Goal: Task Accomplishment & Management: Complete application form

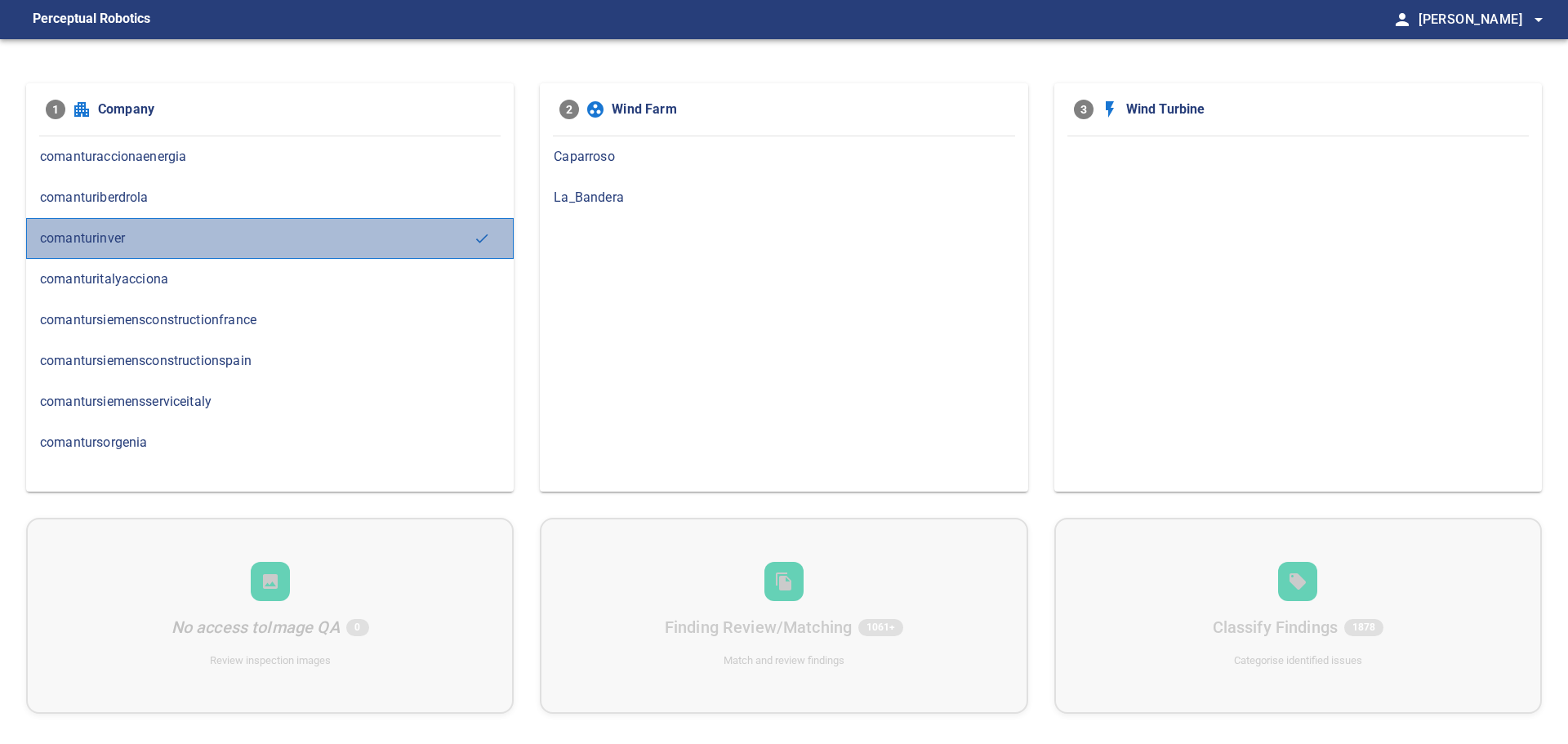
click at [268, 249] on div "comanturinver" at bounding box center [269, 238] width 487 height 41
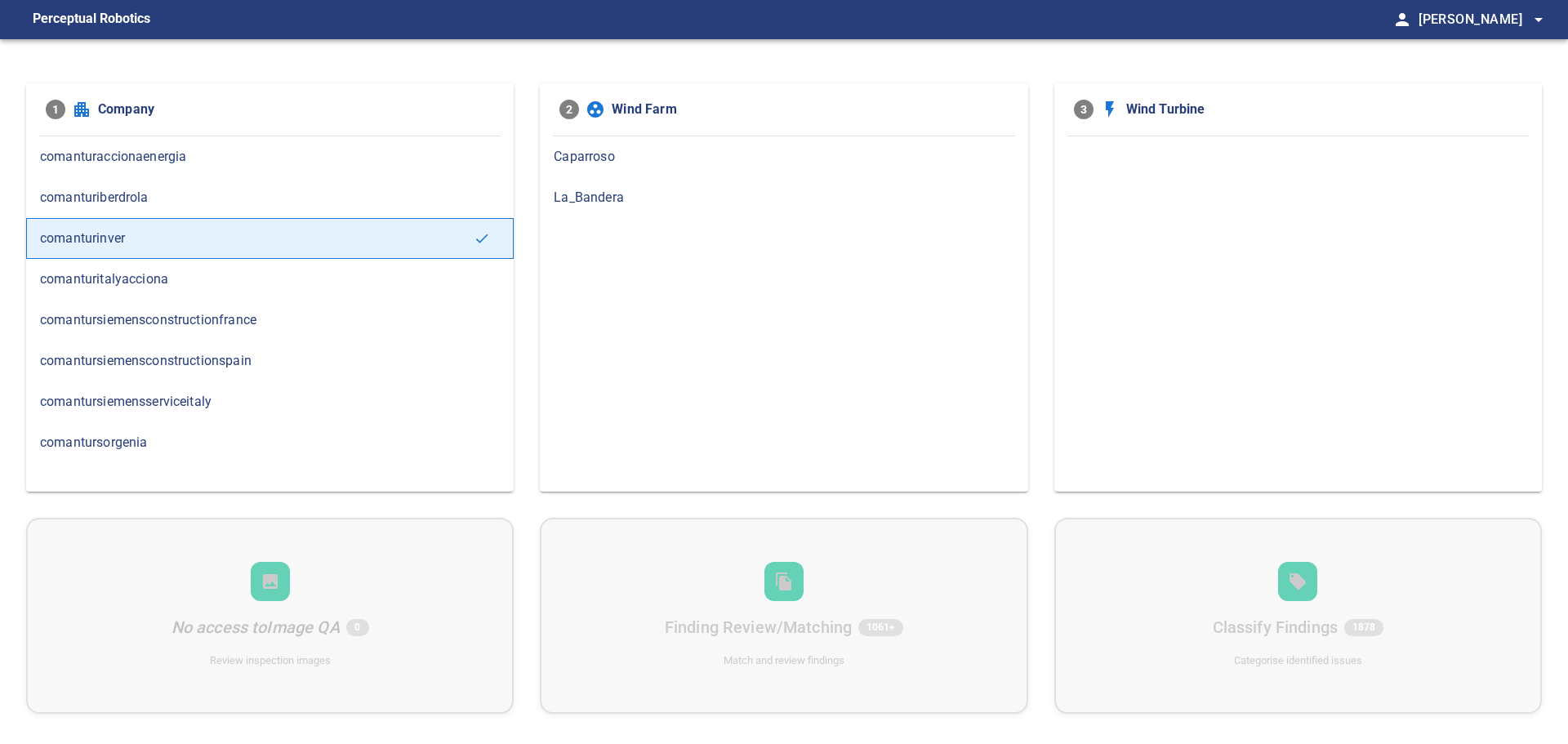
click at [648, 154] on span "Caparroso" at bounding box center [784, 157] width 460 height 20
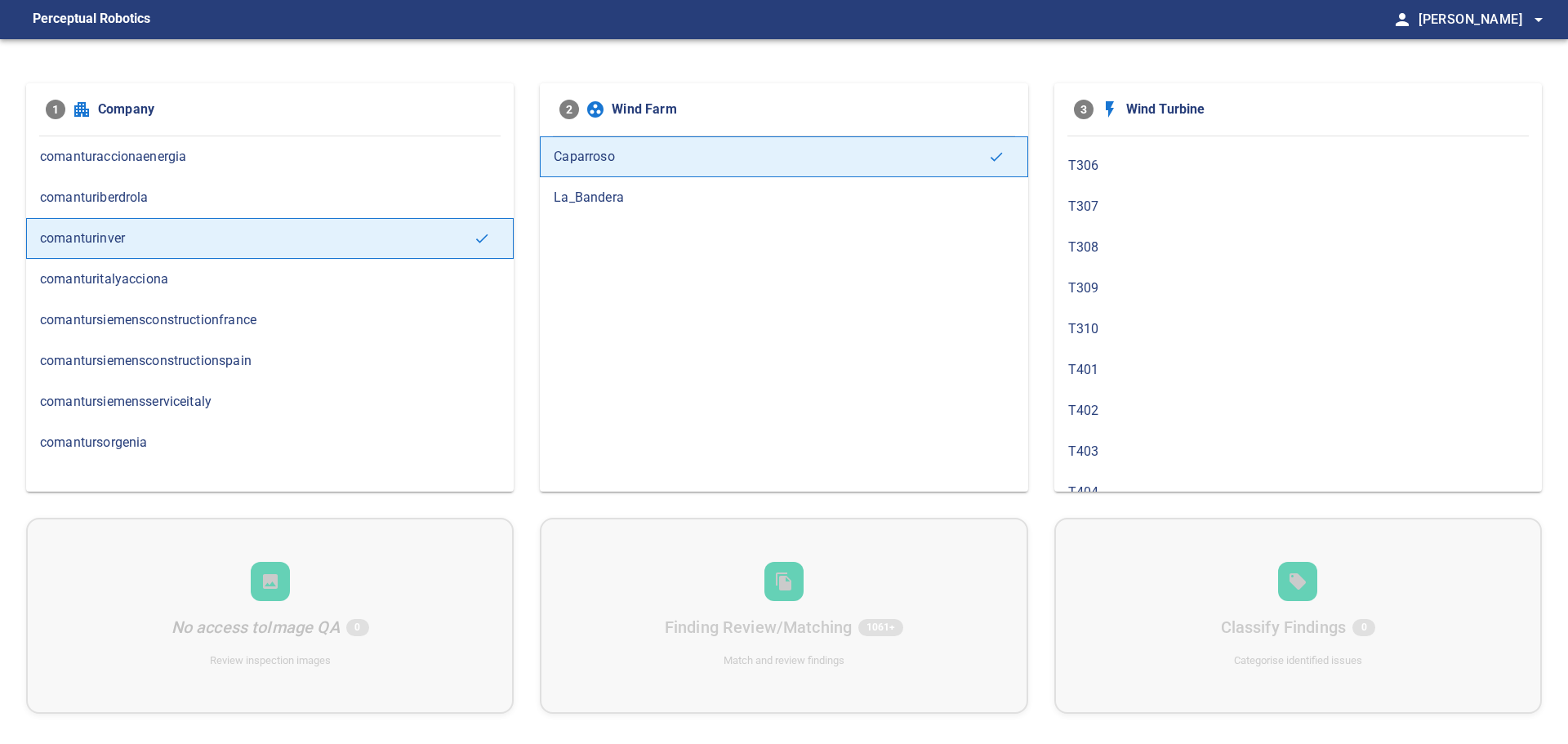
scroll to position [899, 0]
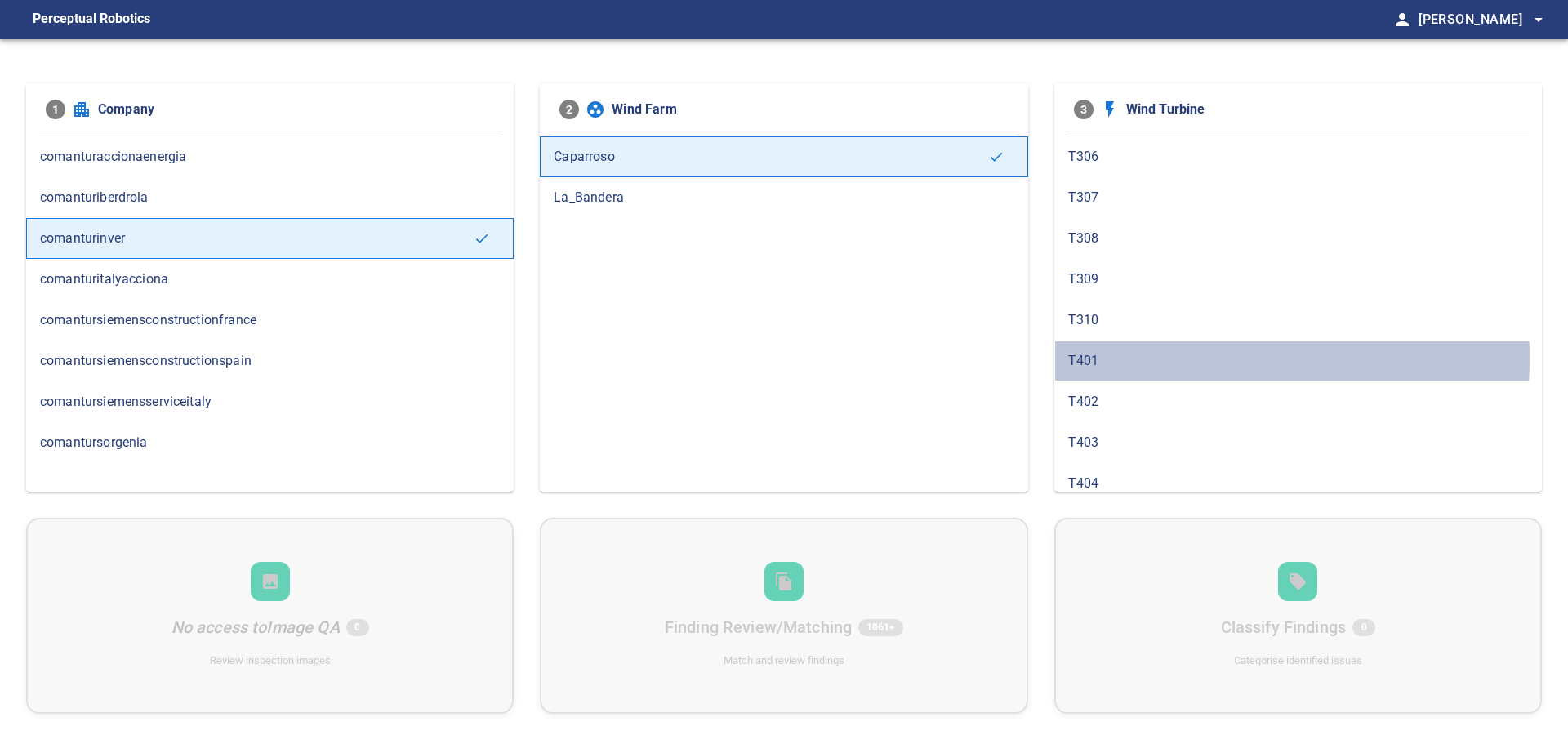
click at [1091, 358] on span "T401" at bounding box center [1298, 361] width 460 height 20
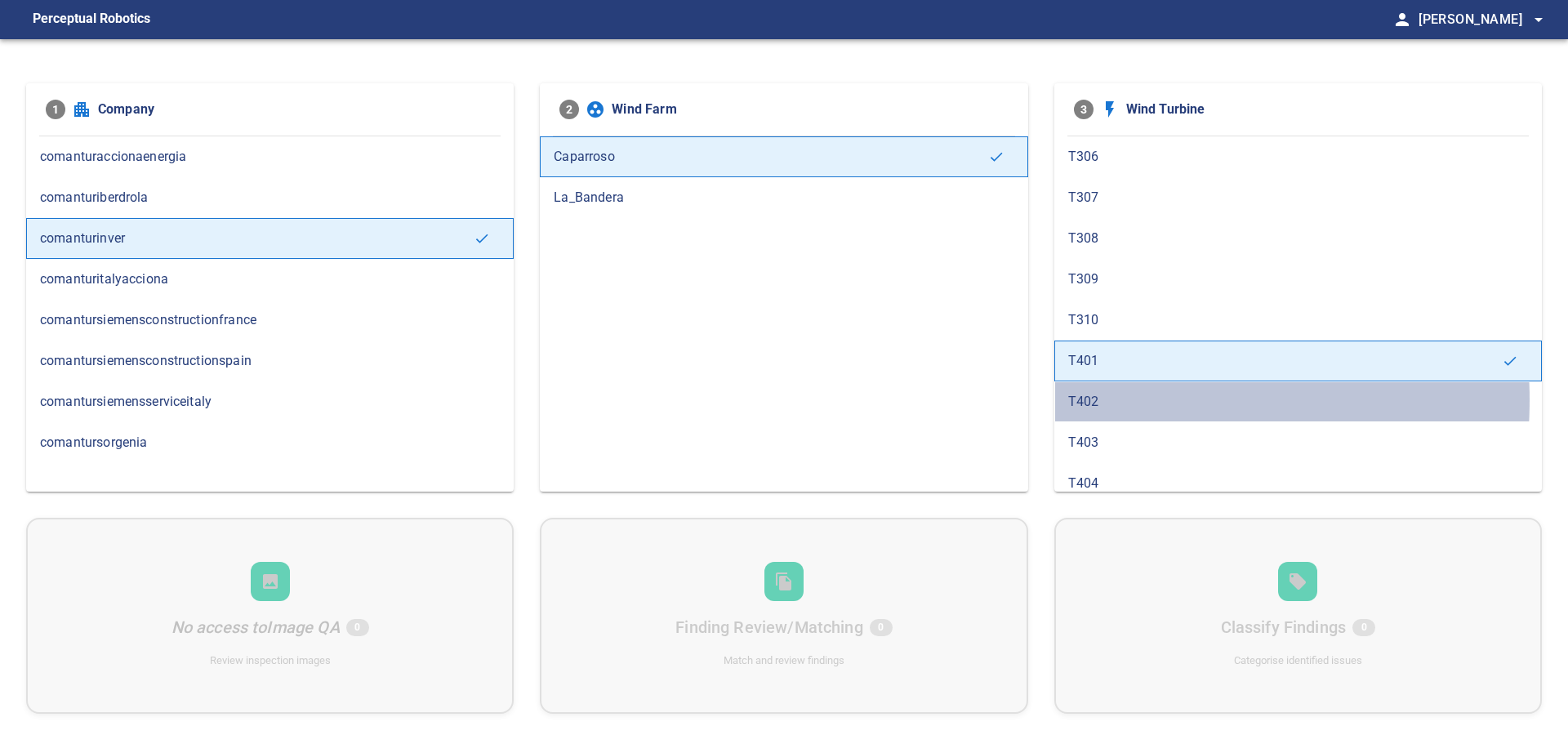
click at [1097, 399] on span "T402" at bounding box center [1298, 402] width 460 height 20
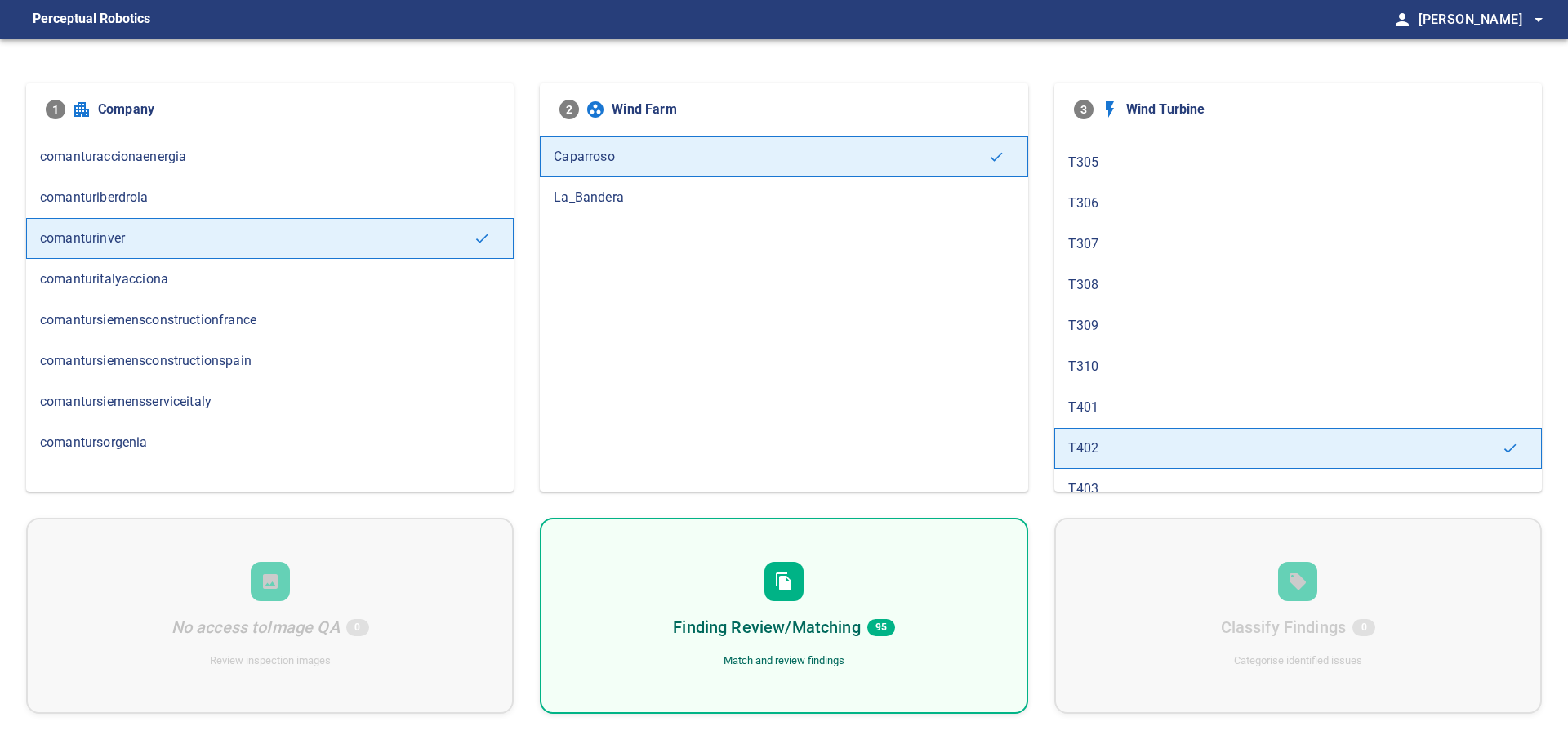
scroll to position [1144, 0]
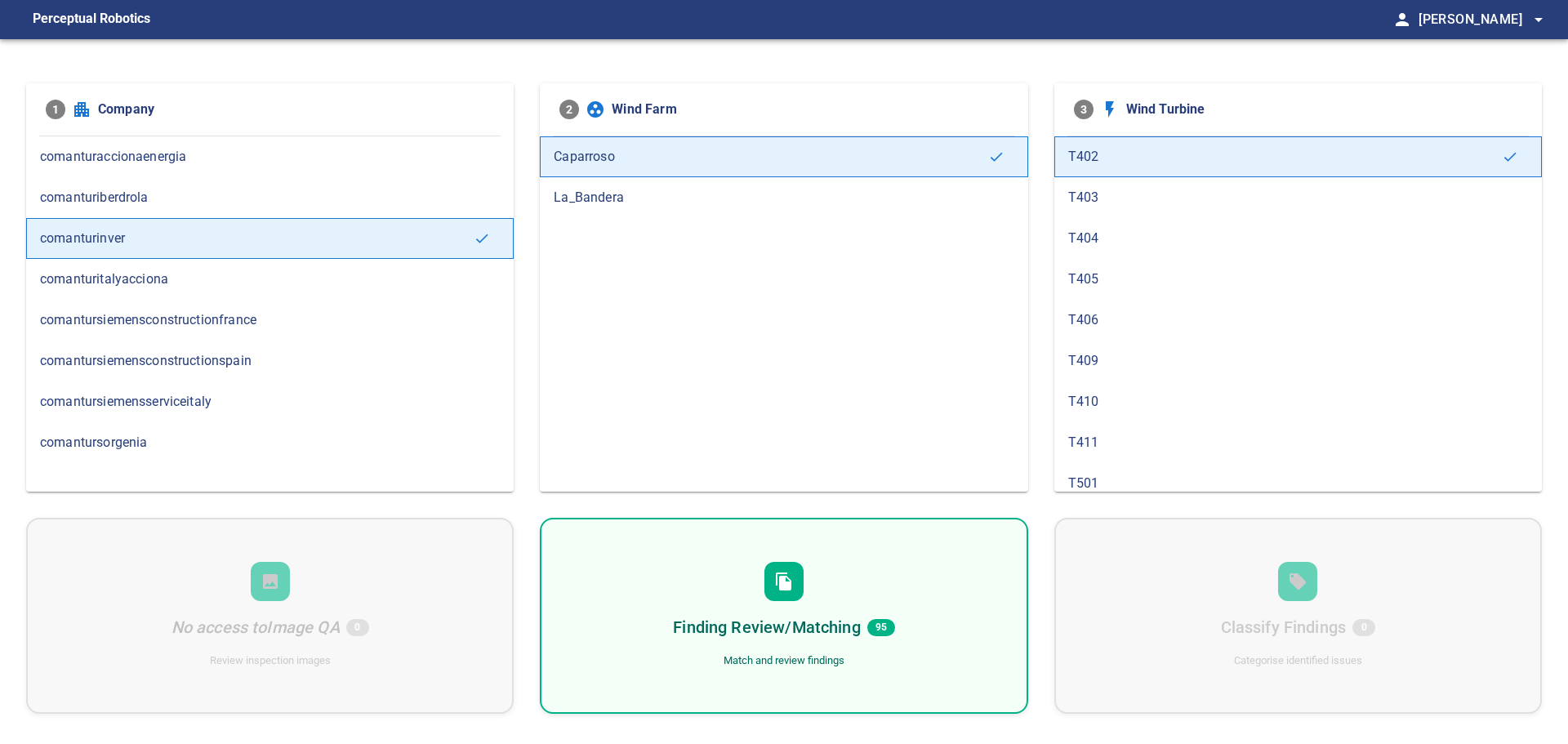
click at [1094, 191] on span "T403" at bounding box center [1298, 197] width 460 height 20
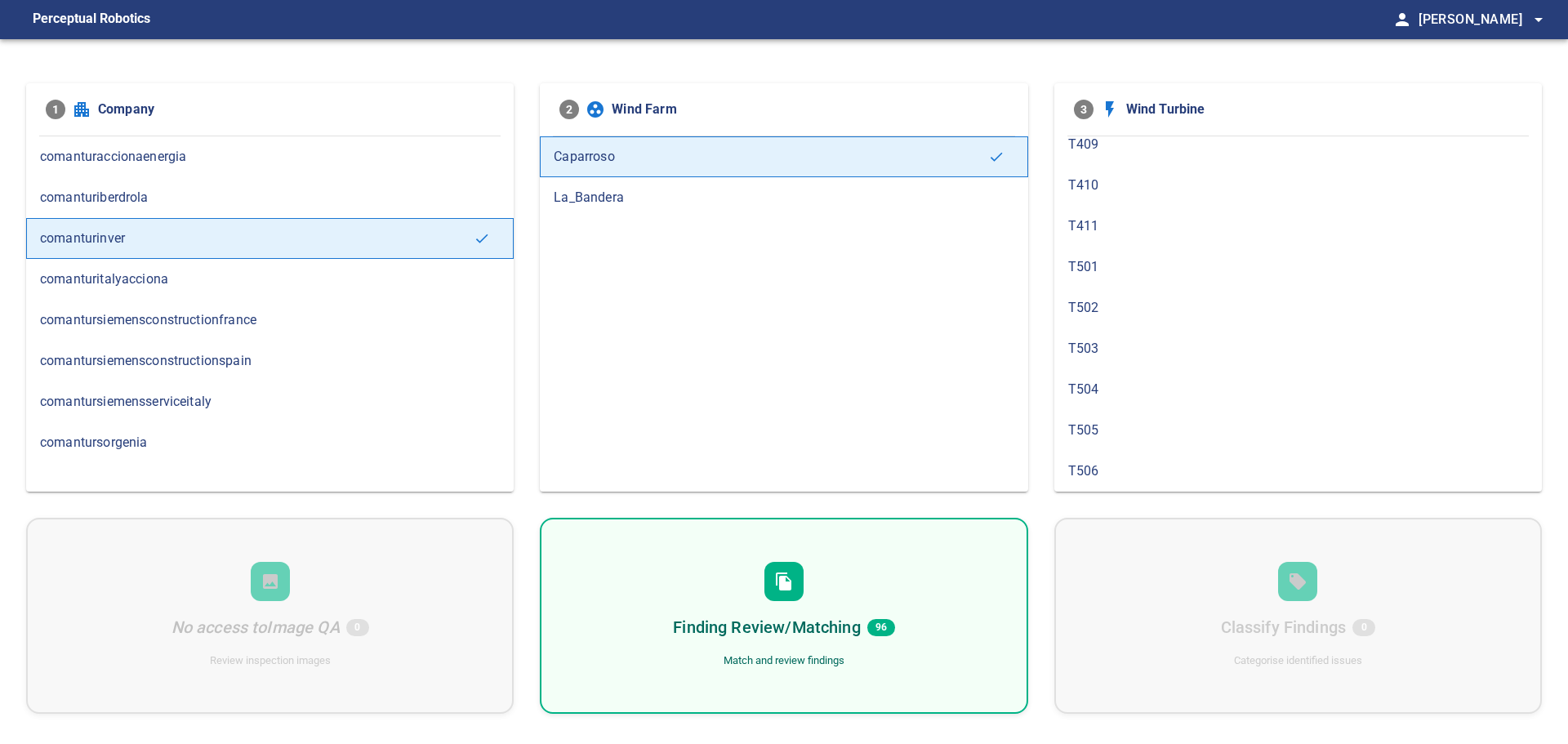
scroll to position [1033, 0]
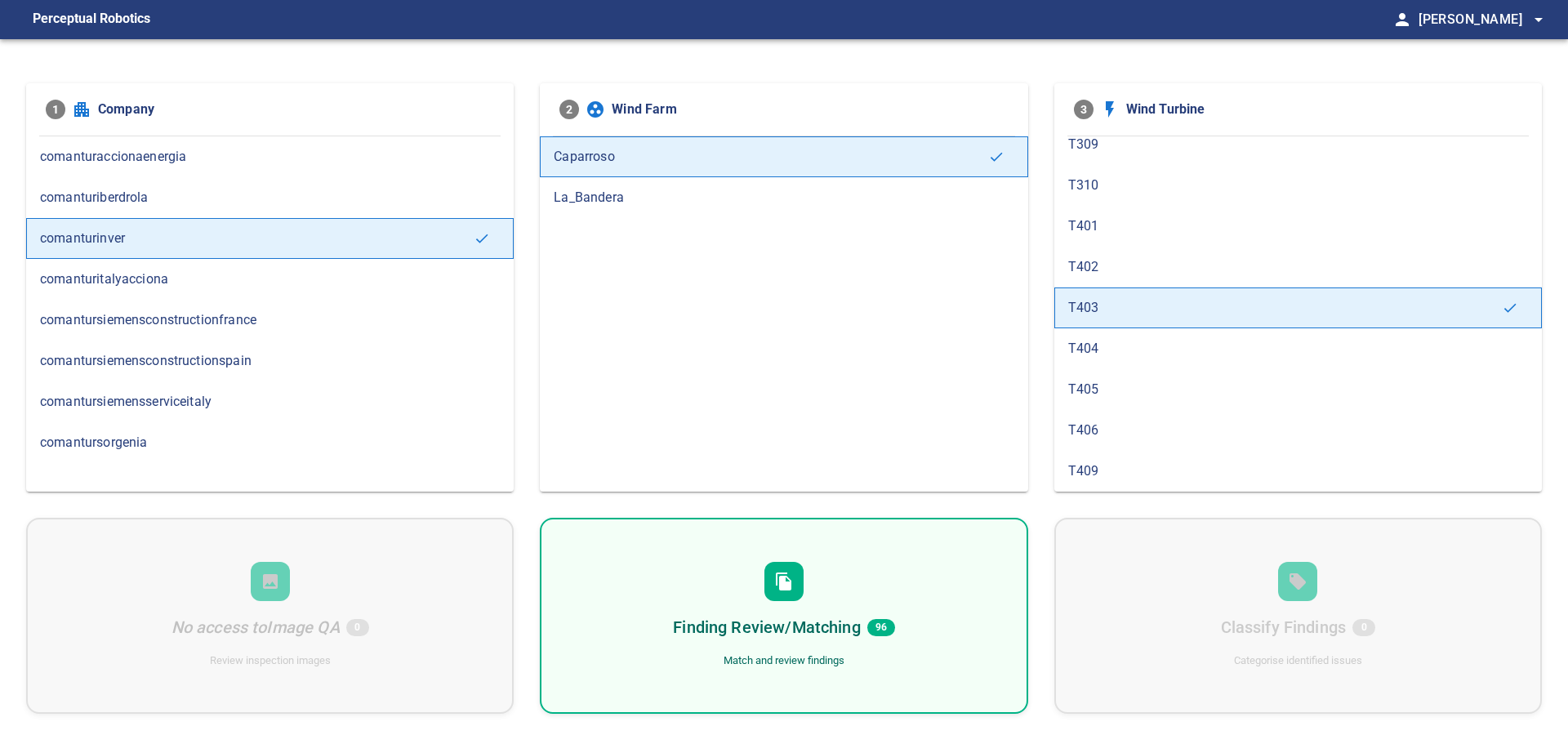
click at [1087, 266] on span "T402" at bounding box center [1298, 267] width 460 height 20
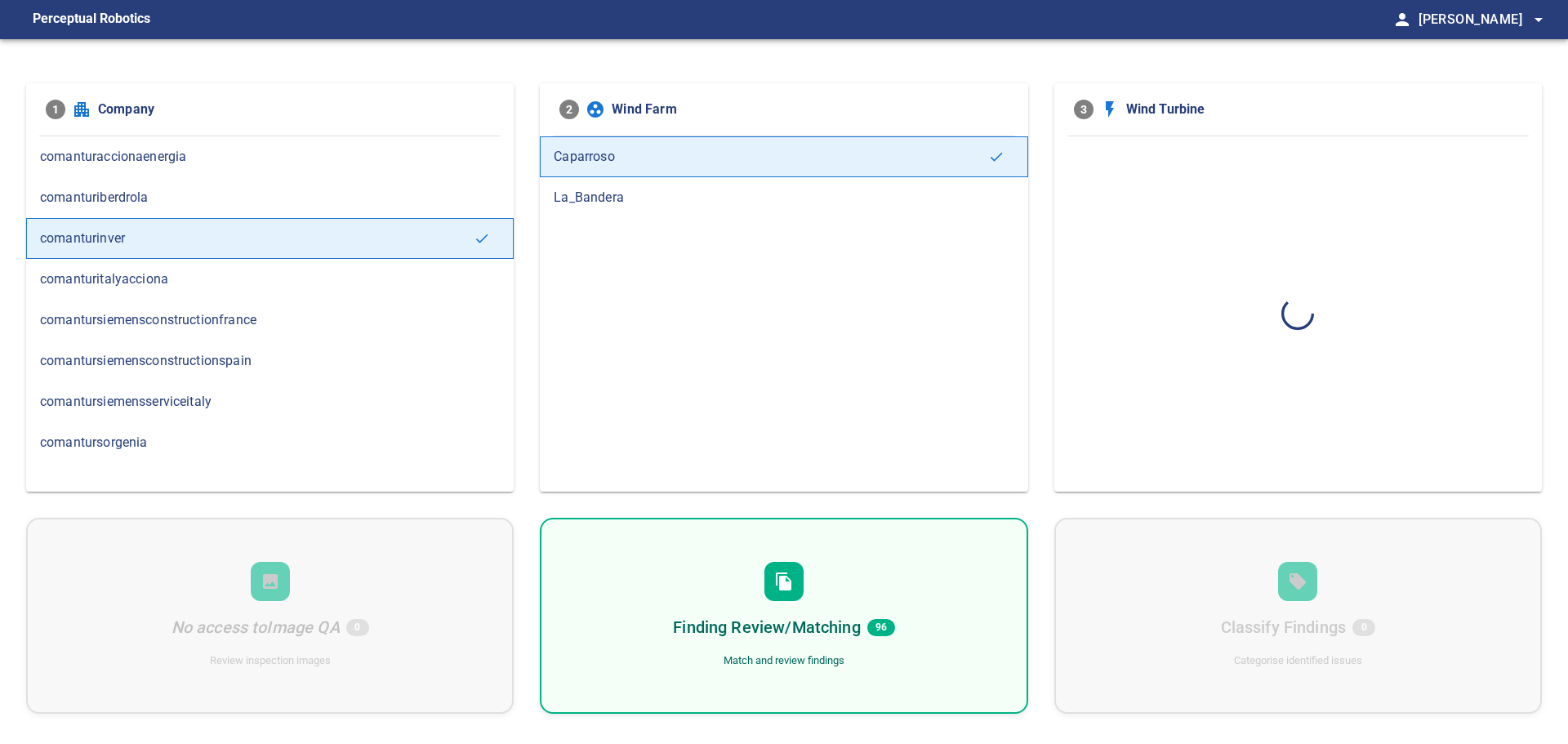
scroll to position [0, 0]
click at [916, 560] on div "Finding Review/Matching 95 Match and review findings" at bounding box center [784, 616] width 487 height 196
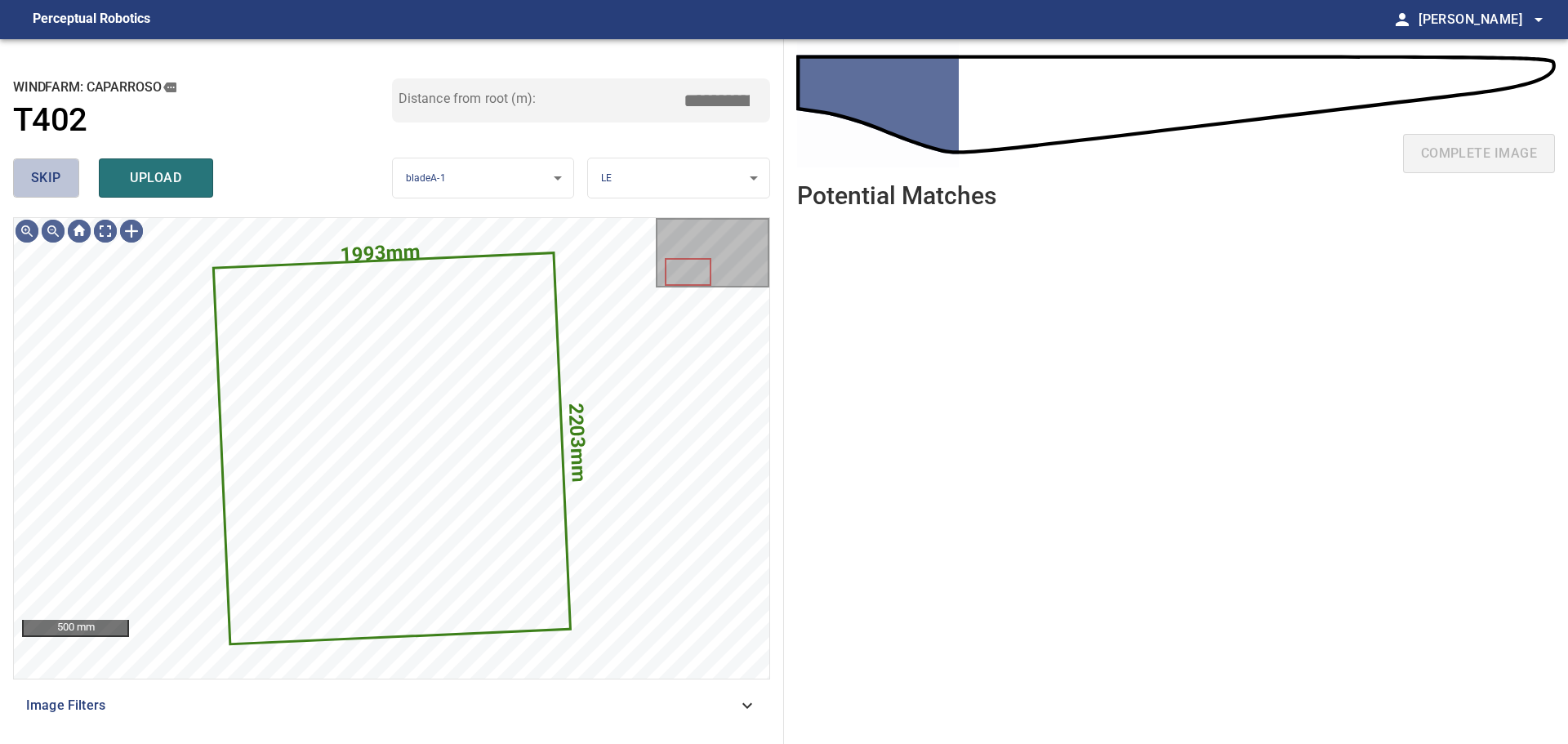
click at [51, 172] on span "skip" at bounding box center [46, 178] width 30 height 23
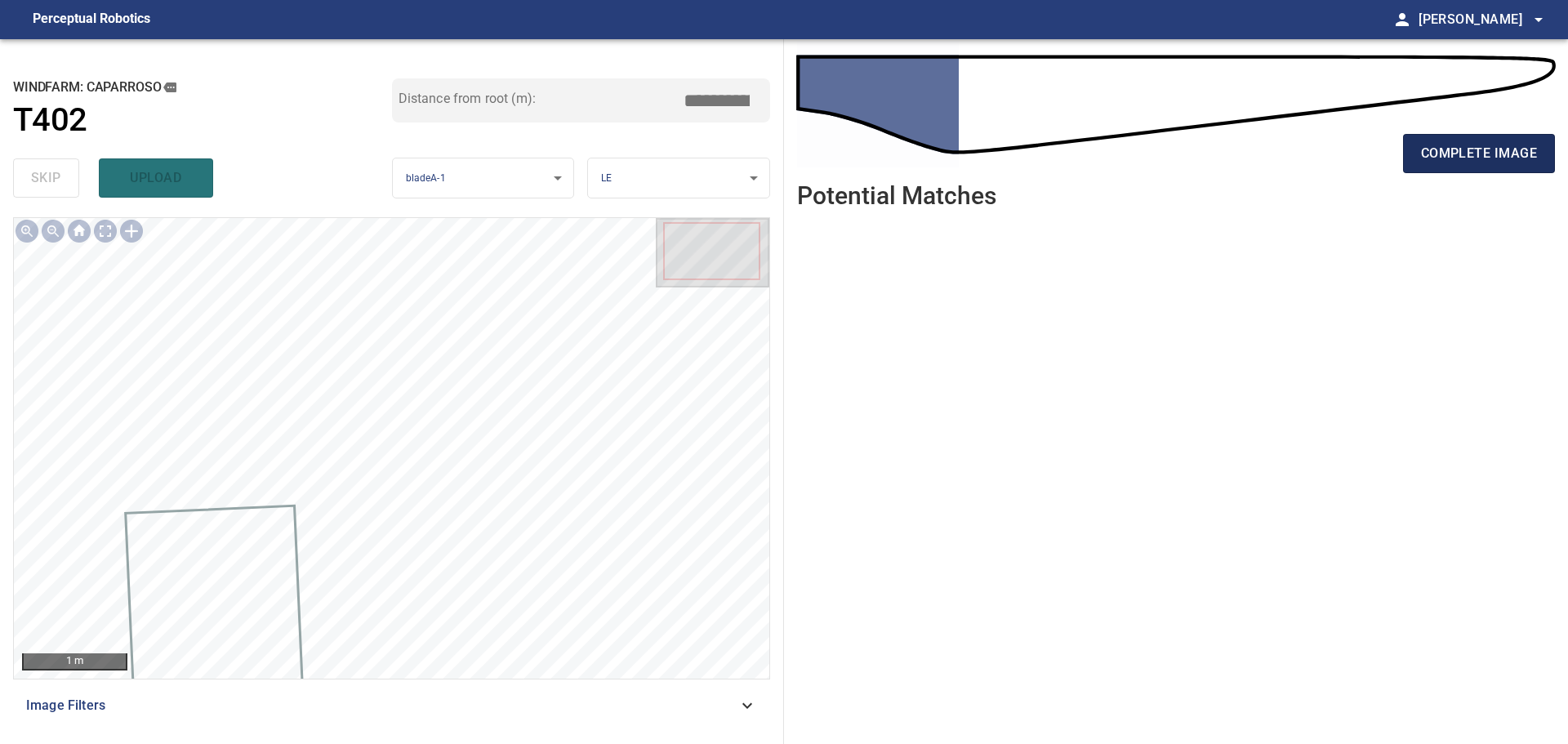
click at [1505, 152] on span "complete image" at bounding box center [1479, 153] width 116 height 23
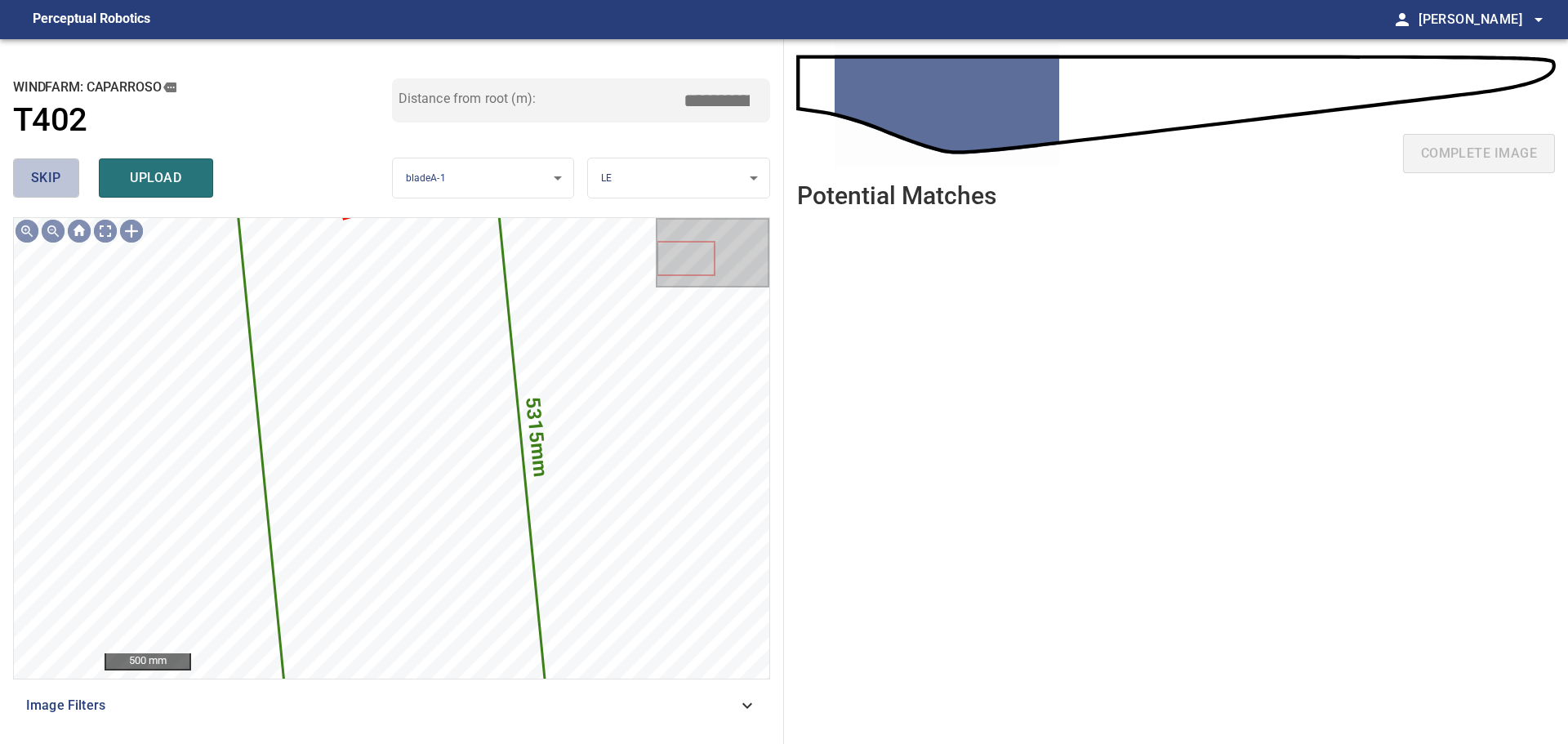
click at [49, 178] on span "skip" at bounding box center [46, 178] width 30 height 23
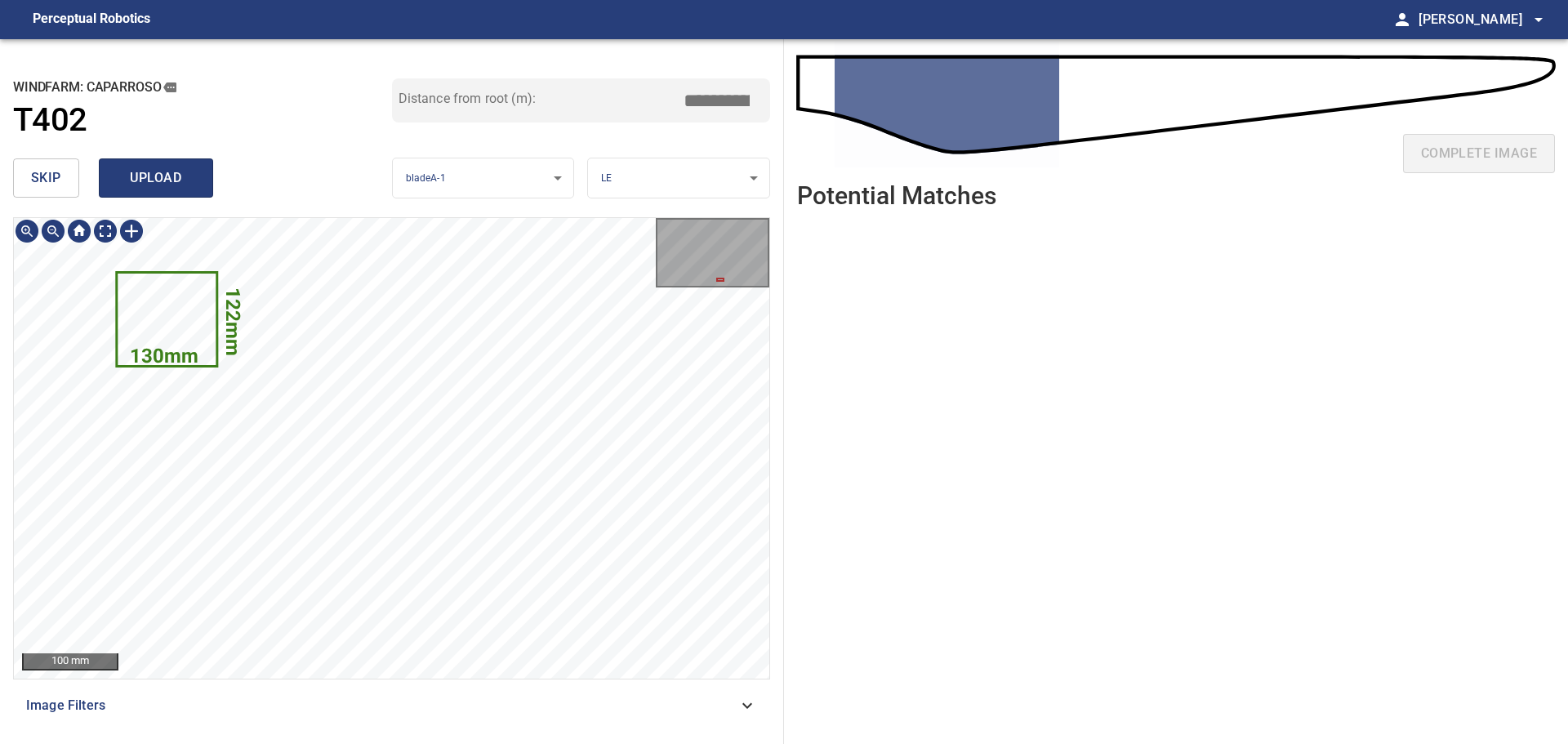
click at [143, 170] on span "upload" at bounding box center [156, 178] width 79 height 23
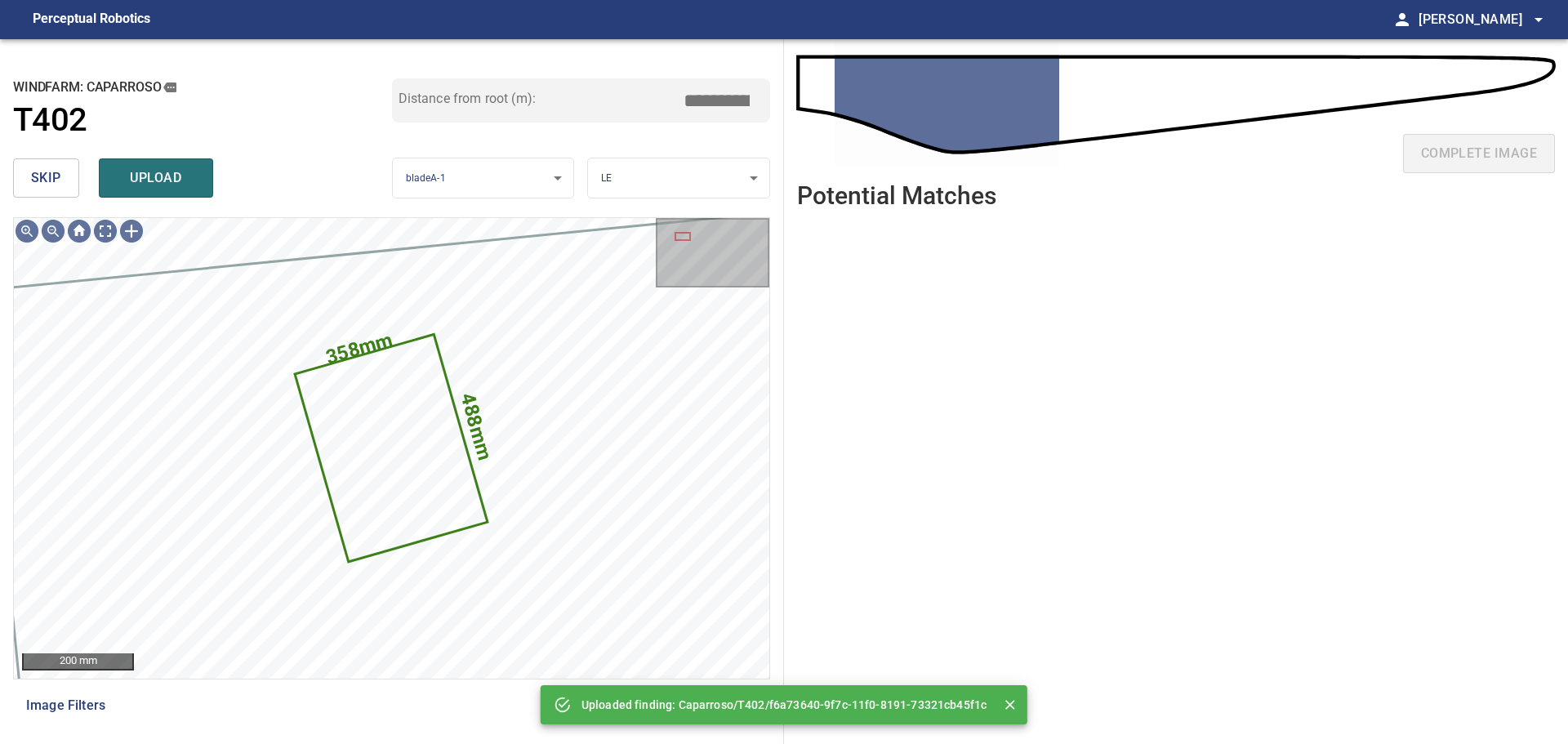
click at [29, 173] on button "skip" at bounding box center [46, 178] width 66 height 39
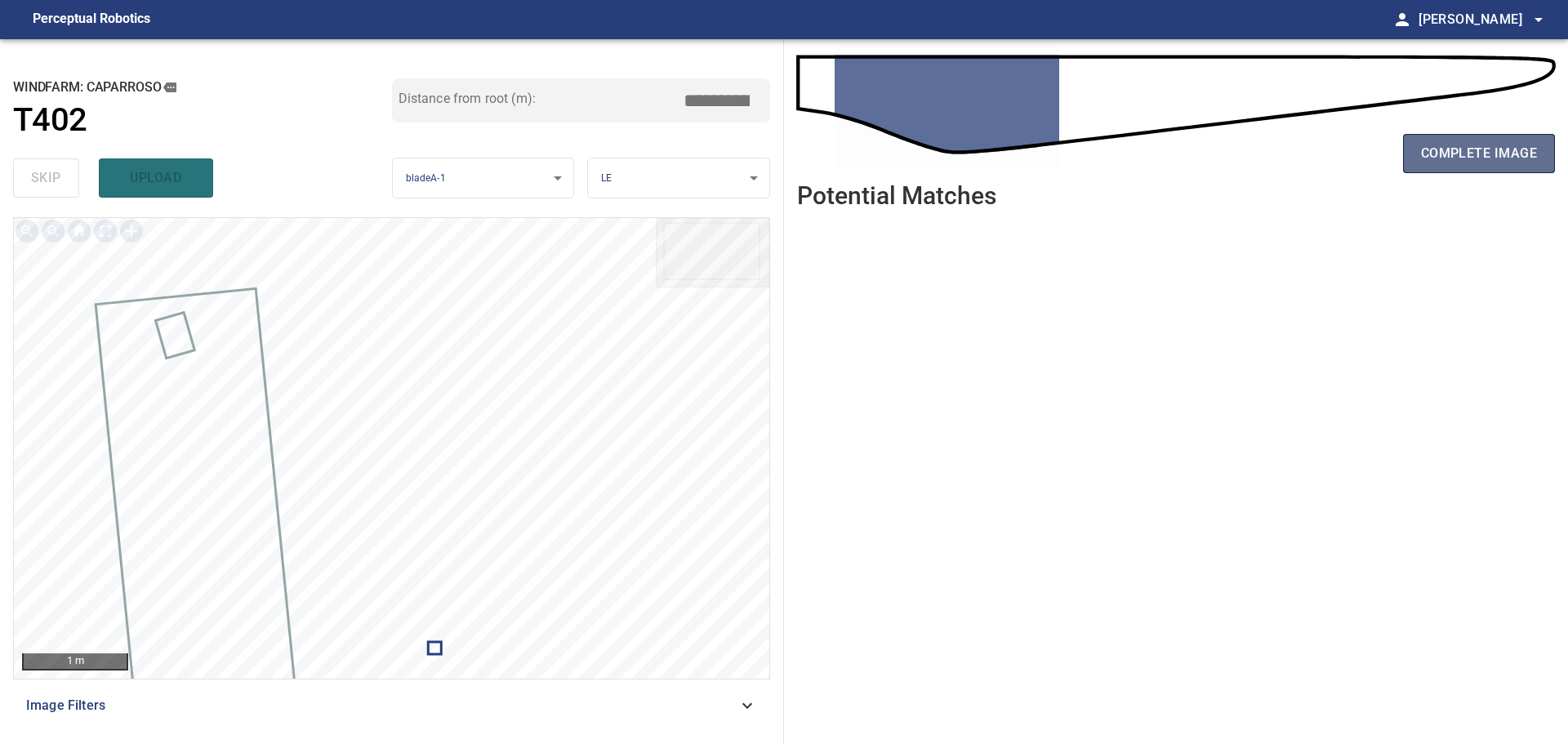
click at [1432, 161] on span "complete image" at bounding box center [1479, 153] width 116 height 23
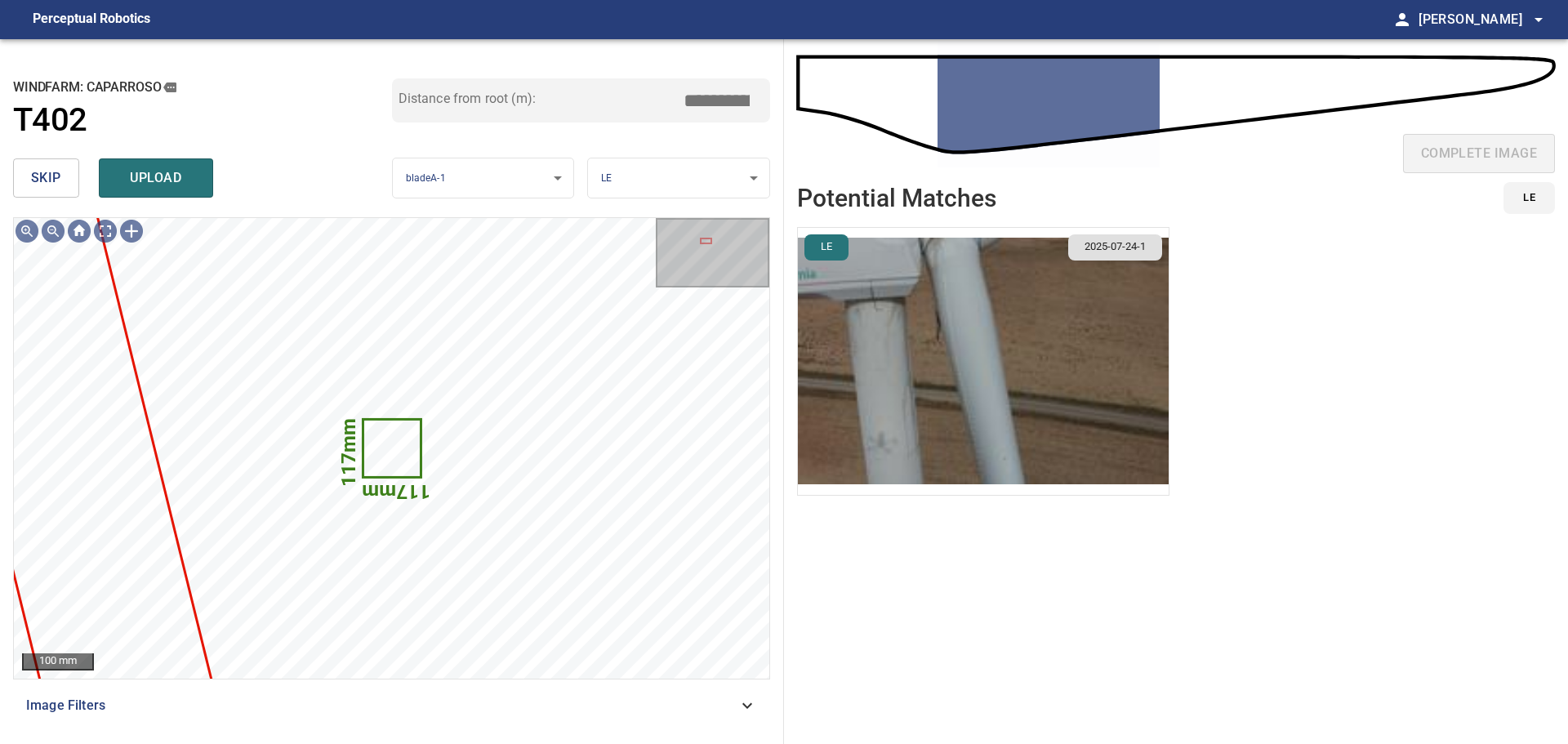
click at [1029, 305] on img "button" at bounding box center [984, 361] width 371 height 267
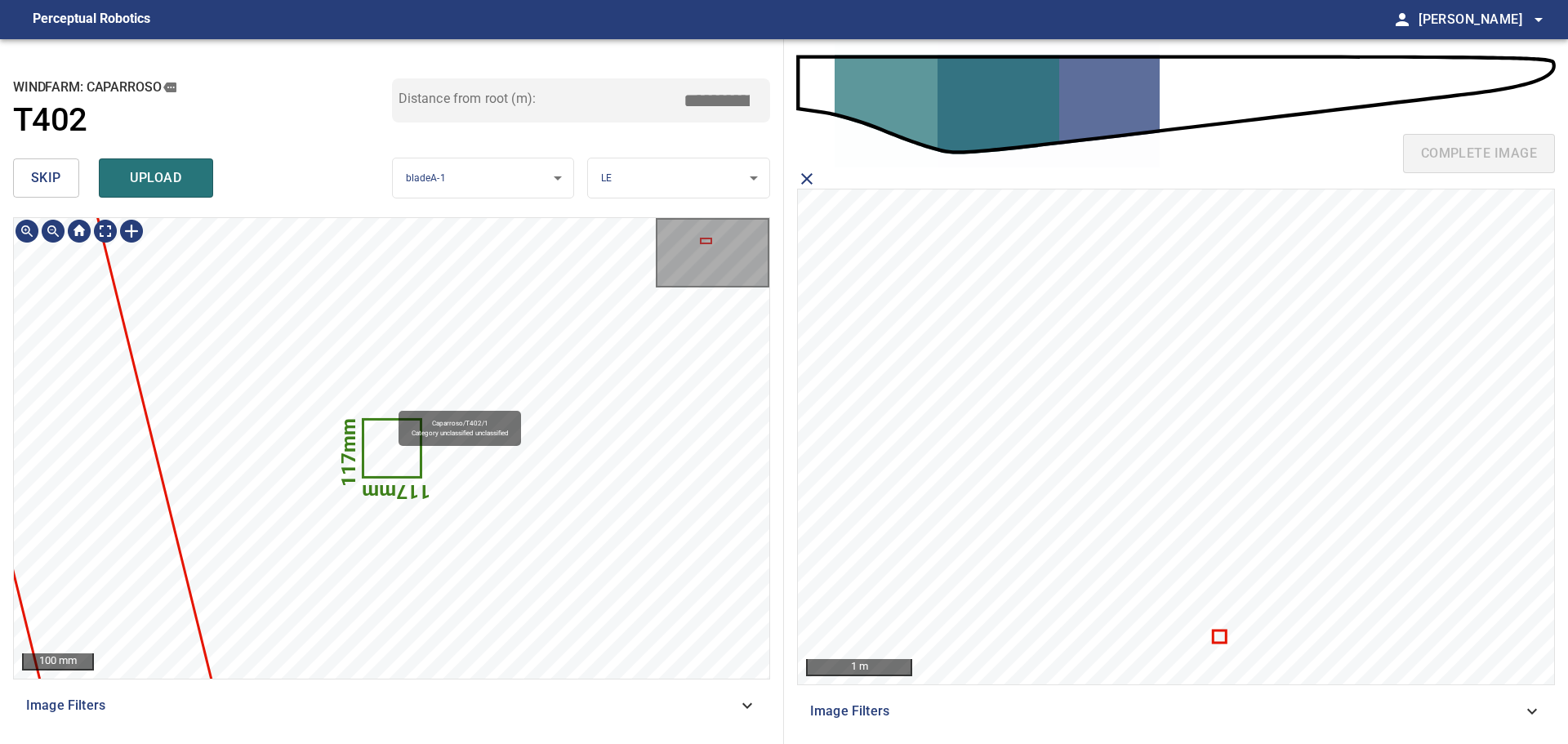
click at [391, 459] on icon at bounding box center [392, 449] width 55 height 55
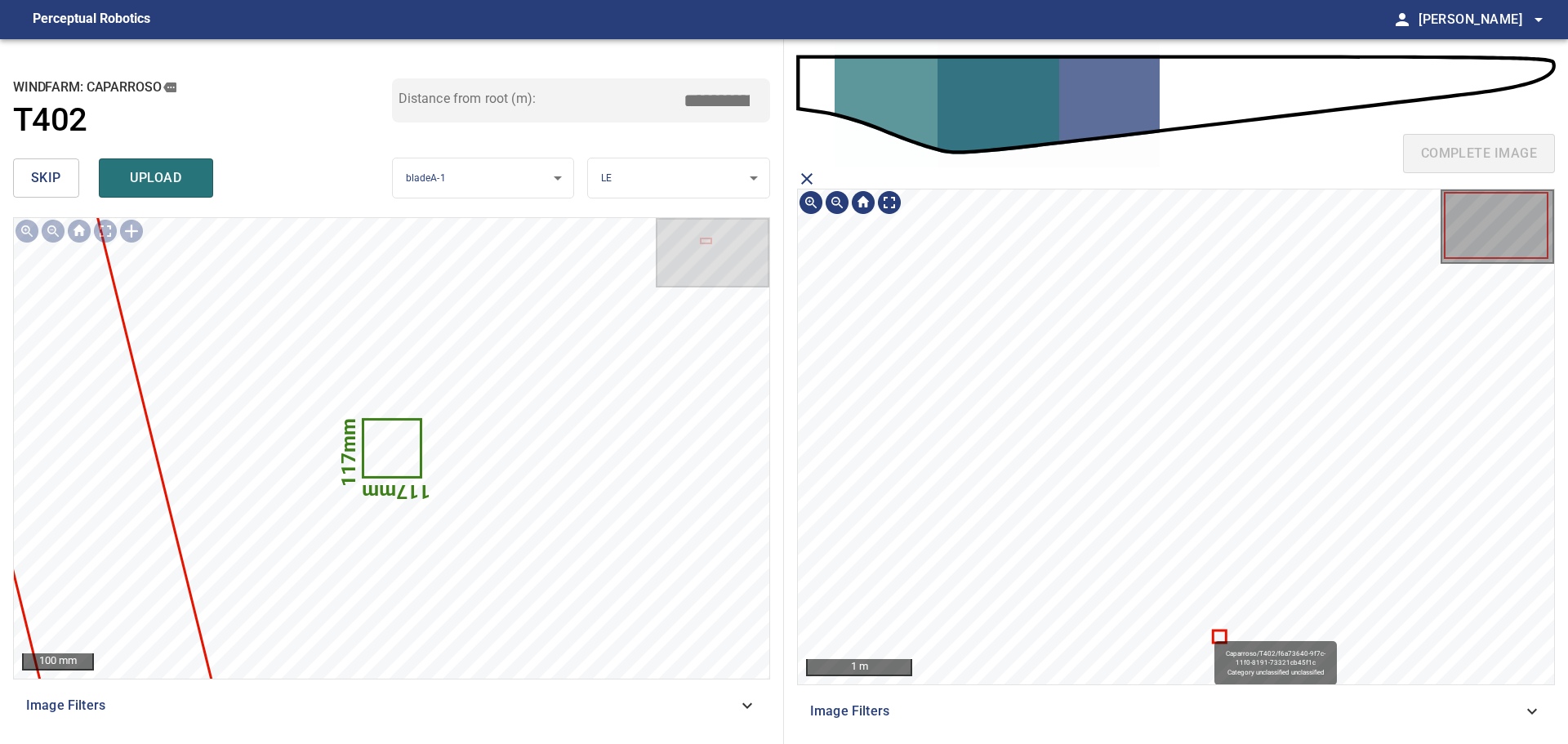
click at [1217, 635] on icon at bounding box center [1219, 636] width 10 height 10
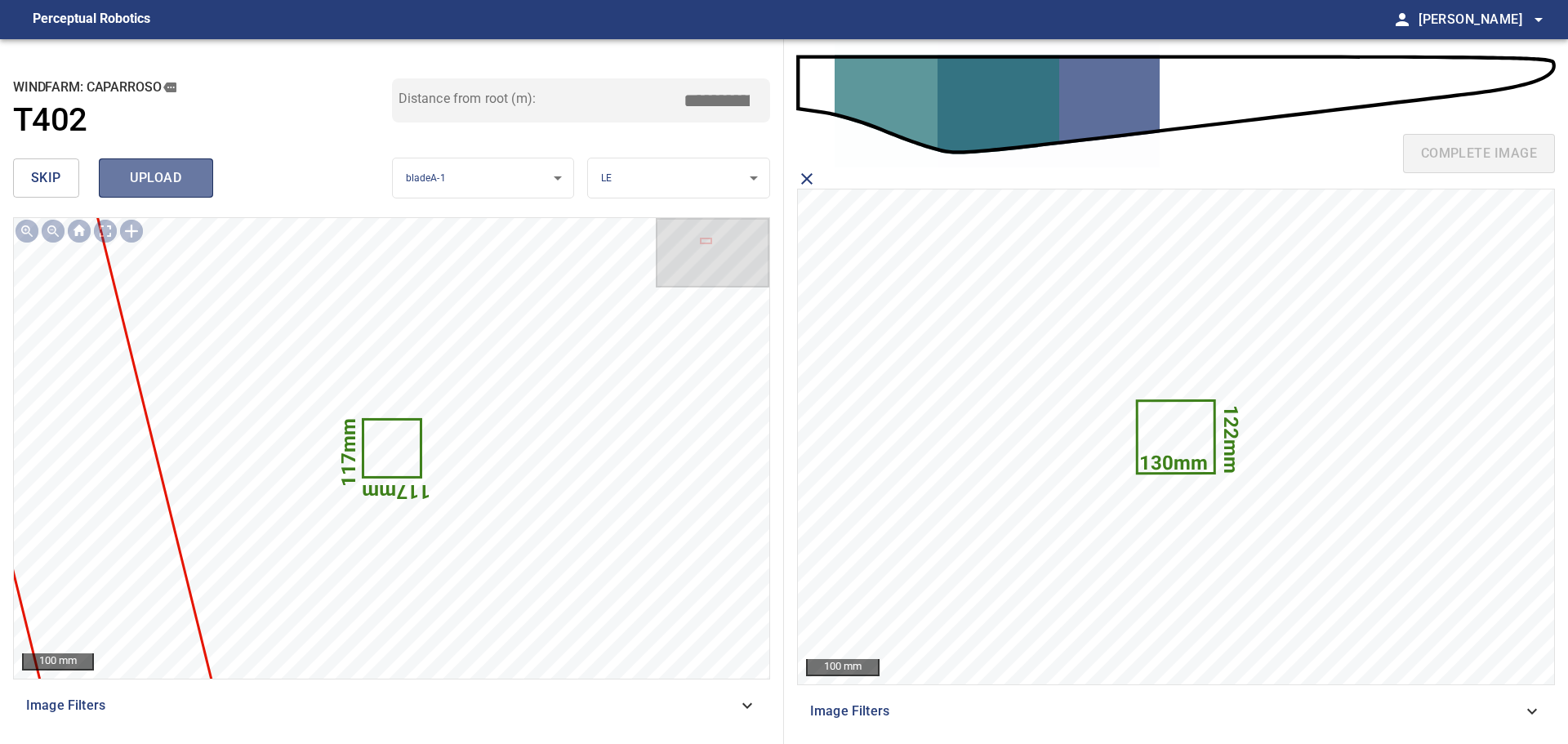
click at [165, 175] on span "upload" at bounding box center [156, 178] width 79 height 23
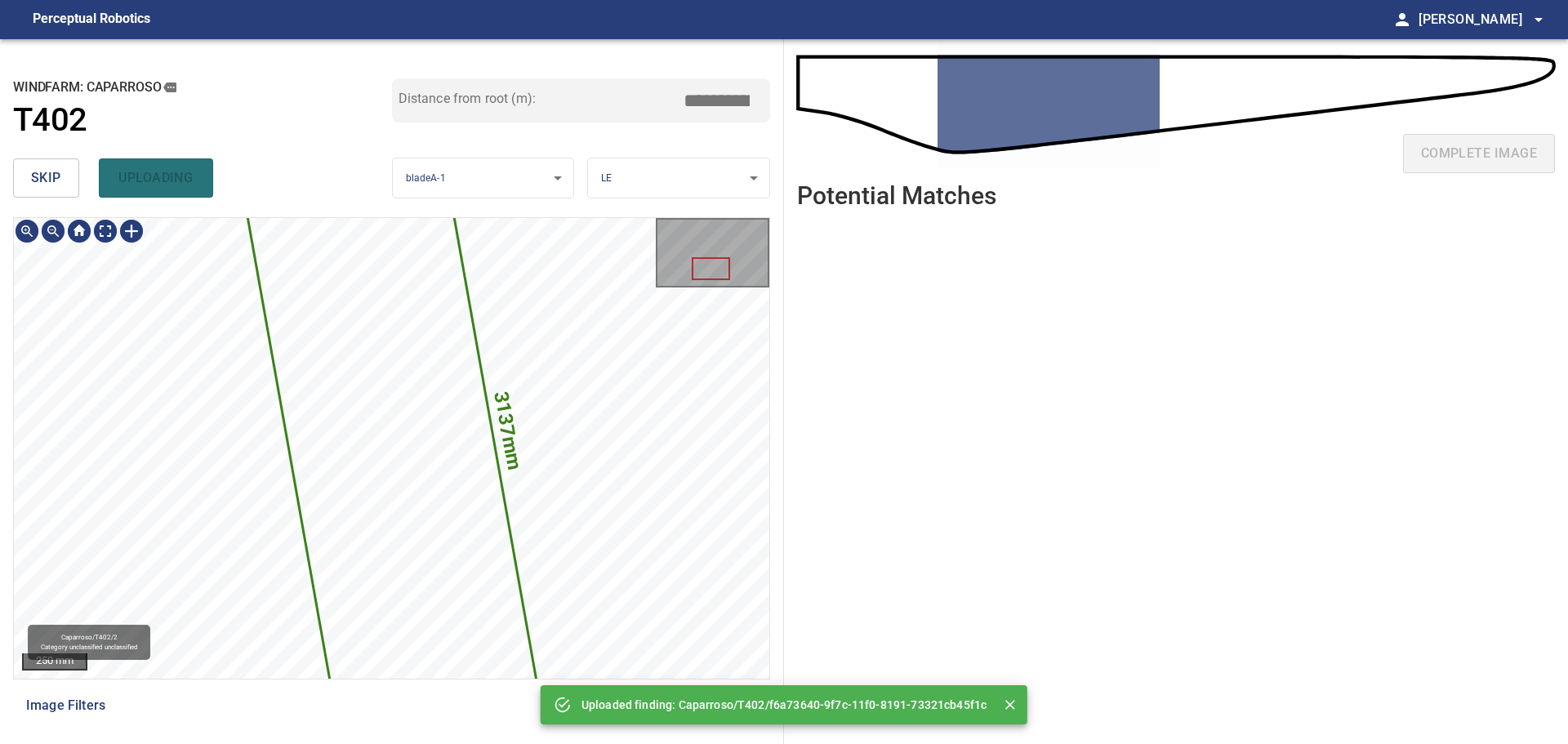
click at [371, 401] on icon at bounding box center [391, 449] width 305 height 635
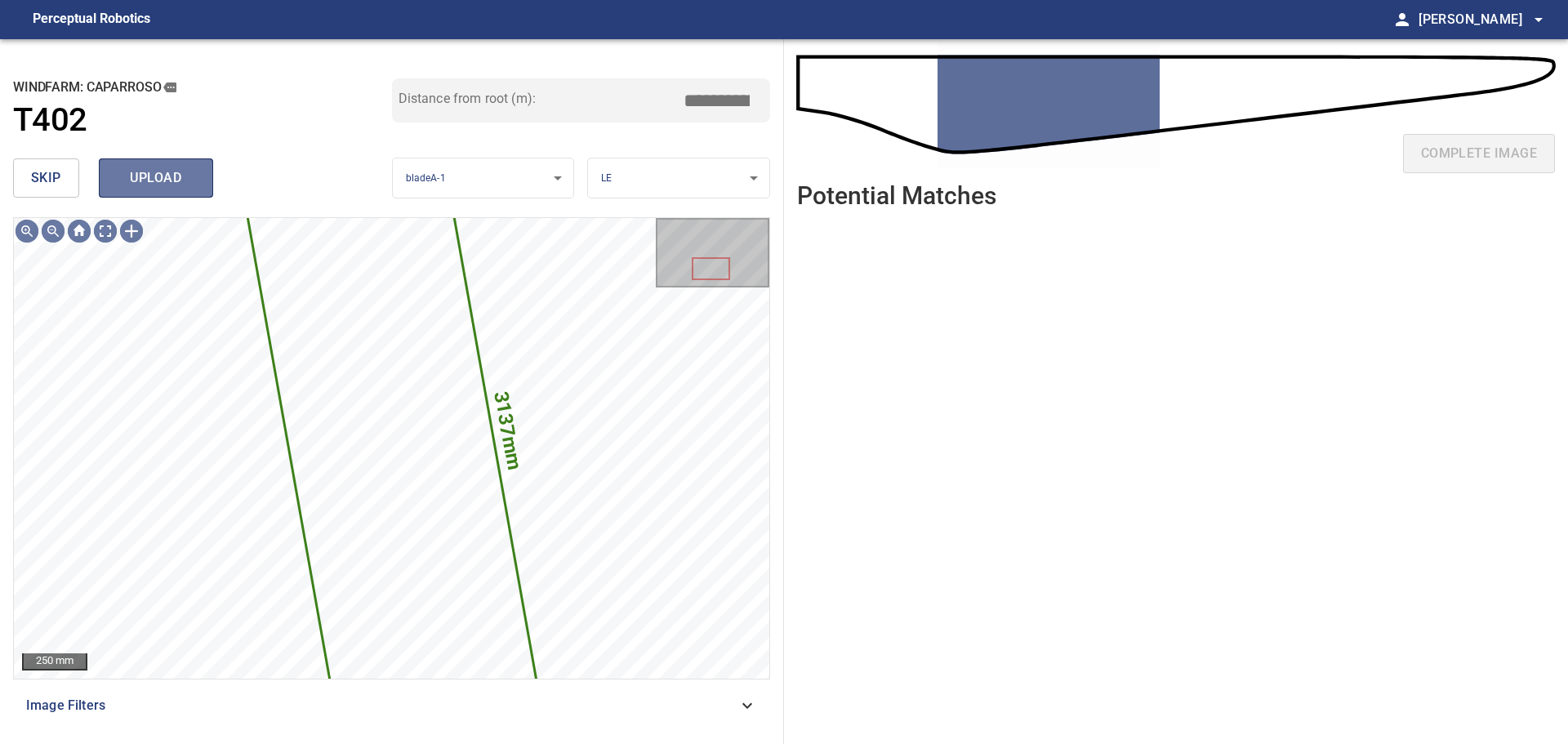
click at [132, 178] on span "upload" at bounding box center [156, 178] width 79 height 23
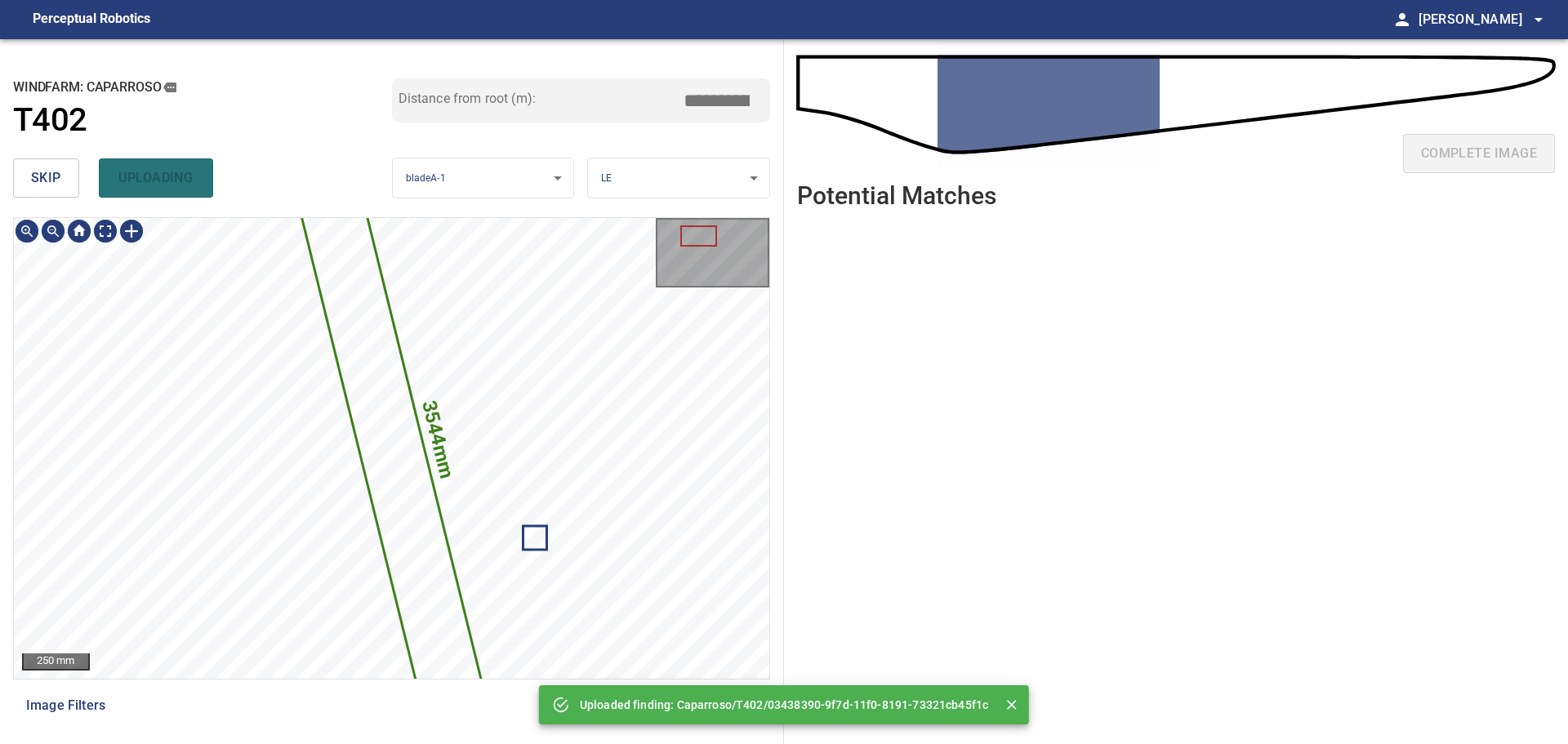
click at [385, 431] on icon at bounding box center [392, 449] width 204 height 600
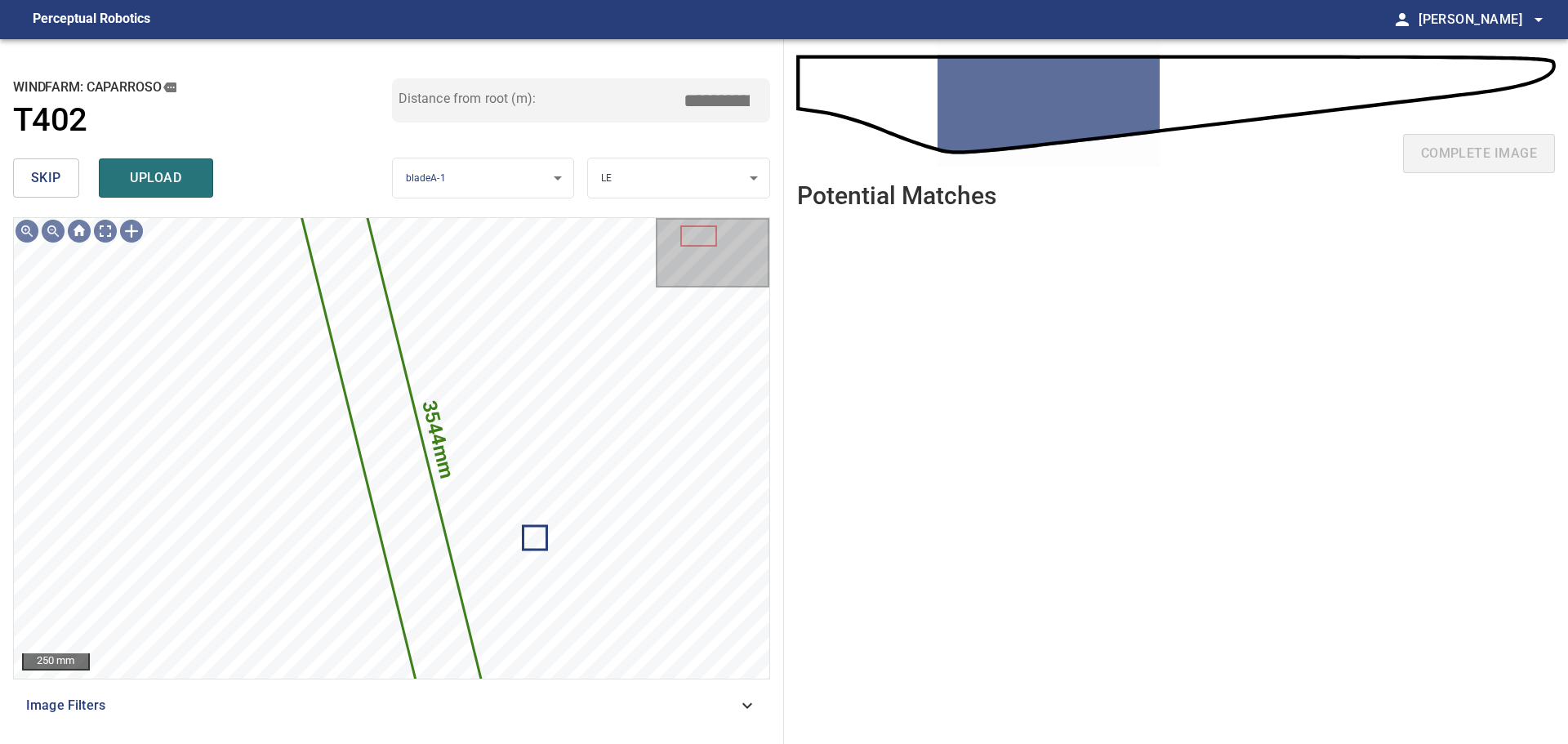
click at [50, 169] on span "skip" at bounding box center [46, 178] width 30 height 23
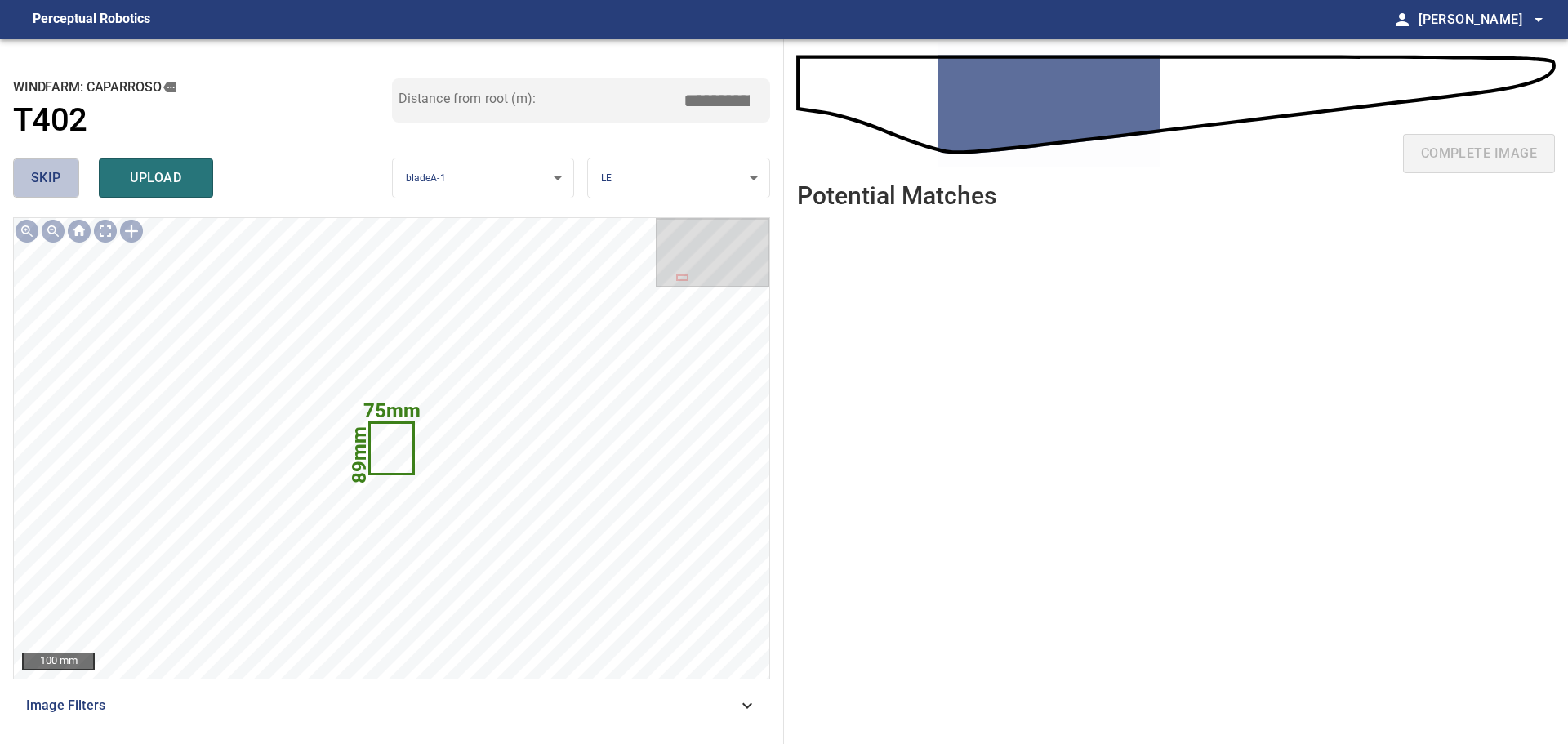
click at [35, 175] on span "skip" at bounding box center [46, 178] width 30 height 23
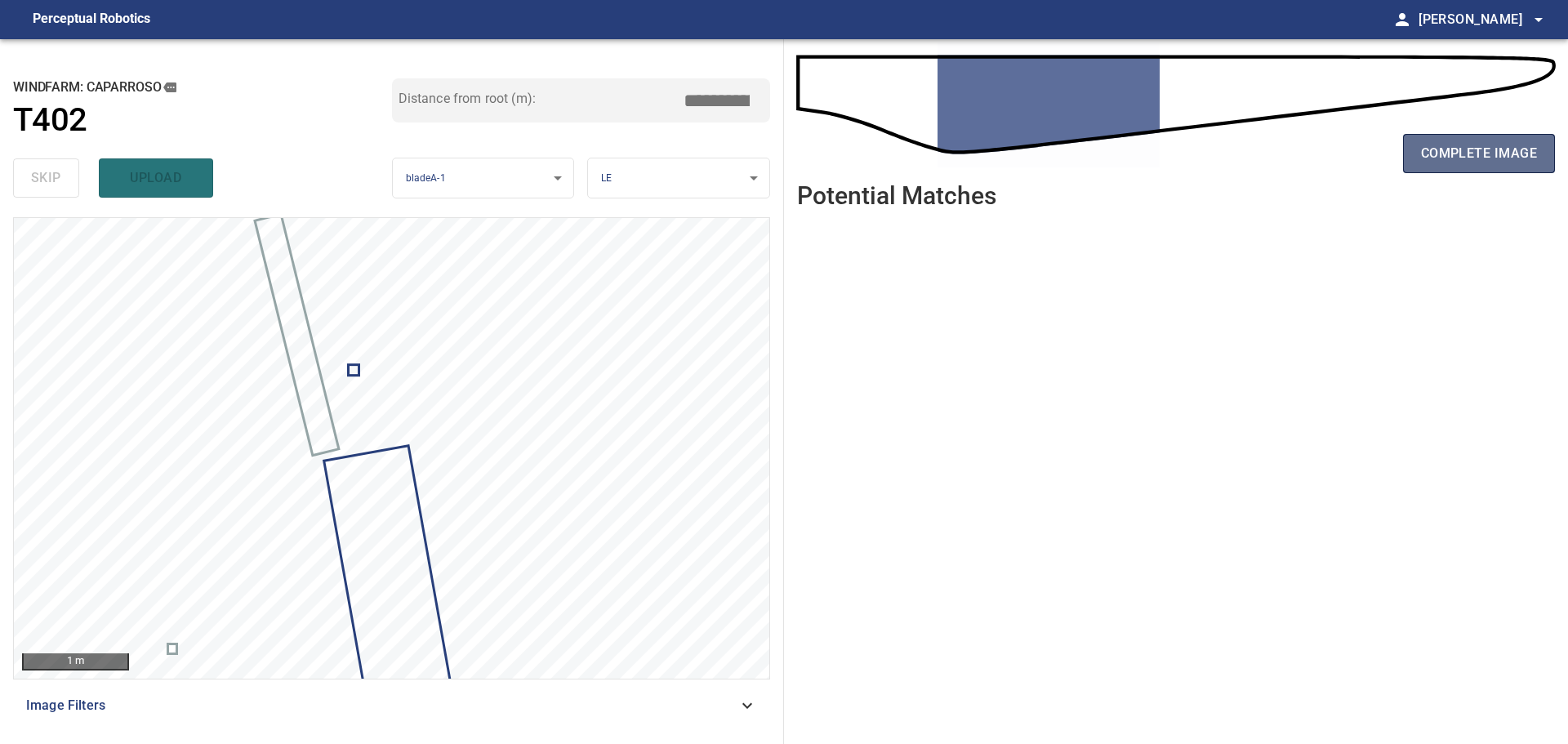
click at [1416, 145] on button "complete image" at bounding box center [1479, 153] width 152 height 39
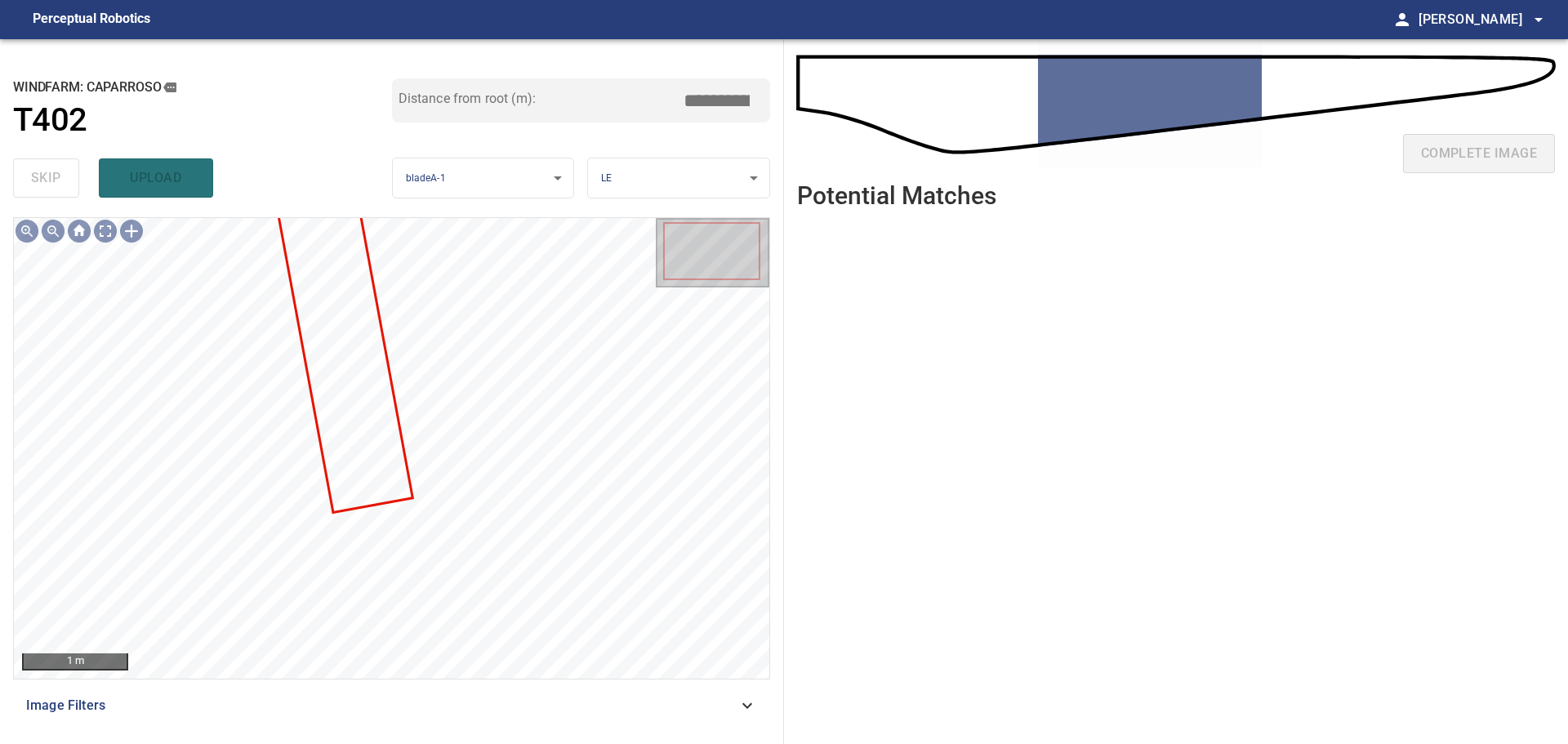
click at [59, 173] on div "skip upload" at bounding box center [203, 178] width 379 height 52
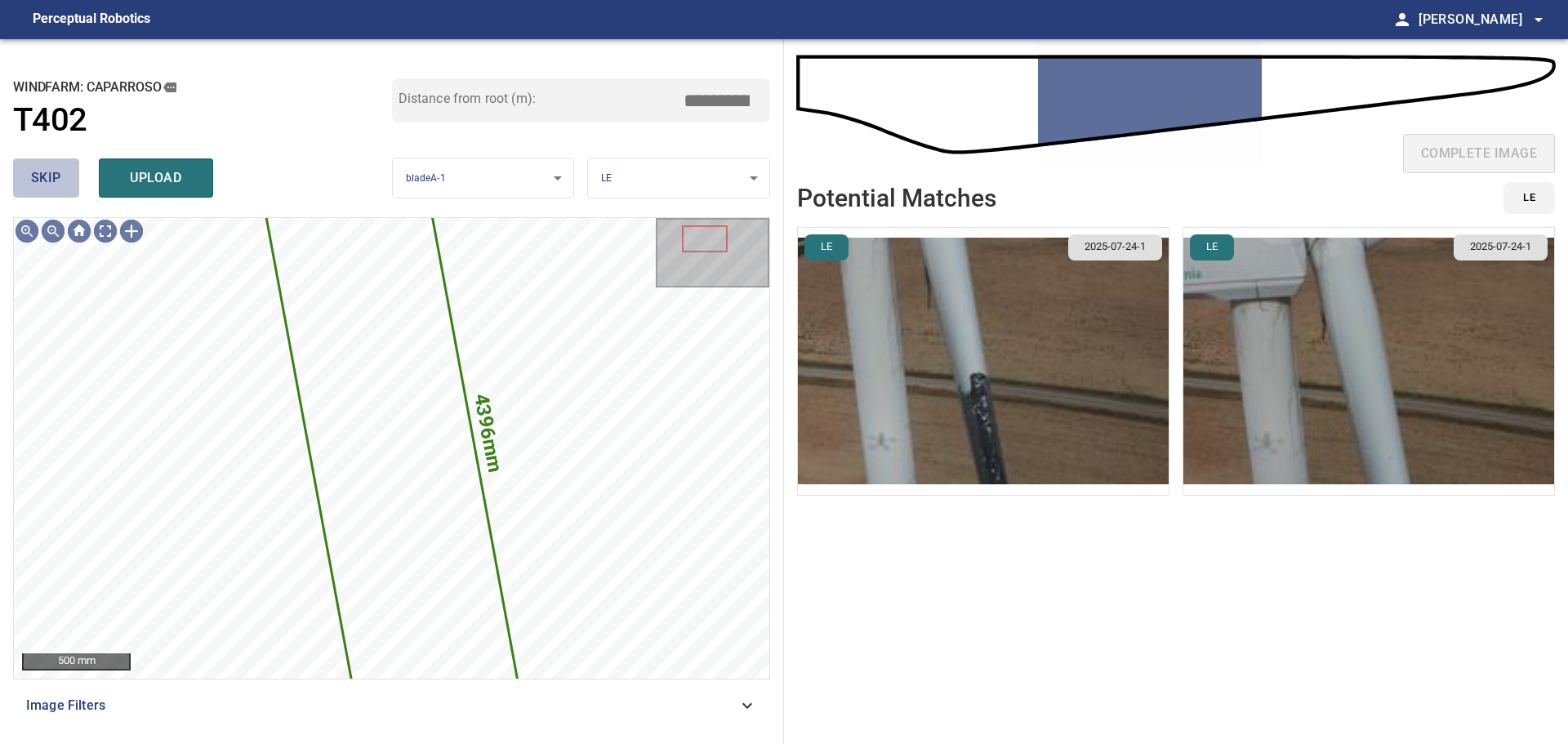
click at [49, 159] on button "skip" at bounding box center [46, 178] width 66 height 39
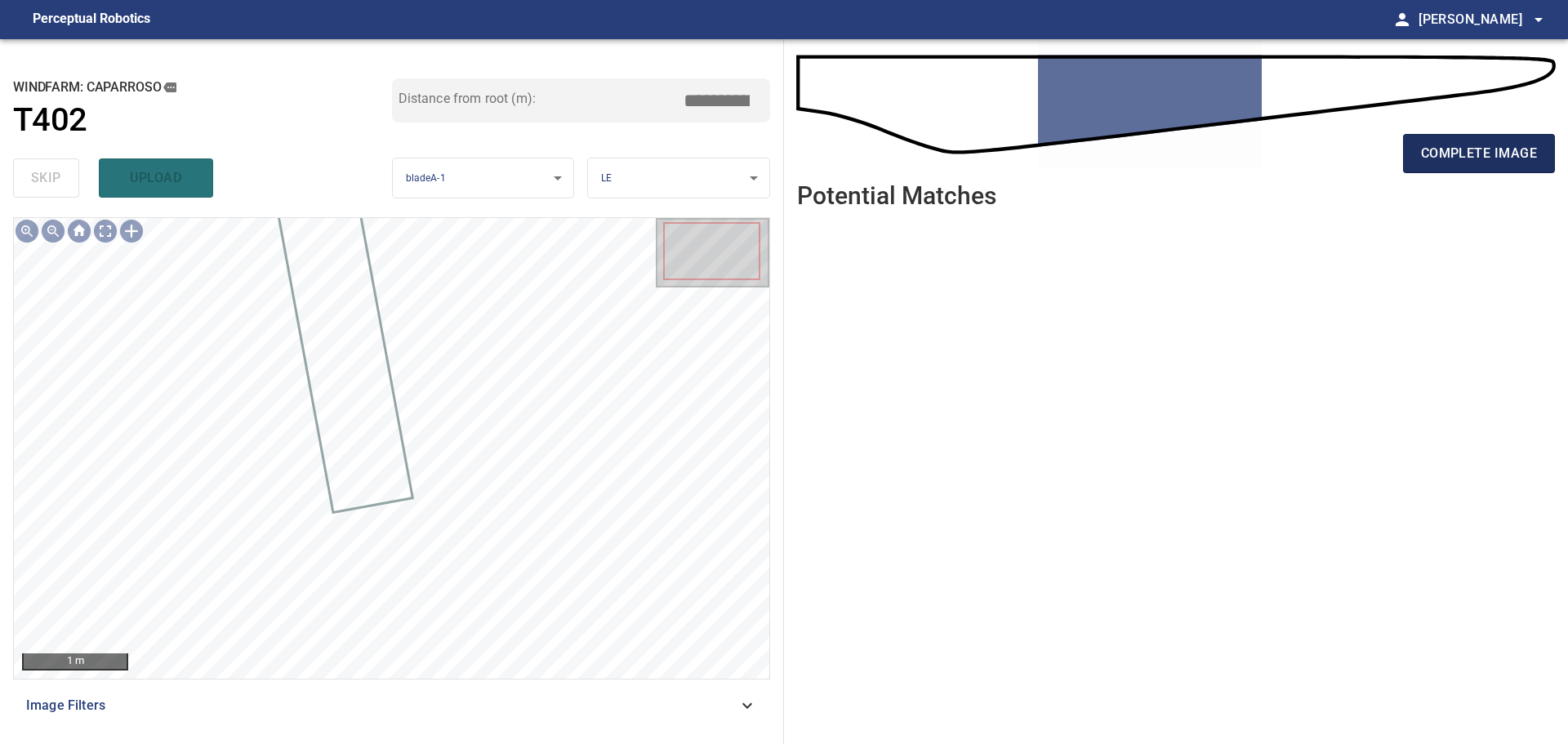
click at [1460, 159] on span "complete image" at bounding box center [1479, 153] width 116 height 23
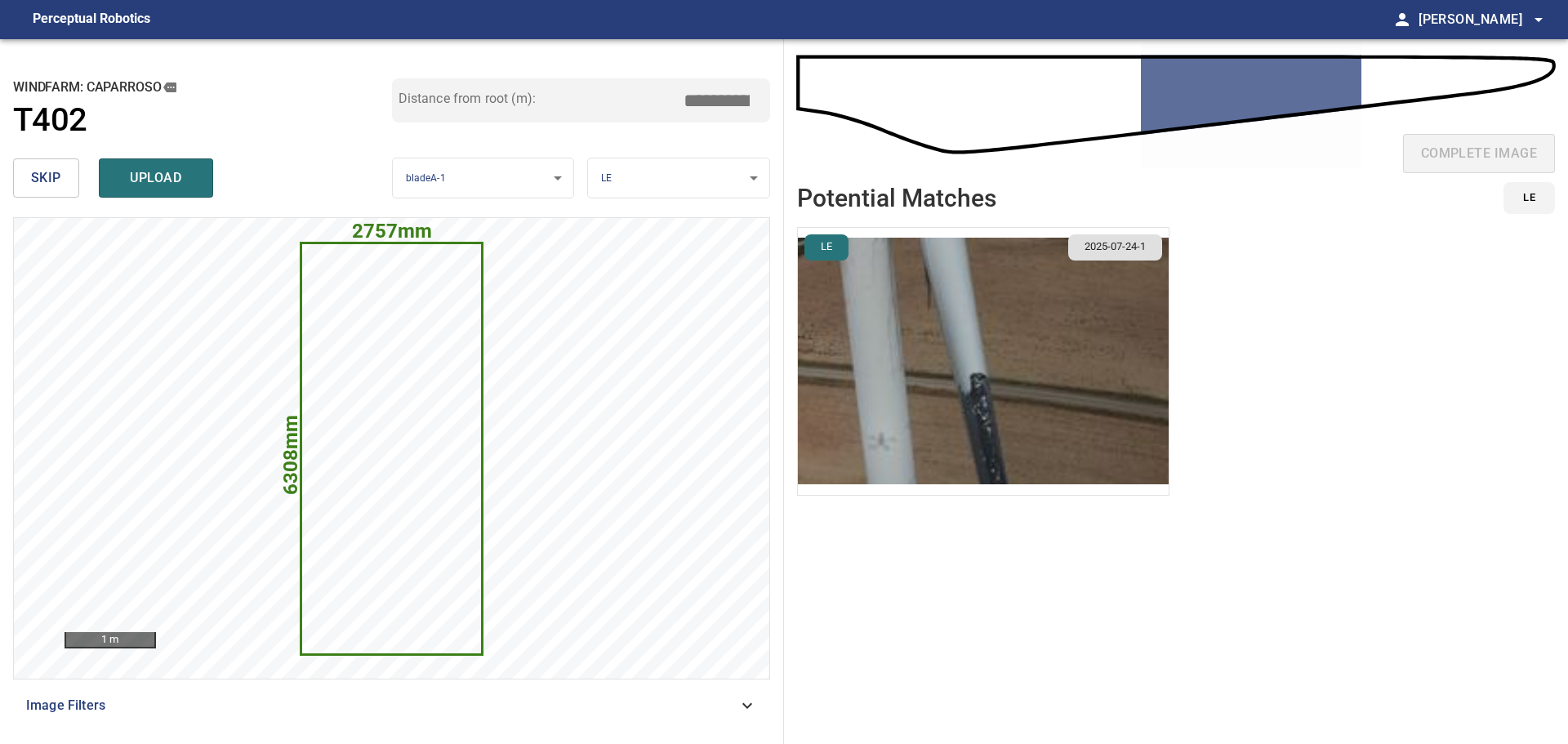
click at [68, 187] on button "skip" at bounding box center [46, 178] width 66 height 39
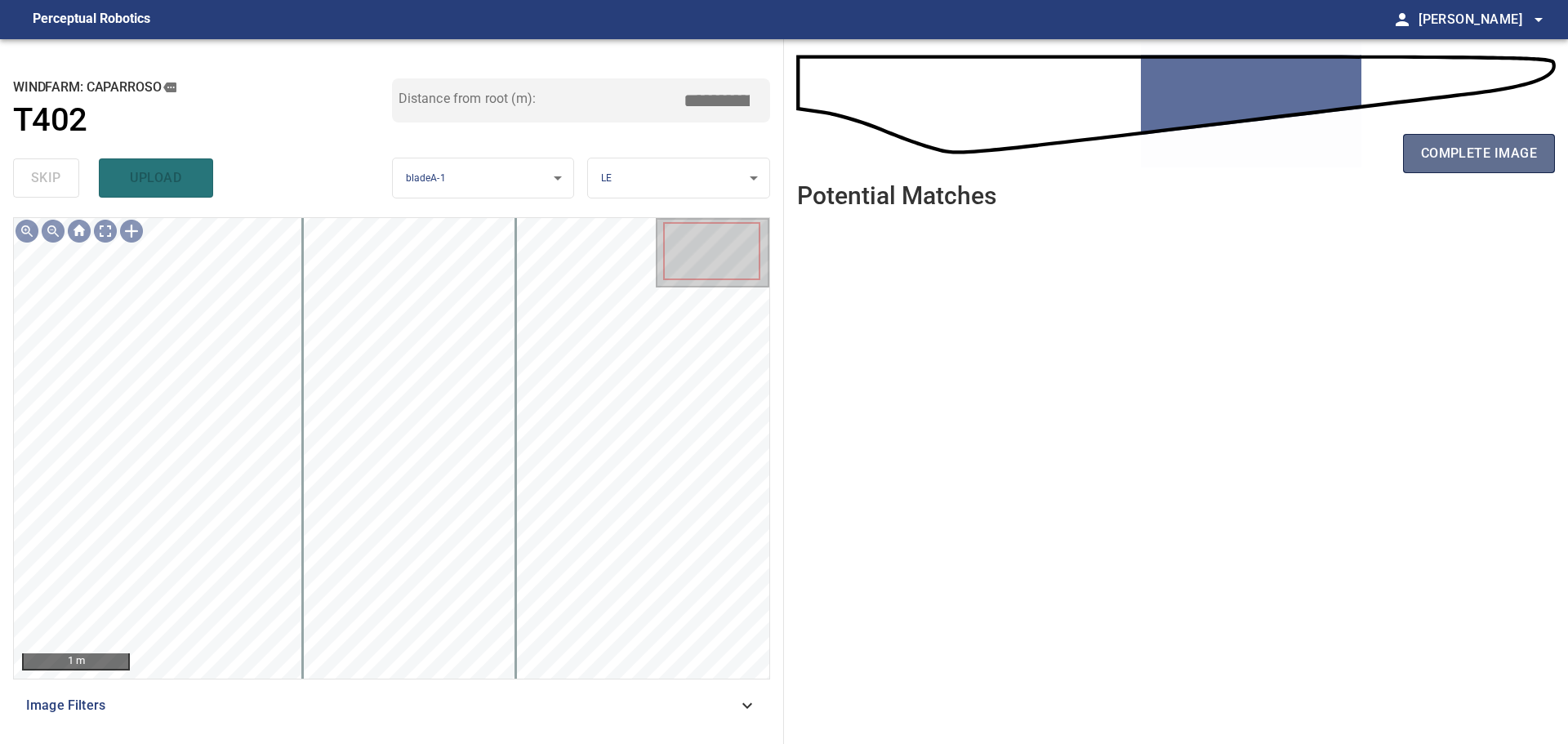
click at [1522, 144] on span "complete image" at bounding box center [1479, 153] width 116 height 23
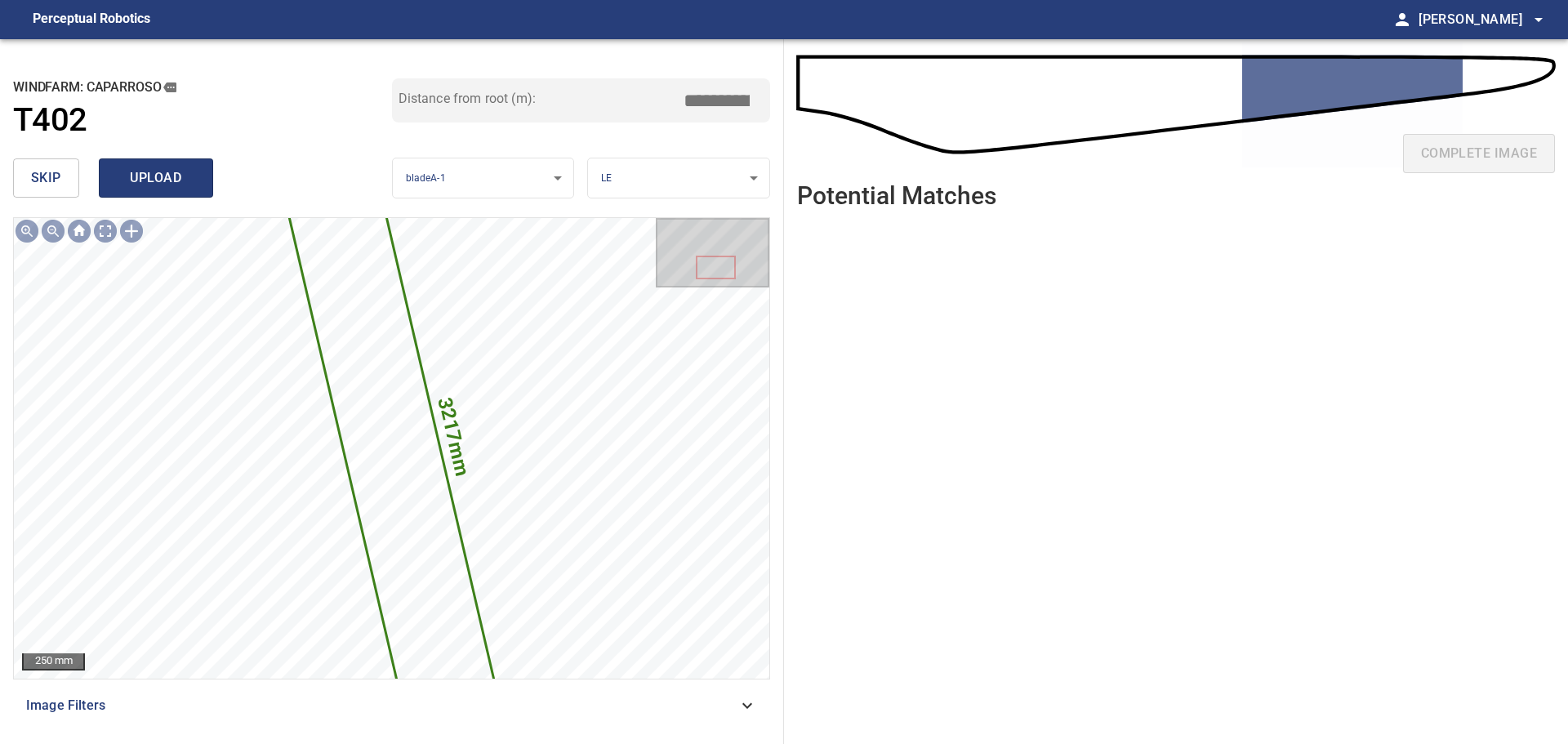
click at [163, 177] on span "upload" at bounding box center [156, 178] width 79 height 23
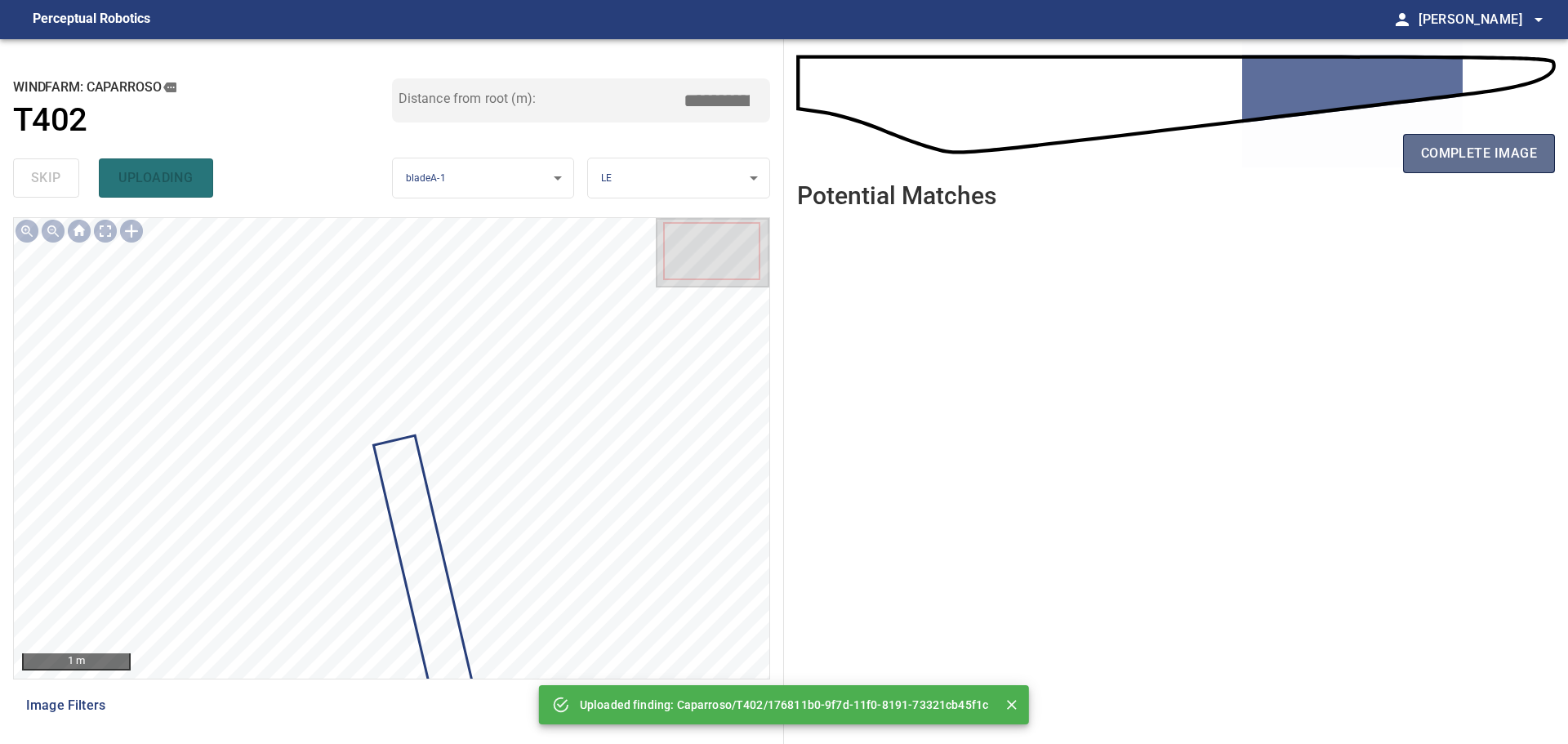
click at [1466, 163] on span "complete image" at bounding box center [1479, 153] width 116 height 23
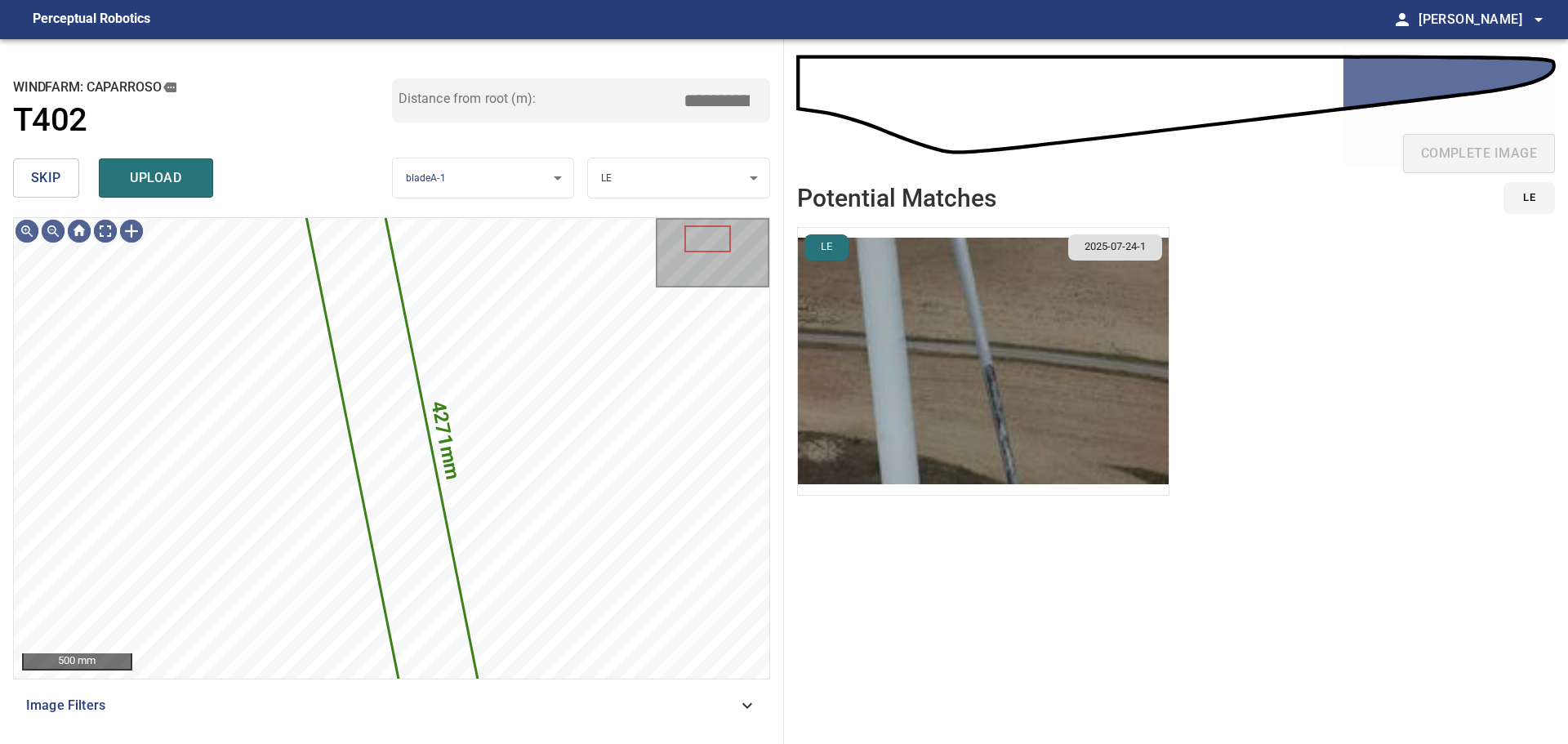
click at [35, 180] on span "skip" at bounding box center [46, 178] width 30 height 23
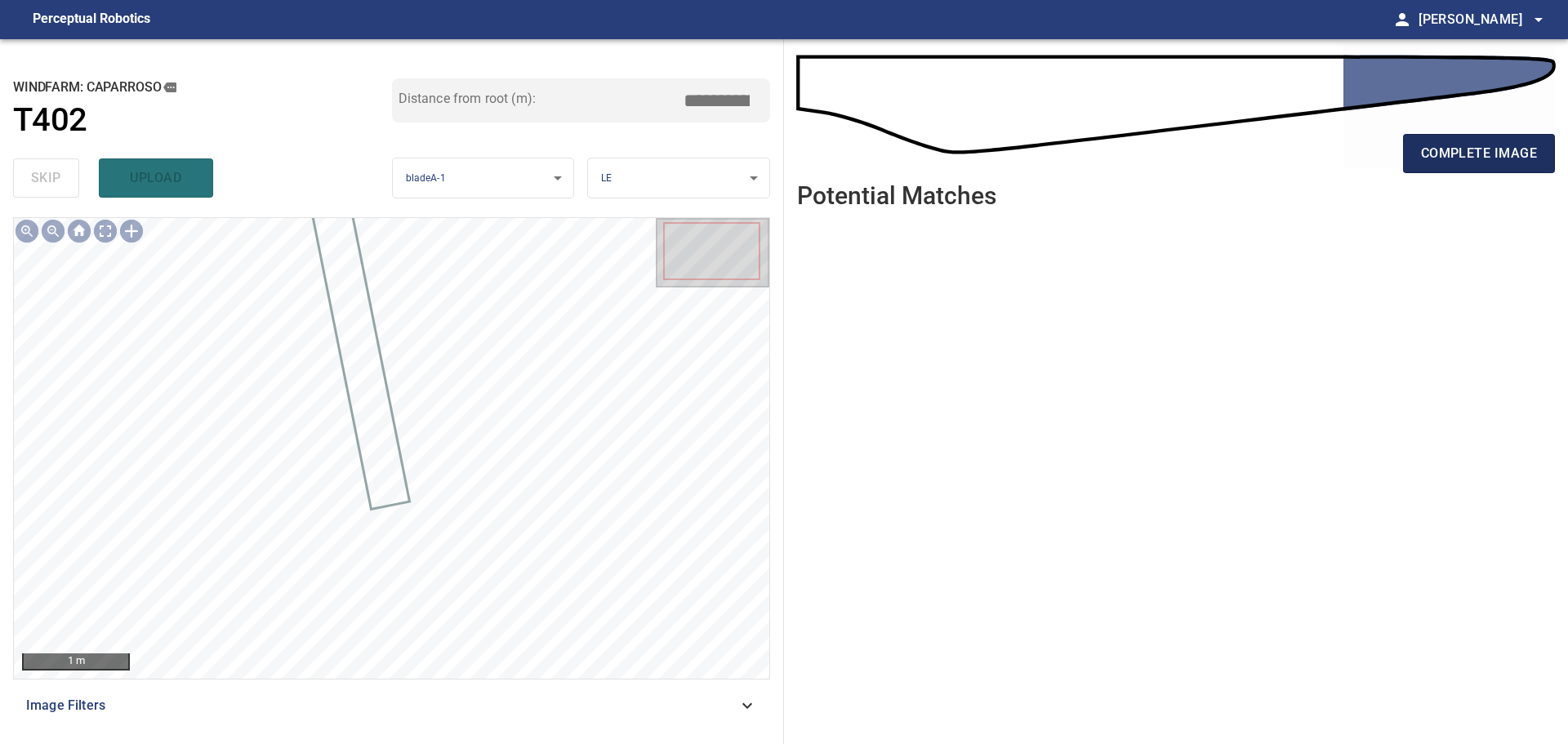
click at [1490, 146] on span "complete image" at bounding box center [1479, 153] width 116 height 23
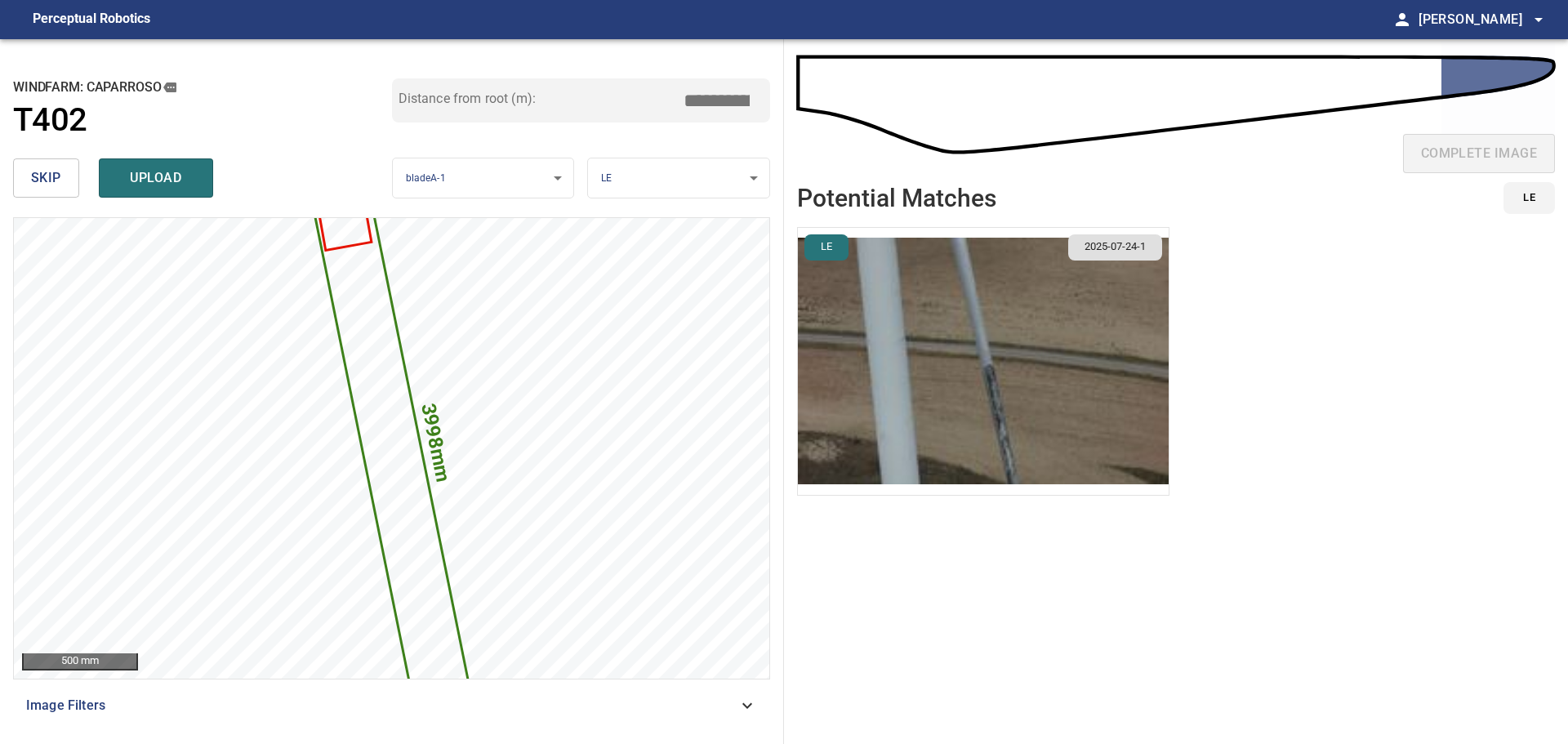
click at [62, 180] on button "skip" at bounding box center [46, 178] width 66 height 39
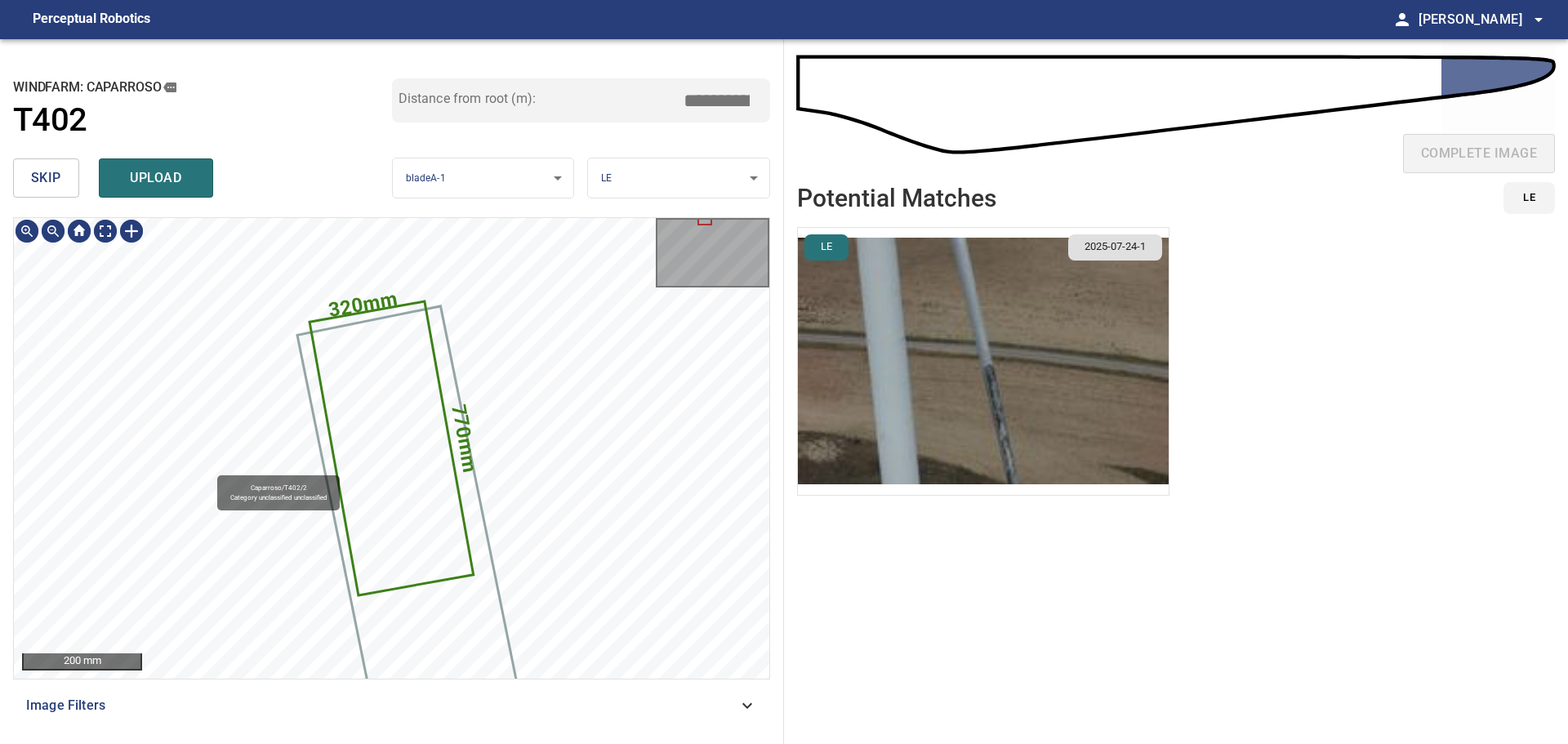
click at [379, 380] on icon at bounding box center [391, 449] width 161 height 291
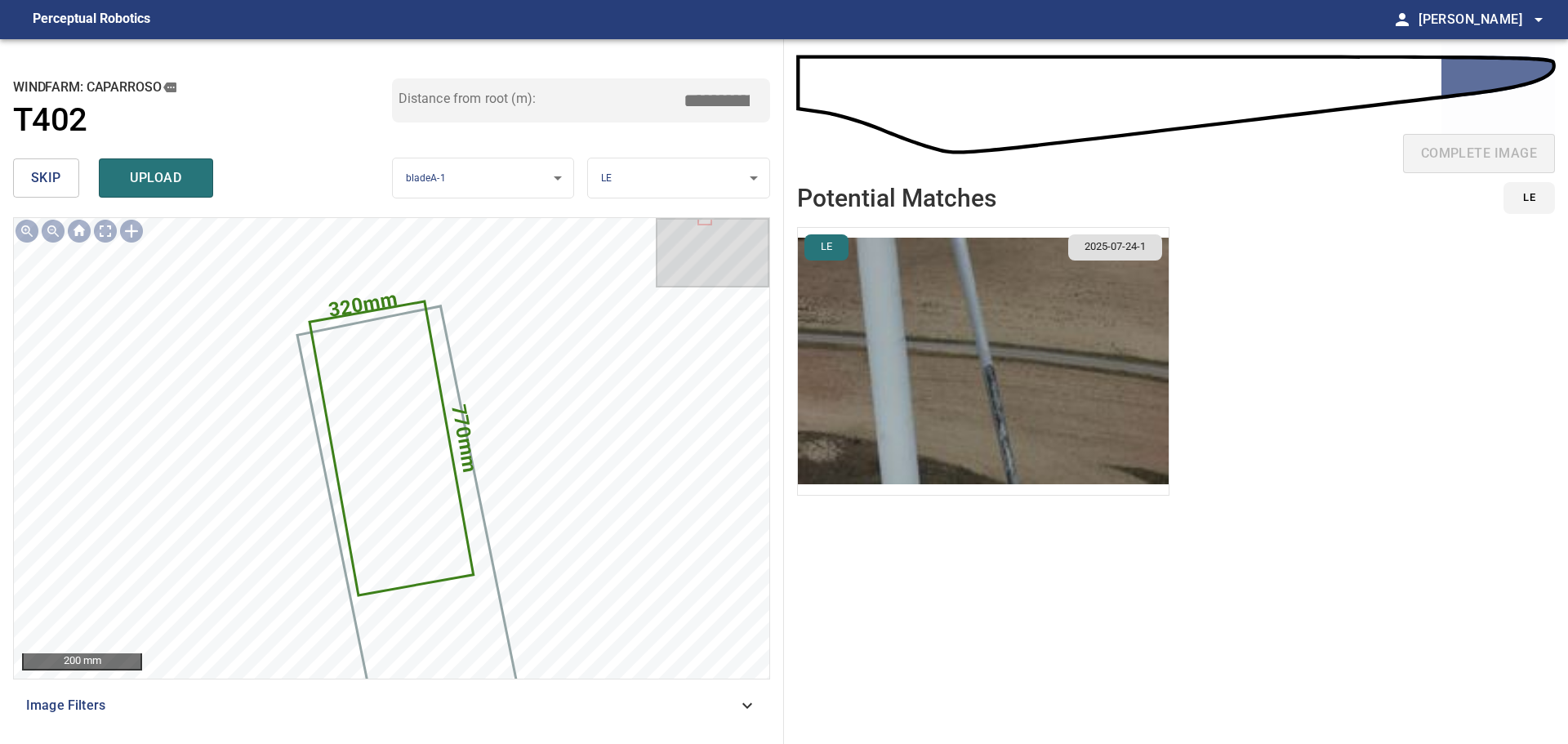
click at [52, 178] on span "skip" at bounding box center [46, 178] width 30 height 23
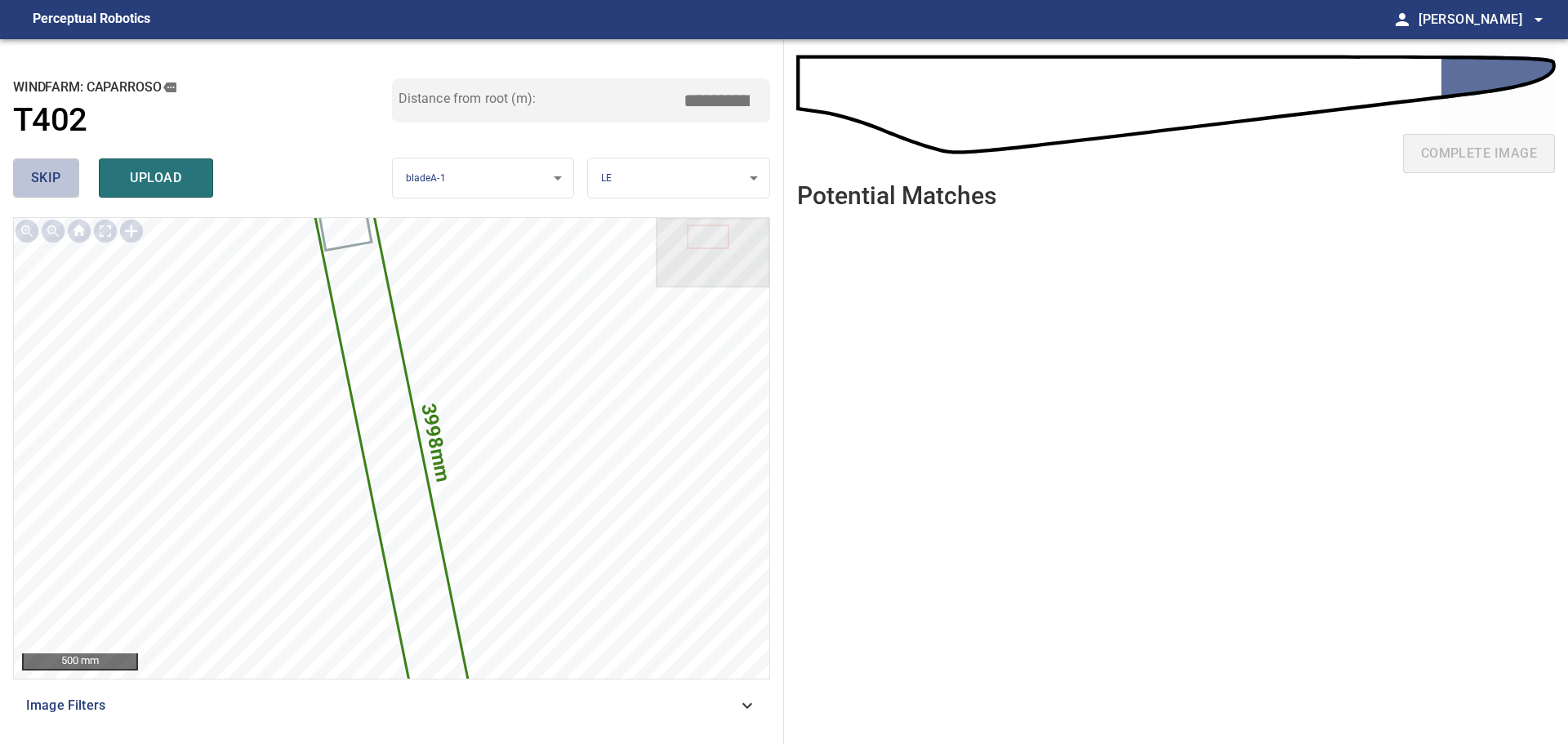
click at [69, 178] on button "skip" at bounding box center [46, 178] width 66 height 39
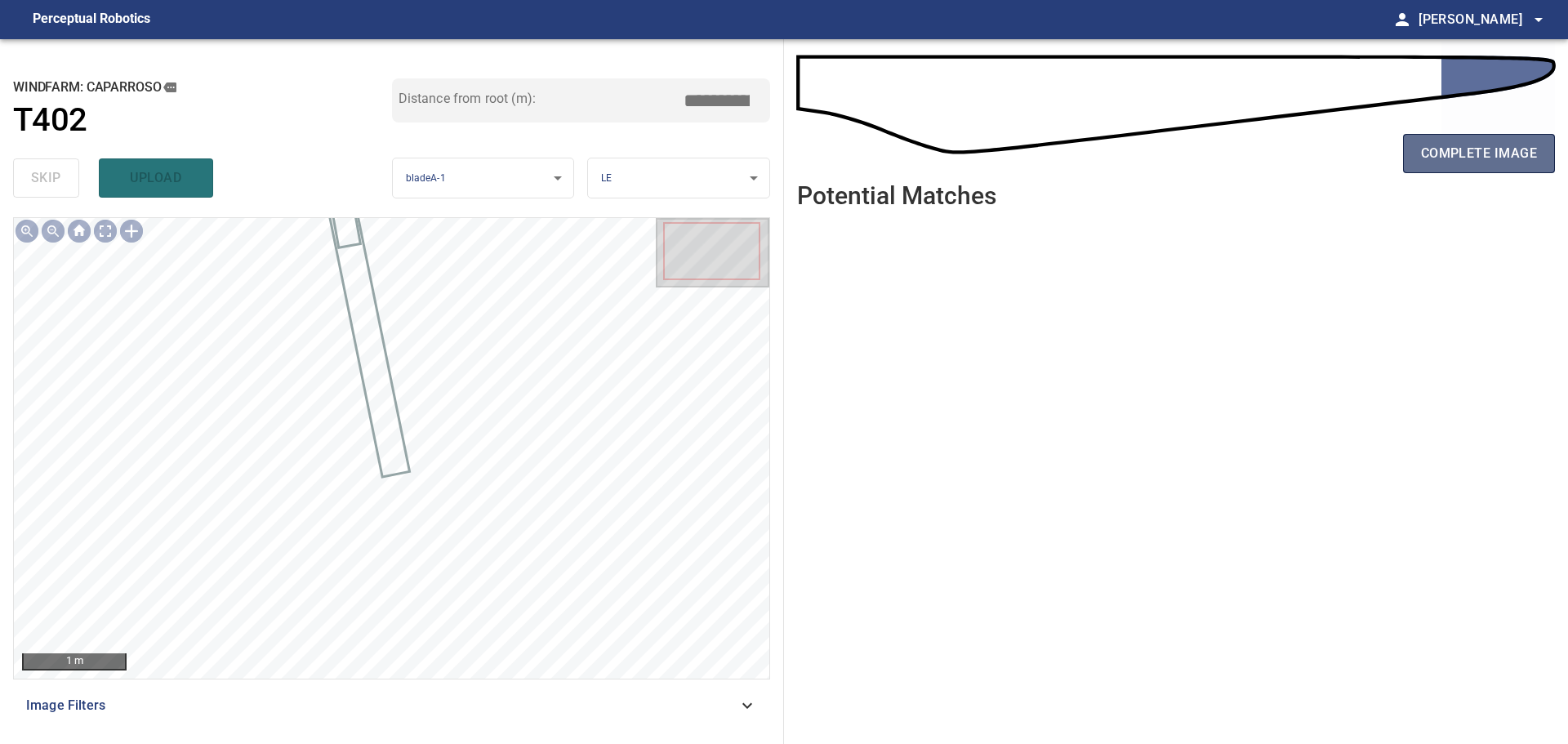
click at [1439, 147] on span "complete image" at bounding box center [1479, 153] width 116 height 23
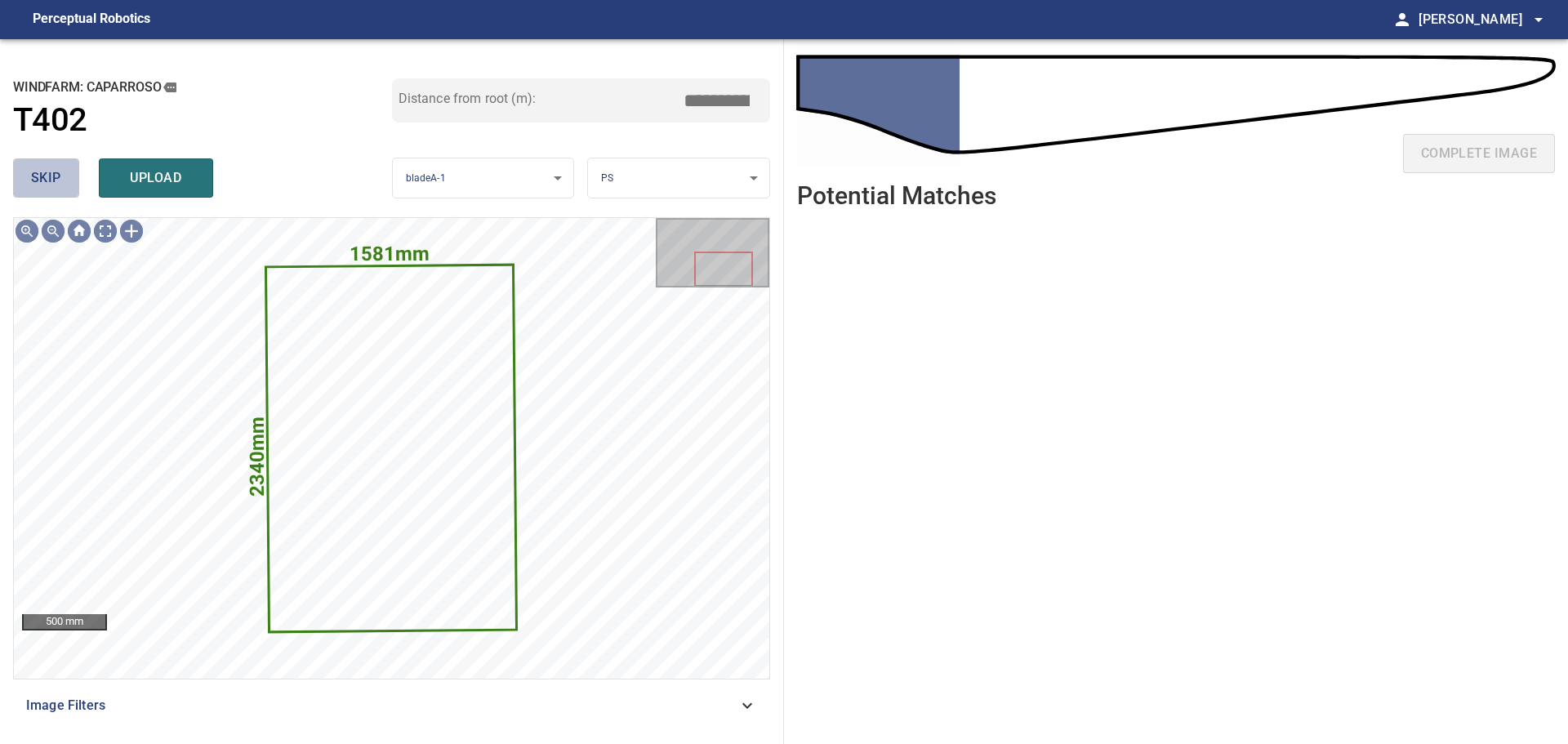
click at [68, 176] on button "skip" at bounding box center [46, 178] width 66 height 39
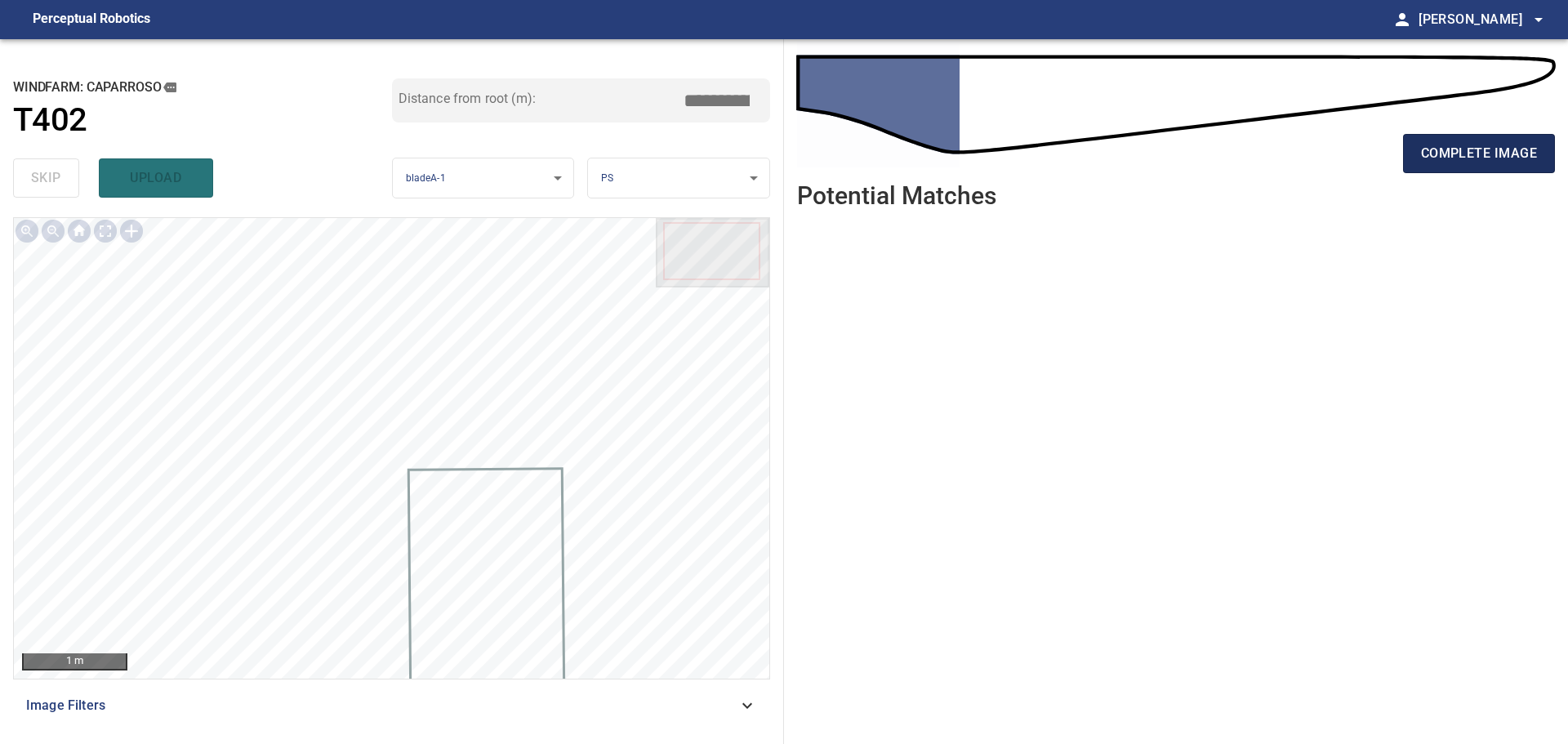
click at [1459, 149] on span "complete image" at bounding box center [1479, 153] width 116 height 23
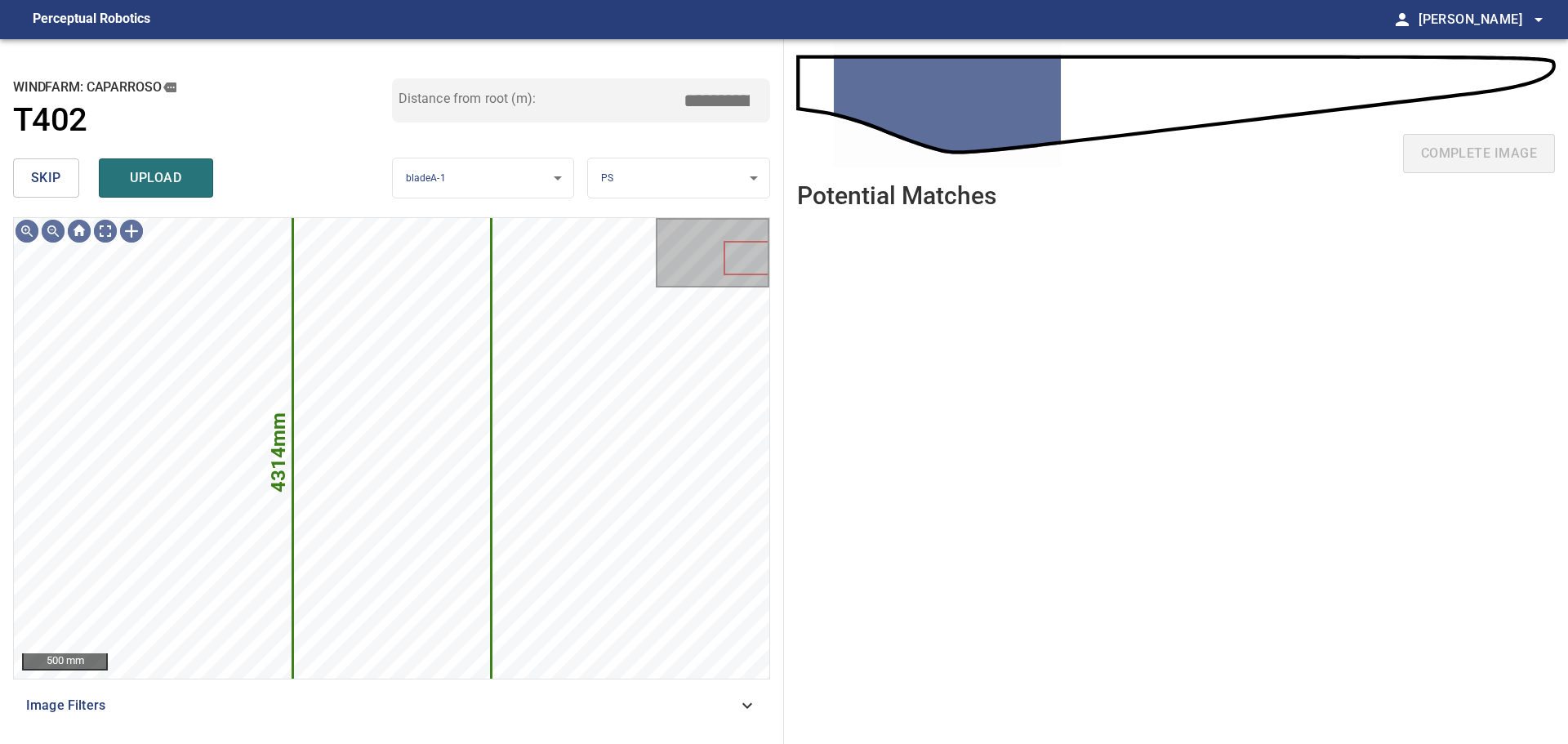
click at [33, 177] on span "skip" at bounding box center [46, 178] width 30 height 23
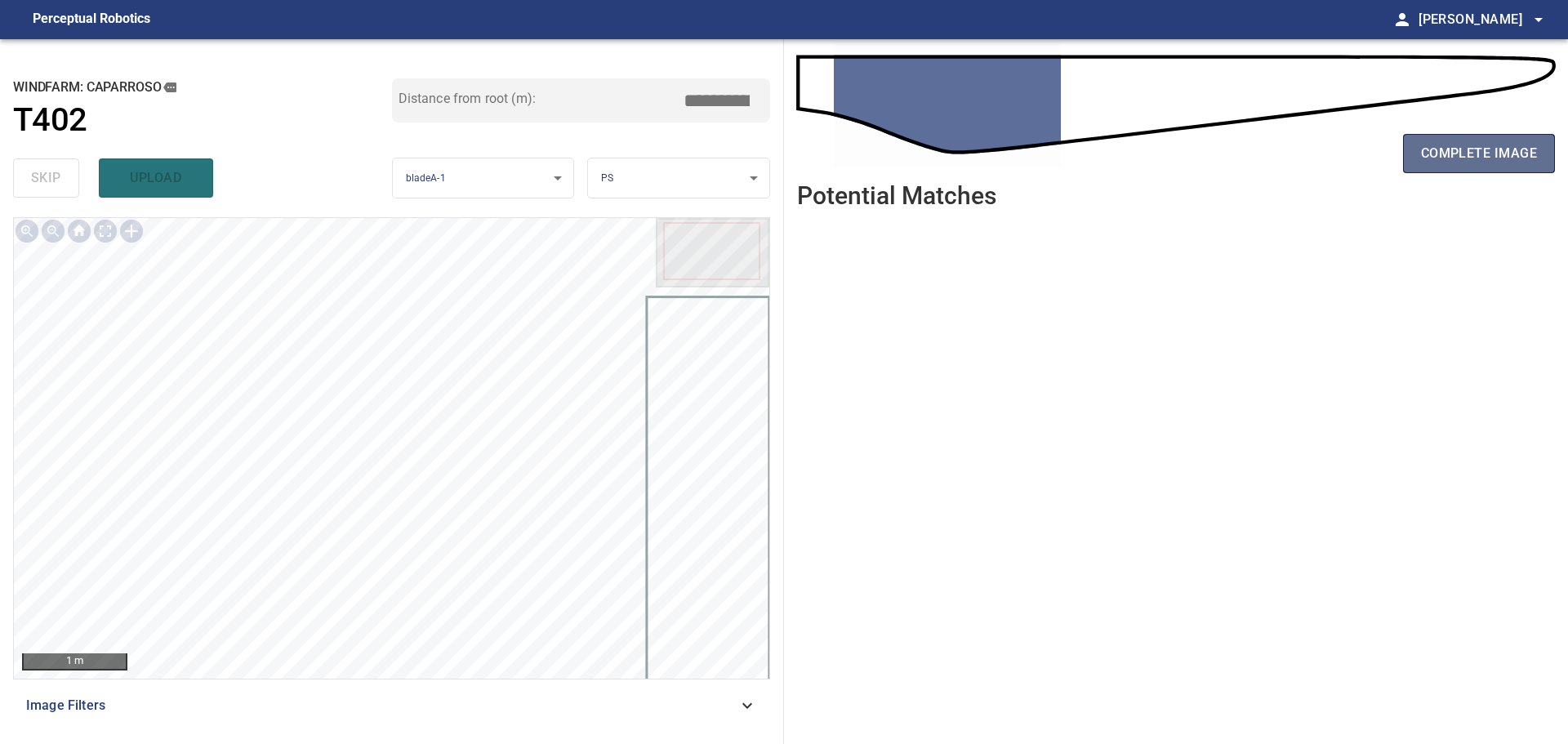
click at [1453, 153] on span "complete image" at bounding box center [1479, 153] width 116 height 23
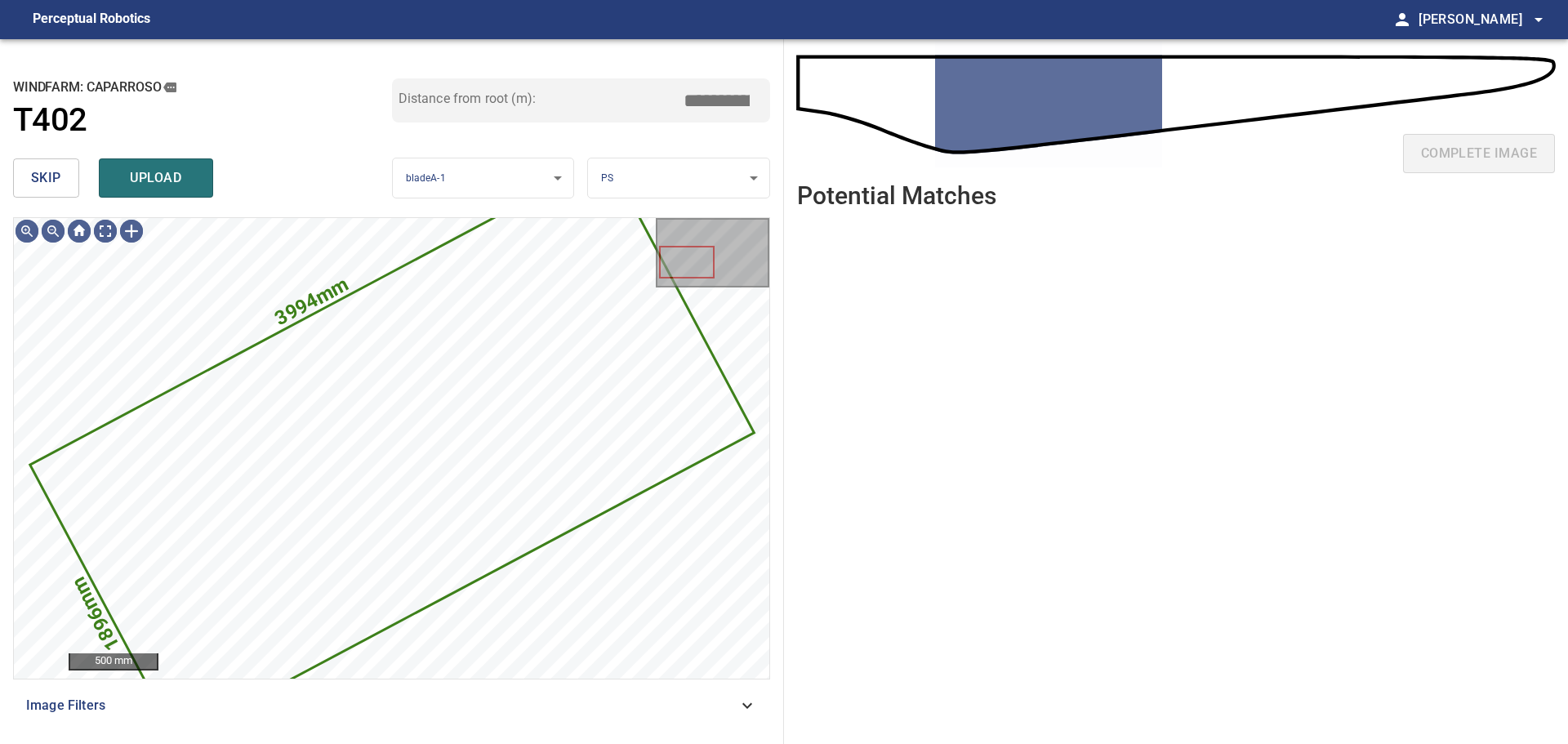
click at [50, 178] on span "skip" at bounding box center [46, 178] width 30 height 23
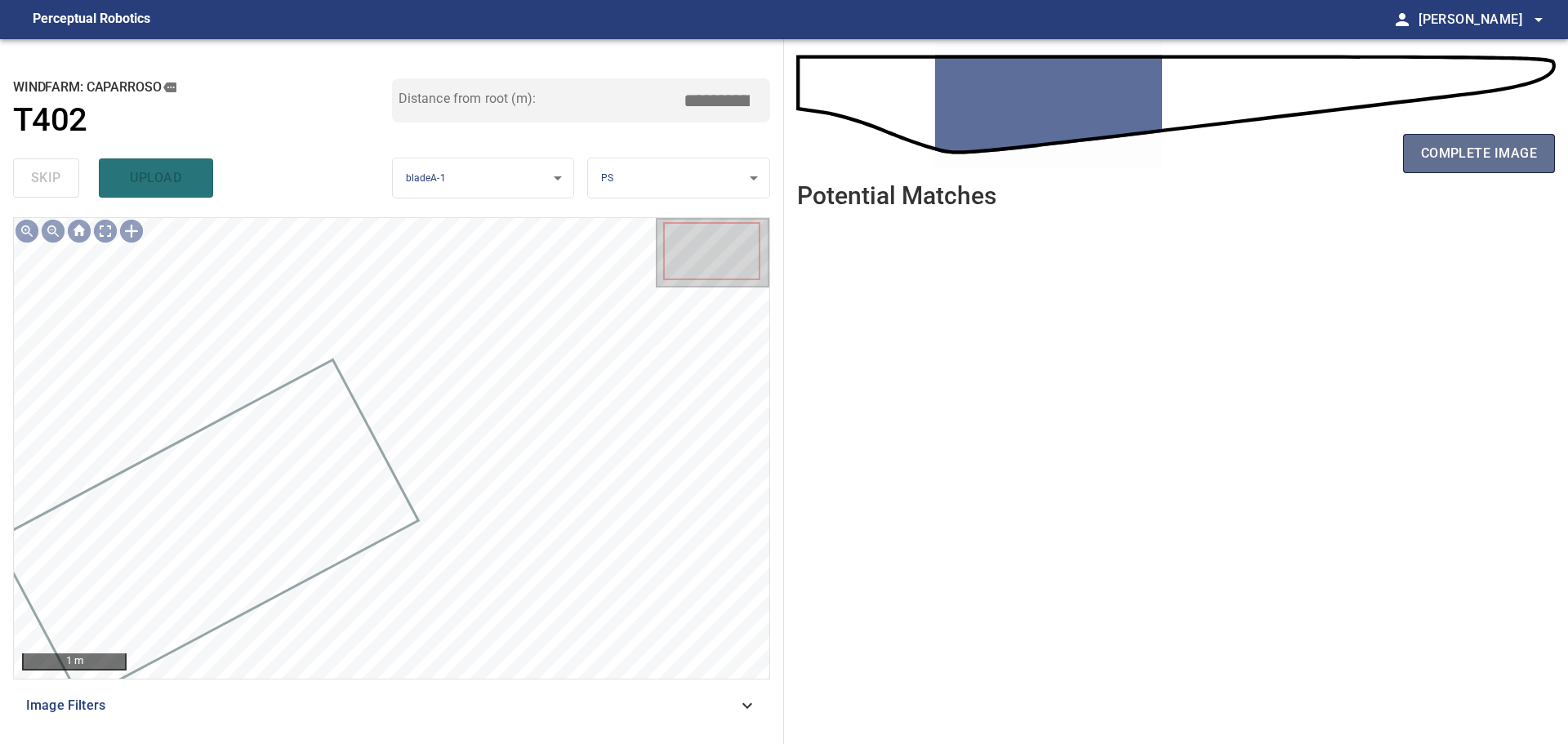
click at [1455, 152] on span "complete image" at bounding box center [1479, 153] width 116 height 23
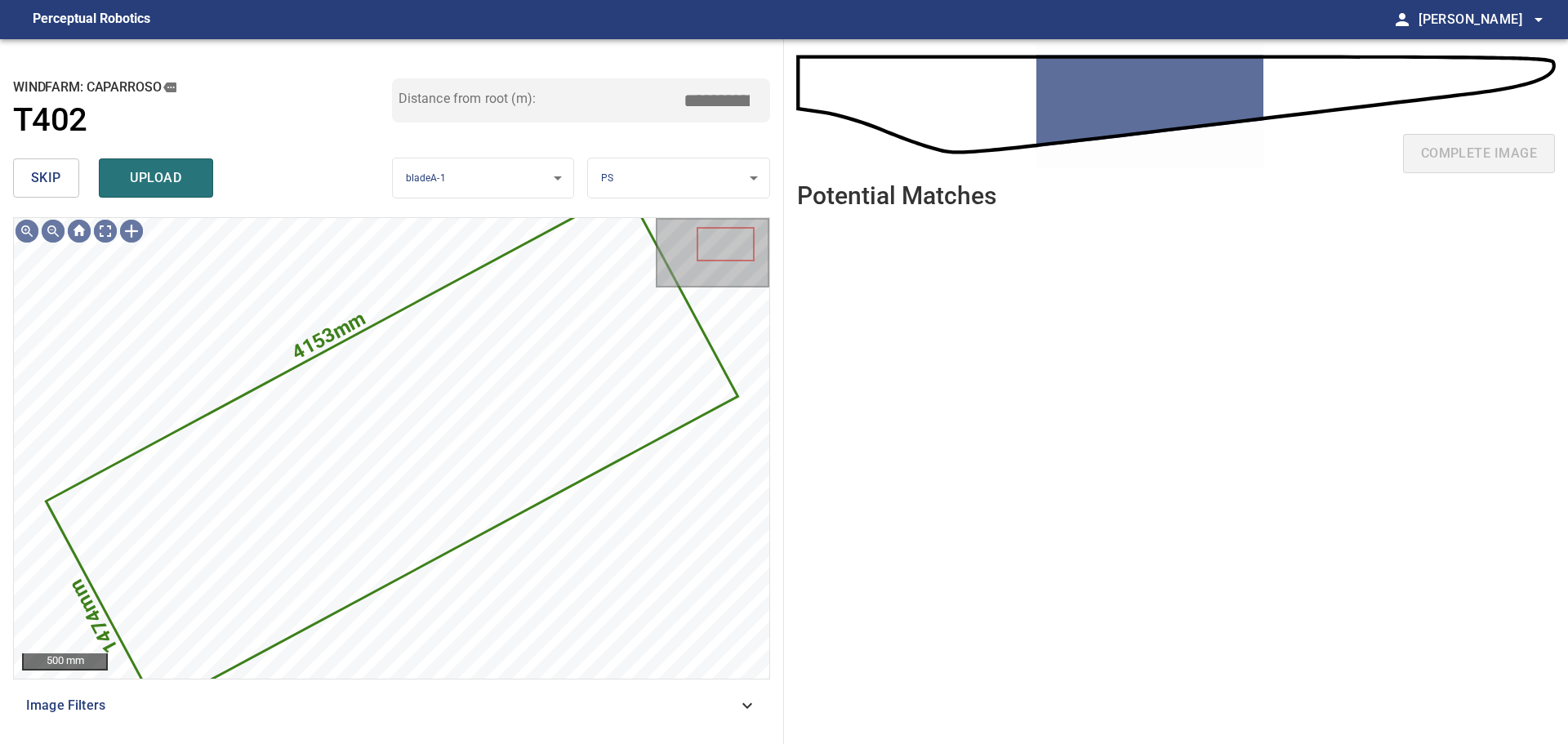
click at [33, 173] on span "skip" at bounding box center [46, 178] width 30 height 23
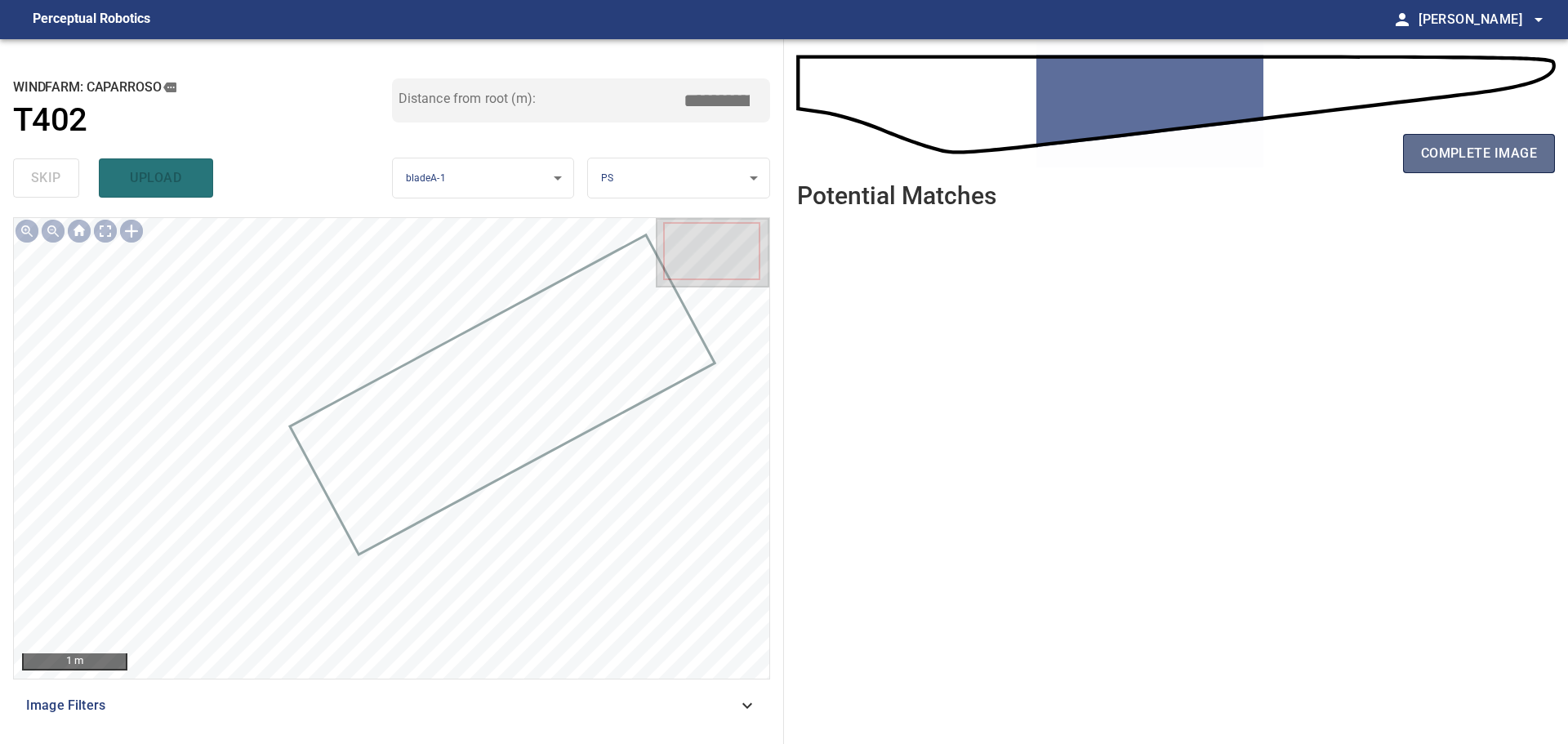
click at [1435, 153] on span "complete image" at bounding box center [1479, 153] width 116 height 23
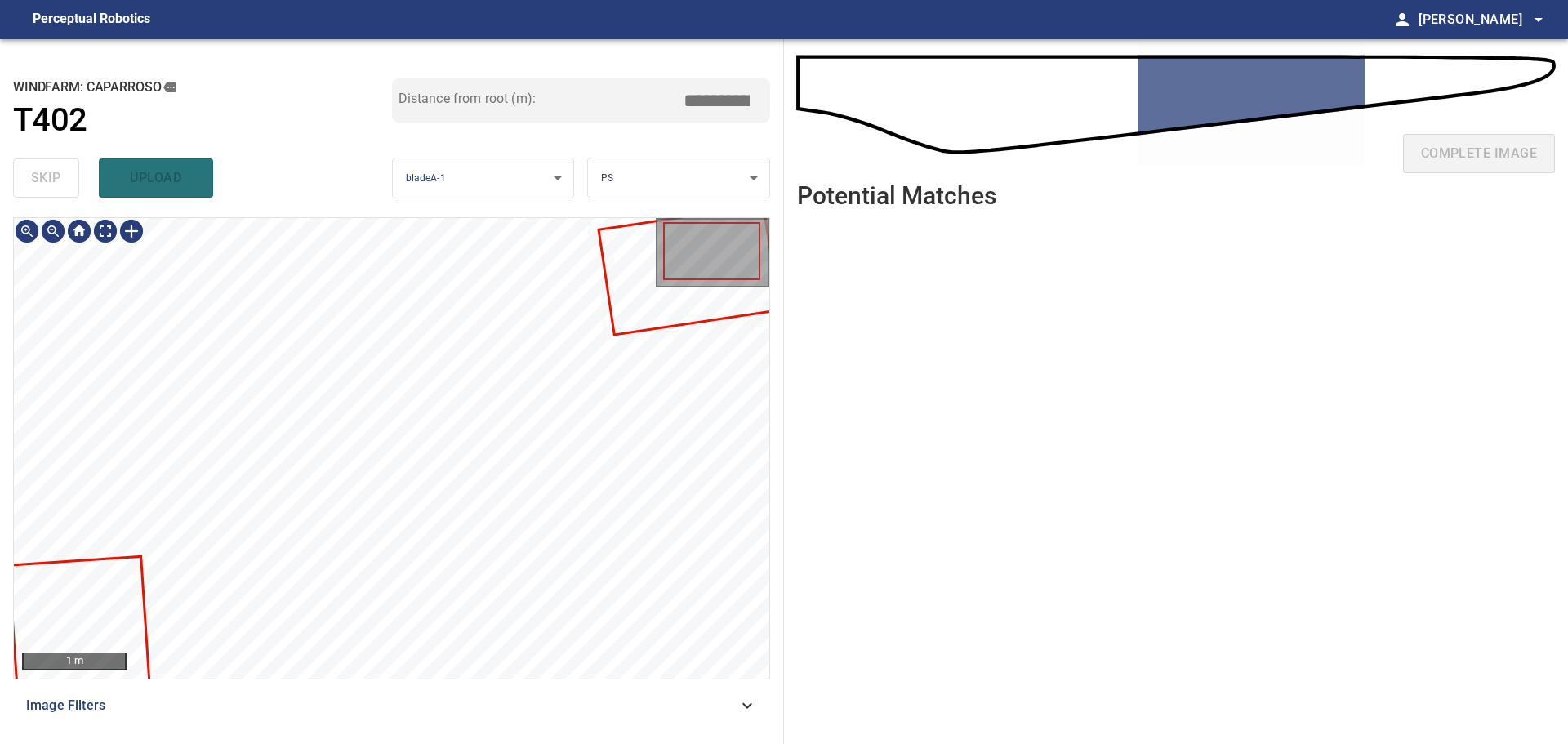
click at [689, 285] on div at bounding box center [712, 253] width 110 height 66
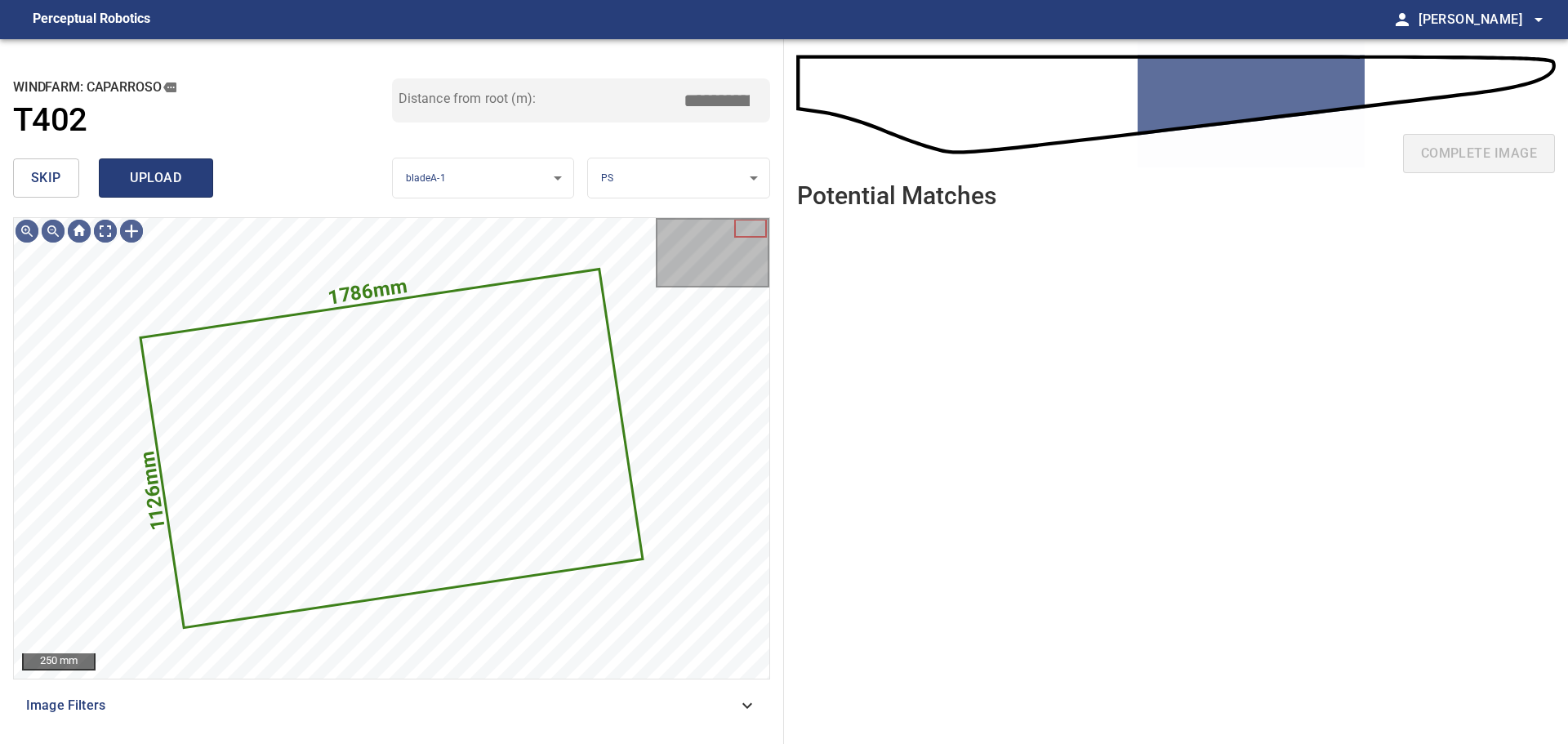
click at [119, 179] on span "upload" at bounding box center [156, 178] width 79 height 23
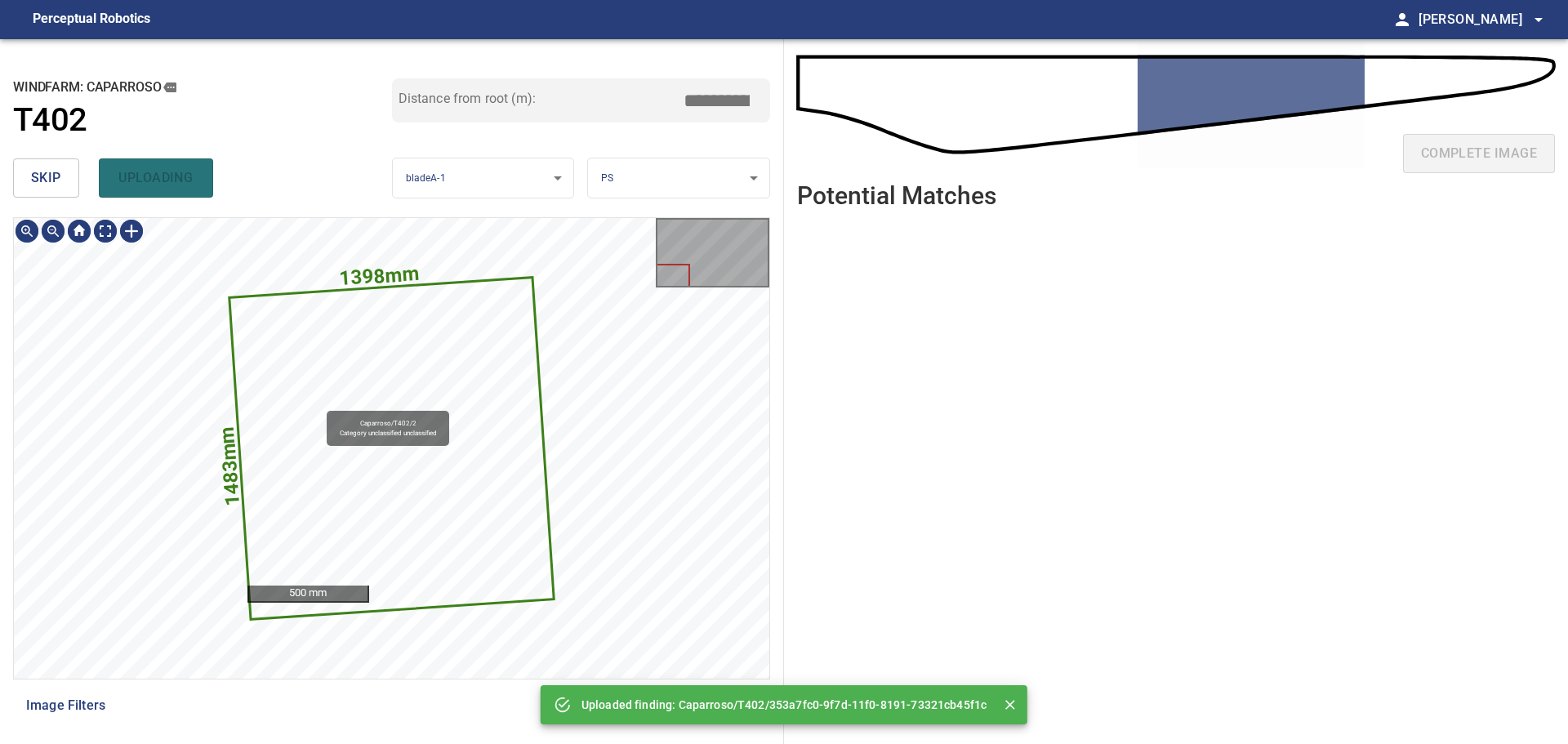
click at [309, 413] on icon at bounding box center [391, 449] width 323 height 340
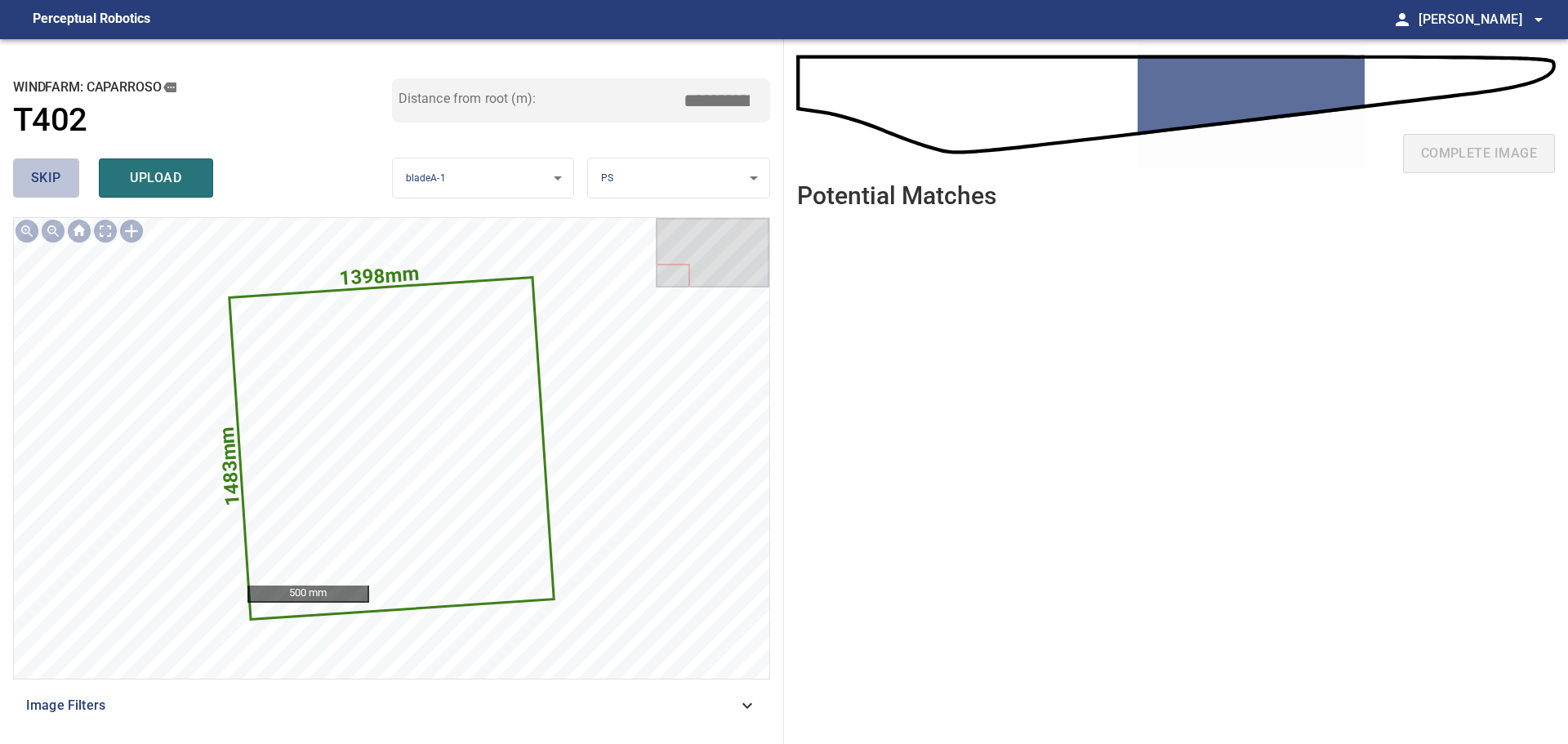
click at [55, 181] on span "skip" at bounding box center [46, 178] width 30 height 23
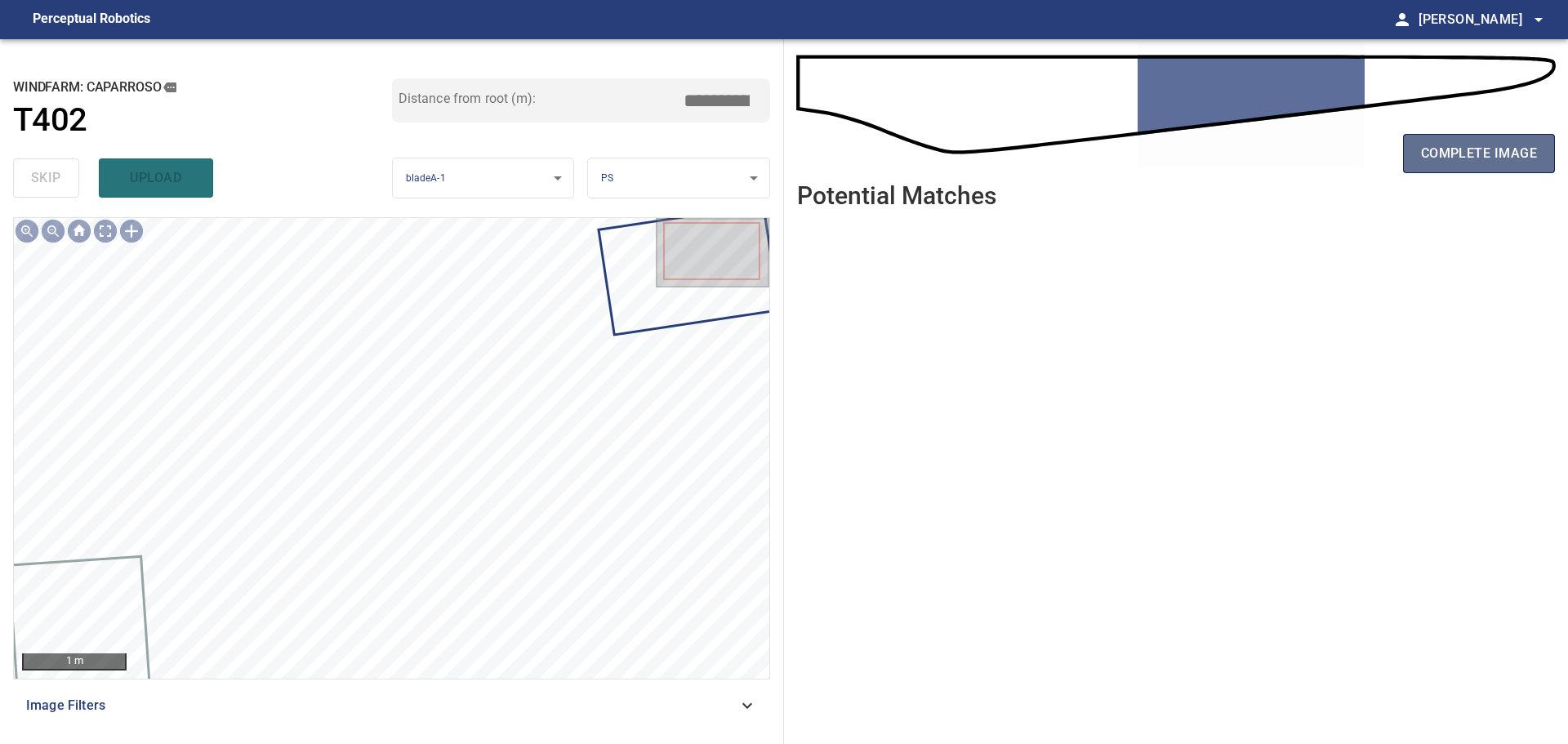
click at [1423, 152] on span "complete image" at bounding box center [1479, 153] width 116 height 23
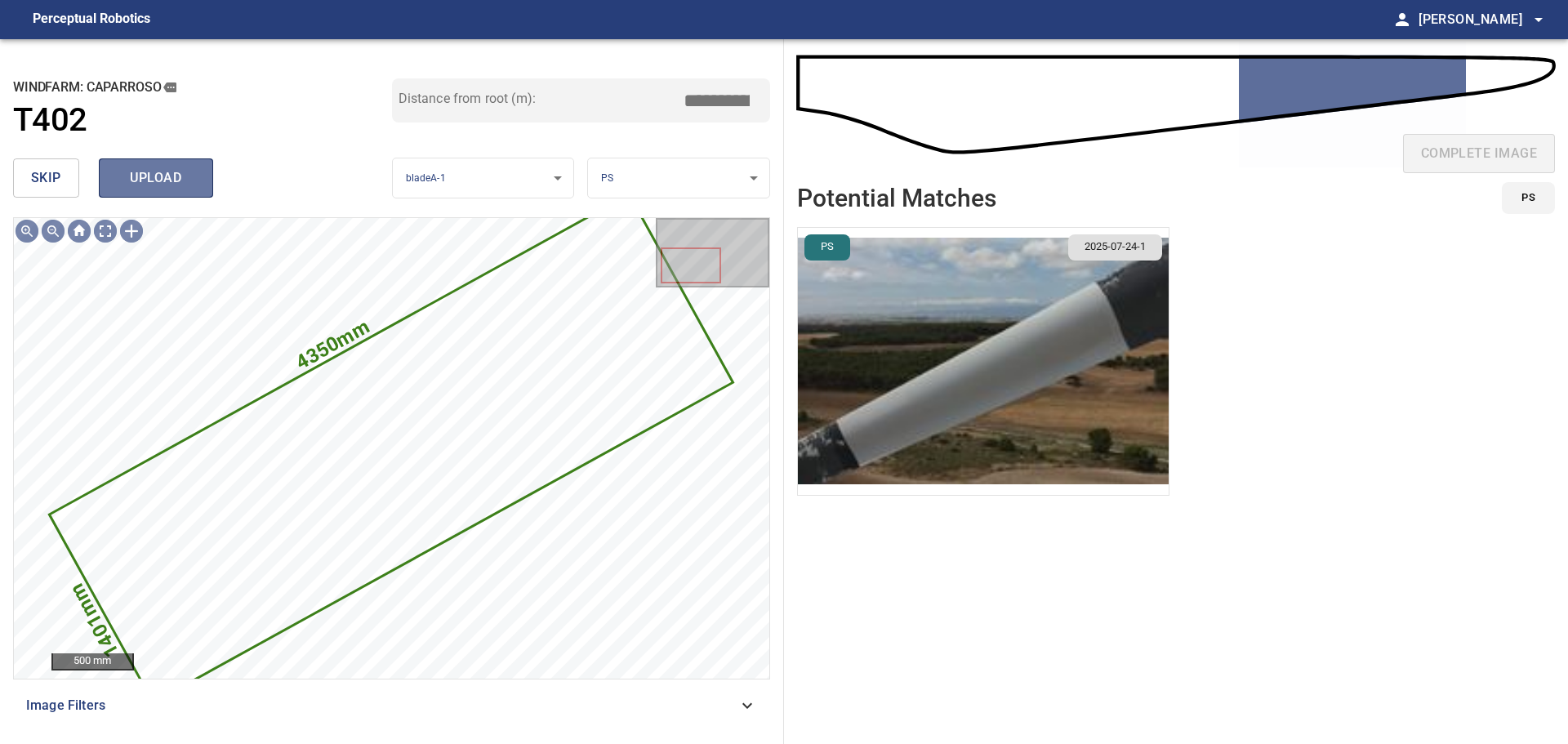
click at [128, 170] on span "upload" at bounding box center [156, 178] width 79 height 23
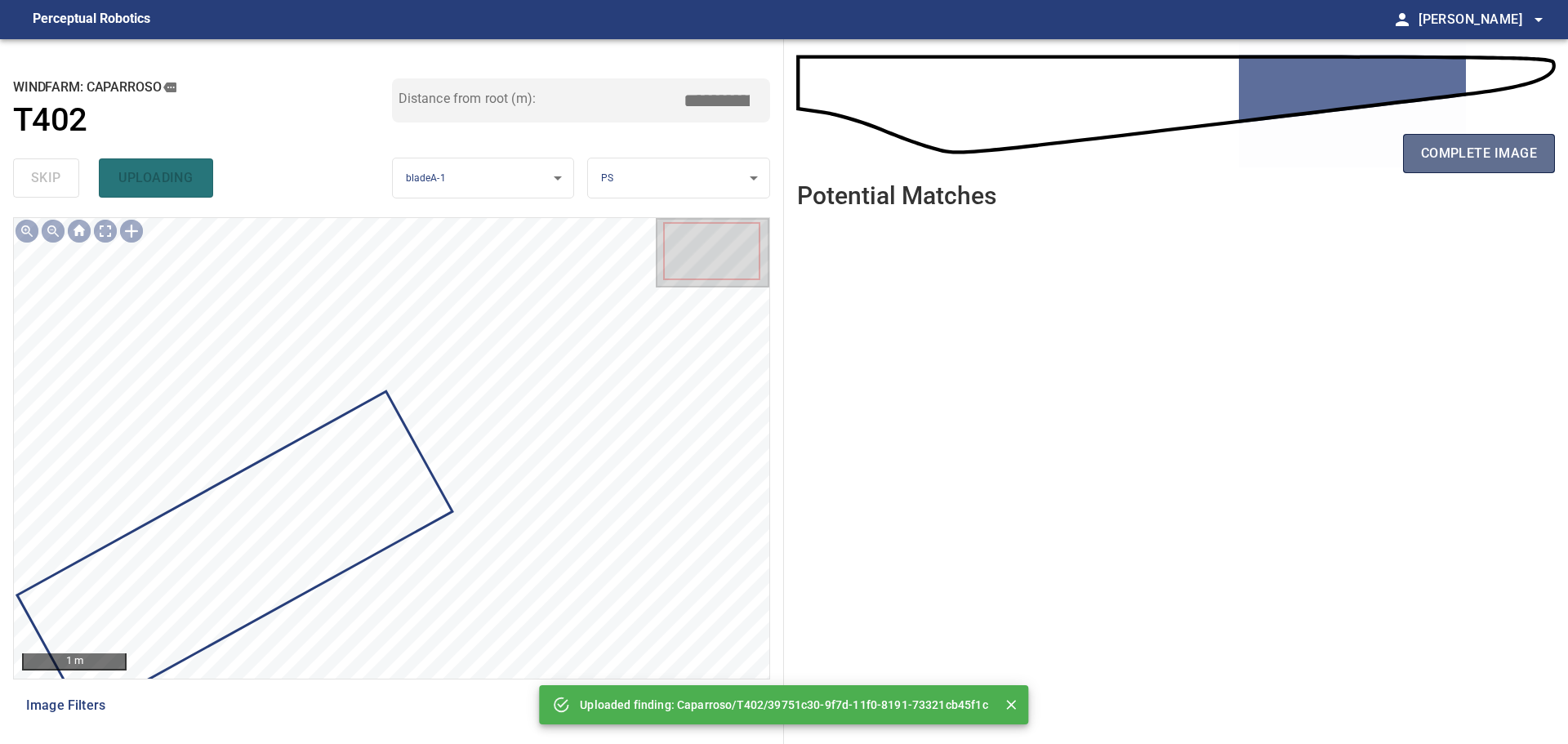
click at [1449, 147] on span "complete image" at bounding box center [1479, 153] width 116 height 23
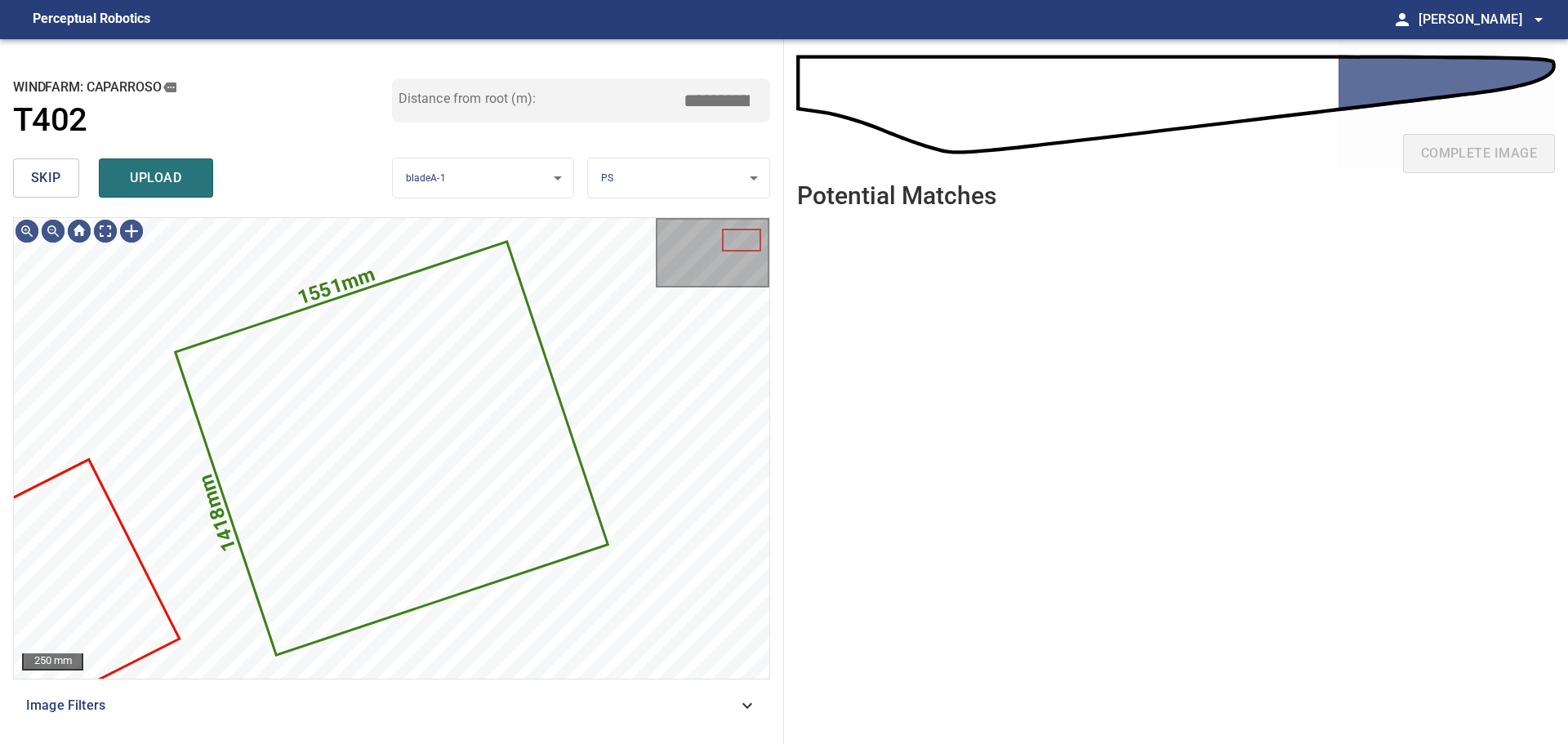
click at [28, 186] on button "skip" at bounding box center [46, 178] width 66 height 39
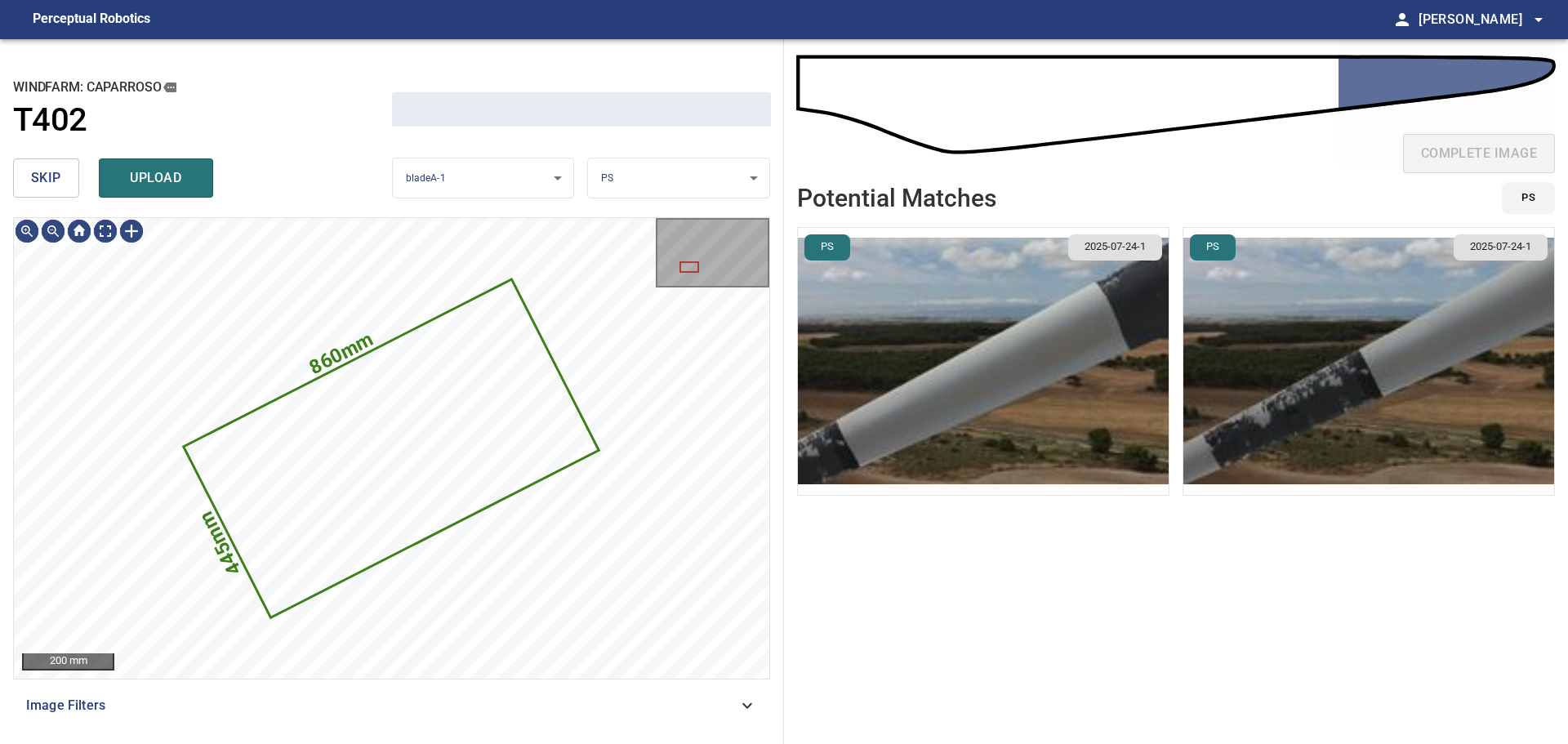
click at [31, 186] on span "skip" at bounding box center [46, 178] width 30 height 23
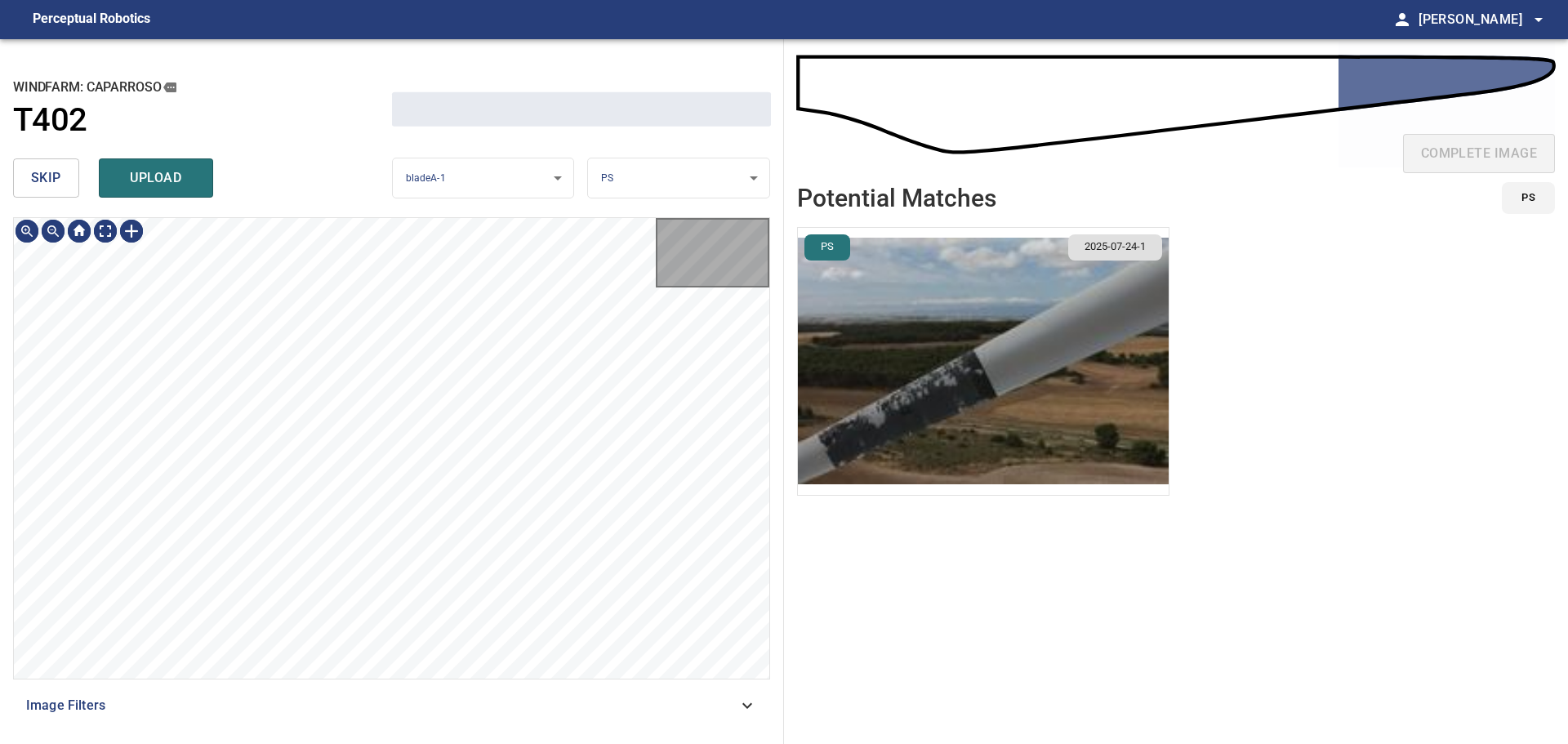
click at [31, 186] on span "skip" at bounding box center [46, 178] width 30 height 23
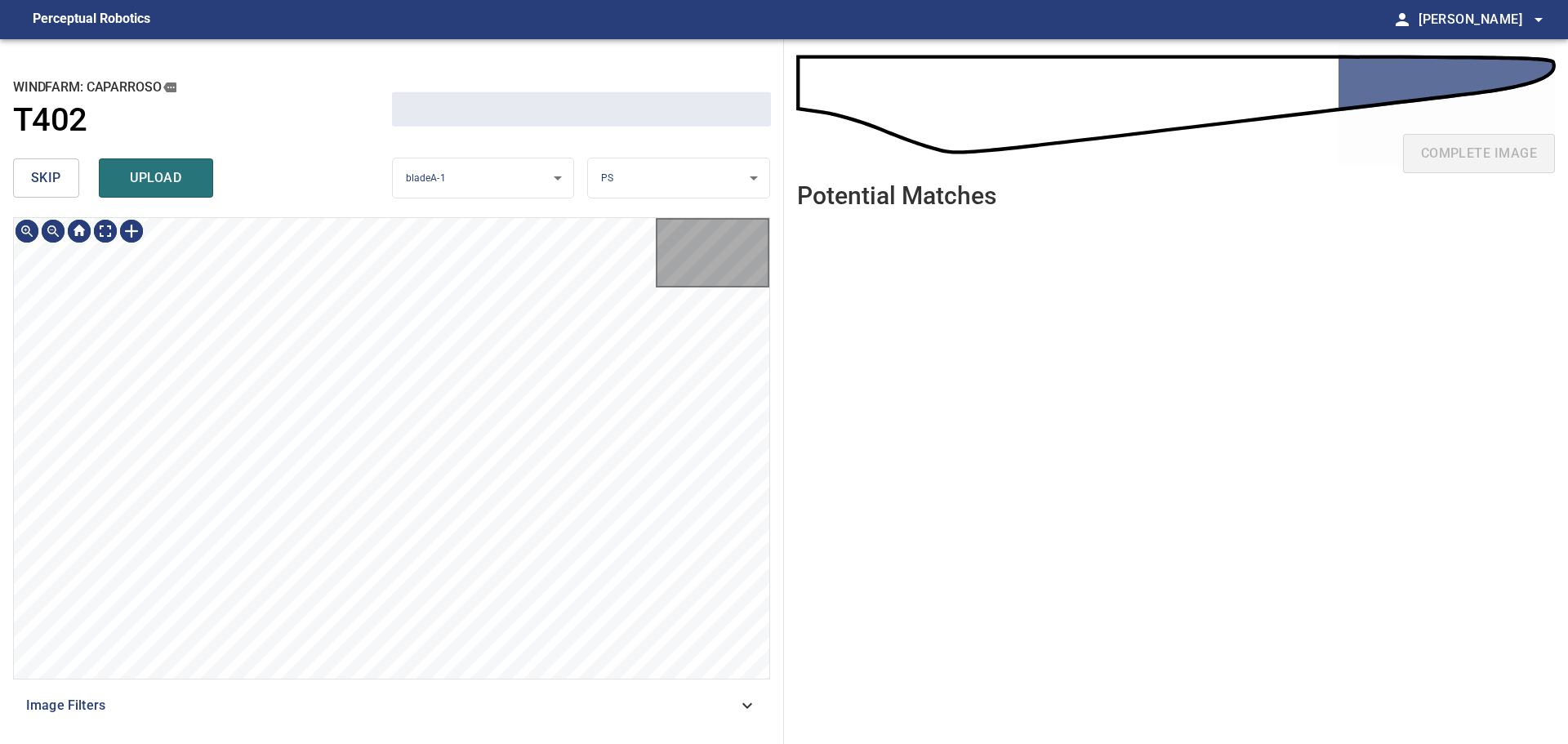
click at [31, 186] on span "skip" at bounding box center [46, 178] width 30 height 23
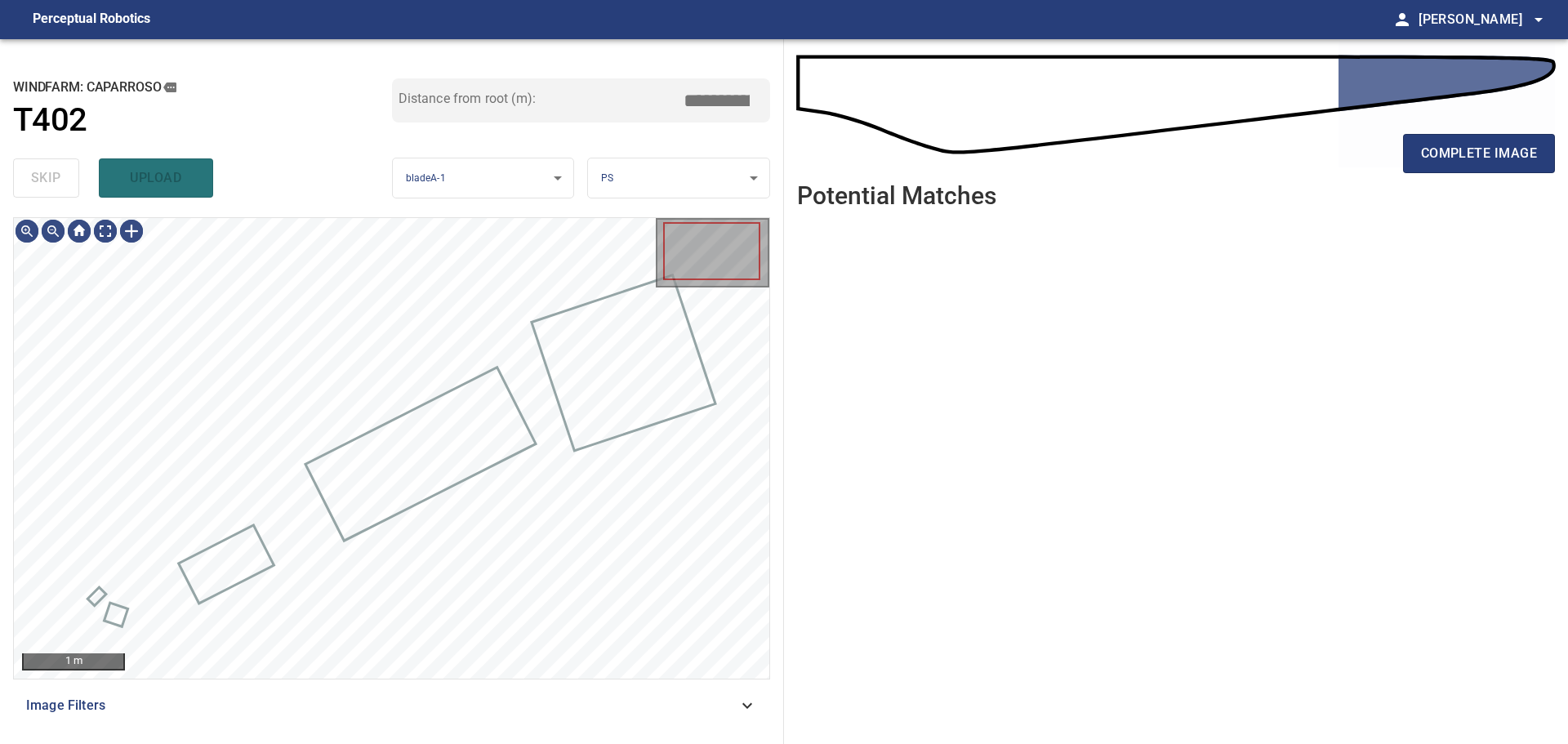
click at [31, 186] on div "skip upload" at bounding box center [203, 178] width 379 height 52
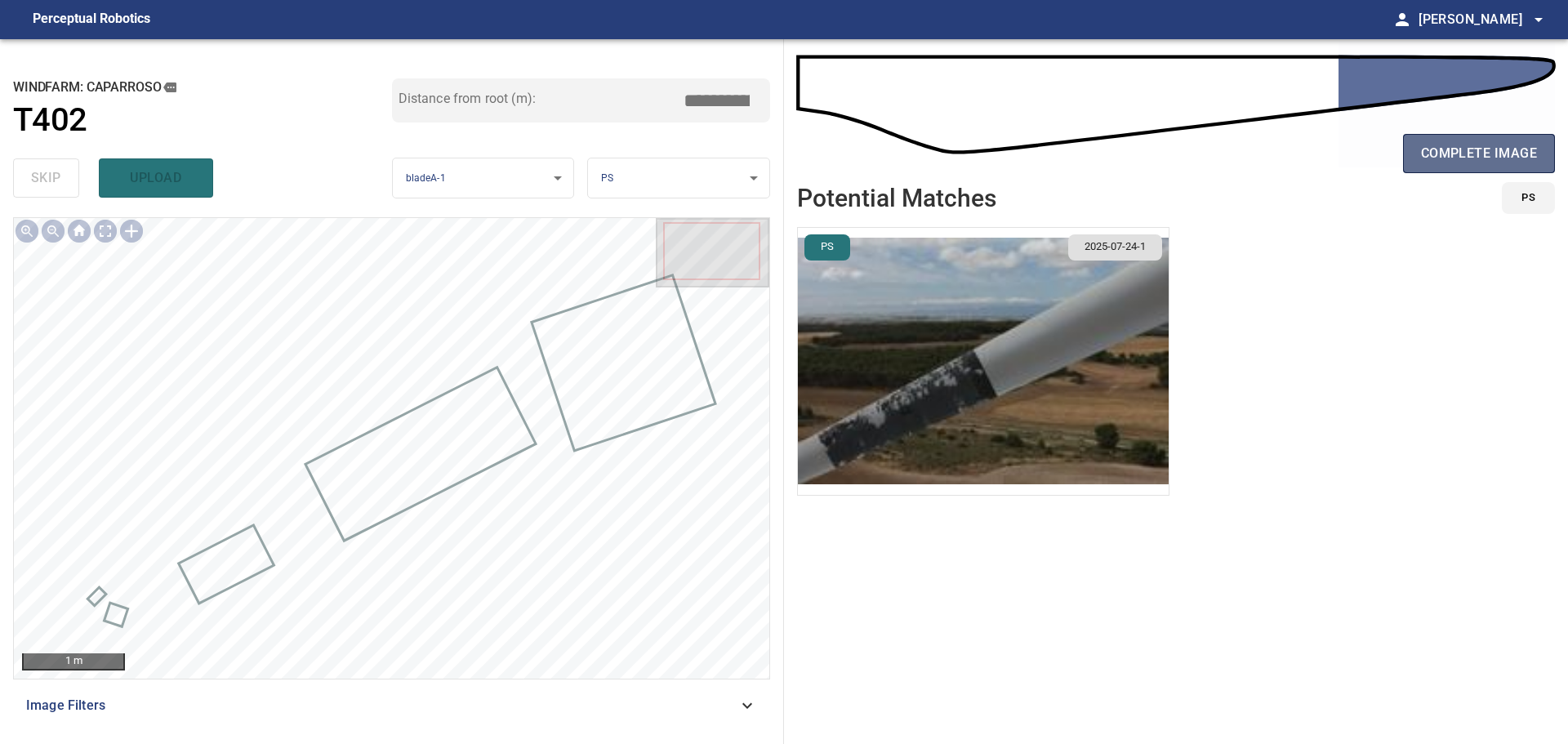
click at [1418, 165] on button "complete image" at bounding box center [1479, 153] width 152 height 39
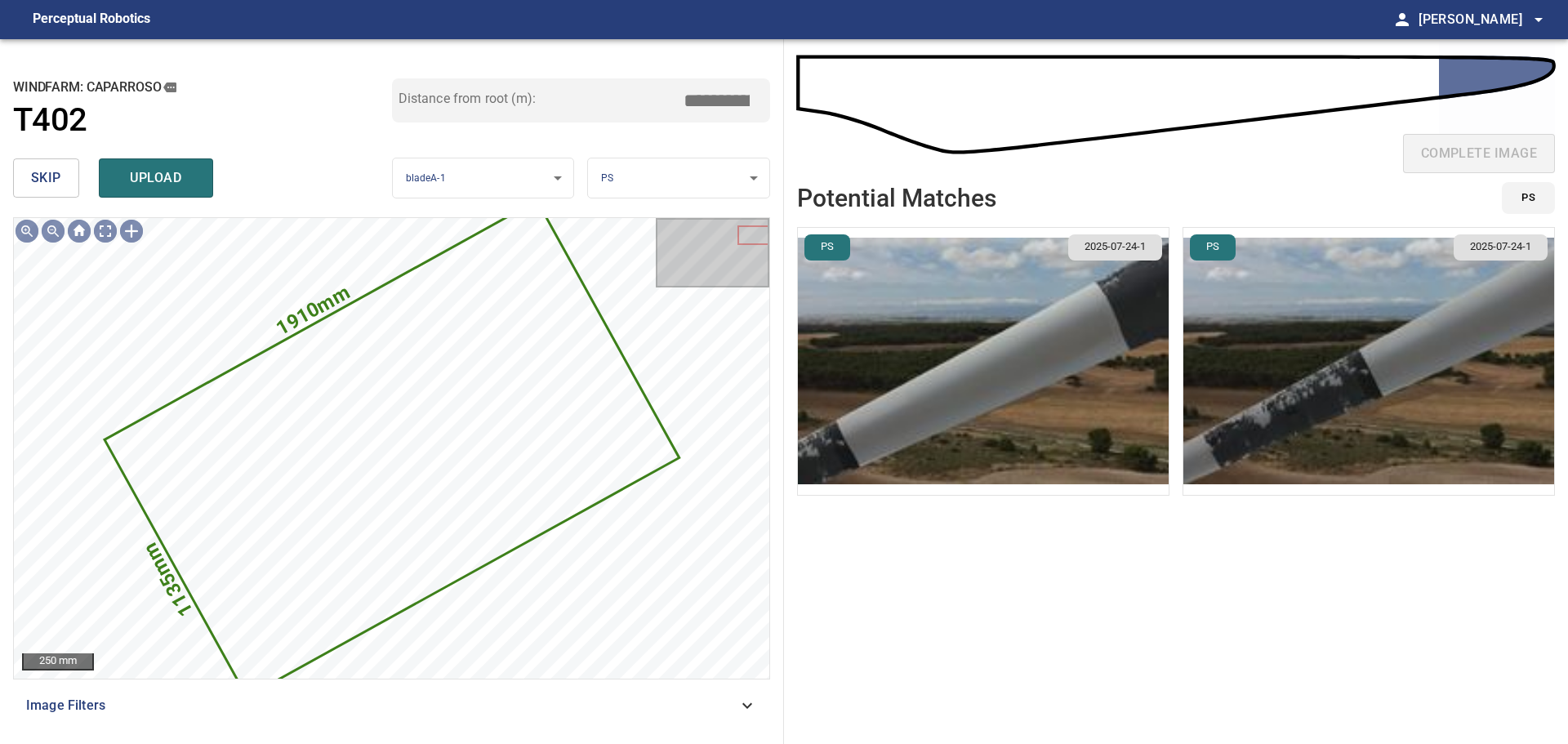
click at [36, 181] on span "skip" at bounding box center [46, 178] width 30 height 23
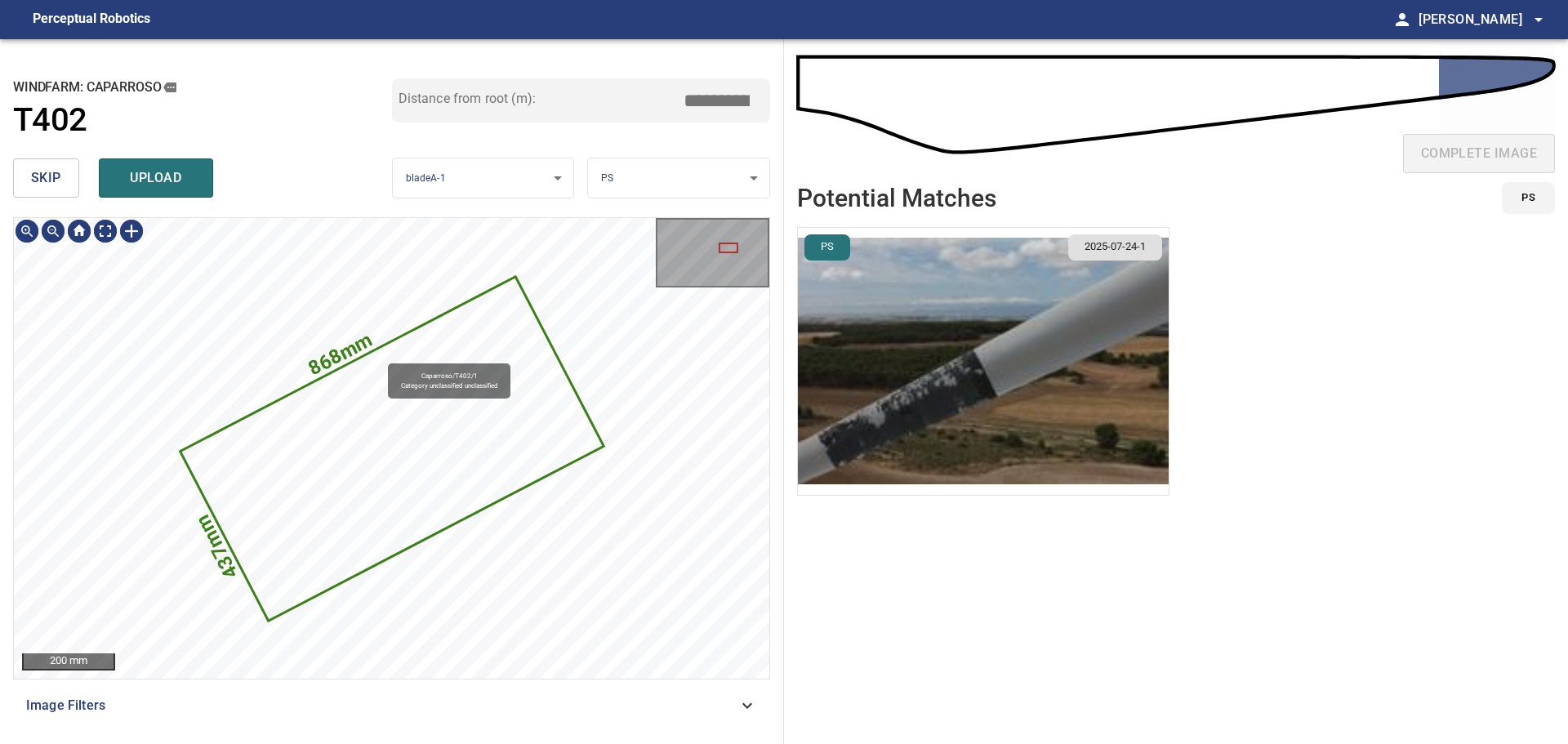
click at [358, 454] on icon at bounding box center [391, 449] width 421 height 341
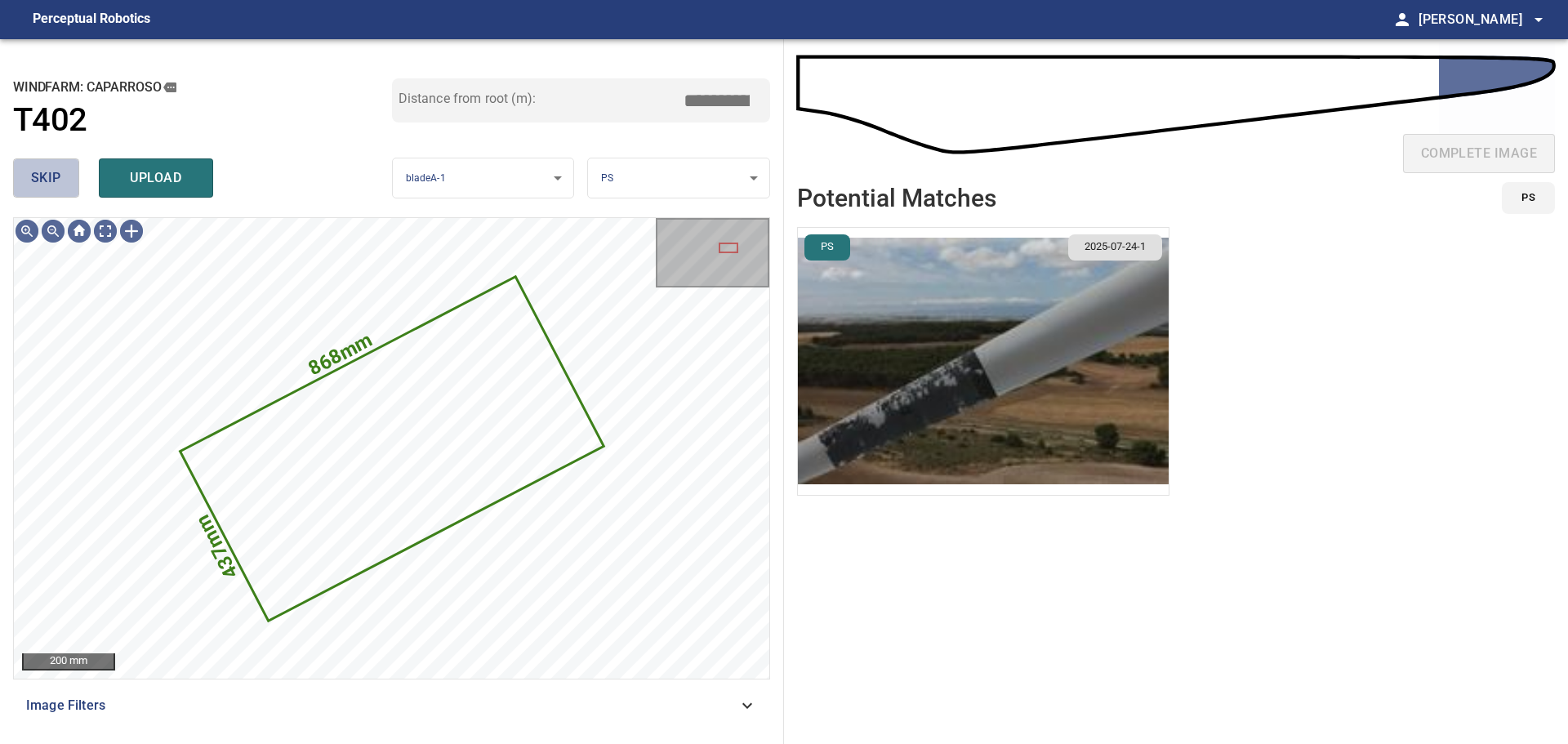
click at [42, 178] on span "skip" at bounding box center [46, 178] width 30 height 23
click at [43, 177] on span "skip" at bounding box center [46, 178] width 30 height 23
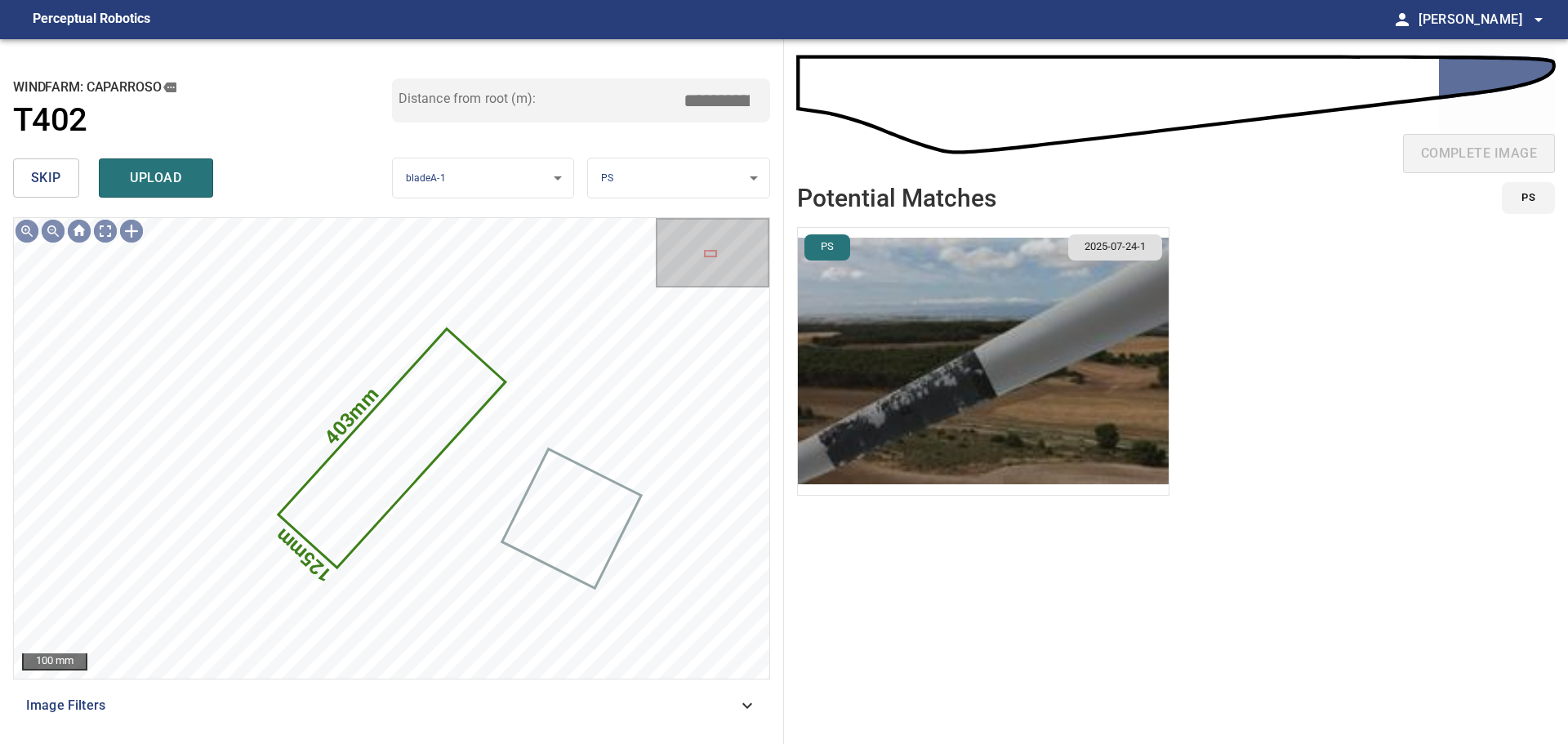
click at [43, 177] on span "skip" at bounding box center [46, 178] width 30 height 23
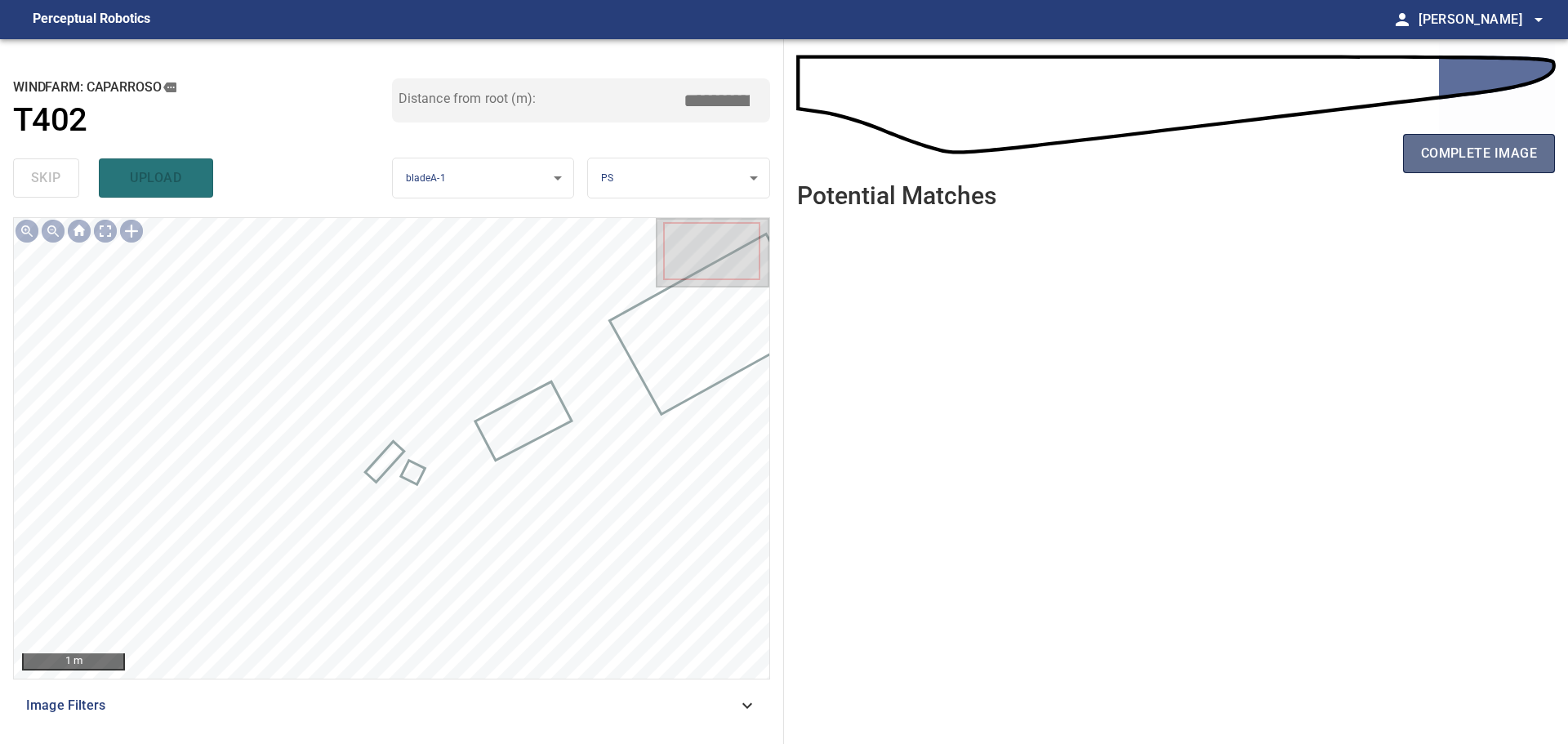
click at [1465, 136] on button "complete image" at bounding box center [1479, 153] width 152 height 39
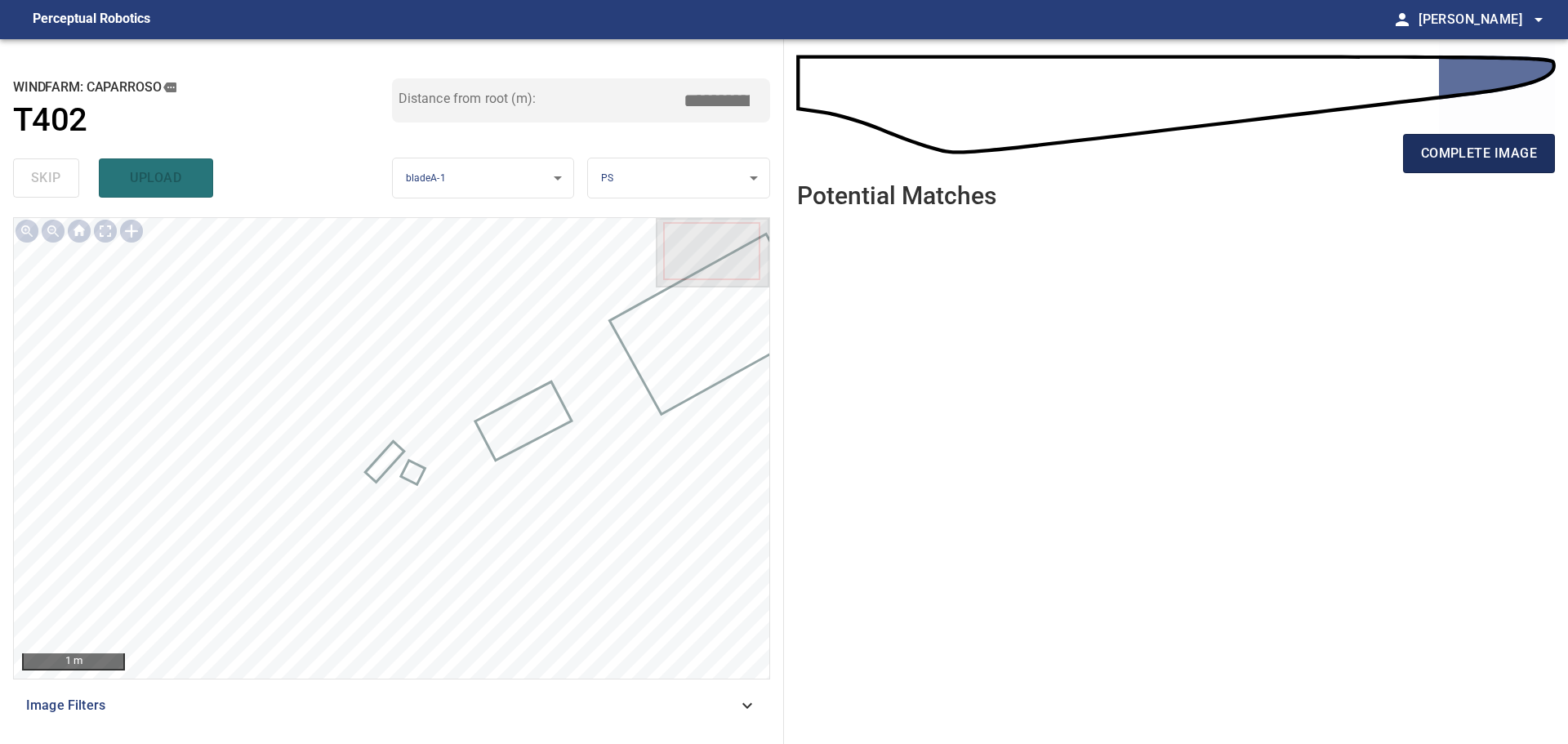
click at [1443, 159] on span "complete image" at bounding box center [1479, 153] width 116 height 23
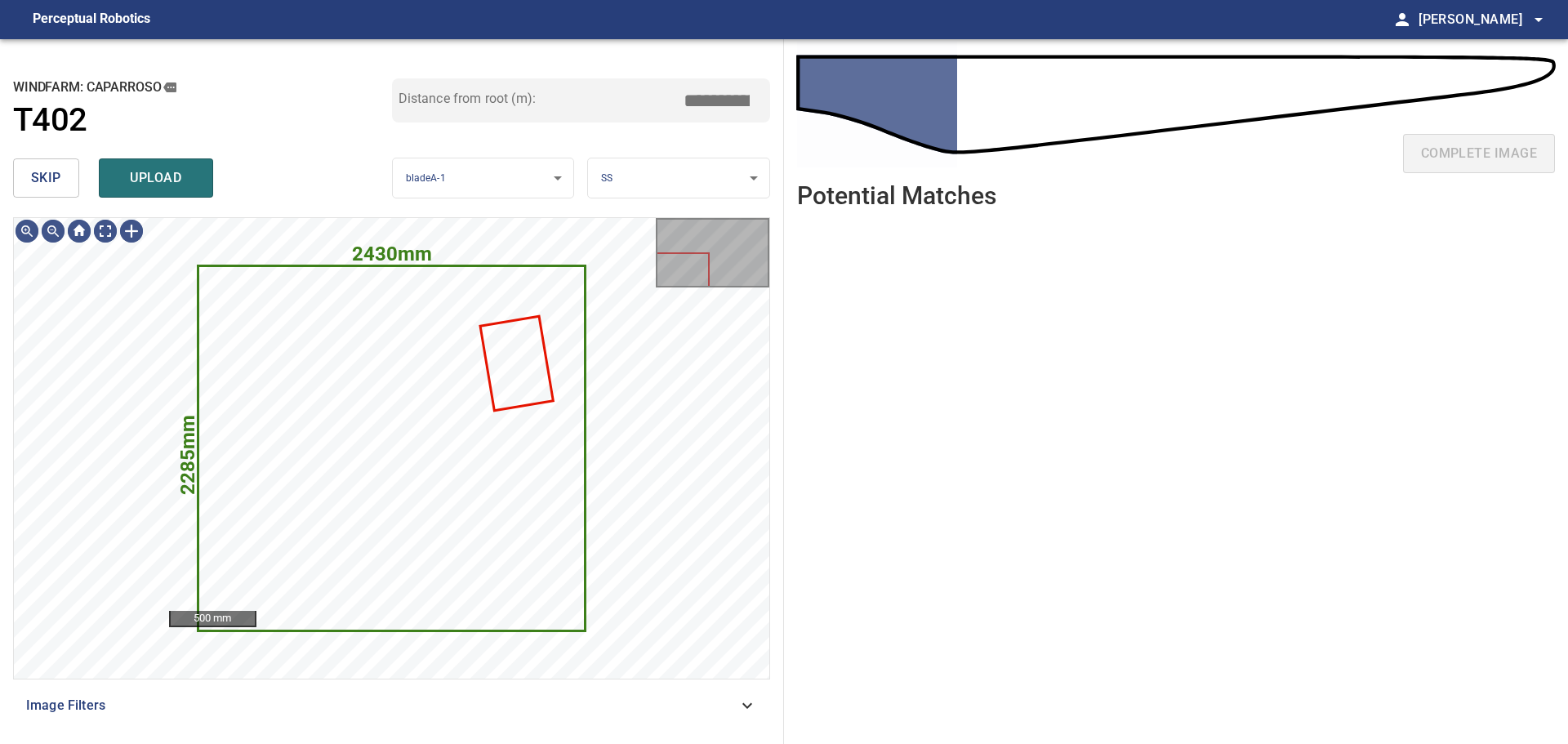
click at [53, 175] on span "skip" at bounding box center [46, 178] width 30 height 23
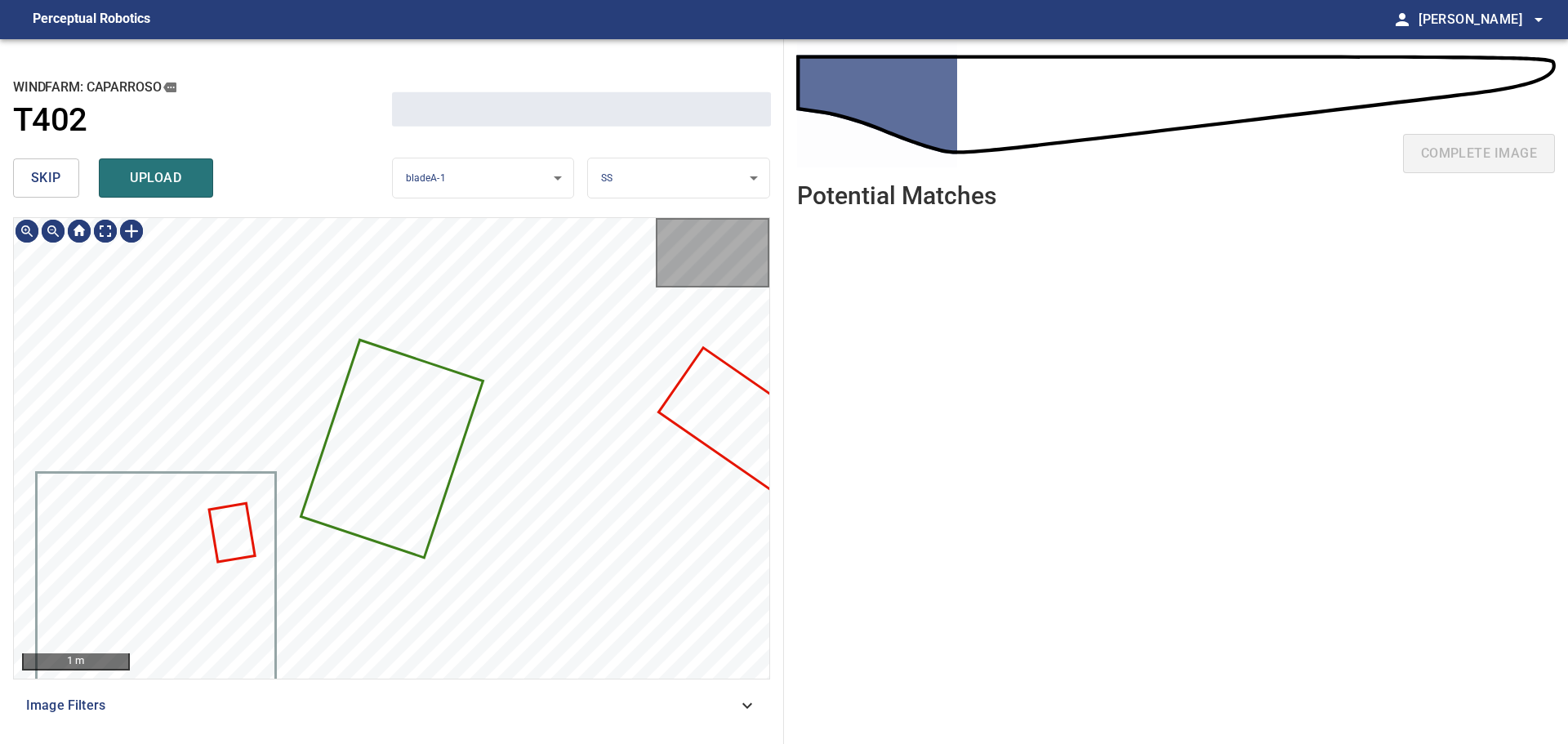
click at [53, 175] on span "skip" at bounding box center [46, 178] width 30 height 23
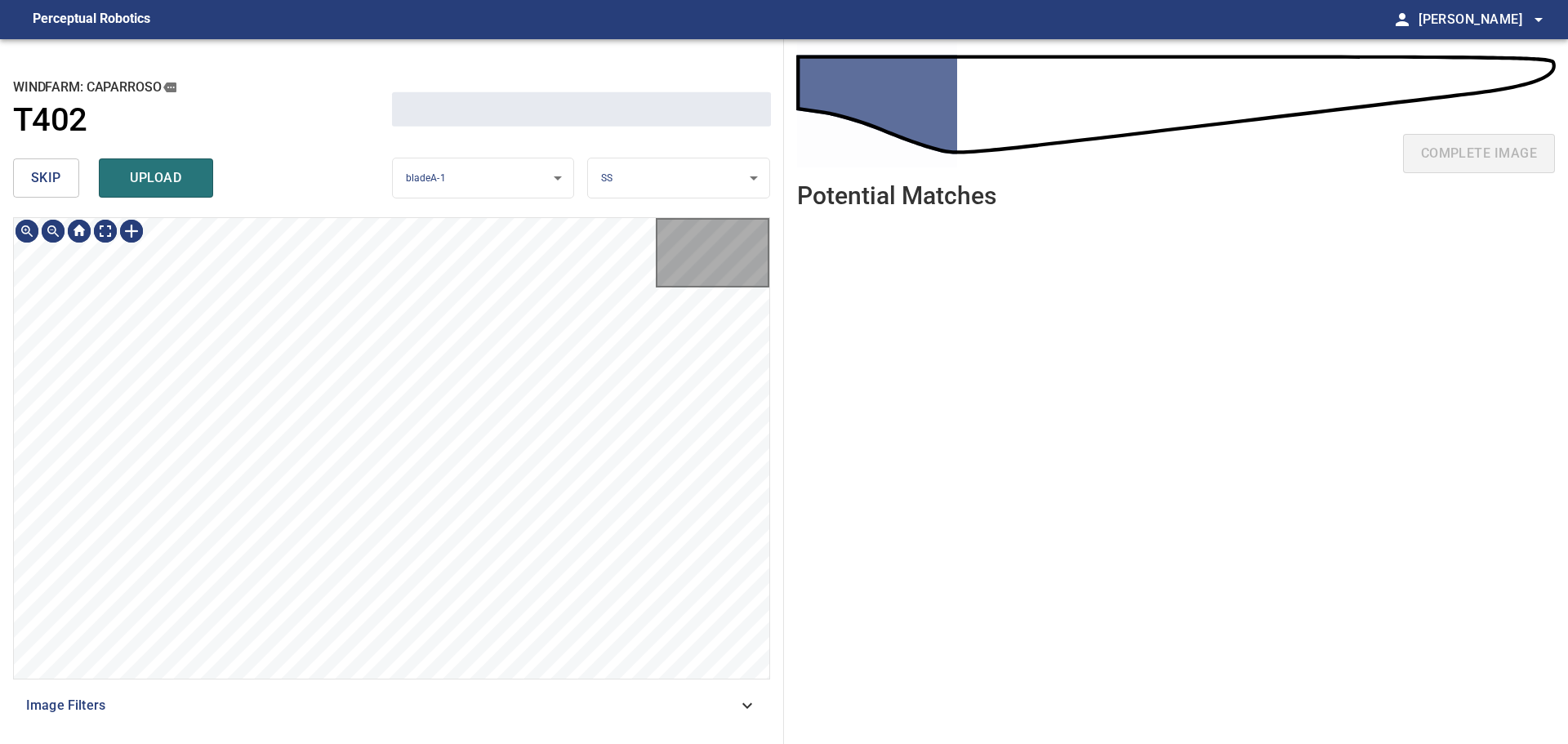
click at [53, 175] on span "skip" at bounding box center [46, 178] width 30 height 23
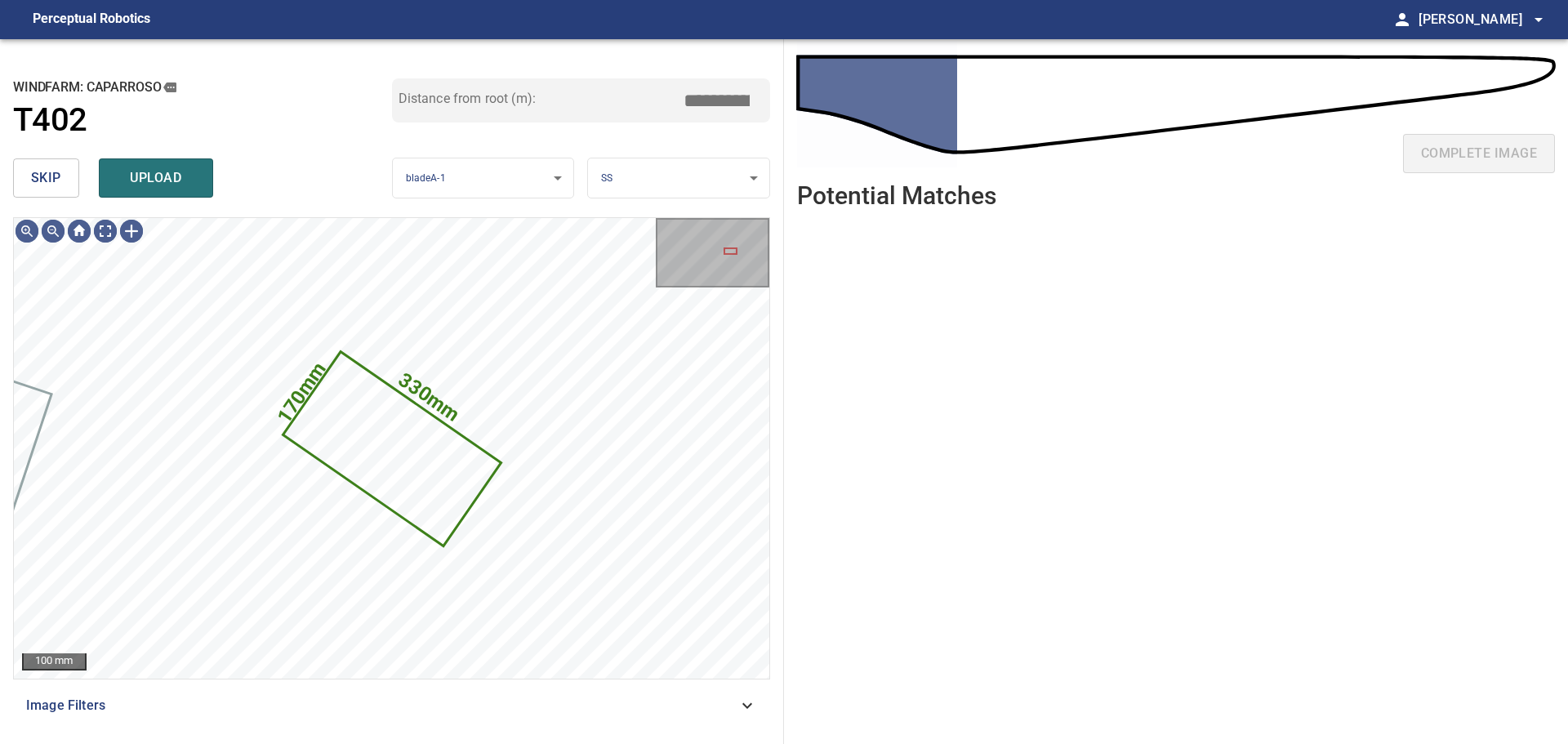
click at [73, 180] on button "skip" at bounding box center [46, 178] width 66 height 39
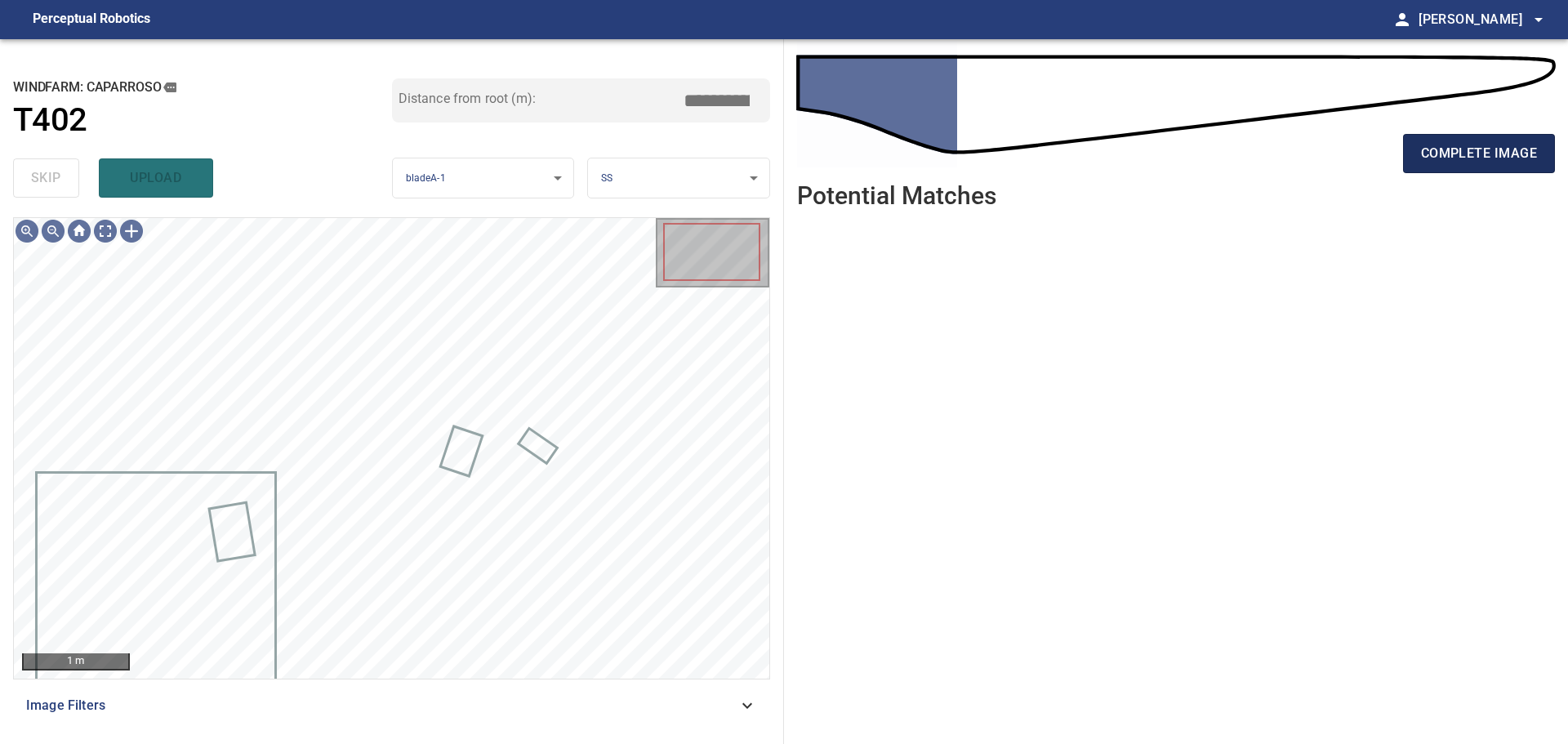
click at [1458, 159] on span "complete image" at bounding box center [1479, 153] width 116 height 23
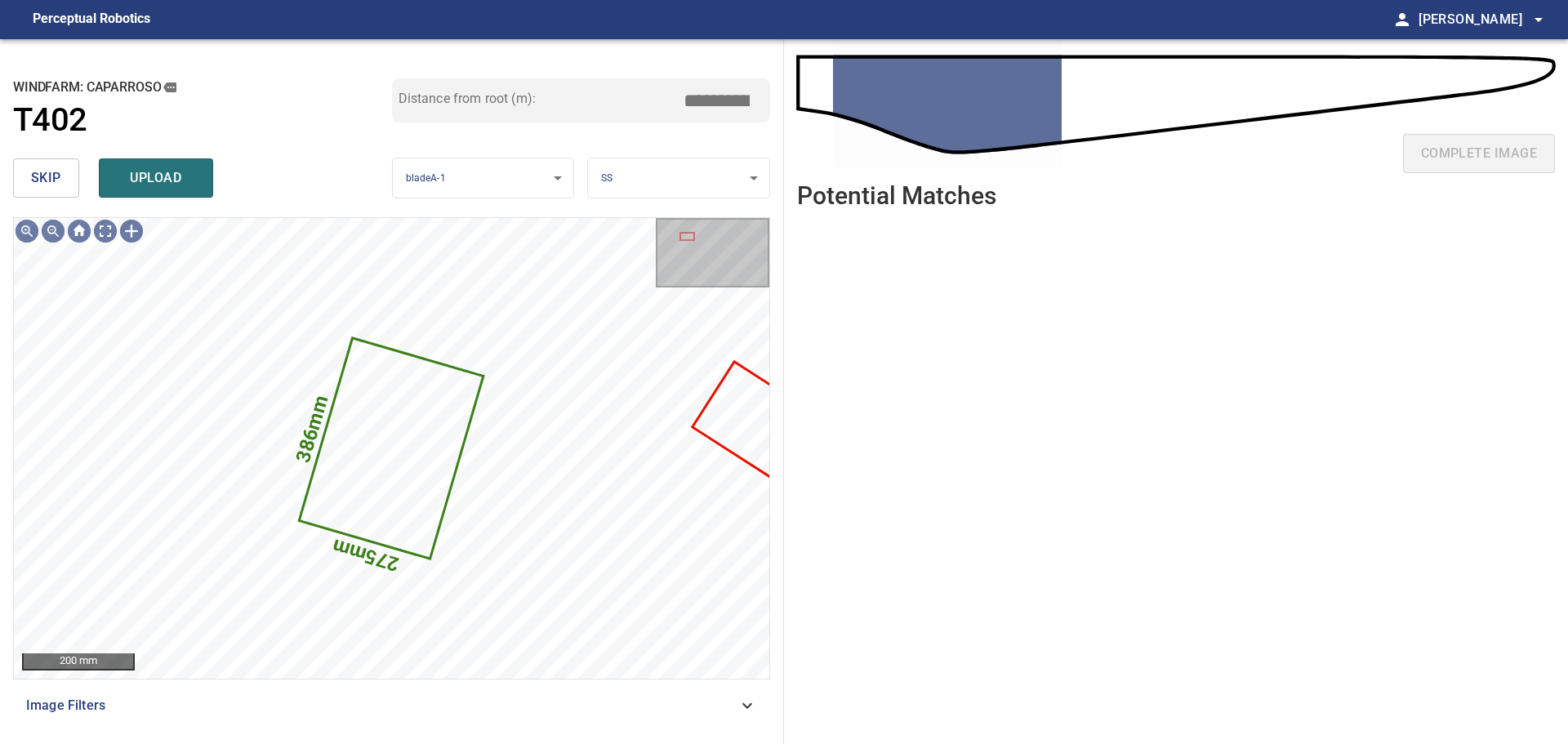
click at [63, 176] on button "skip" at bounding box center [46, 178] width 66 height 39
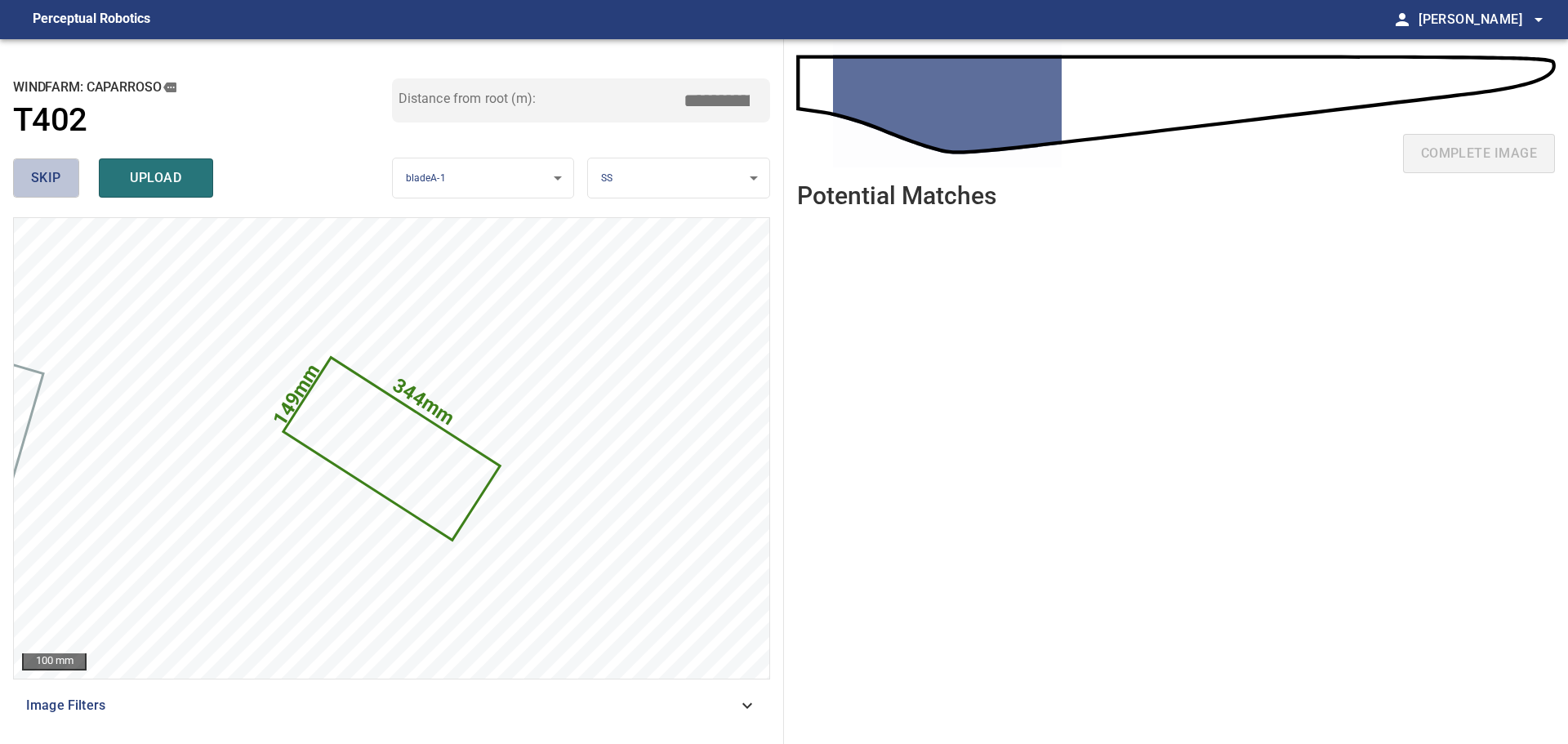
click at [73, 184] on button "skip" at bounding box center [46, 178] width 66 height 39
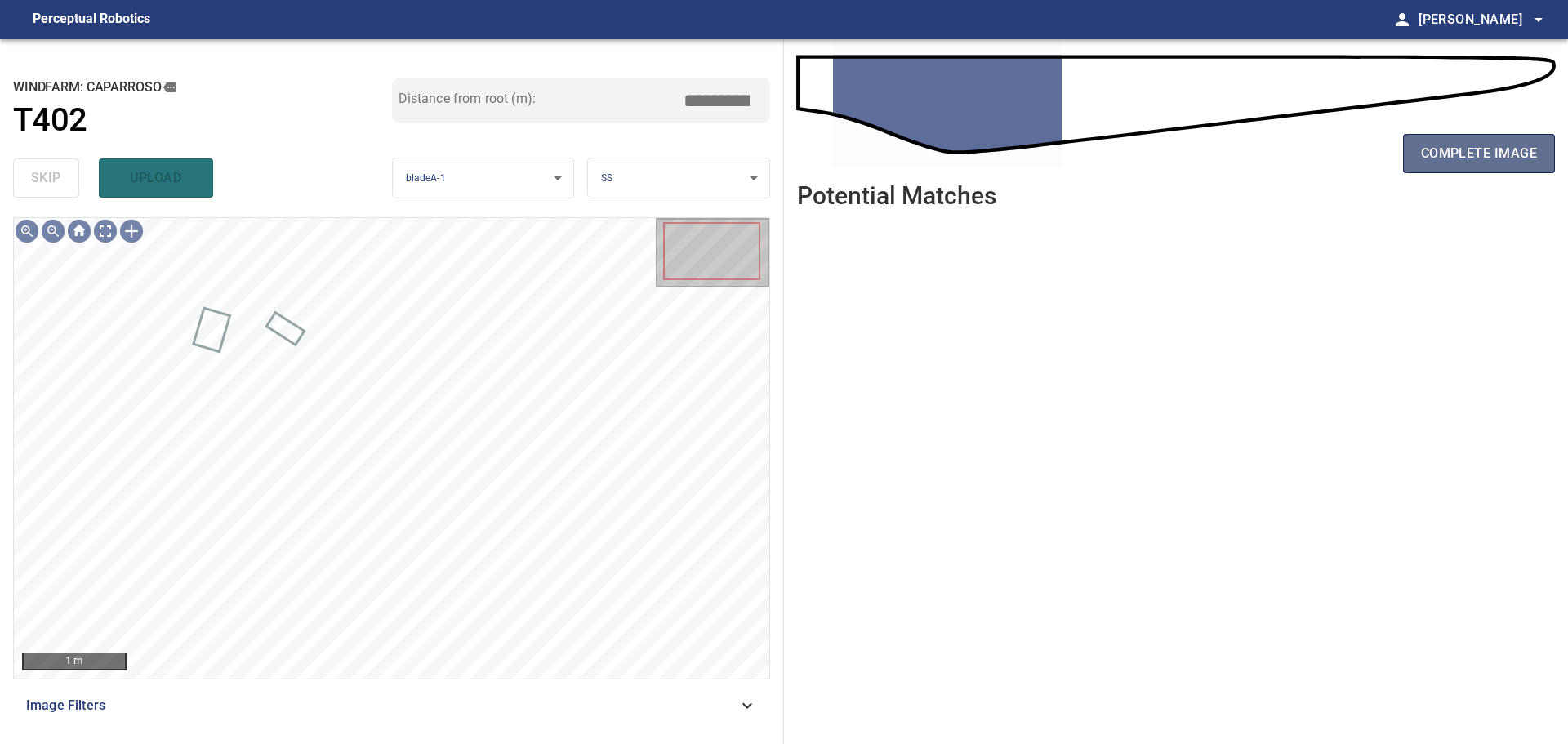
click at [1468, 156] on span "complete image" at bounding box center [1479, 153] width 116 height 23
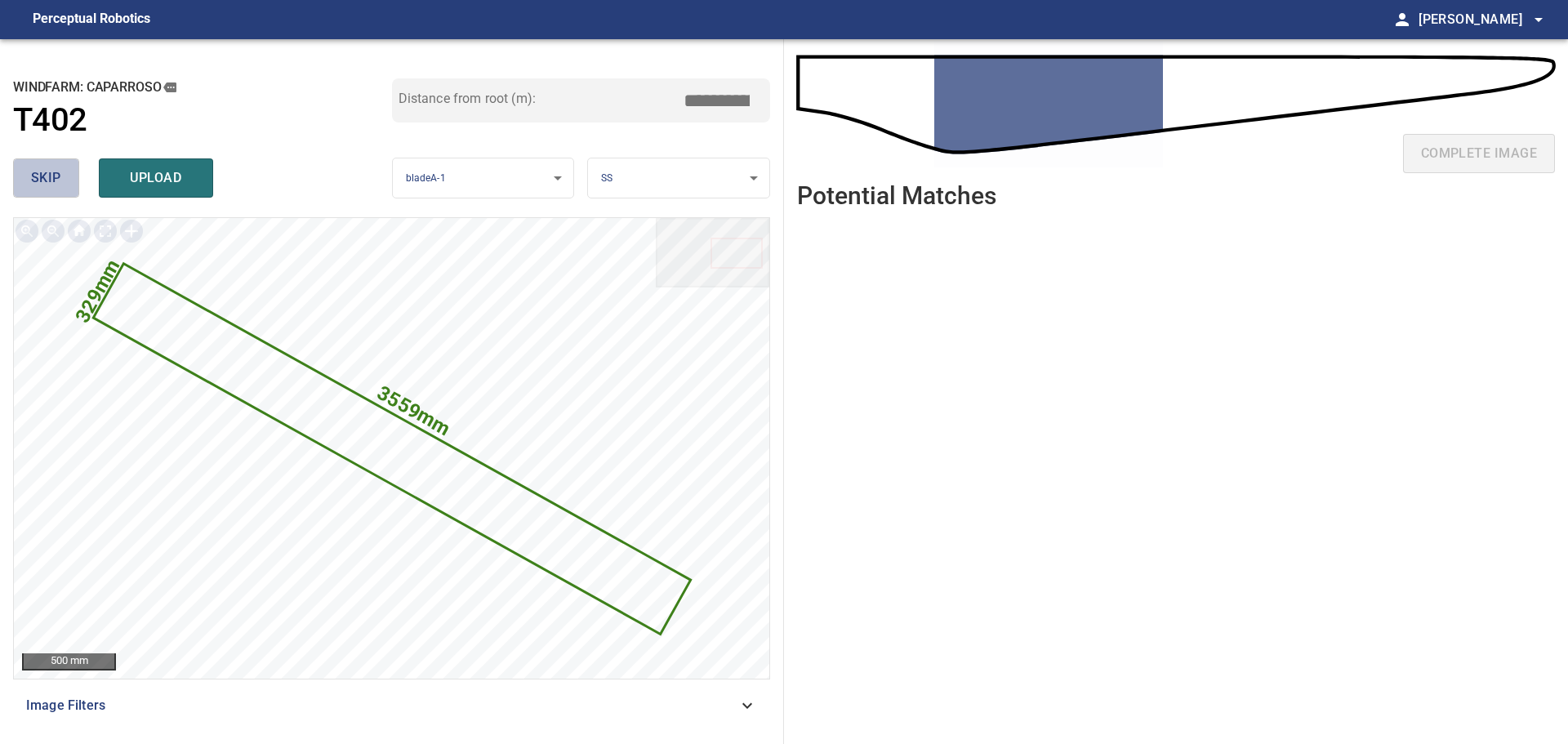
click at [56, 169] on span "skip" at bounding box center [46, 178] width 30 height 23
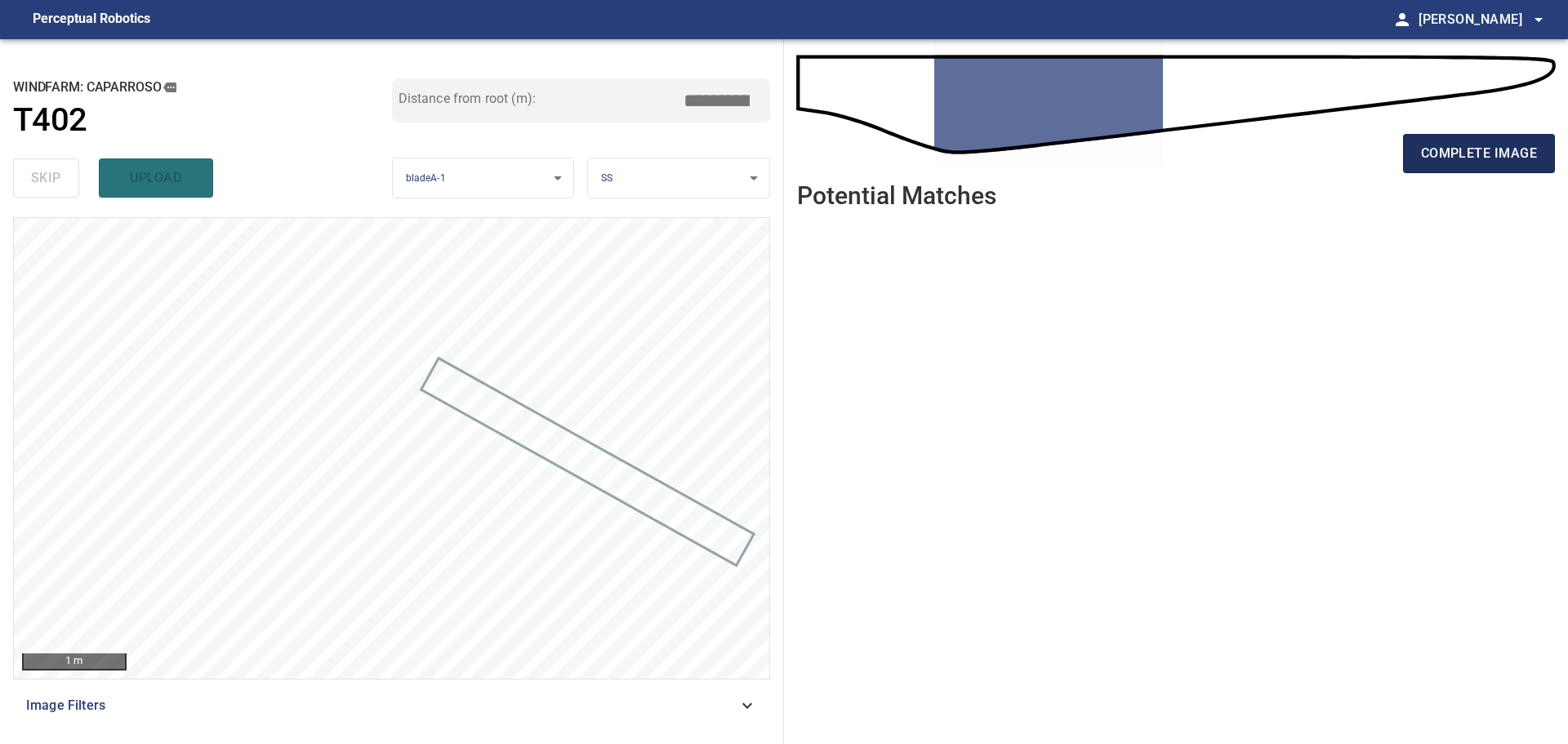
click at [1455, 147] on span "complete image" at bounding box center [1479, 153] width 116 height 23
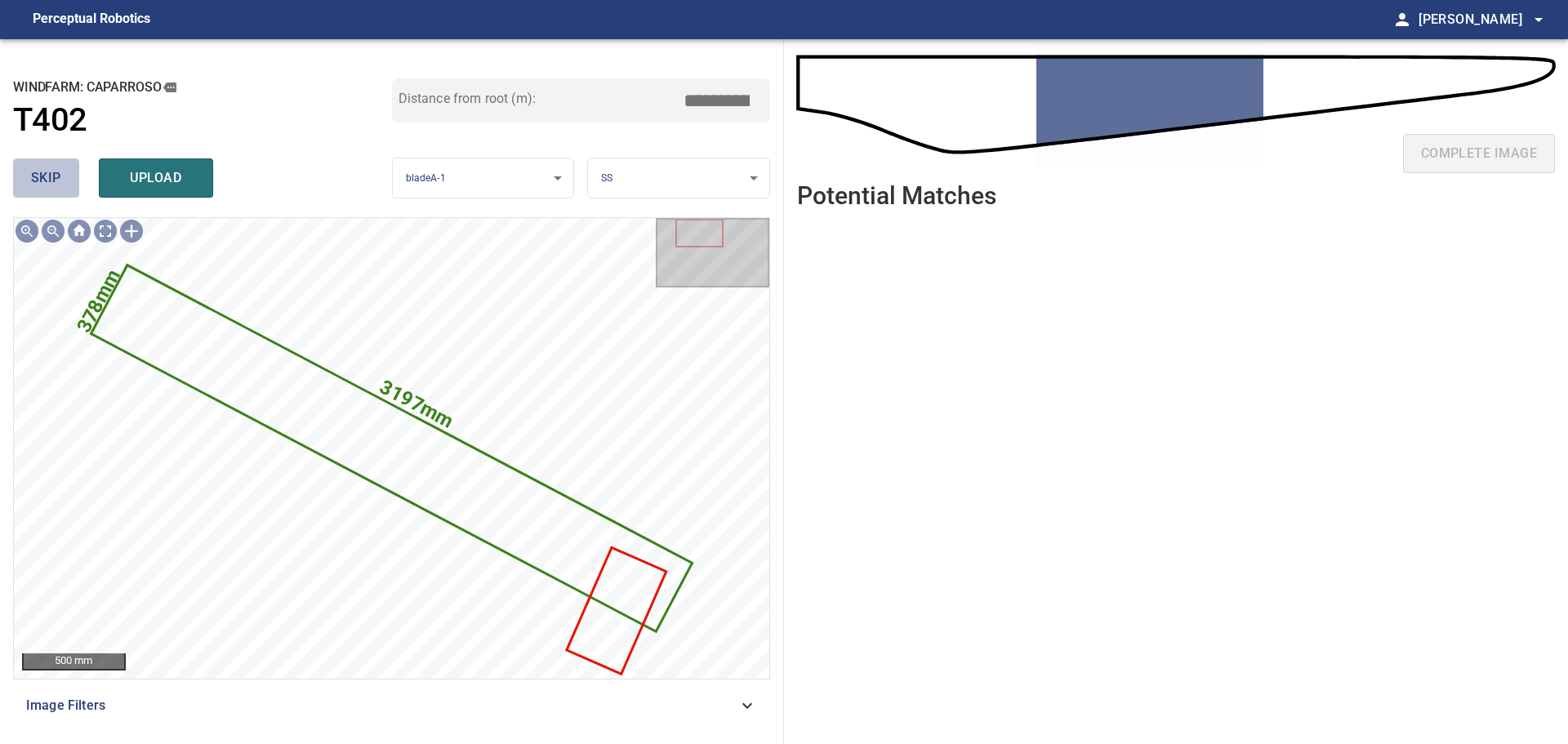
click at [61, 171] on span "skip" at bounding box center [46, 178] width 30 height 23
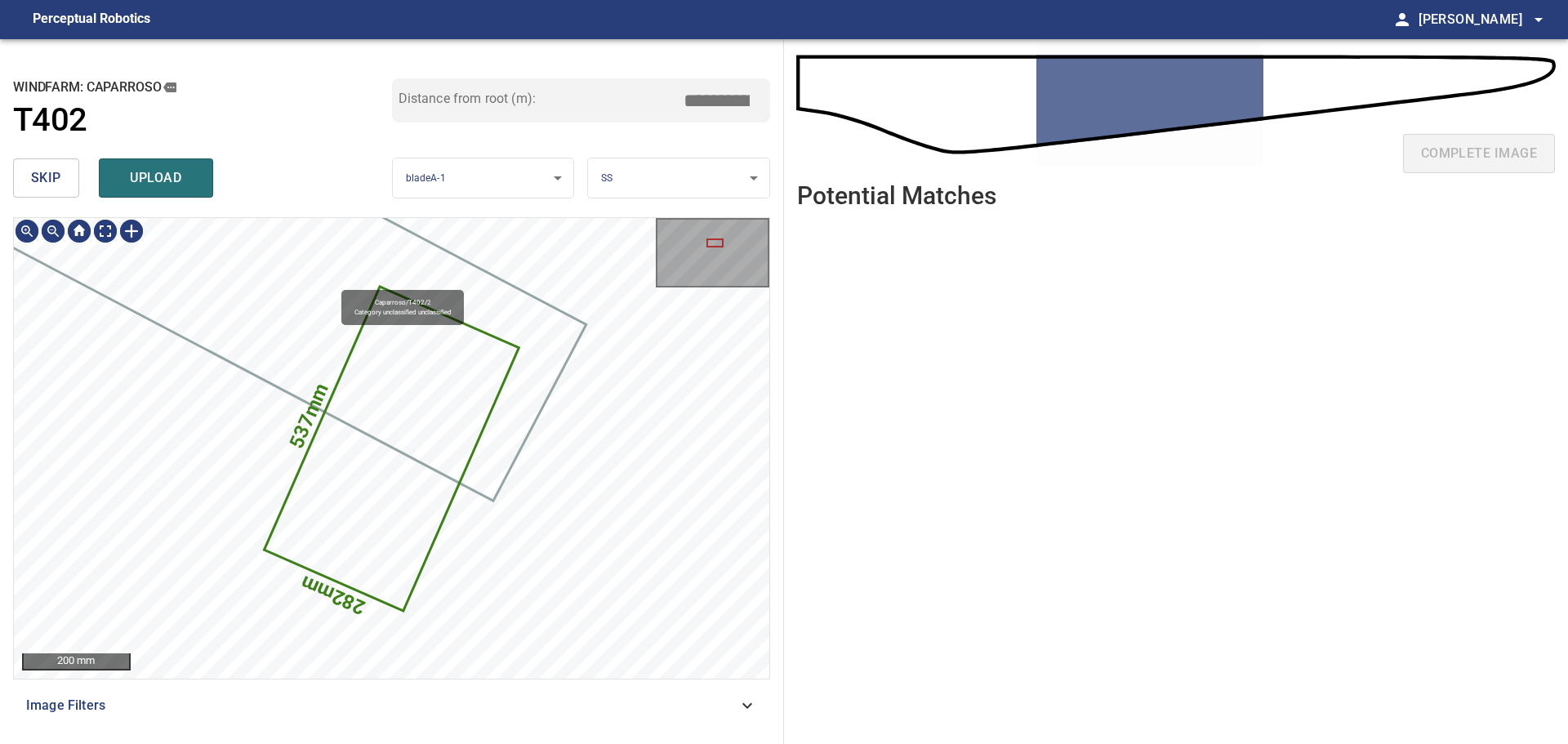
click at [343, 492] on icon at bounding box center [391, 449] width 252 height 321
click at [45, 165] on button "skip" at bounding box center [46, 178] width 66 height 39
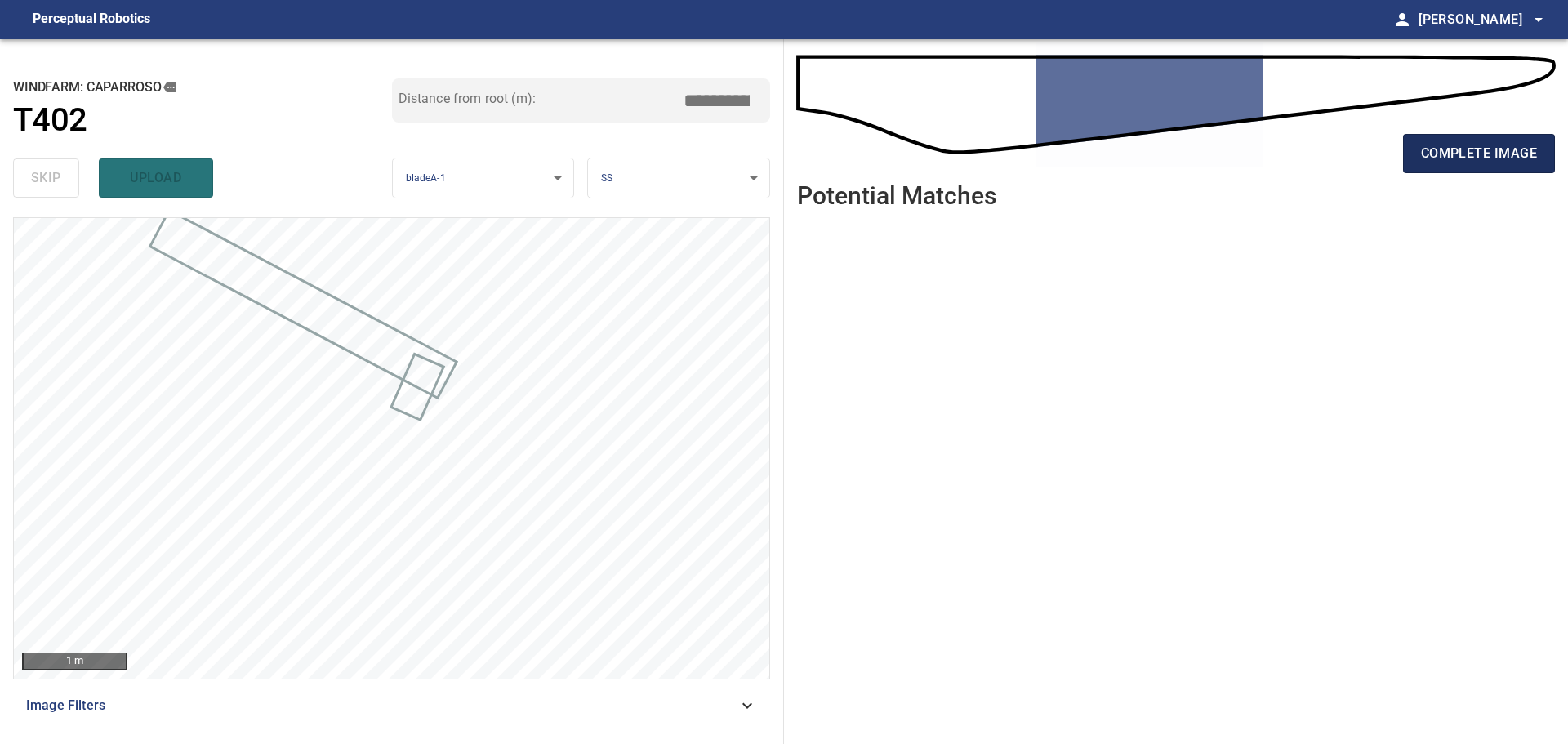
click at [1436, 161] on span "complete image" at bounding box center [1479, 153] width 116 height 23
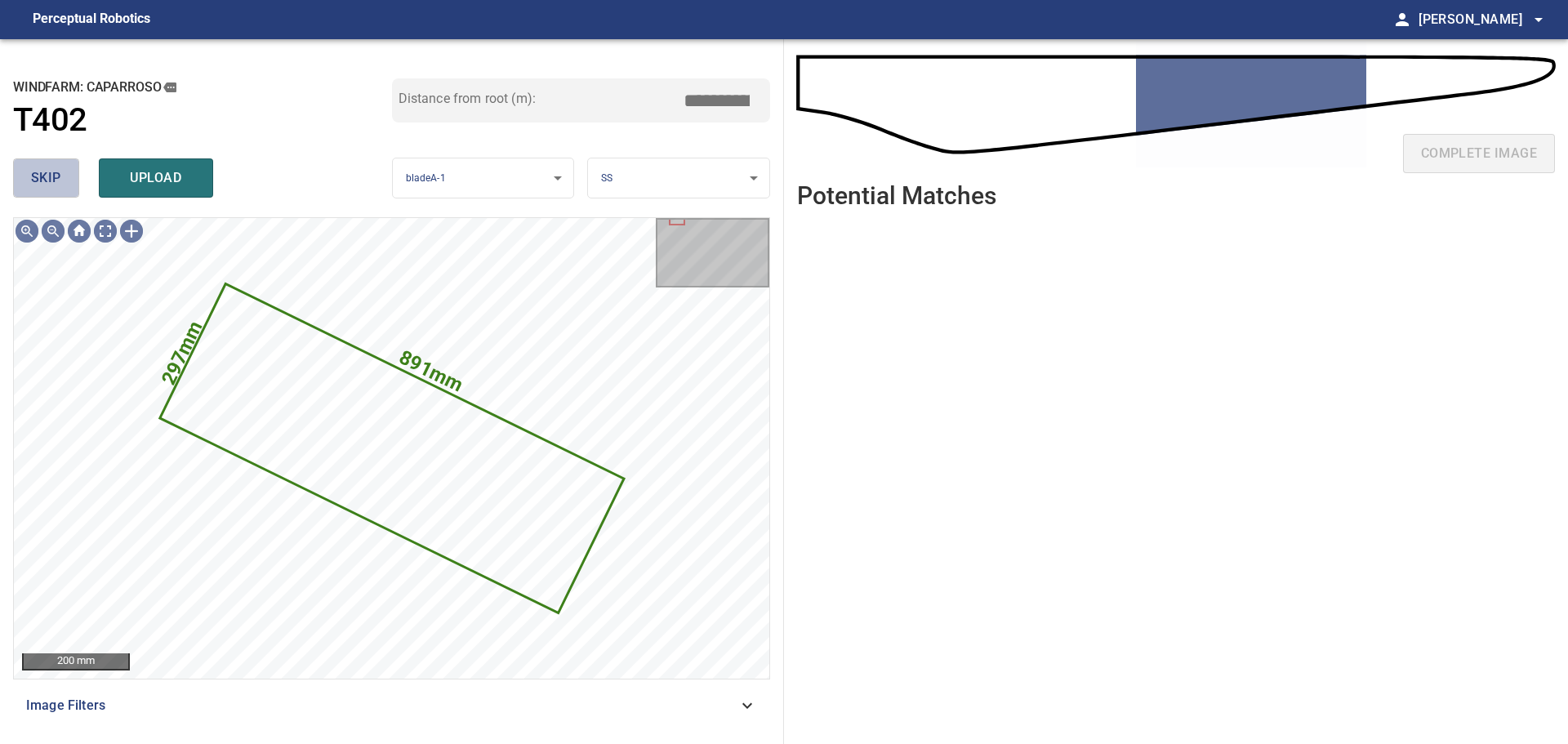
click at [50, 178] on span "skip" at bounding box center [46, 178] width 30 height 23
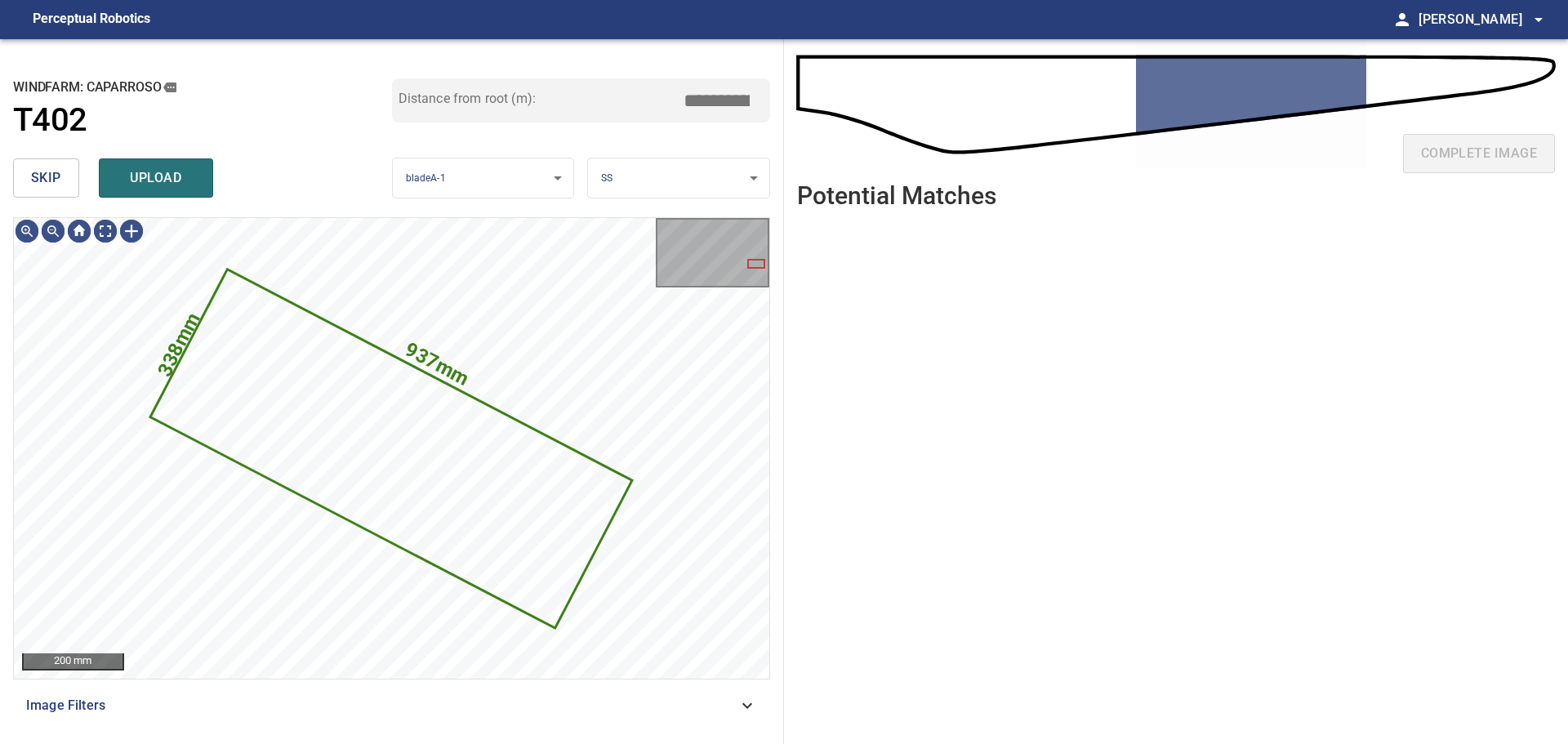
click at [50, 178] on span "skip" at bounding box center [46, 178] width 30 height 23
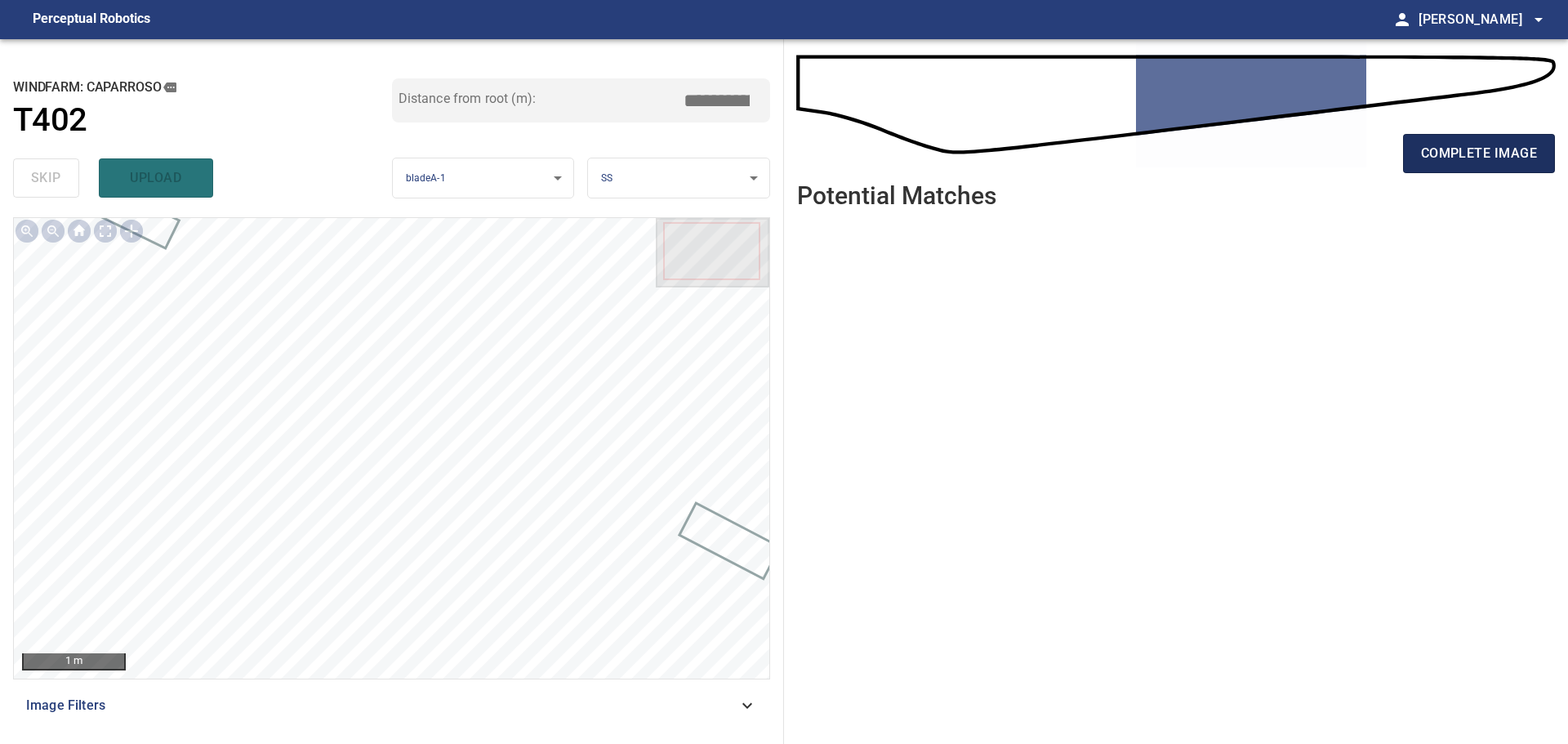
click at [1497, 157] on span "complete image" at bounding box center [1479, 153] width 116 height 23
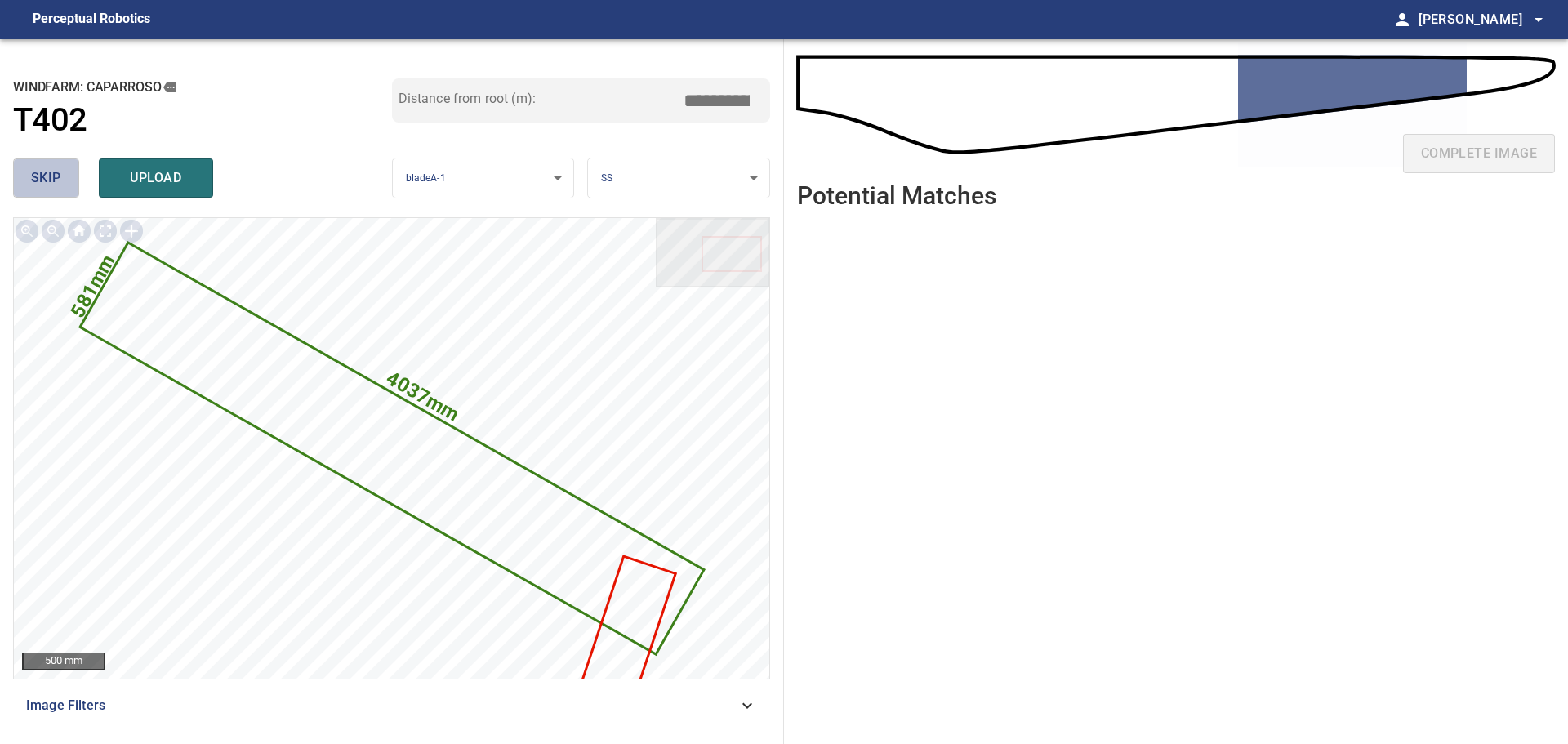
click at [54, 182] on span "skip" at bounding box center [46, 178] width 30 height 23
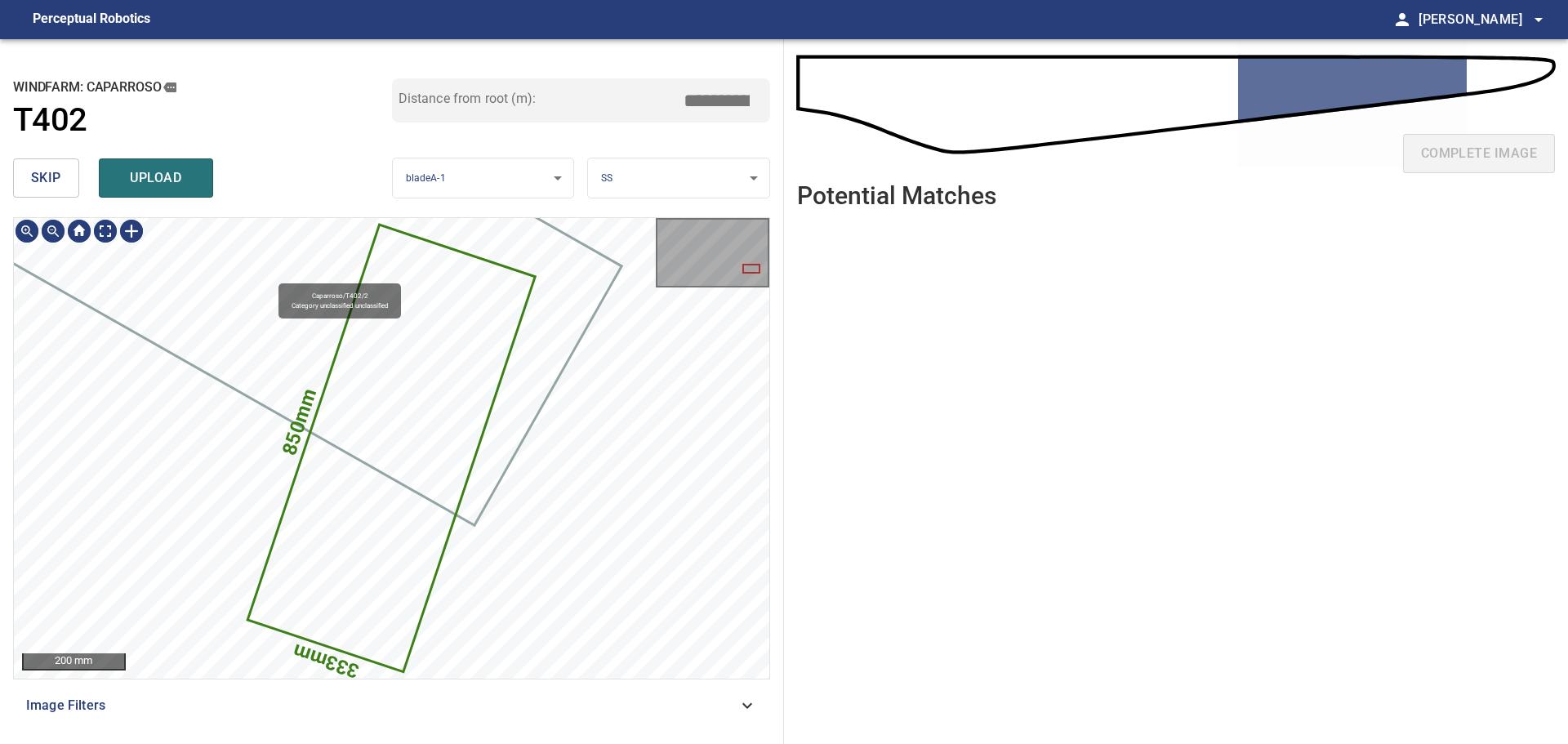
click at [336, 539] on icon at bounding box center [391, 449] width 284 height 443
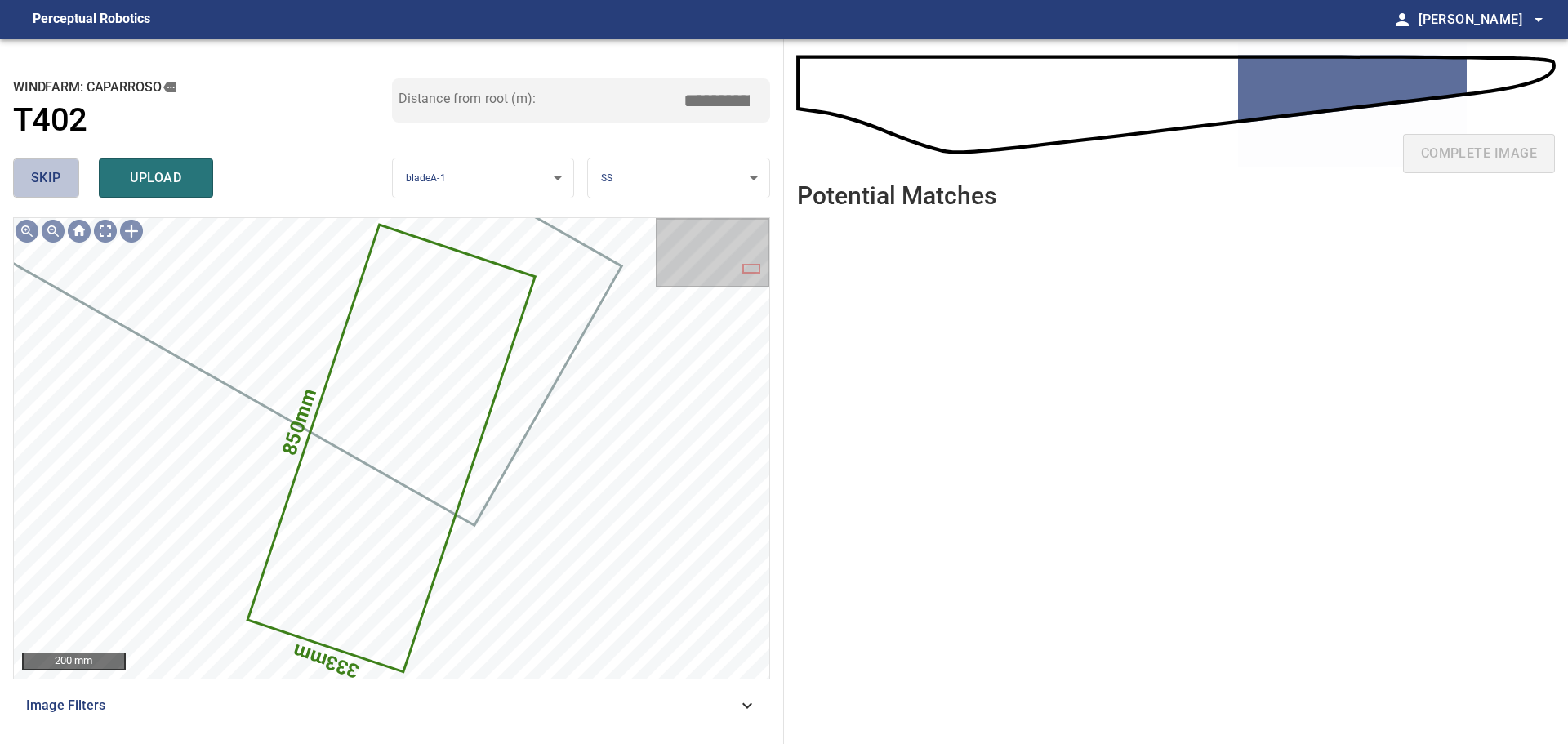
click at [56, 189] on span "skip" at bounding box center [46, 178] width 30 height 23
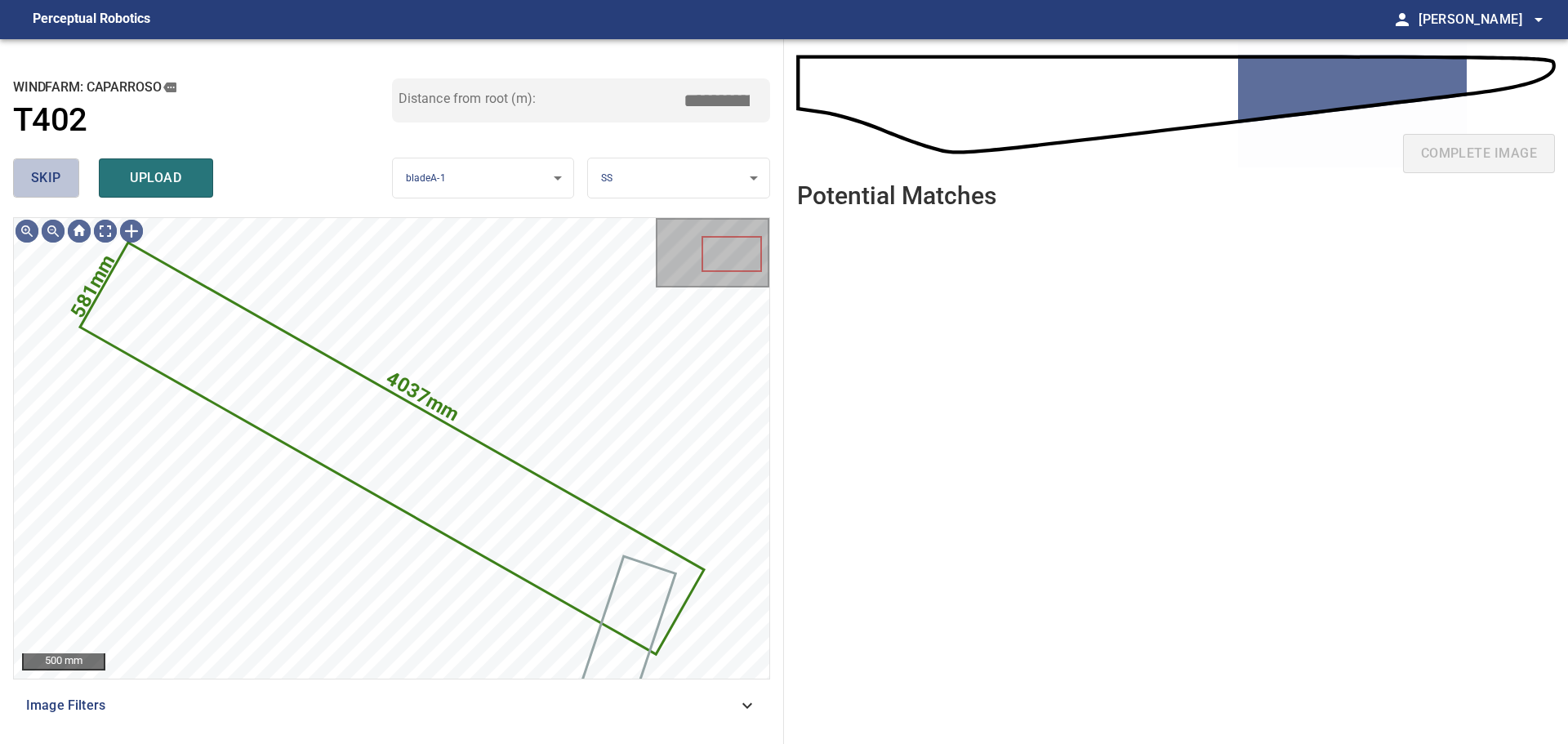
click at [27, 170] on button "skip" at bounding box center [46, 178] width 66 height 39
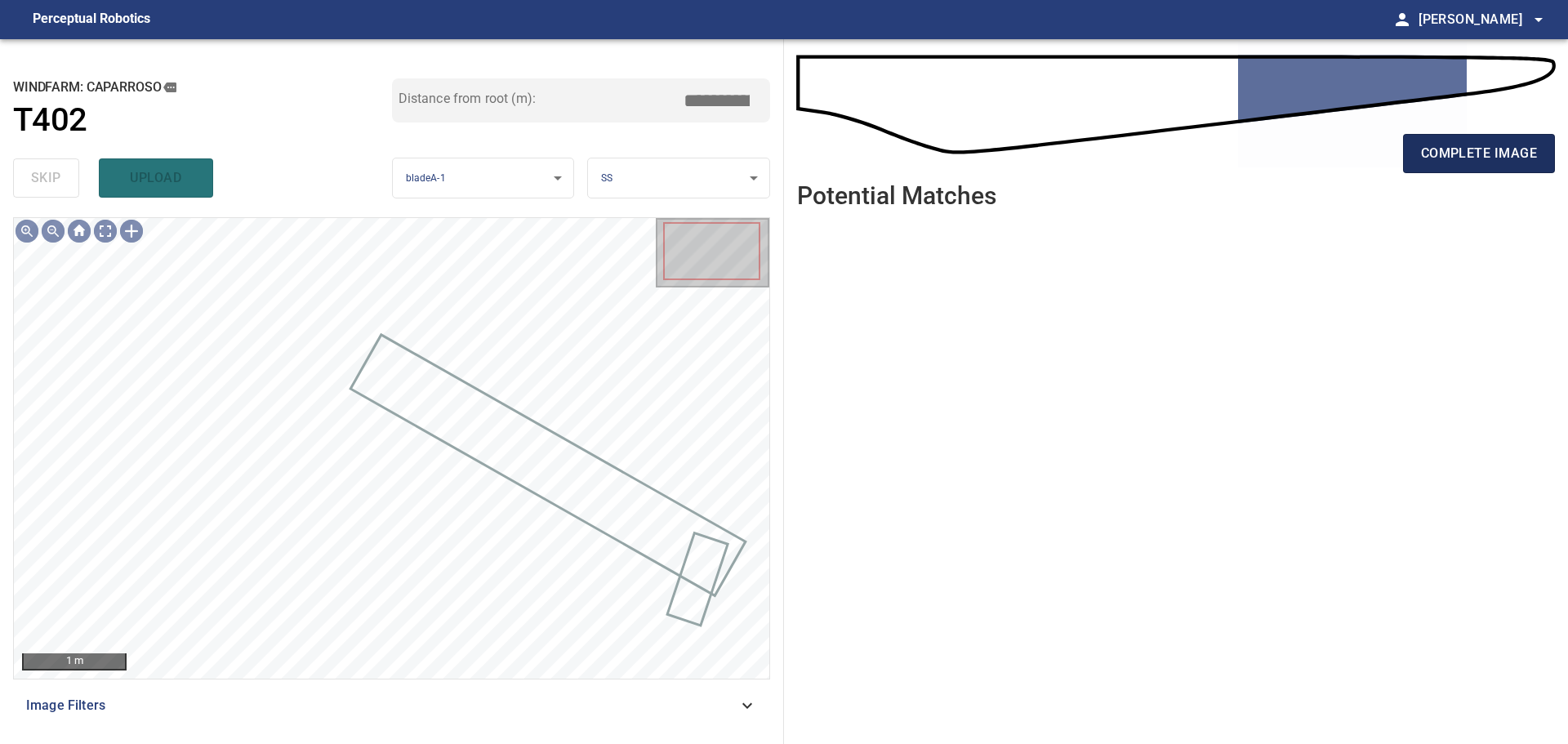
drag, startPoint x: 1462, startPoint y: 152, endPoint x: 1449, endPoint y: 154, distance: 13.2
click at [1462, 152] on span "complete image" at bounding box center [1479, 153] width 116 height 23
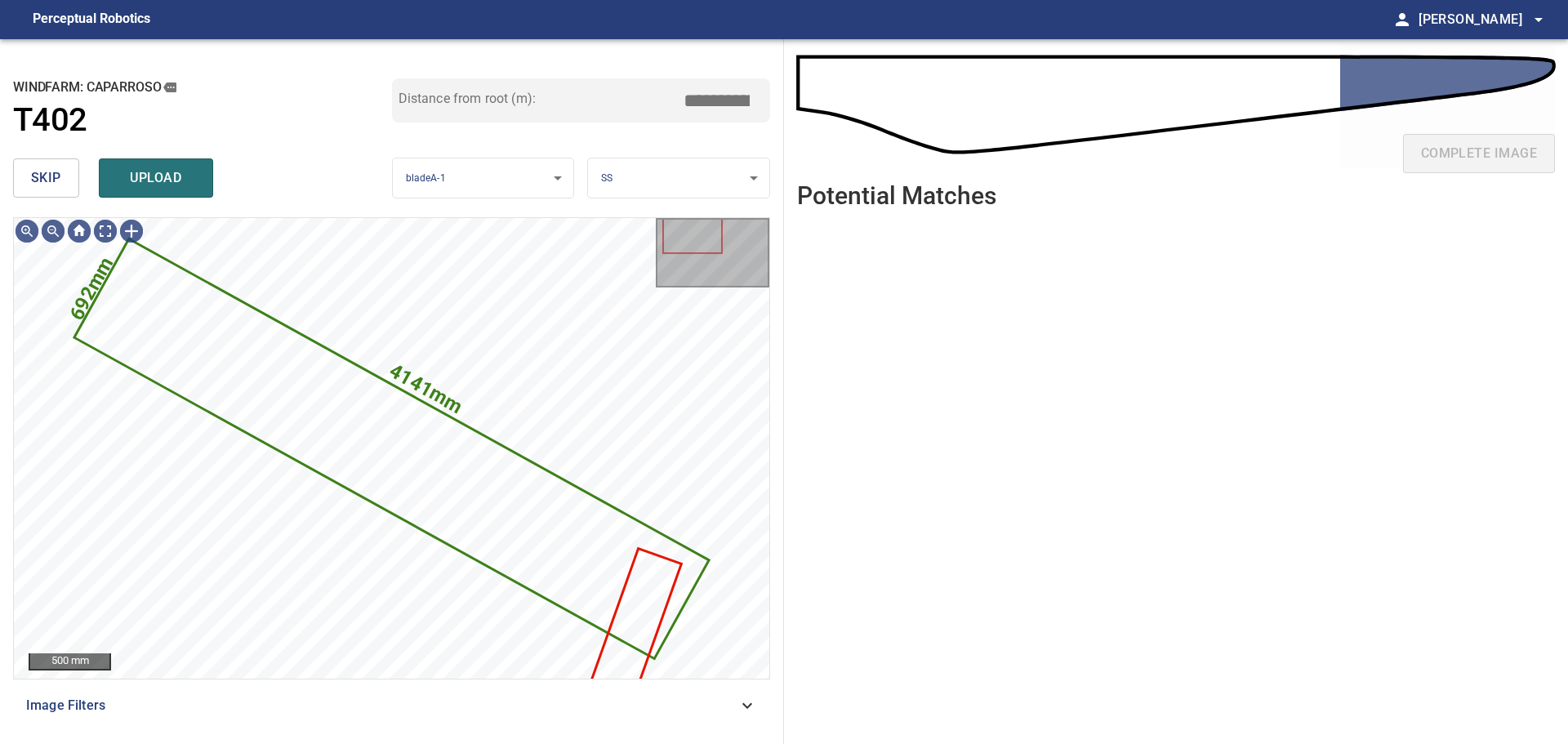
click at [54, 184] on span "skip" at bounding box center [46, 178] width 30 height 23
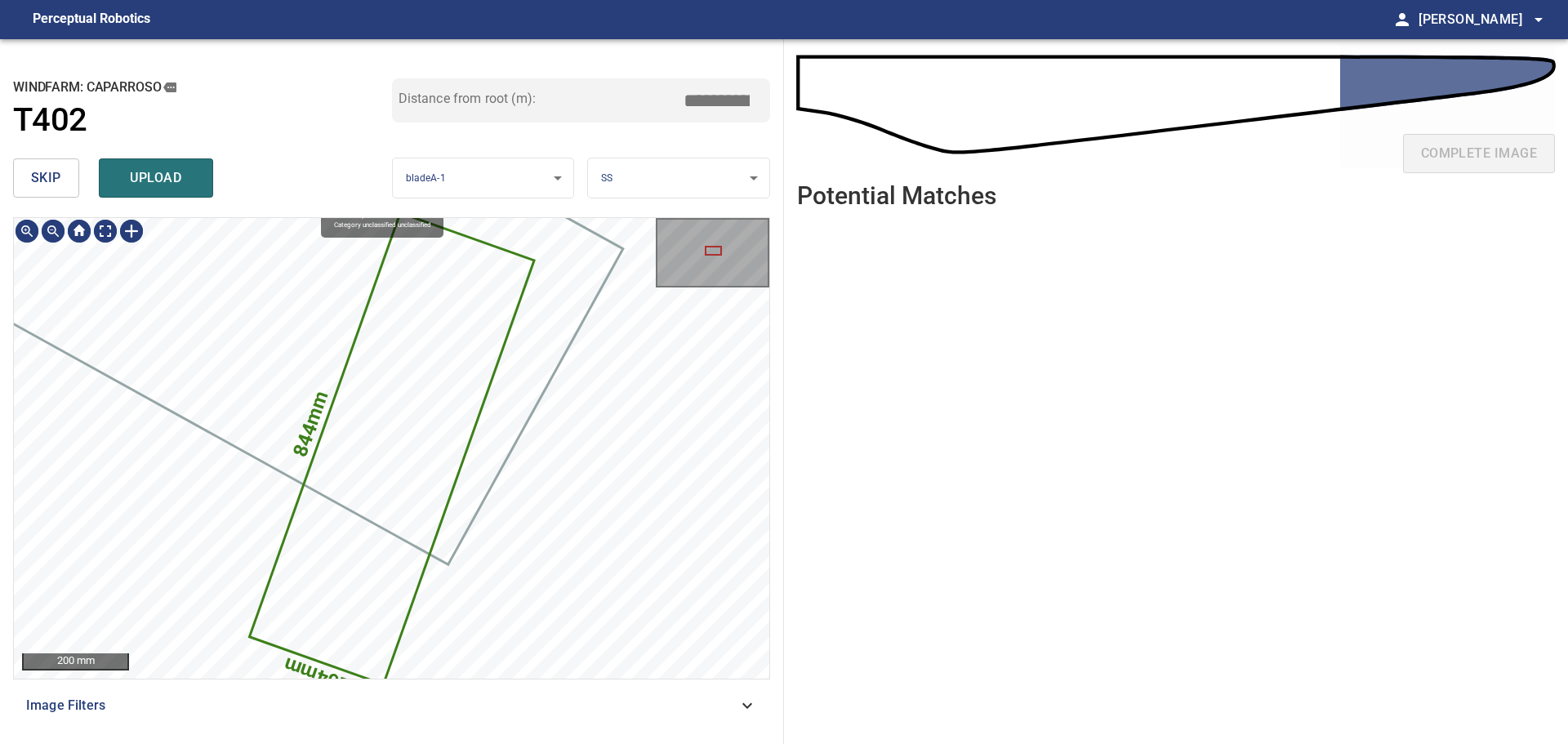
click at [397, 453] on icon at bounding box center [391, 449] width 281 height 468
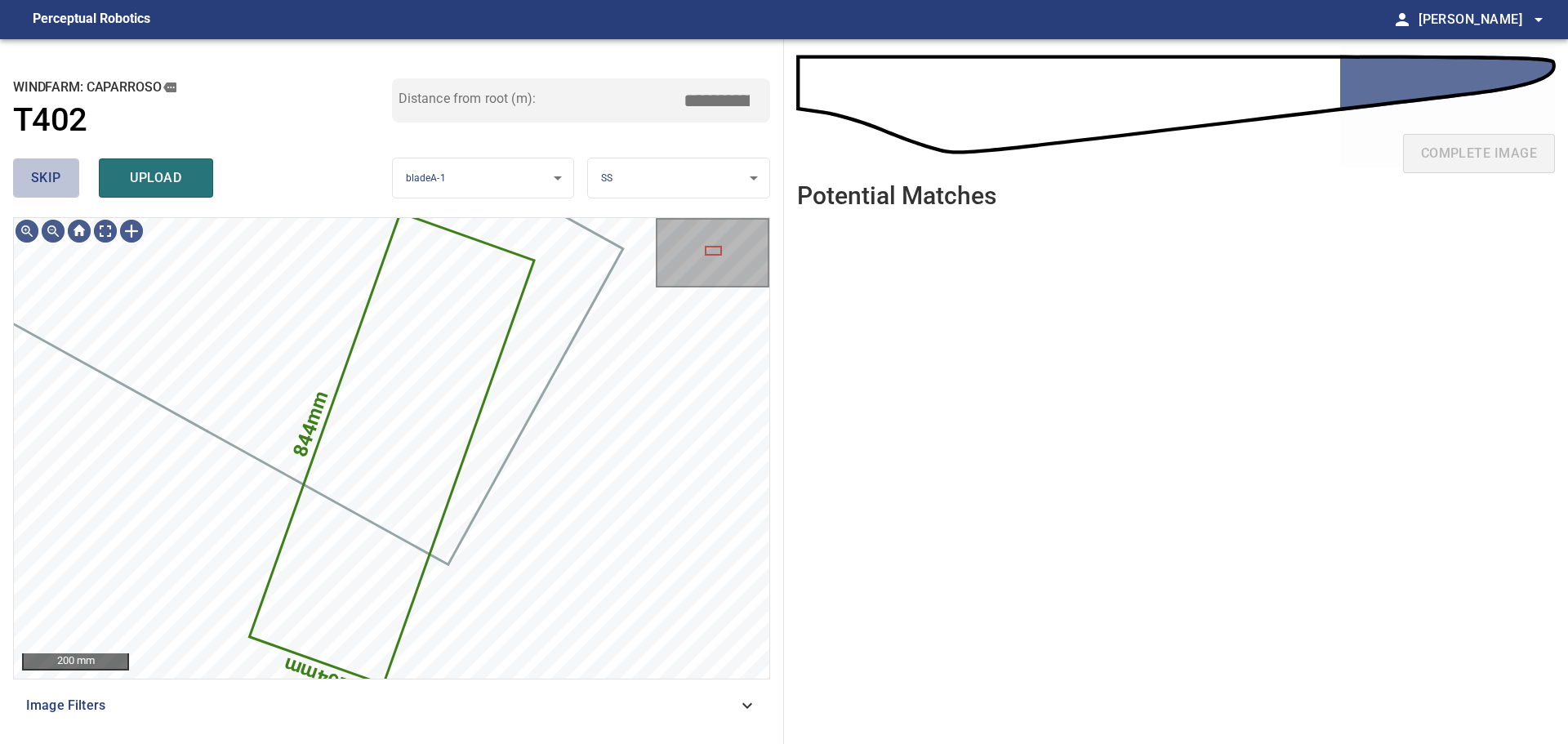
click at [48, 161] on button "skip" at bounding box center [46, 178] width 66 height 39
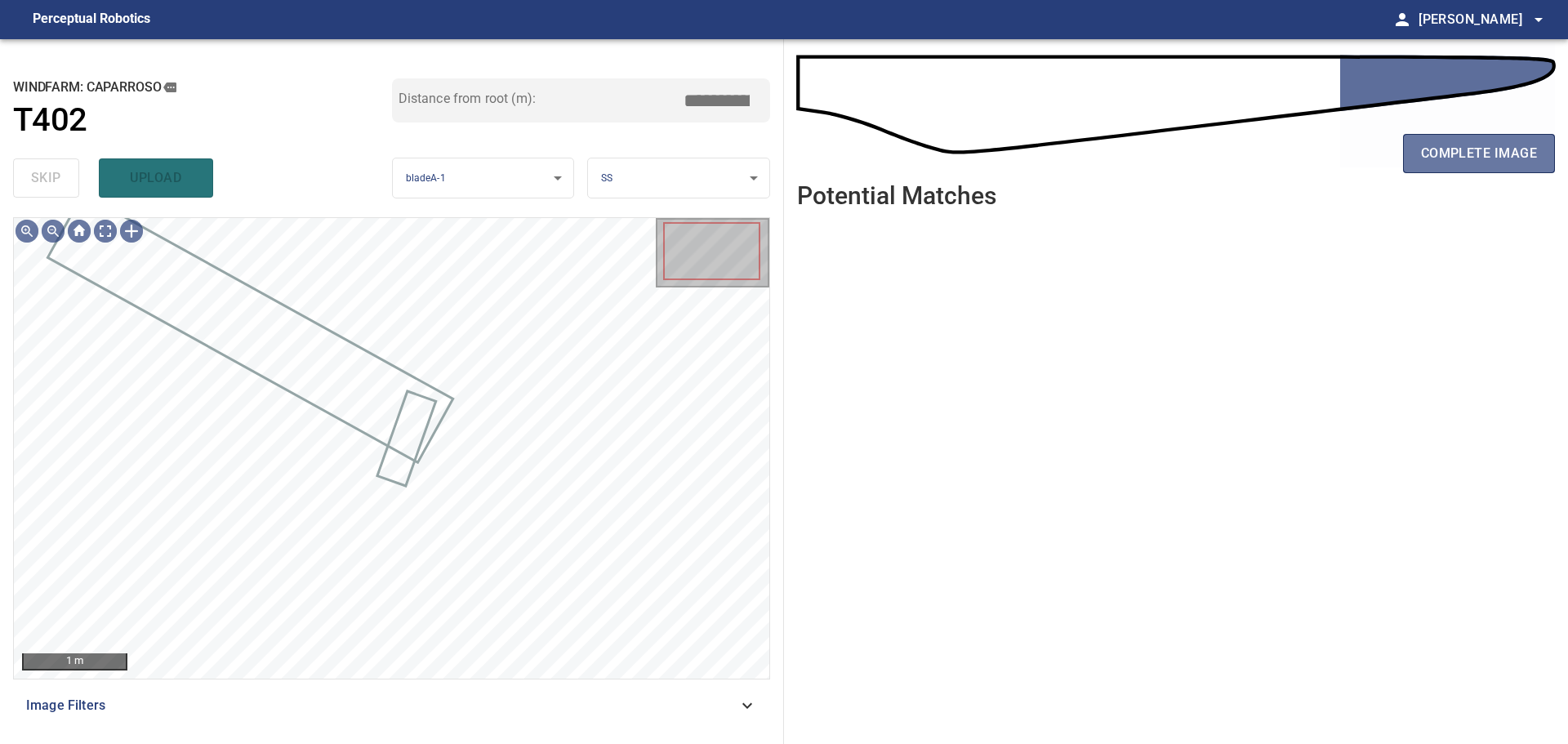
drag, startPoint x: 1471, startPoint y: 155, endPoint x: 1401, endPoint y: 180, distance: 74.3
click at [1469, 157] on span "complete image" at bounding box center [1479, 153] width 116 height 23
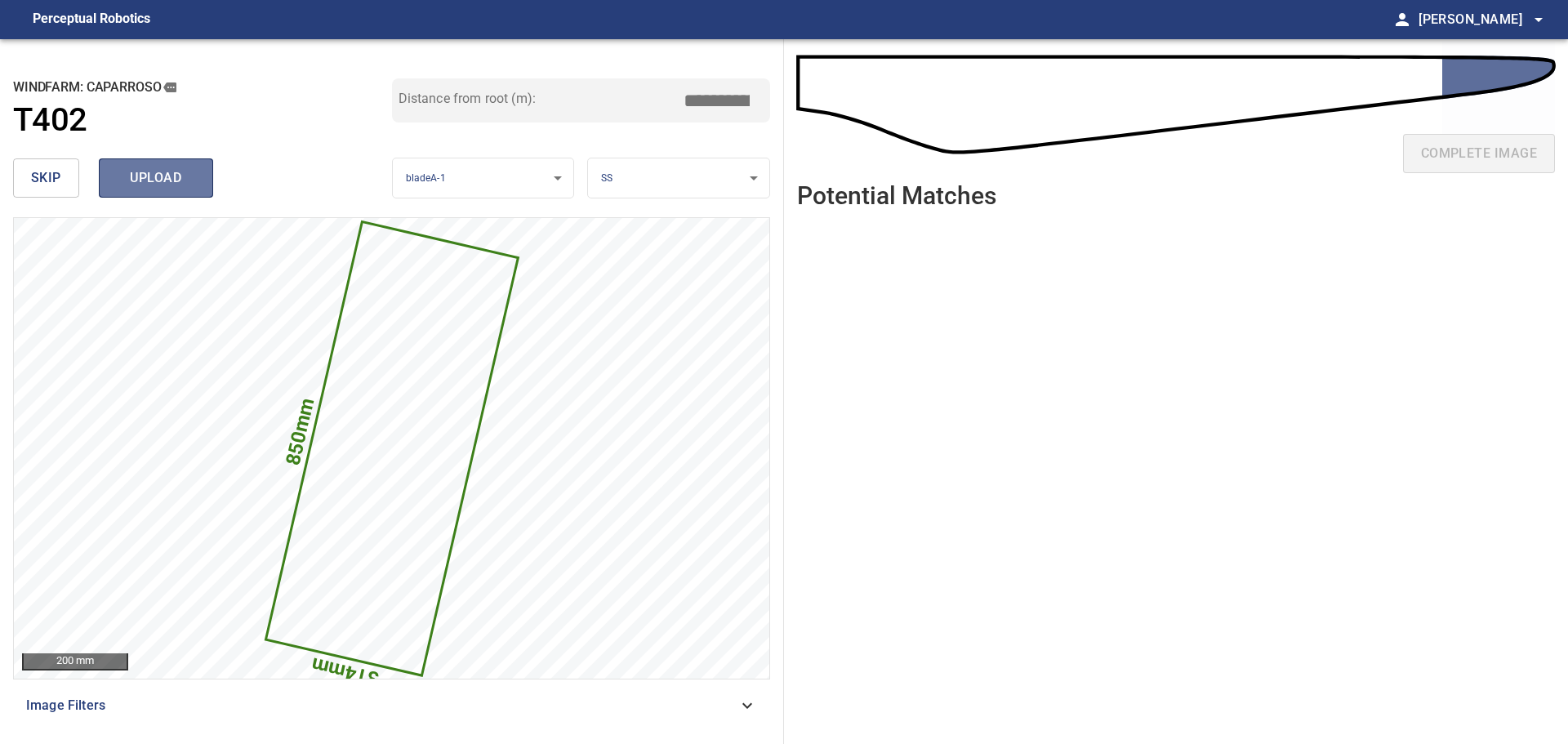
click at [152, 180] on span "upload" at bounding box center [156, 178] width 79 height 23
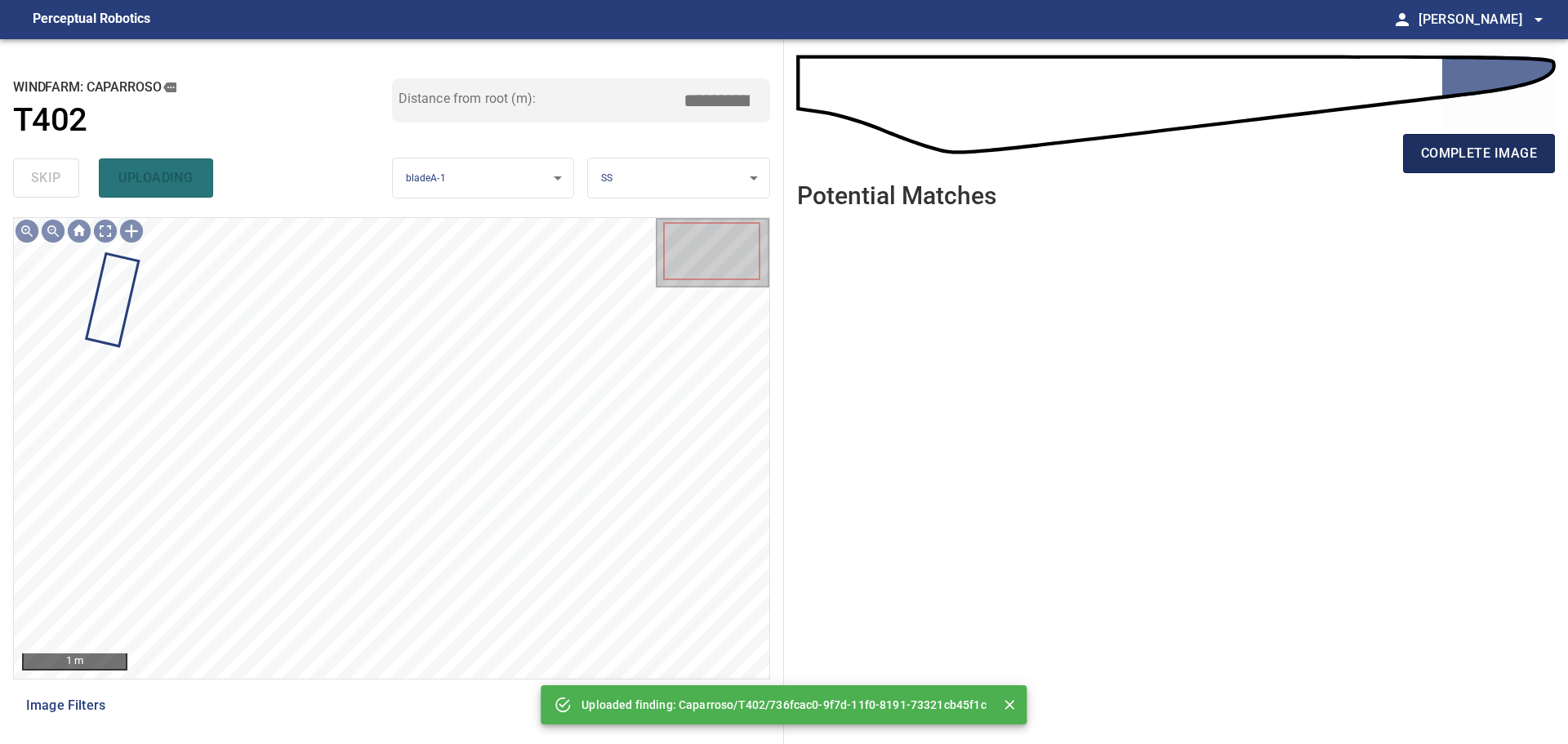
click at [1481, 156] on span "complete image" at bounding box center [1479, 153] width 116 height 23
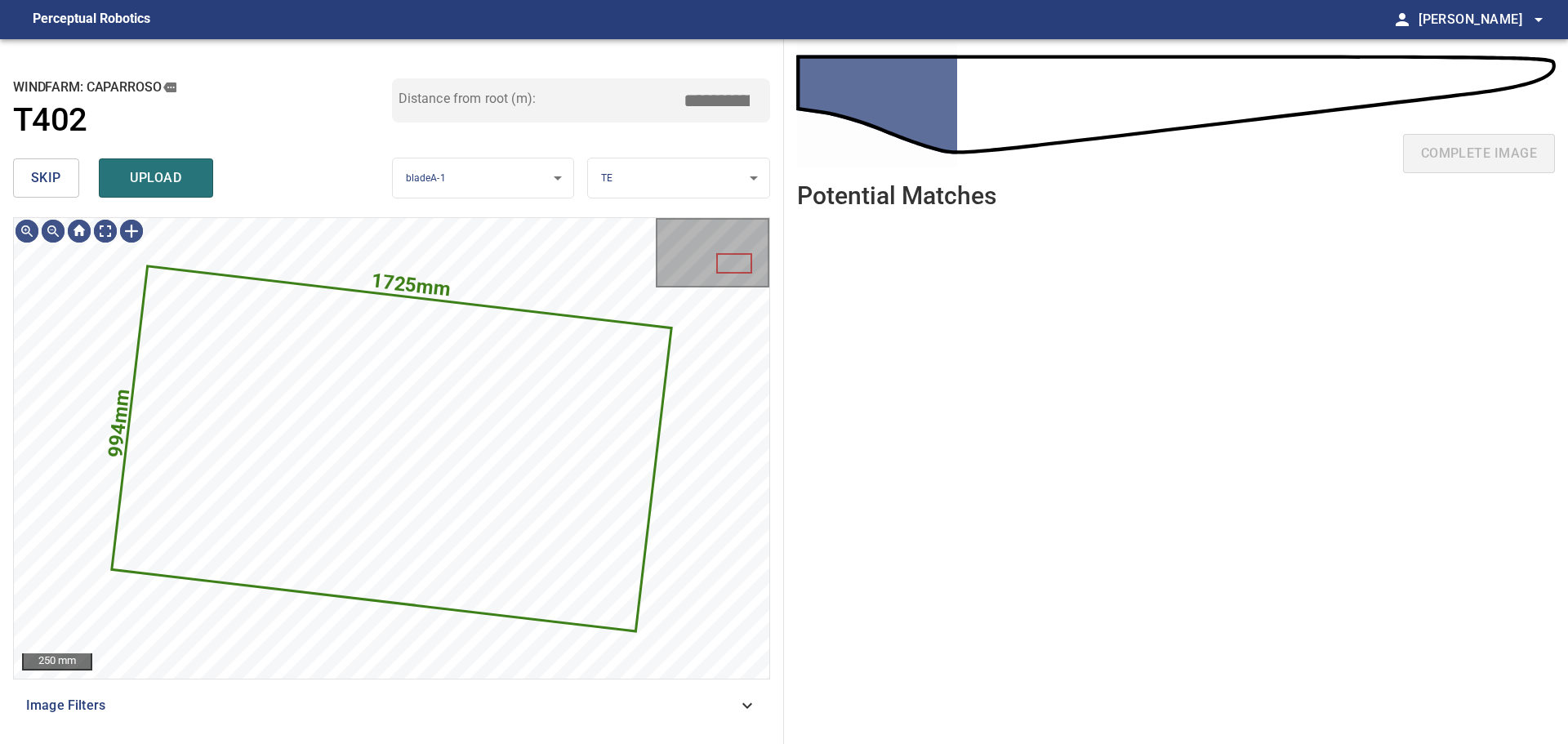
click at [42, 181] on span "skip" at bounding box center [46, 178] width 30 height 23
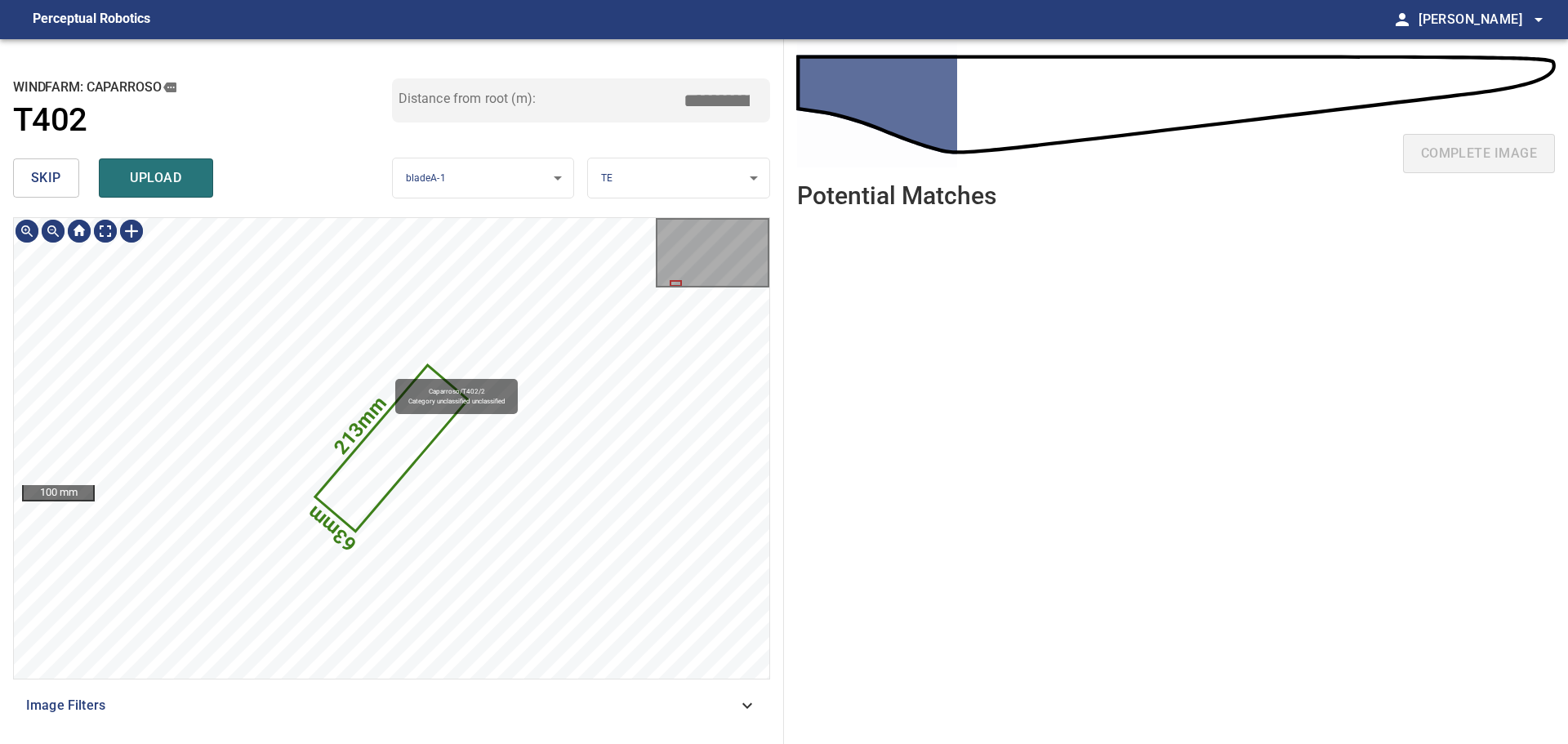
click at [398, 445] on icon at bounding box center [391, 449] width 150 height 163
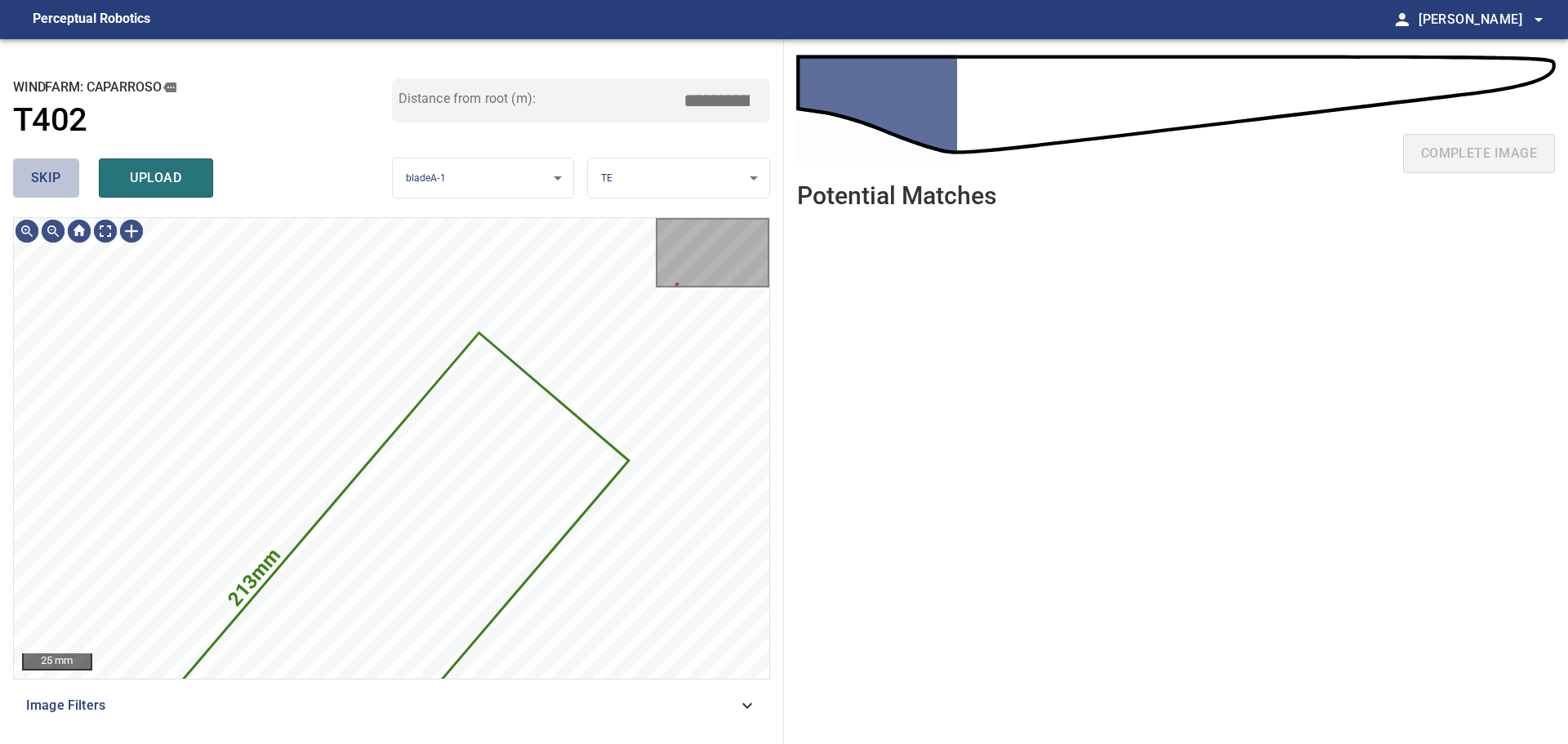
click at [61, 176] on span "skip" at bounding box center [46, 178] width 30 height 23
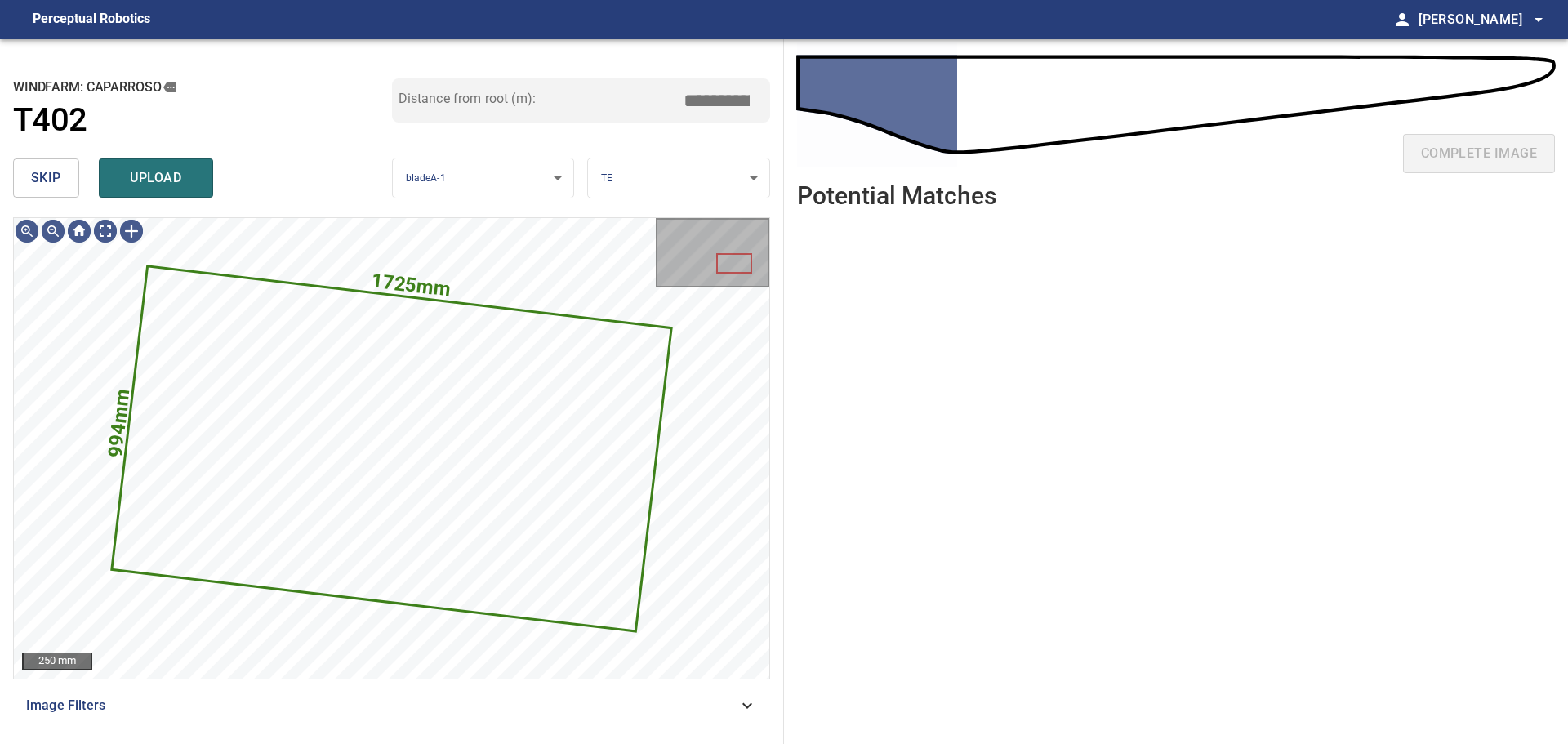
click at [52, 178] on span "skip" at bounding box center [46, 178] width 30 height 23
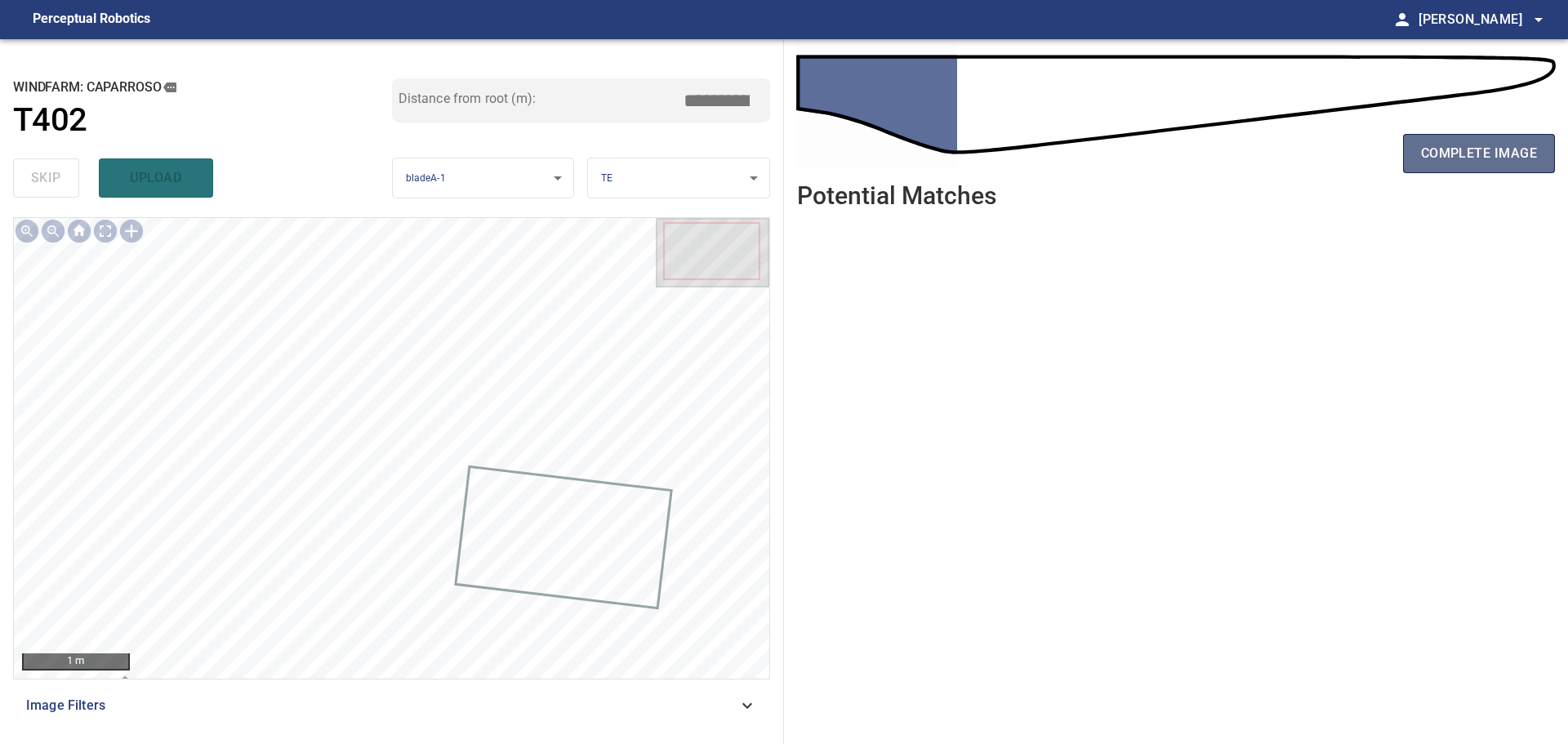
click at [1451, 142] on span "complete image" at bounding box center [1479, 153] width 116 height 23
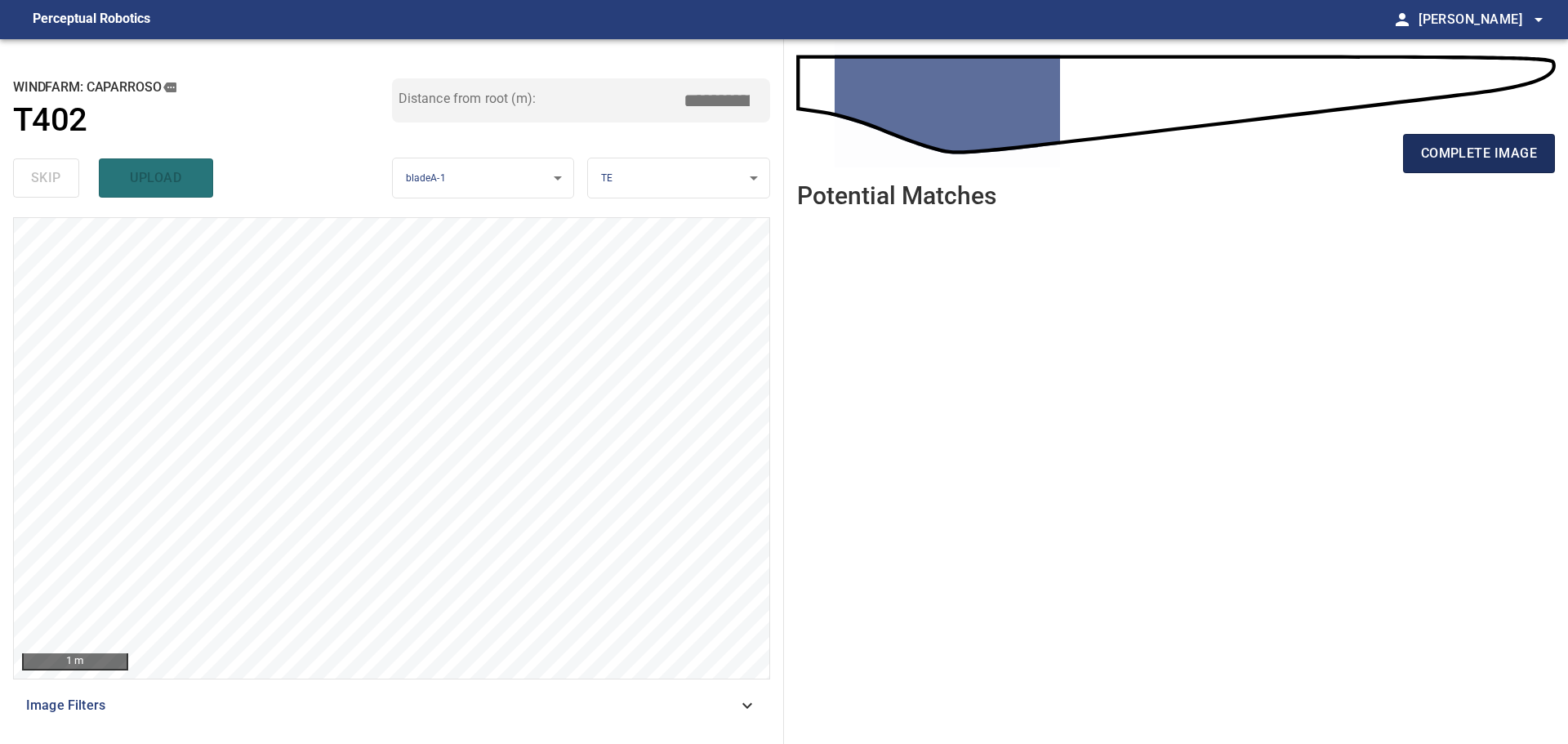
click at [1437, 160] on span "complete image" at bounding box center [1479, 153] width 116 height 23
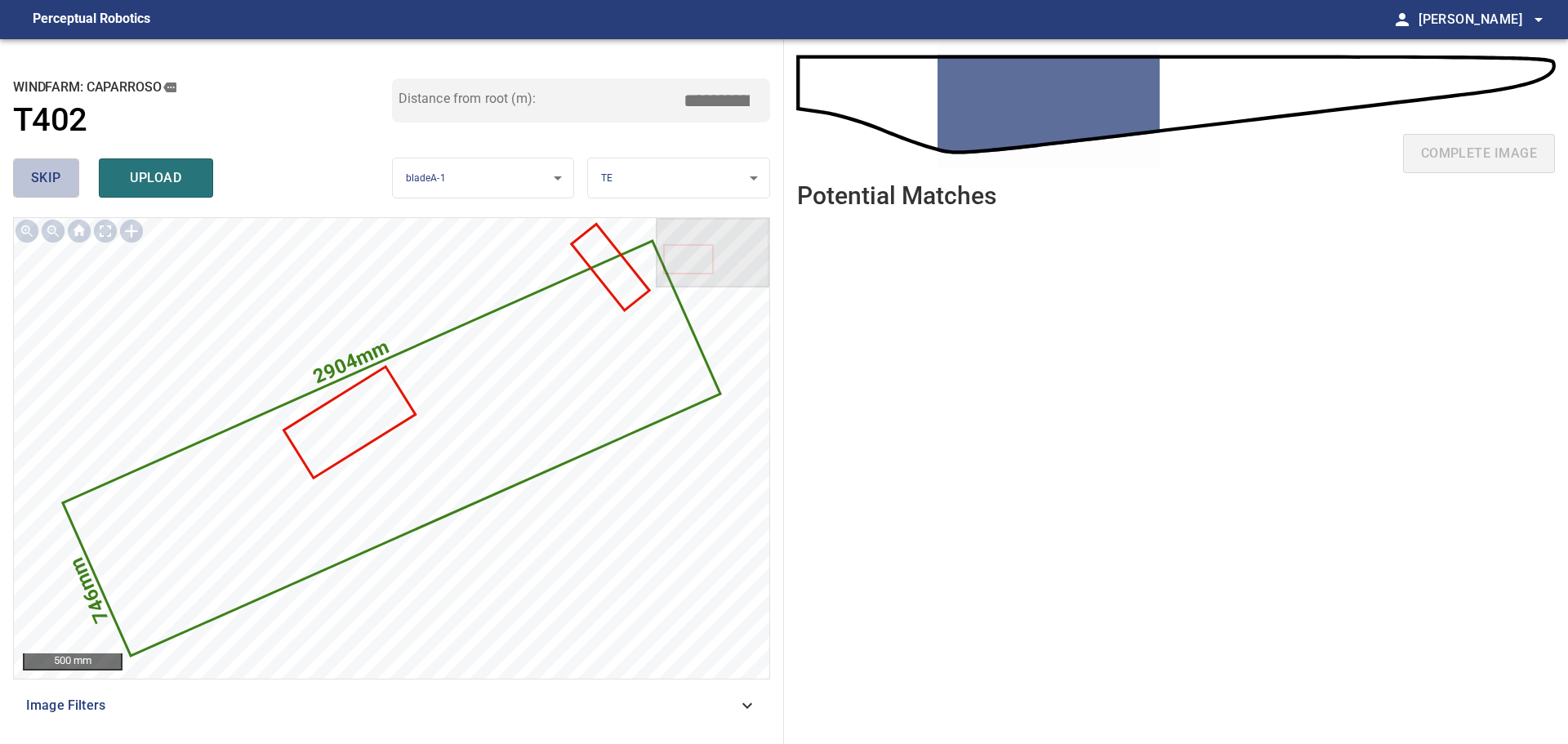
click at [35, 175] on span "skip" at bounding box center [46, 178] width 30 height 23
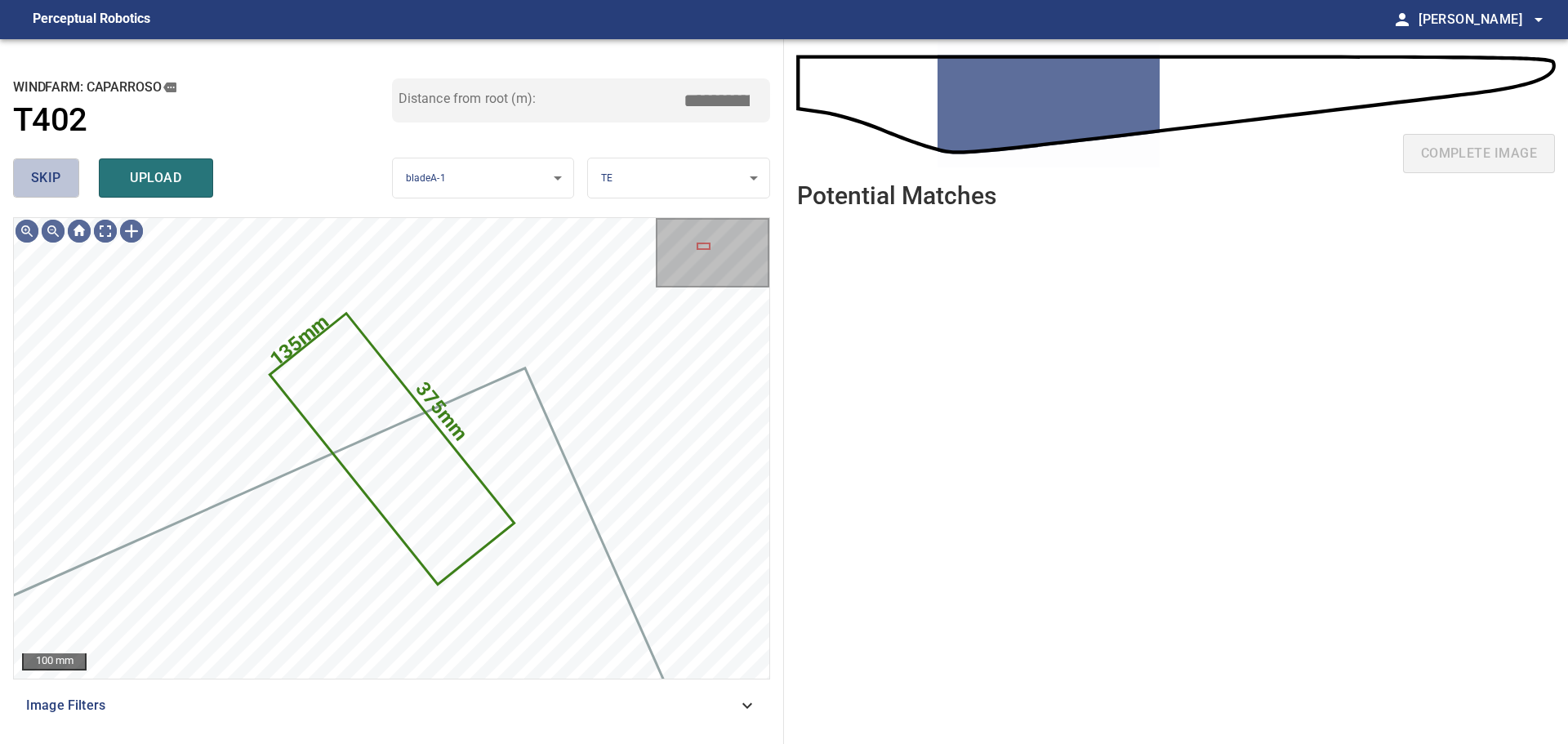
click at [35, 175] on span "skip" at bounding box center [46, 178] width 30 height 23
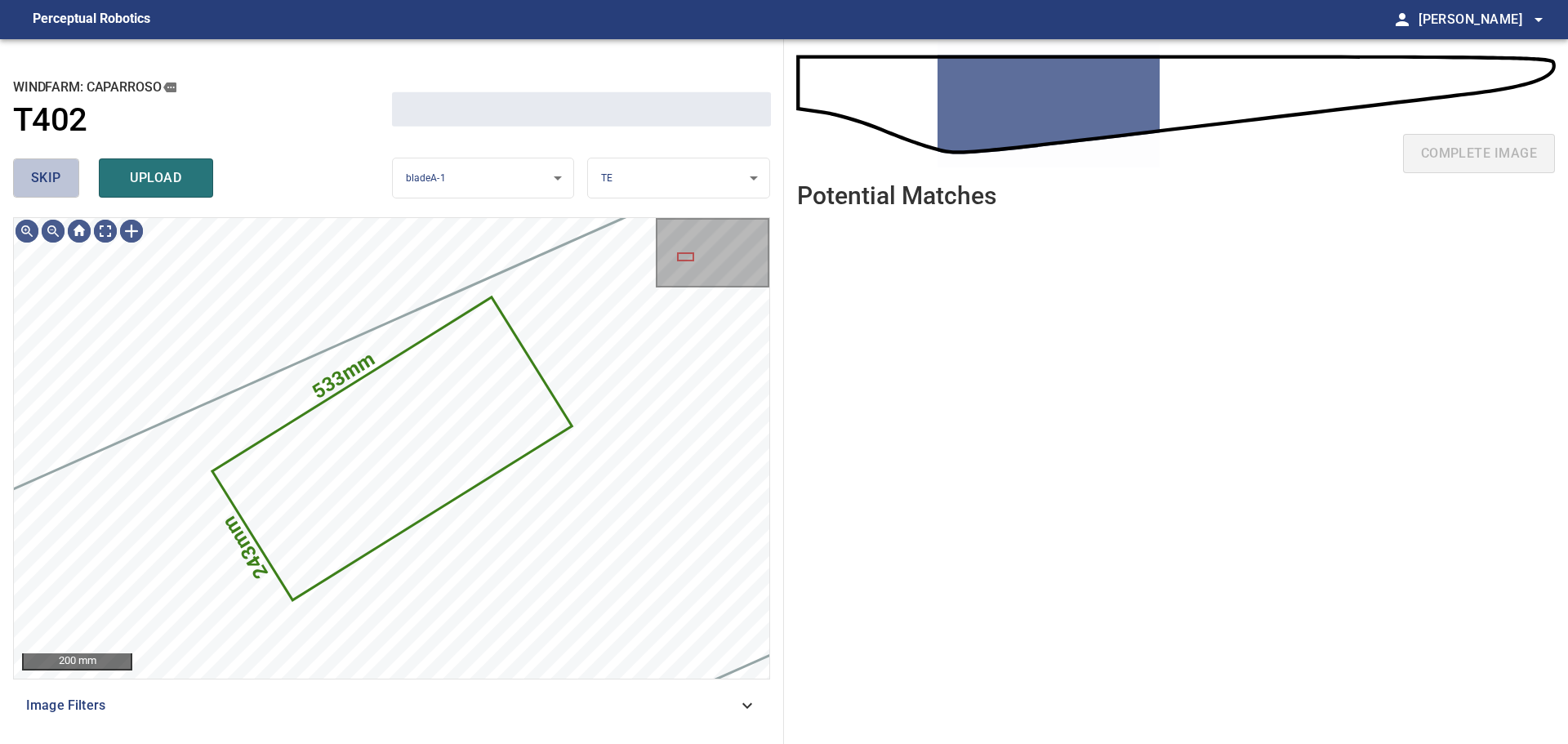
click at [35, 175] on span "skip" at bounding box center [46, 178] width 30 height 23
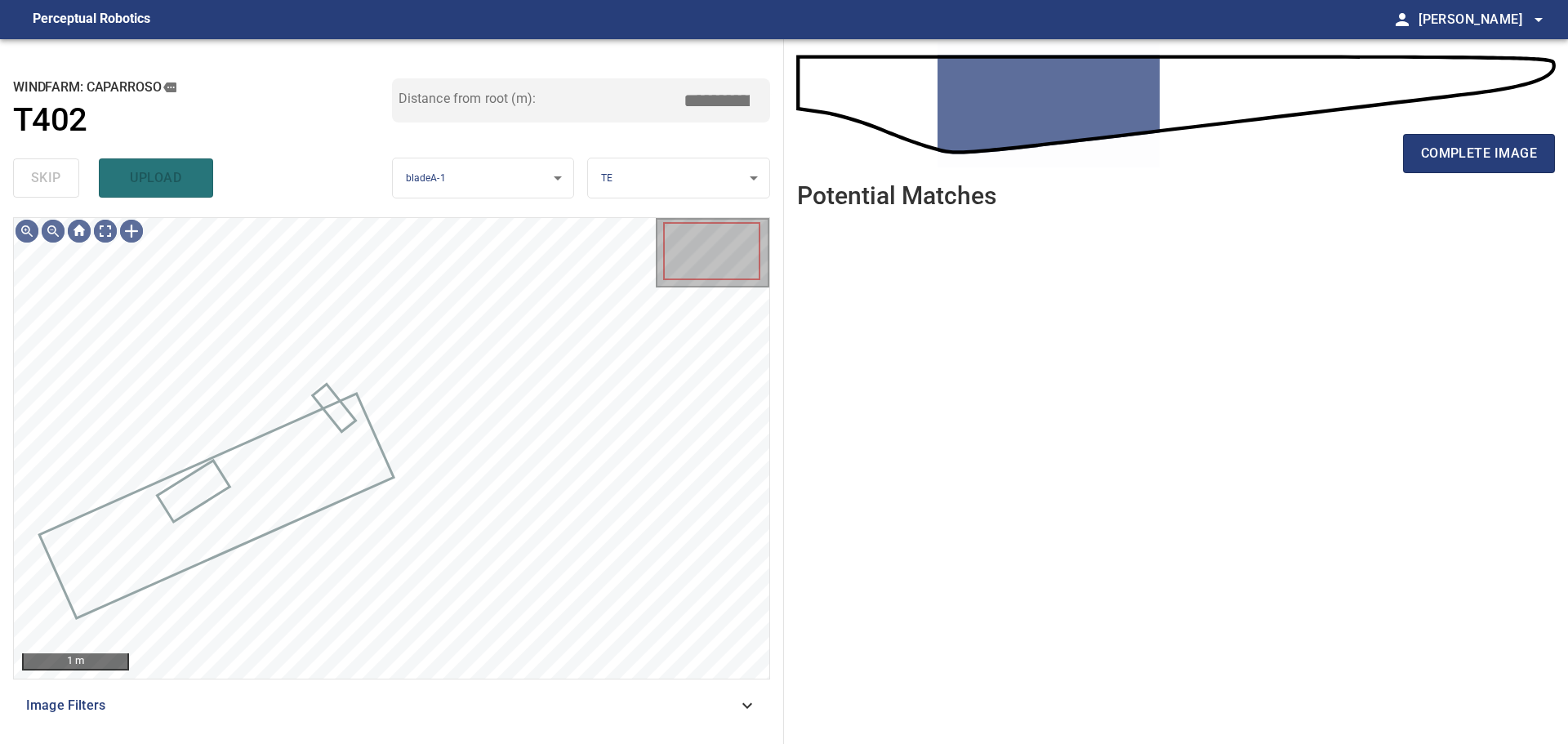
click at [35, 175] on div "skip upload" at bounding box center [203, 178] width 379 height 52
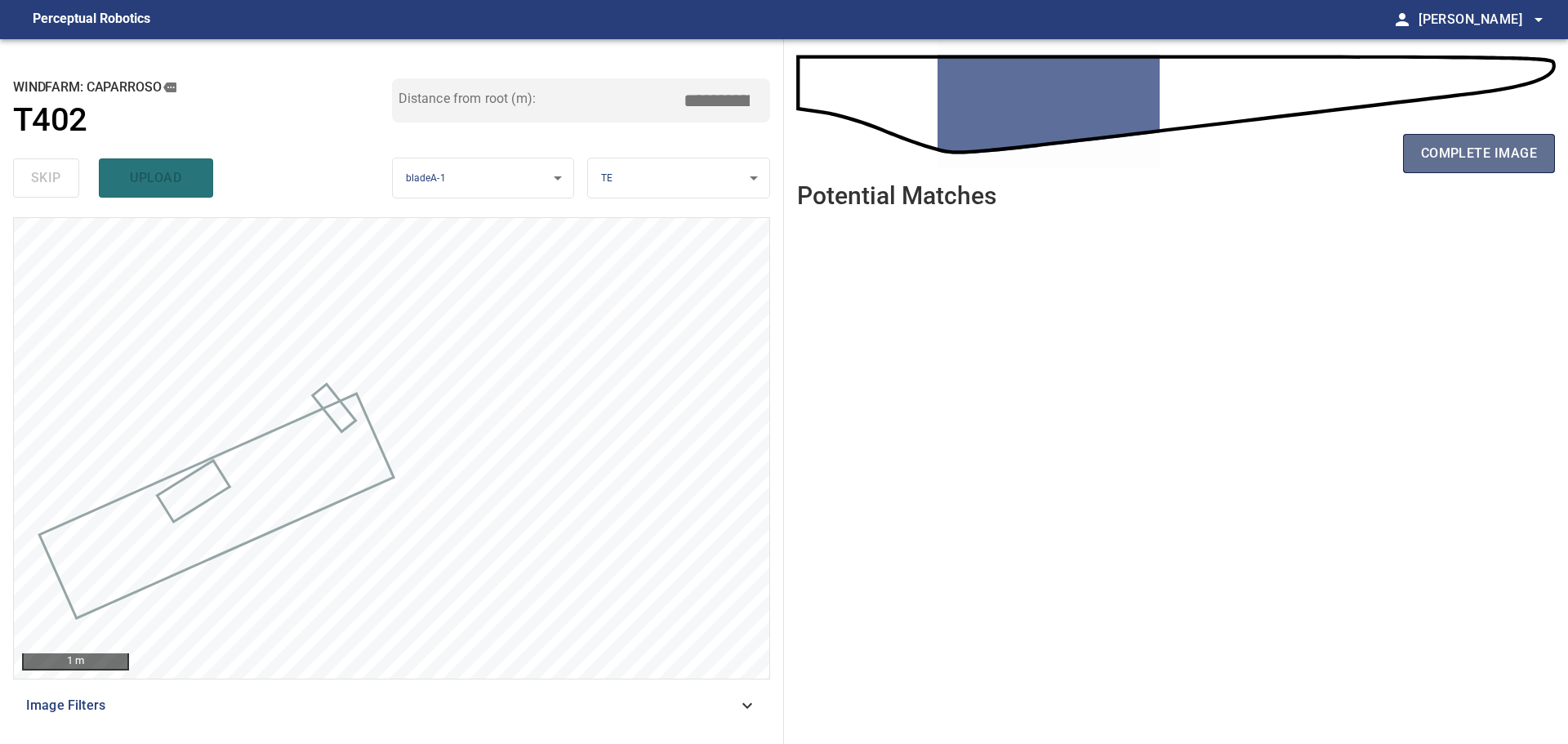
click at [1458, 156] on span "complete image" at bounding box center [1479, 153] width 116 height 23
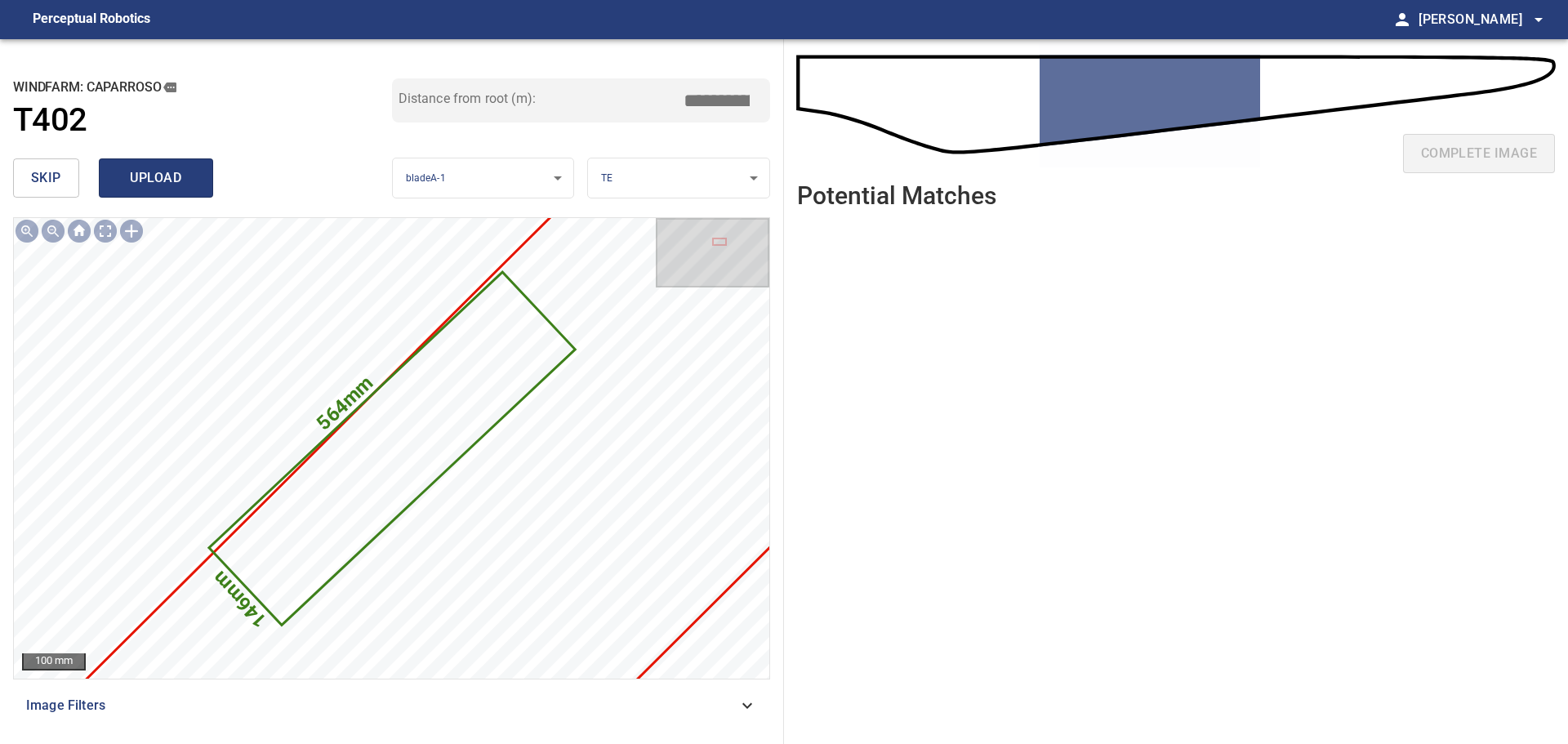
click at [174, 180] on span "upload" at bounding box center [156, 178] width 79 height 23
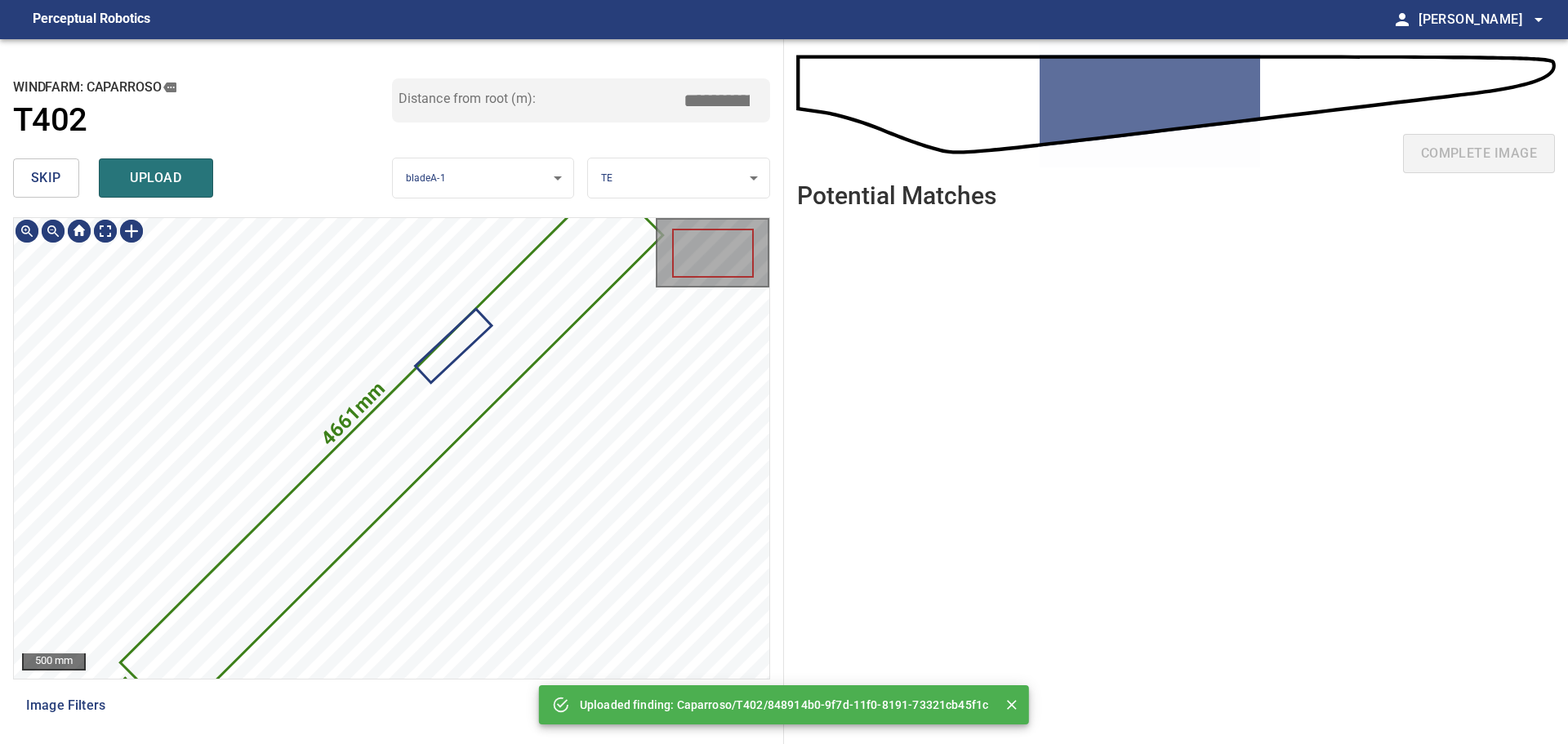
click at [429, 405] on icon at bounding box center [392, 449] width 540 height 538
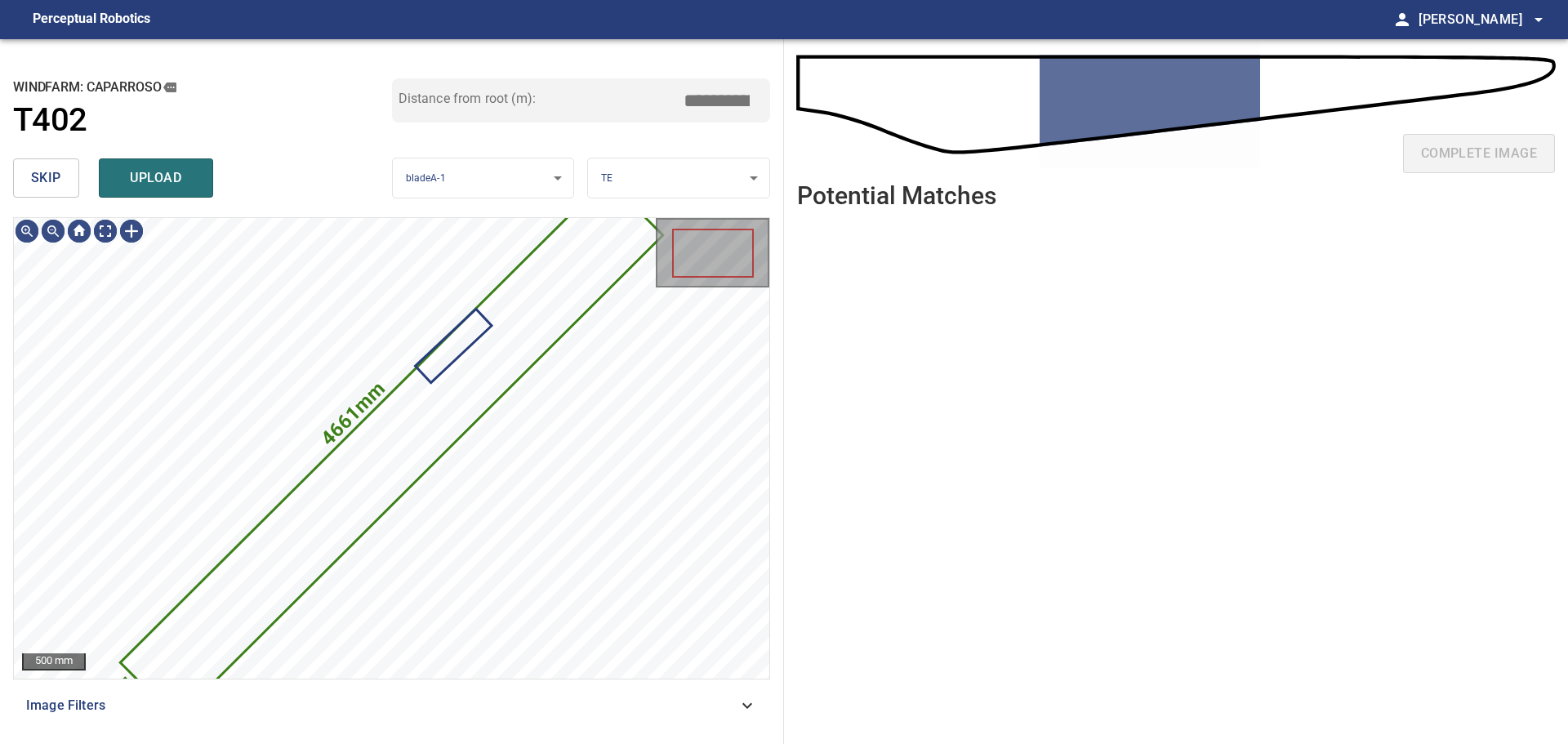
click at [41, 178] on span "skip" at bounding box center [46, 178] width 30 height 23
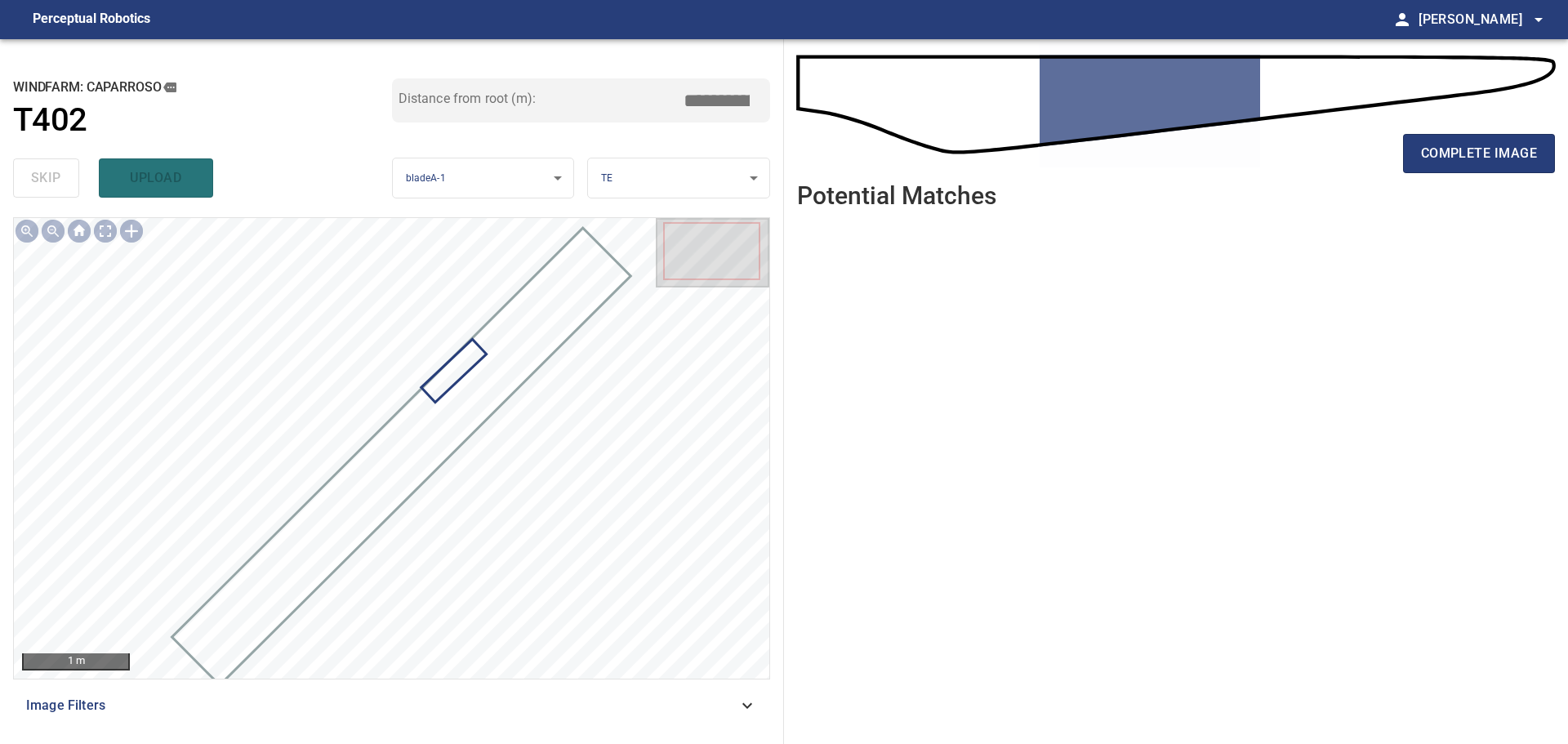
click at [162, 184] on div "skip upload" at bounding box center [203, 178] width 379 height 52
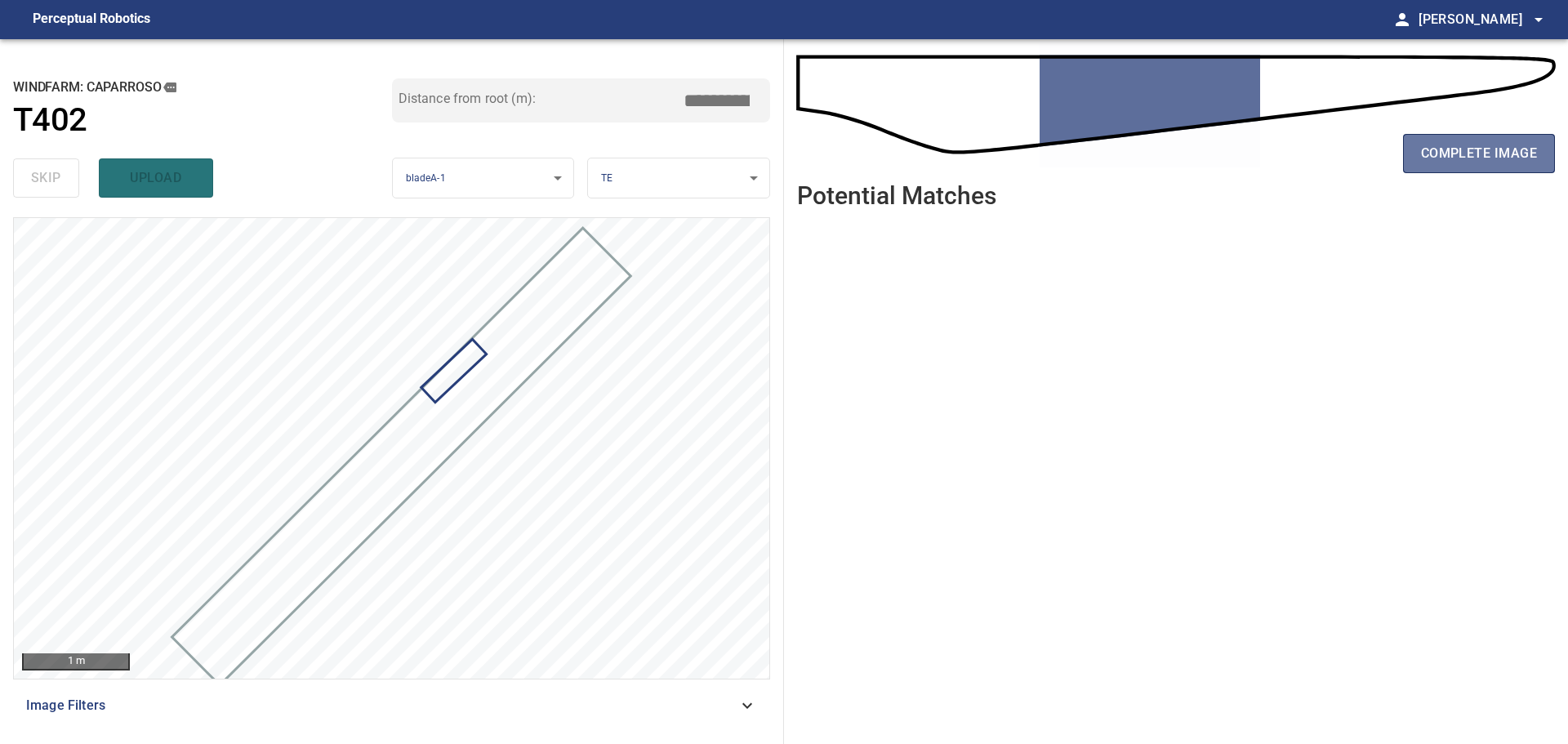
drag, startPoint x: 1471, startPoint y: 152, endPoint x: 1342, endPoint y: 161, distance: 129.3
click at [1470, 152] on span "complete image" at bounding box center [1479, 153] width 116 height 23
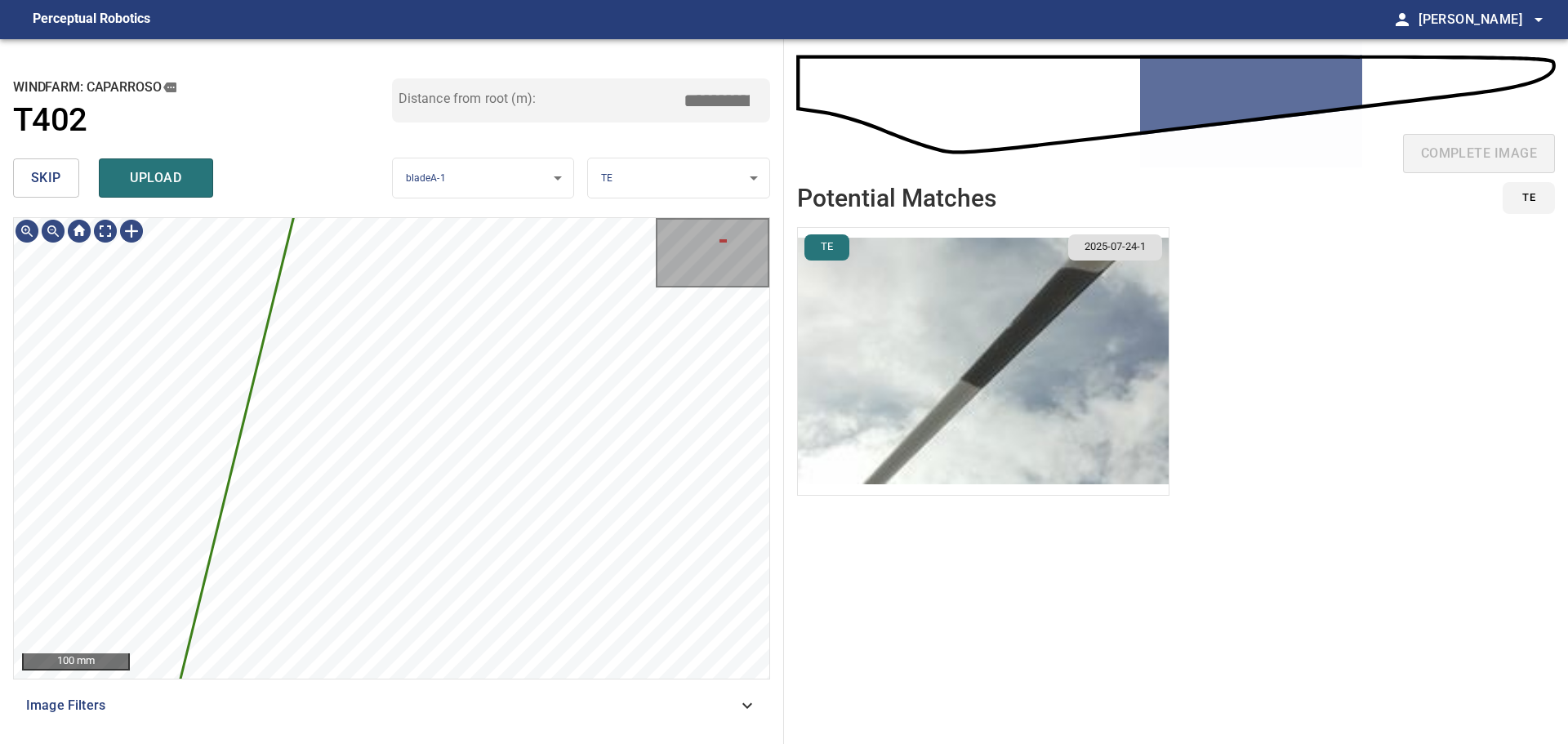
click at [57, 168] on span "skip" at bounding box center [46, 178] width 30 height 23
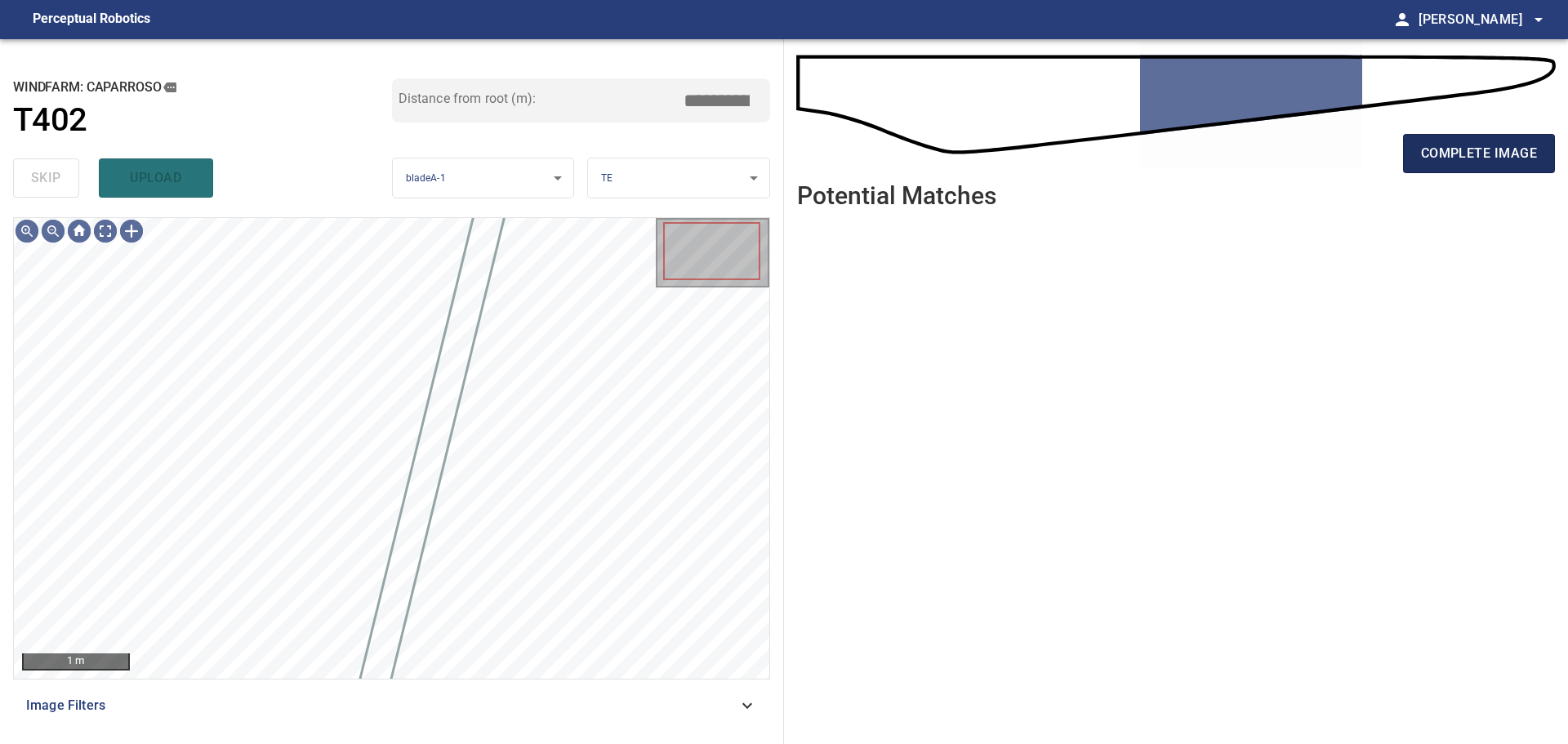
click at [1495, 151] on span "complete image" at bounding box center [1479, 153] width 116 height 23
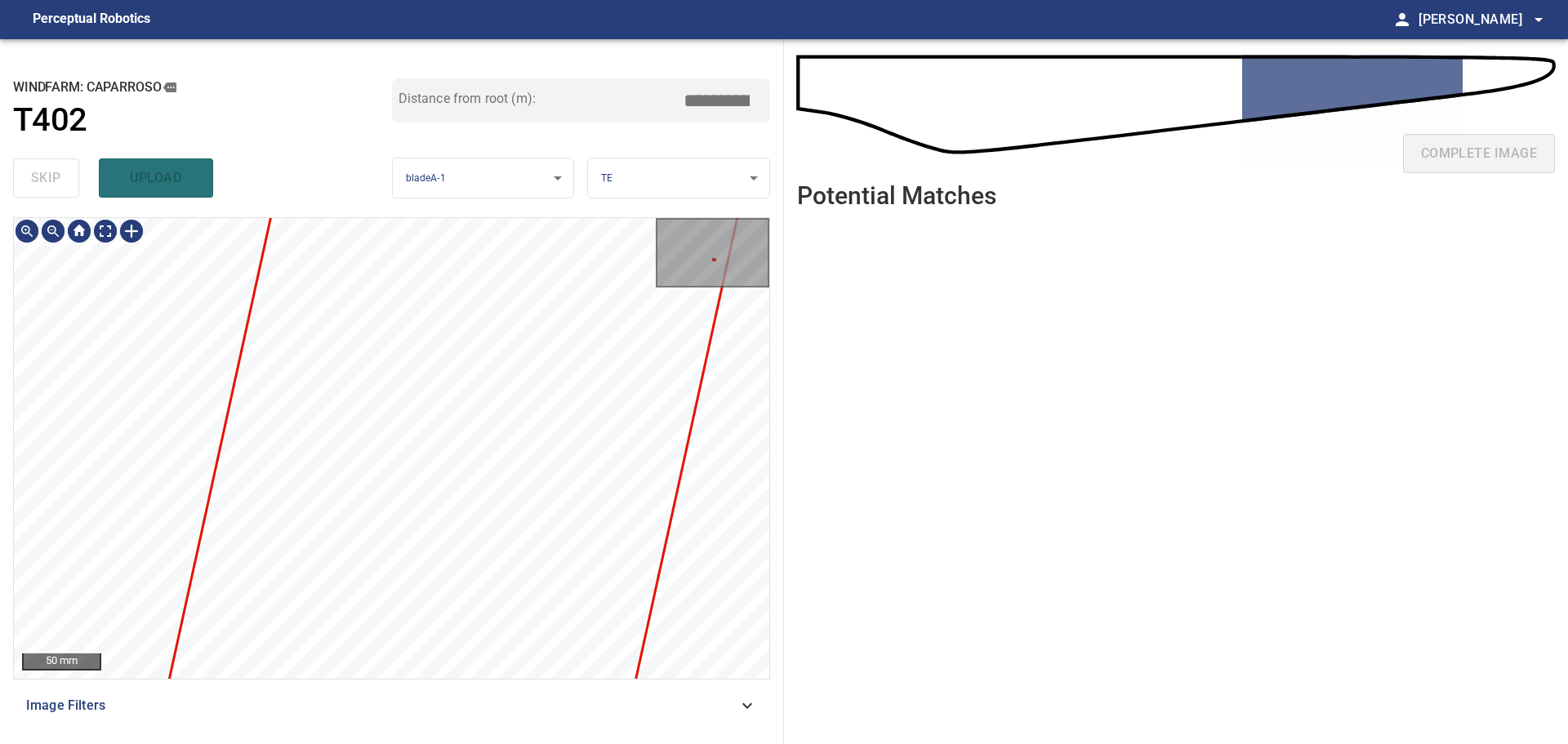
click at [451, 211] on div "**********" at bounding box center [392, 391] width 784 height 705
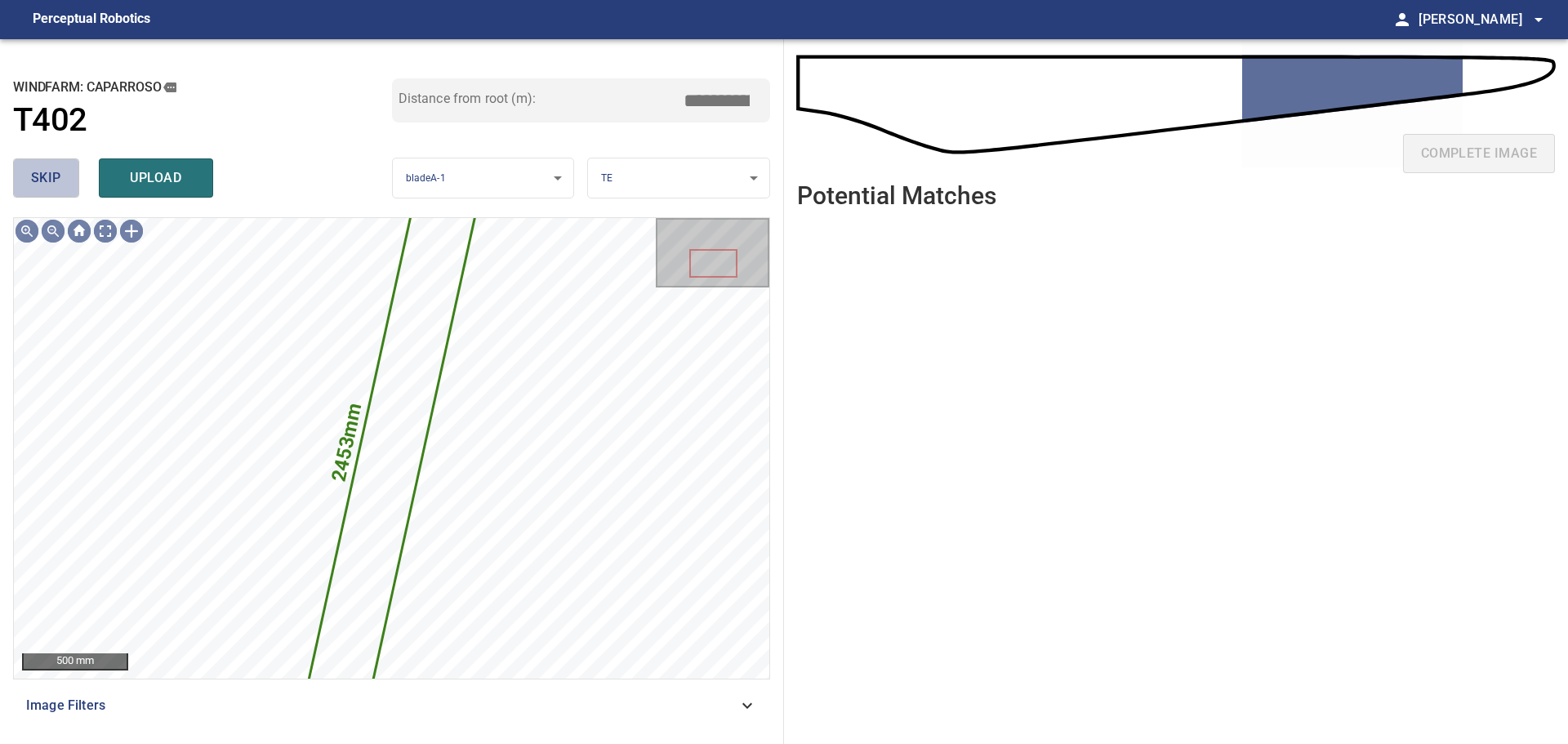
click at [41, 181] on span "skip" at bounding box center [46, 178] width 30 height 23
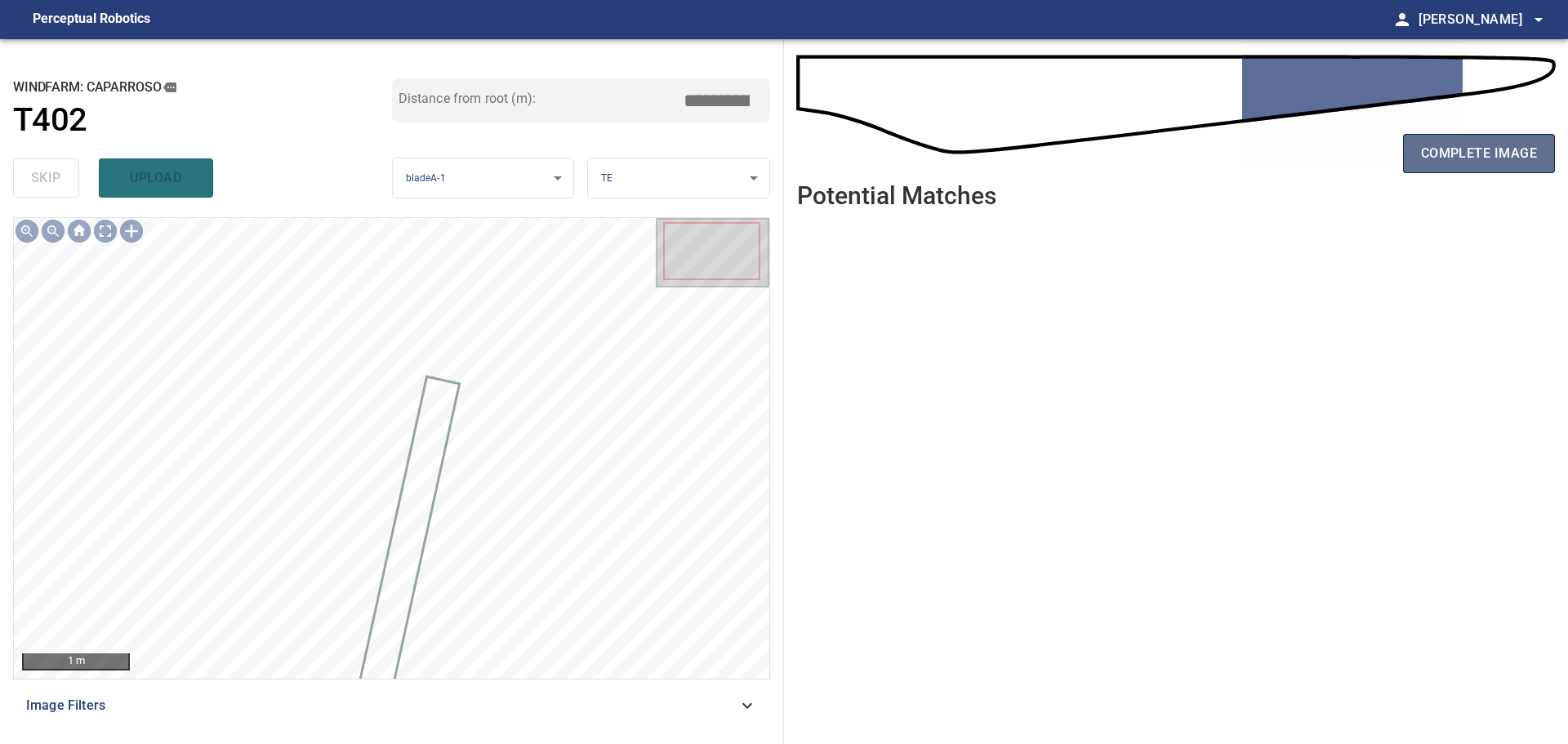
click at [1456, 165] on span "complete image" at bounding box center [1479, 153] width 116 height 23
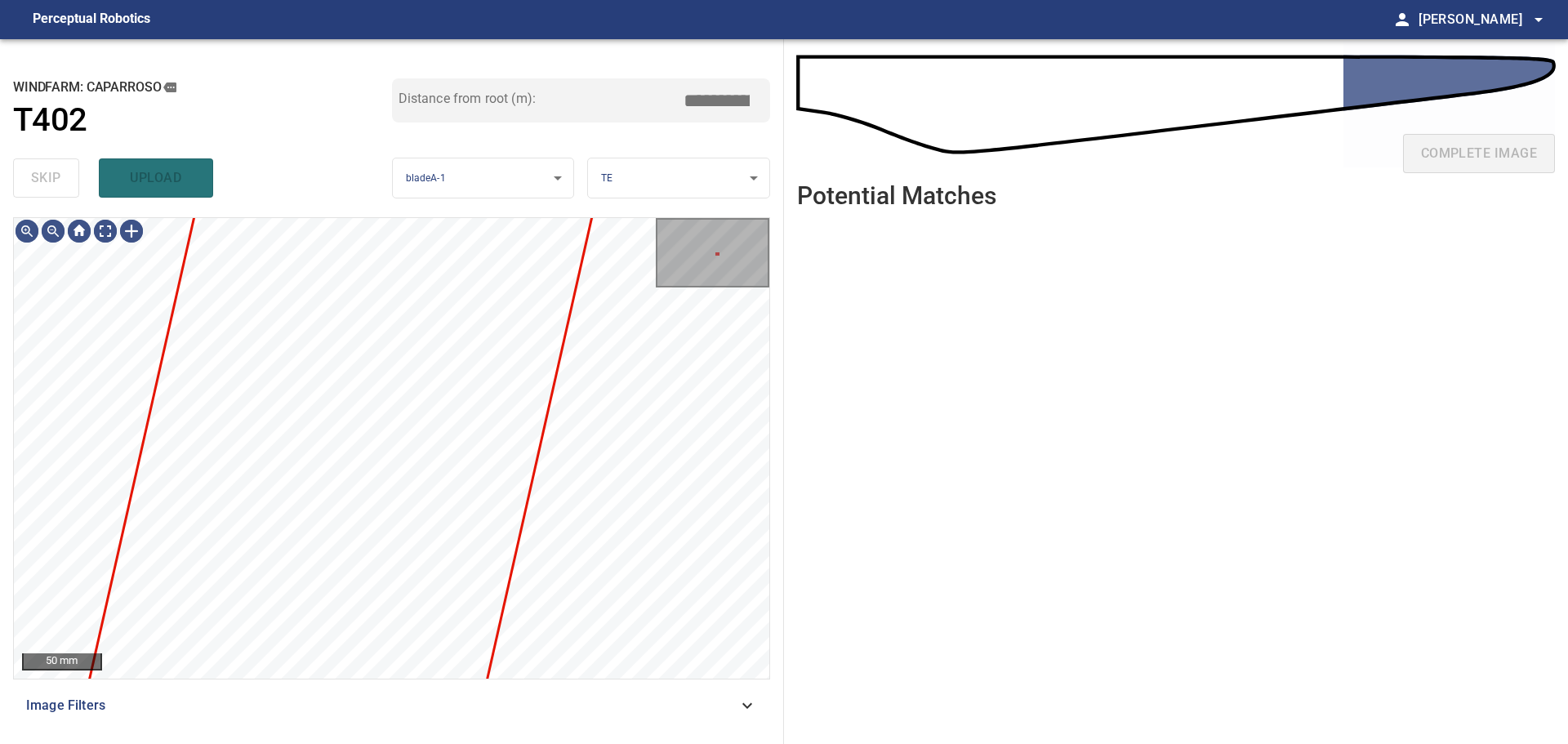
click at [59, 180] on div "skip upload" at bounding box center [203, 178] width 379 height 52
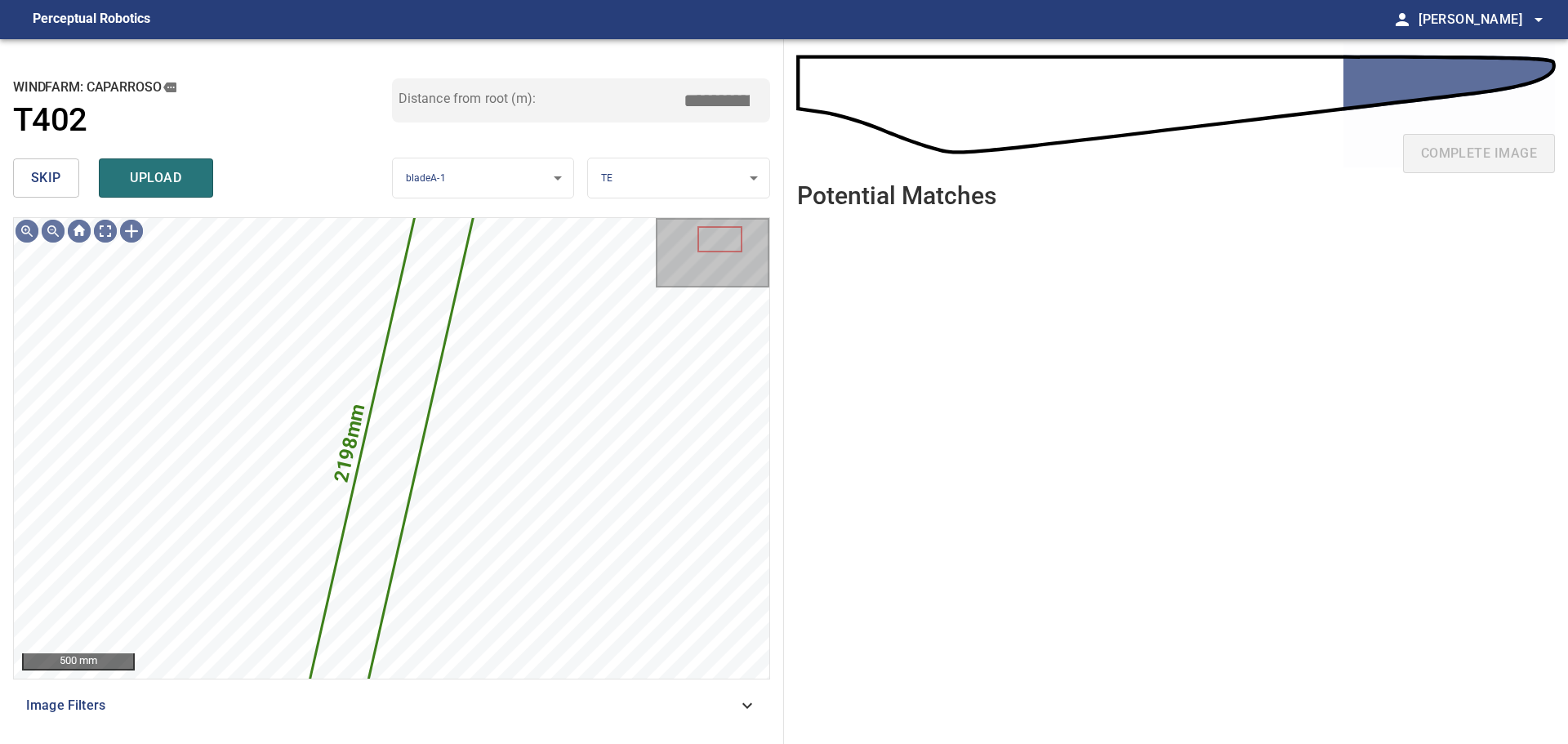
click at [44, 178] on span "skip" at bounding box center [46, 178] width 30 height 23
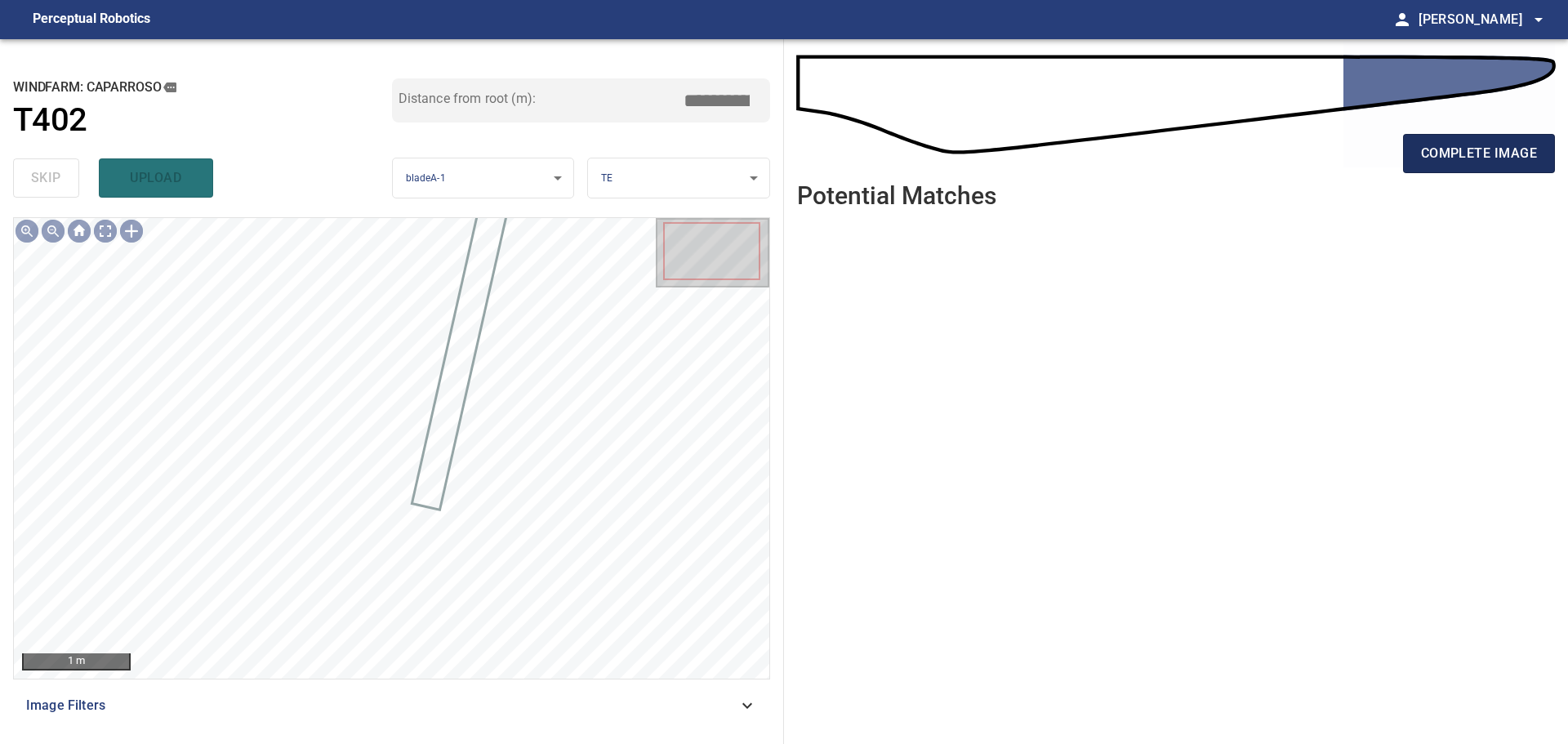
click at [1449, 160] on span "complete image" at bounding box center [1479, 153] width 116 height 23
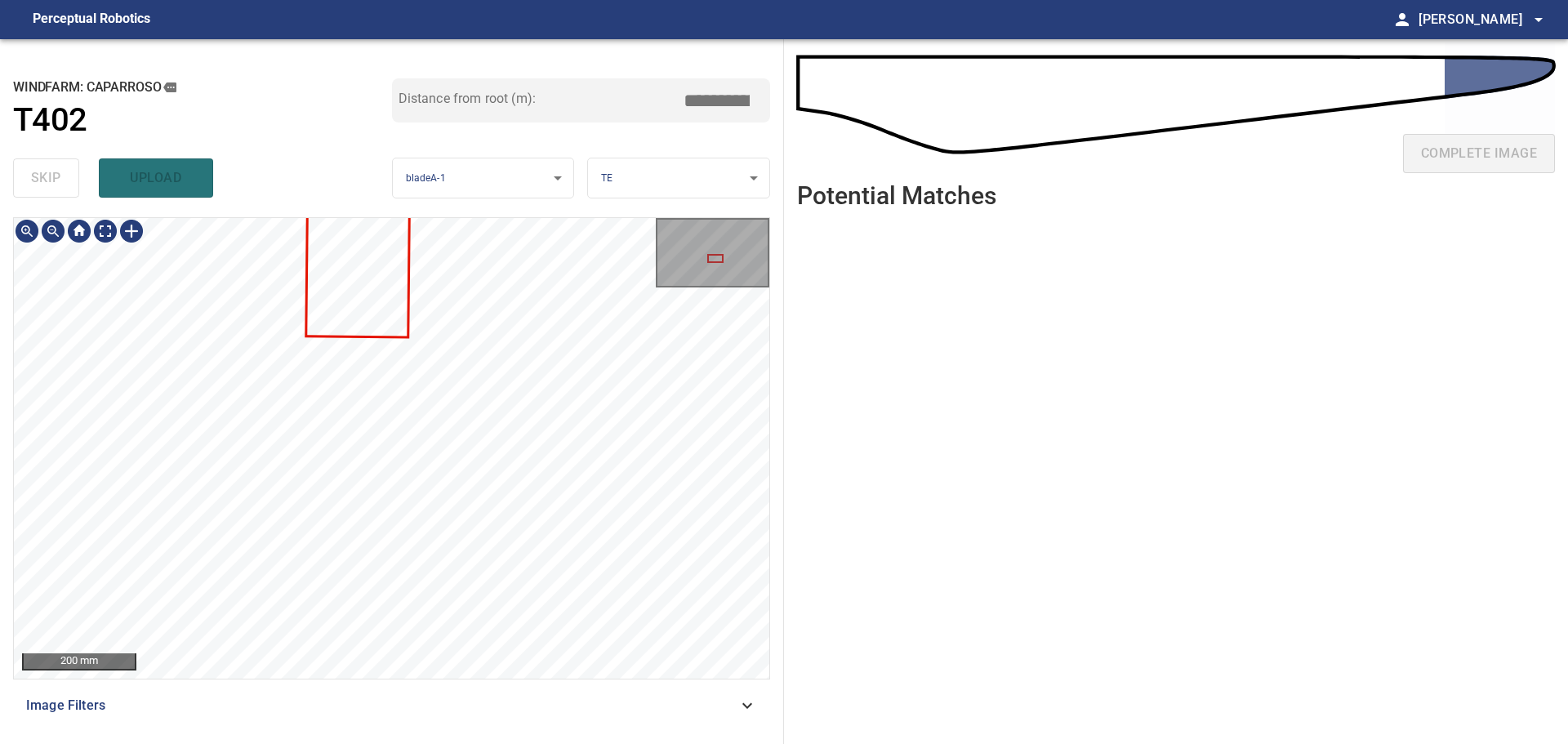
click at [408, 420] on div "Caparroso/T402/1 Category unclassified unclassified" at bounding box center [391, 449] width 756 height 461
click at [423, 478] on div "Caparroso/T402/1 Category unclassified unclassified" at bounding box center [391, 449] width 756 height 461
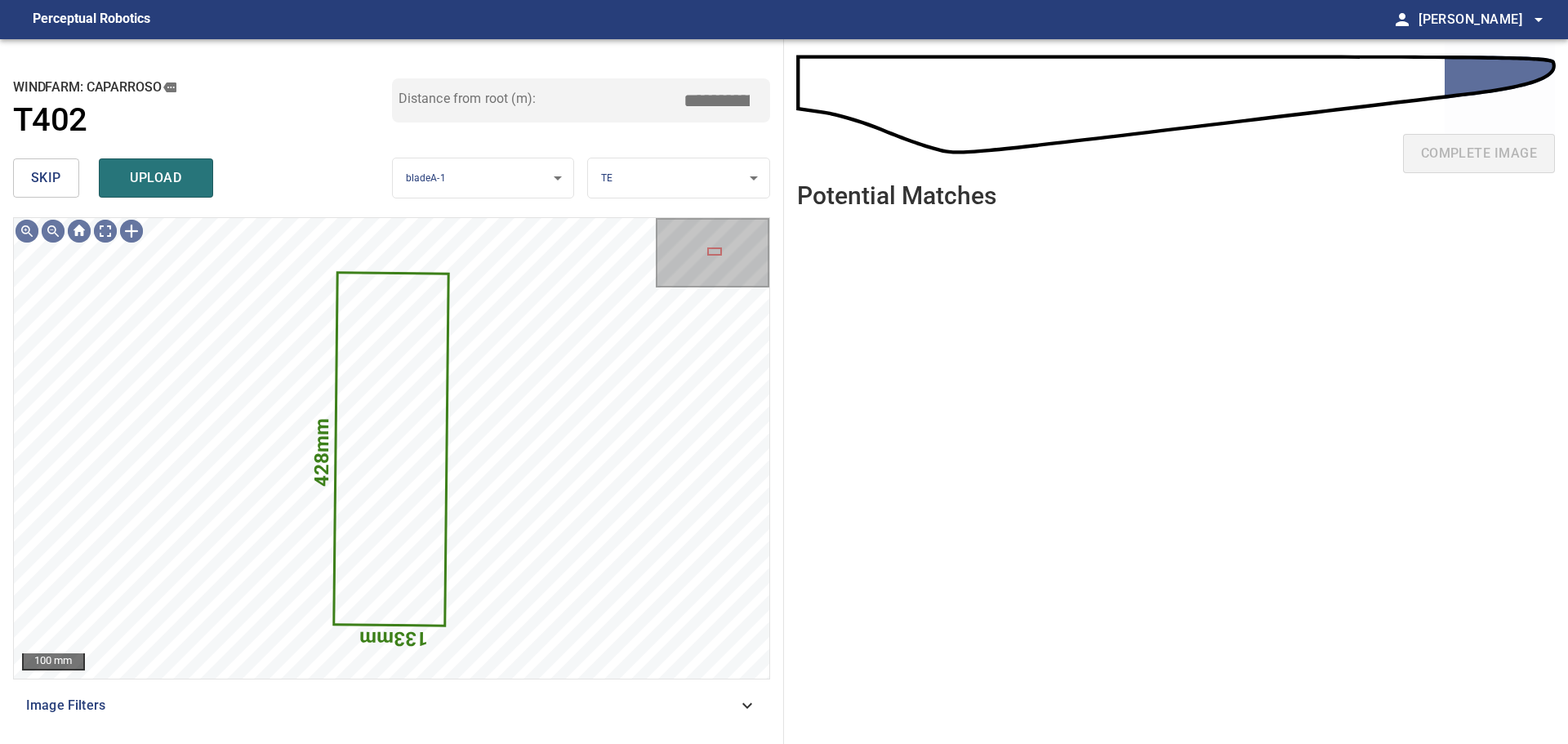
click at [68, 187] on button "skip" at bounding box center [46, 178] width 66 height 39
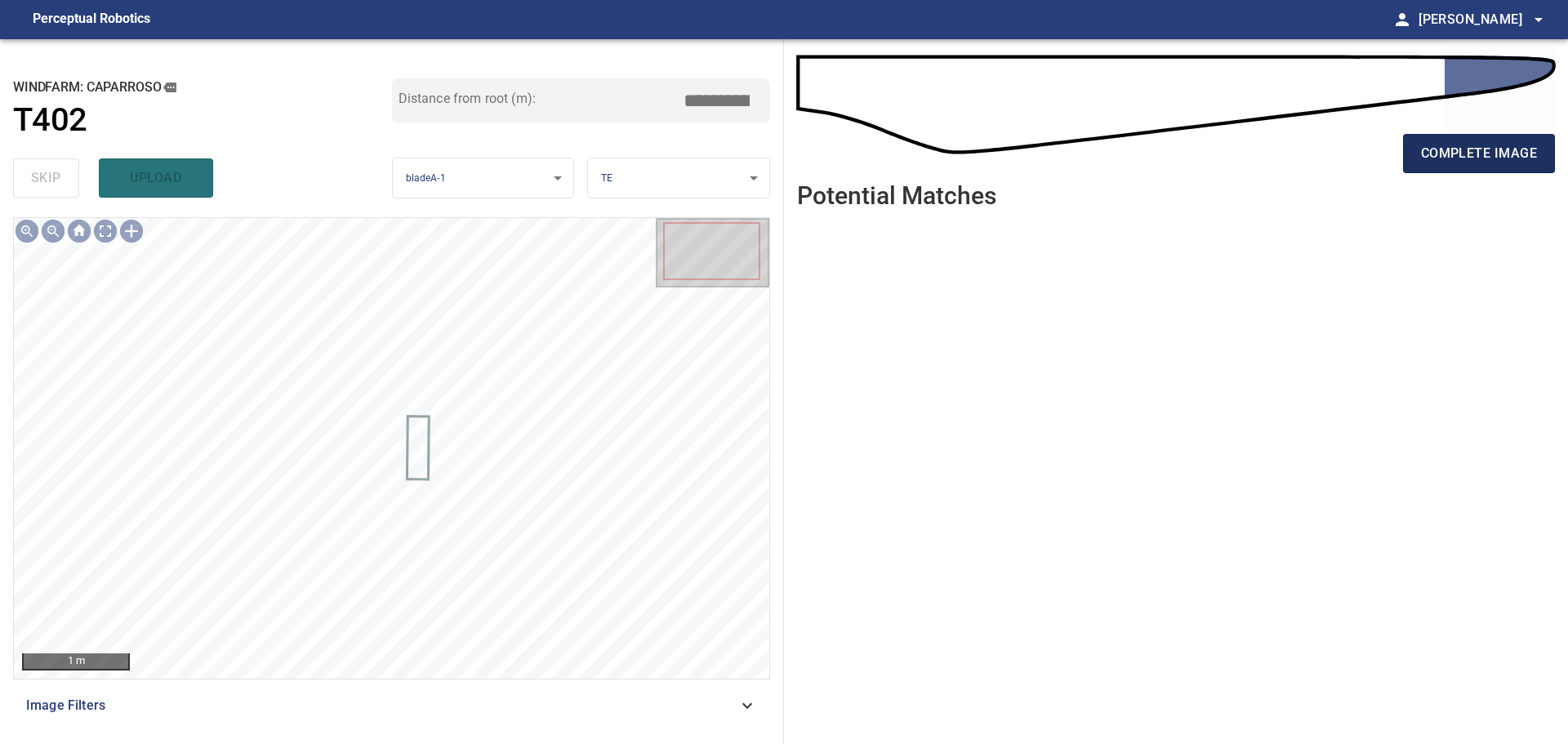
click at [1478, 162] on span "complete image" at bounding box center [1479, 153] width 116 height 23
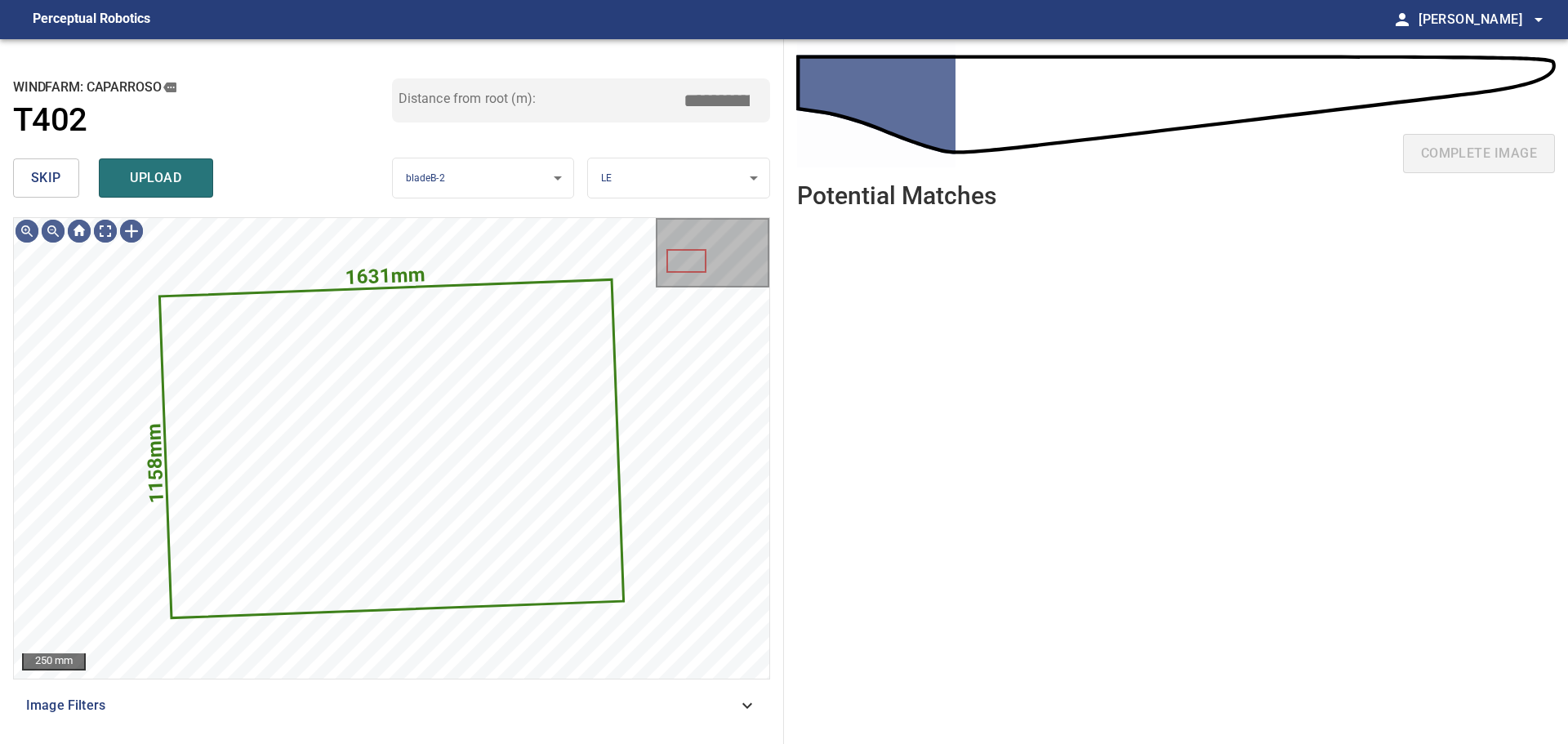
click at [61, 184] on button "skip" at bounding box center [46, 178] width 66 height 39
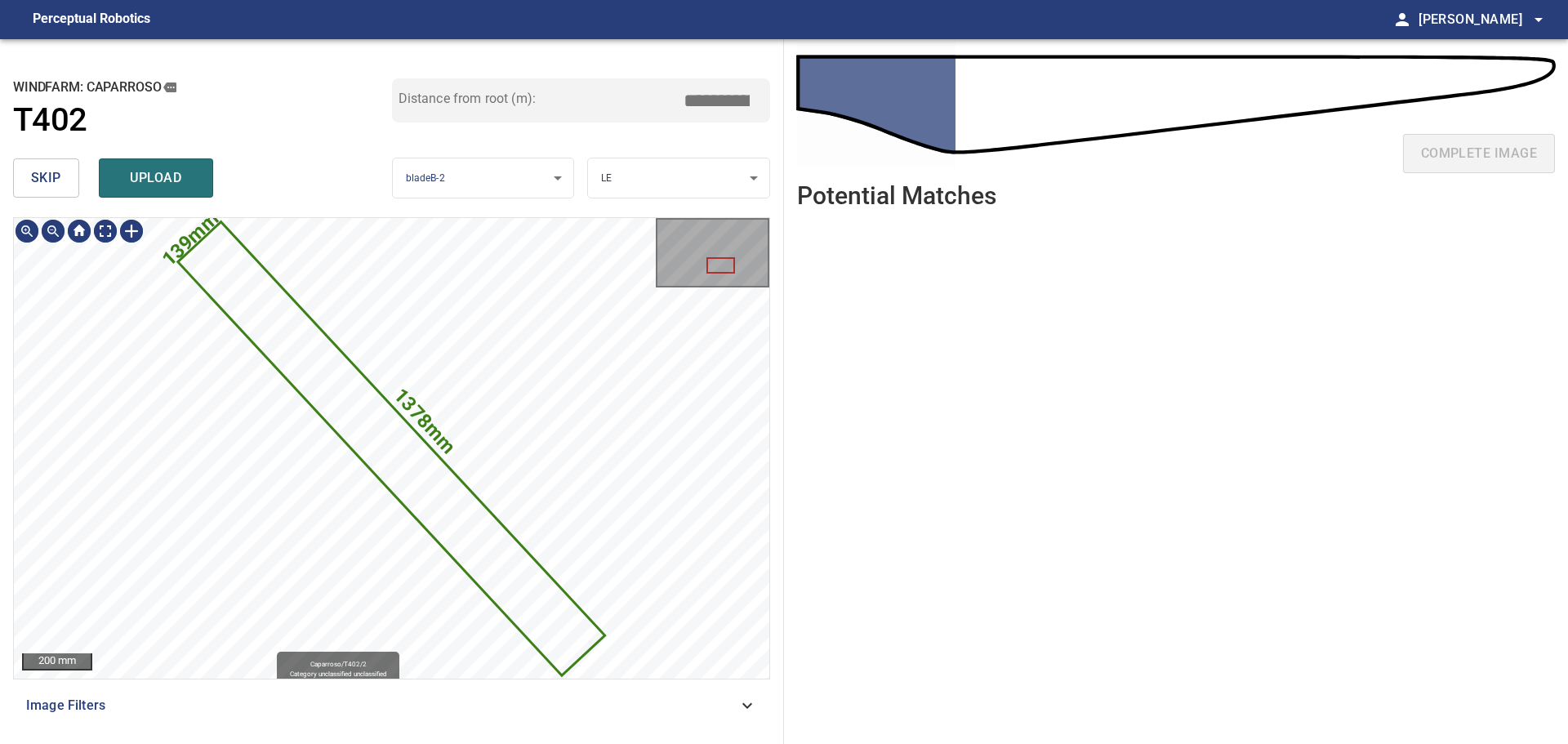
click at [380, 448] on icon at bounding box center [392, 449] width 424 height 451
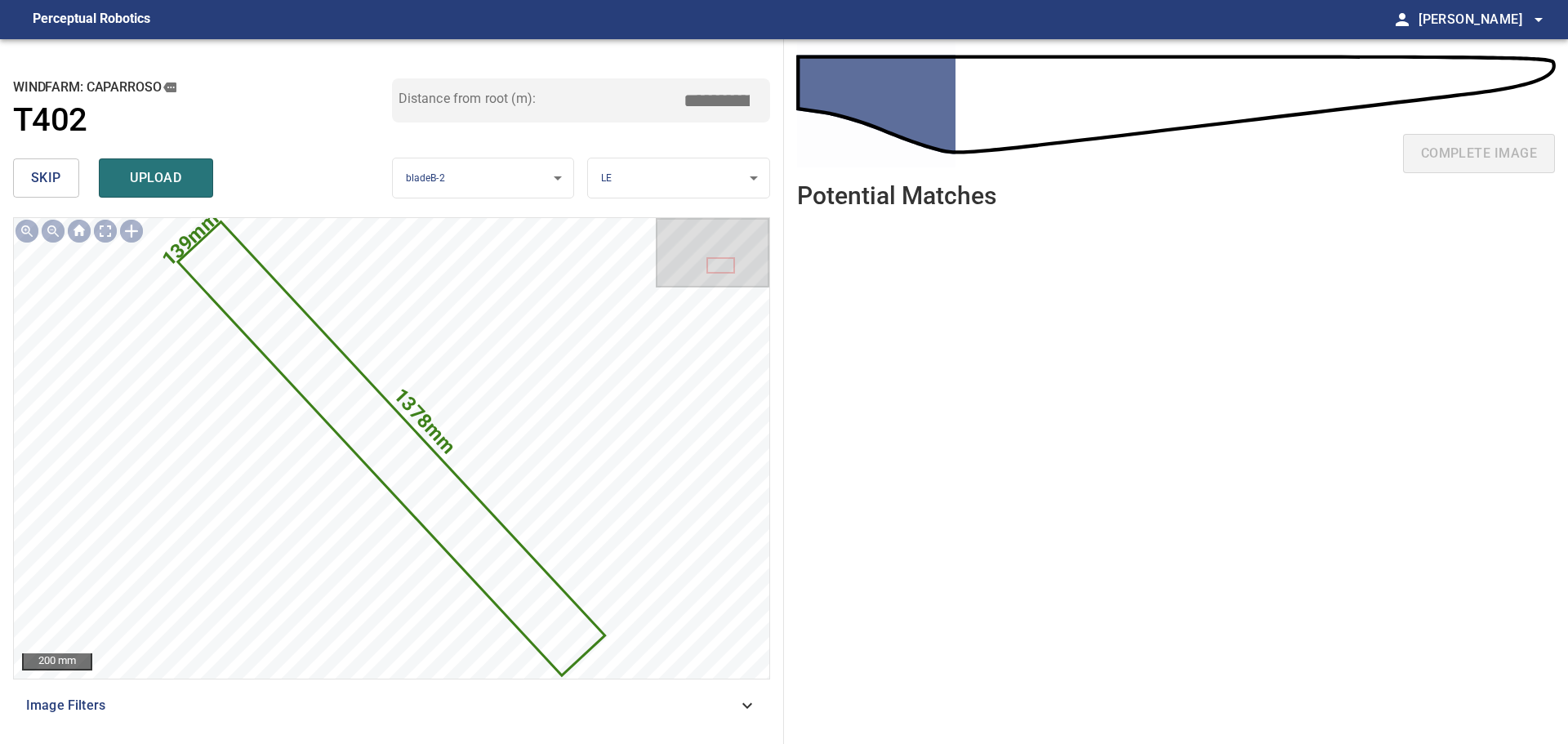
click at [58, 171] on span "skip" at bounding box center [46, 178] width 30 height 23
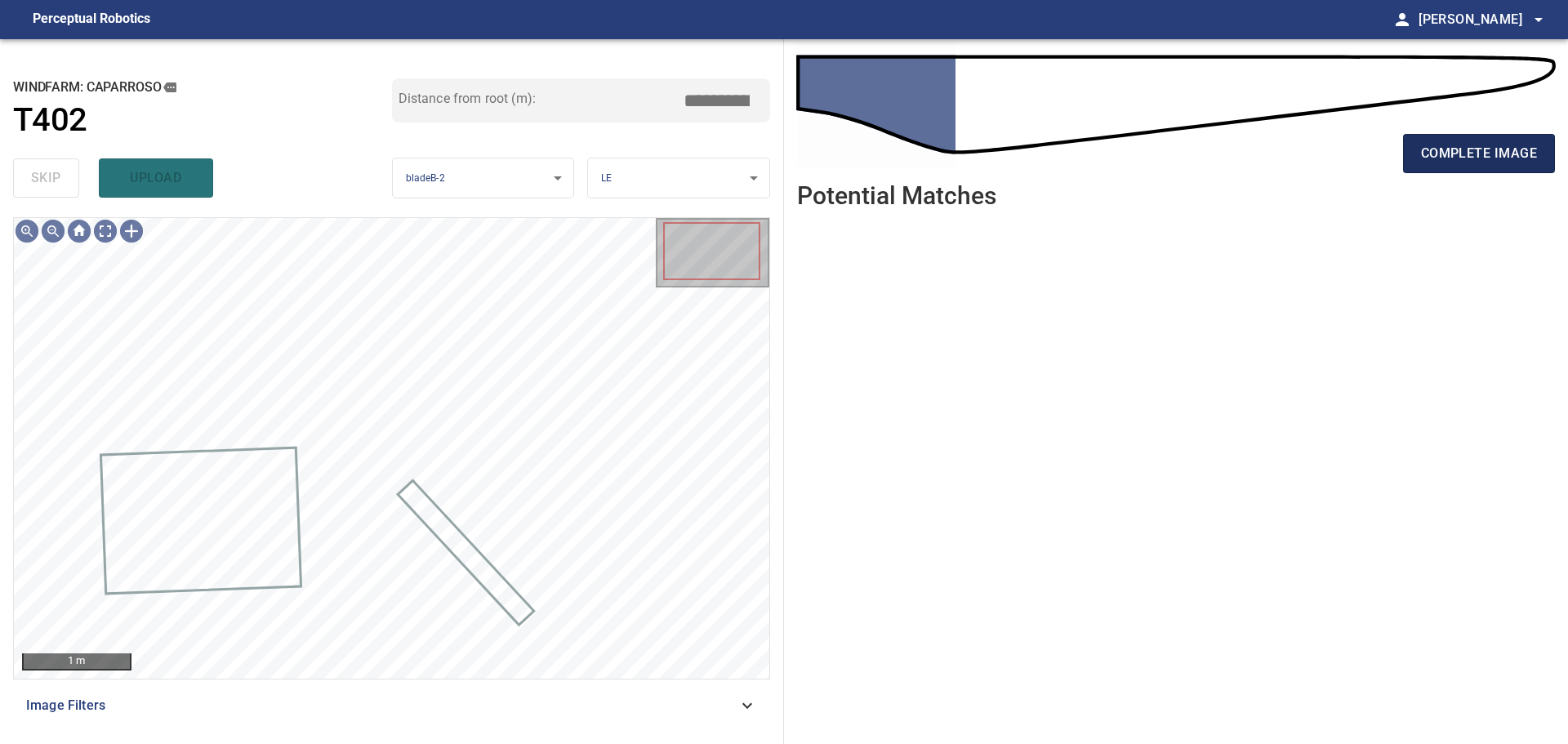
click at [1440, 159] on span "complete image" at bounding box center [1479, 153] width 116 height 23
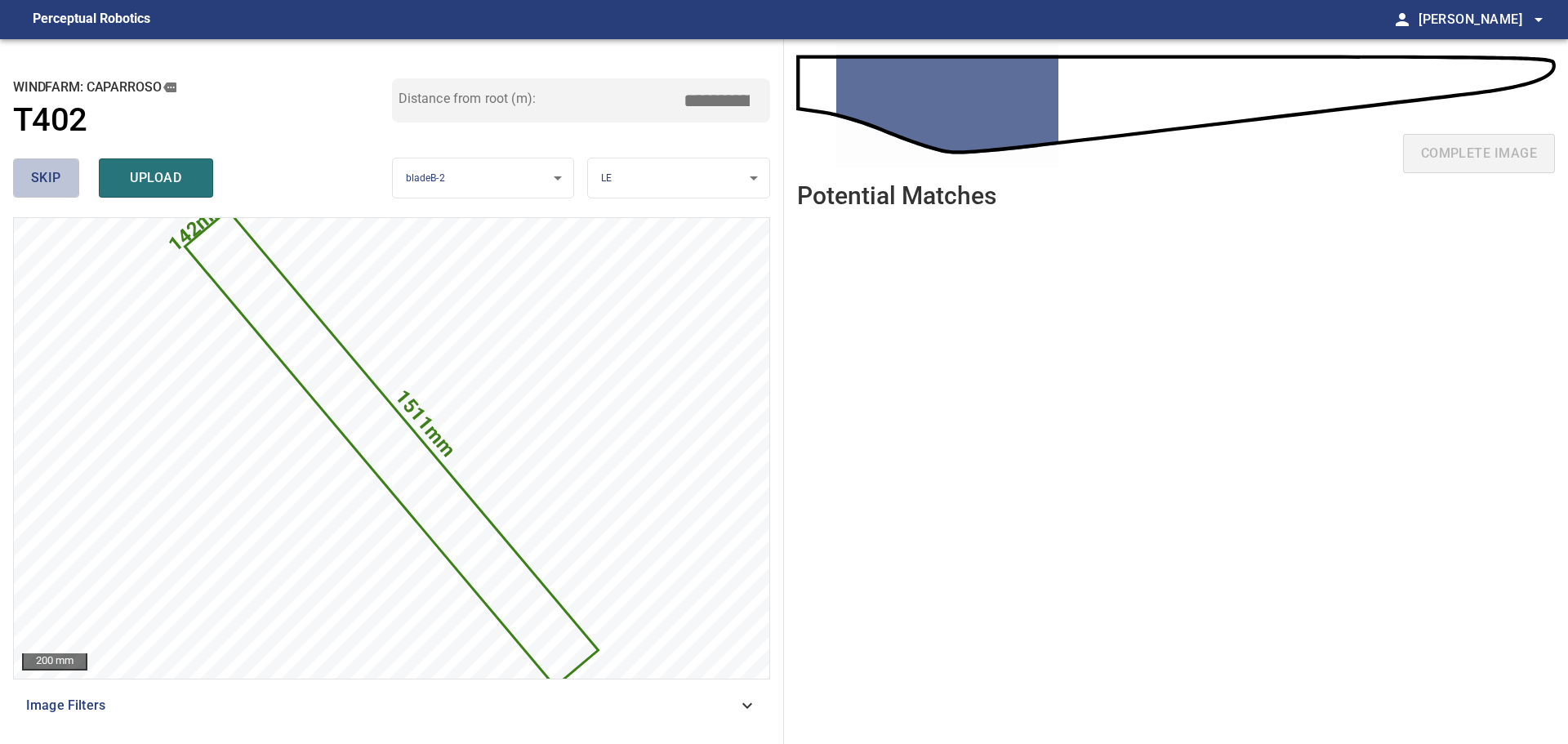
drag, startPoint x: 50, startPoint y: 180, endPoint x: 66, endPoint y: 179, distance: 16.0
click at [53, 180] on span "skip" at bounding box center [46, 178] width 30 height 23
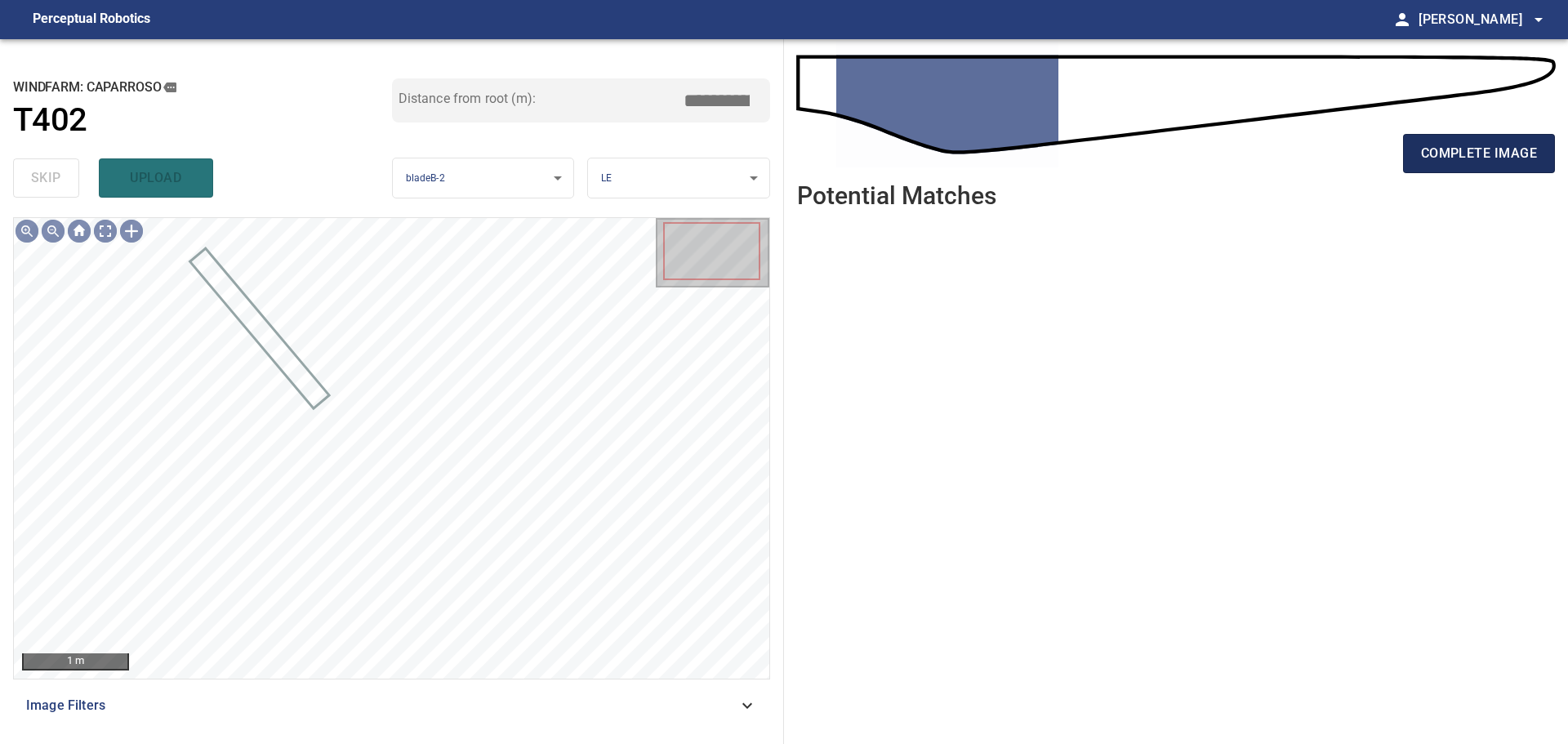
click at [1442, 153] on span "complete image" at bounding box center [1479, 153] width 116 height 23
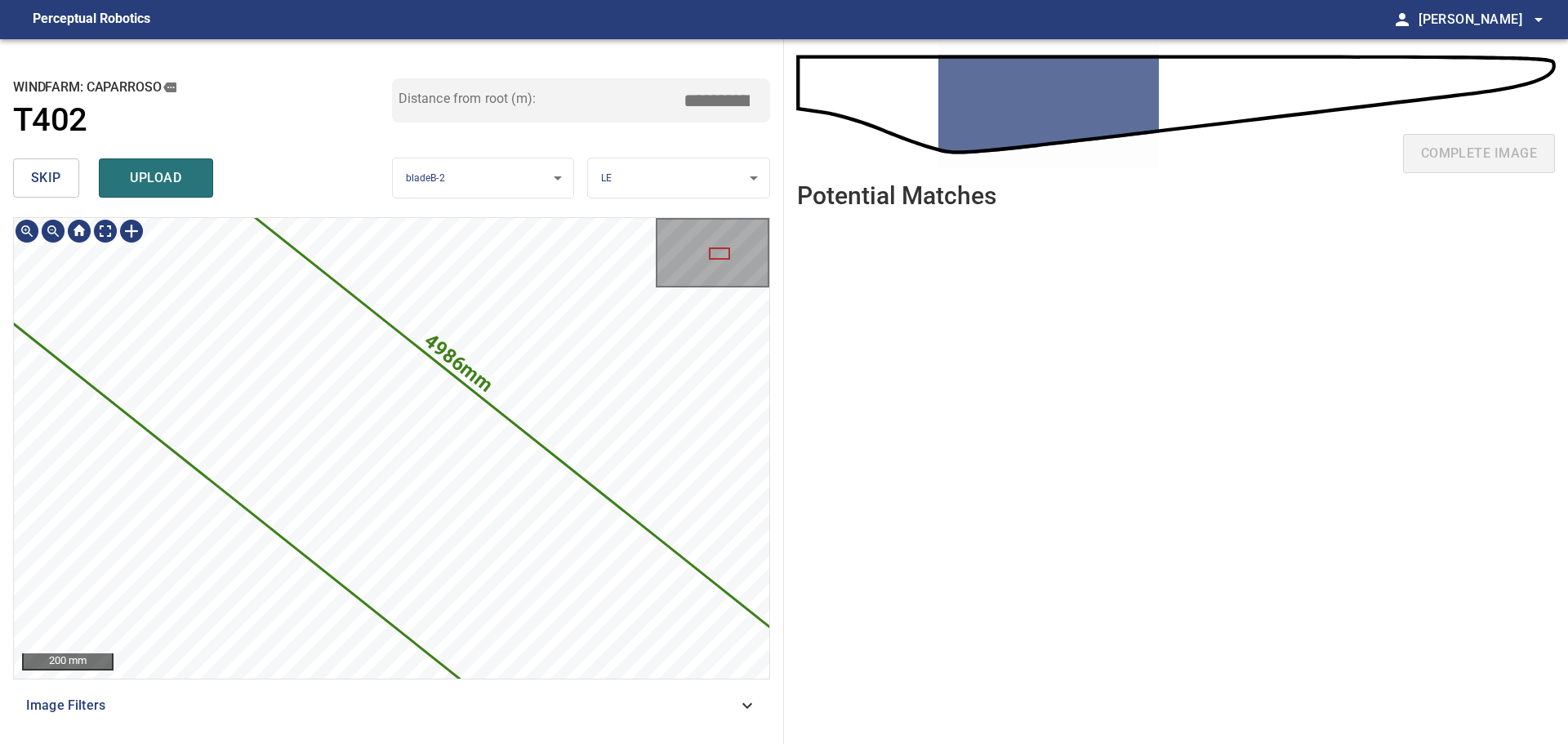
click at [0, 81] on html "**********" at bounding box center [784, 372] width 1568 height 744
click at [0, 108] on html "**********" at bounding box center [784, 372] width 1568 height 744
click at [187, 287] on icon at bounding box center [377, 463] width 2215 height 1830
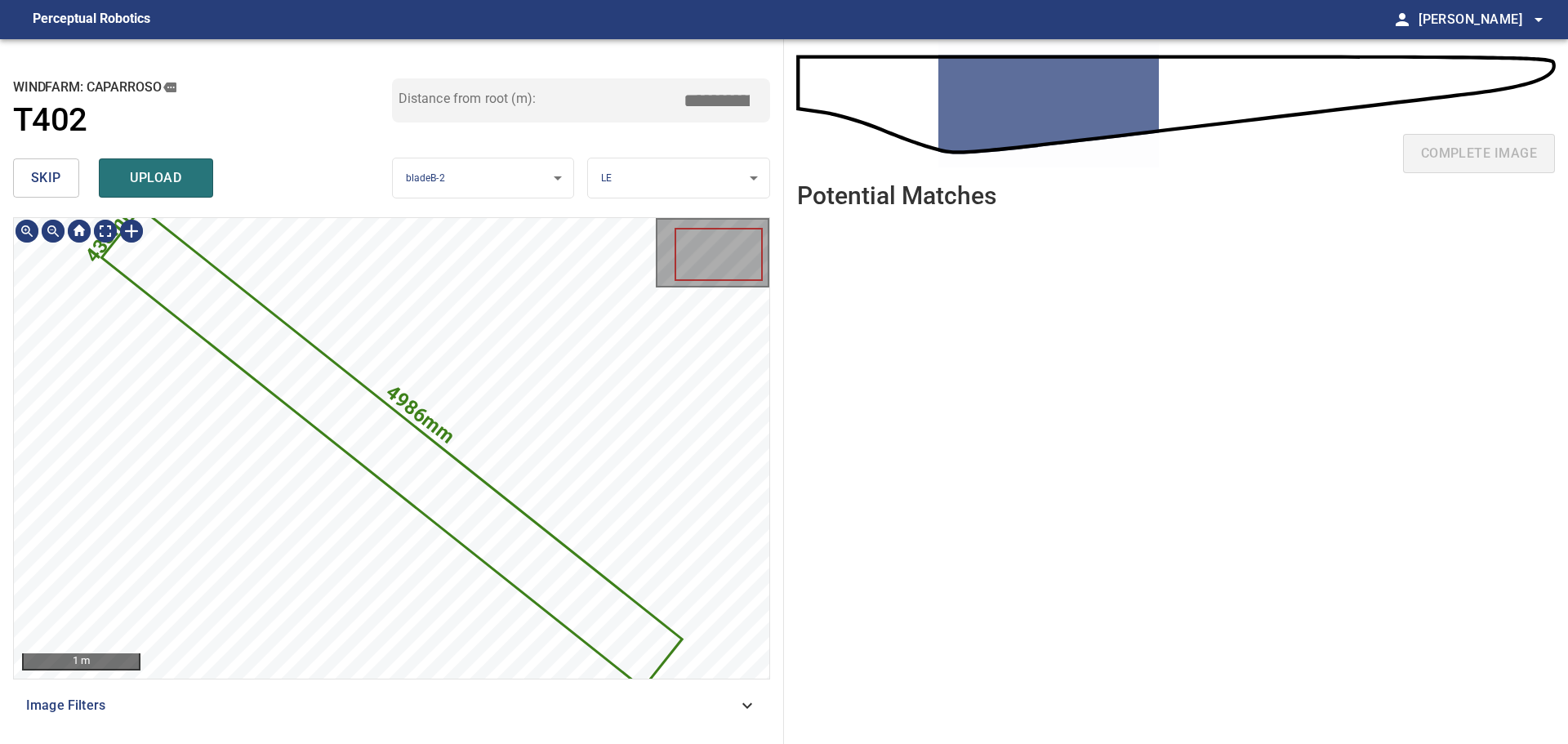
click at [545, 586] on icon at bounding box center [391, 449] width 577 height 476
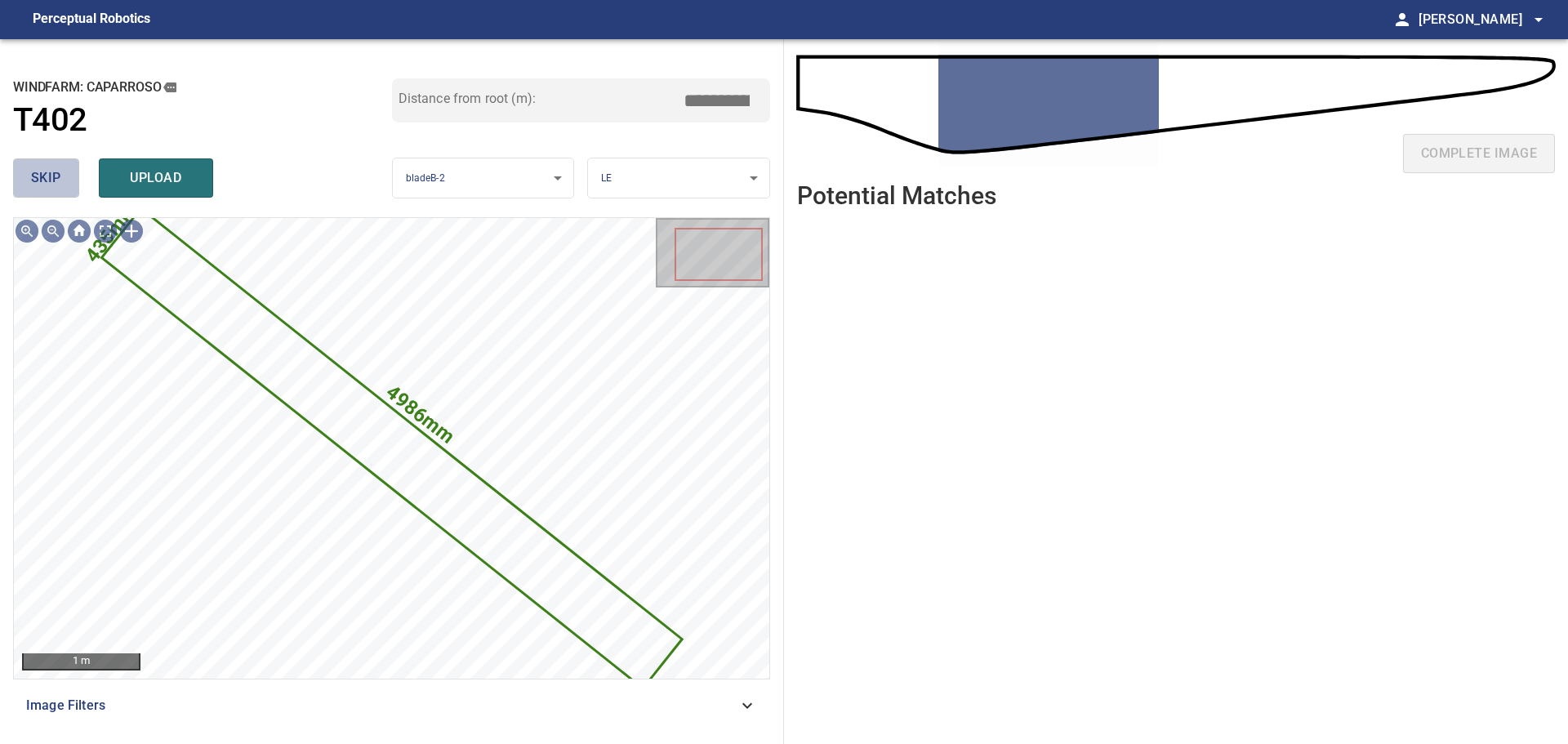
click at [61, 184] on button "skip" at bounding box center [46, 178] width 66 height 39
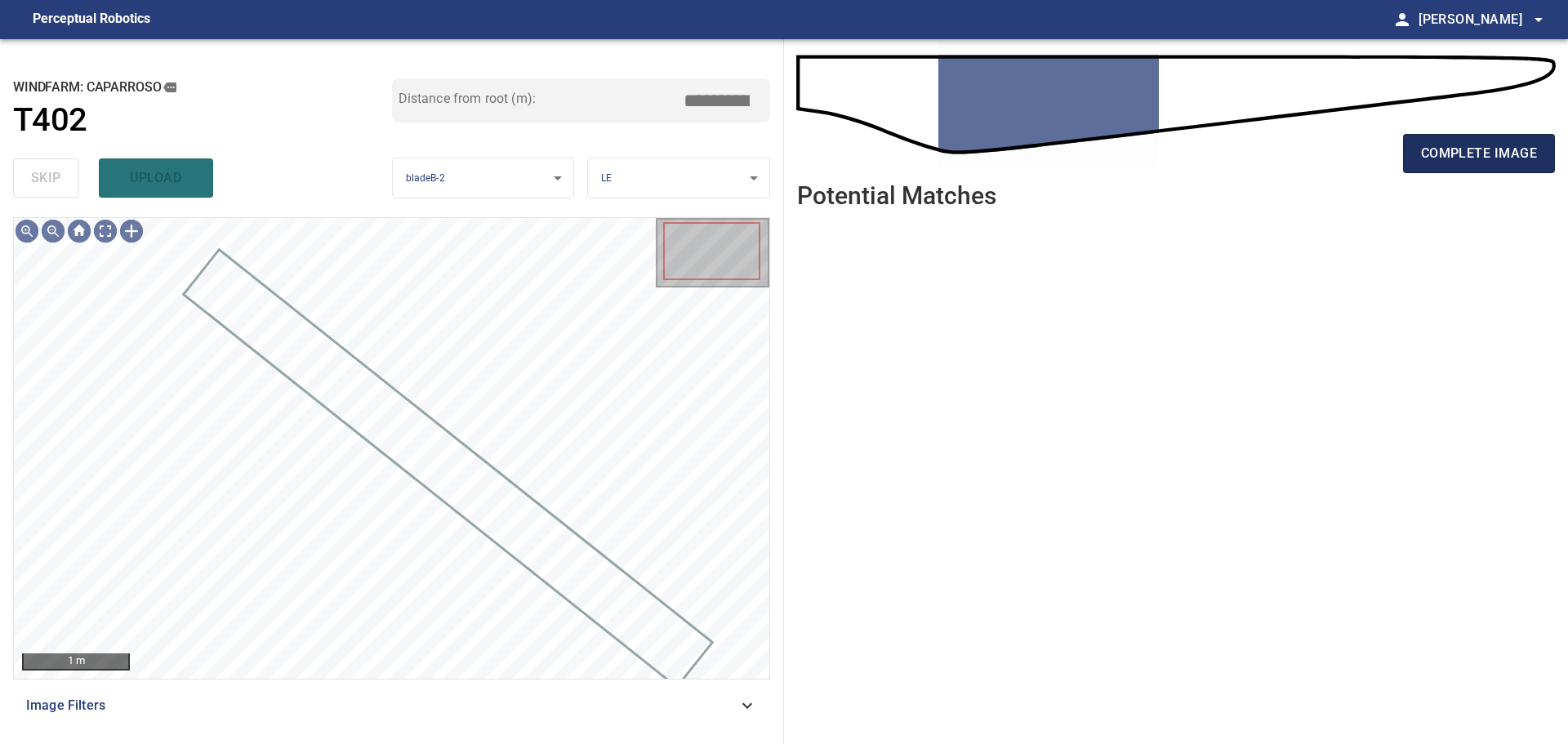
click at [1429, 150] on span "complete image" at bounding box center [1479, 153] width 116 height 23
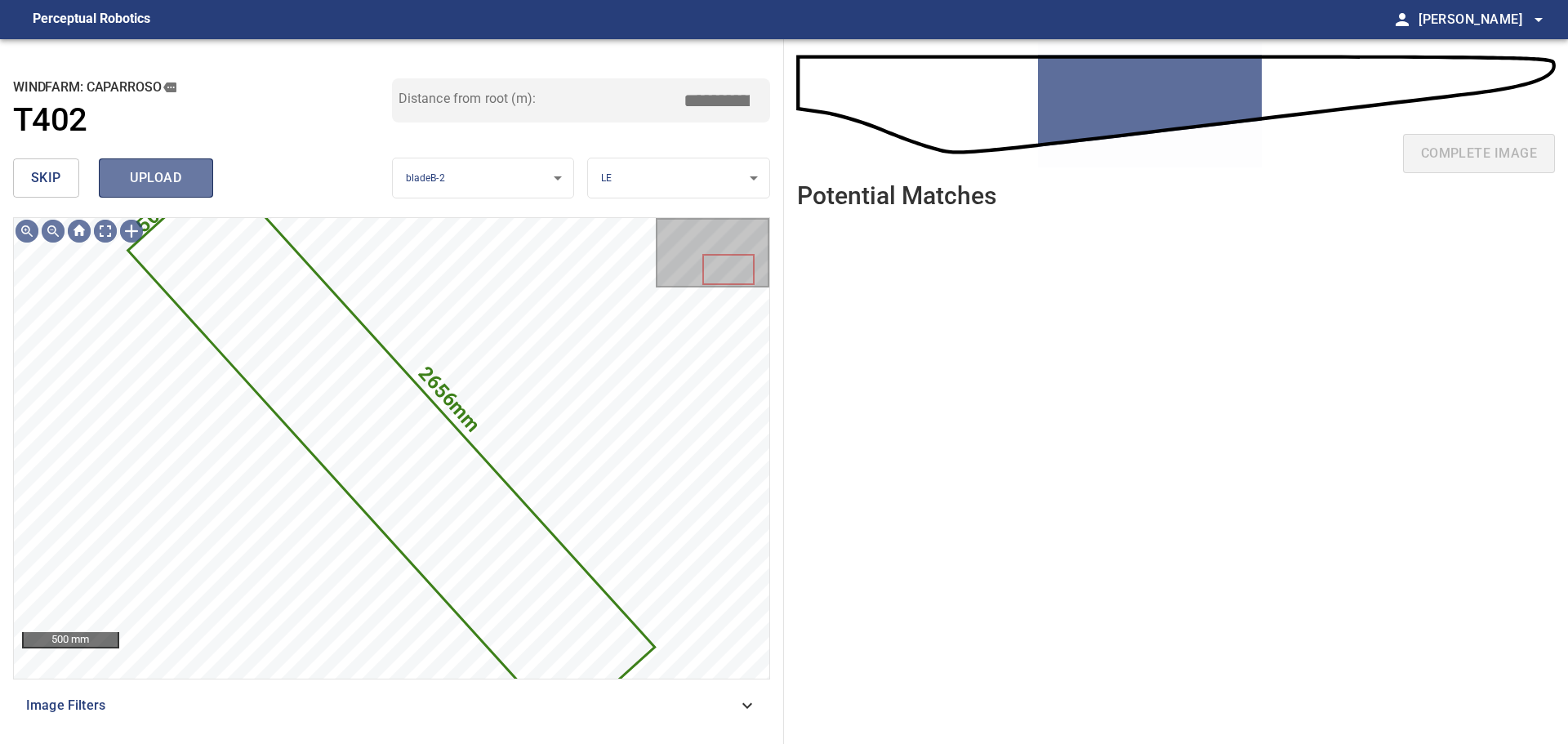
click at [119, 178] on span "upload" at bounding box center [156, 178] width 79 height 23
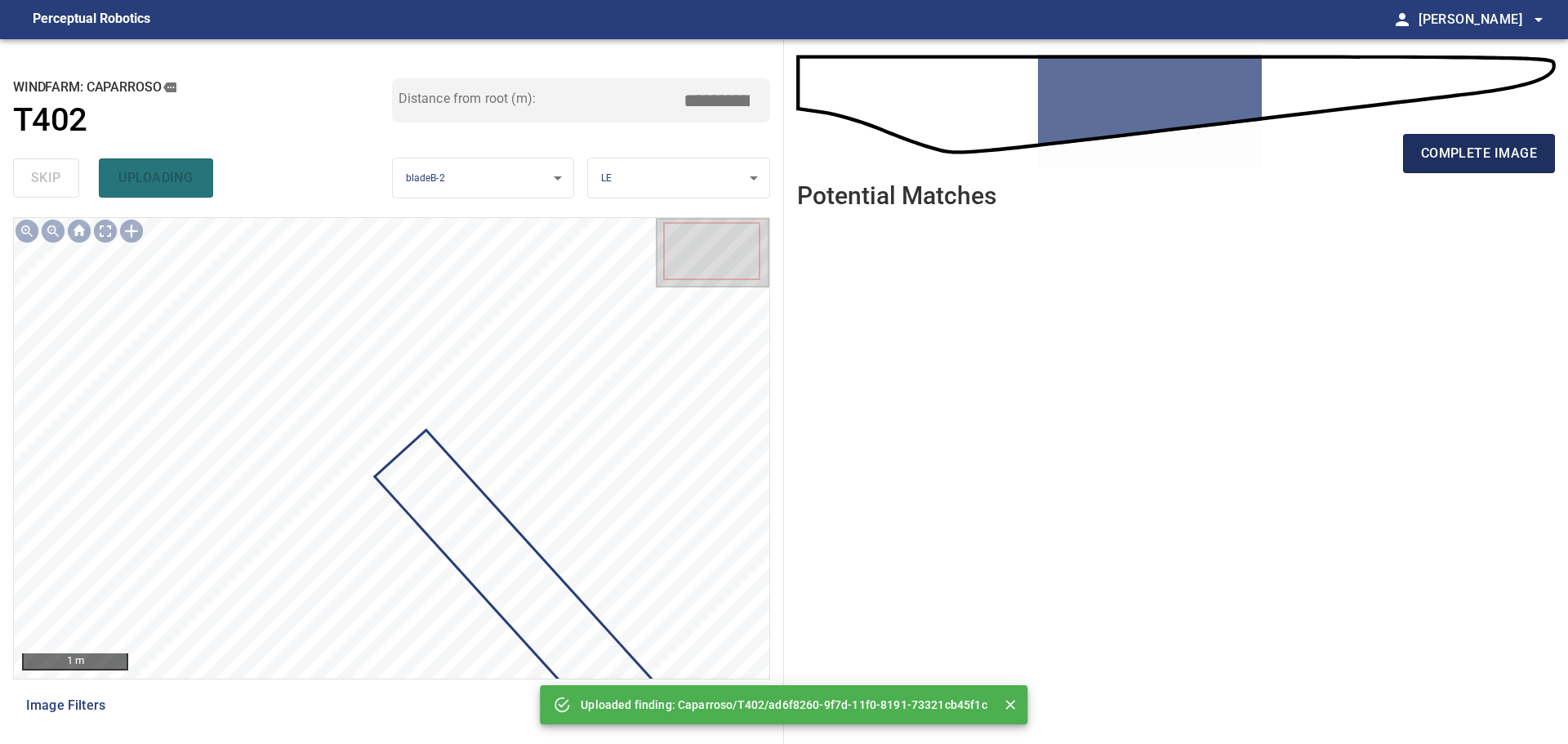
click at [1423, 162] on span "complete image" at bounding box center [1479, 153] width 116 height 23
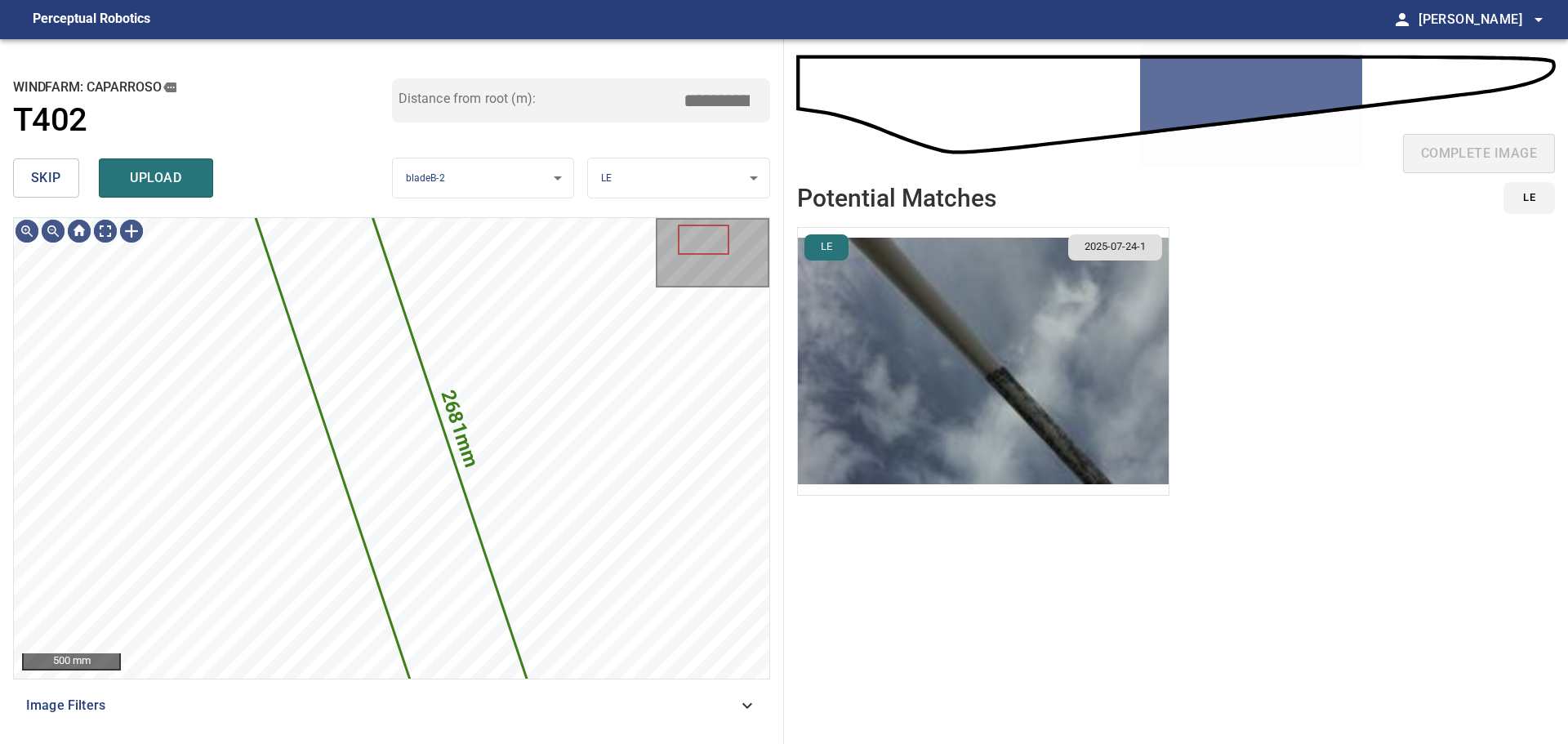
drag, startPoint x: 30, startPoint y: 169, endPoint x: 44, endPoint y: 171, distance: 14.1
click at [30, 170] on button "skip" at bounding box center [46, 178] width 66 height 39
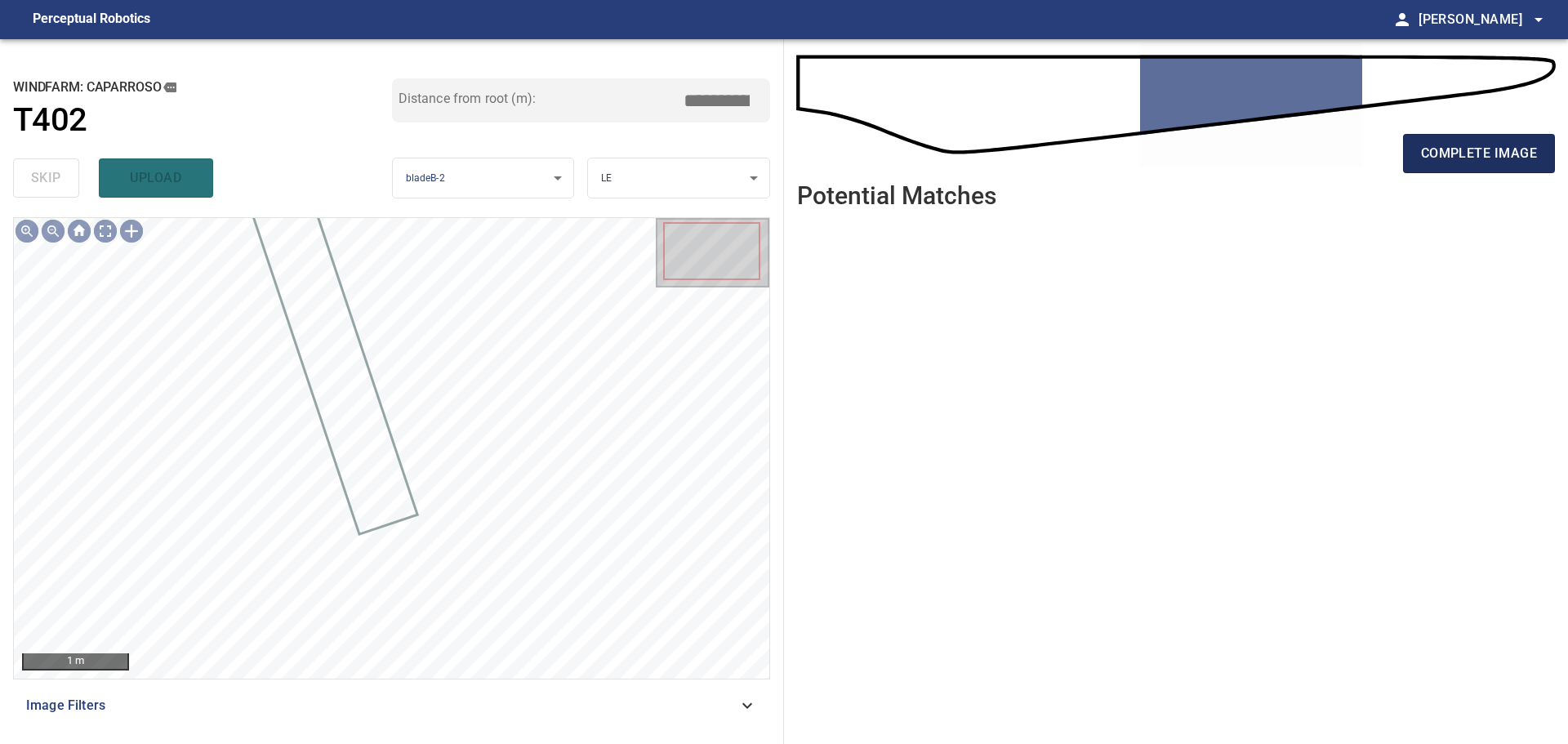
click at [1449, 165] on span "complete image" at bounding box center [1479, 153] width 116 height 23
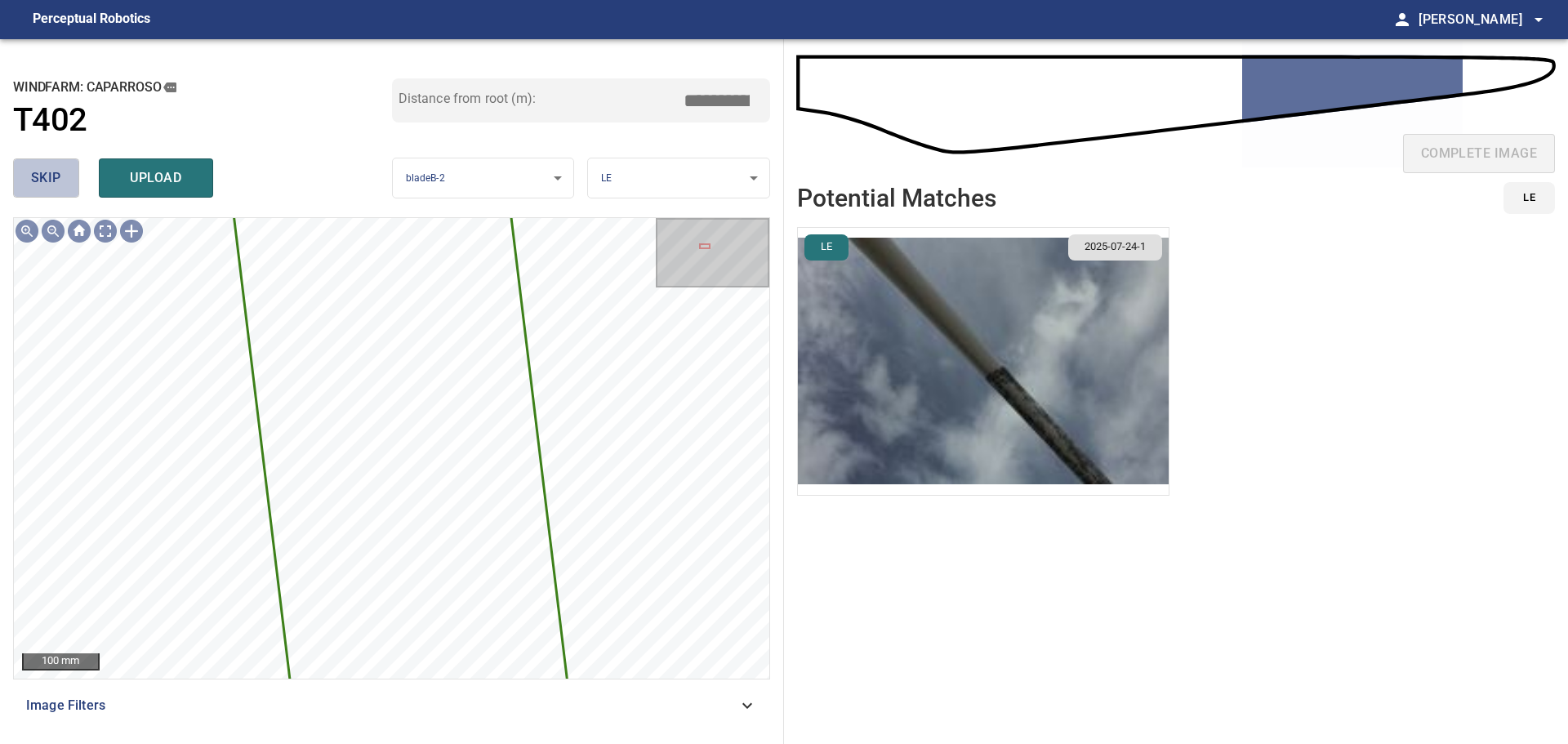
drag, startPoint x: 61, startPoint y: 172, endPoint x: 68, endPoint y: 177, distance: 8.6
click at [61, 174] on button "skip" at bounding box center [46, 178] width 66 height 39
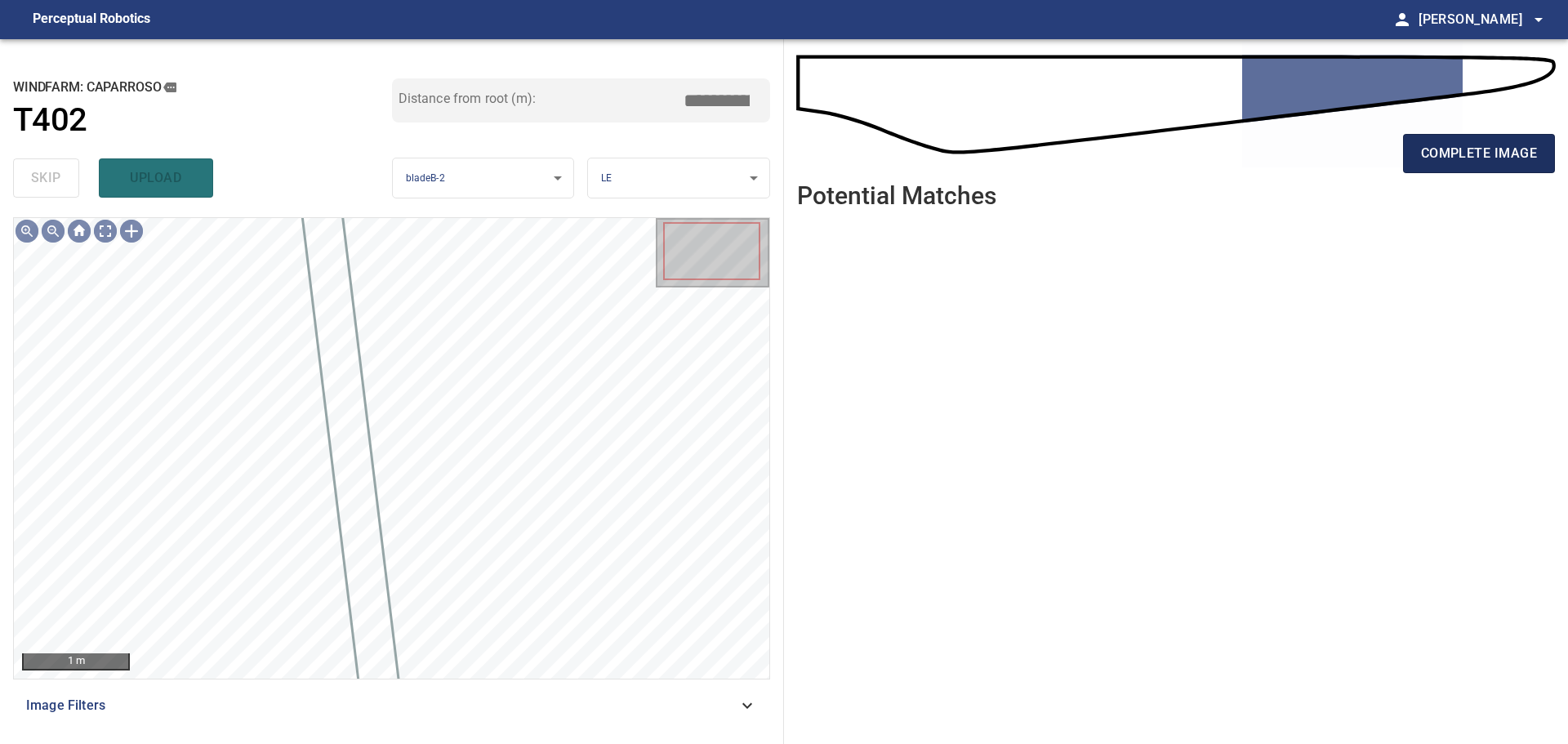
click at [1482, 154] on span "complete image" at bounding box center [1479, 153] width 116 height 23
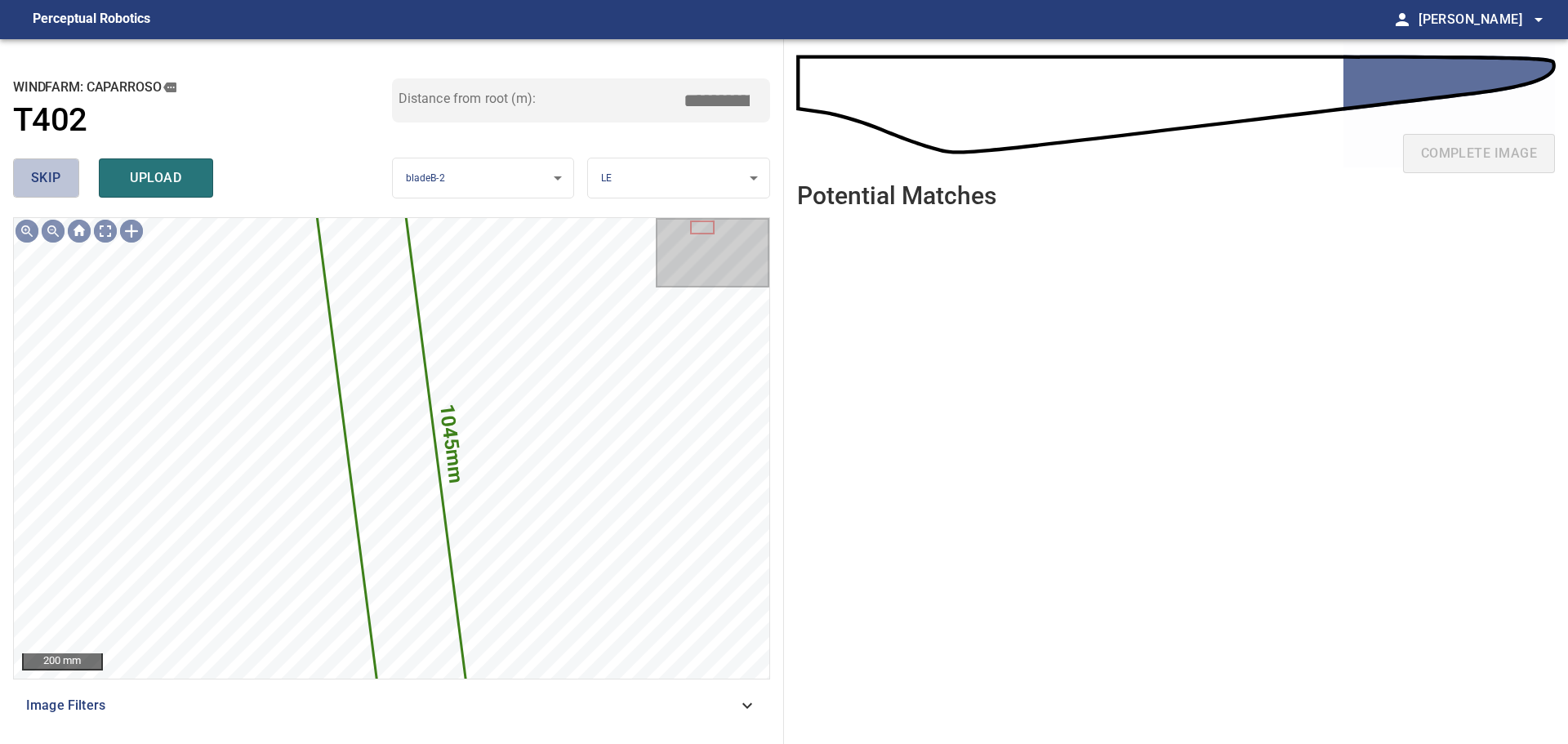
click at [35, 173] on span "skip" at bounding box center [46, 178] width 30 height 23
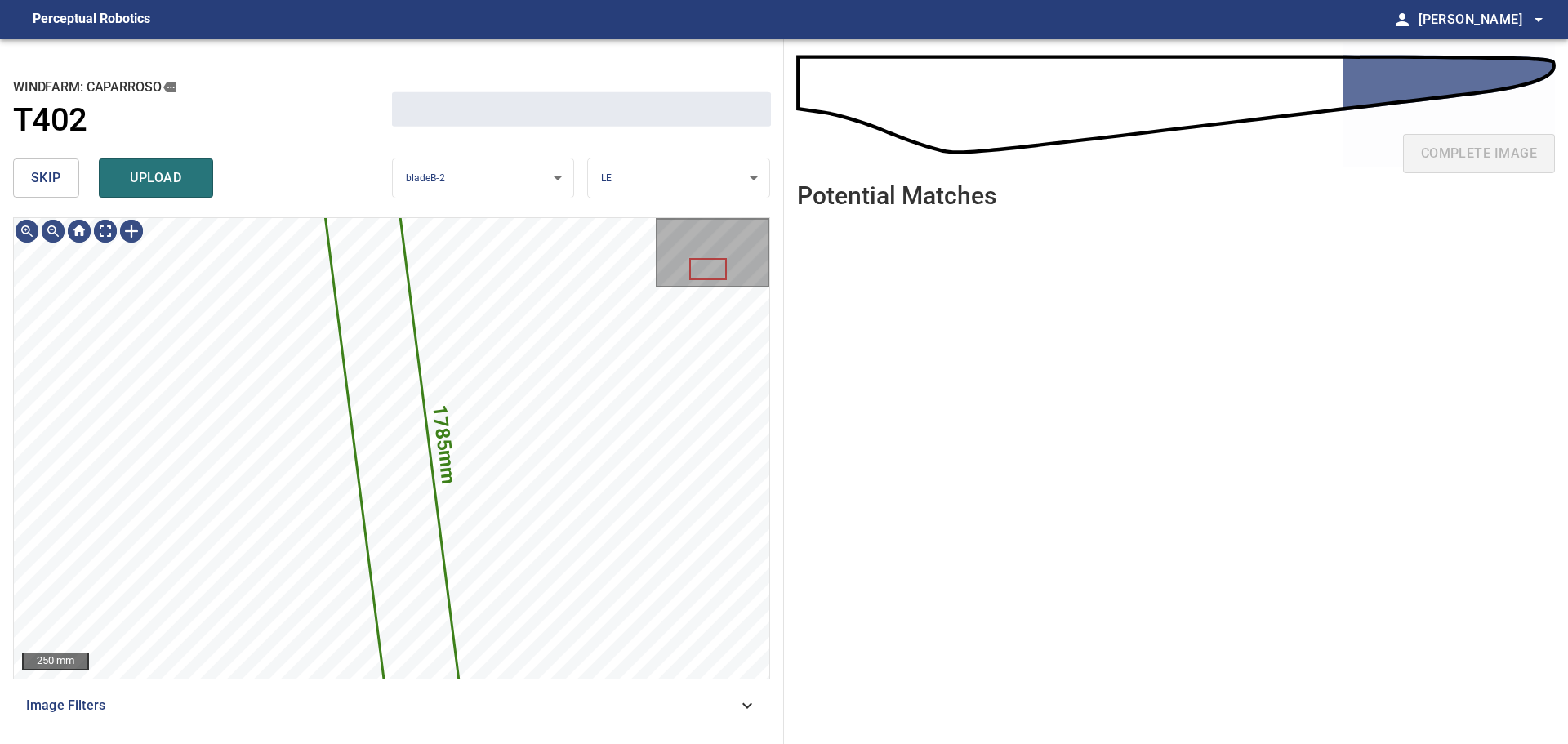
click at [38, 178] on span "skip" at bounding box center [46, 178] width 30 height 23
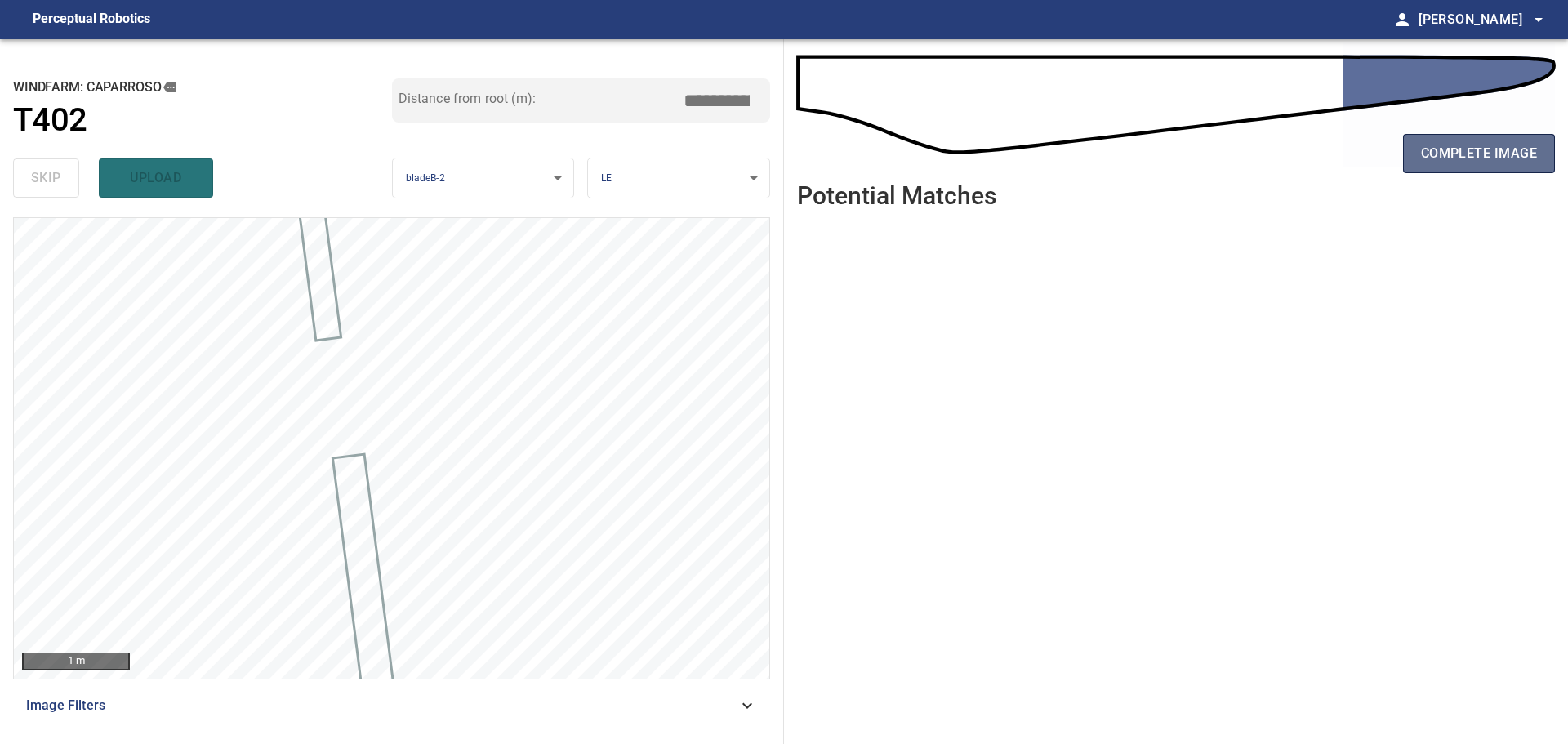
click at [1450, 158] on span "complete image" at bounding box center [1479, 153] width 116 height 23
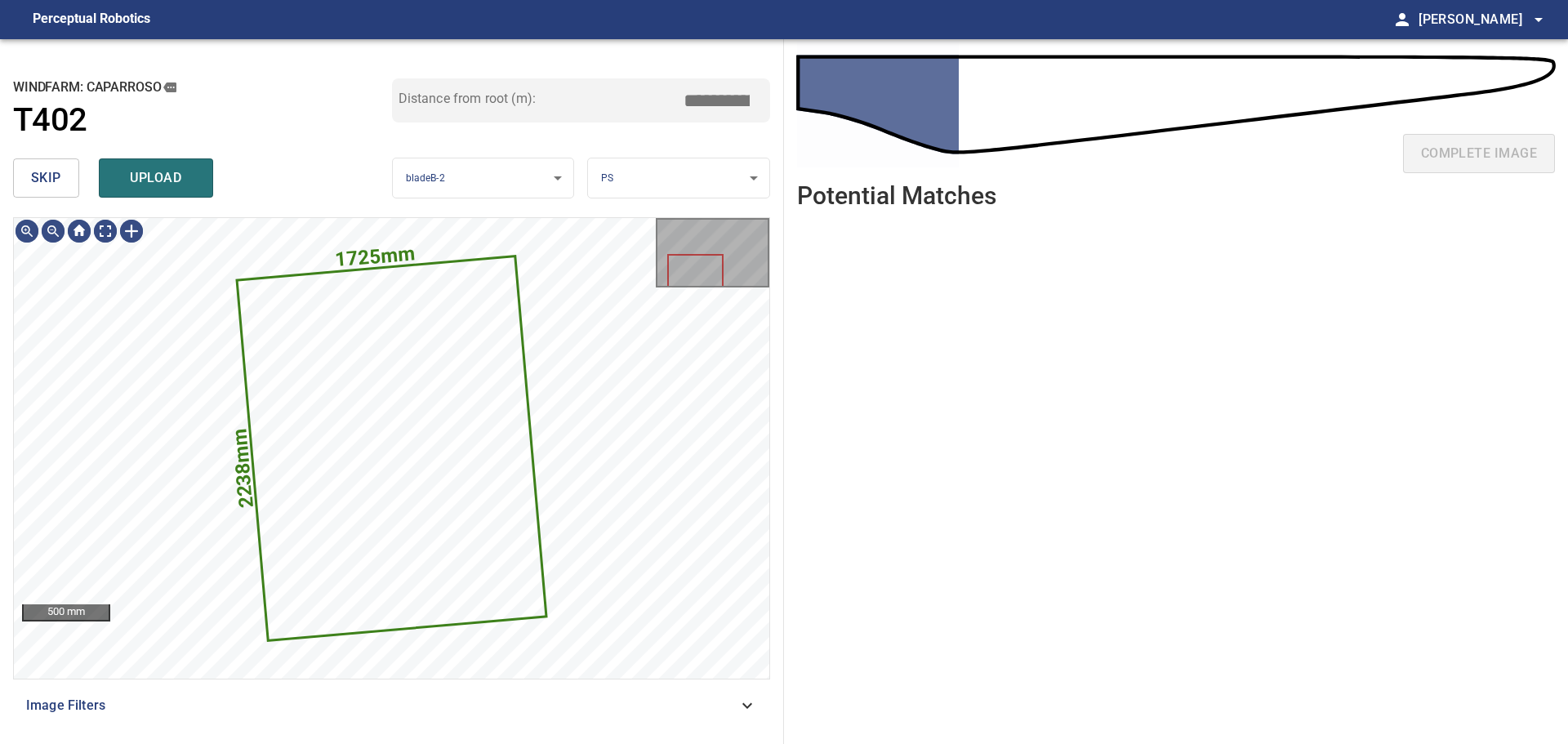
click at [44, 171] on span "skip" at bounding box center [46, 178] width 30 height 23
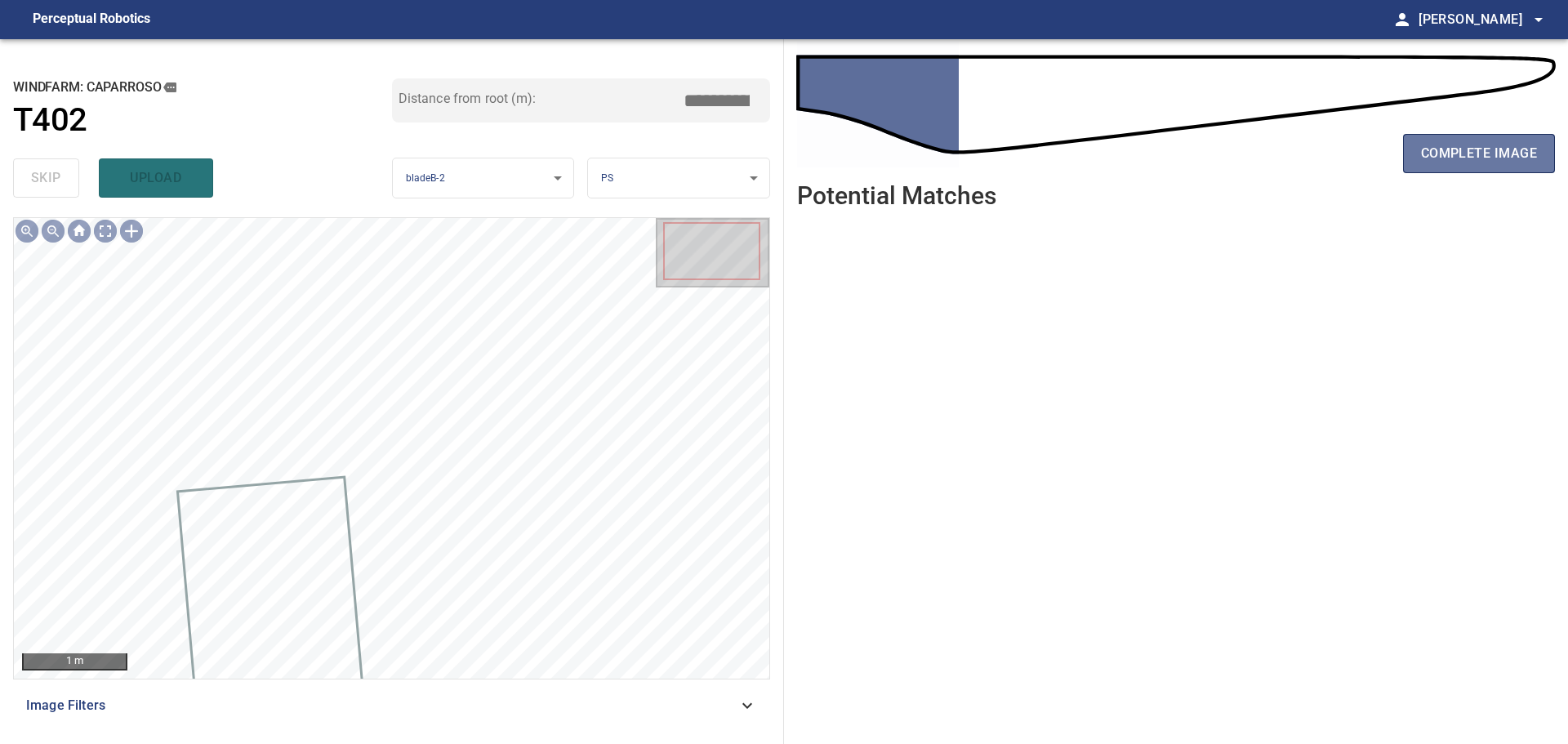
drag, startPoint x: 1448, startPoint y: 156, endPoint x: 1380, endPoint y: 181, distance: 72.4
click at [1447, 156] on span "complete image" at bounding box center [1479, 153] width 116 height 23
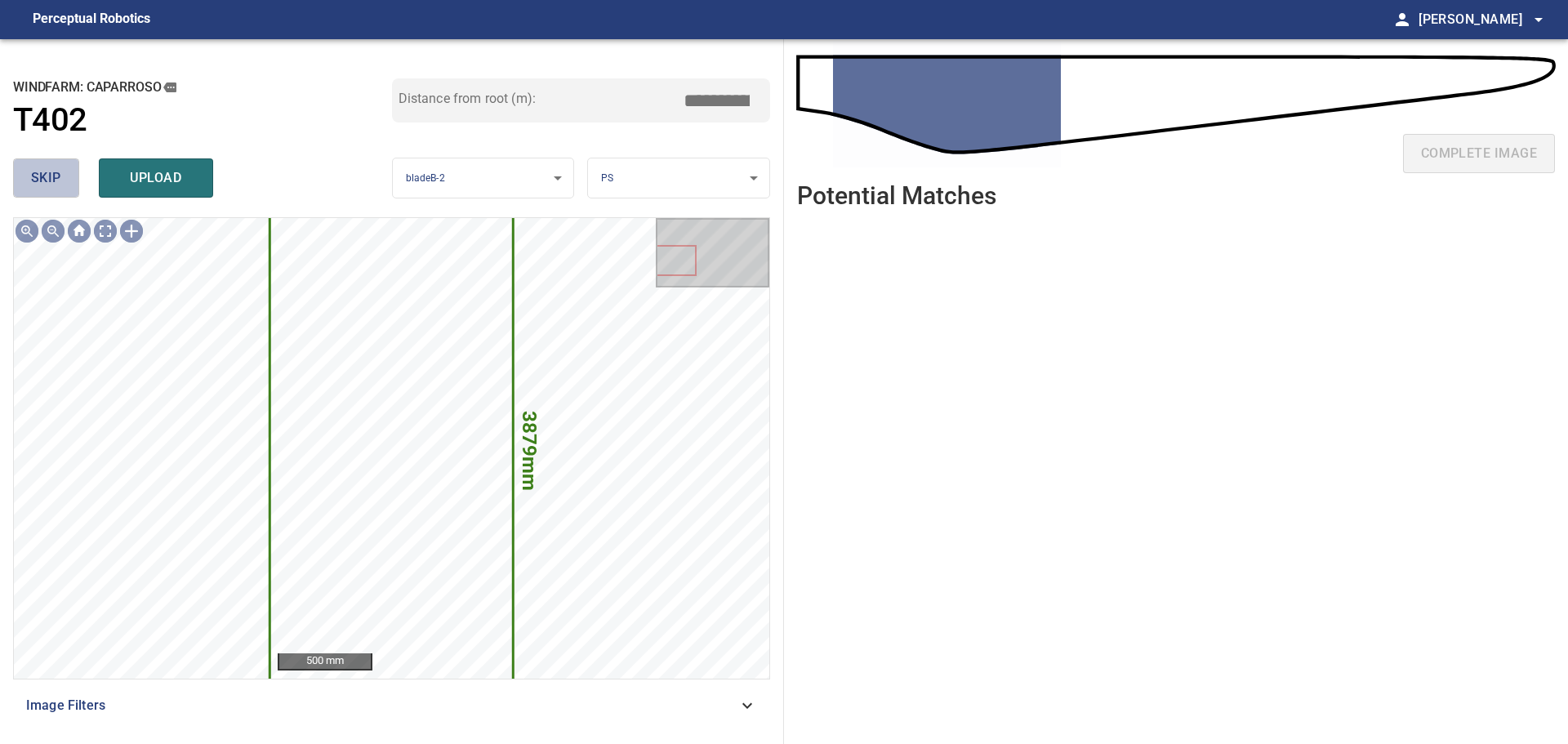
click at [55, 178] on span "skip" at bounding box center [46, 178] width 30 height 23
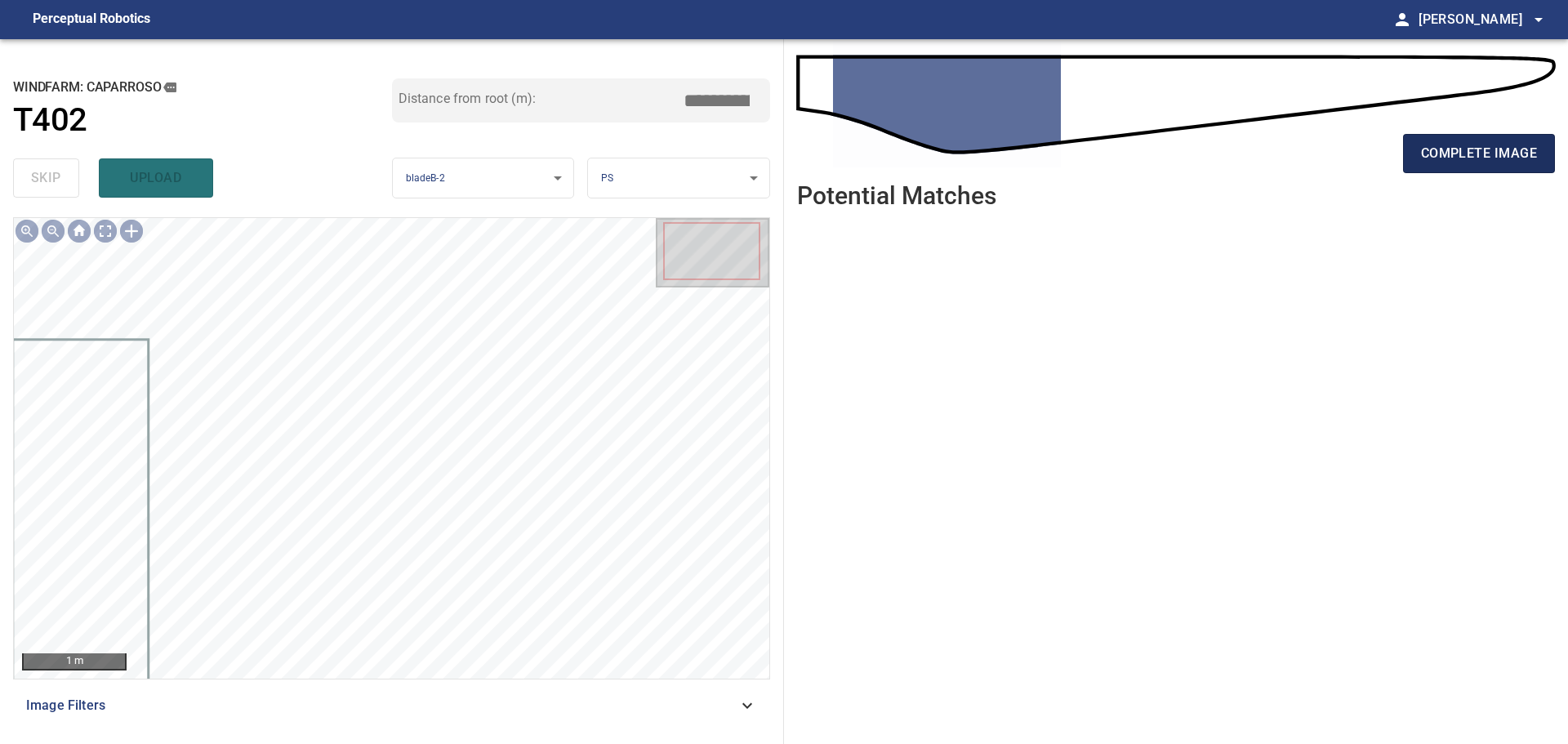
drag, startPoint x: 1459, startPoint y: 150, endPoint x: 1449, endPoint y: 150, distance: 10.0
click at [1458, 150] on span "complete image" at bounding box center [1479, 153] width 116 height 23
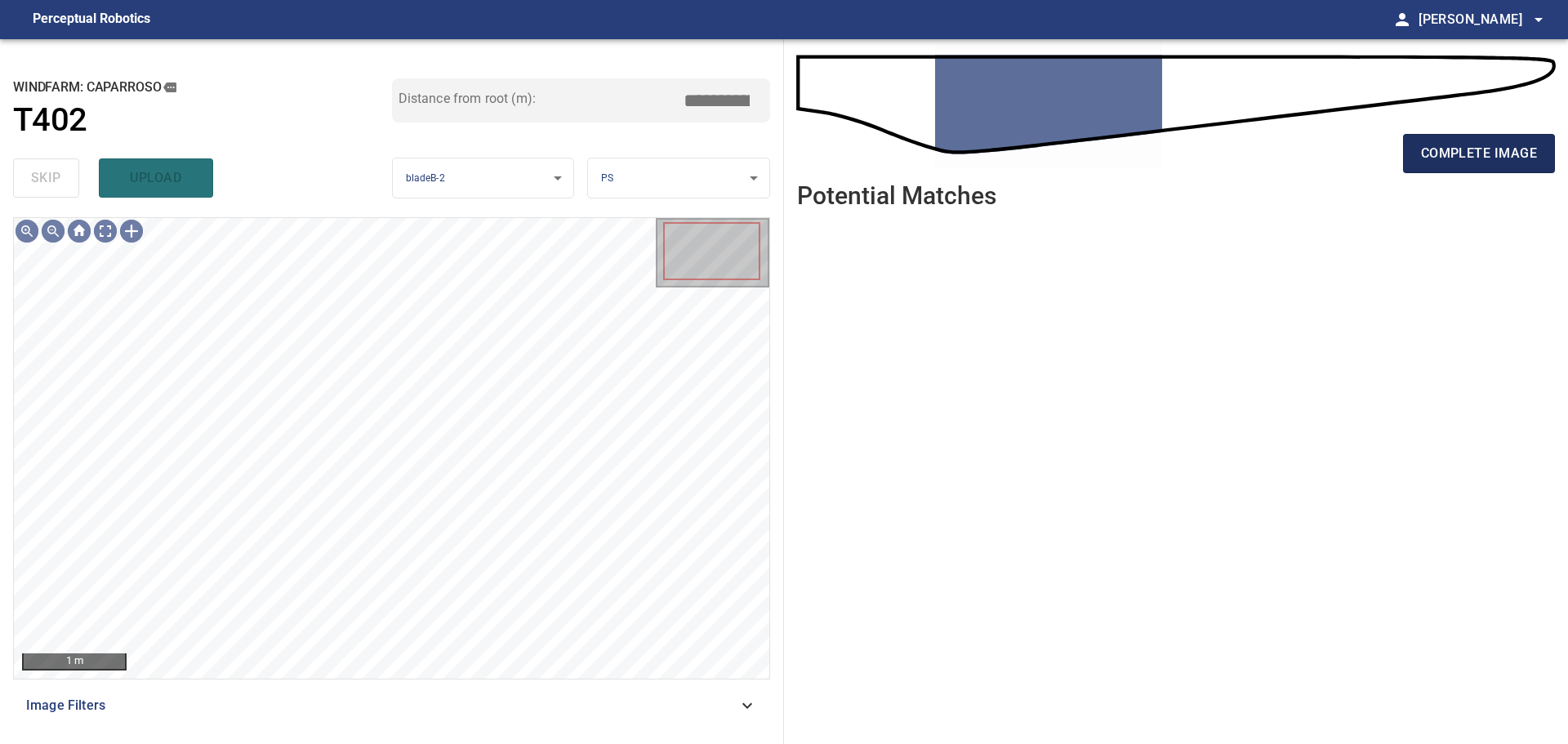
click at [1490, 164] on span "complete image" at bounding box center [1479, 153] width 116 height 23
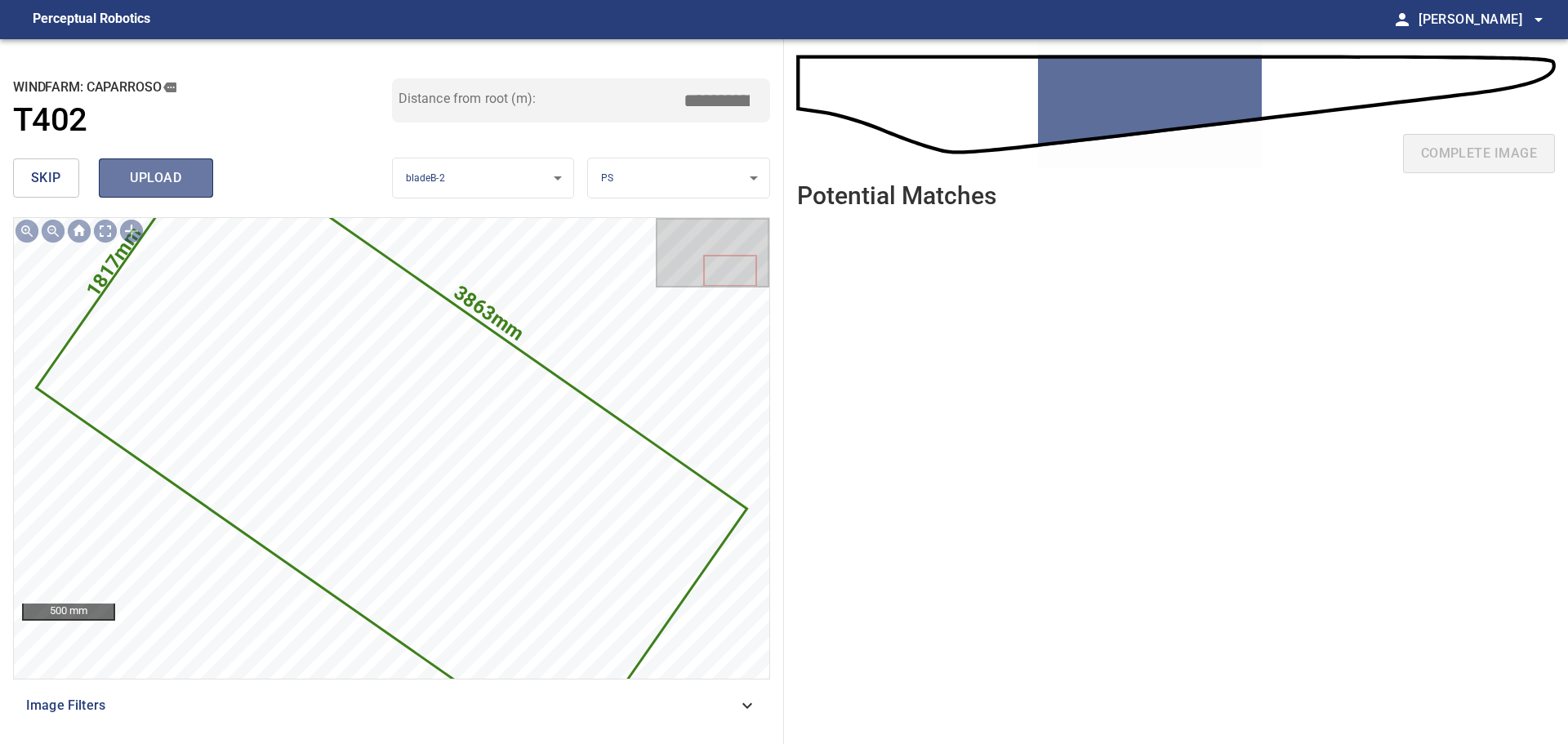
click at [132, 184] on span "upload" at bounding box center [156, 178] width 79 height 23
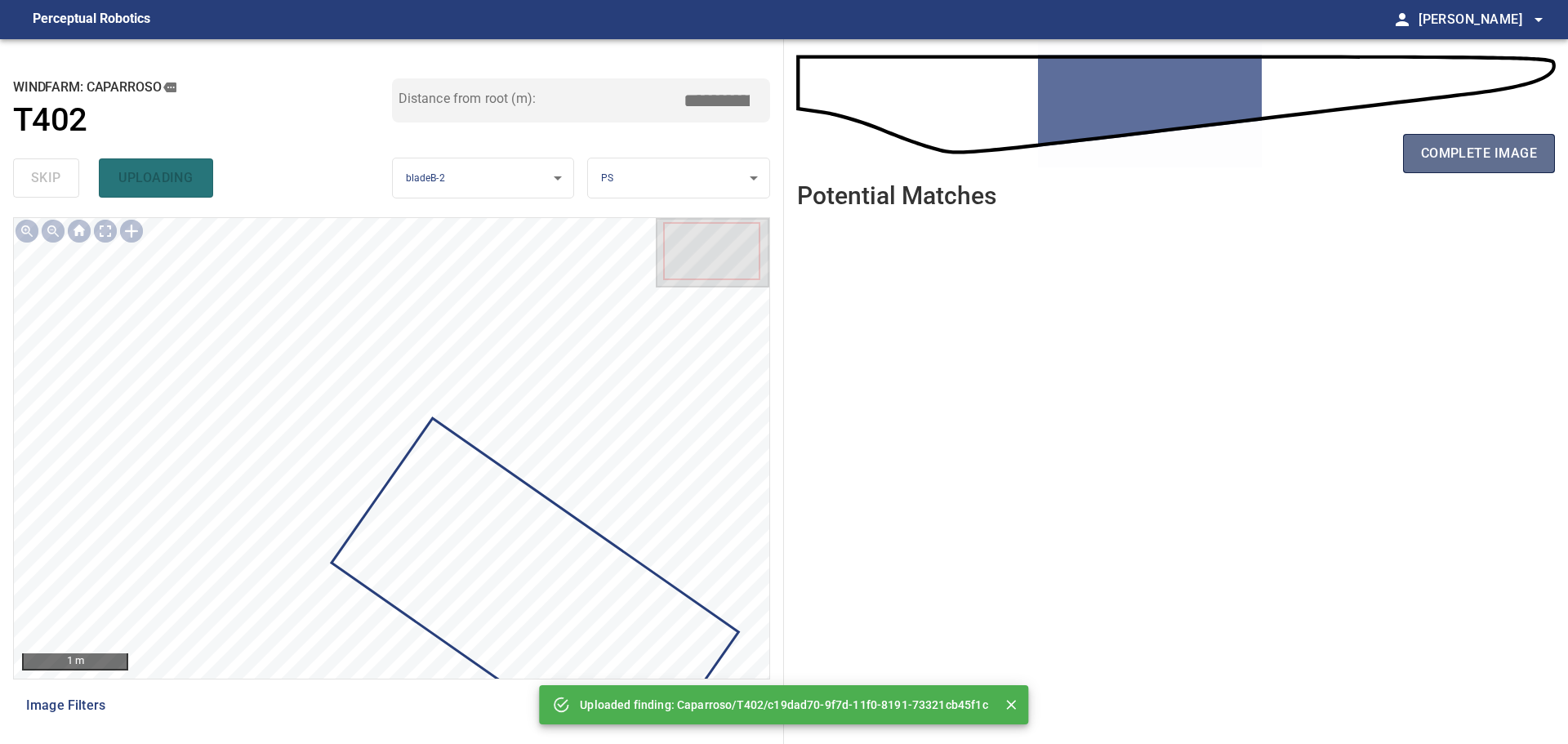
click at [1493, 164] on span "complete image" at bounding box center [1479, 153] width 116 height 23
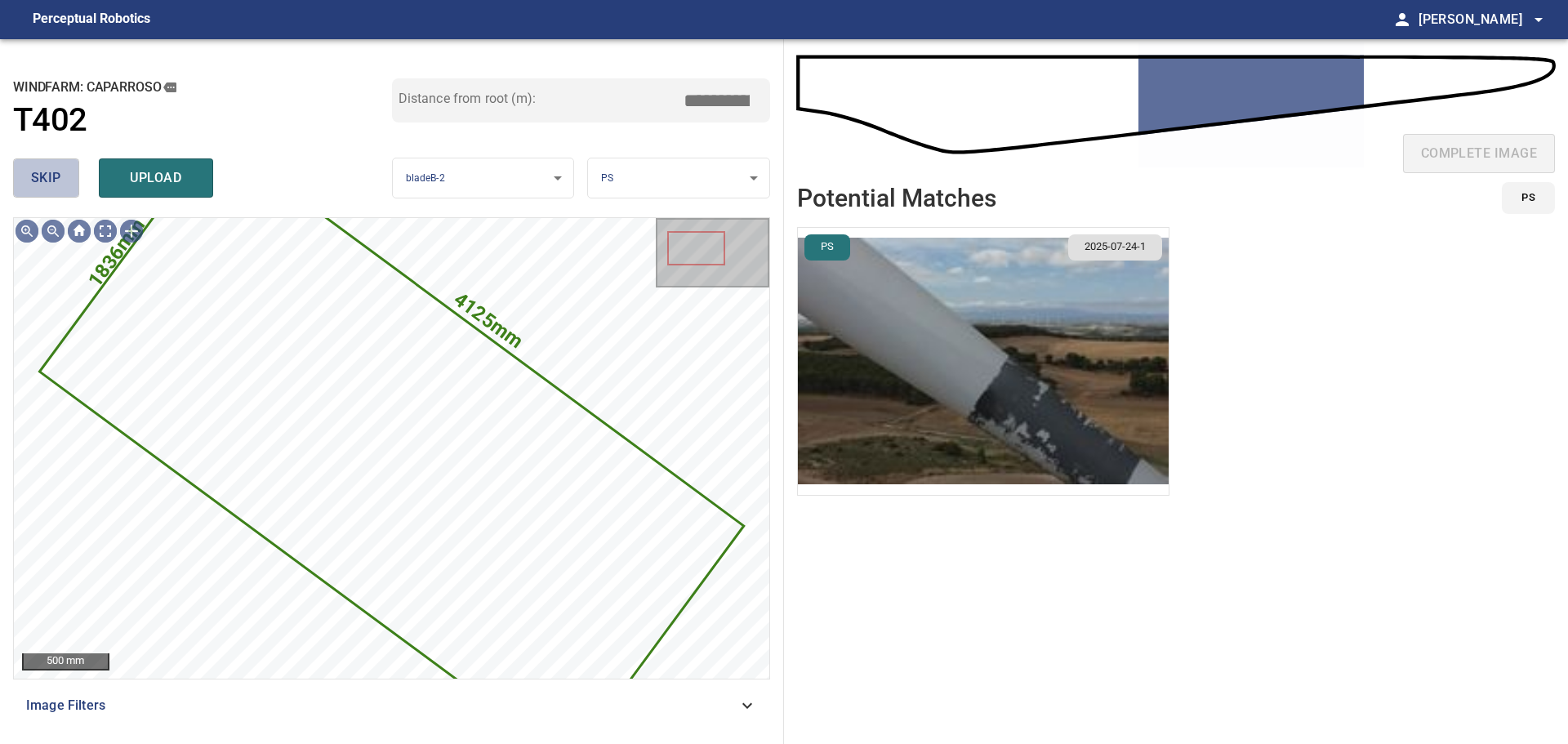
click at [65, 182] on button "skip" at bounding box center [46, 178] width 66 height 39
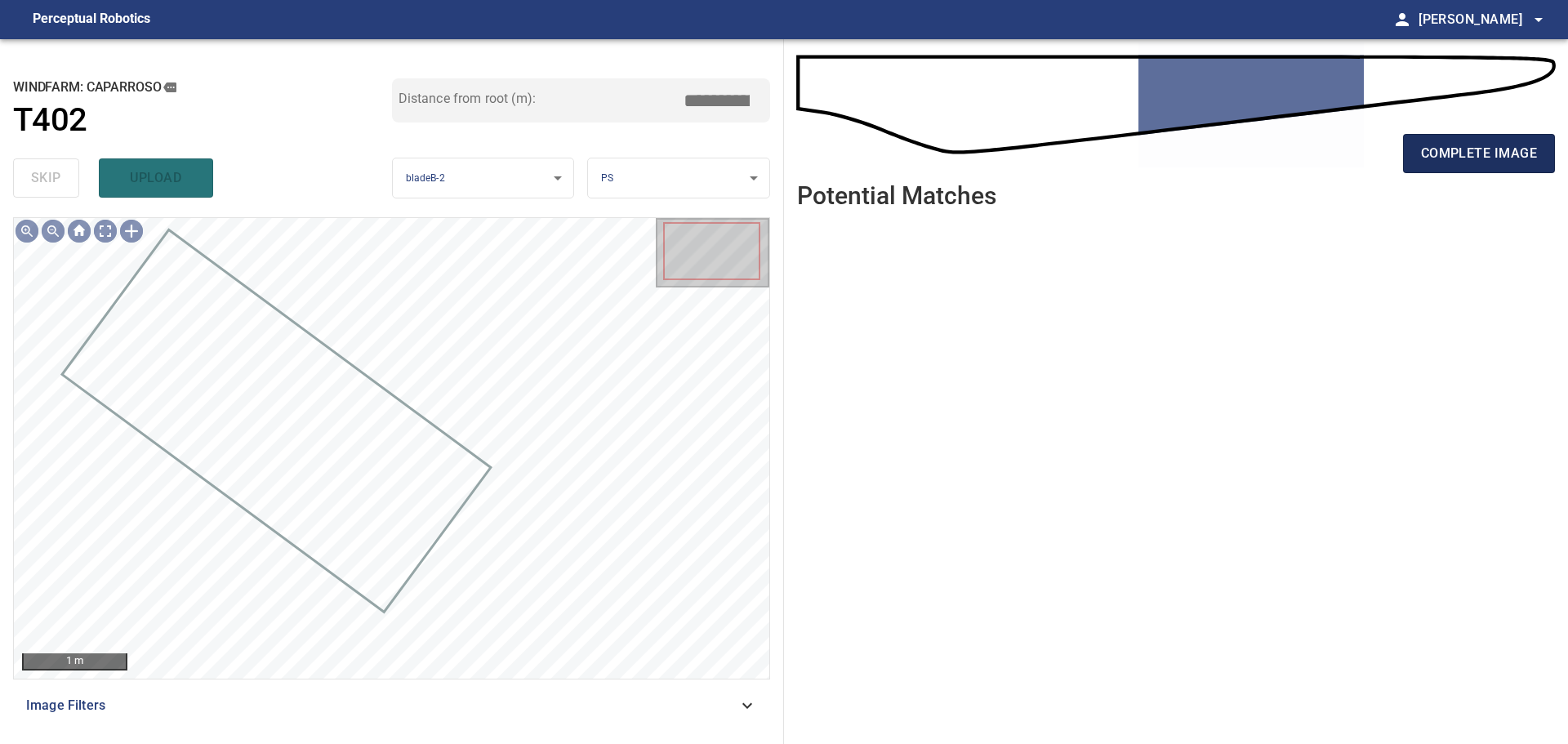
click at [1480, 139] on button "complete image" at bounding box center [1479, 153] width 152 height 39
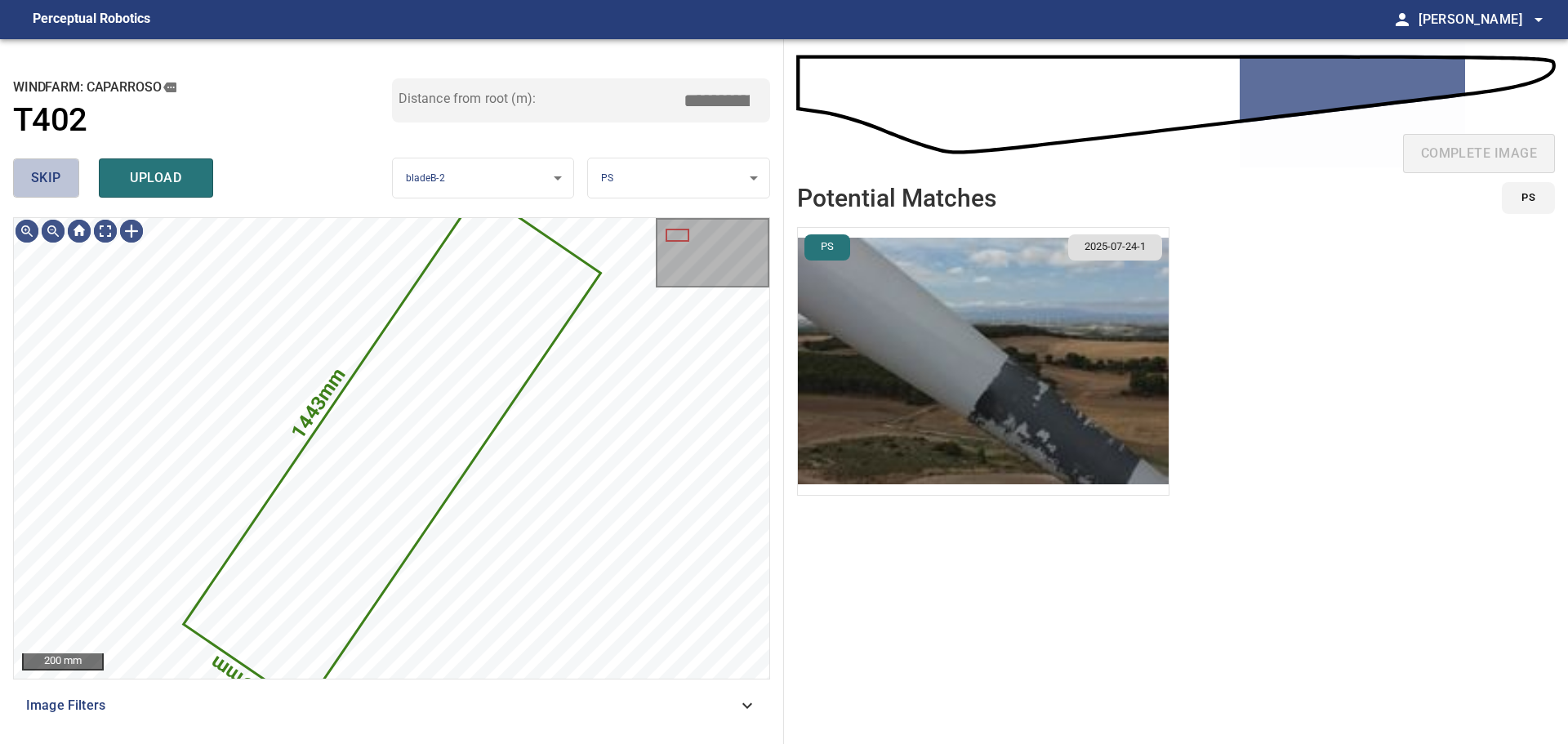
click at [45, 176] on span "skip" at bounding box center [46, 178] width 30 height 23
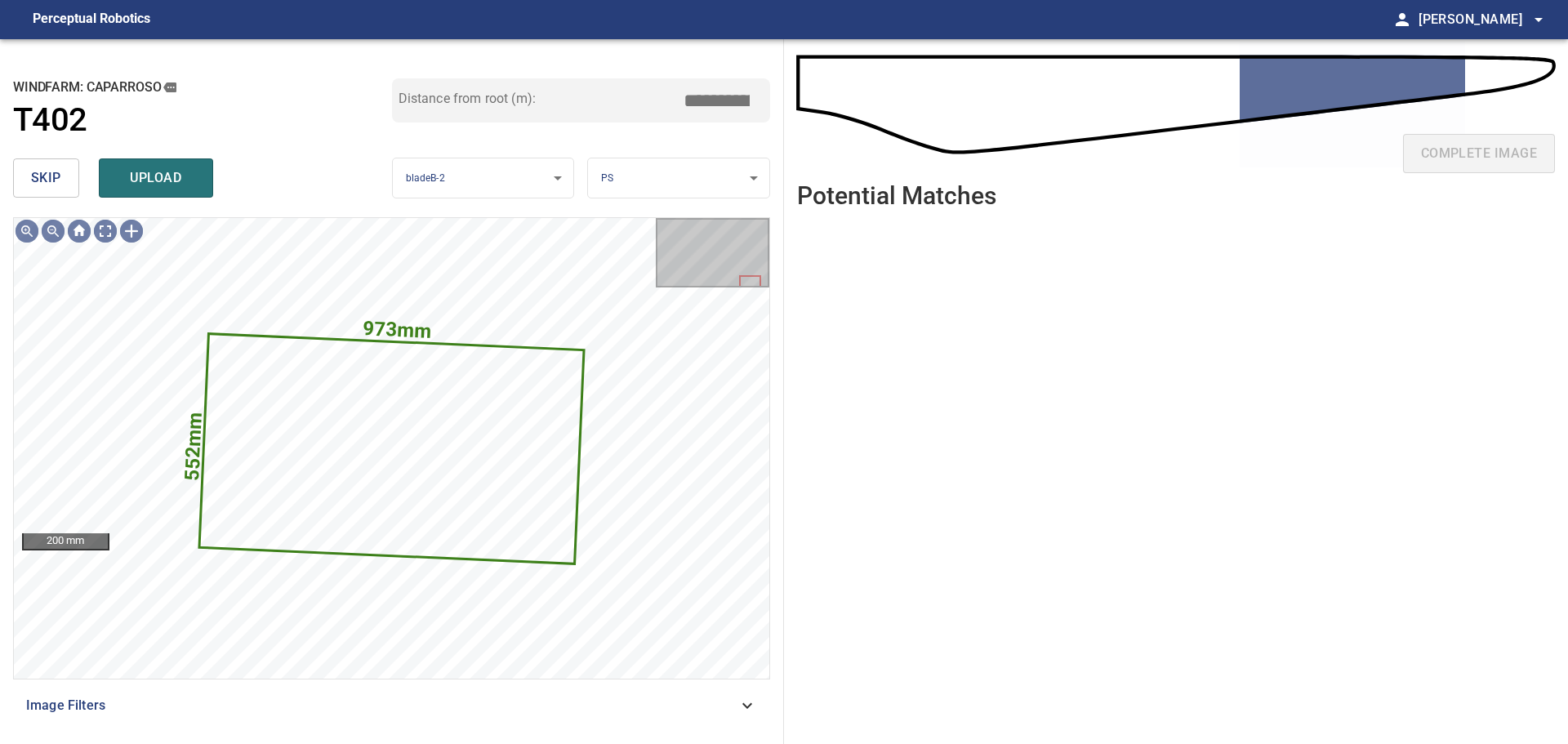
click at [10, 187] on div "**********" at bounding box center [392, 391] width 784 height 705
click at [34, 186] on span "skip" at bounding box center [46, 178] width 30 height 23
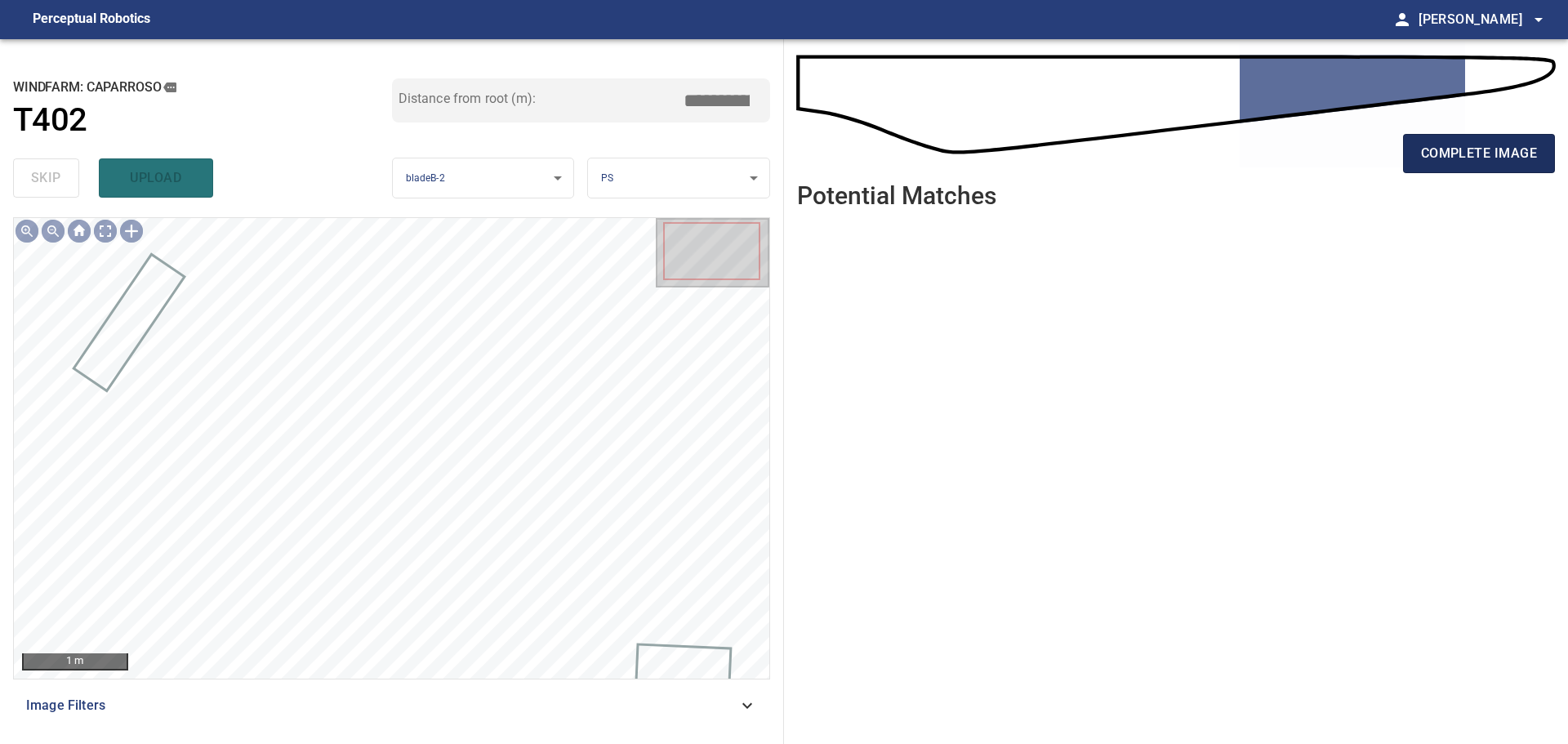
drag, startPoint x: 1395, startPoint y: 155, endPoint x: 1416, endPoint y: 152, distance: 21.2
click at [1403, 153] on div "complete image" at bounding box center [1176, 159] width 758 height 65
click at [1429, 151] on span "complete image" at bounding box center [1479, 153] width 116 height 23
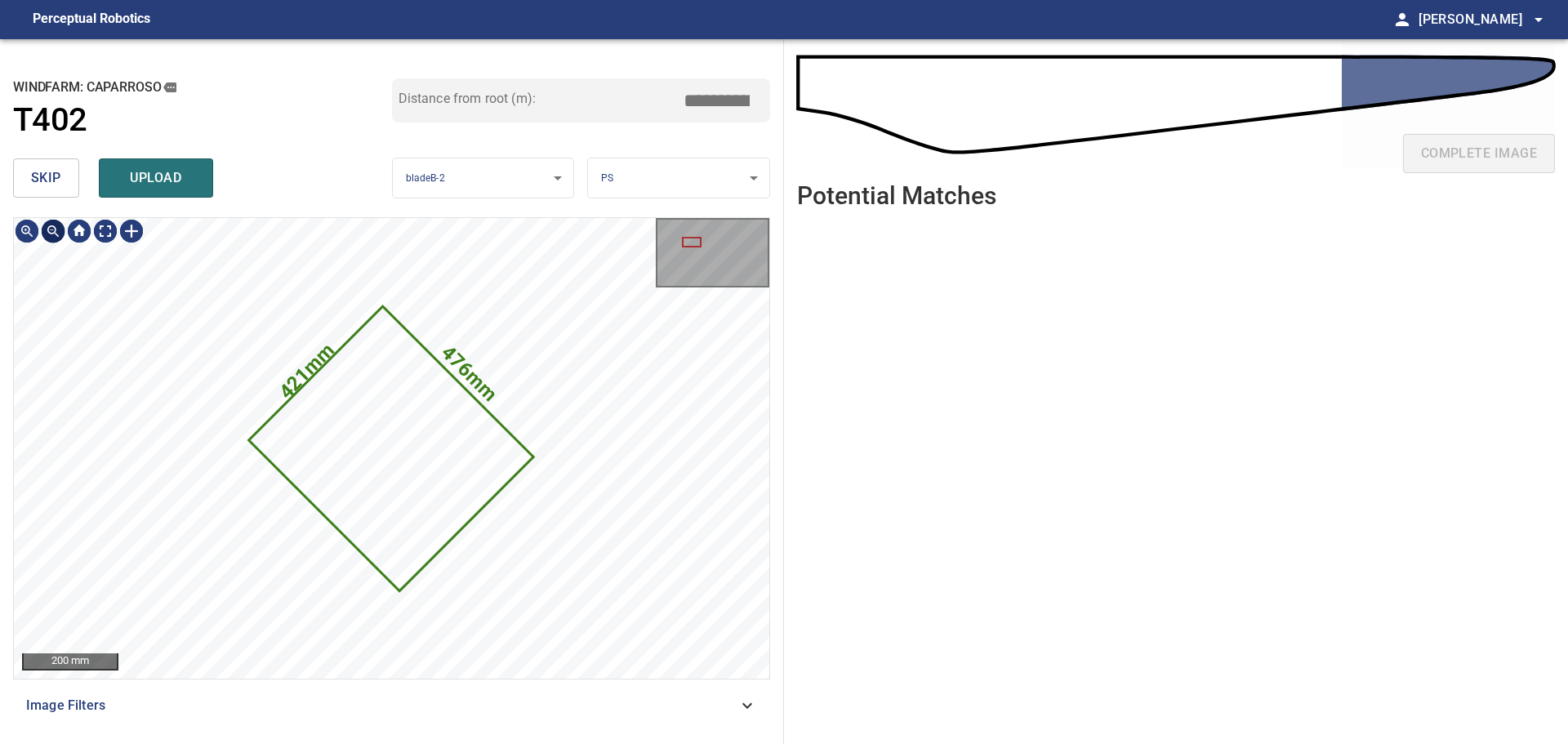
click at [55, 193] on button "skip" at bounding box center [46, 178] width 66 height 39
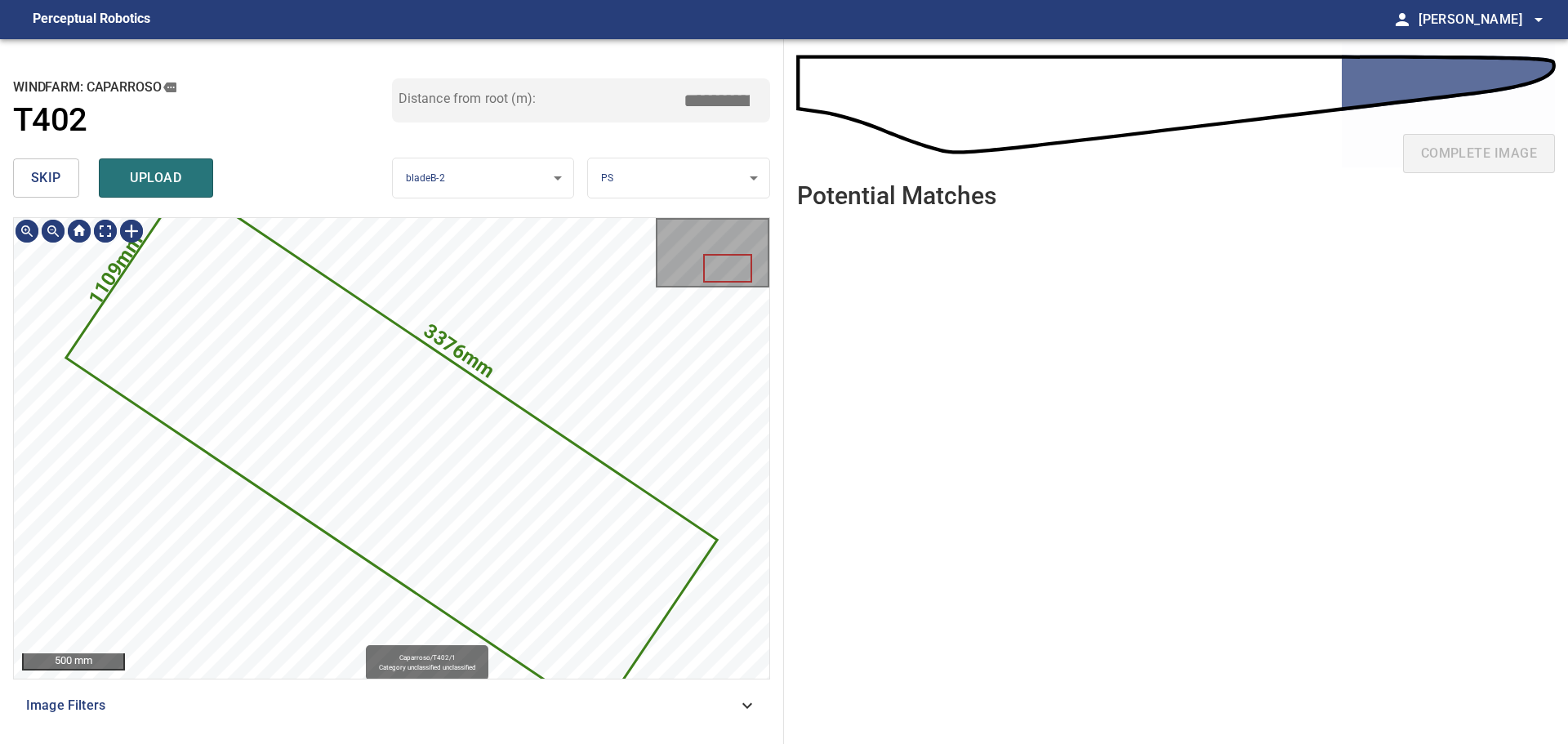
click at [479, 461] on icon at bounding box center [391, 448] width 648 height 531
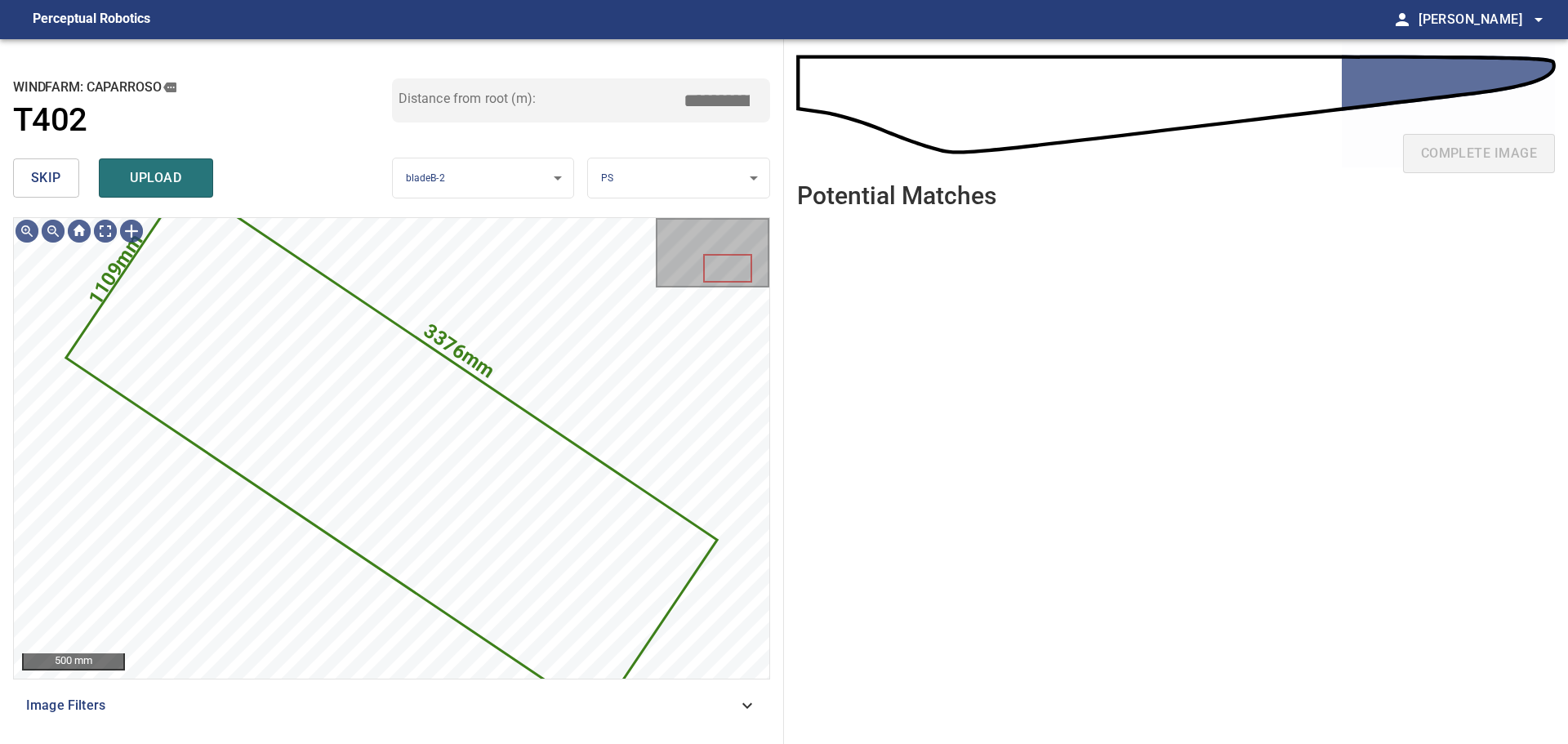
click at [57, 161] on button "skip" at bounding box center [46, 178] width 66 height 39
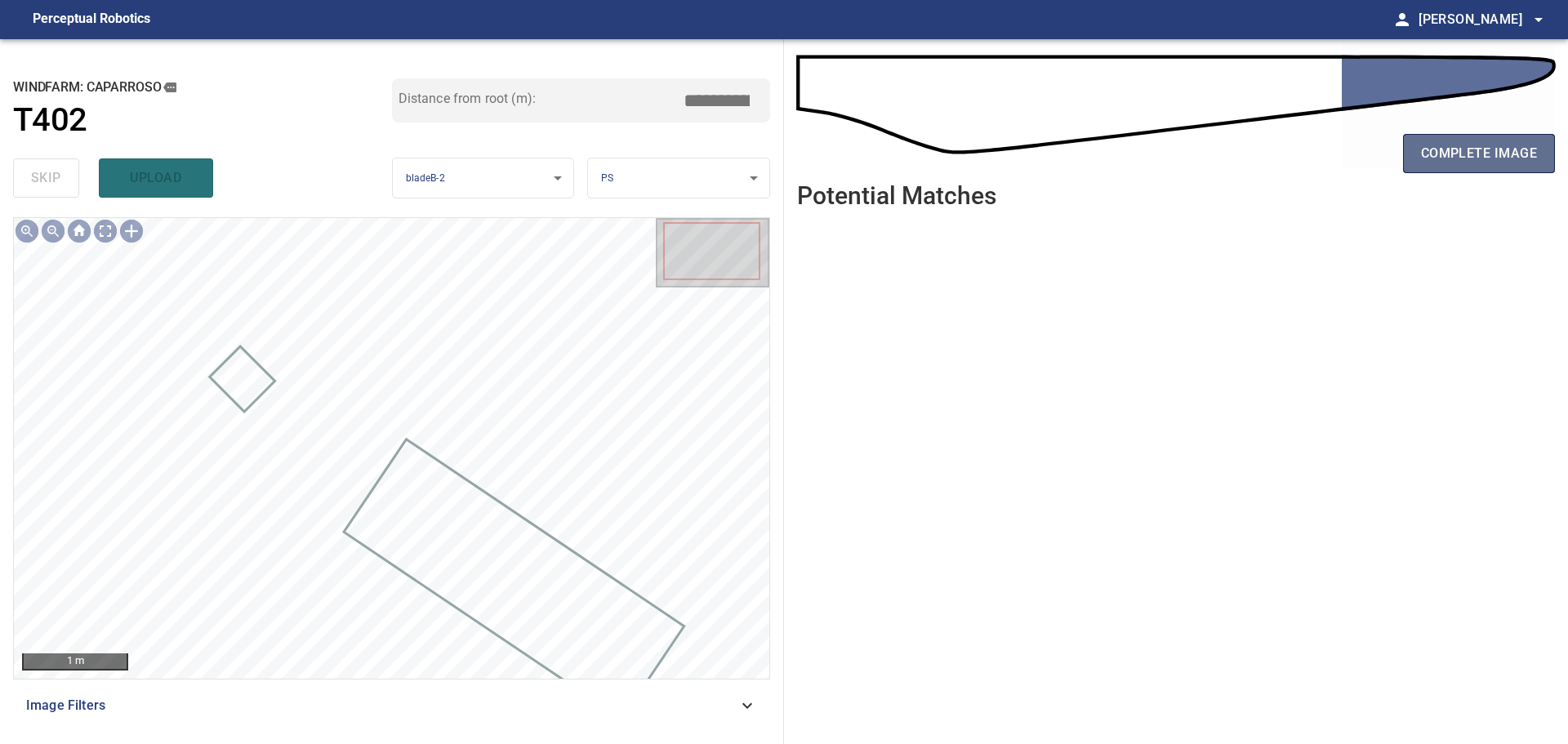
click at [1456, 149] on span "complete image" at bounding box center [1479, 153] width 116 height 23
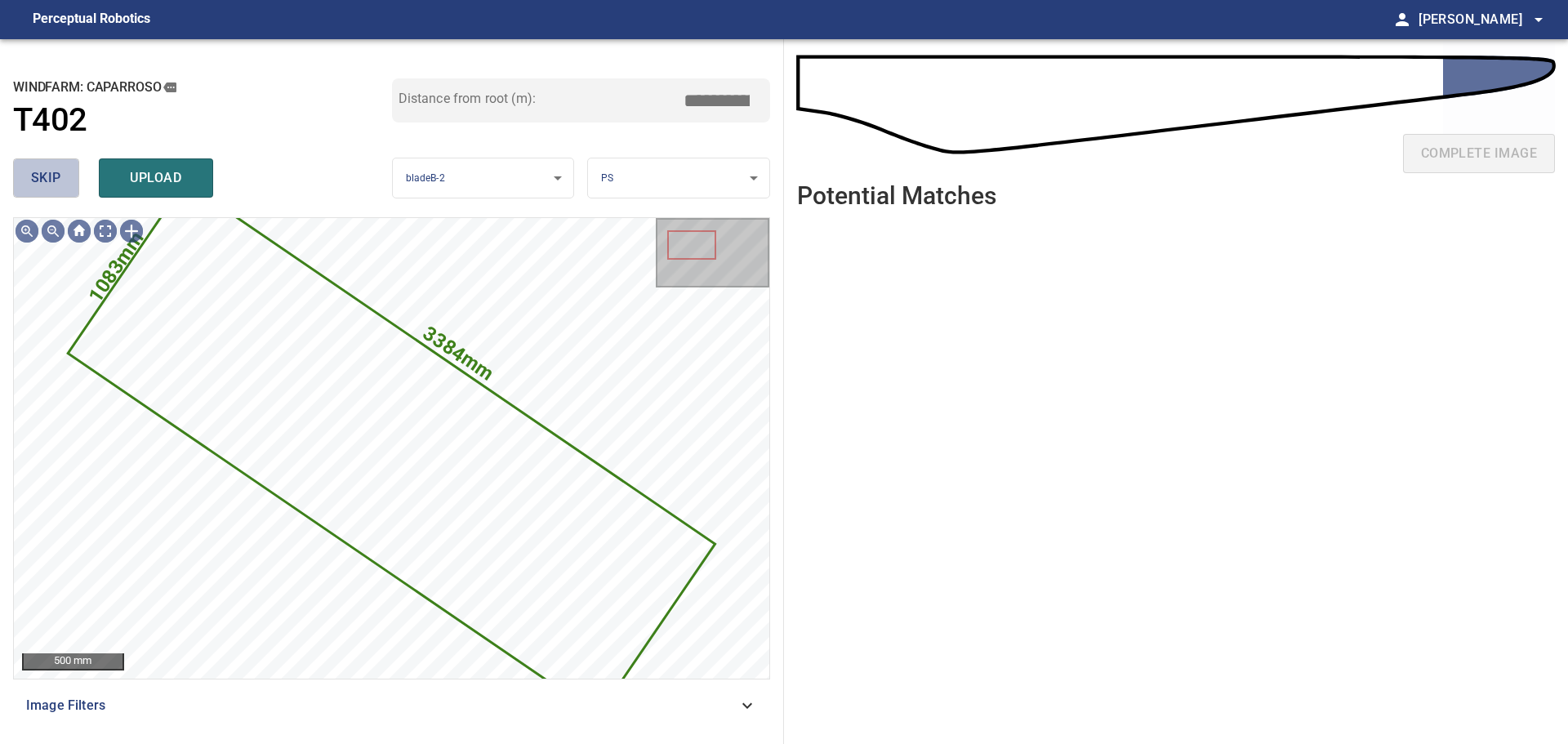
click at [64, 179] on button "skip" at bounding box center [46, 178] width 66 height 39
click at [1457, 152] on div "complete image" at bounding box center [1176, 159] width 758 height 65
drag, startPoint x: 11, startPoint y: 146, endPoint x: 25, endPoint y: 165, distance: 23.6
click at [13, 150] on div "**********" at bounding box center [392, 391] width 784 height 705
click at [28, 168] on button "skip" at bounding box center [46, 178] width 66 height 39
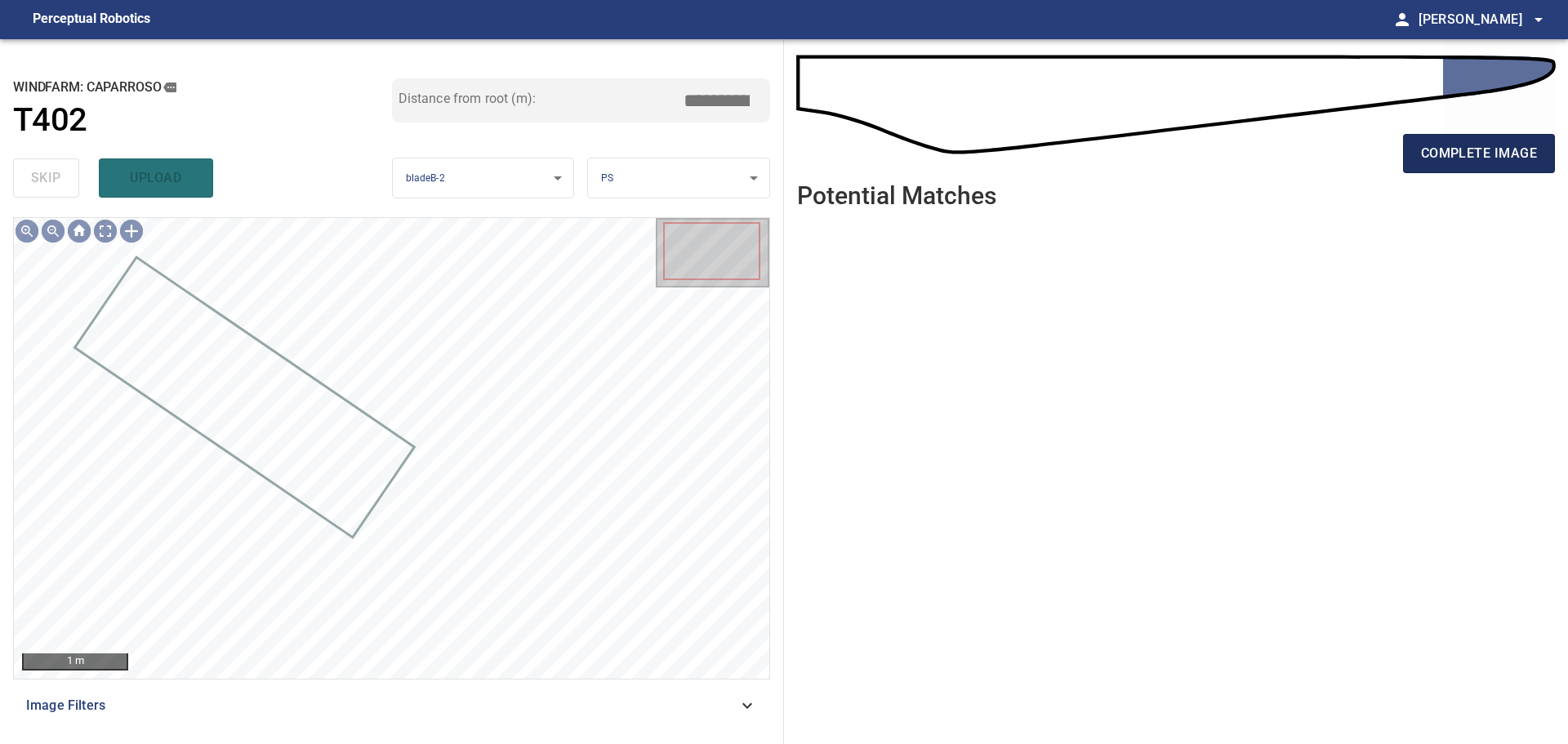
click at [1407, 152] on button "complete image" at bounding box center [1479, 153] width 152 height 39
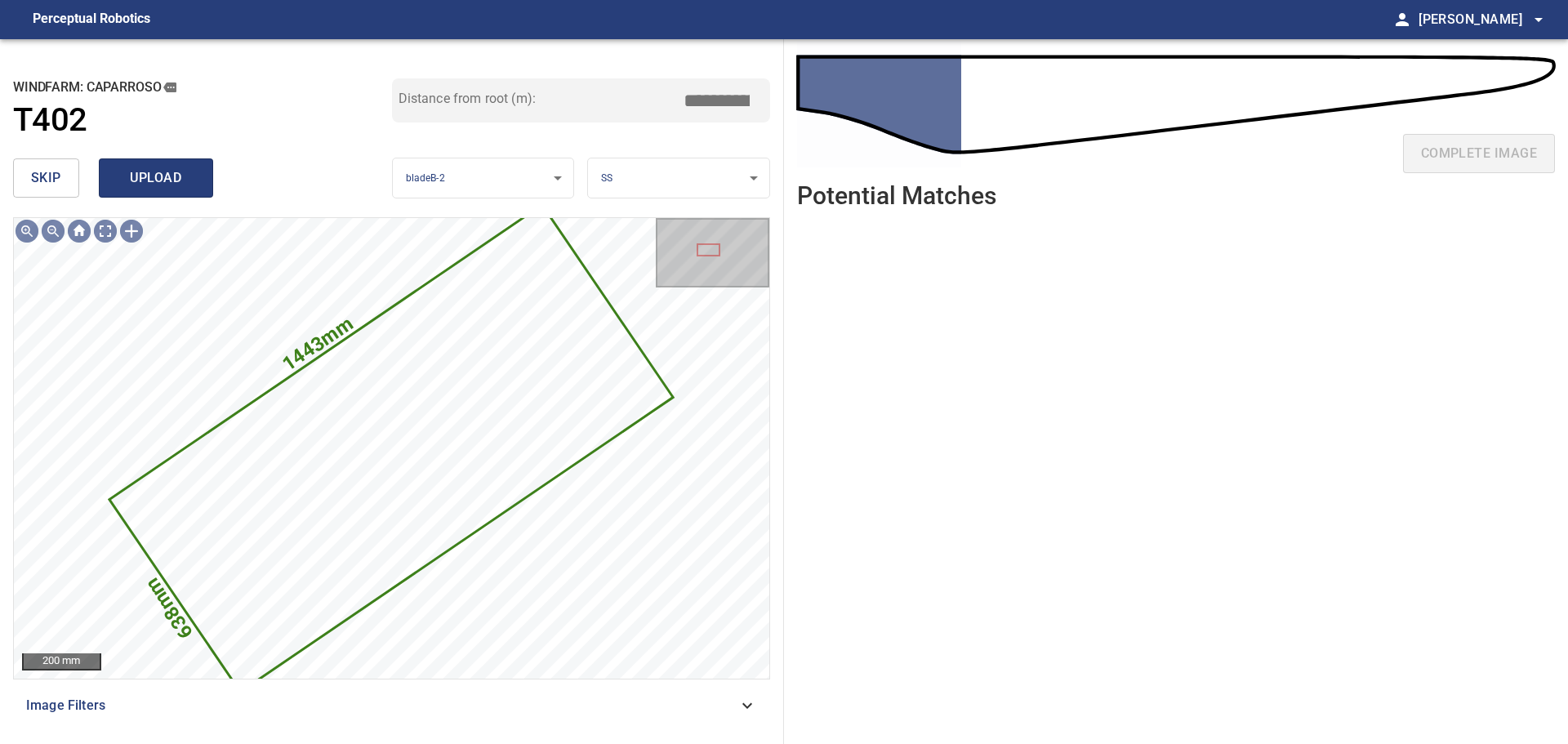
click at [178, 186] on span "upload" at bounding box center [156, 178] width 79 height 23
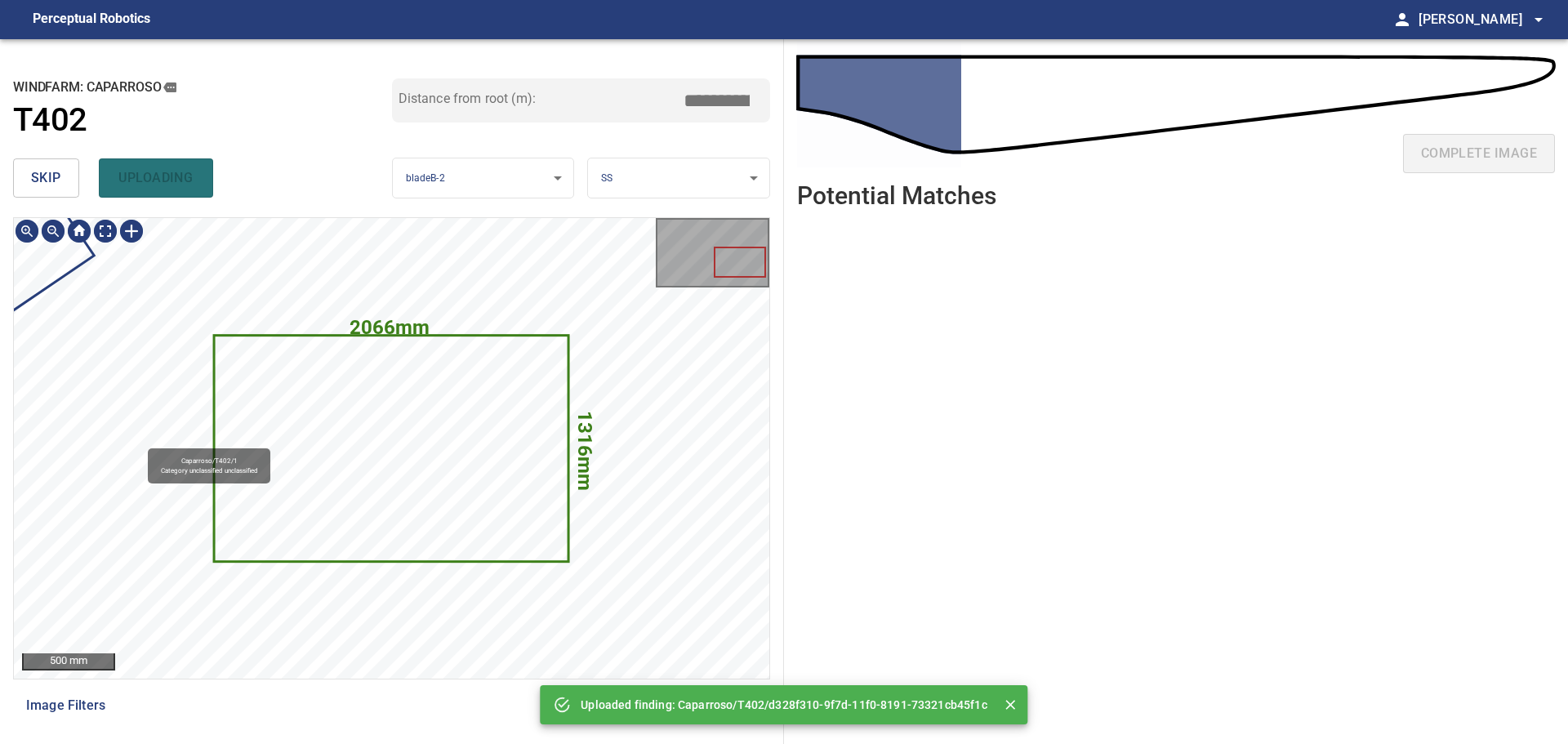
click at [428, 506] on icon at bounding box center [391, 449] width 352 height 223
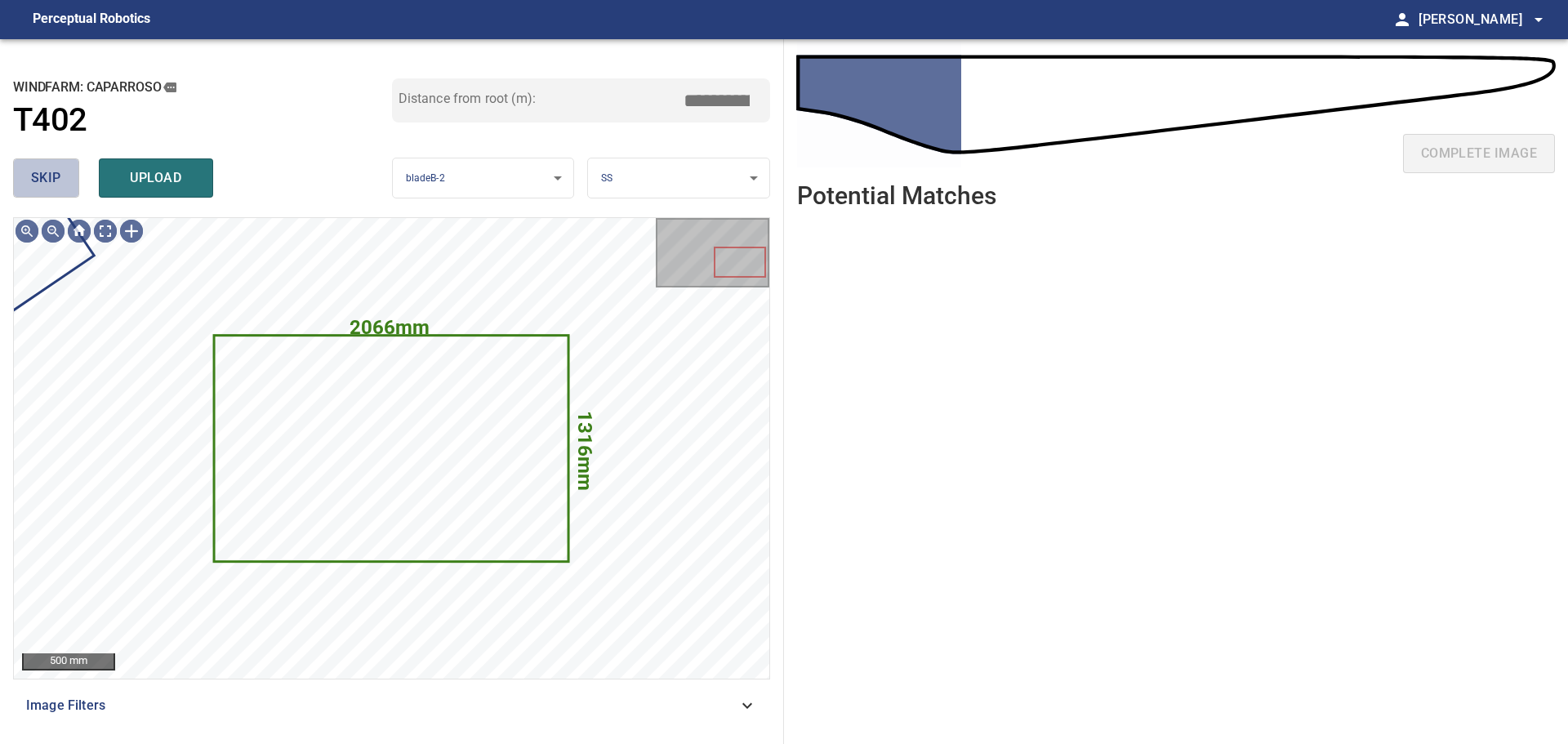
click at [65, 180] on button "skip" at bounding box center [46, 178] width 66 height 39
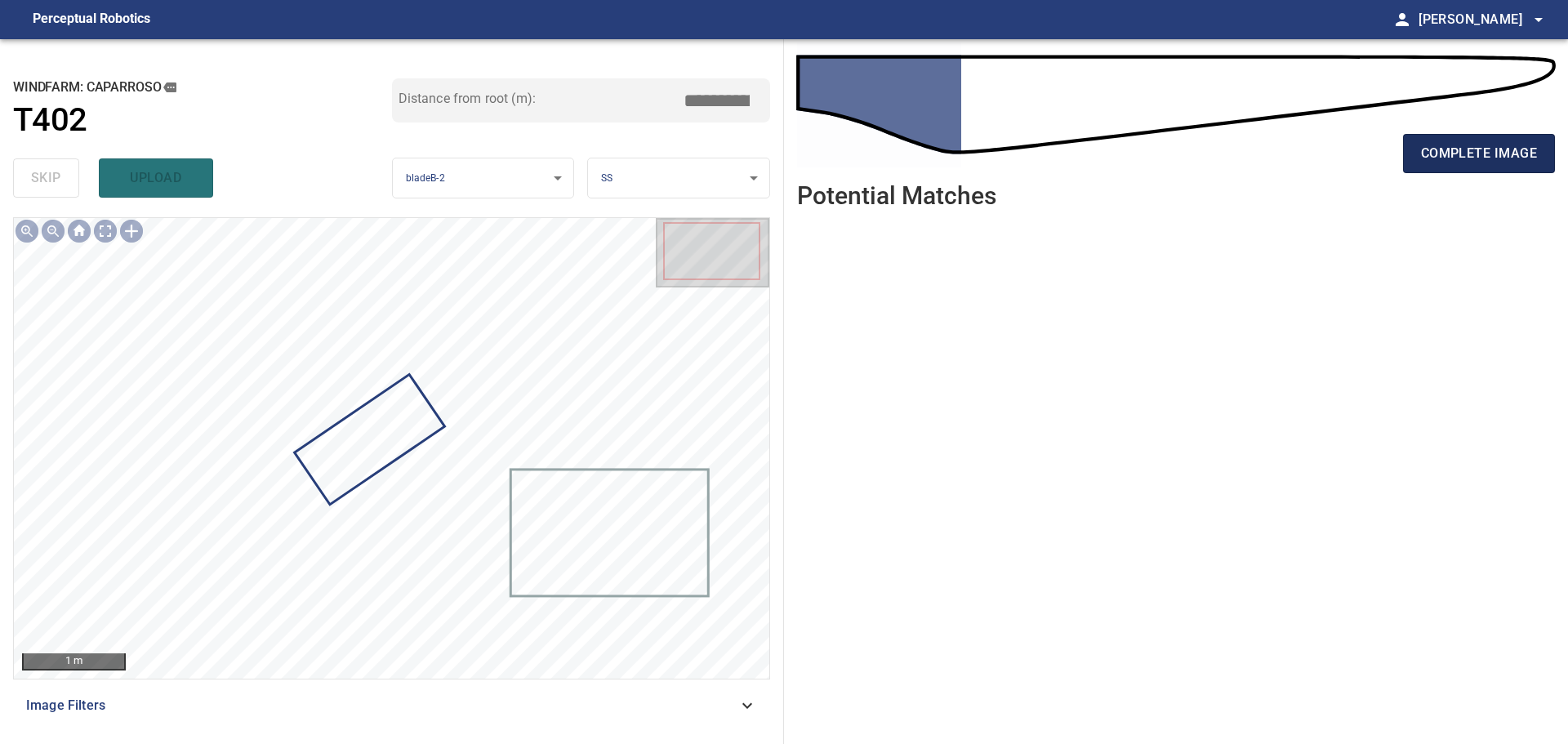
click at [1429, 146] on span "complete image" at bounding box center [1479, 153] width 116 height 23
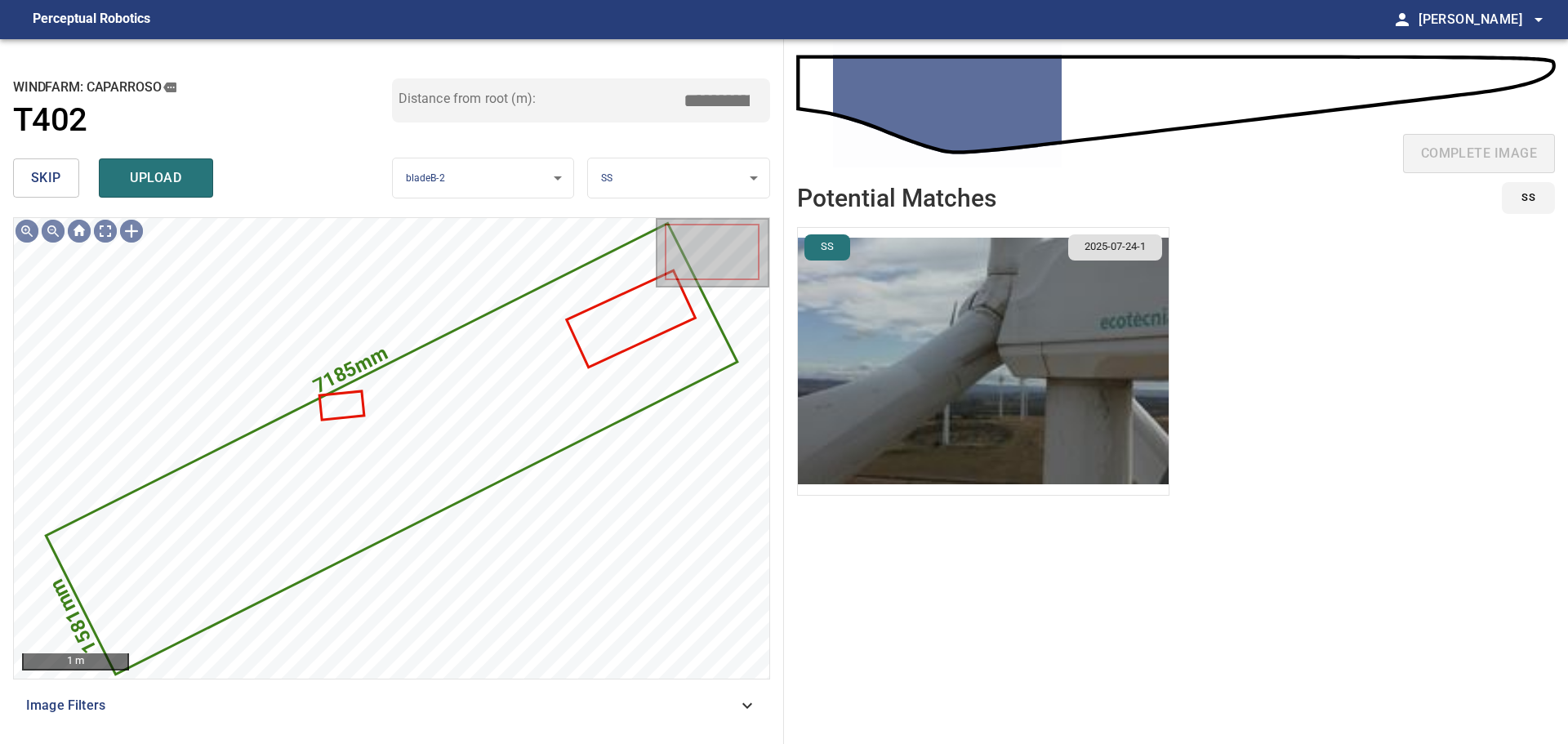
click at [44, 183] on span "skip" at bounding box center [46, 178] width 30 height 23
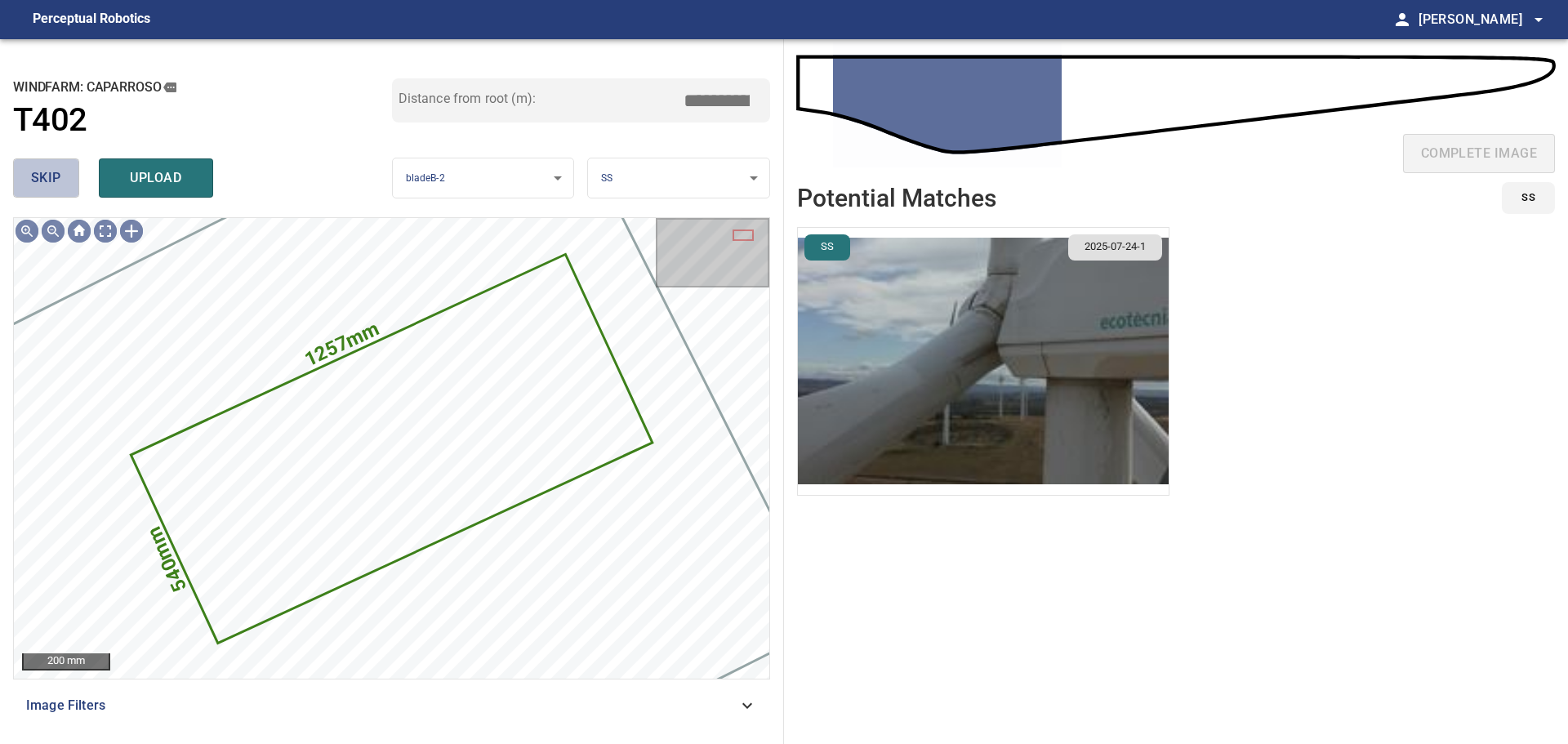
click at [42, 193] on button "skip" at bounding box center [46, 178] width 66 height 39
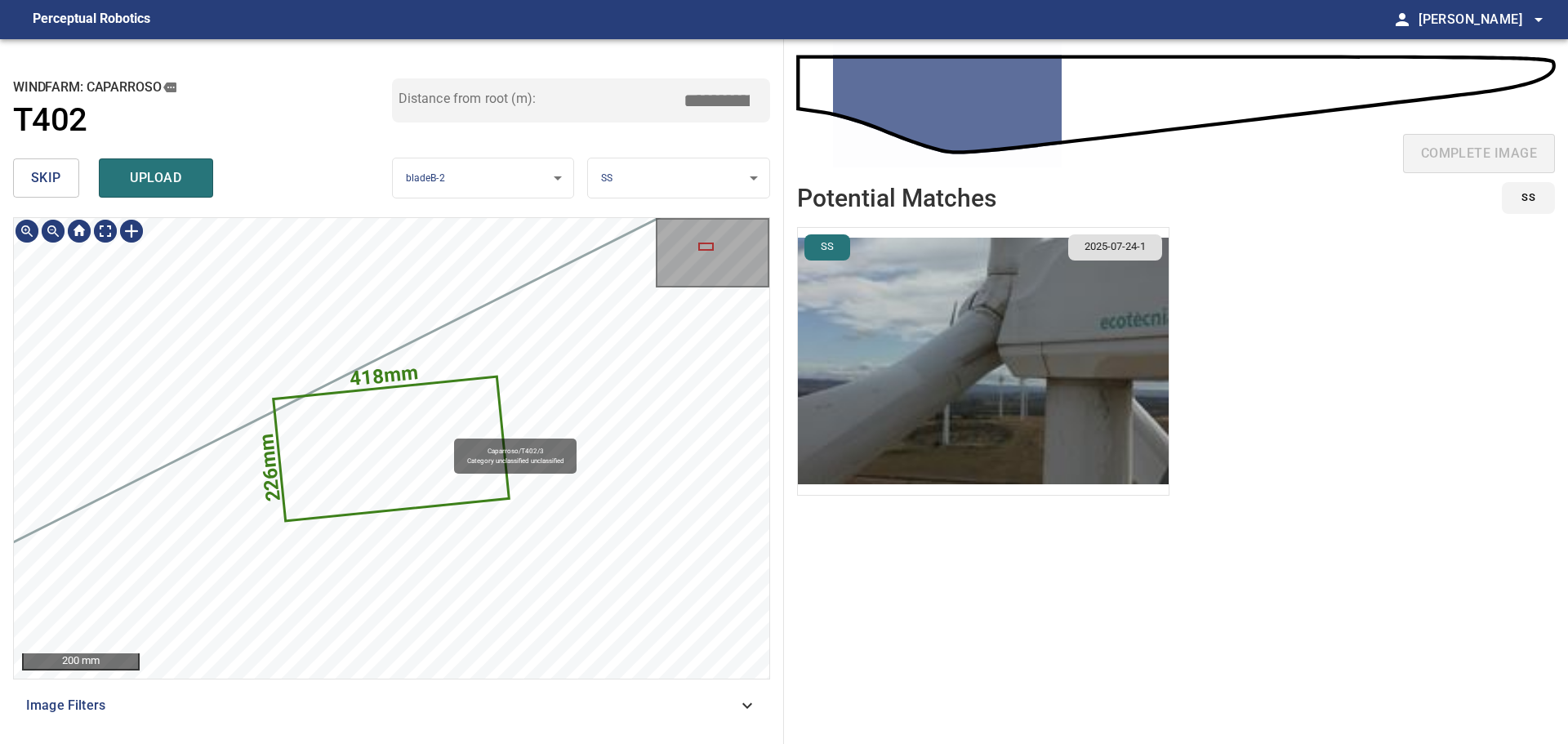
click at [441, 443] on icon at bounding box center [391, 449] width 233 height 141
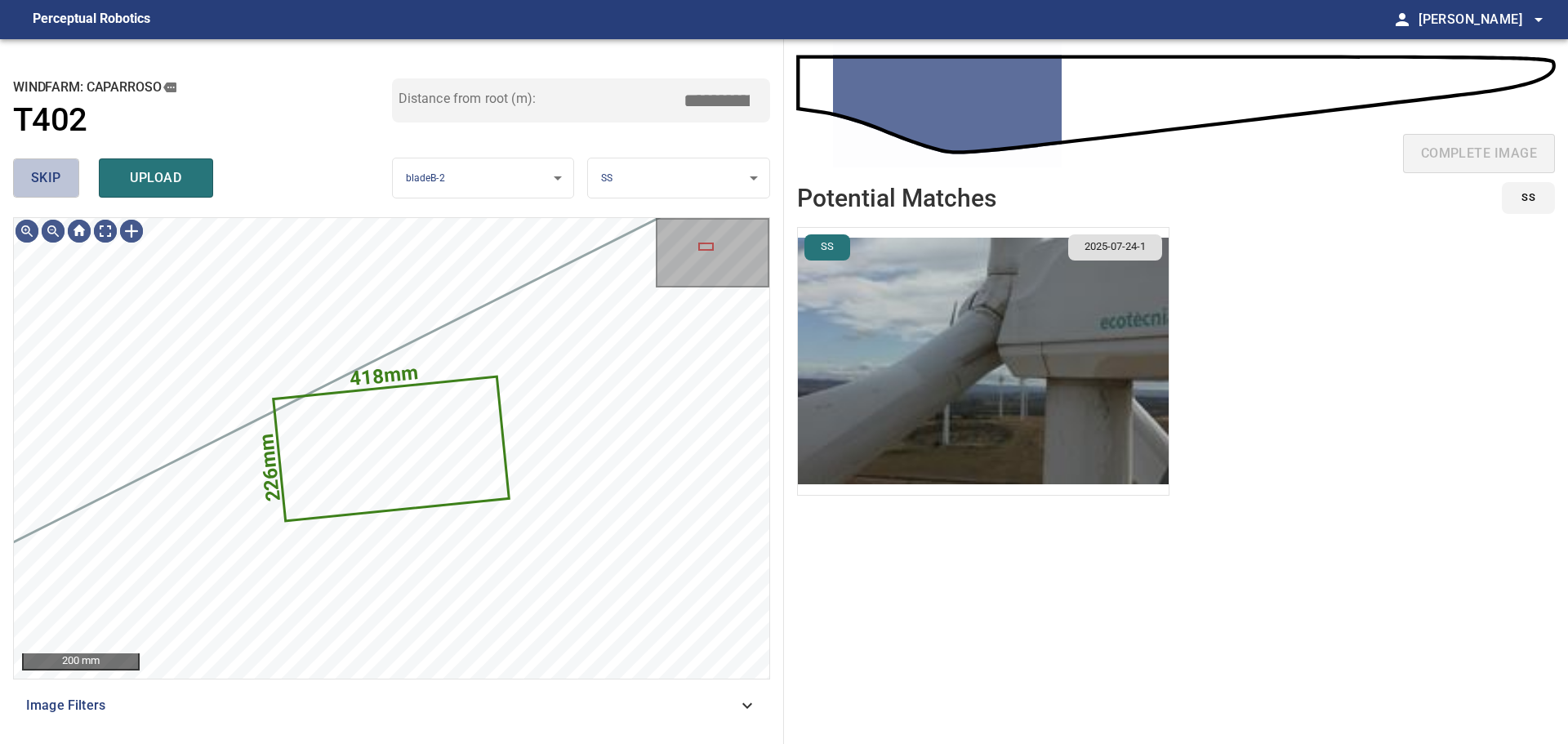
click at [43, 178] on span "skip" at bounding box center [46, 178] width 30 height 23
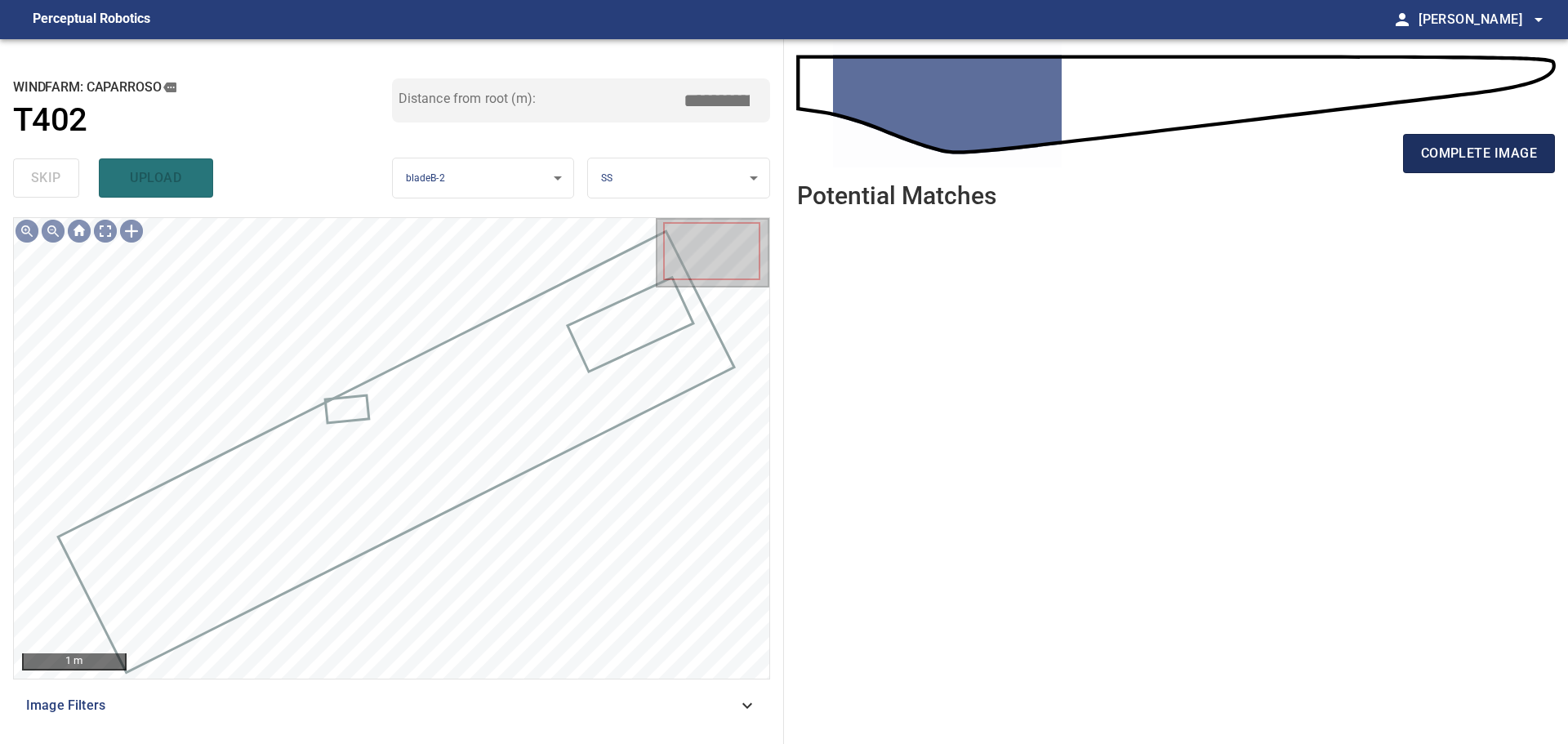
click at [1432, 152] on span "complete image" at bounding box center [1479, 153] width 116 height 23
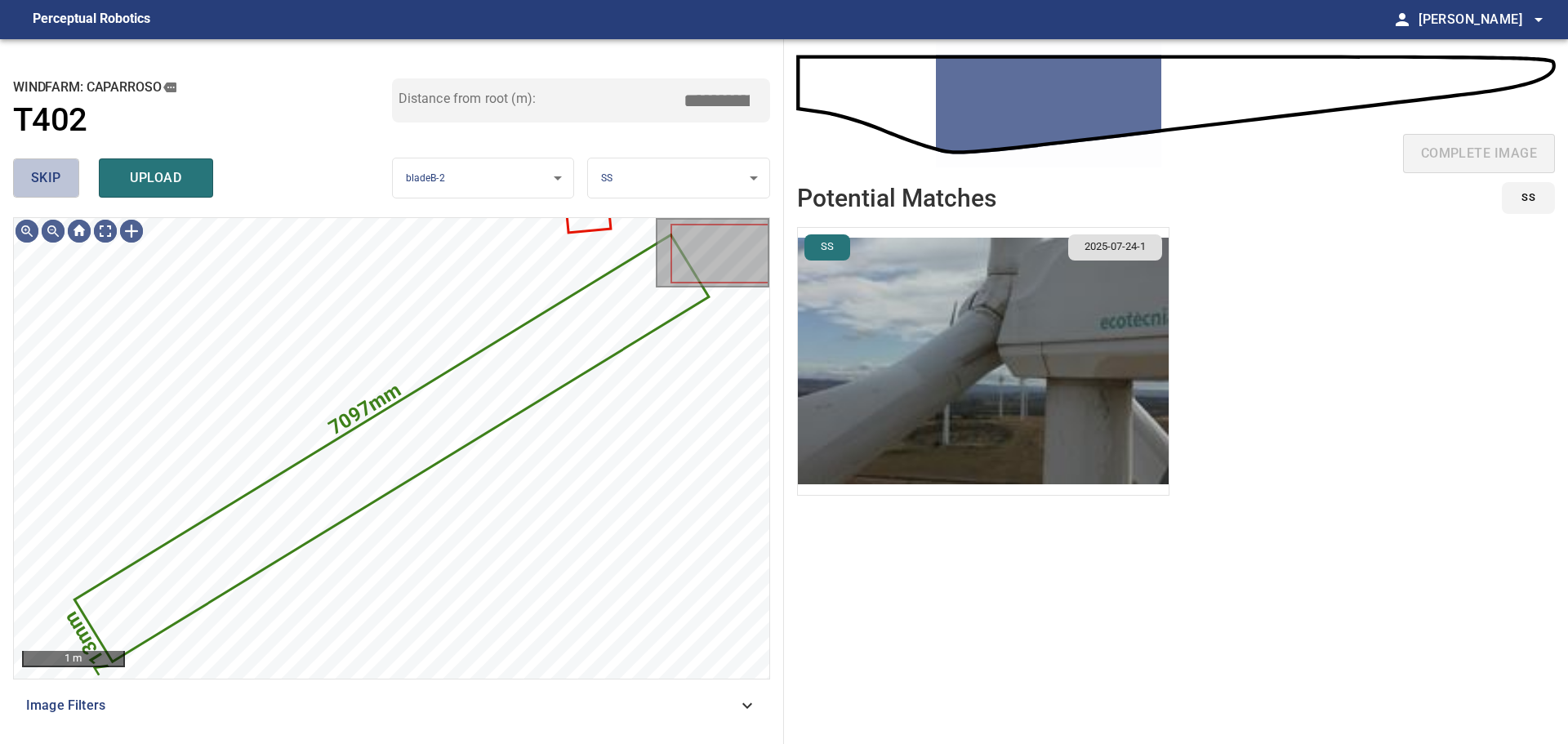
click at [30, 171] on button "skip" at bounding box center [46, 178] width 66 height 39
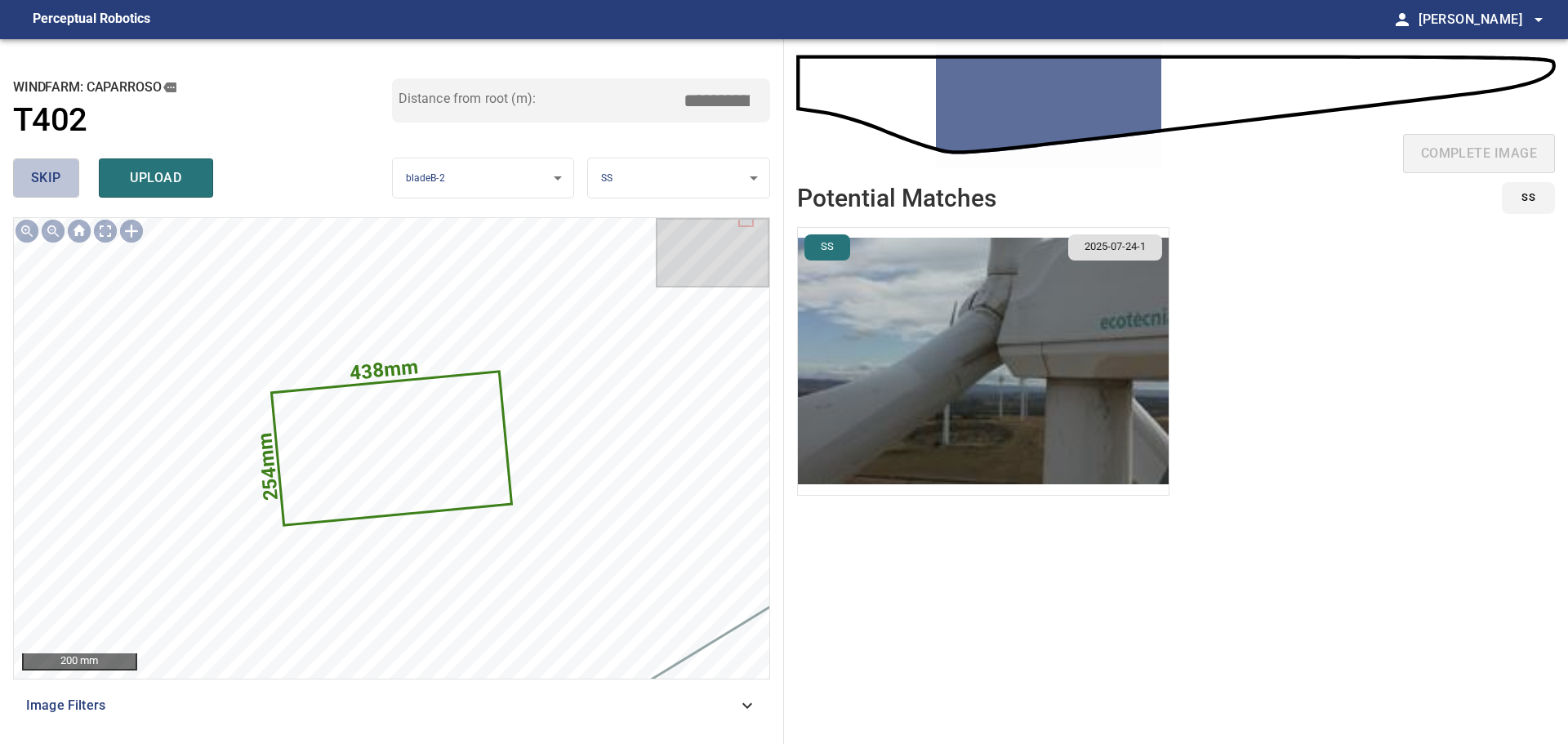
click at [30, 171] on button "skip" at bounding box center [46, 178] width 66 height 39
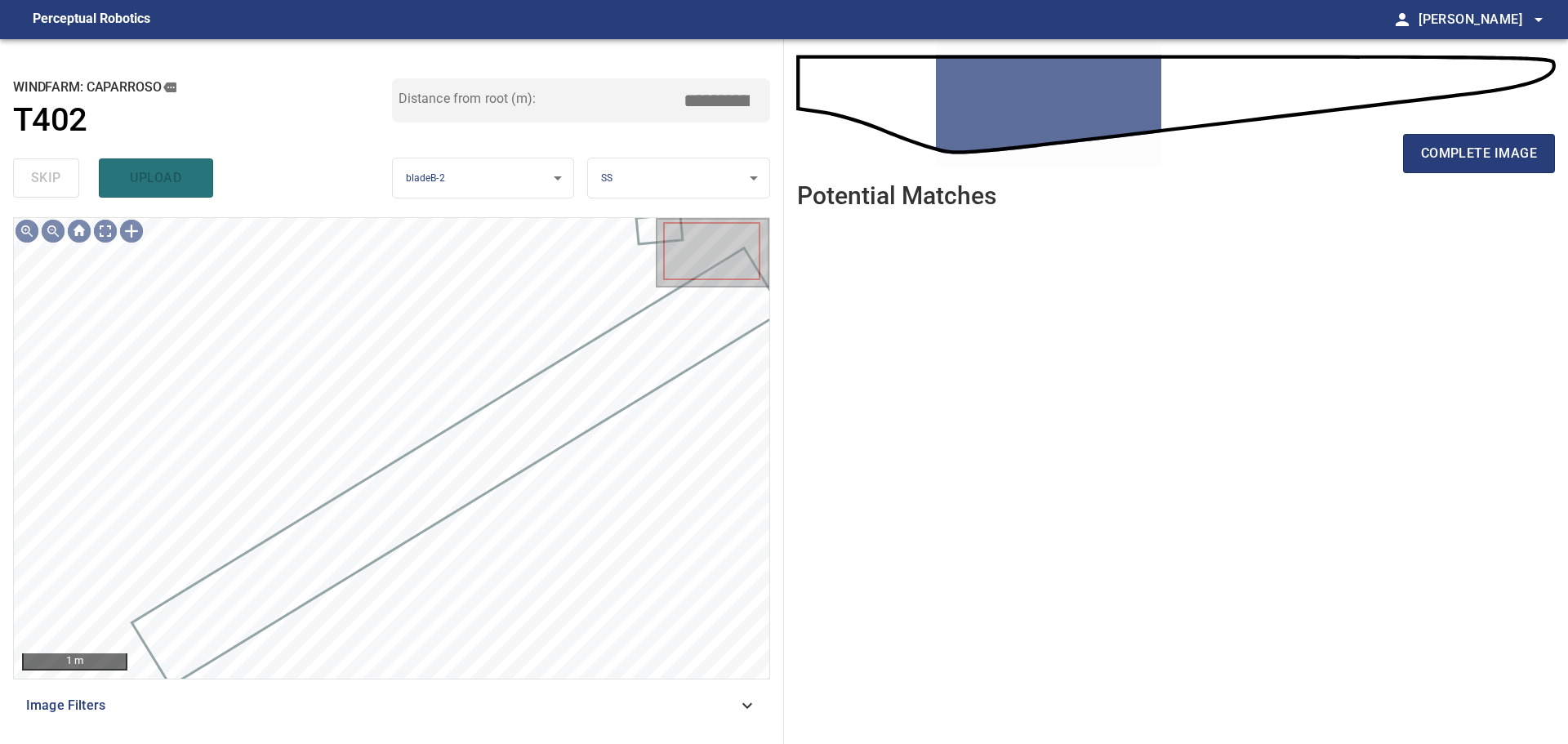
click at [30, 171] on div "skip upload" at bounding box center [203, 178] width 379 height 52
click at [1466, 143] on span "complete image" at bounding box center [1479, 153] width 116 height 23
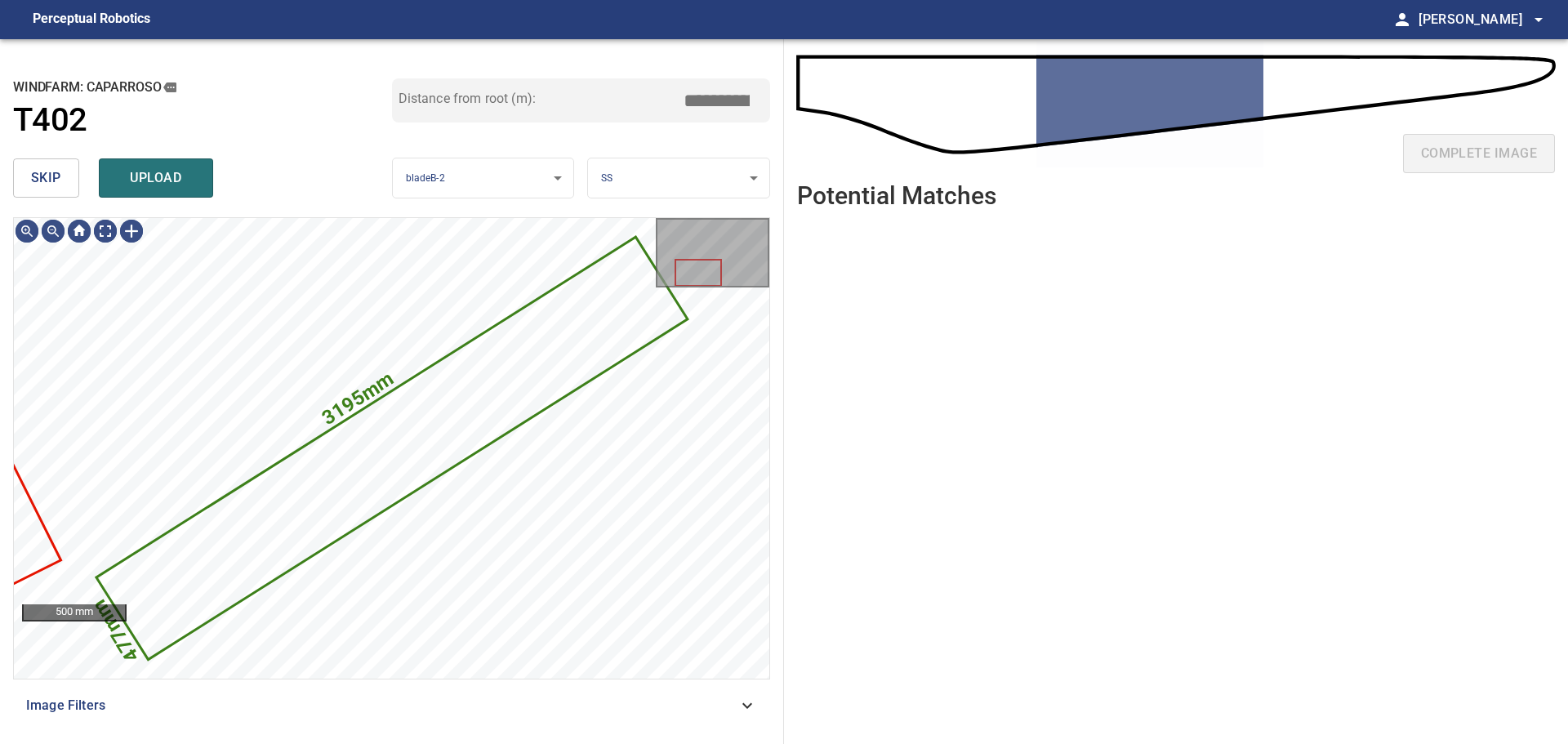
click at [50, 170] on span "skip" at bounding box center [46, 178] width 30 height 23
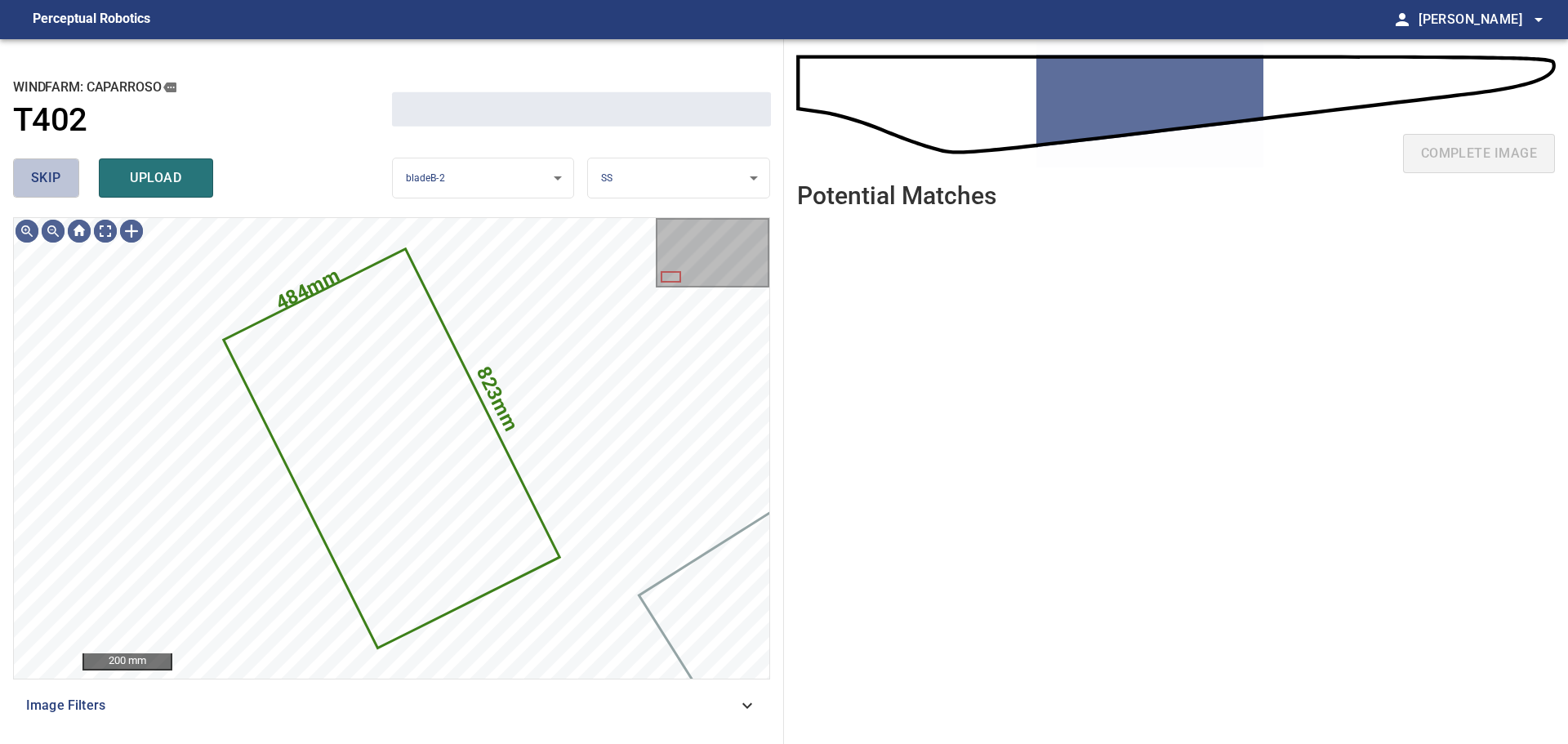
click at [50, 181] on span "skip" at bounding box center [46, 178] width 30 height 23
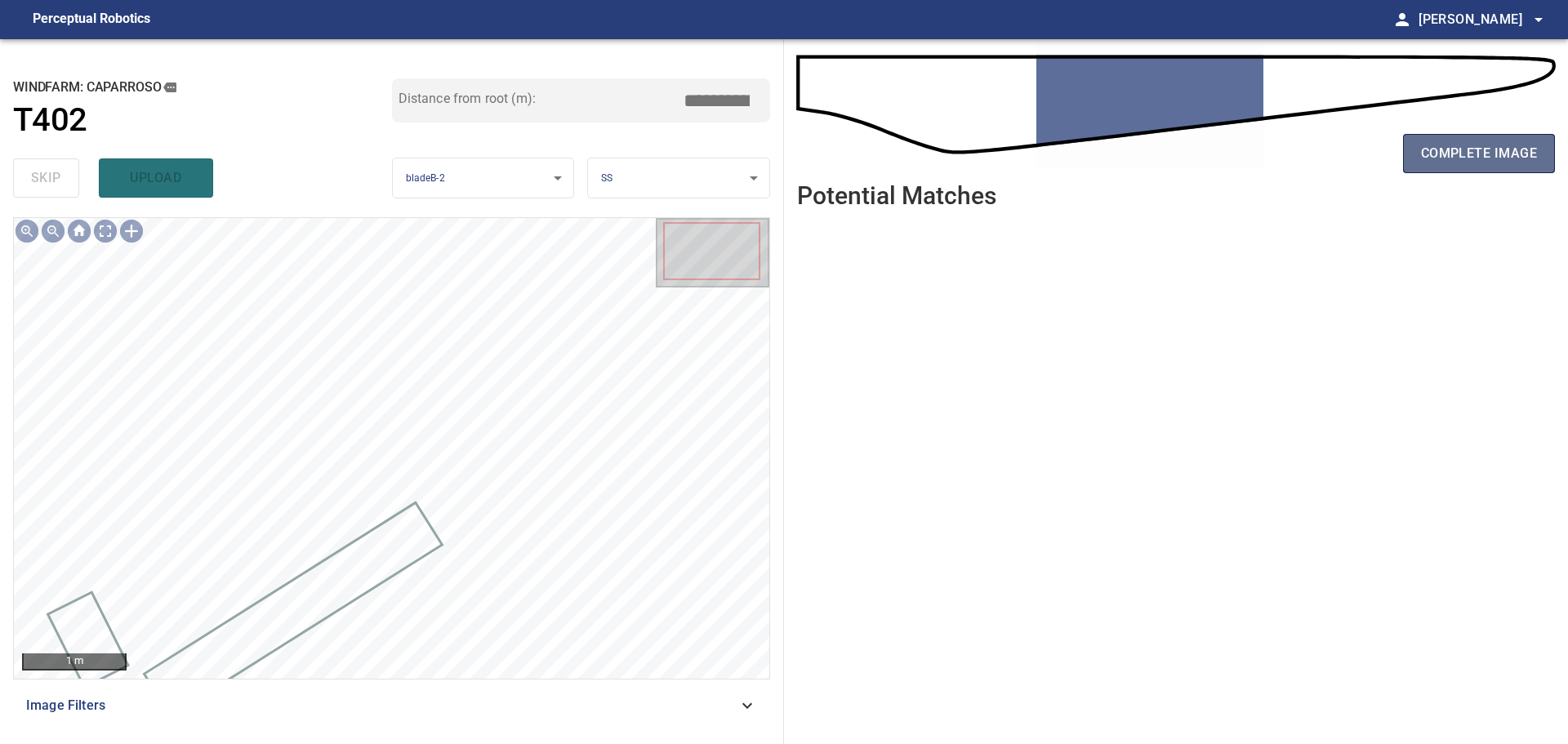
click at [1441, 161] on span "complete image" at bounding box center [1479, 153] width 116 height 23
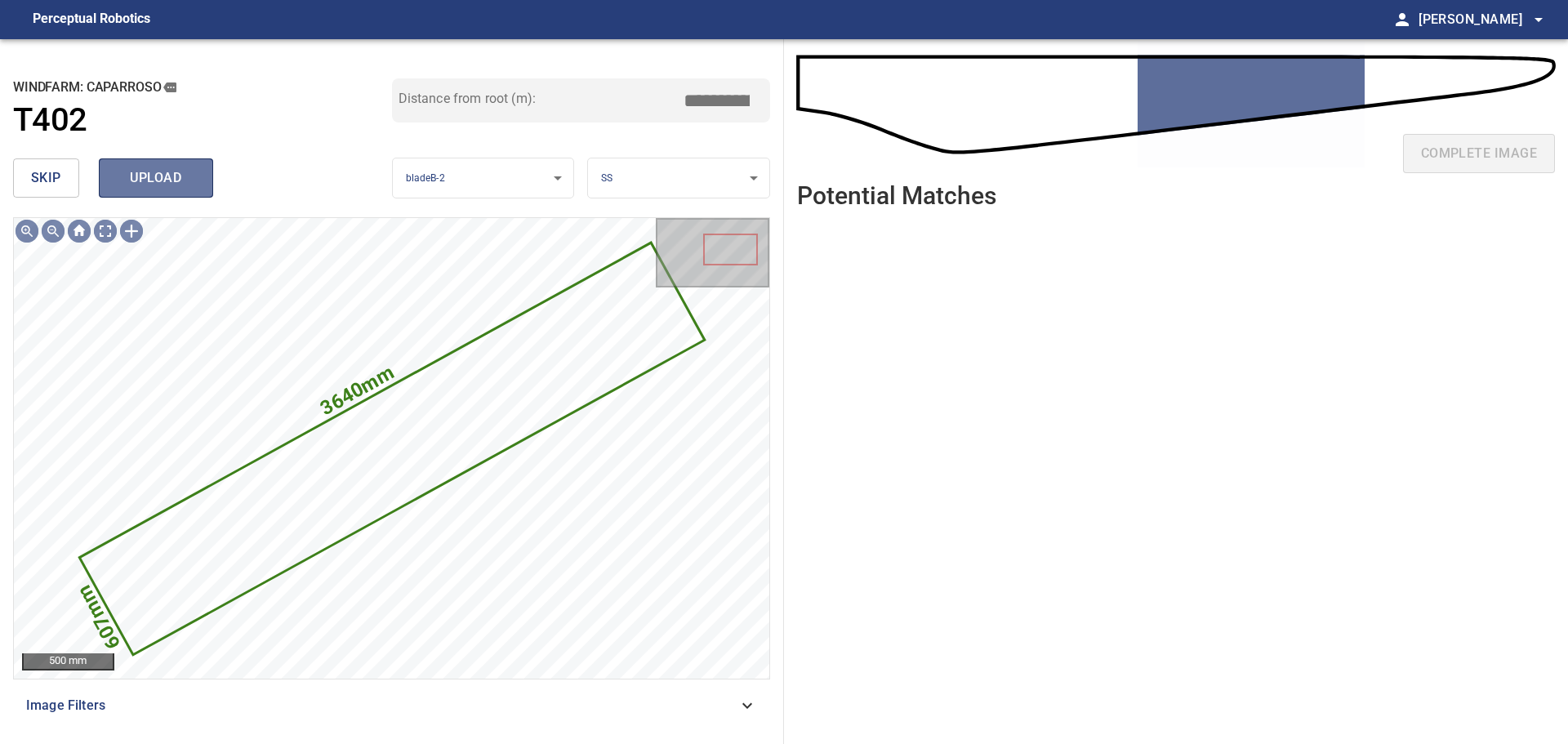
click at [150, 187] on span "upload" at bounding box center [156, 178] width 79 height 23
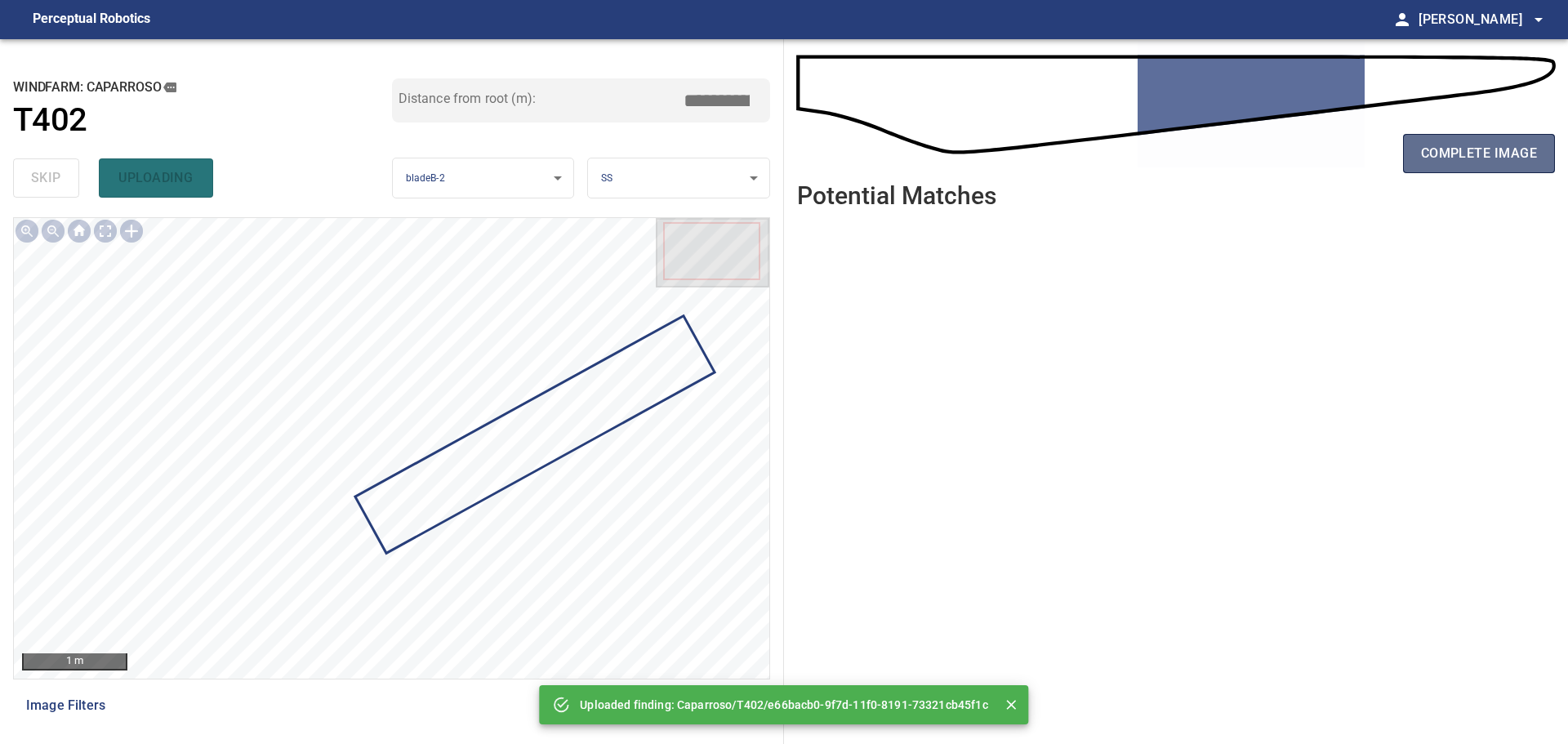
click at [1468, 144] on span "complete image" at bounding box center [1479, 153] width 116 height 23
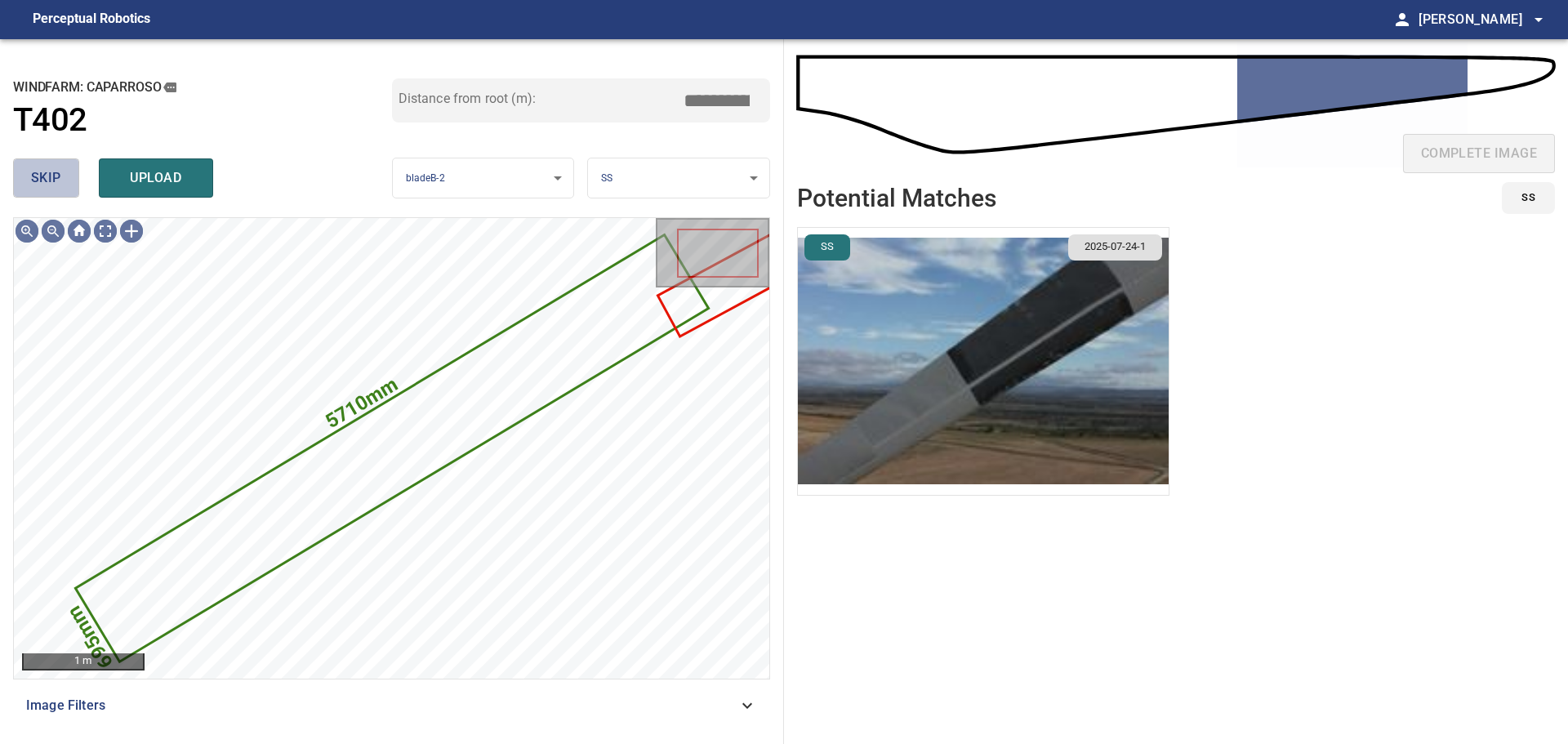
click at [33, 170] on span "skip" at bounding box center [46, 178] width 30 height 23
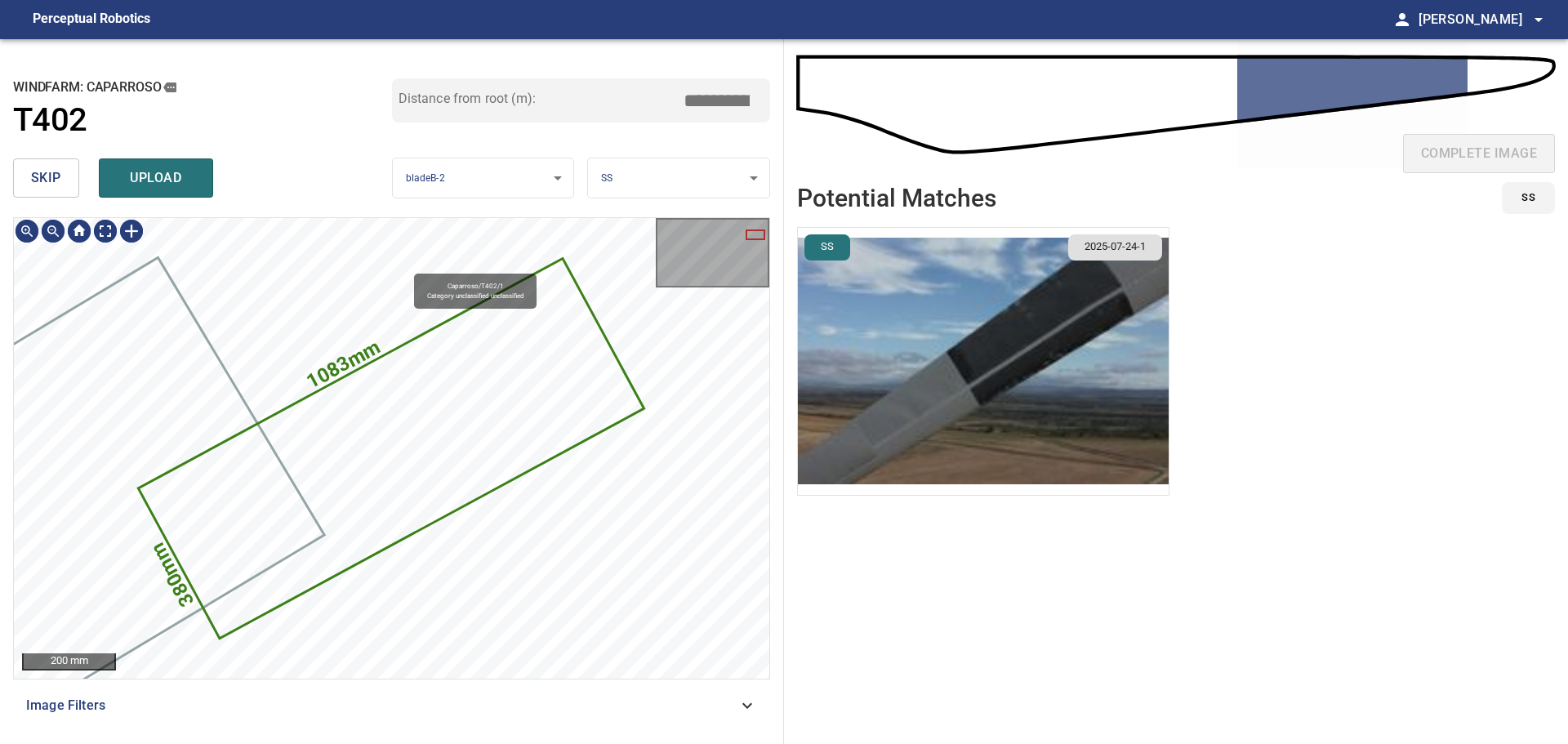
click at [406, 406] on icon at bounding box center [391, 449] width 502 height 378
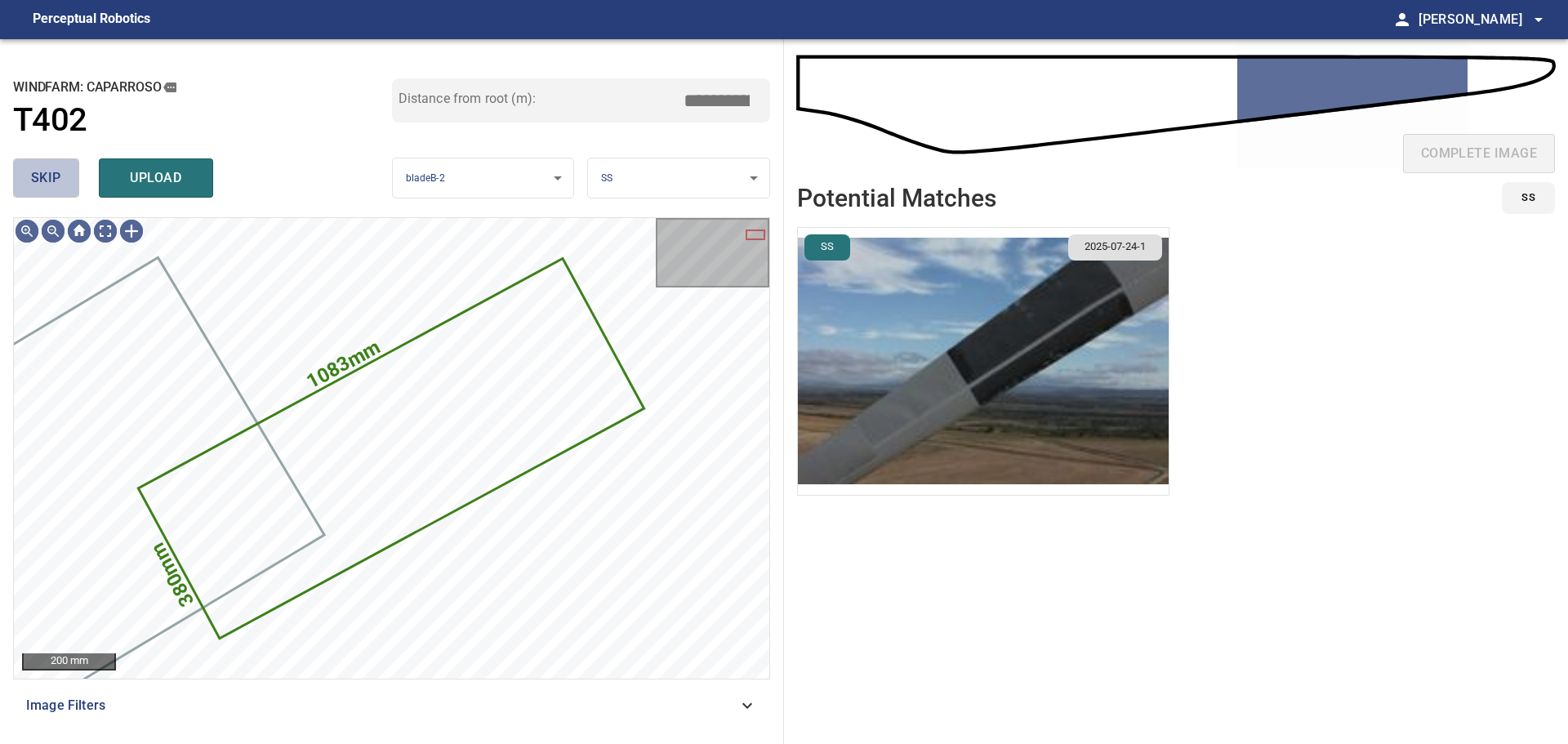
click at [40, 178] on span "skip" at bounding box center [46, 178] width 30 height 23
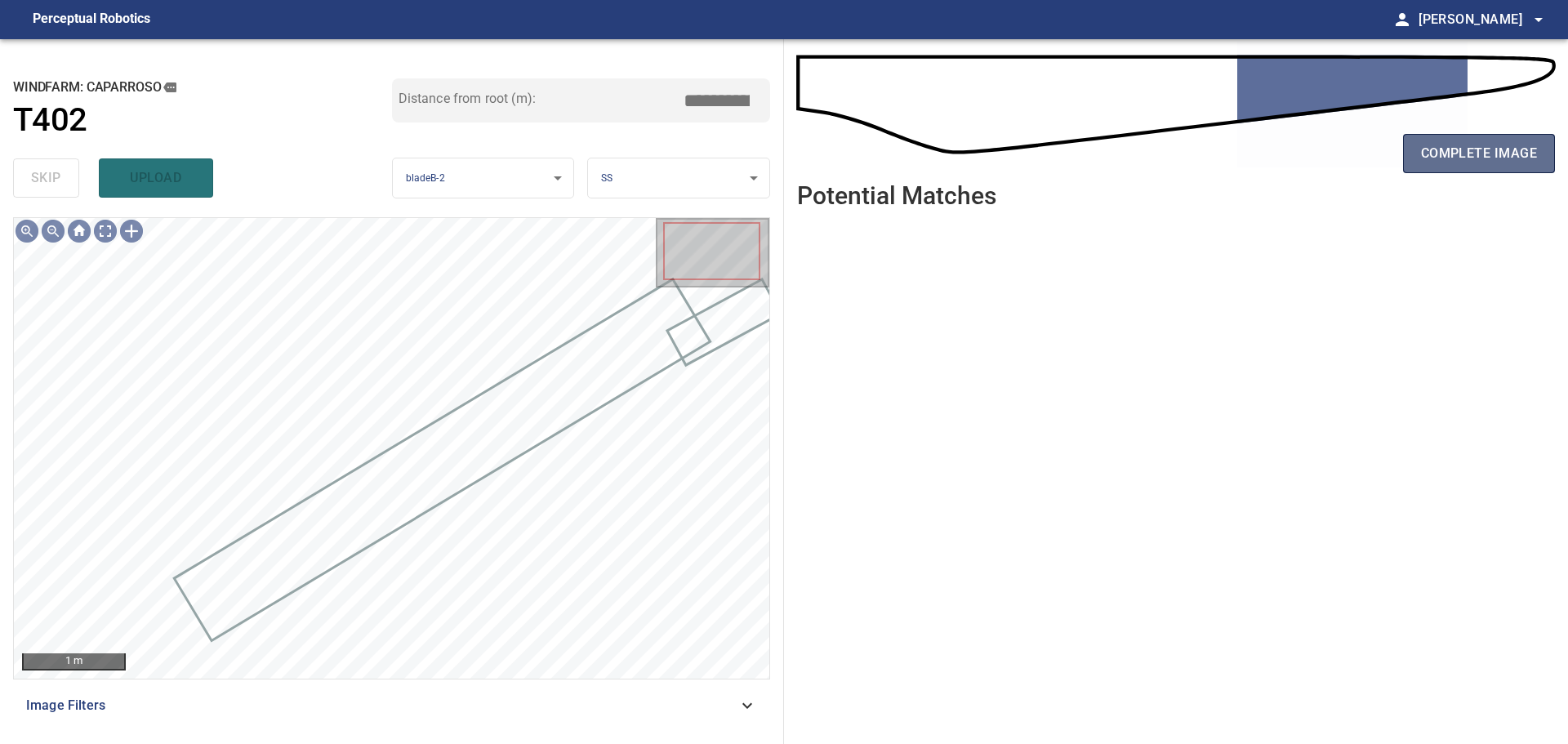
click at [1499, 171] on button "complete image" at bounding box center [1479, 153] width 152 height 39
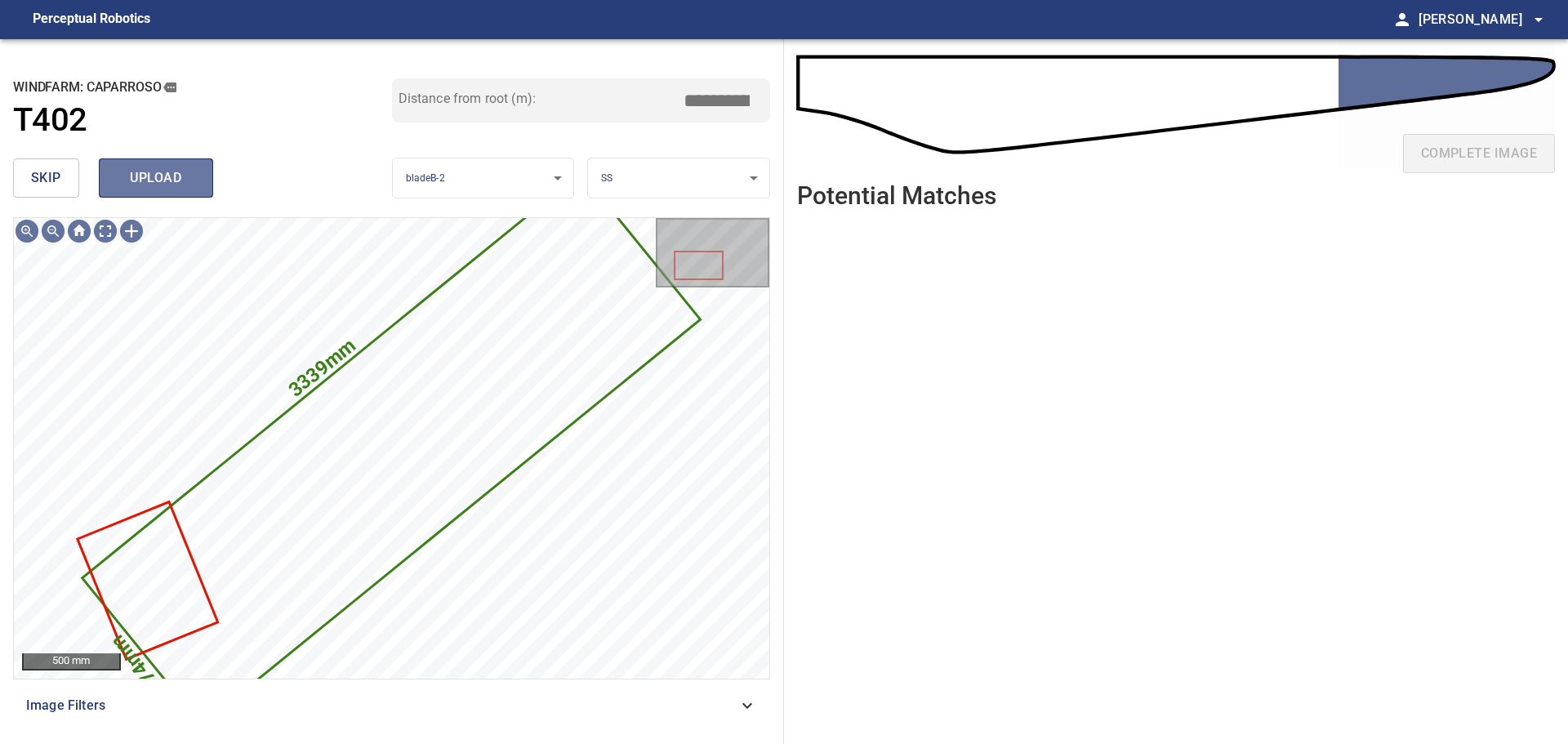
click at [162, 180] on span "upload" at bounding box center [156, 178] width 79 height 23
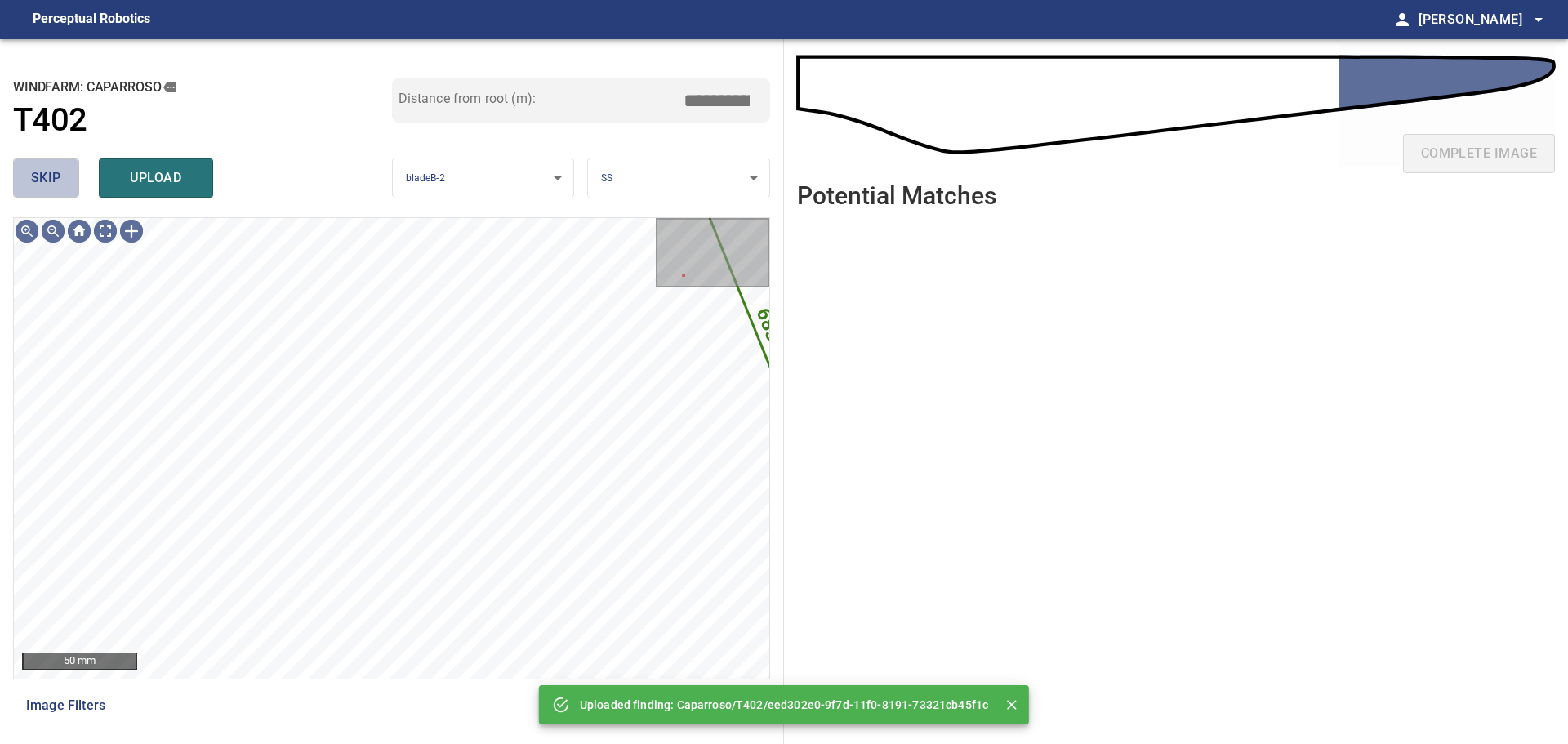
click at [53, 185] on span "skip" at bounding box center [46, 178] width 30 height 23
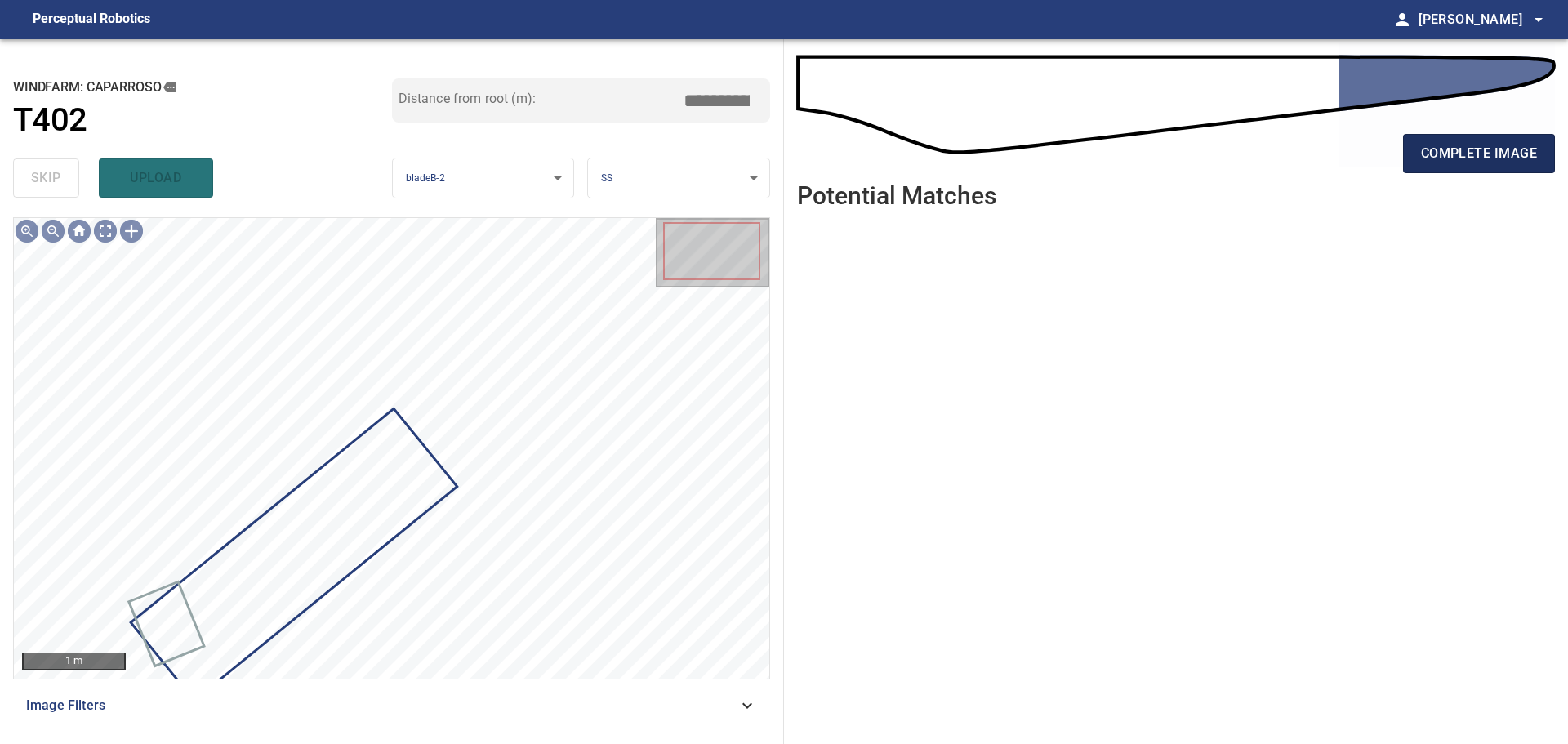
click at [1456, 142] on span "complete image" at bounding box center [1479, 153] width 116 height 23
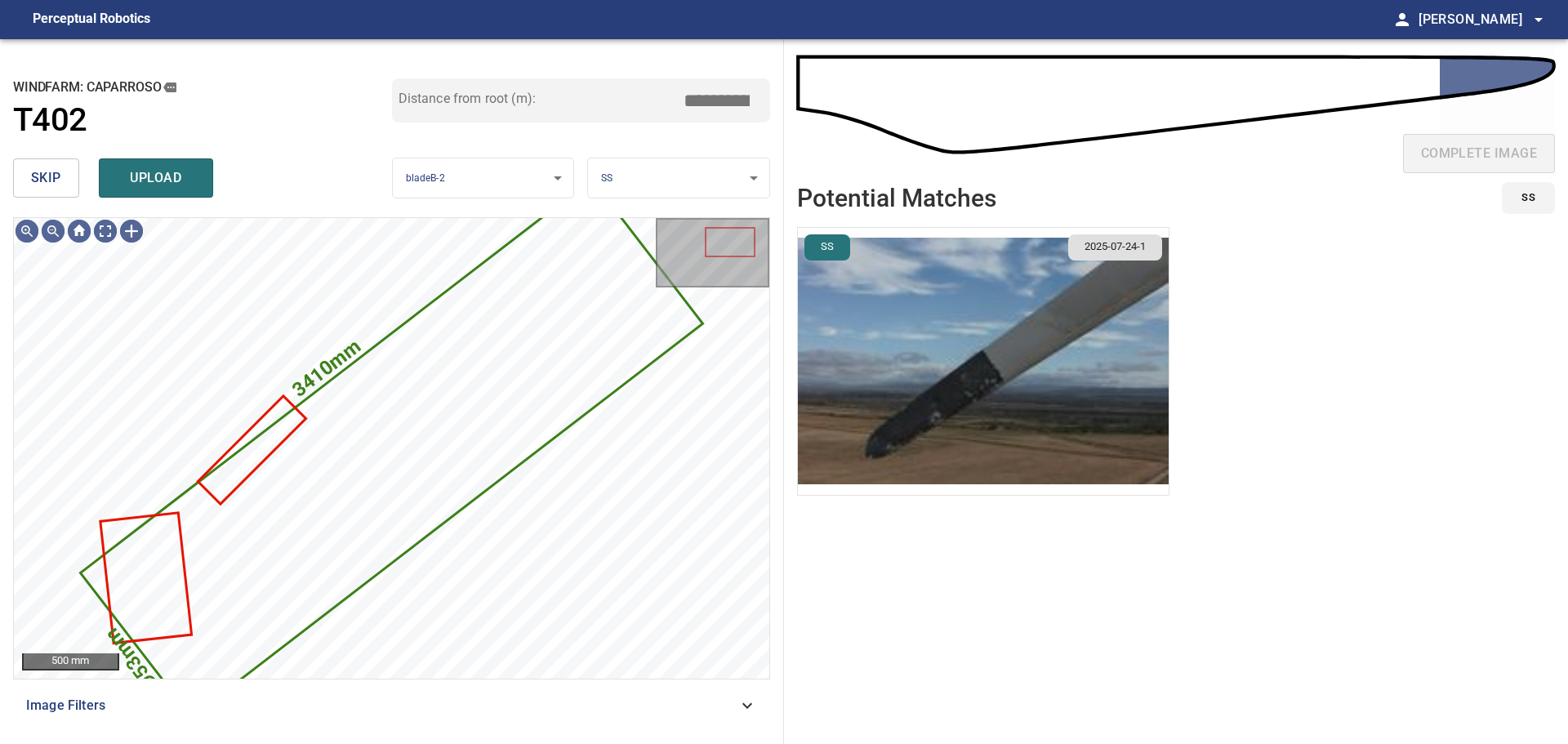
click at [49, 177] on span "skip" at bounding box center [46, 178] width 30 height 23
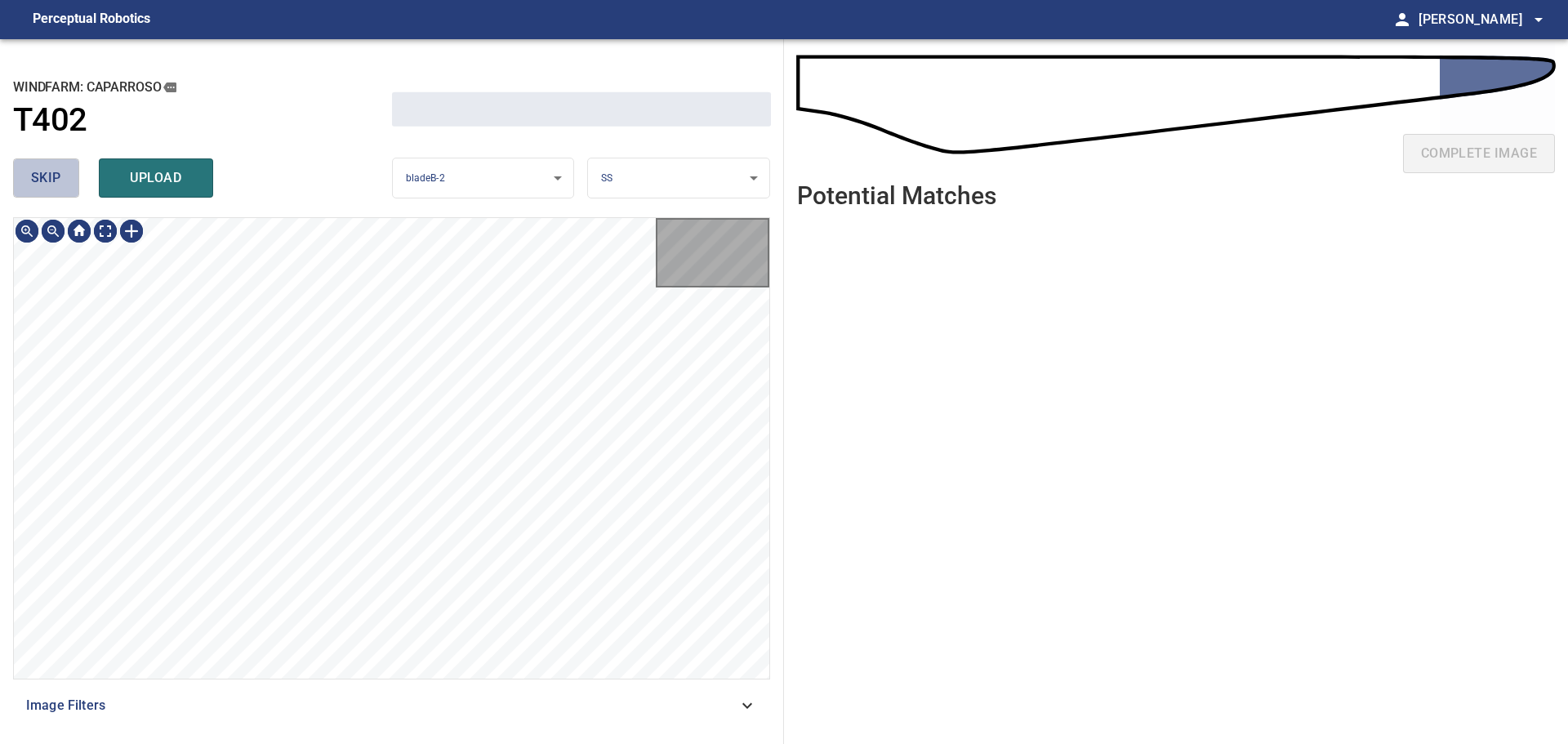
click at [49, 177] on span "skip" at bounding box center [46, 178] width 30 height 23
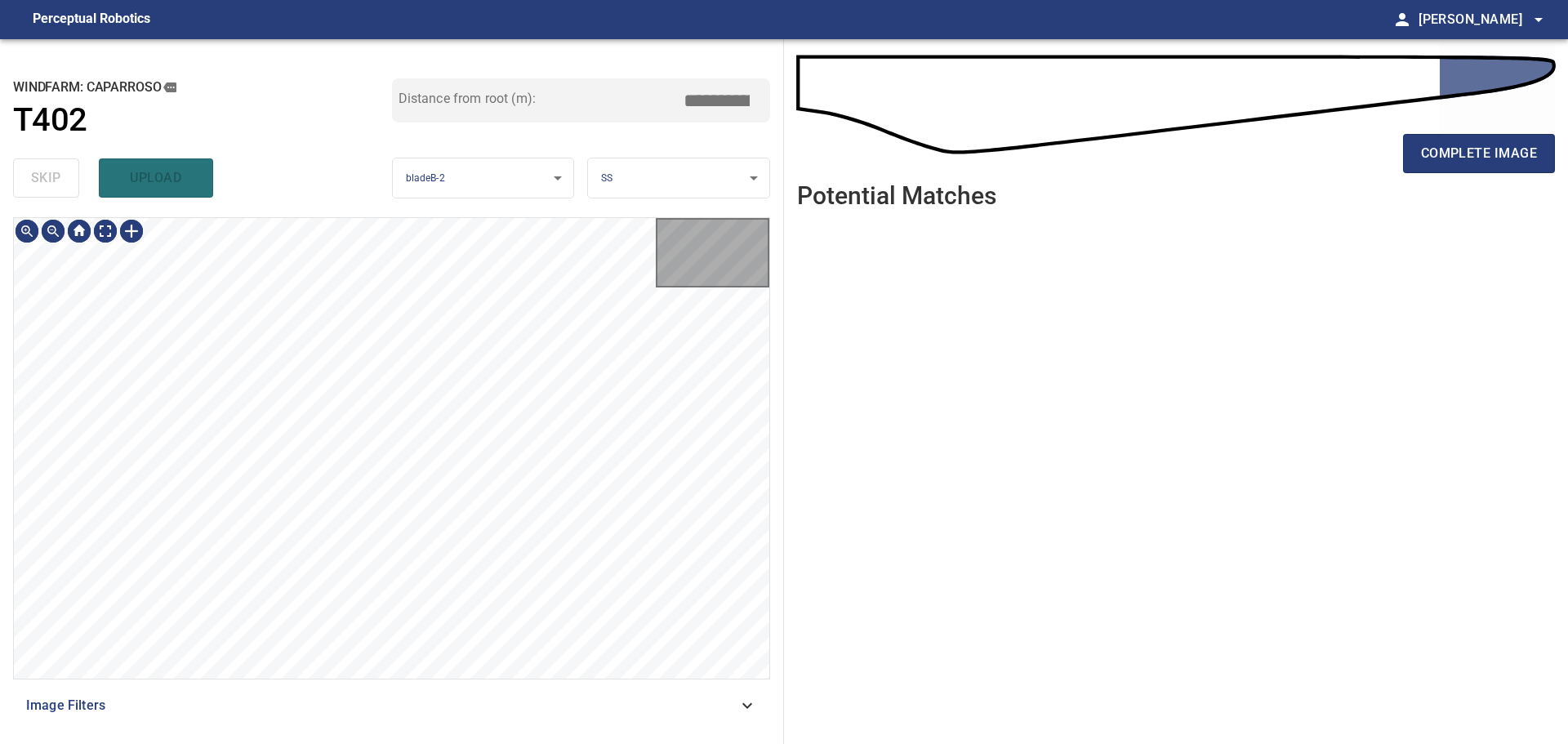
click at [49, 177] on div "skip upload" at bounding box center [203, 178] width 379 height 52
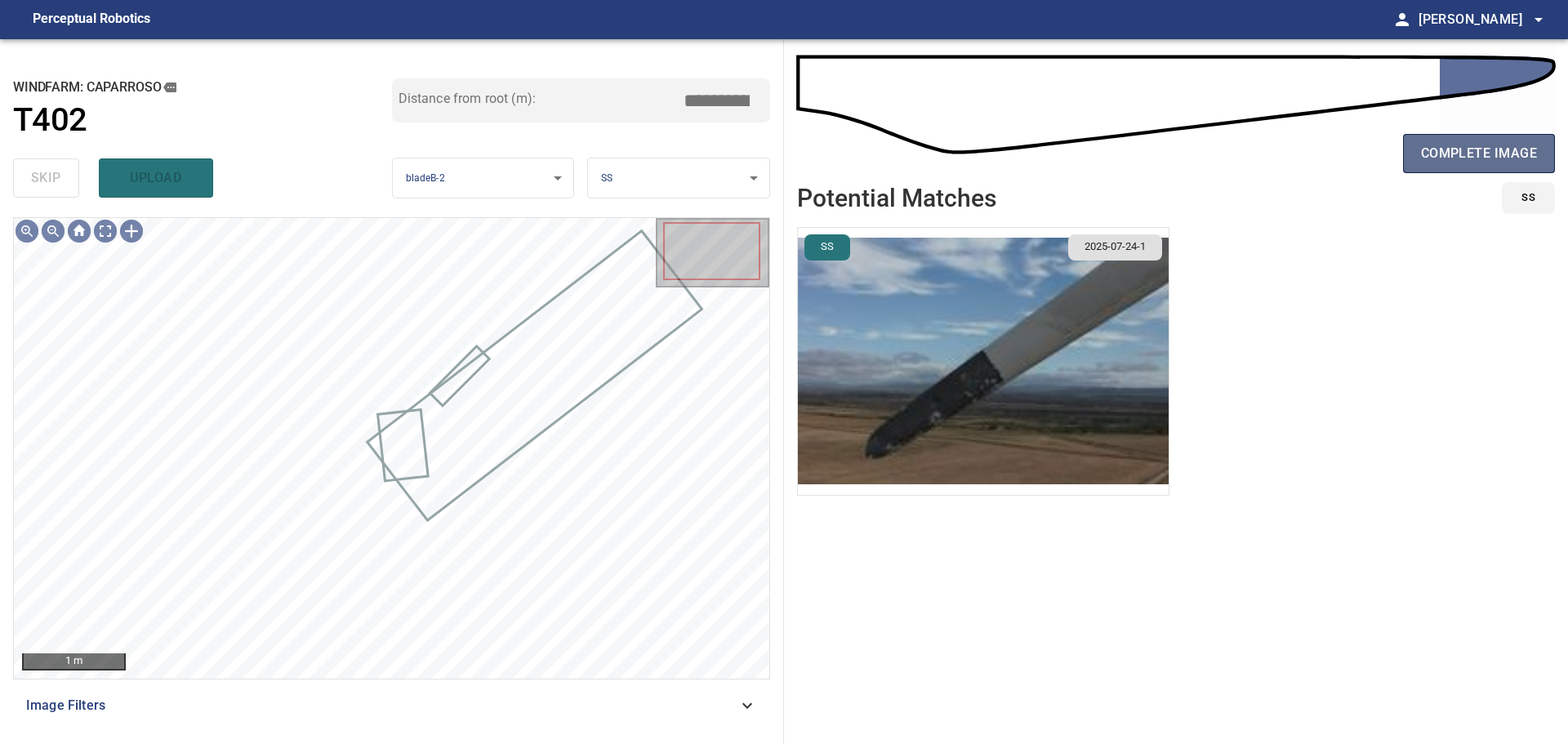
click at [1462, 136] on button "complete image" at bounding box center [1479, 153] width 152 height 39
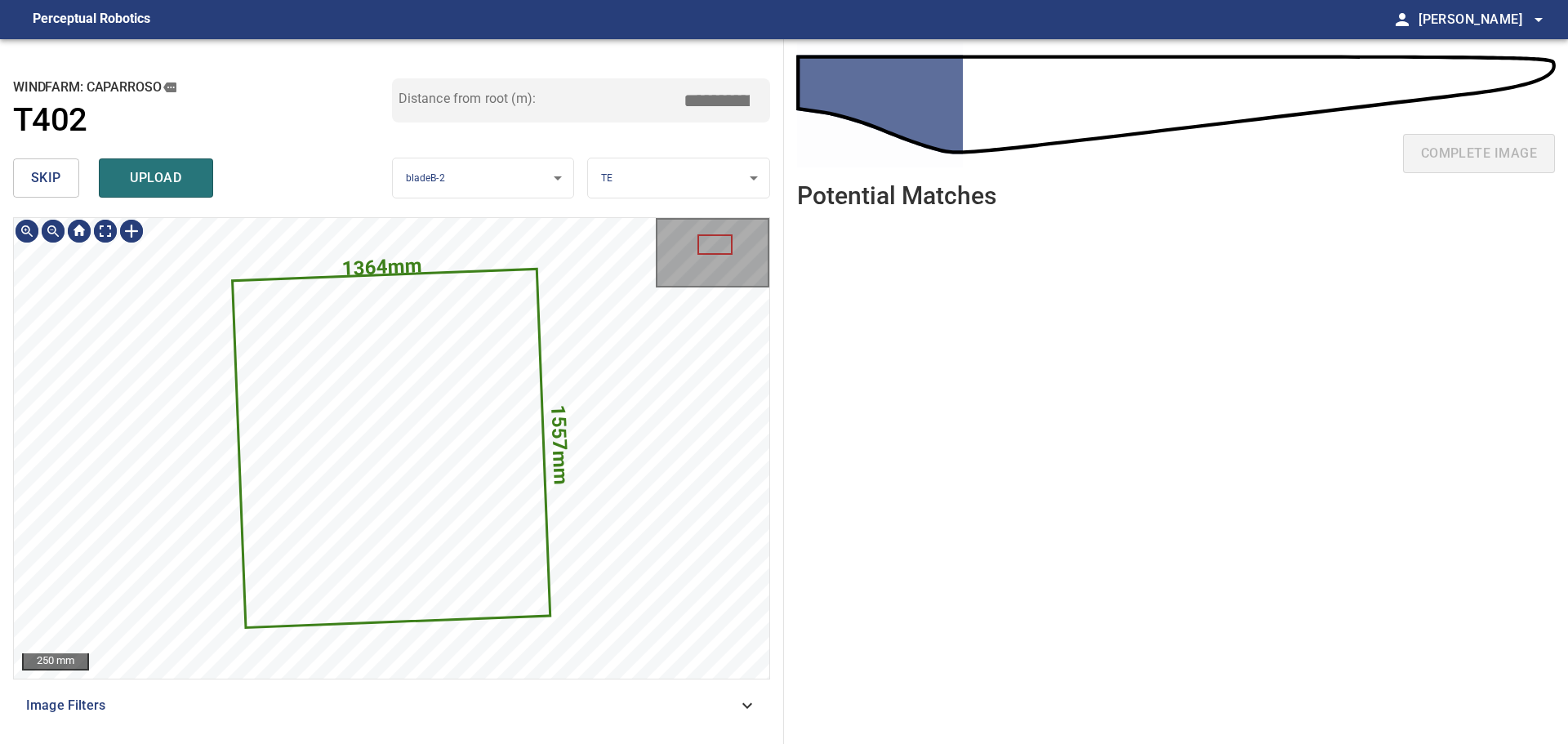
click at [58, 177] on span "skip" at bounding box center [46, 178] width 30 height 23
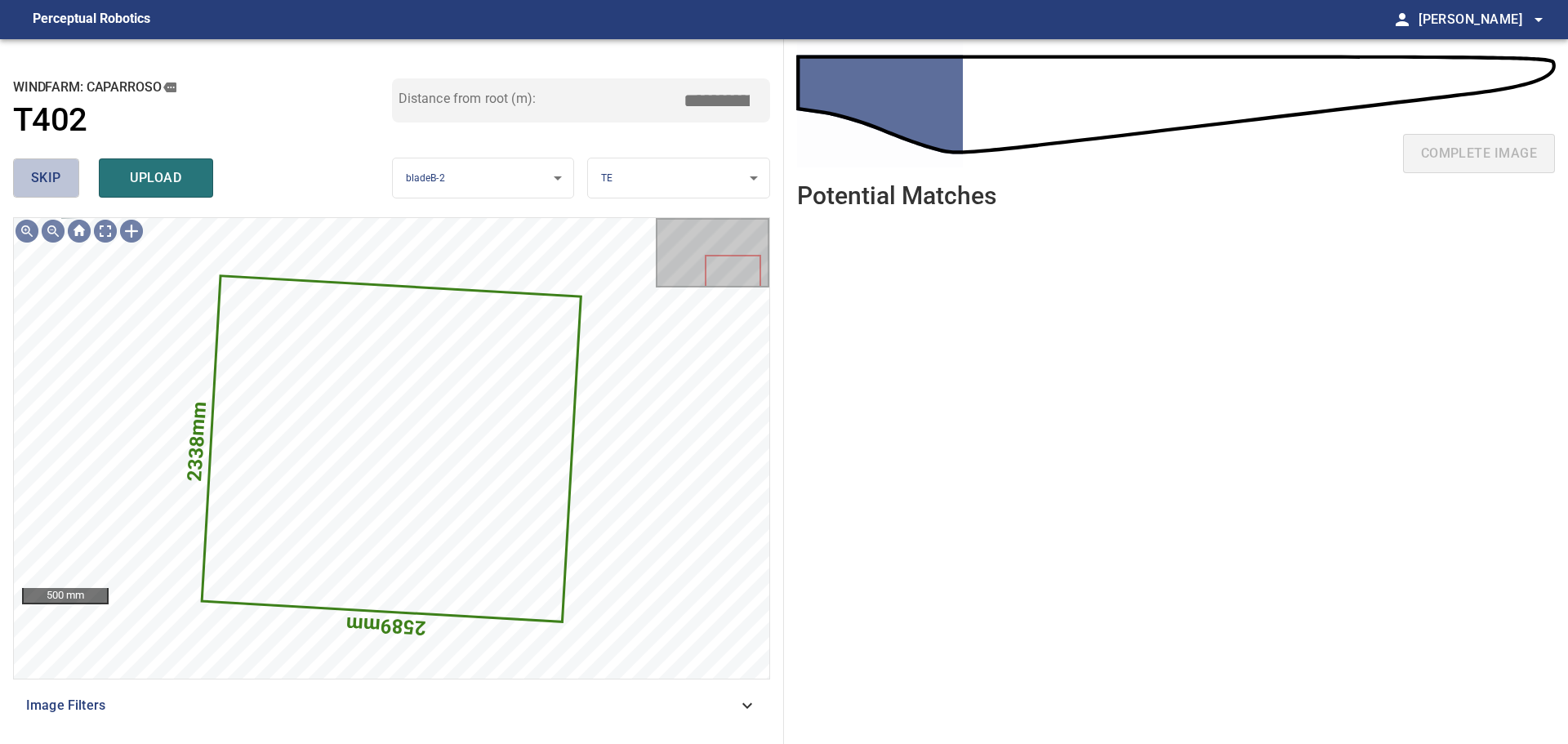
click at [66, 167] on button "skip" at bounding box center [46, 178] width 66 height 39
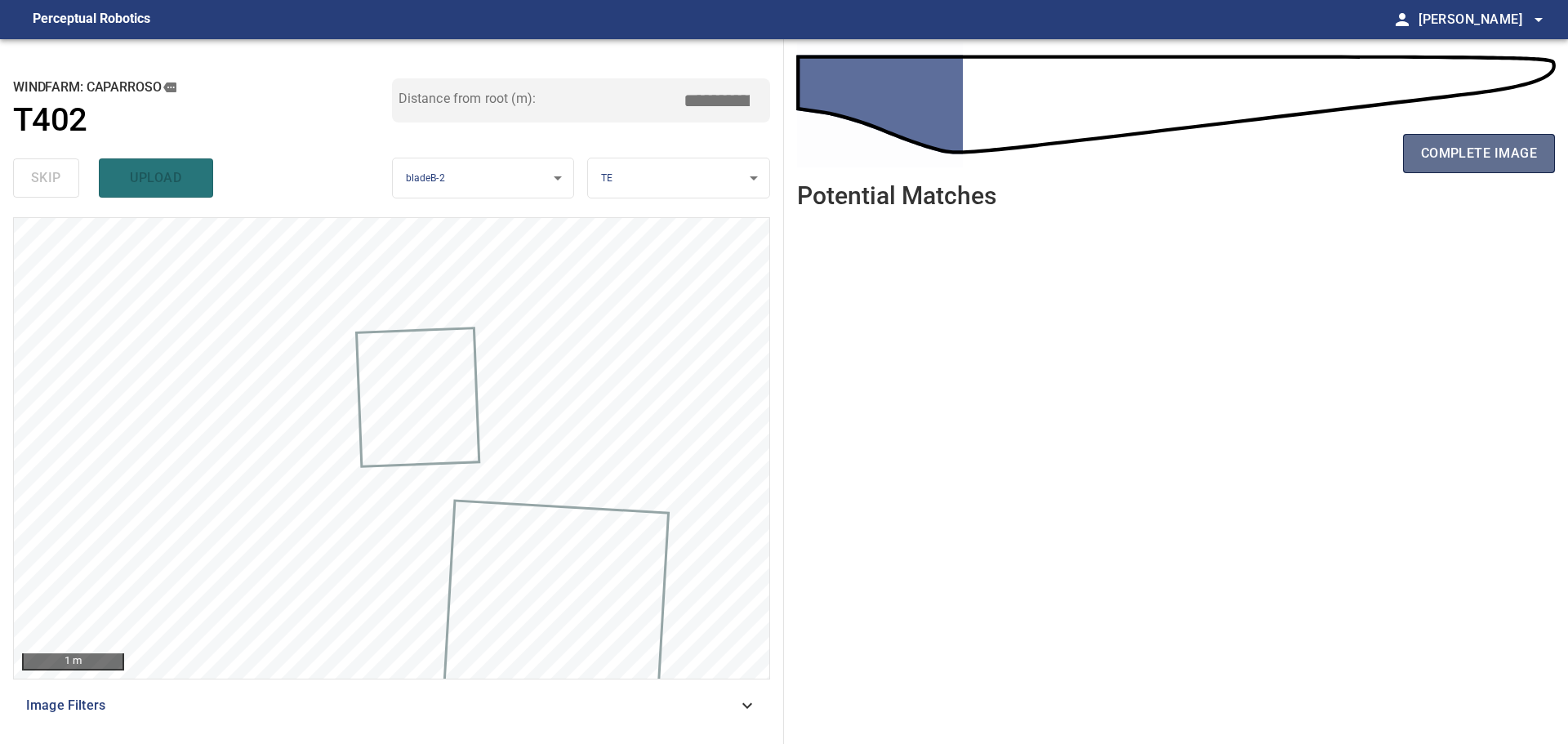
click at [1462, 163] on span "complete image" at bounding box center [1479, 153] width 116 height 23
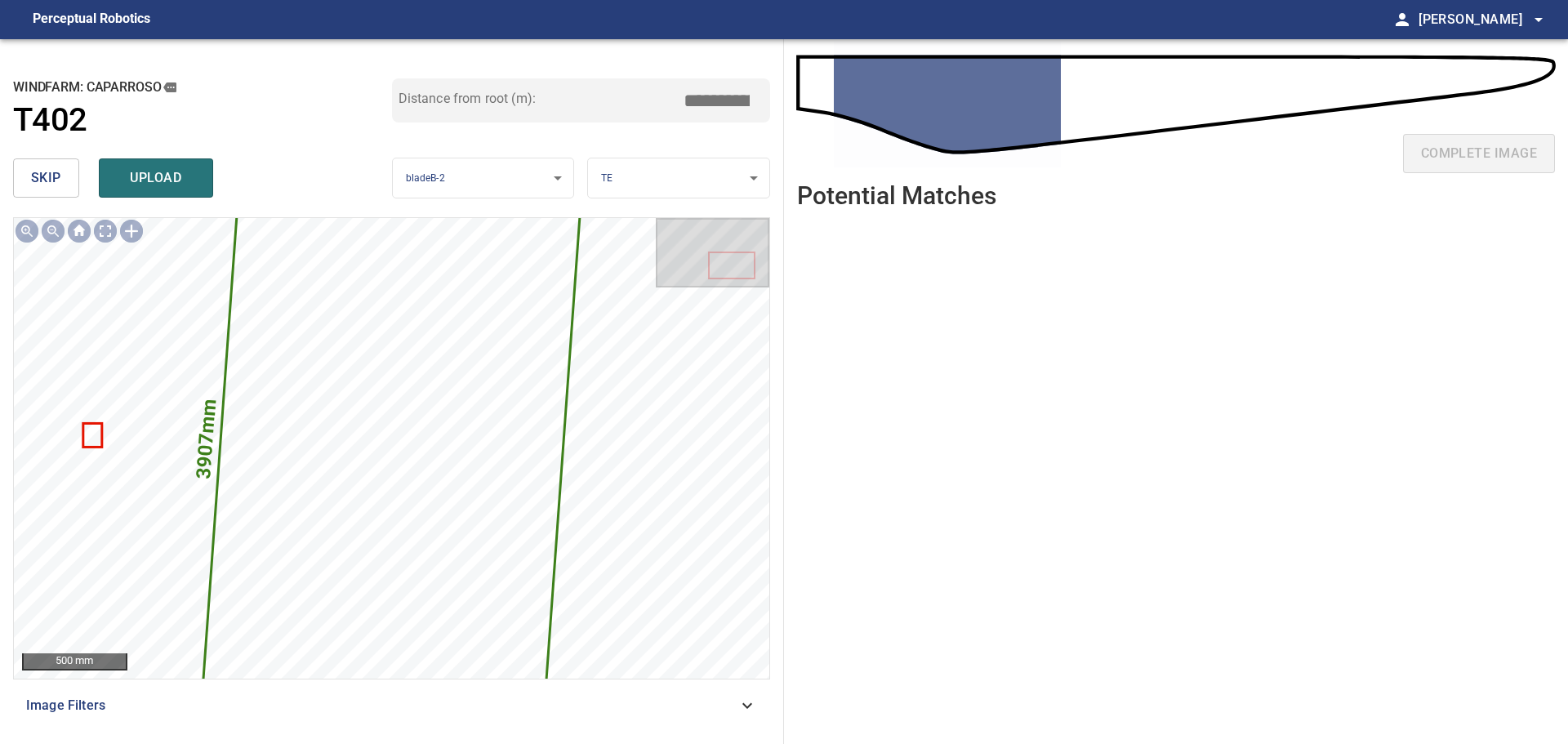
click at [29, 175] on button "skip" at bounding box center [46, 178] width 66 height 39
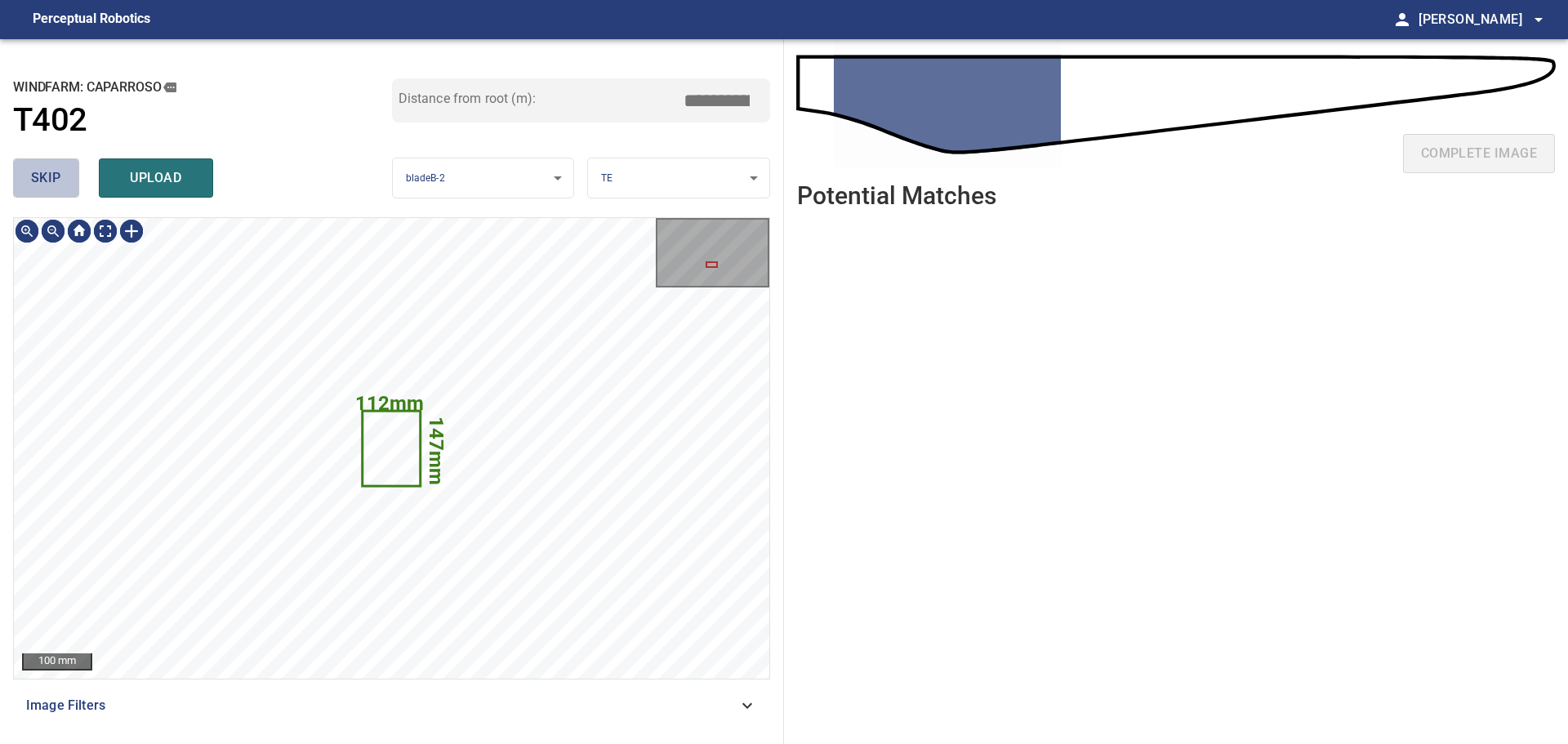
click at [25, 182] on button "skip" at bounding box center [46, 178] width 66 height 39
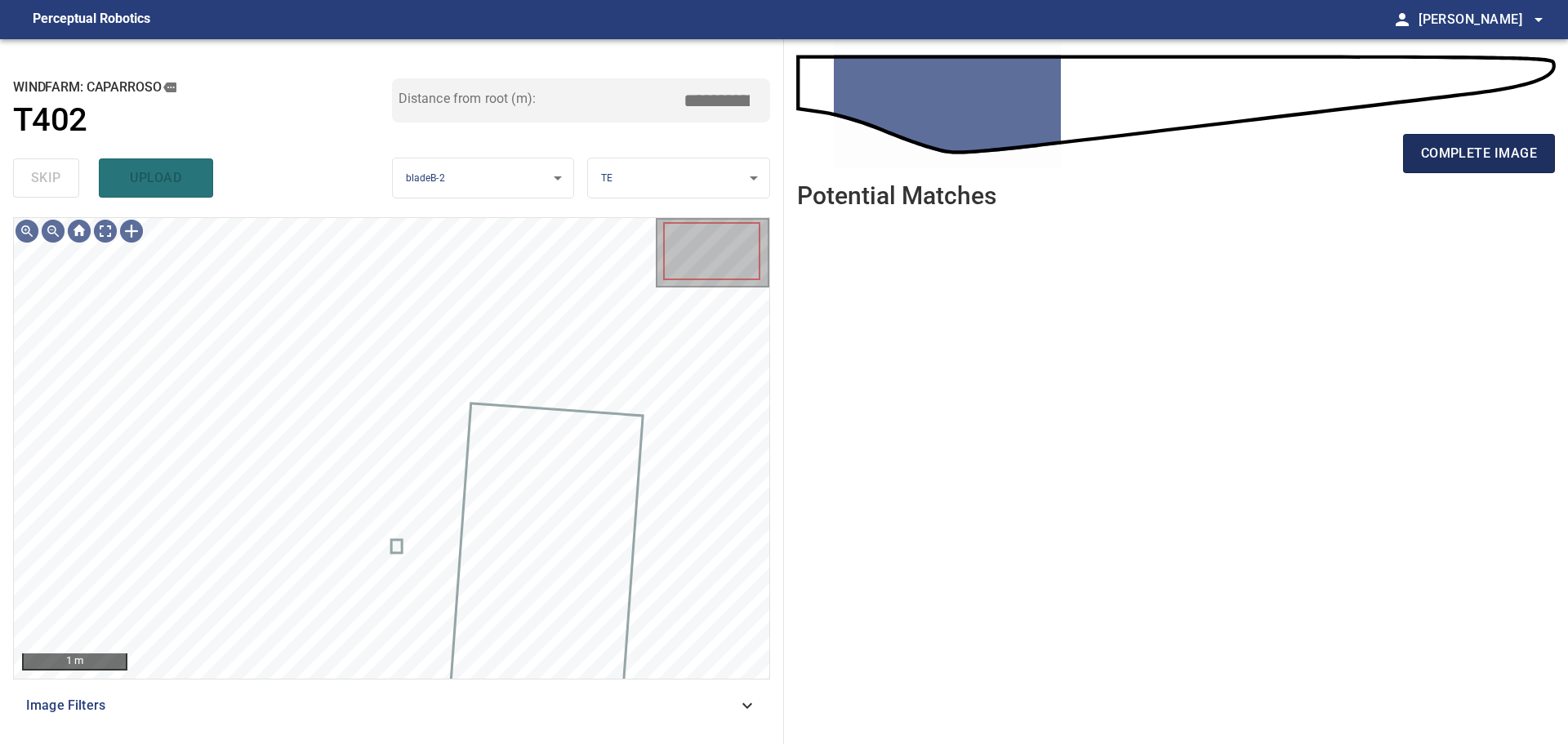
click at [1492, 139] on button "complete image" at bounding box center [1479, 153] width 152 height 39
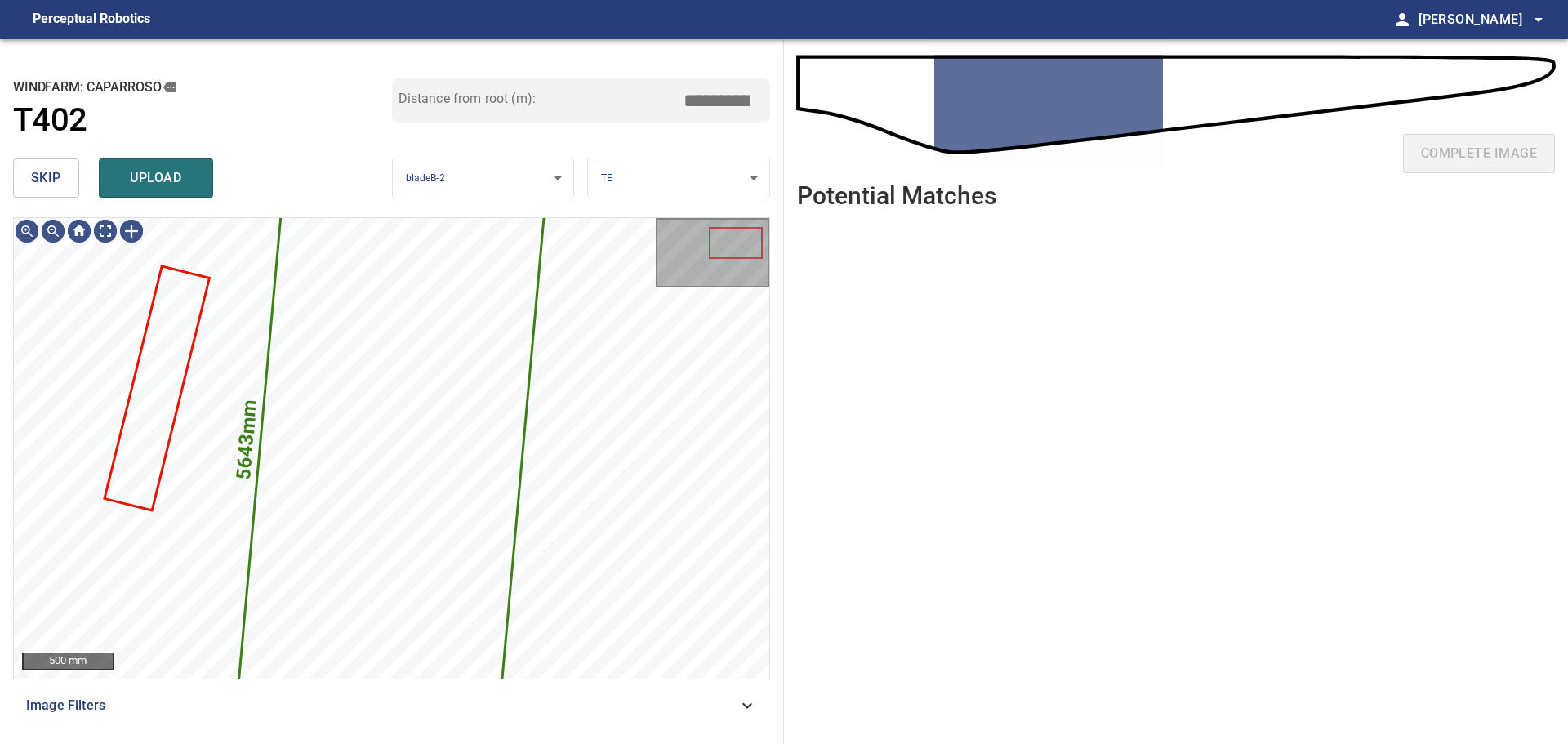
click at [19, 168] on button "skip" at bounding box center [46, 178] width 66 height 39
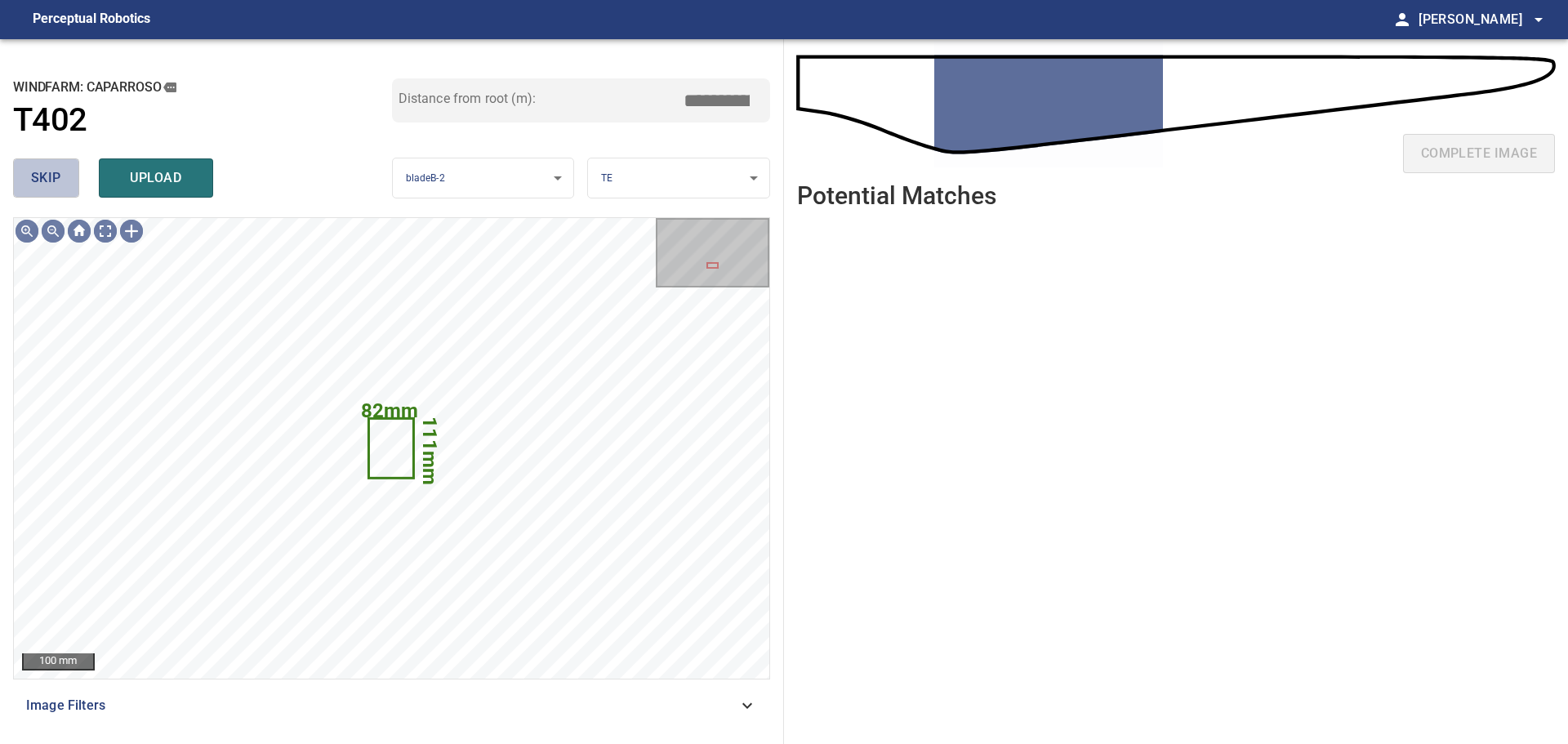
click at [66, 182] on button "skip" at bounding box center [46, 178] width 66 height 39
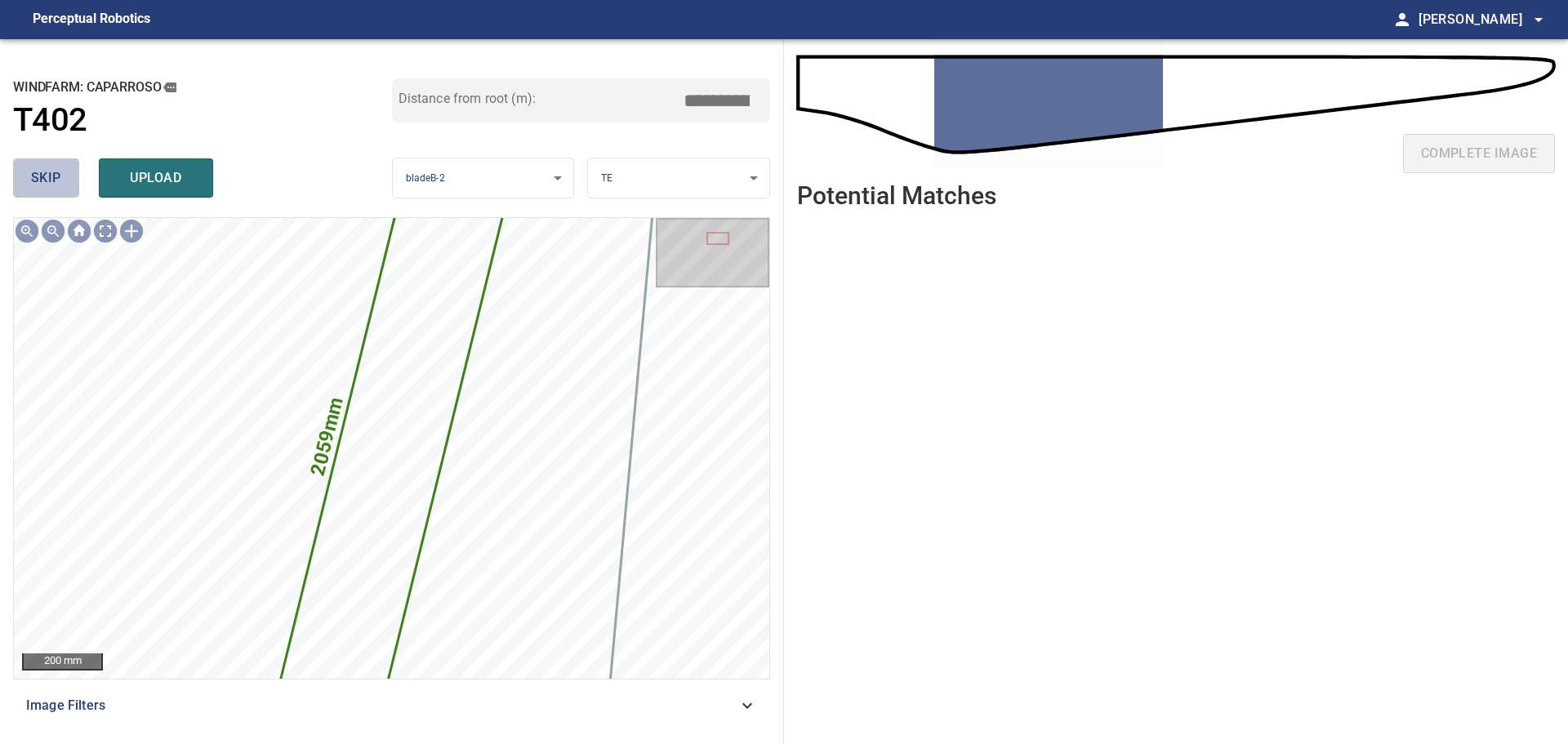
click at [66, 182] on button "skip" at bounding box center [46, 178] width 66 height 39
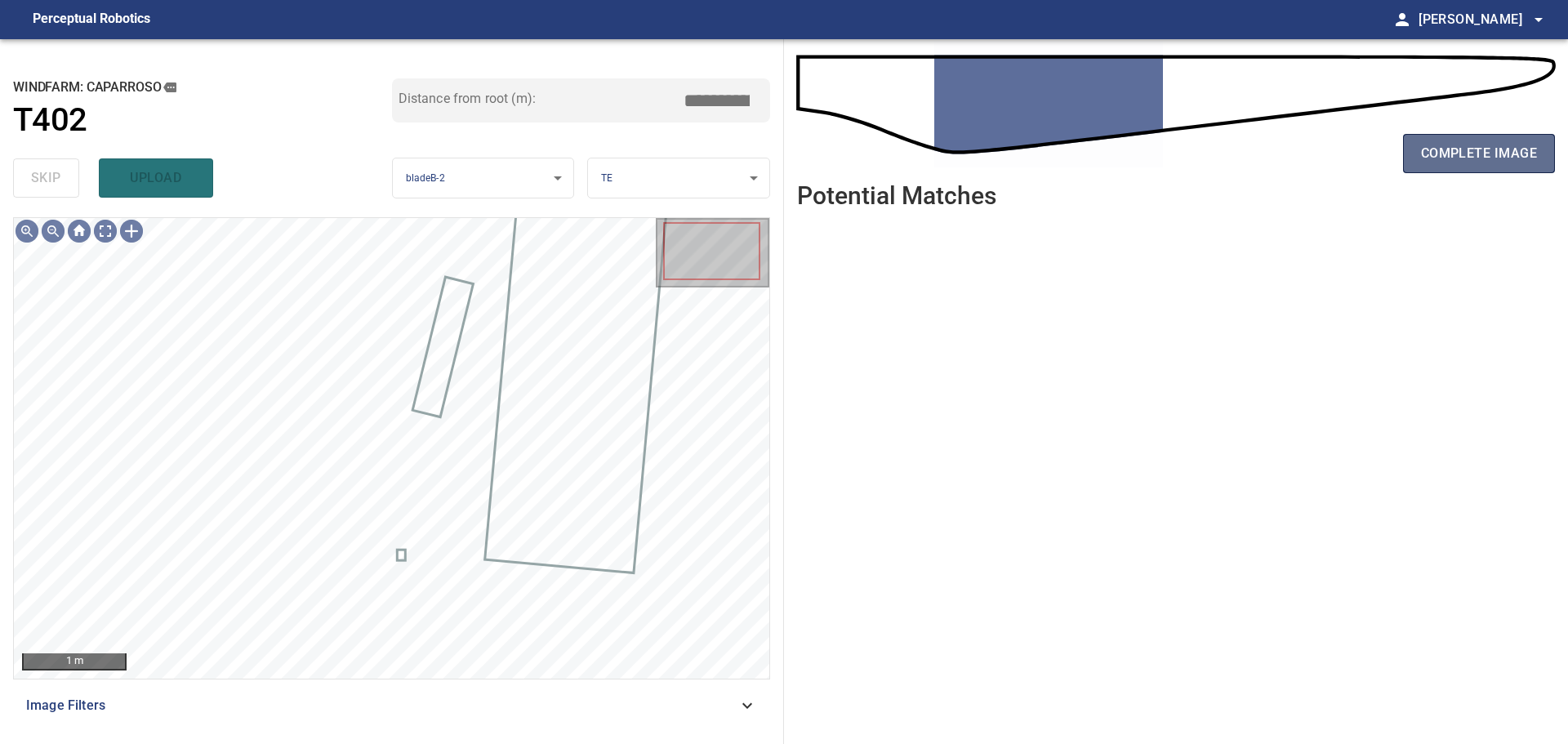
click at [1453, 149] on span "complete image" at bounding box center [1479, 153] width 116 height 23
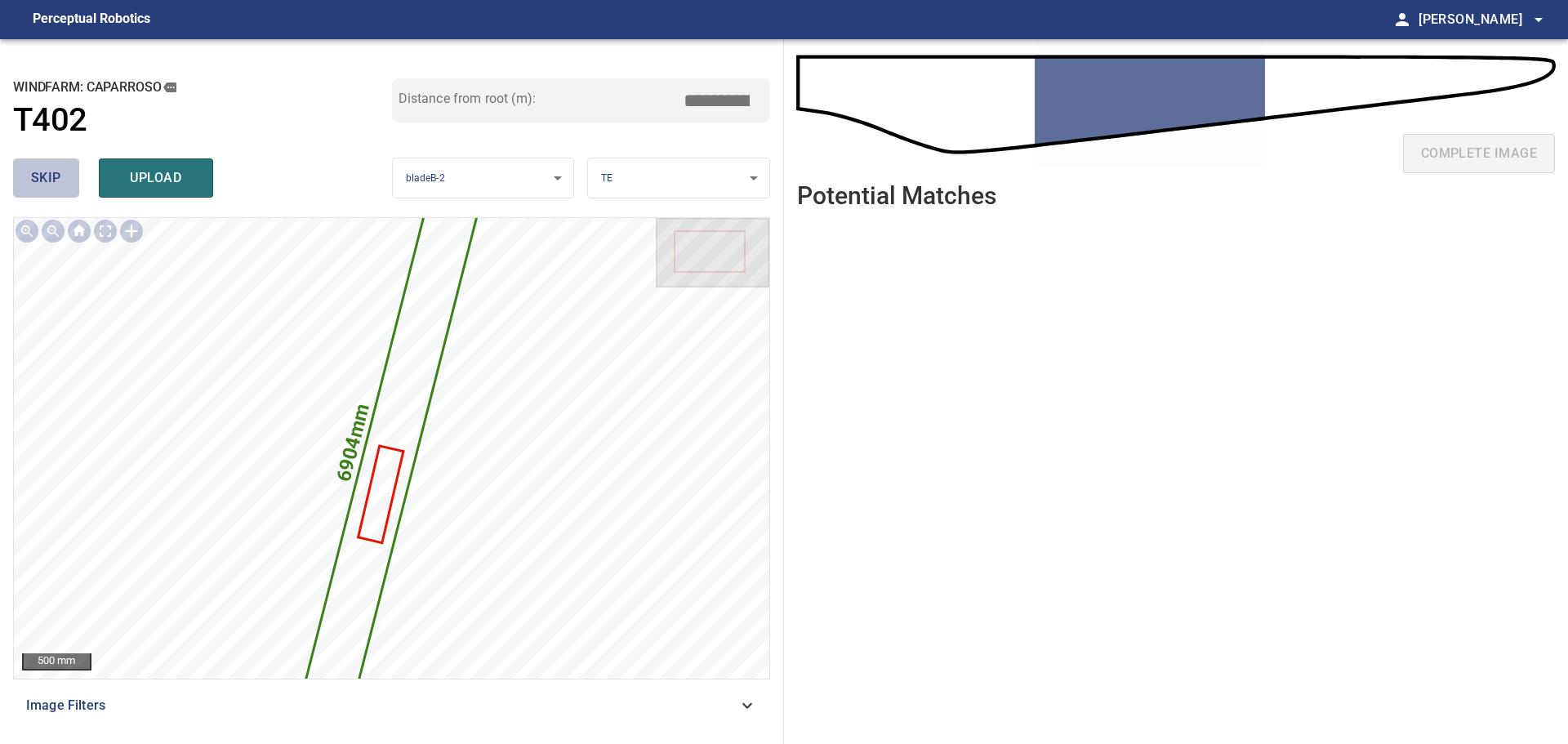
click at [54, 182] on span "skip" at bounding box center [46, 178] width 30 height 23
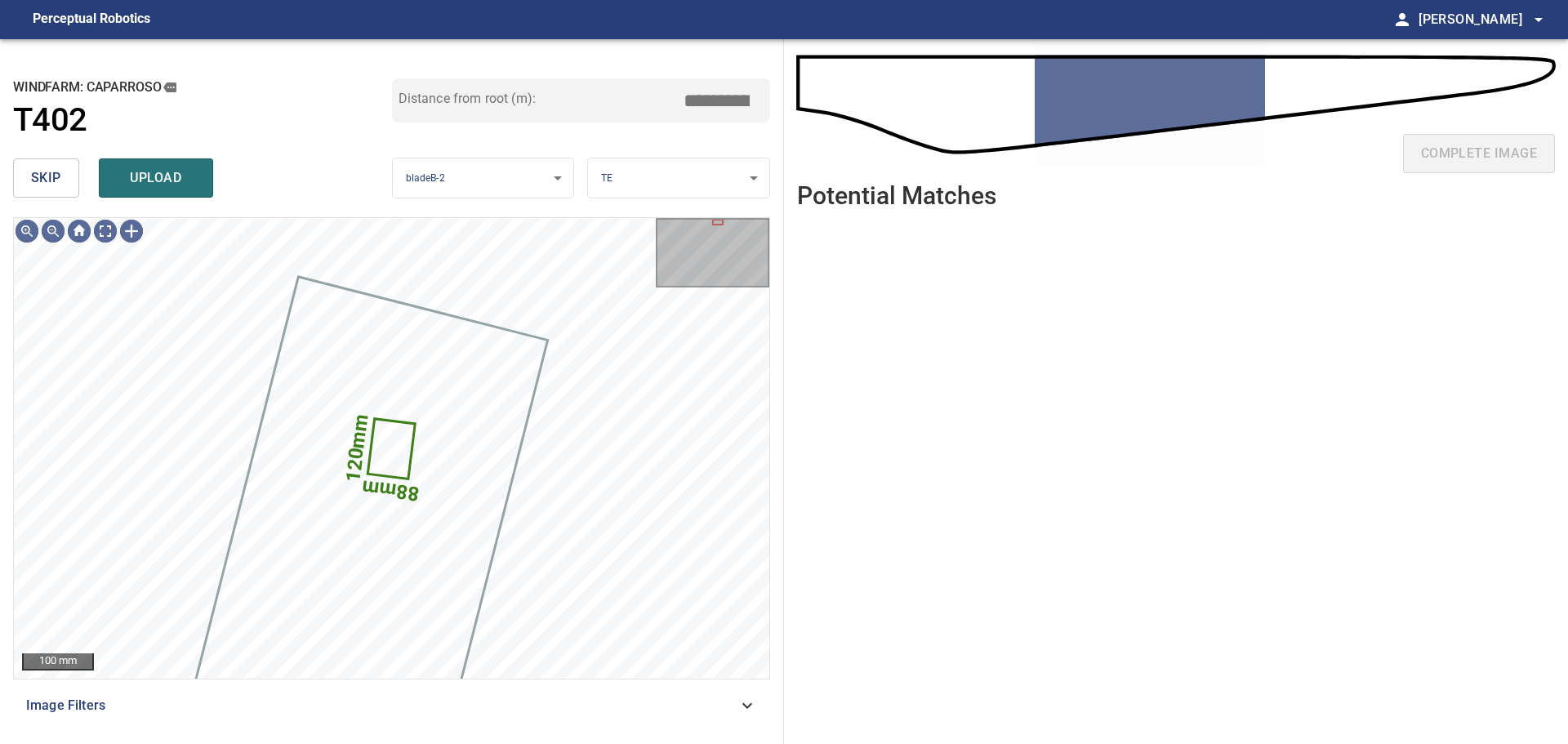
click at [54, 182] on span "skip" at bounding box center [46, 178] width 30 height 23
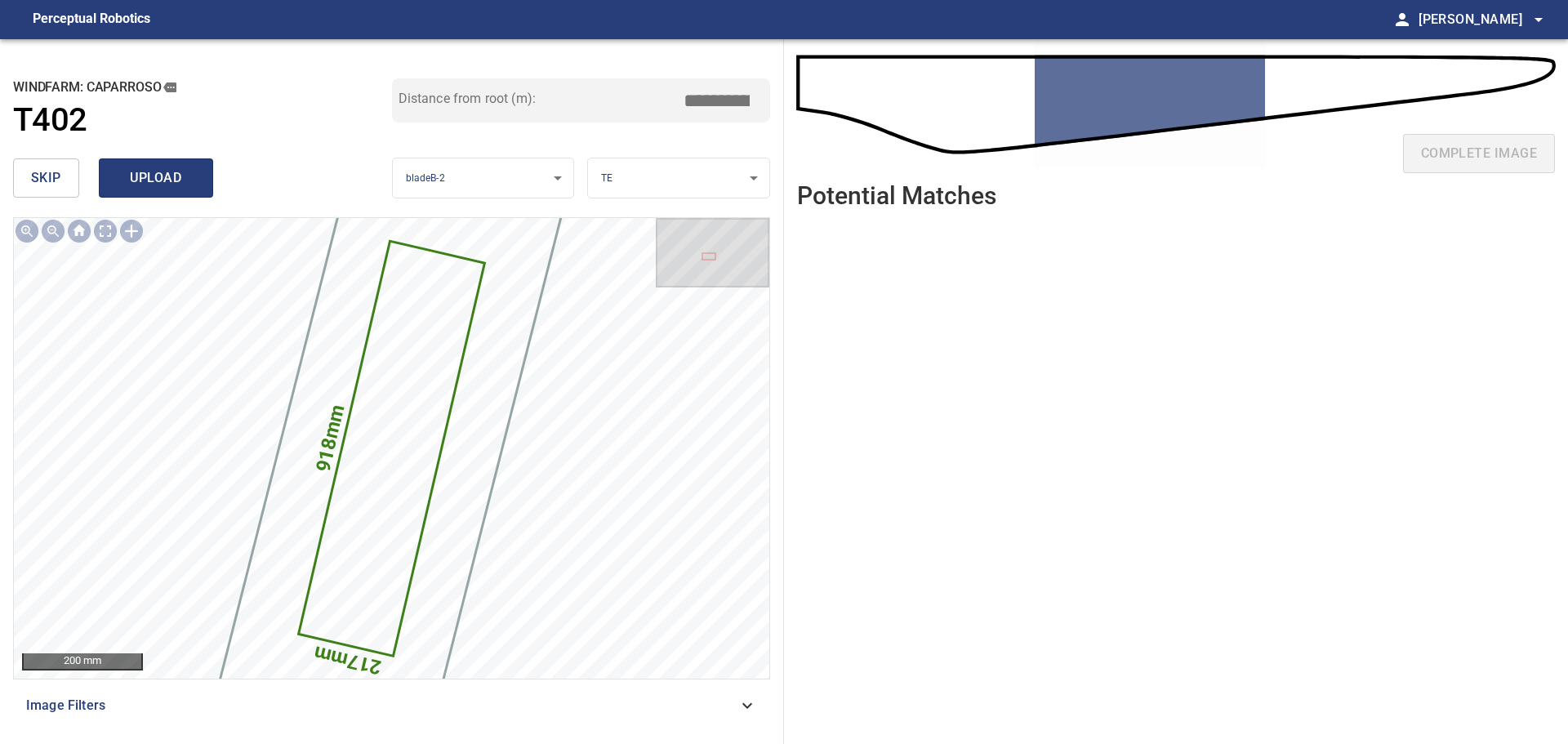
click at [180, 174] on span "upload" at bounding box center [156, 178] width 79 height 23
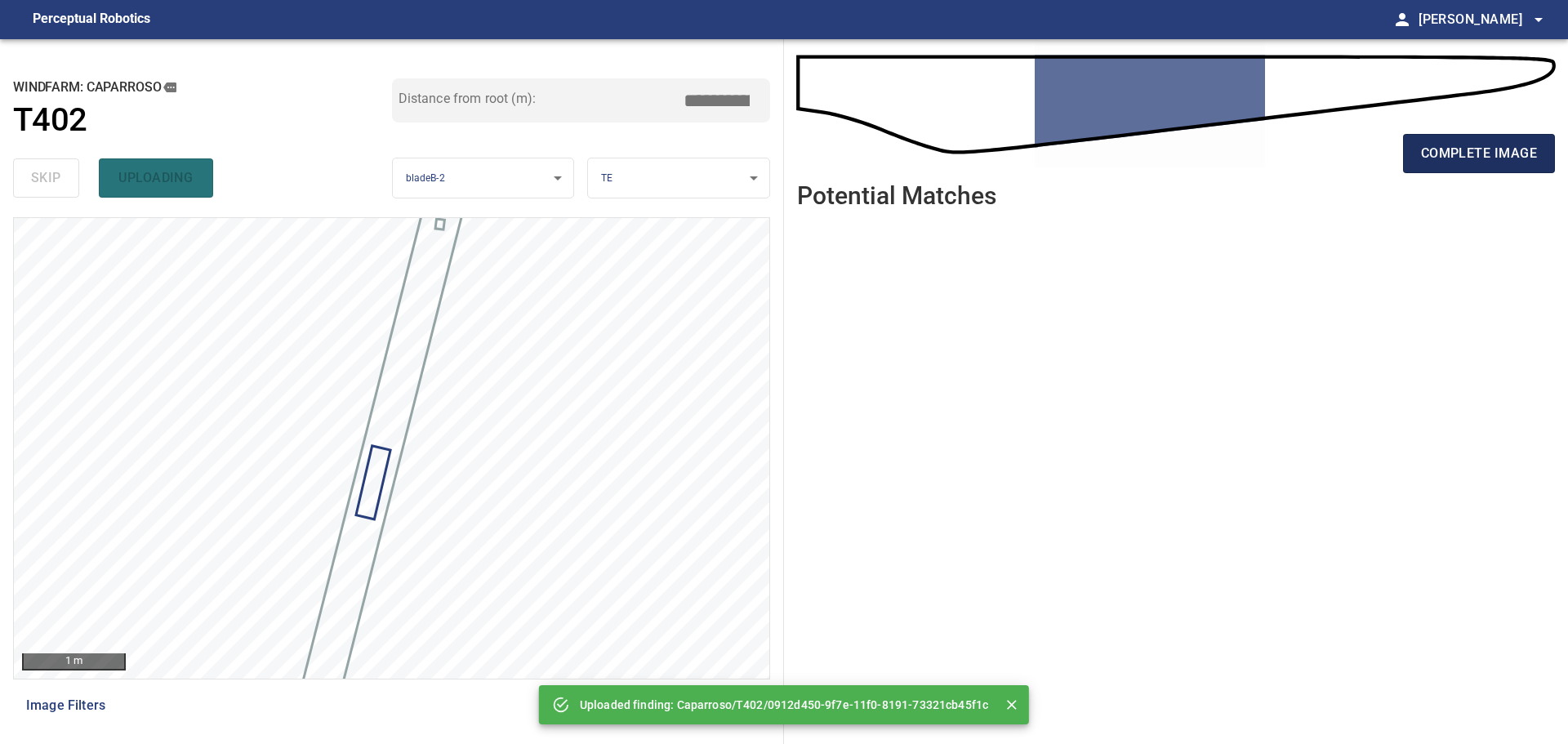
click at [1481, 162] on span "complete image" at bounding box center [1479, 153] width 116 height 23
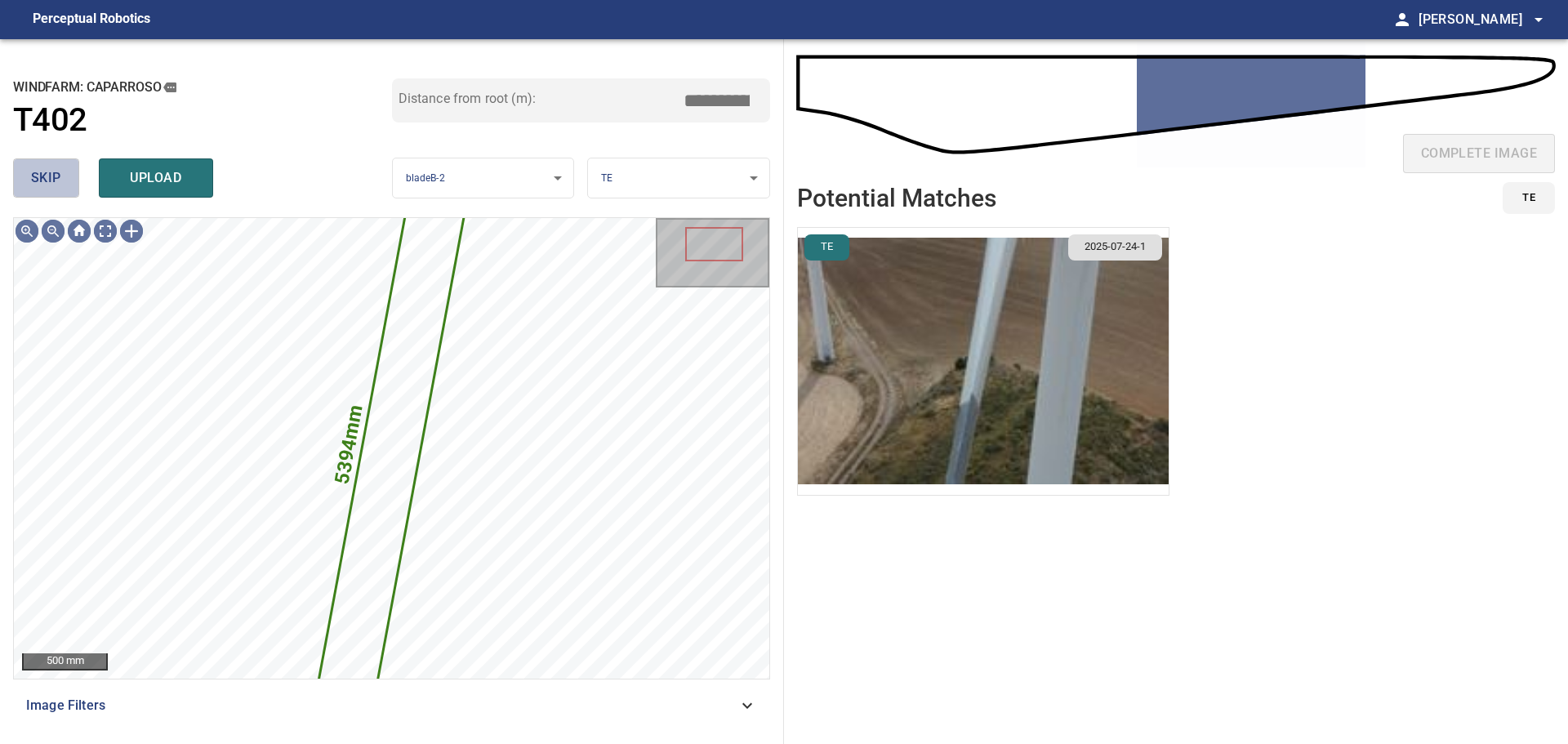
click at [50, 169] on span "skip" at bounding box center [46, 178] width 30 height 23
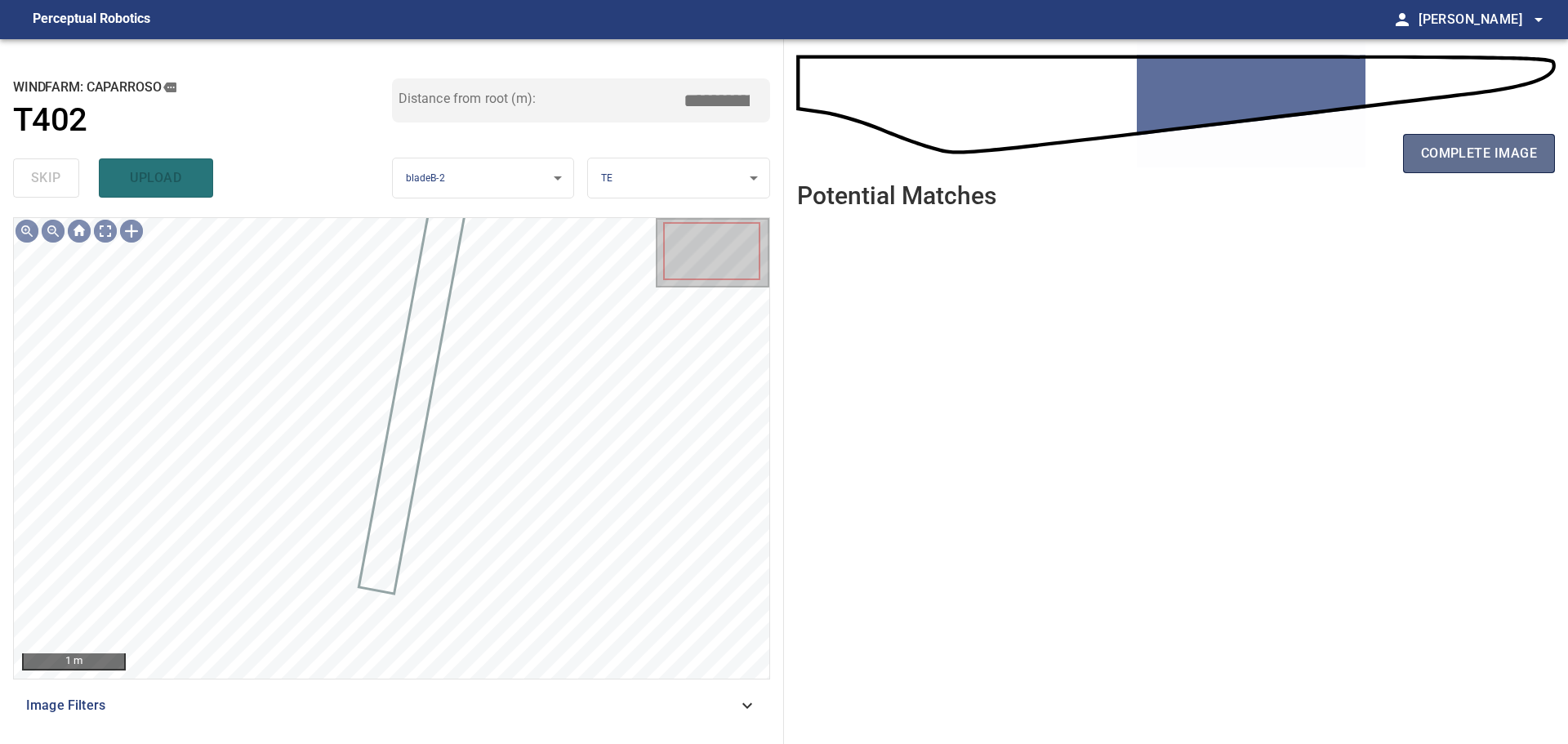
click at [1426, 170] on button "complete image" at bounding box center [1479, 153] width 152 height 39
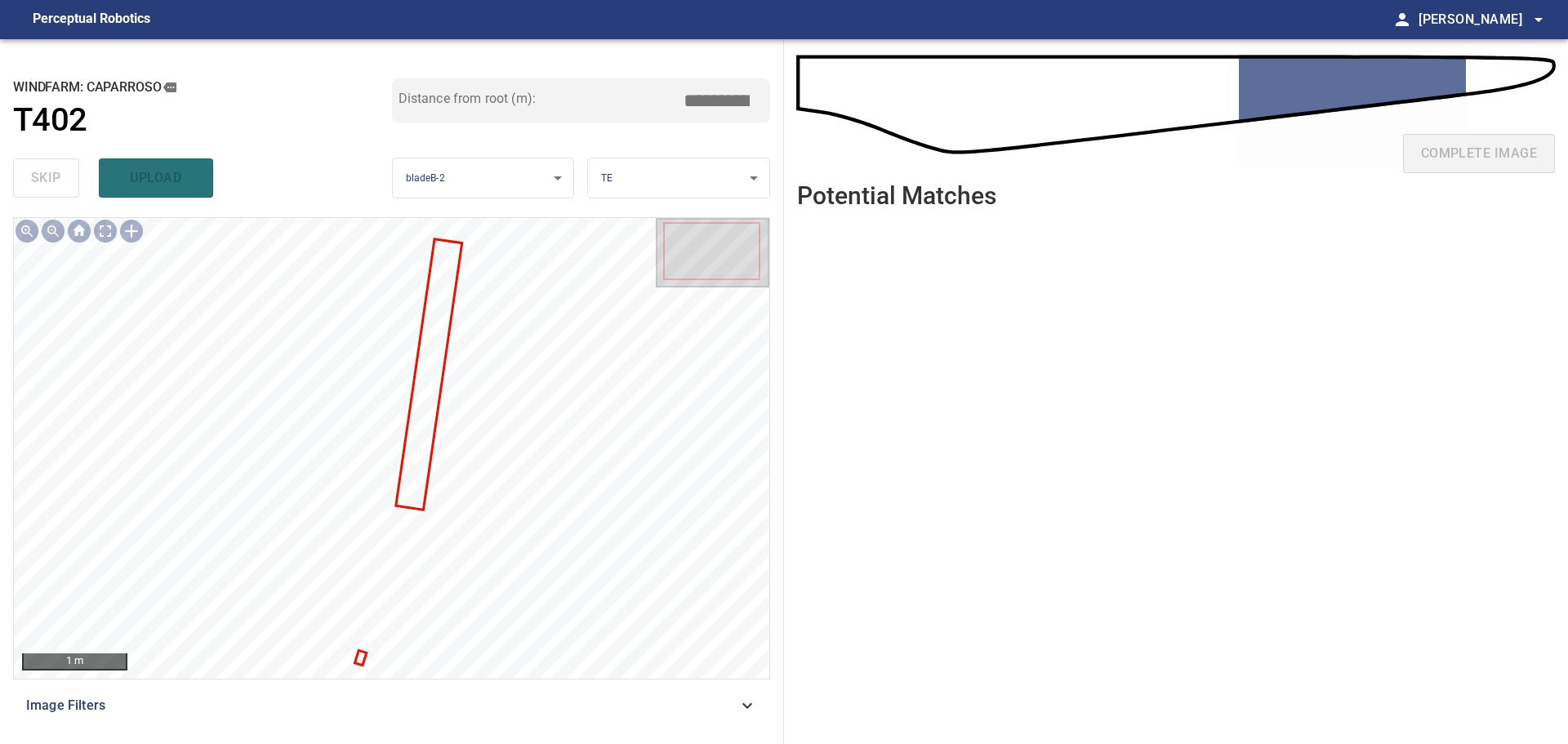
click at [42, 177] on div "skip upload" at bounding box center [203, 178] width 379 height 52
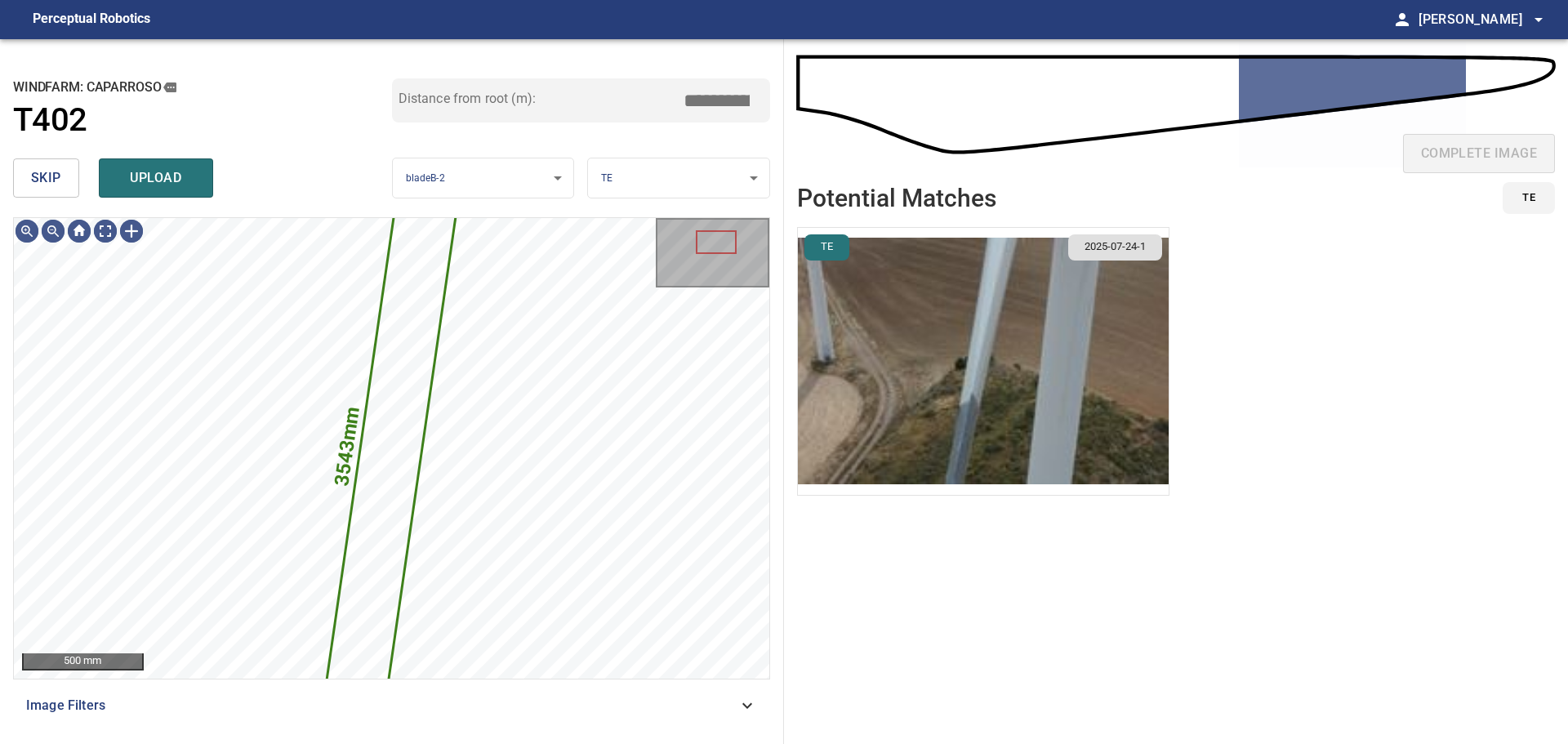
click at [47, 171] on span "skip" at bounding box center [46, 178] width 30 height 23
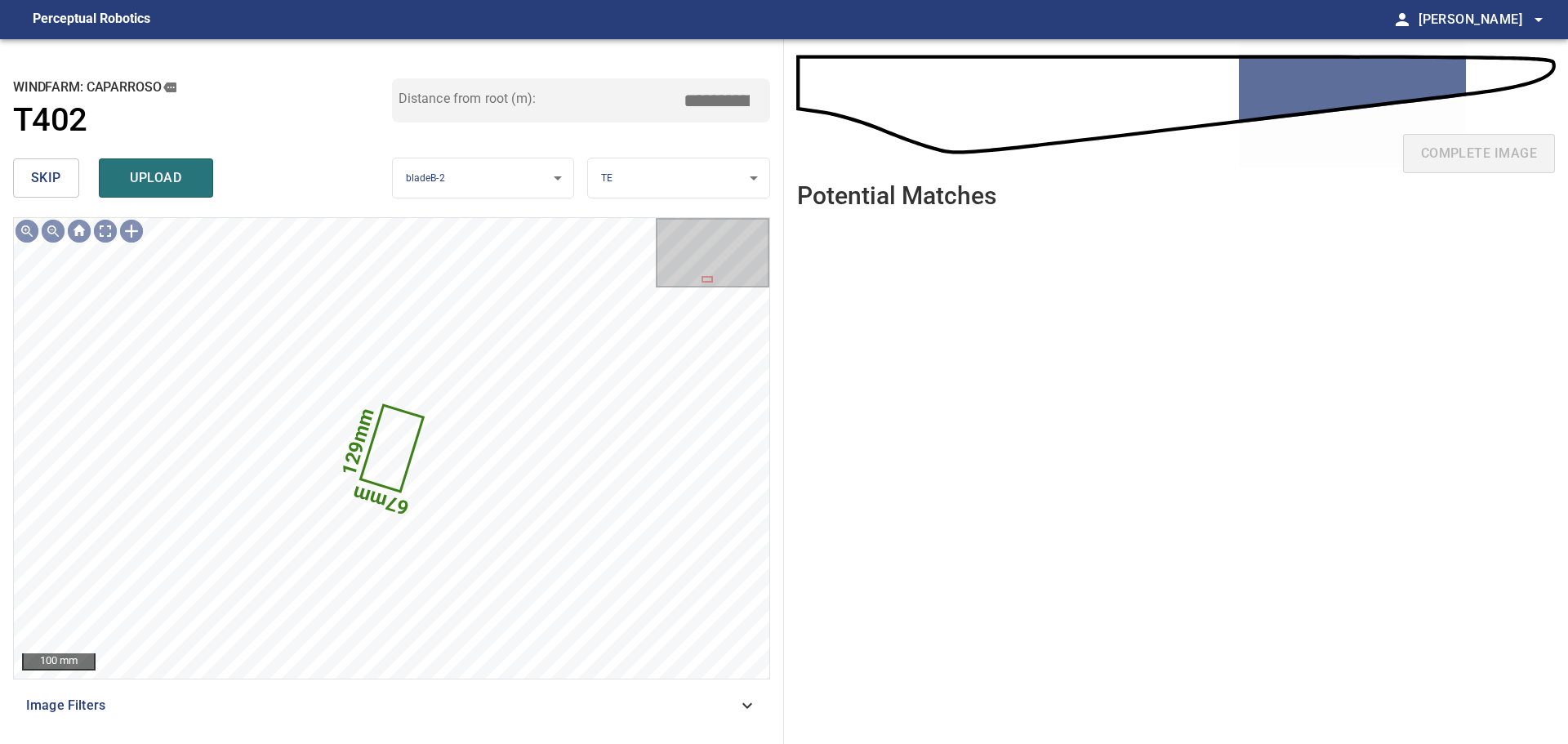
click at [1468, 147] on div "complete image" at bounding box center [1176, 159] width 758 height 65
click at [42, 178] on span "skip" at bounding box center [46, 178] width 30 height 23
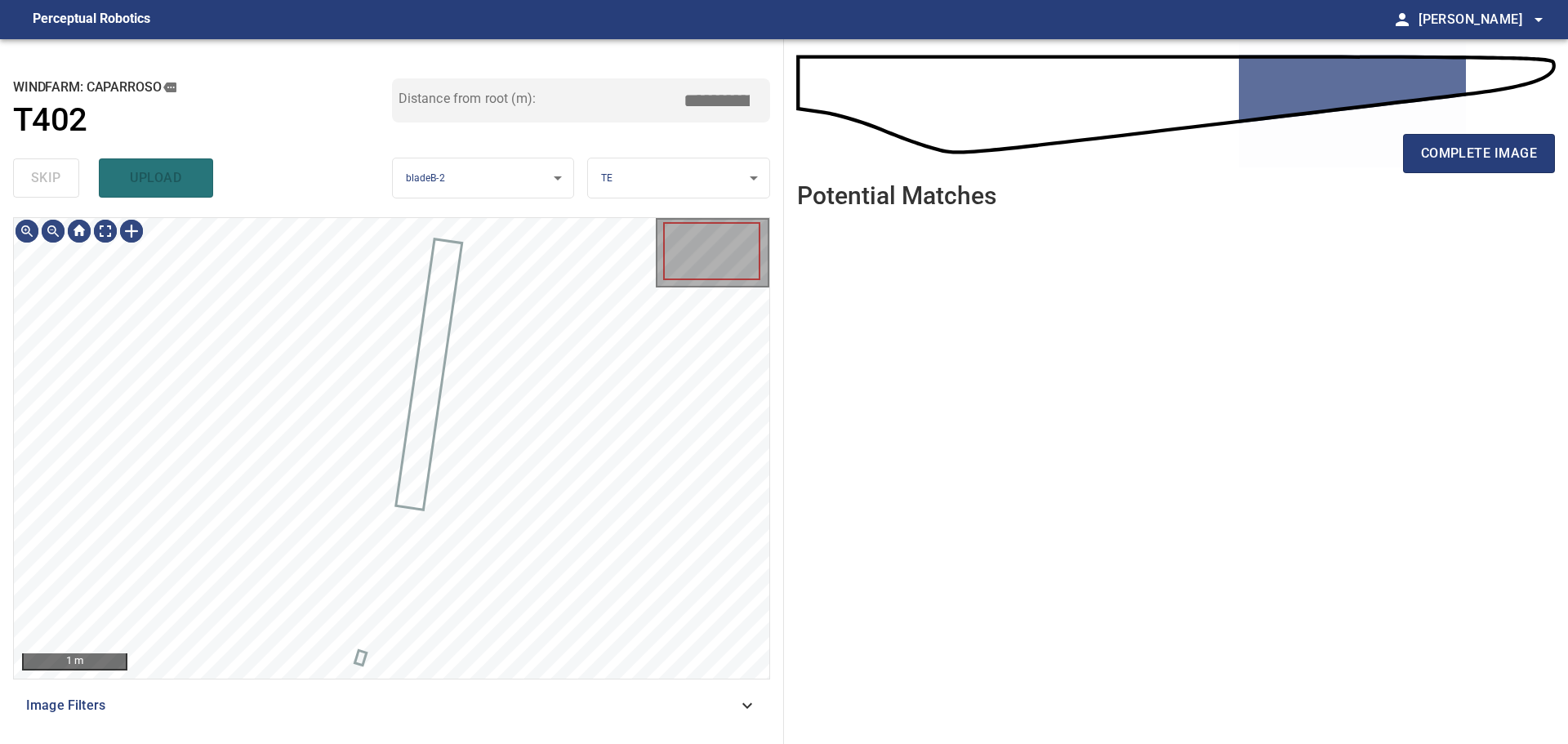
click at [42, 178] on div "skip upload" at bounding box center [203, 178] width 379 height 52
click at [43, 178] on div "skip upload" at bounding box center [203, 178] width 379 height 52
click at [44, 178] on div "skip upload" at bounding box center [203, 178] width 379 height 52
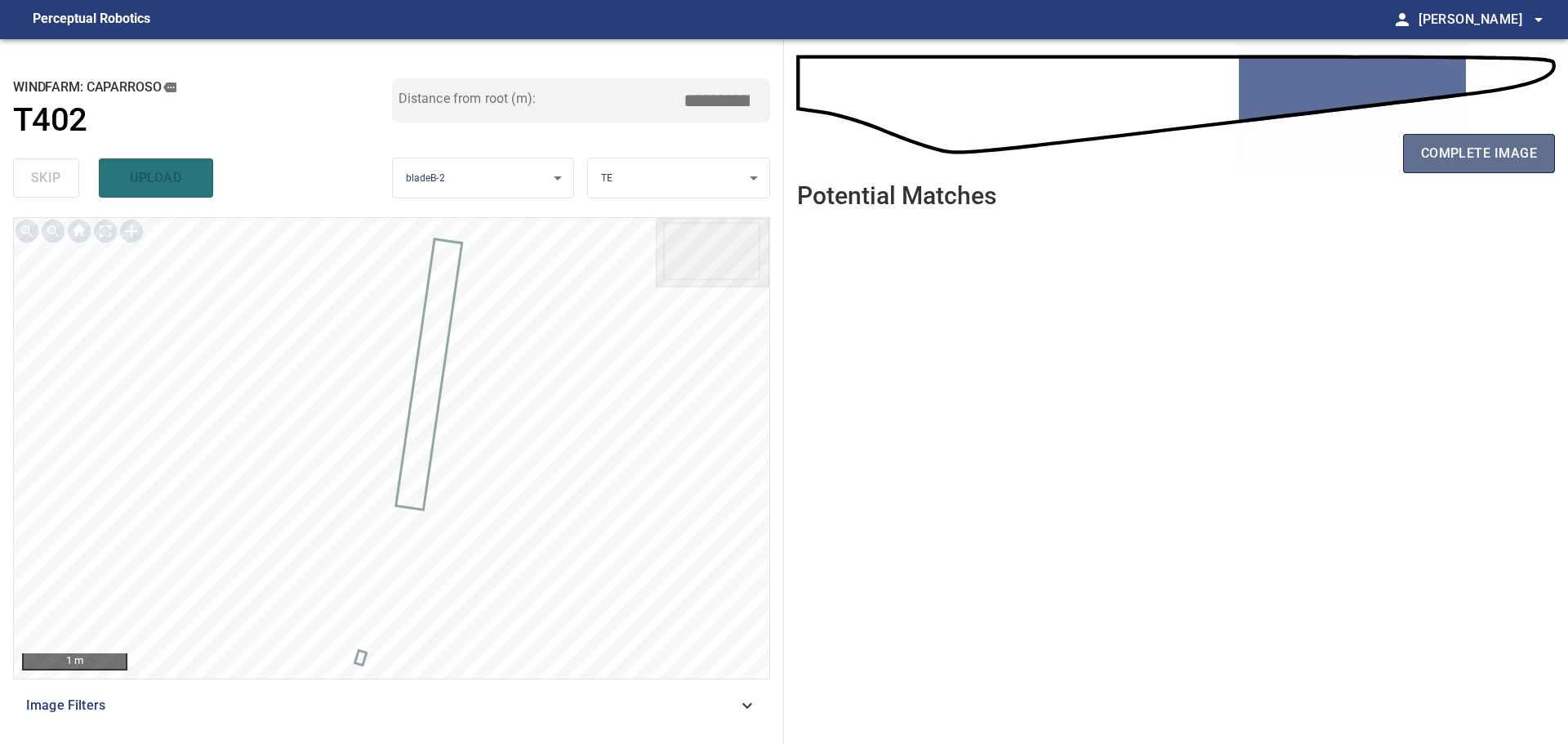
click at [1465, 151] on span "complete image" at bounding box center [1479, 153] width 116 height 23
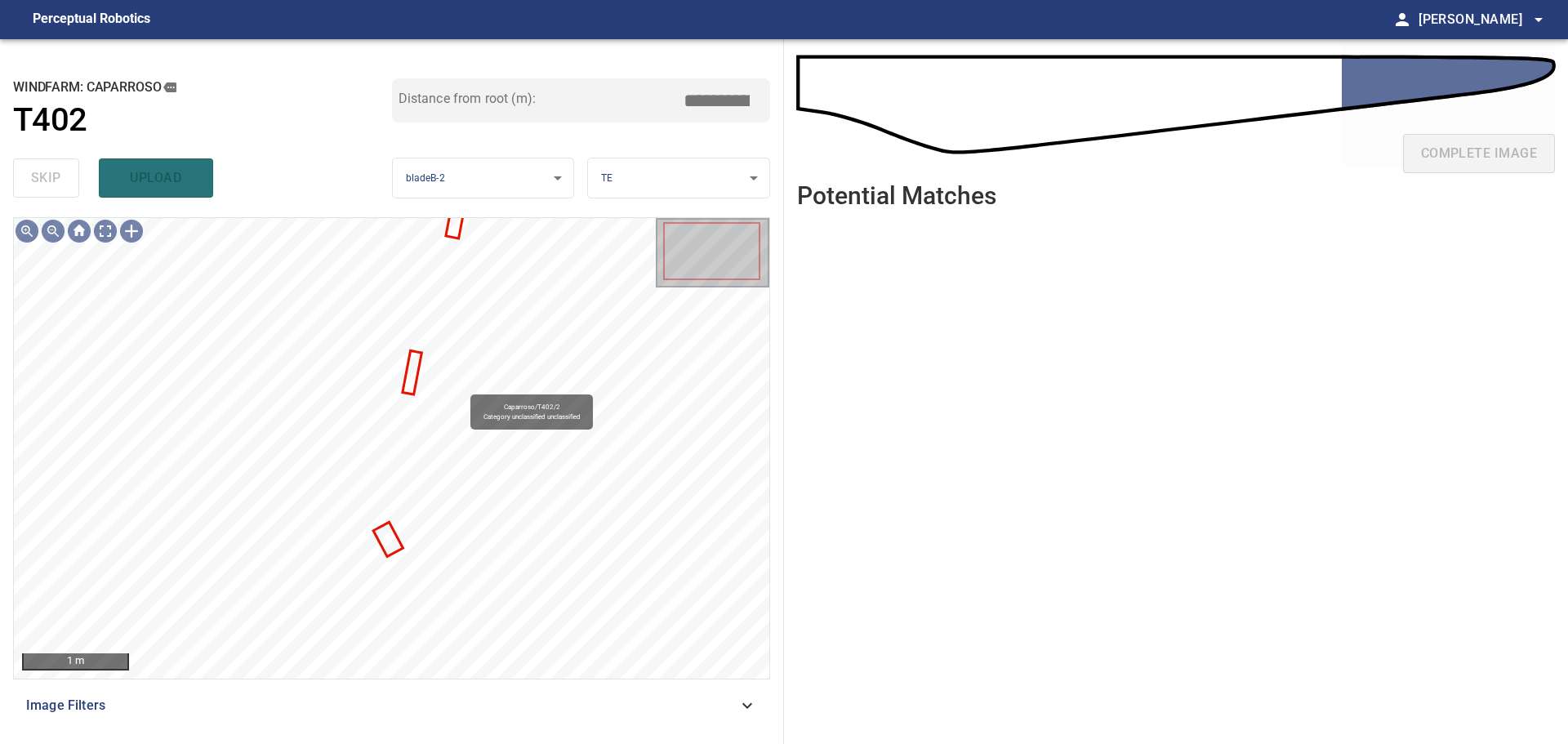
click at [27, 175] on div "skip upload" at bounding box center [203, 178] width 379 height 52
click at [36, 177] on div "skip upload" at bounding box center [203, 178] width 379 height 52
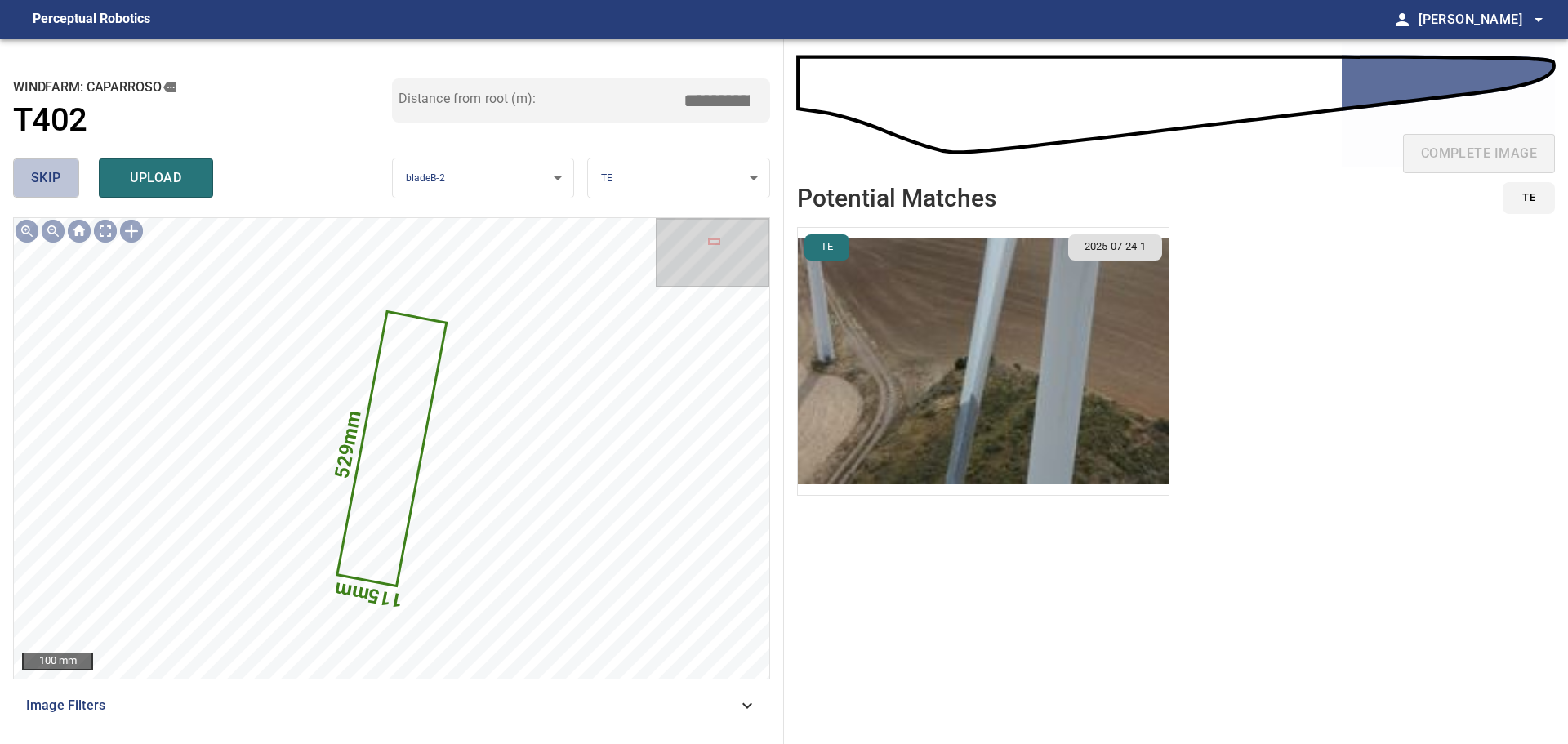
click at [42, 174] on span "skip" at bounding box center [46, 178] width 30 height 23
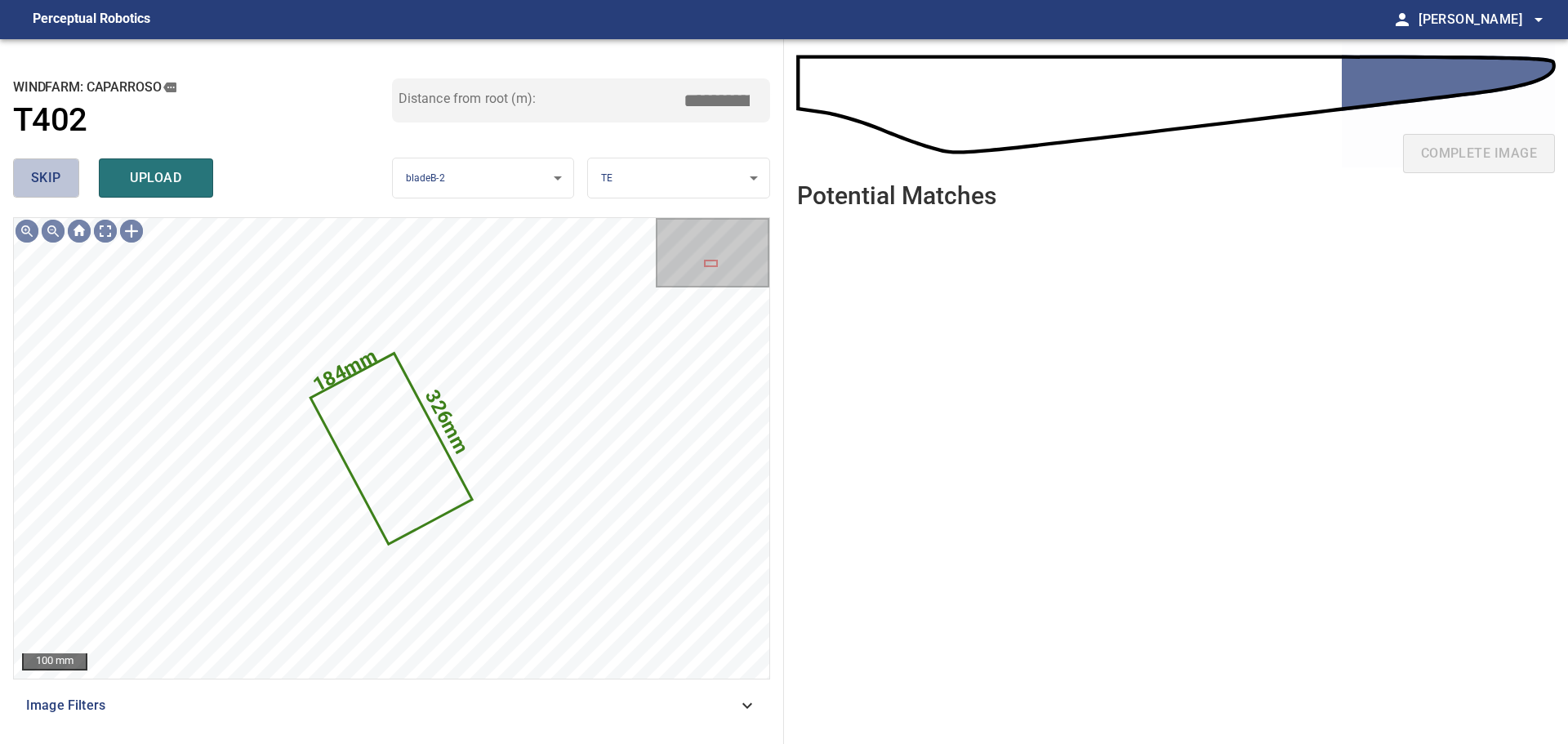
click at [42, 174] on span "skip" at bounding box center [46, 178] width 30 height 23
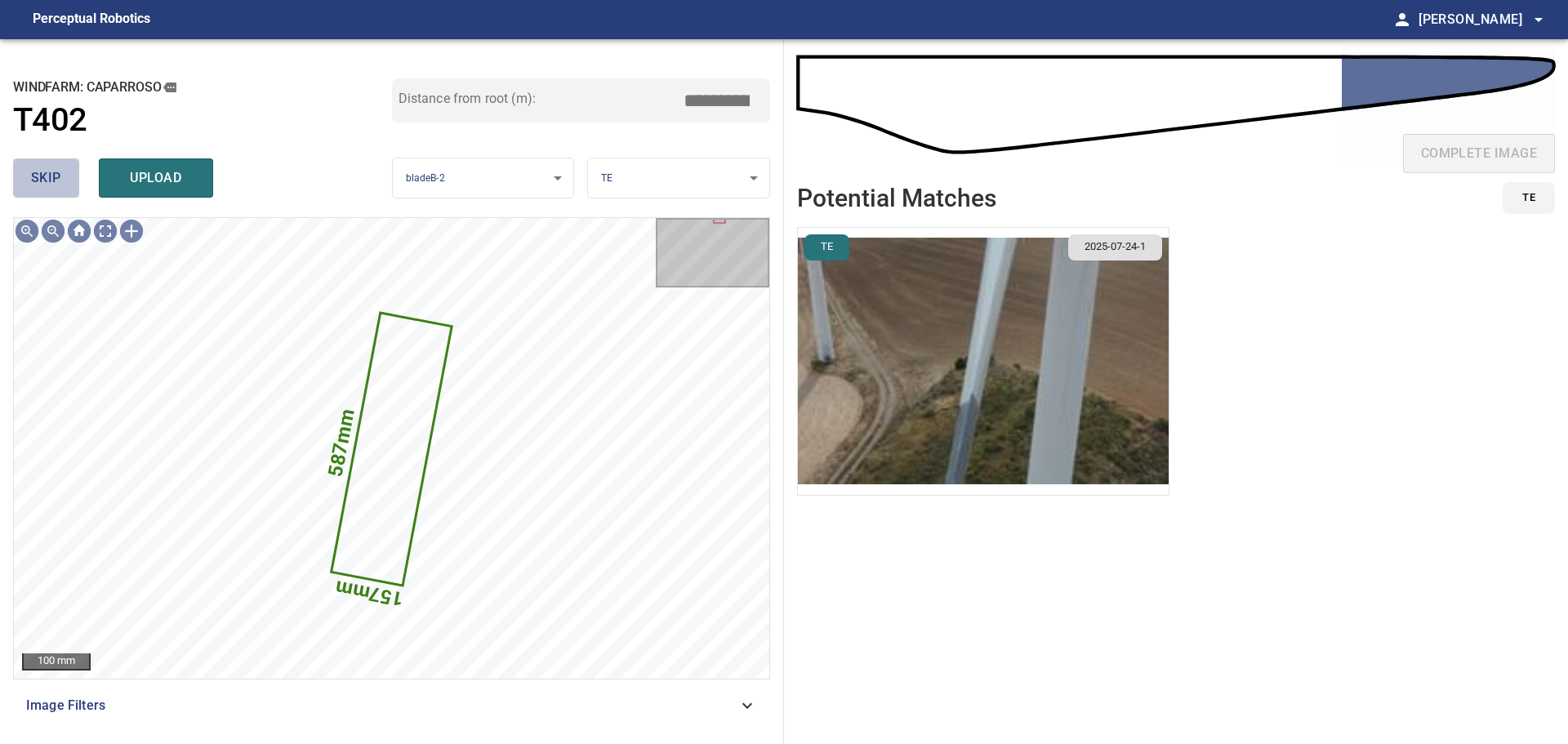
click at [42, 174] on span "skip" at bounding box center [46, 178] width 30 height 23
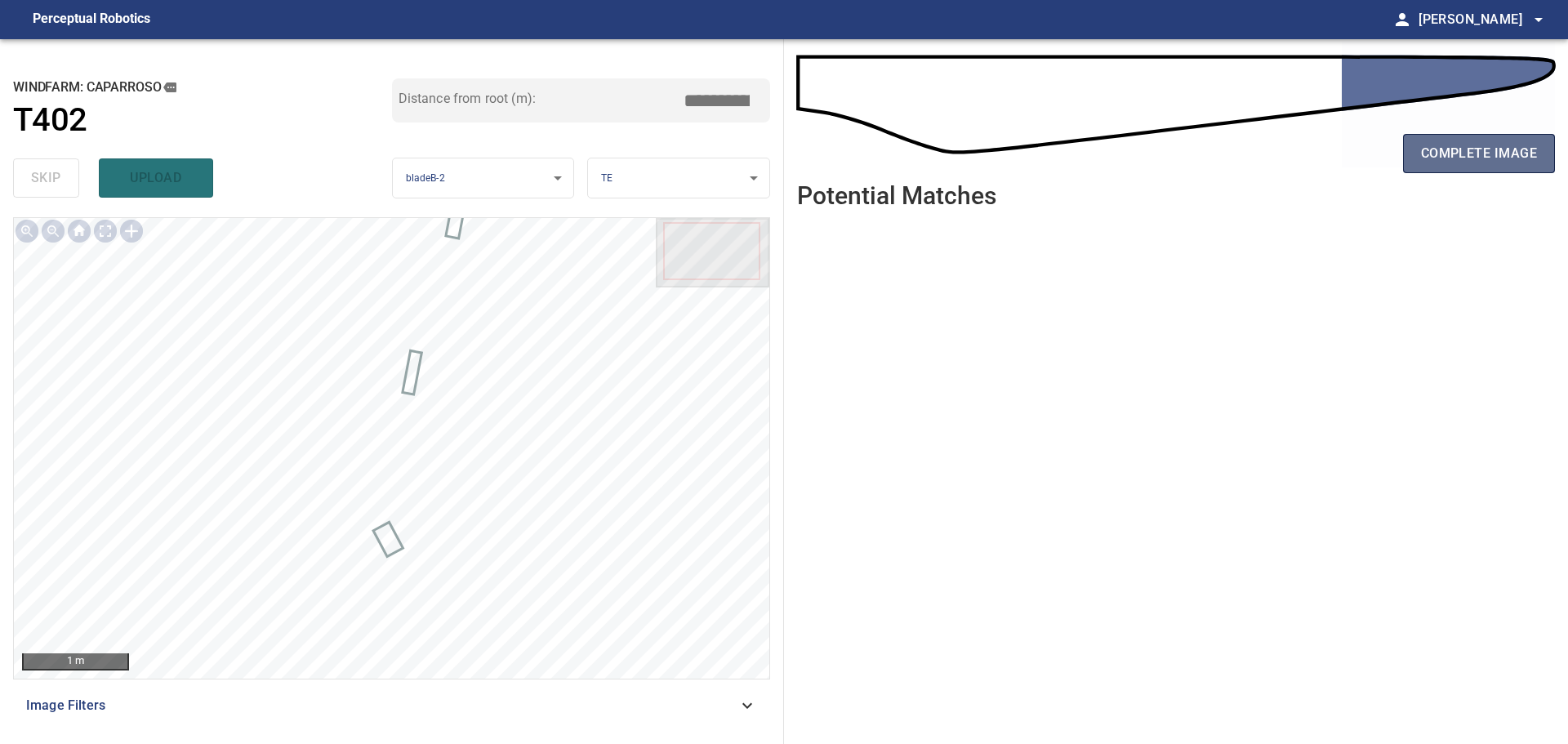
click at [1480, 140] on button "complete image" at bounding box center [1479, 153] width 152 height 39
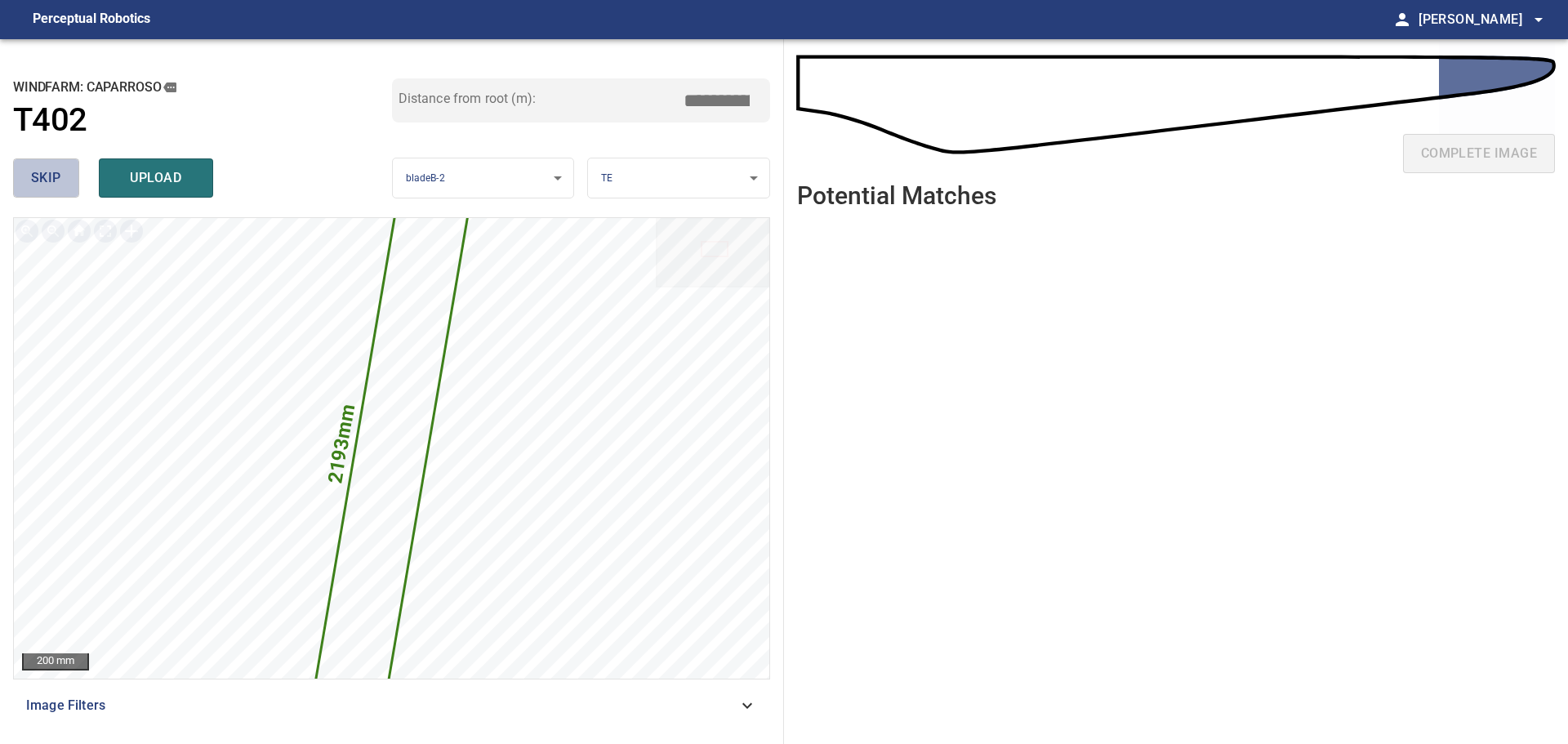
click at [55, 184] on span "skip" at bounding box center [46, 178] width 30 height 23
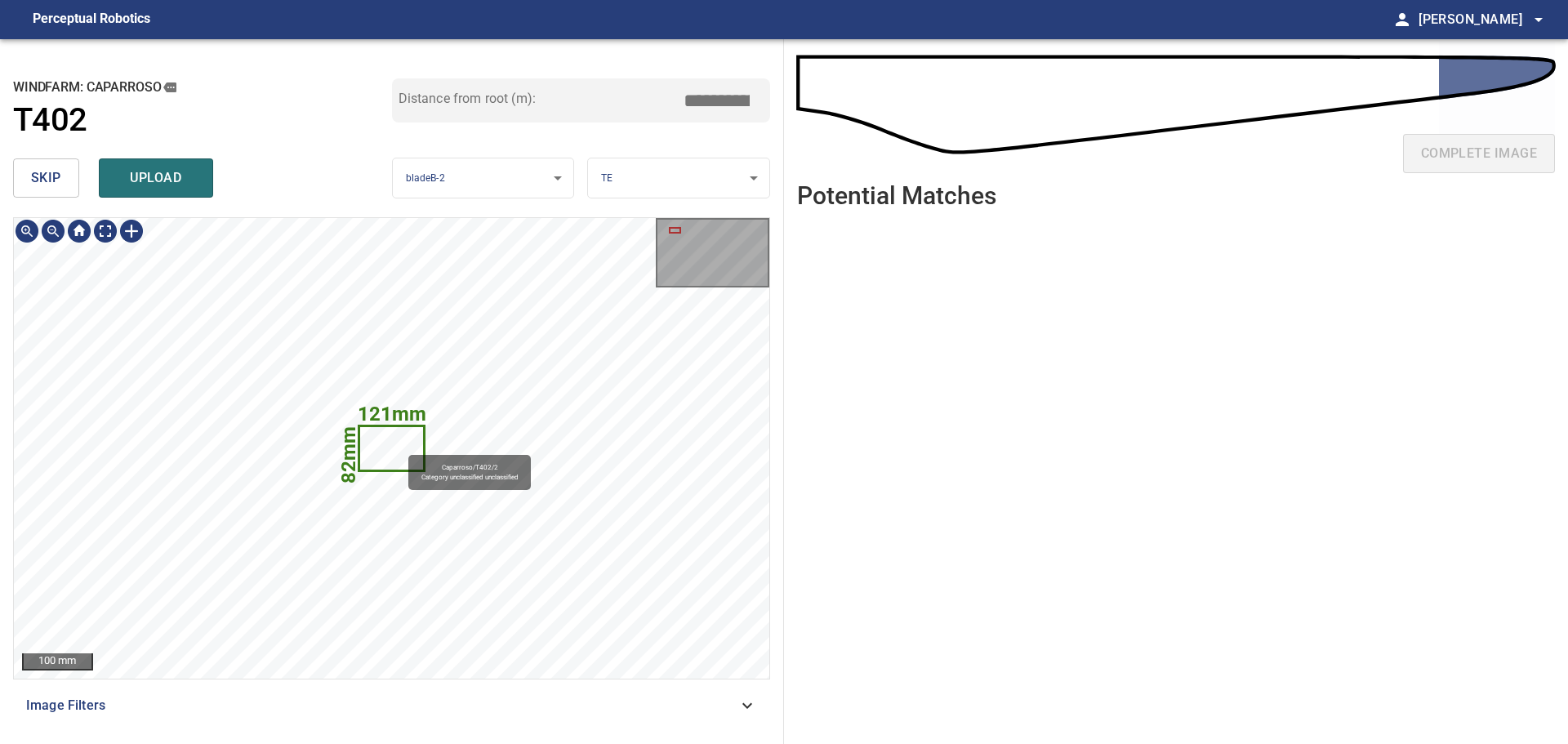
click at [399, 450] on icon at bounding box center [391, 448] width 62 height 42
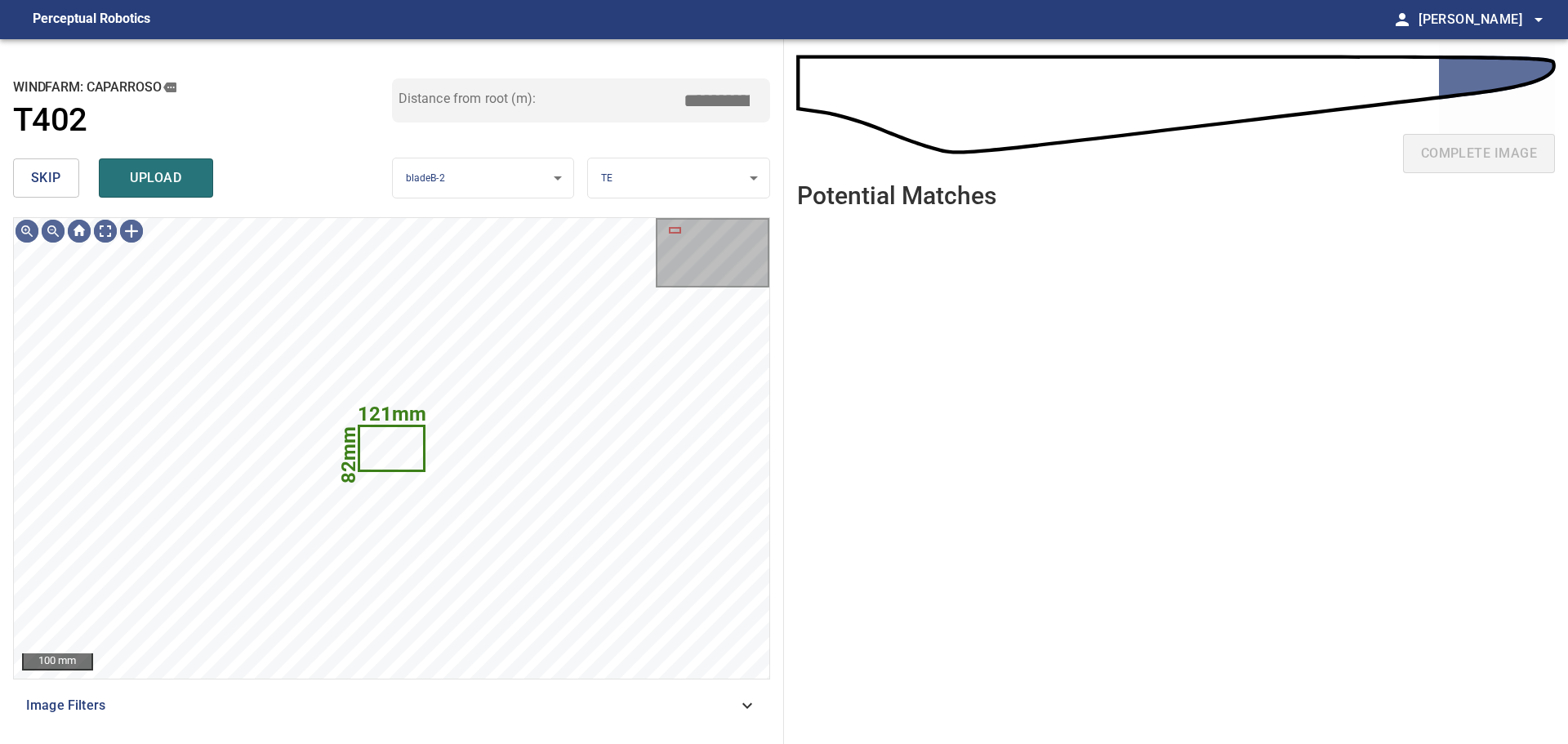
click at [59, 191] on button "skip" at bounding box center [46, 178] width 66 height 39
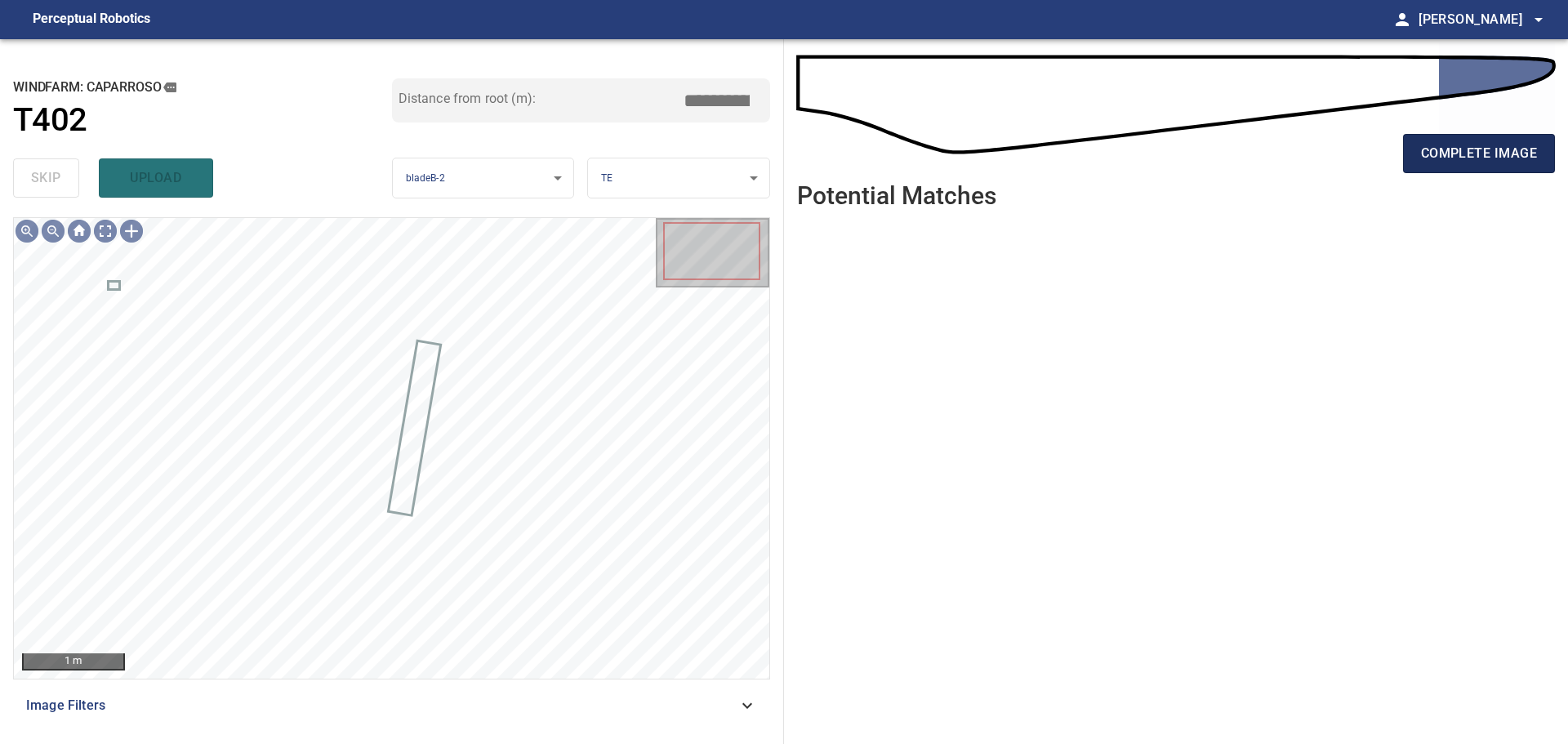
click at [1495, 143] on span "complete image" at bounding box center [1479, 153] width 116 height 23
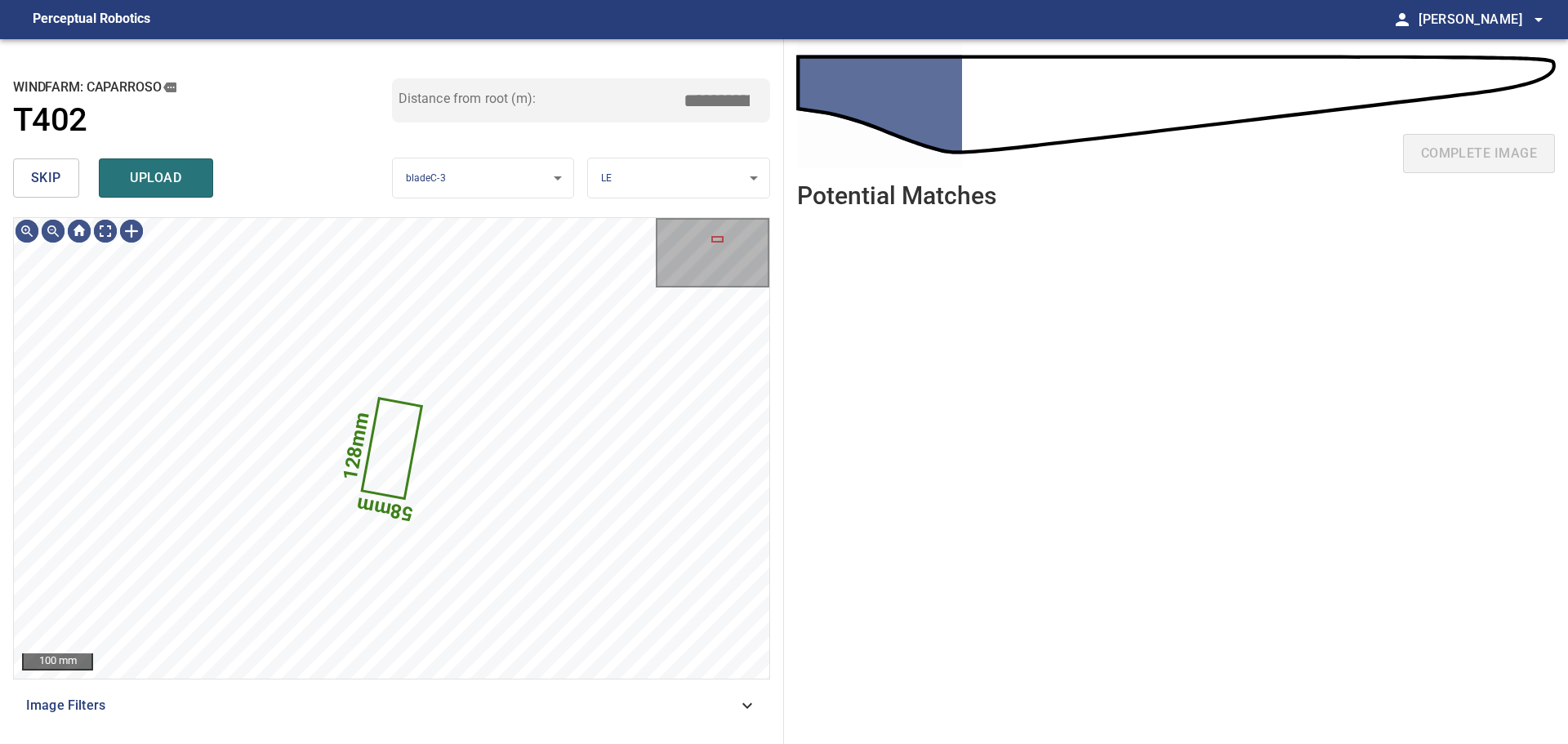
click at [48, 171] on span "skip" at bounding box center [46, 178] width 30 height 23
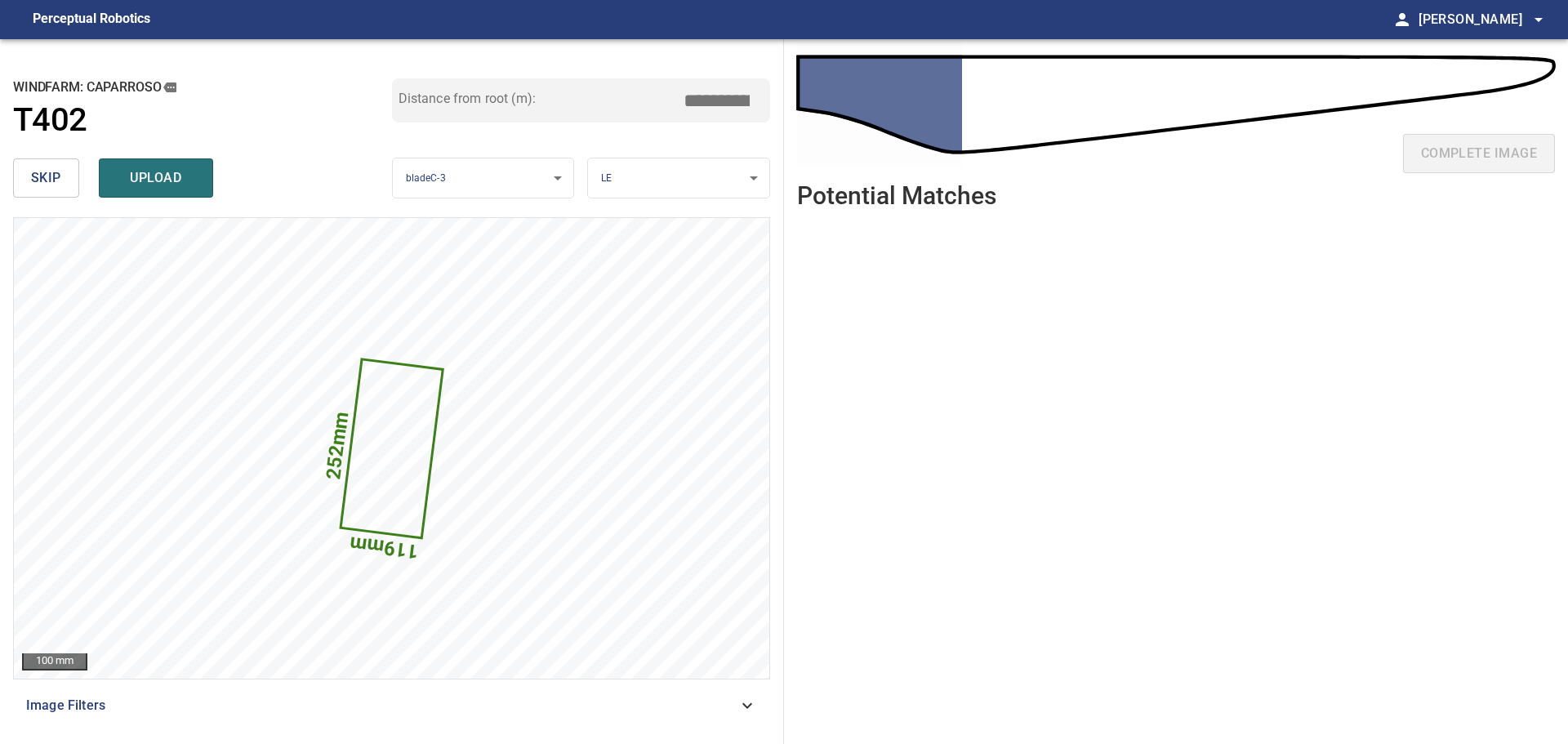
click at [30, 180] on button "skip" at bounding box center [46, 178] width 66 height 39
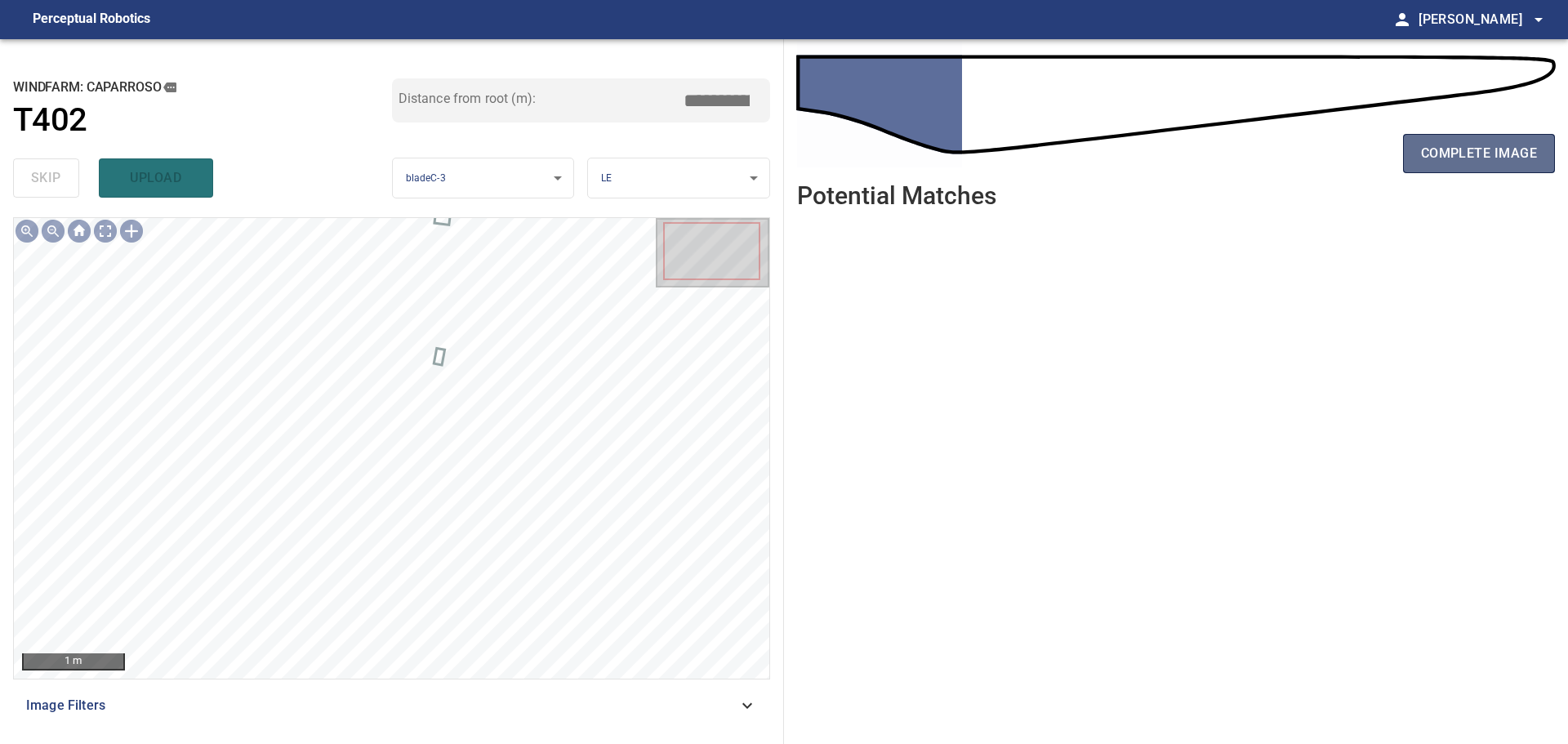
click at [1442, 163] on span "complete image" at bounding box center [1479, 153] width 116 height 23
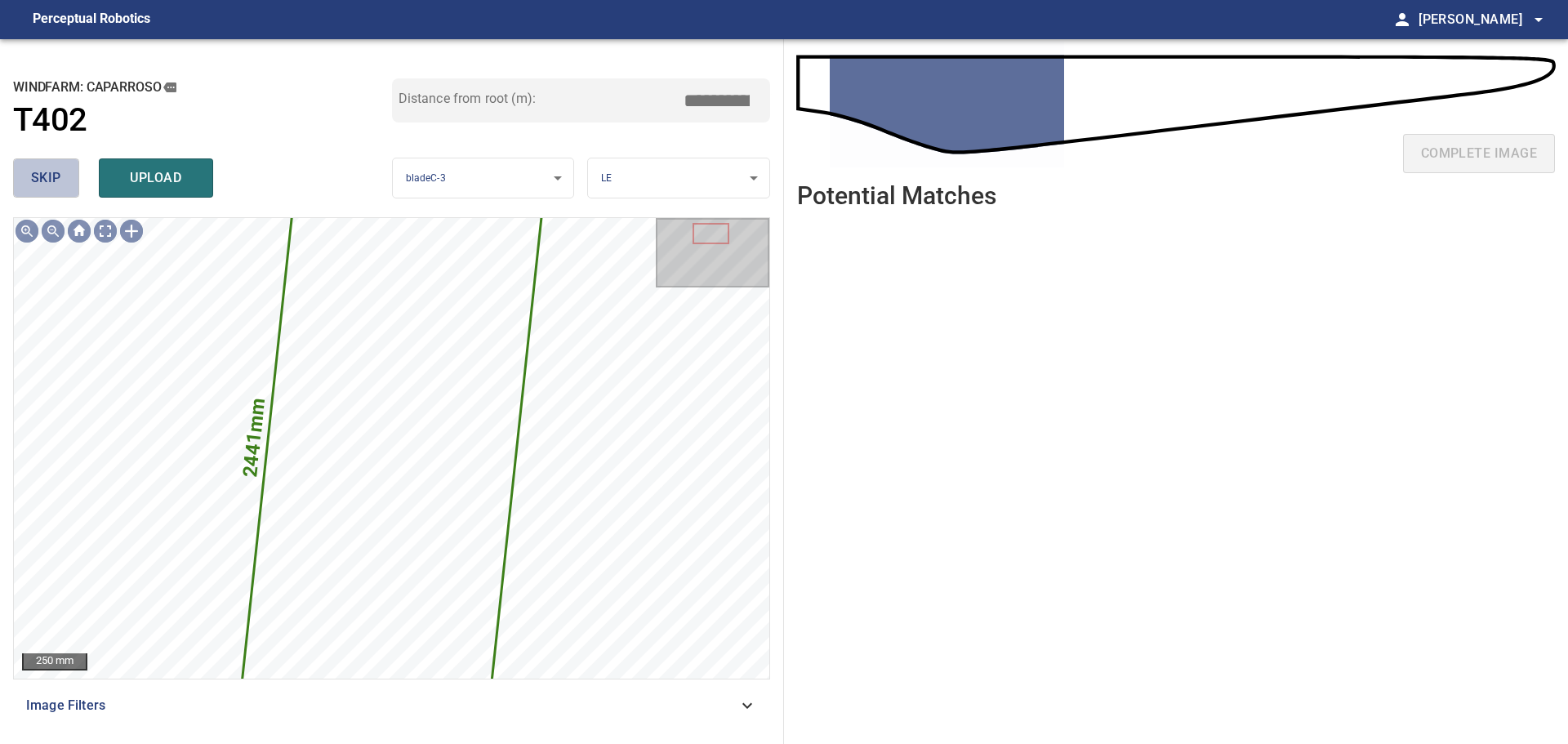
click at [74, 169] on button "skip" at bounding box center [46, 178] width 66 height 39
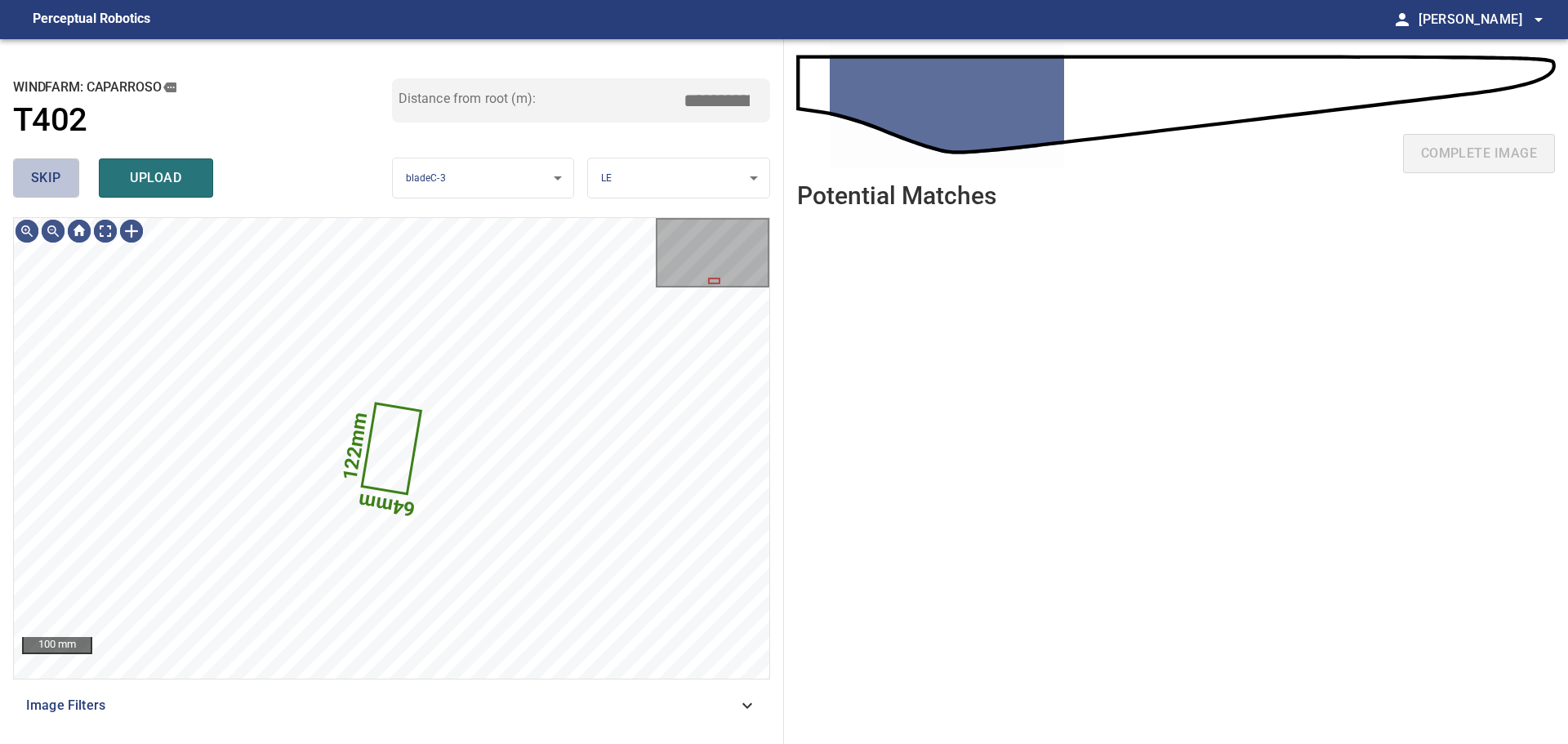
click at [47, 174] on span "skip" at bounding box center [46, 178] width 30 height 23
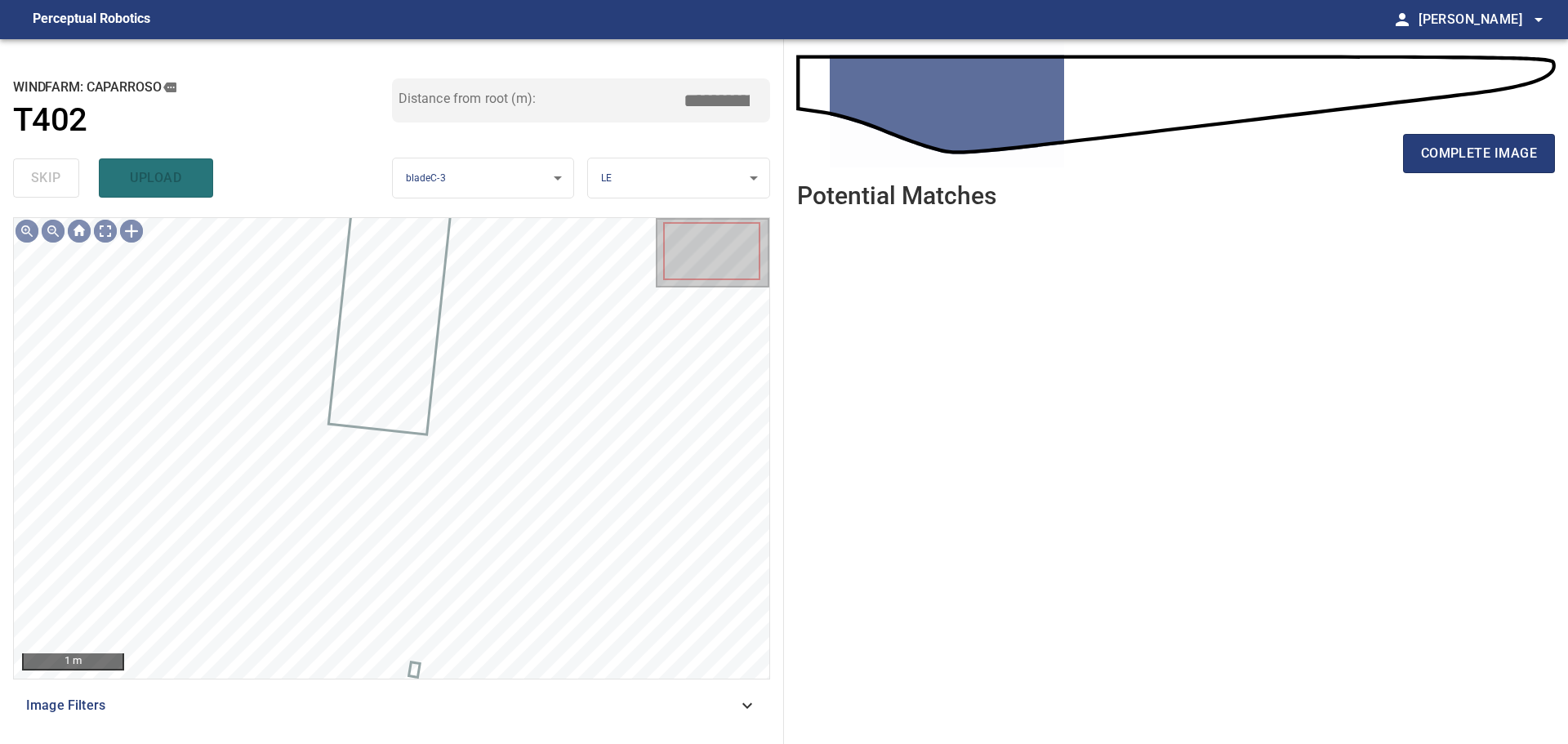
click at [47, 174] on div "skip upload" at bounding box center [203, 178] width 379 height 52
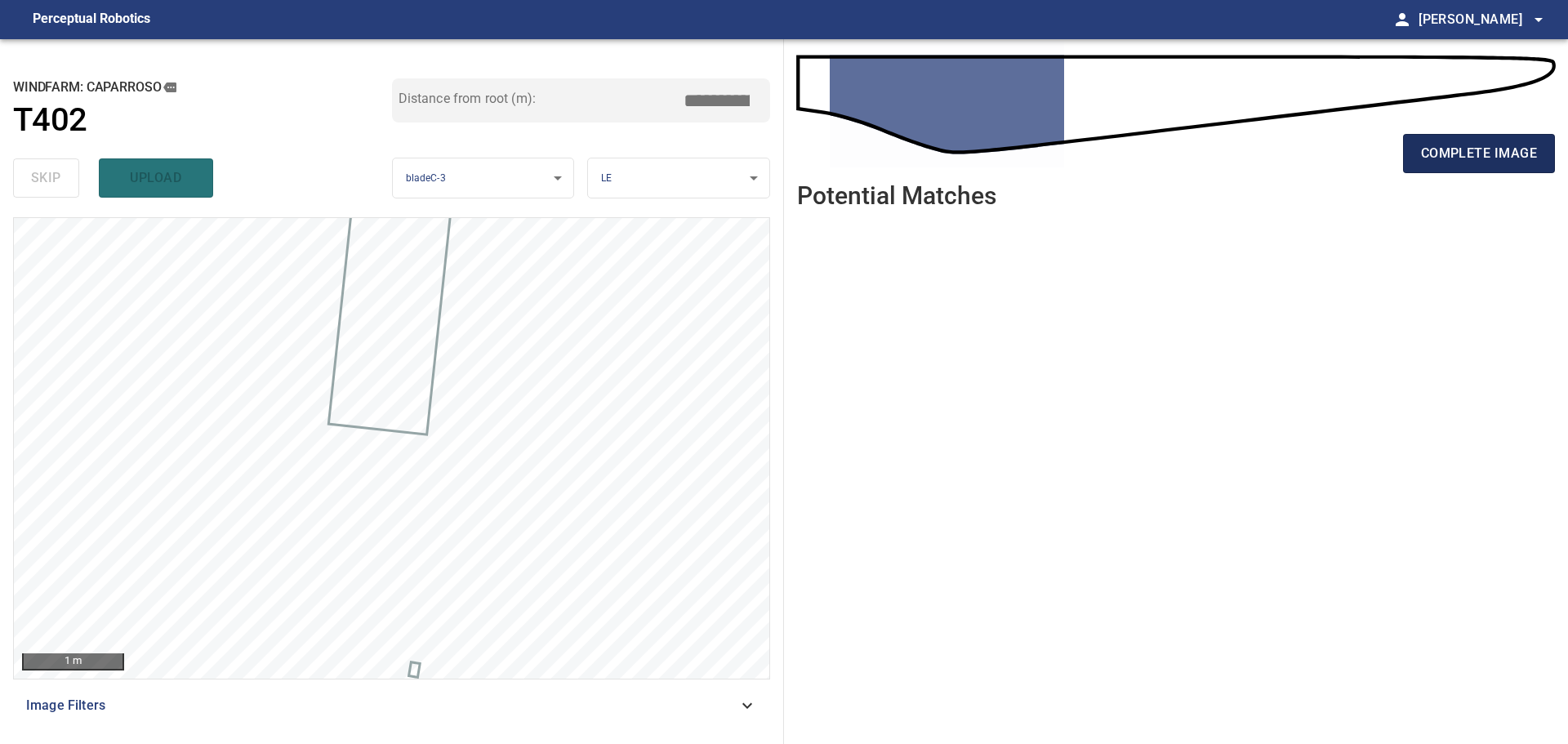
click at [1455, 156] on span "complete image" at bounding box center [1479, 153] width 116 height 23
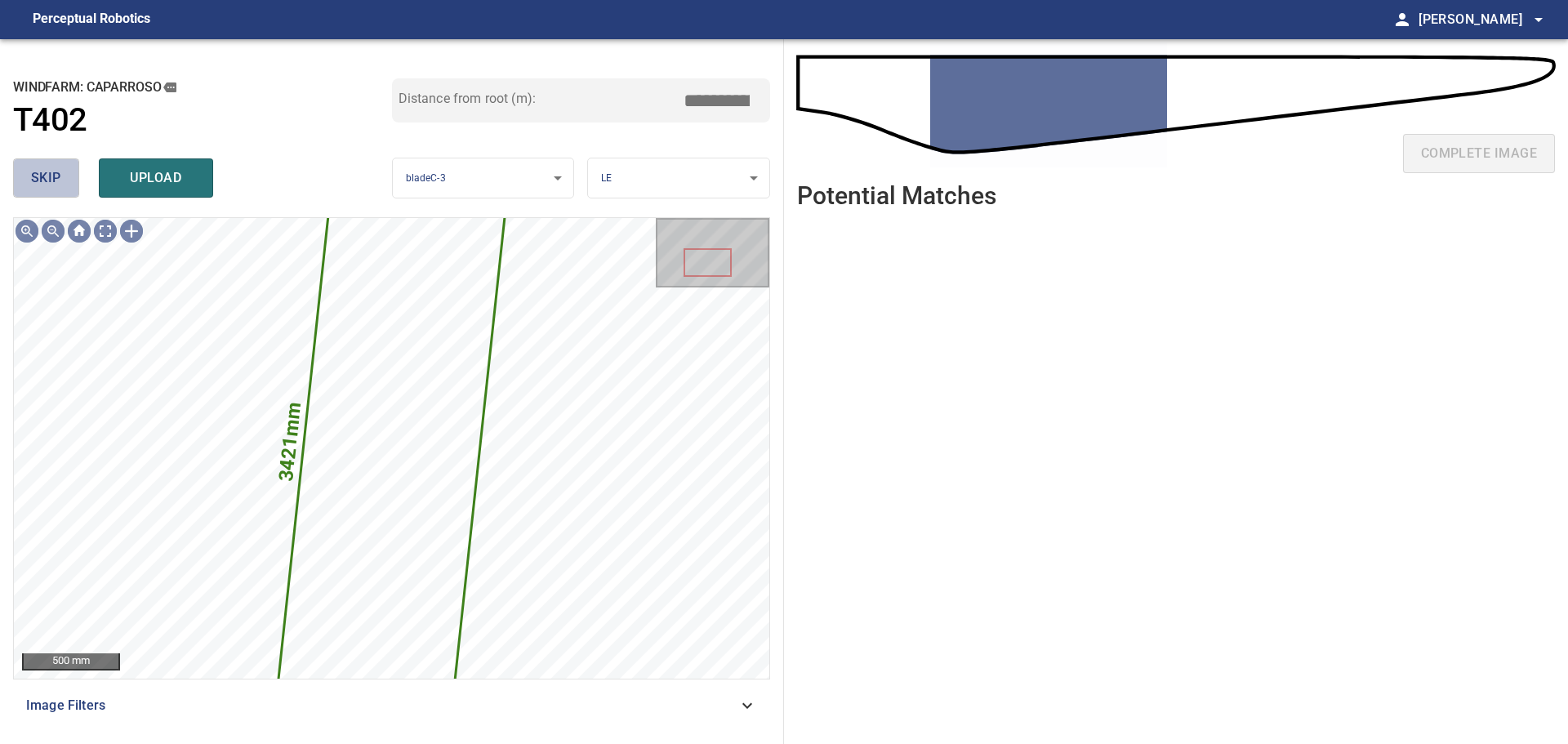
click at [67, 185] on button "skip" at bounding box center [46, 178] width 66 height 39
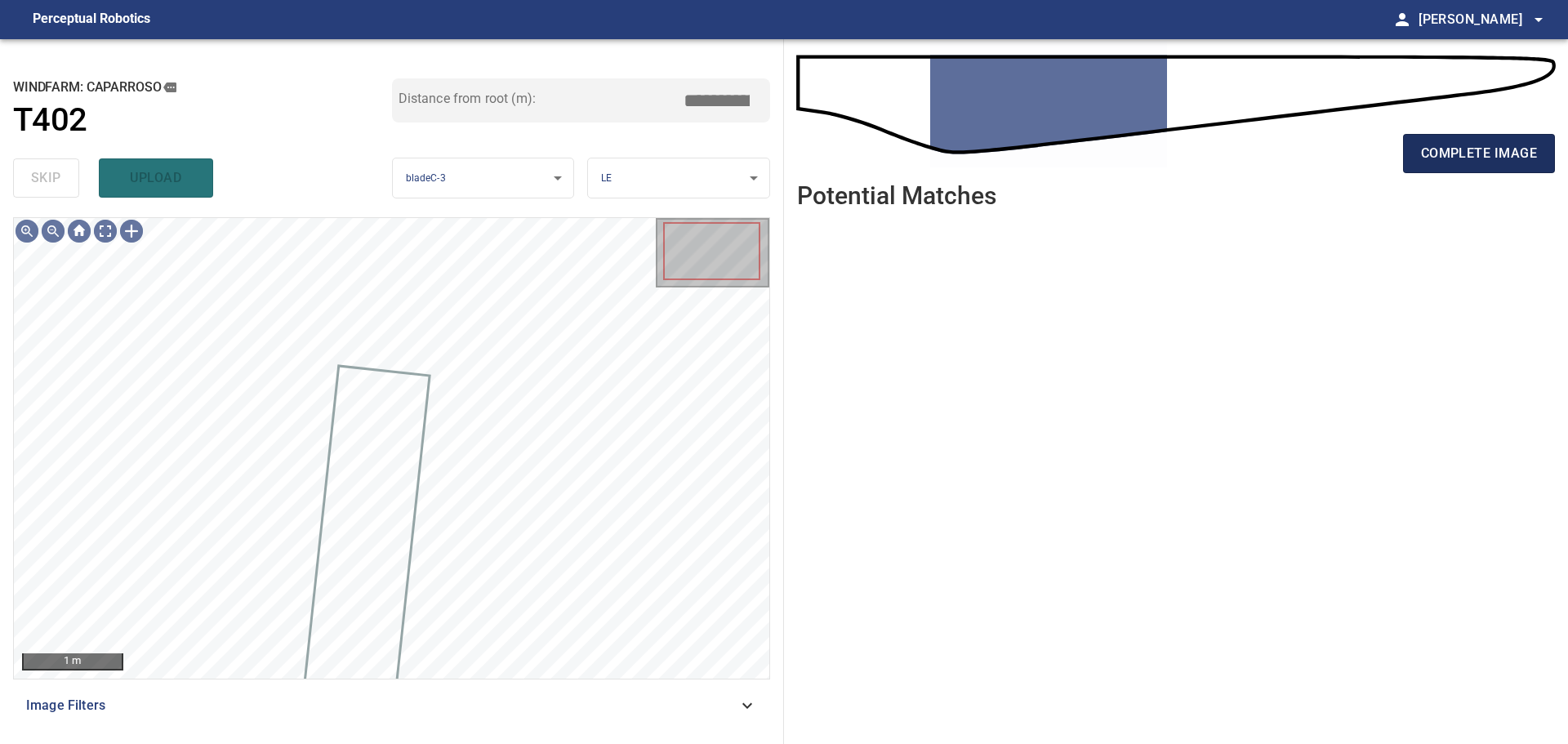
click at [1442, 157] on span "complete image" at bounding box center [1479, 153] width 116 height 23
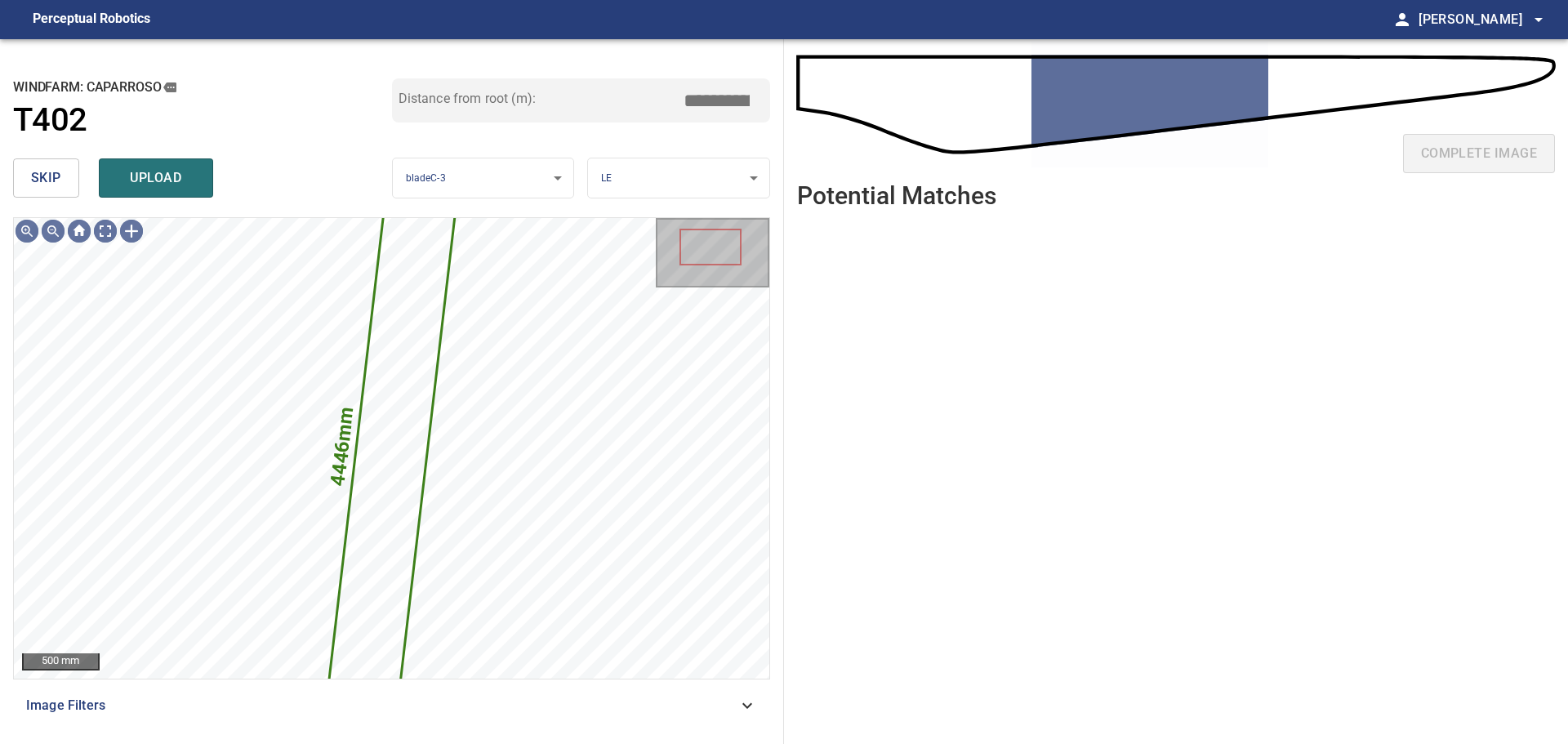
click at [54, 180] on span "skip" at bounding box center [46, 178] width 30 height 23
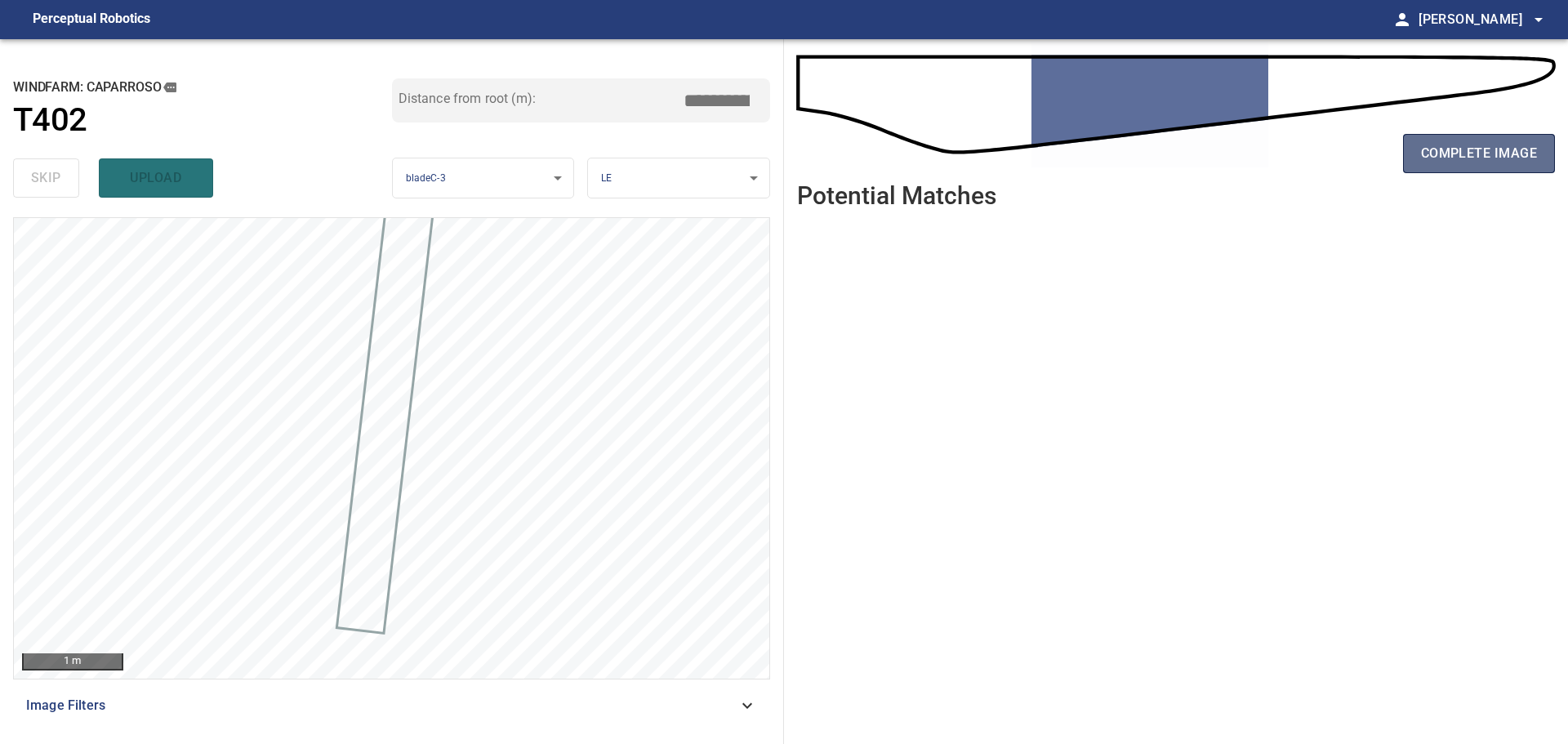
click at [1448, 152] on span "complete image" at bounding box center [1479, 153] width 116 height 23
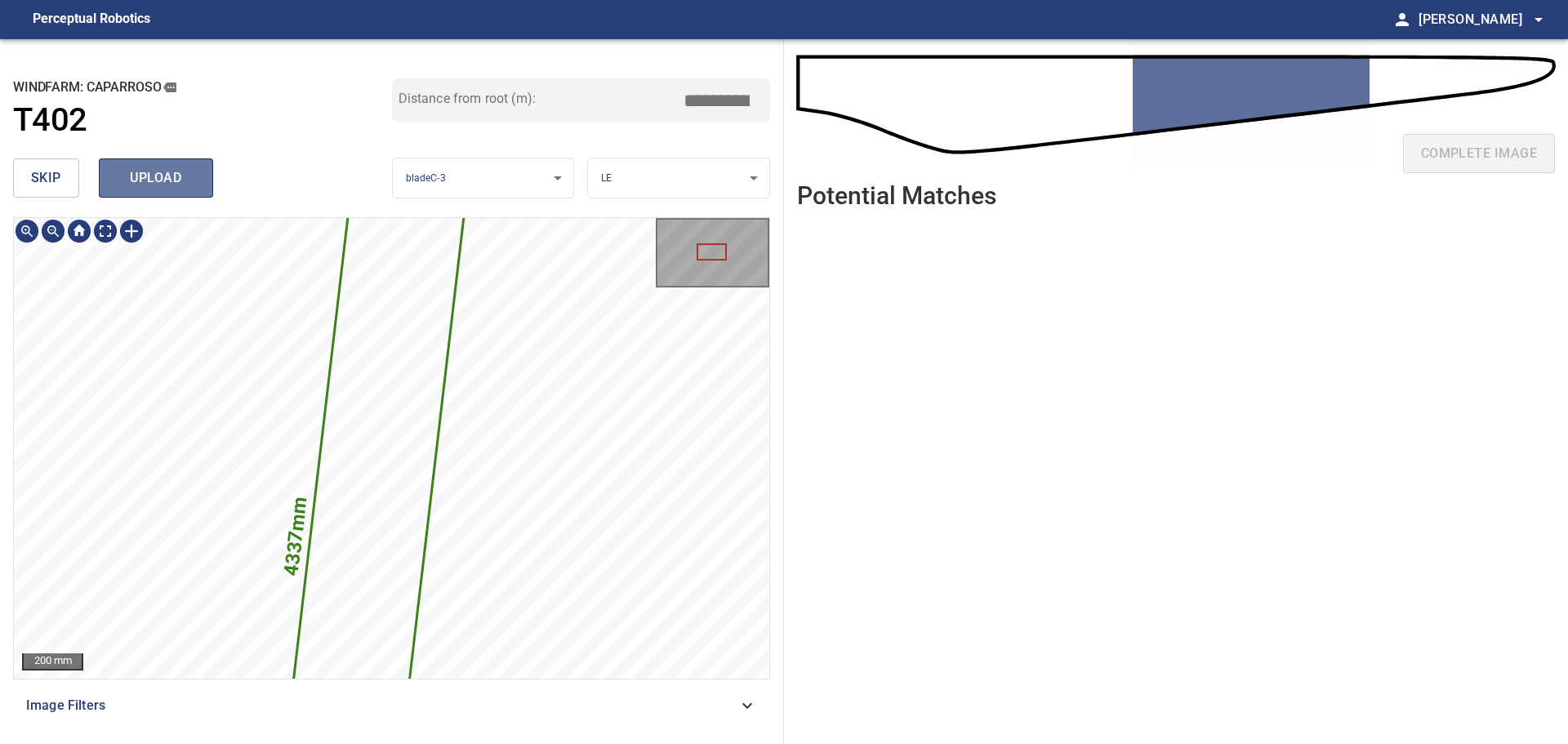
click at [144, 184] on span "upload" at bounding box center [156, 178] width 79 height 23
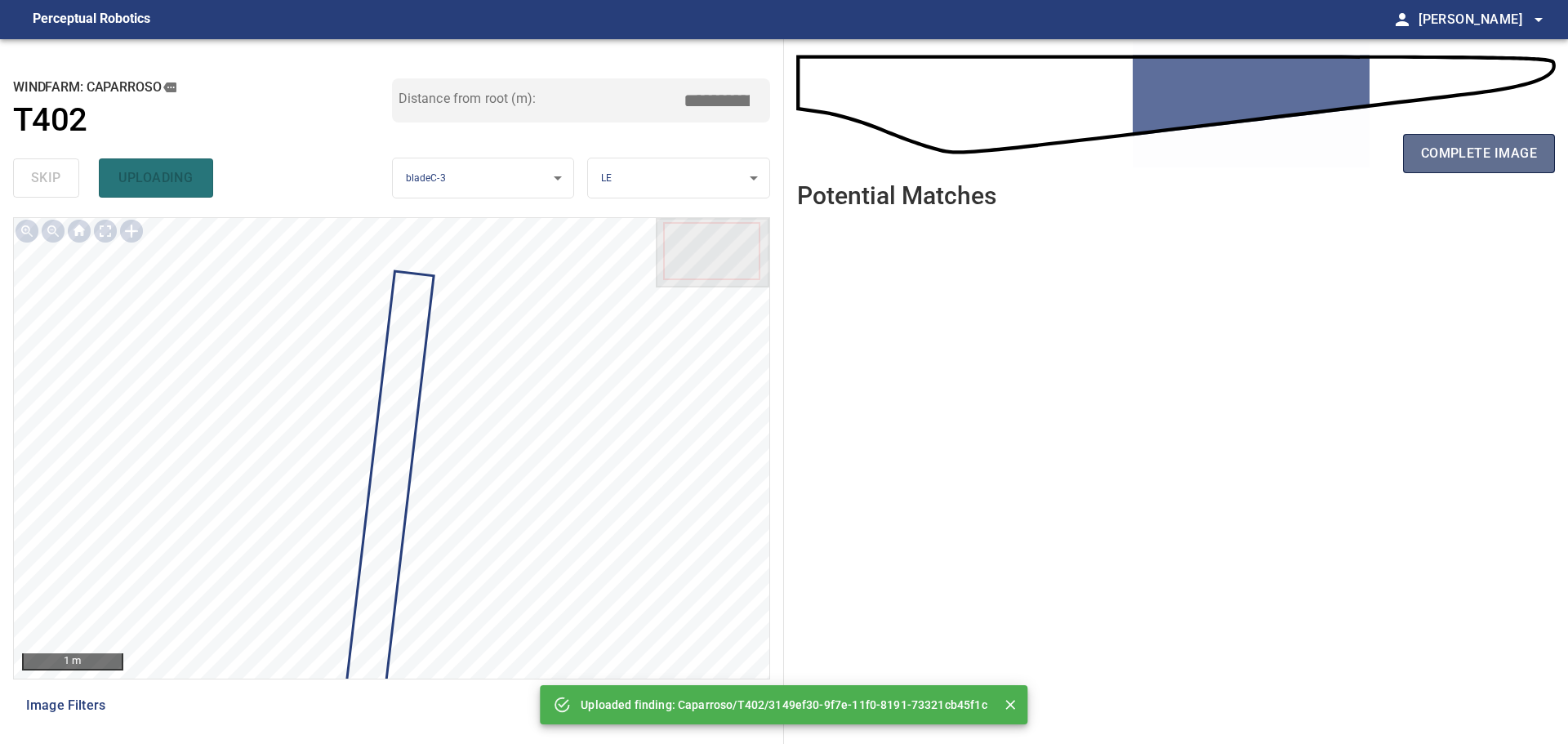
click at [1466, 160] on span "complete image" at bounding box center [1479, 153] width 116 height 23
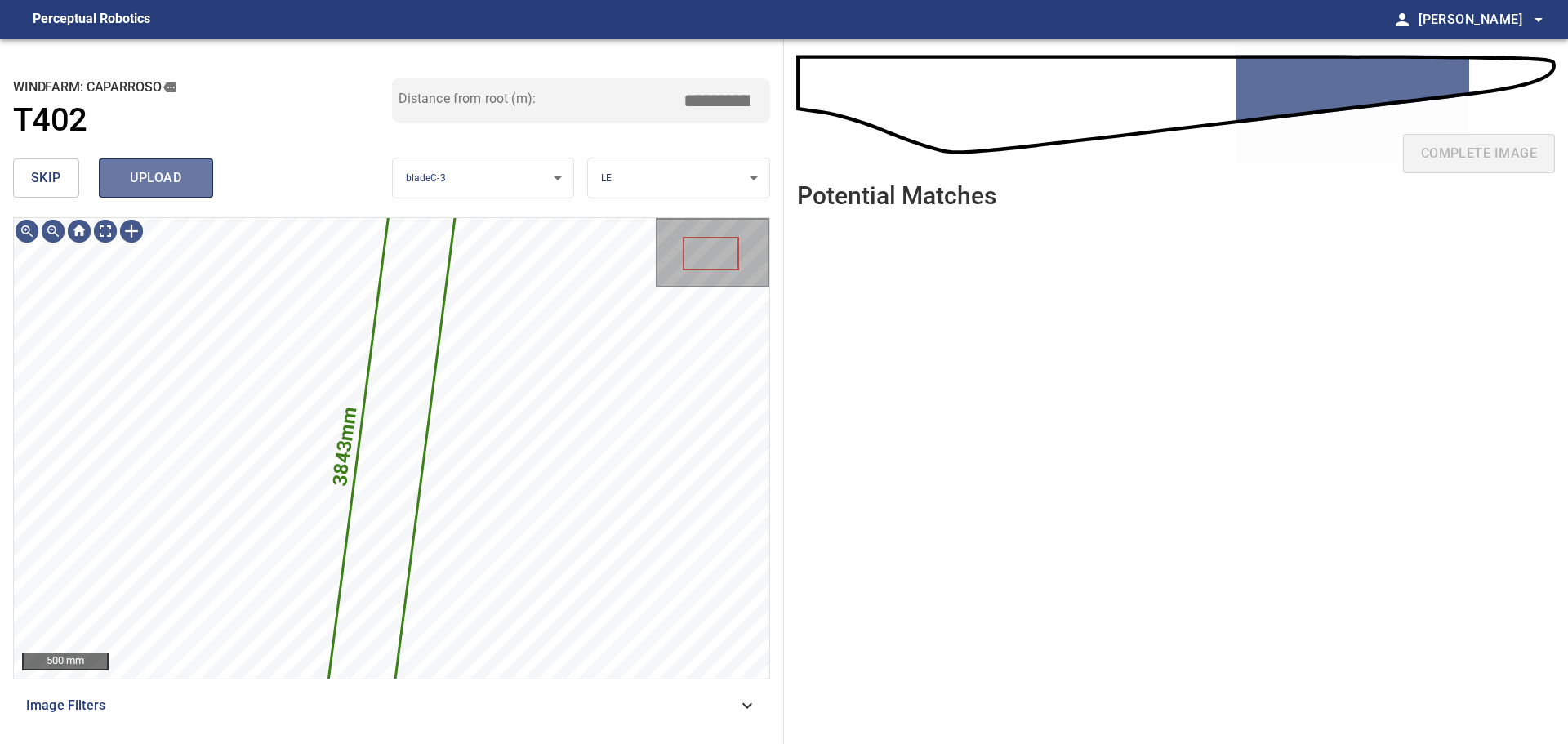
click at [152, 184] on span "upload" at bounding box center [156, 178] width 79 height 23
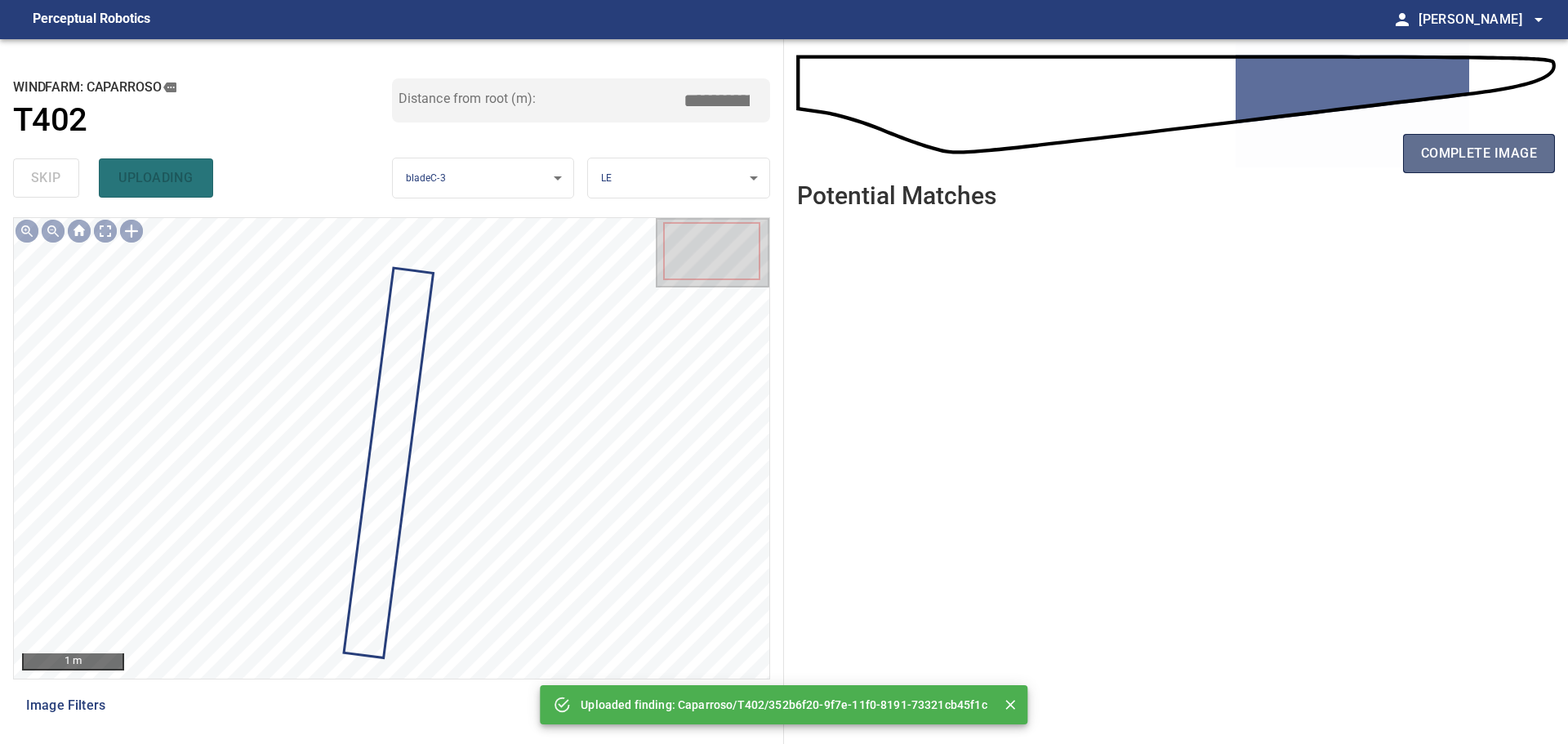
click at [1448, 152] on span "complete image" at bounding box center [1479, 153] width 116 height 23
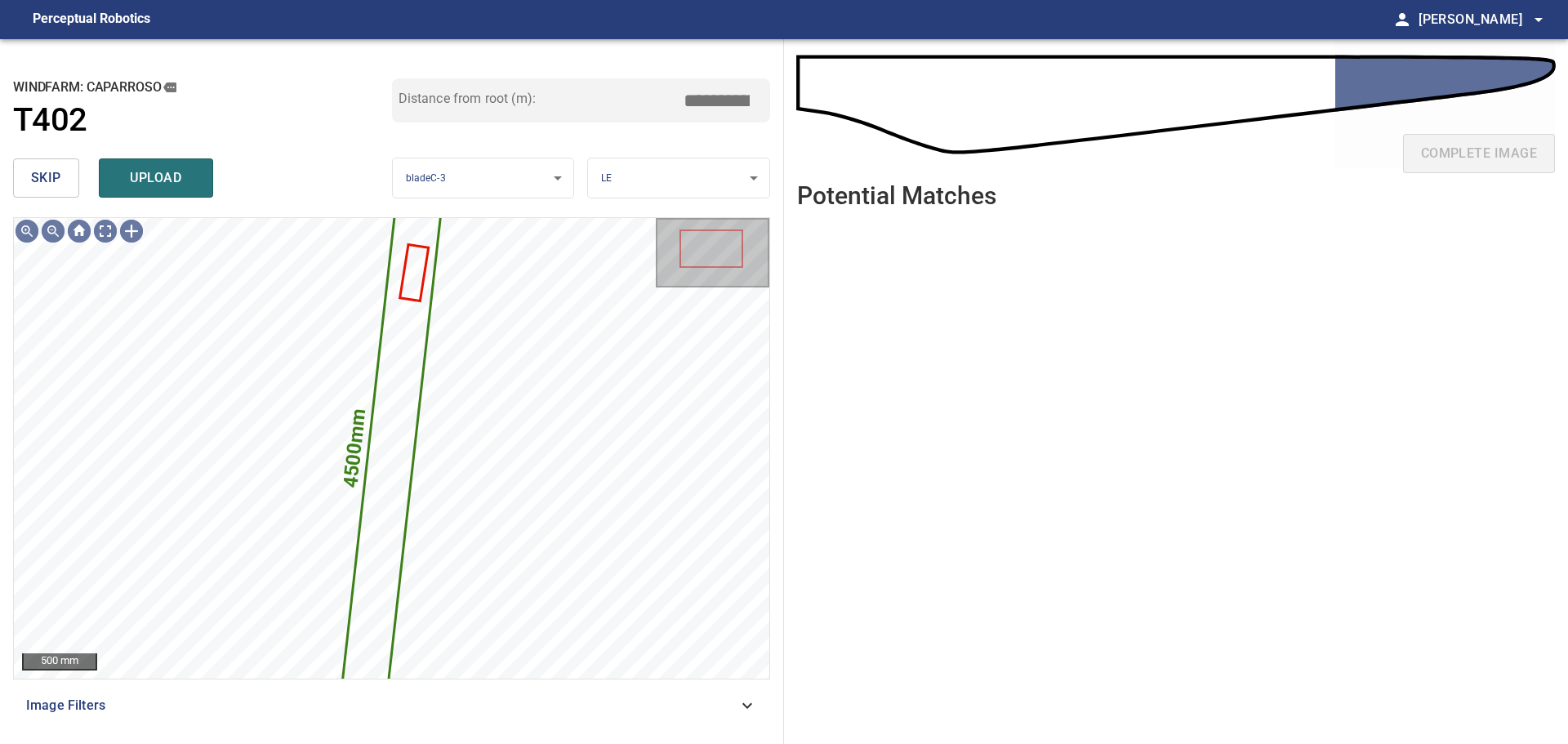
click at [46, 179] on span "skip" at bounding box center [46, 178] width 30 height 23
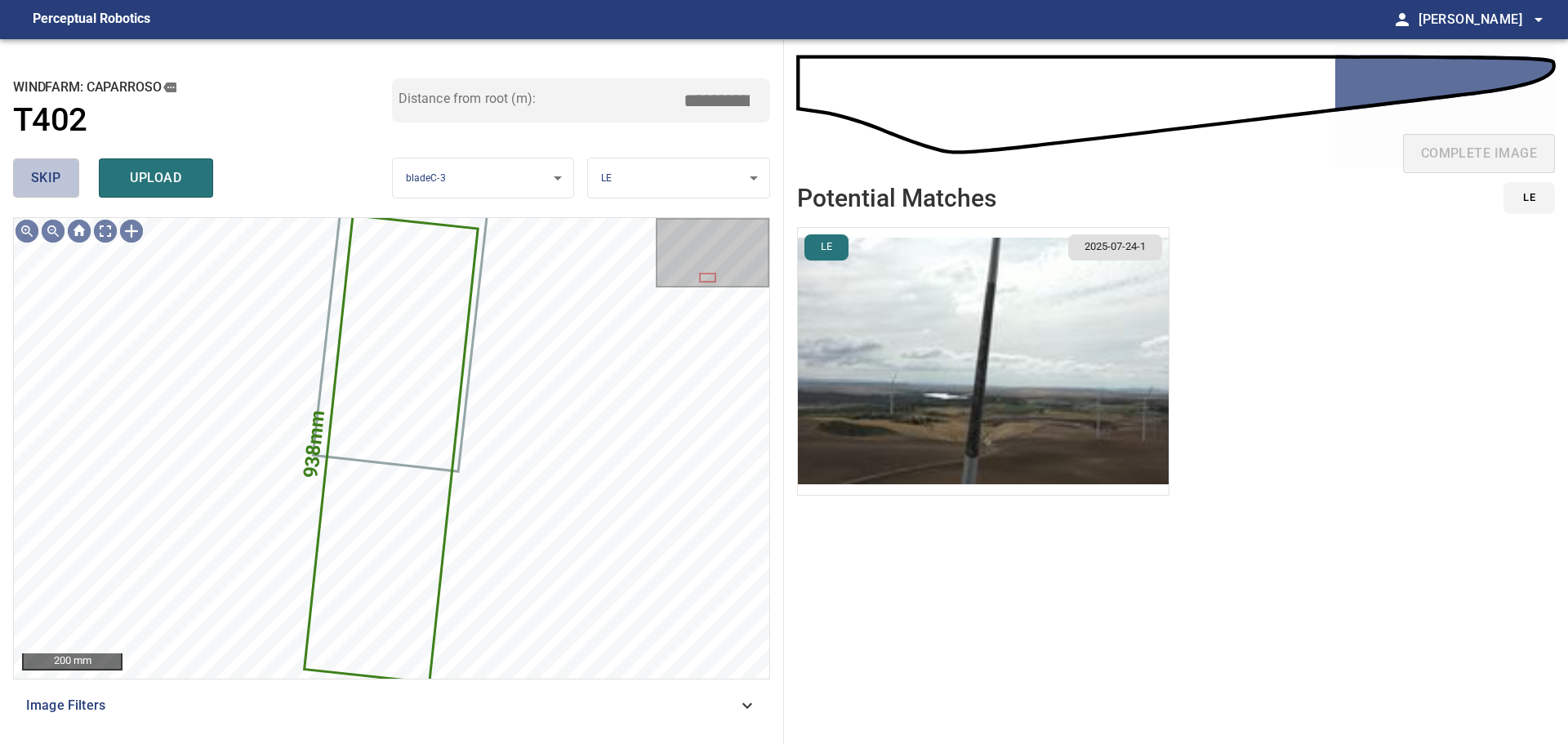
click at [46, 179] on span "skip" at bounding box center [46, 178] width 30 height 23
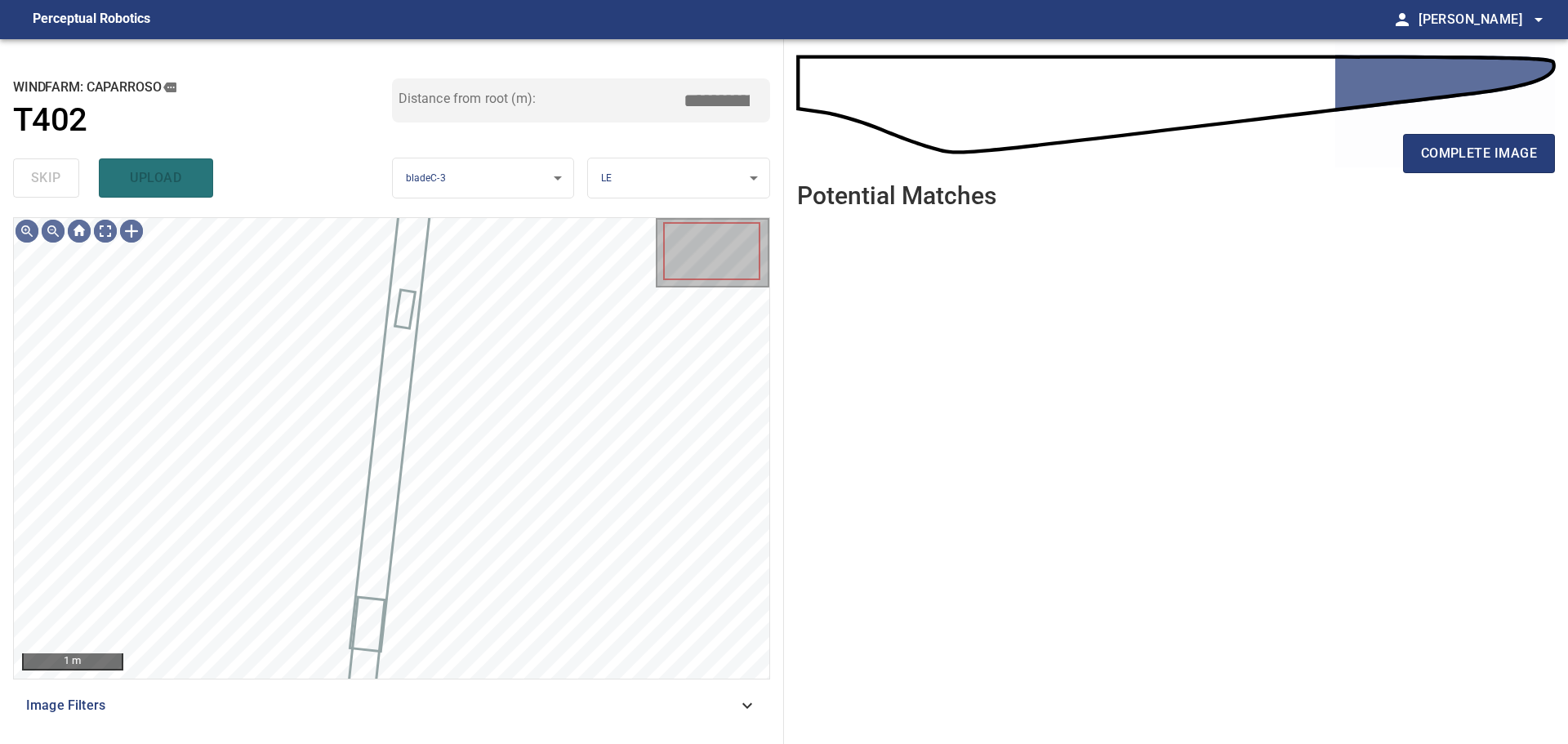
click at [46, 179] on div "skip upload" at bounding box center [203, 178] width 379 height 52
click at [1500, 128] on div "complete image" at bounding box center [1176, 159] width 758 height 65
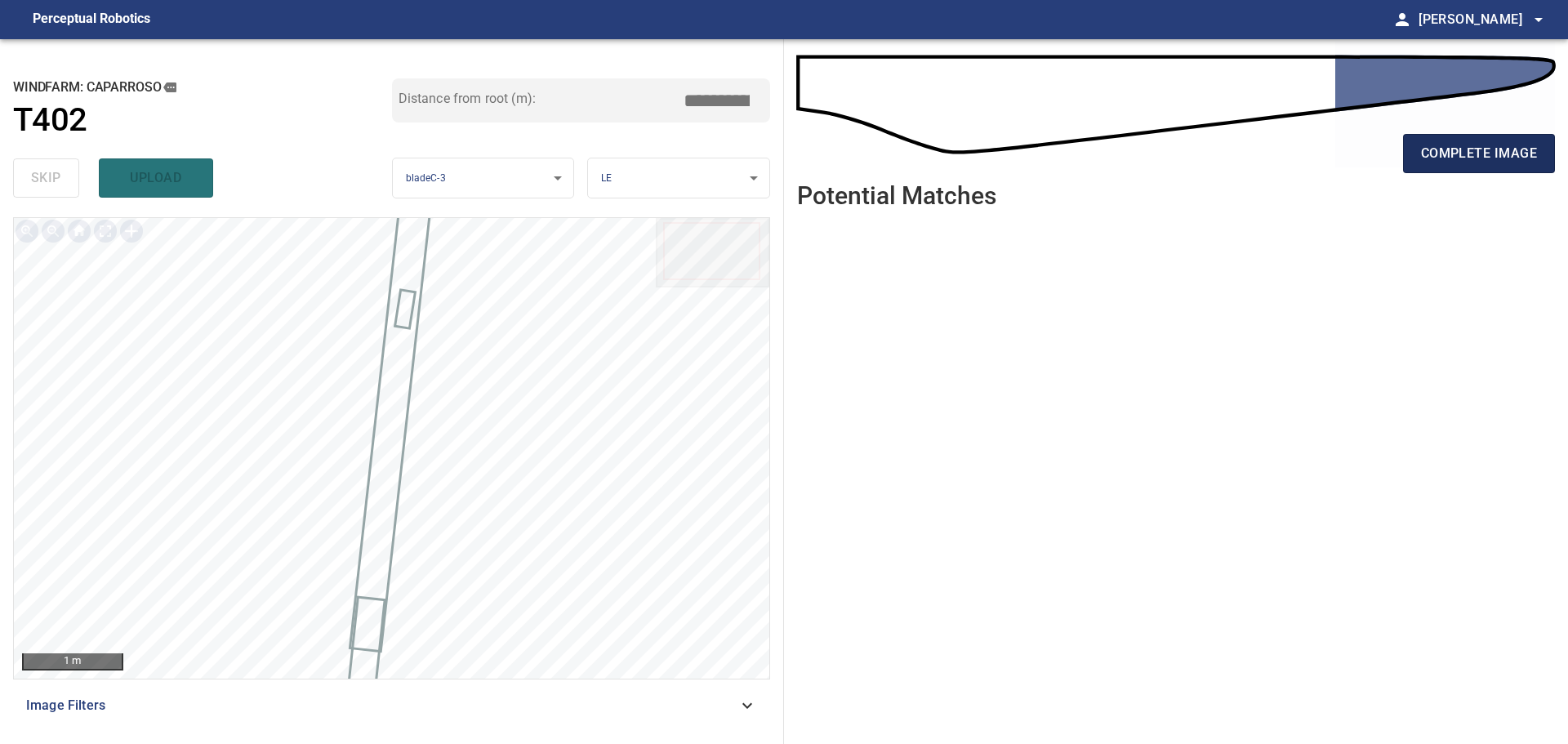
click at [1489, 146] on span "complete image" at bounding box center [1479, 153] width 116 height 23
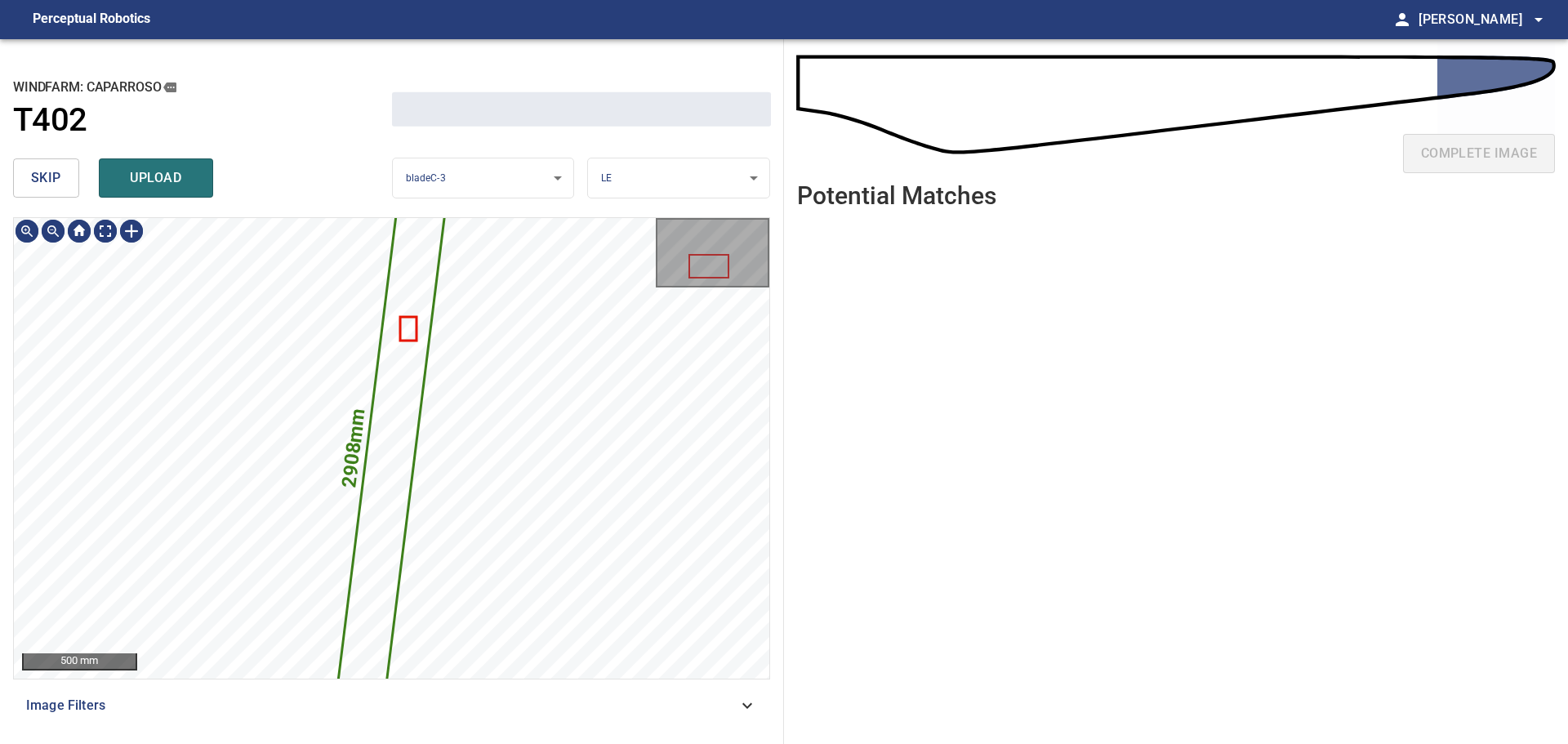
click at [56, 180] on span "skip" at bounding box center [46, 178] width 30 height 23
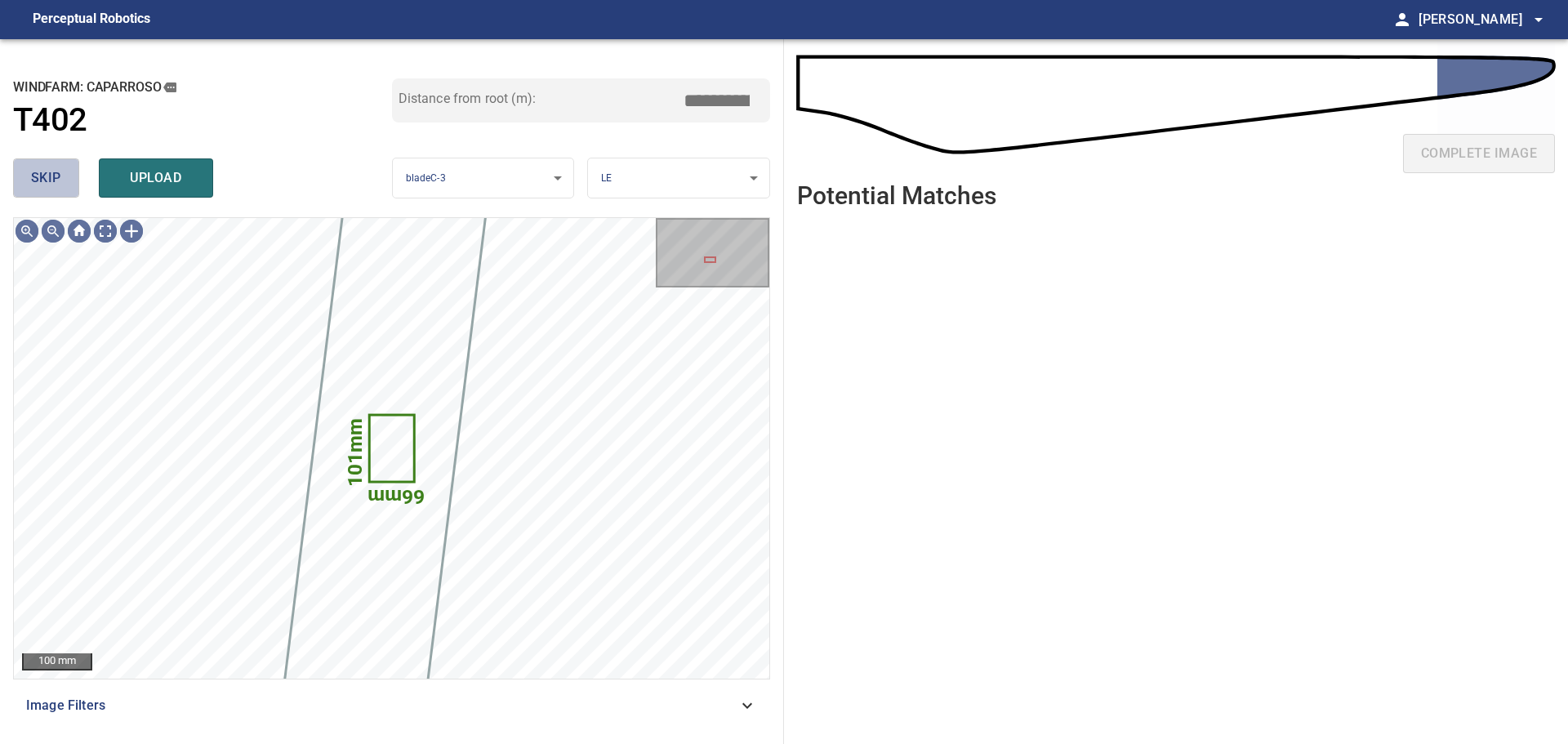
click at [56, 180] on span "skip" at bounding box center [46, 178] width 30 height 23
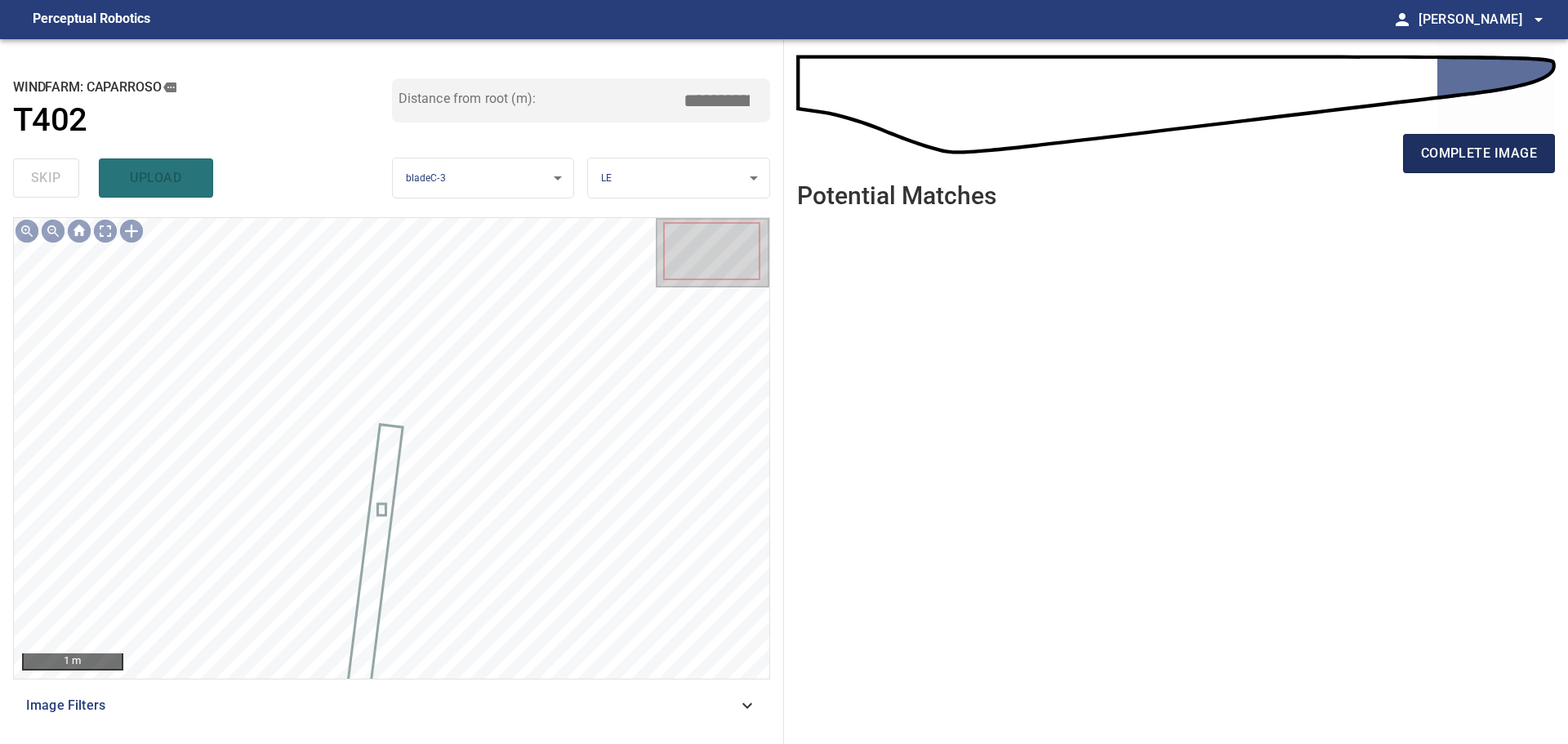
click at [1462, 156] on span "complete image" at bounding box center [1479, 153] width 116 height 23
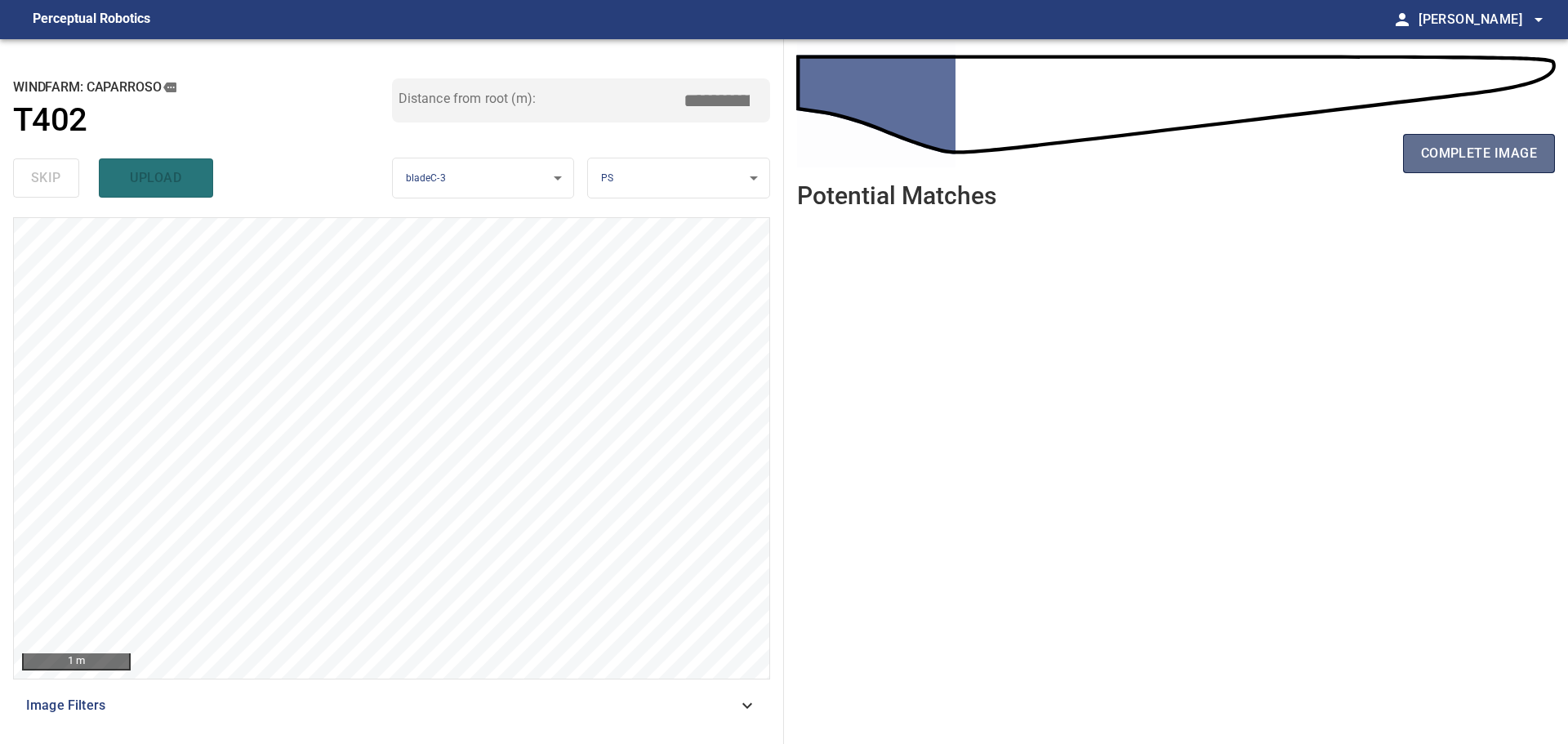
click at [1483, 166] on button "complete image" at bounding box center [1479, 153] width 152 height 39
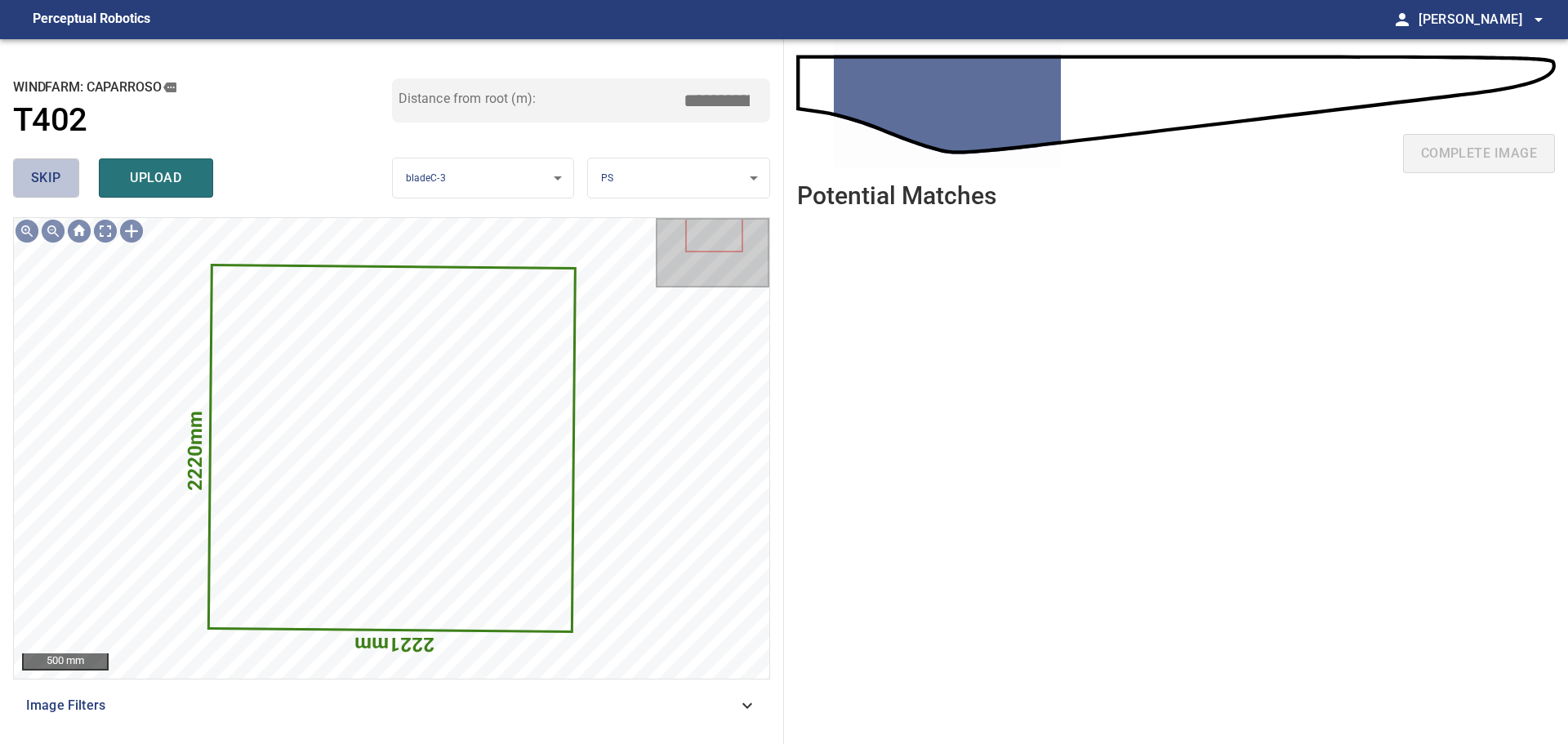
drag, startPoint x: 64, startPoint y: 172, endPoint x: 639, endPoint y: 123, distance: 577.1
click at [65, 172] on button "skip" at bounding box center [46, 178] width 66 height 39
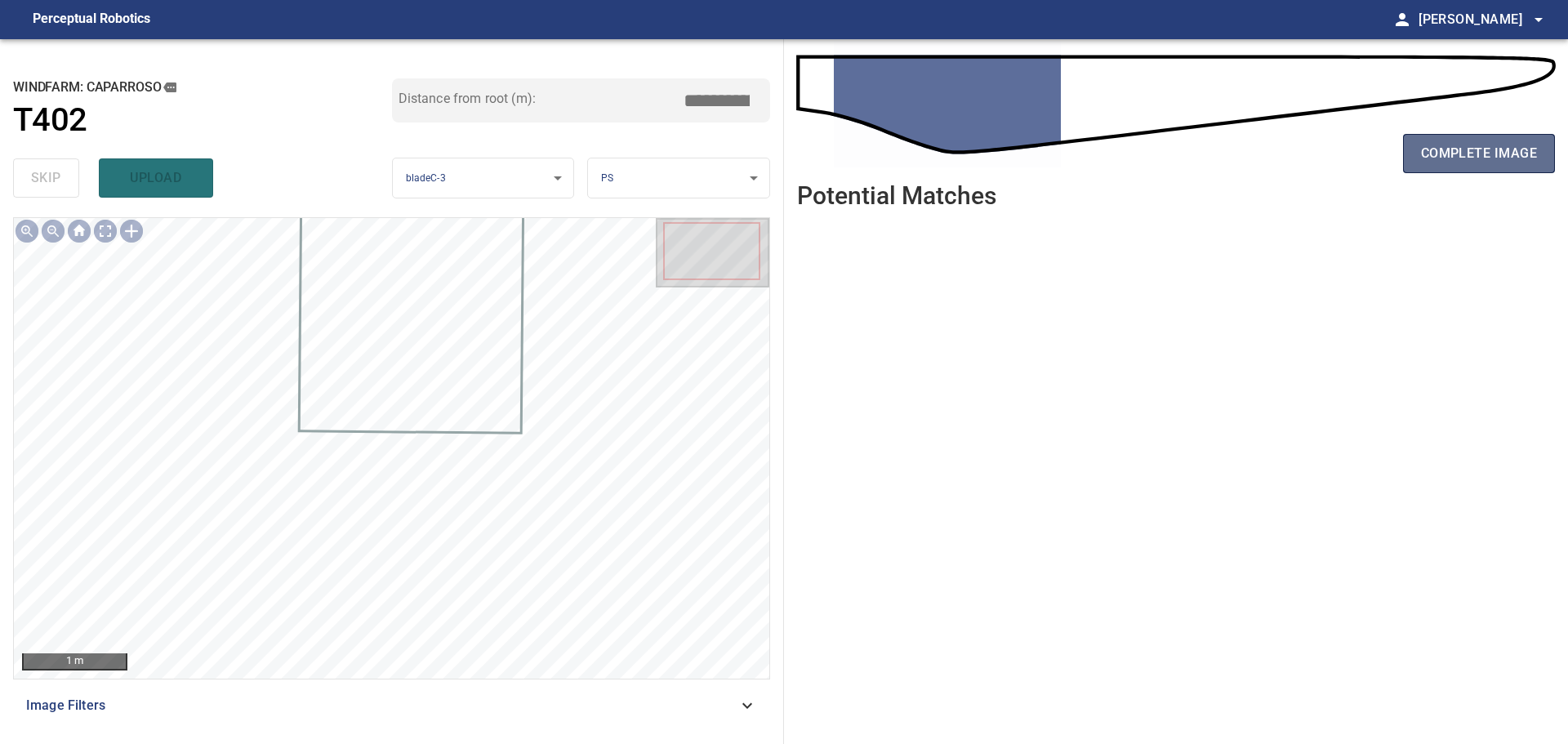
click at [1474, 153] on span "complete image" at bounding box center [1479, 153] width 116 height 23
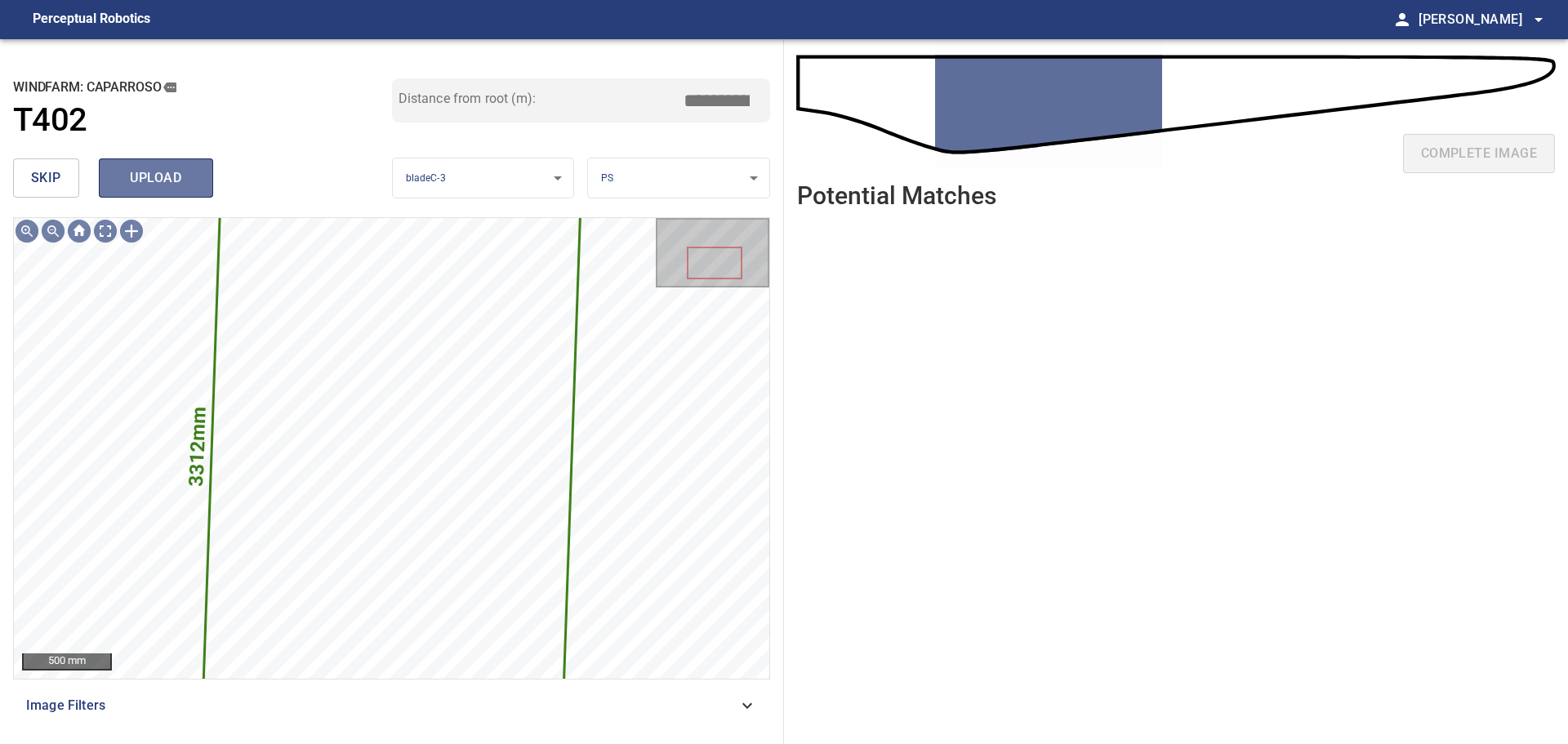
click at [172, 187] on span "upload" at bounding box center [156, 178] width 79 height 23
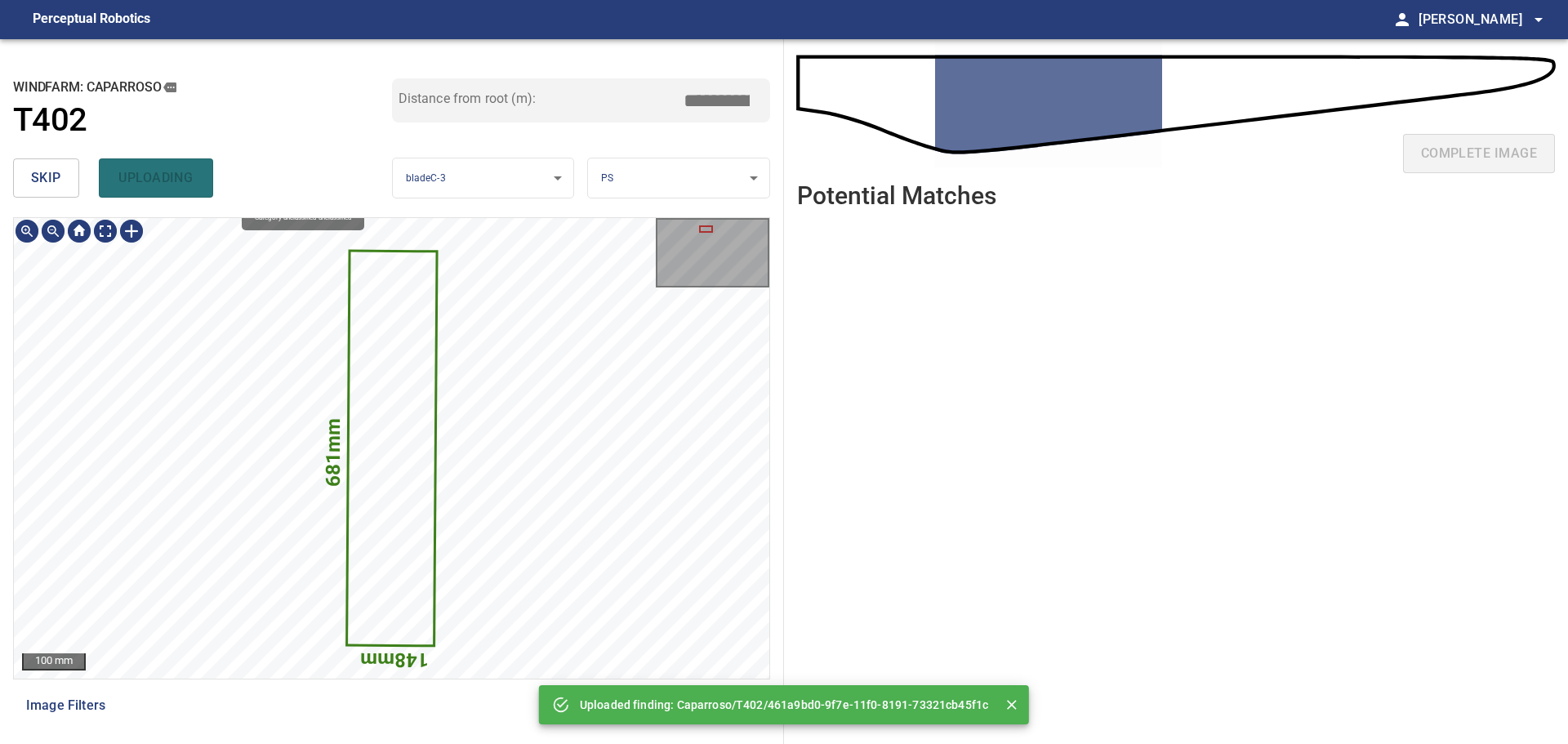
click at [388, 426] on icon at bounding box center [392, 449] width 88 height 393
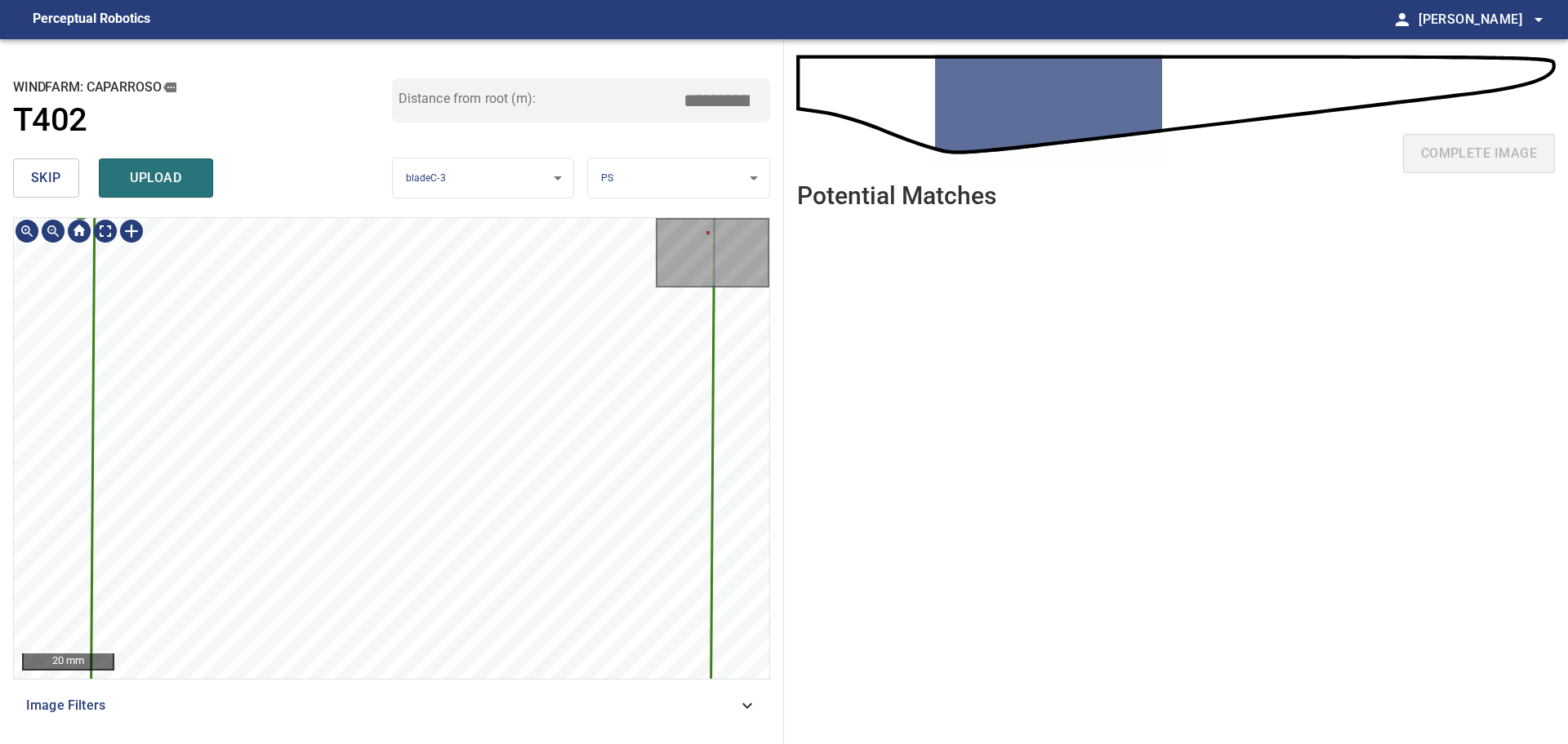
click at [423, 294] on icon at bounding box center [404, 184] width 638 height 2850
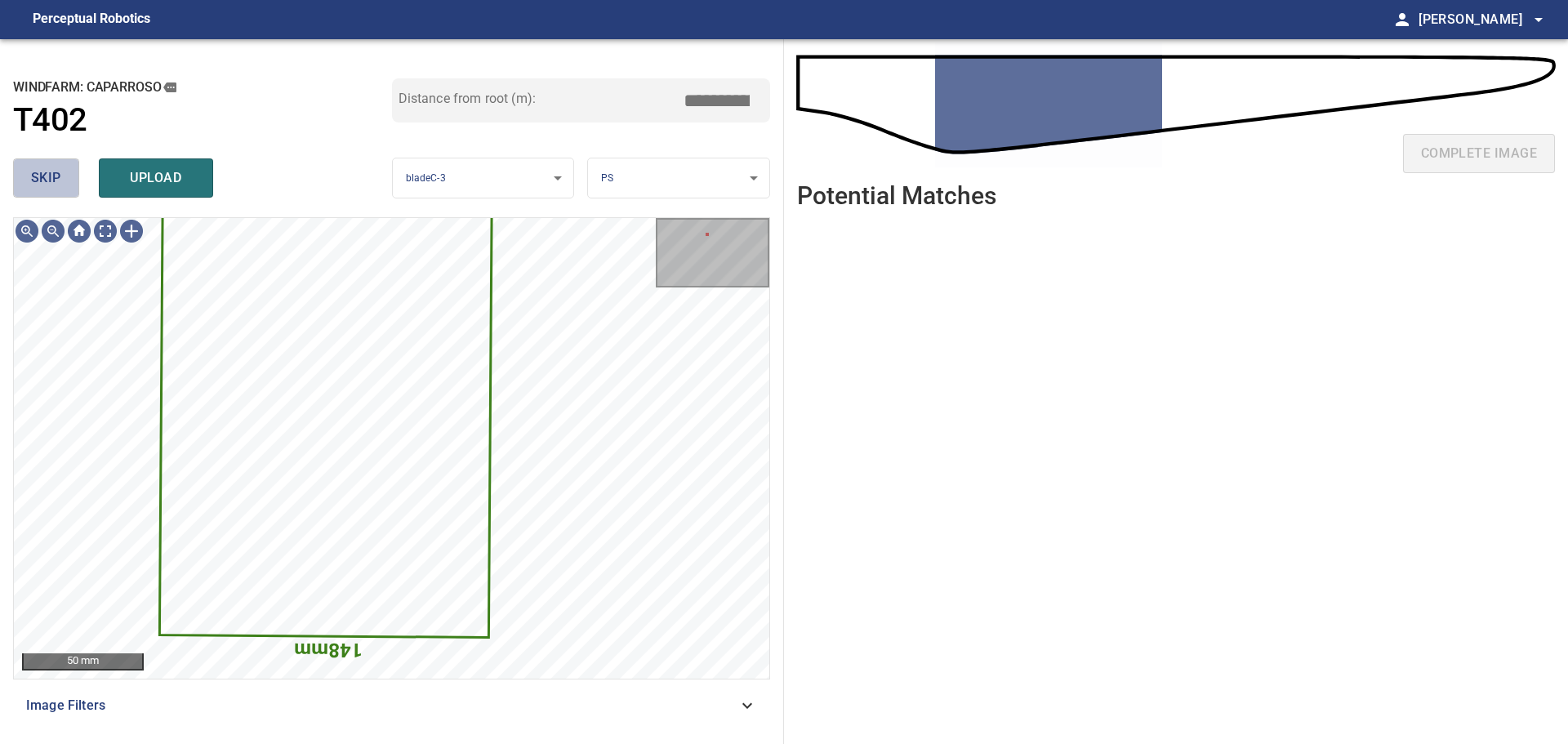
click at [56, 175] on span "skip" at bounding box center [46, 178] width 30 height 23
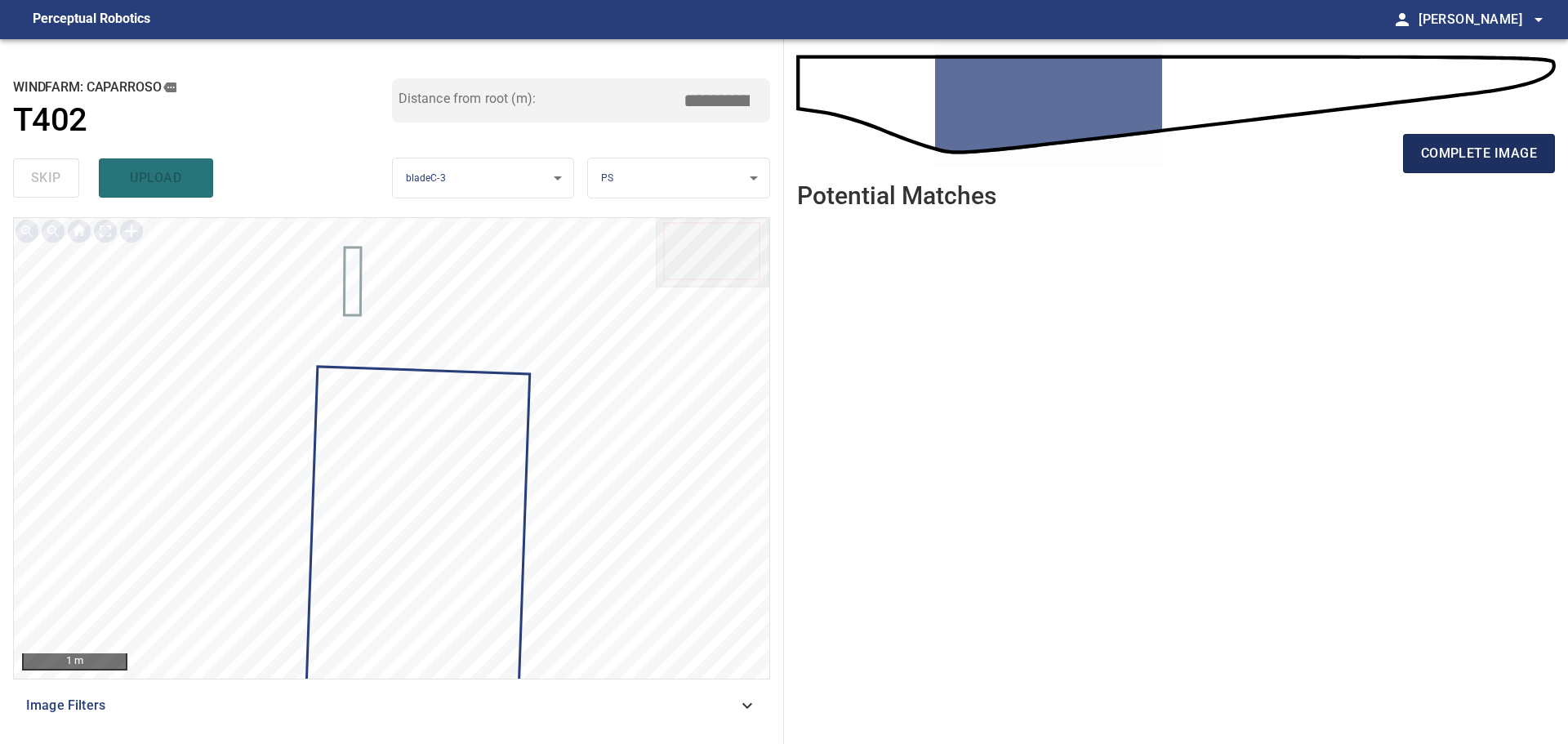
click at [1448, 153] on span "complete image" at bounding box center [1479, 153] width 116 height 23
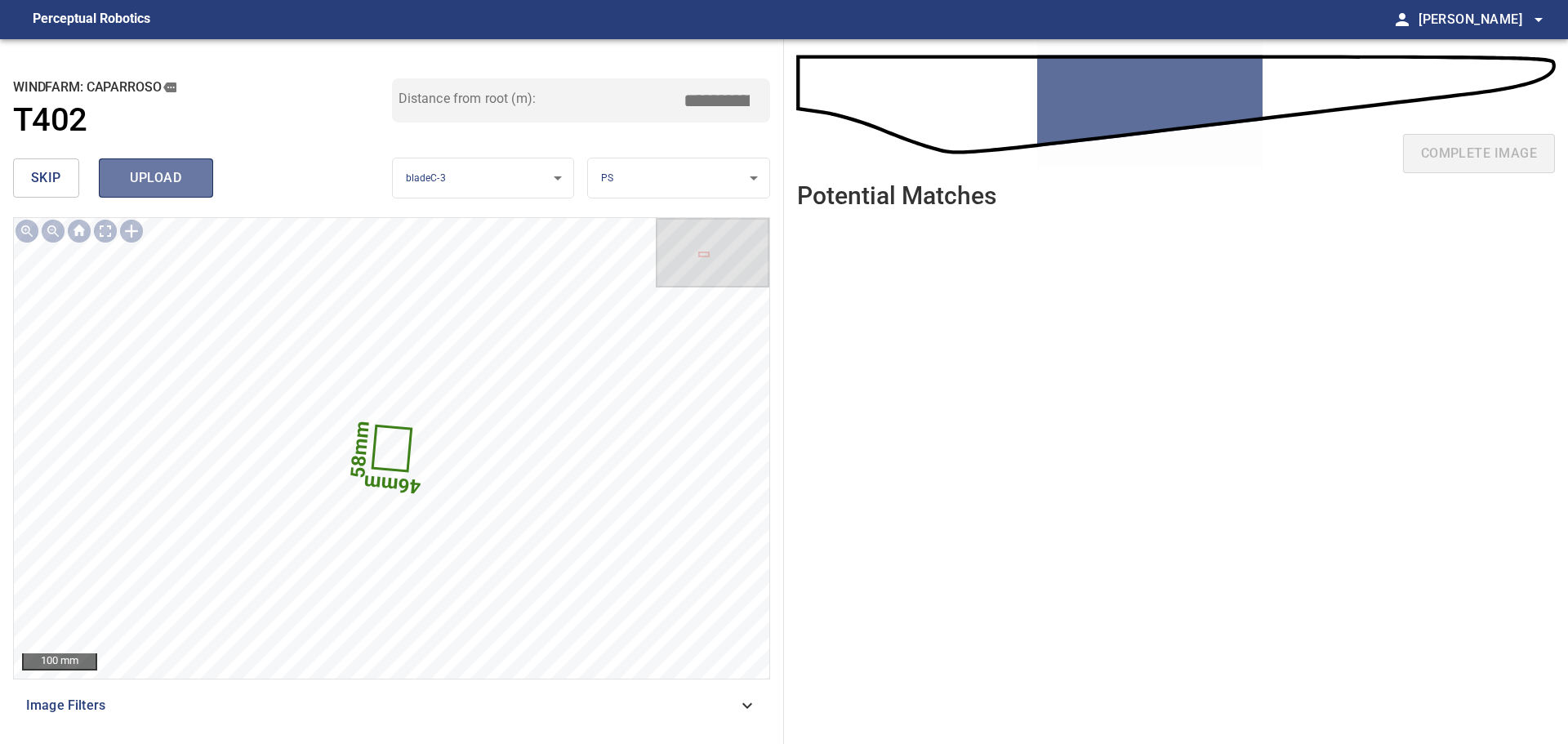
click at [155, 174] on span "upload" at bounding box center [156, 178] width 79 height 23
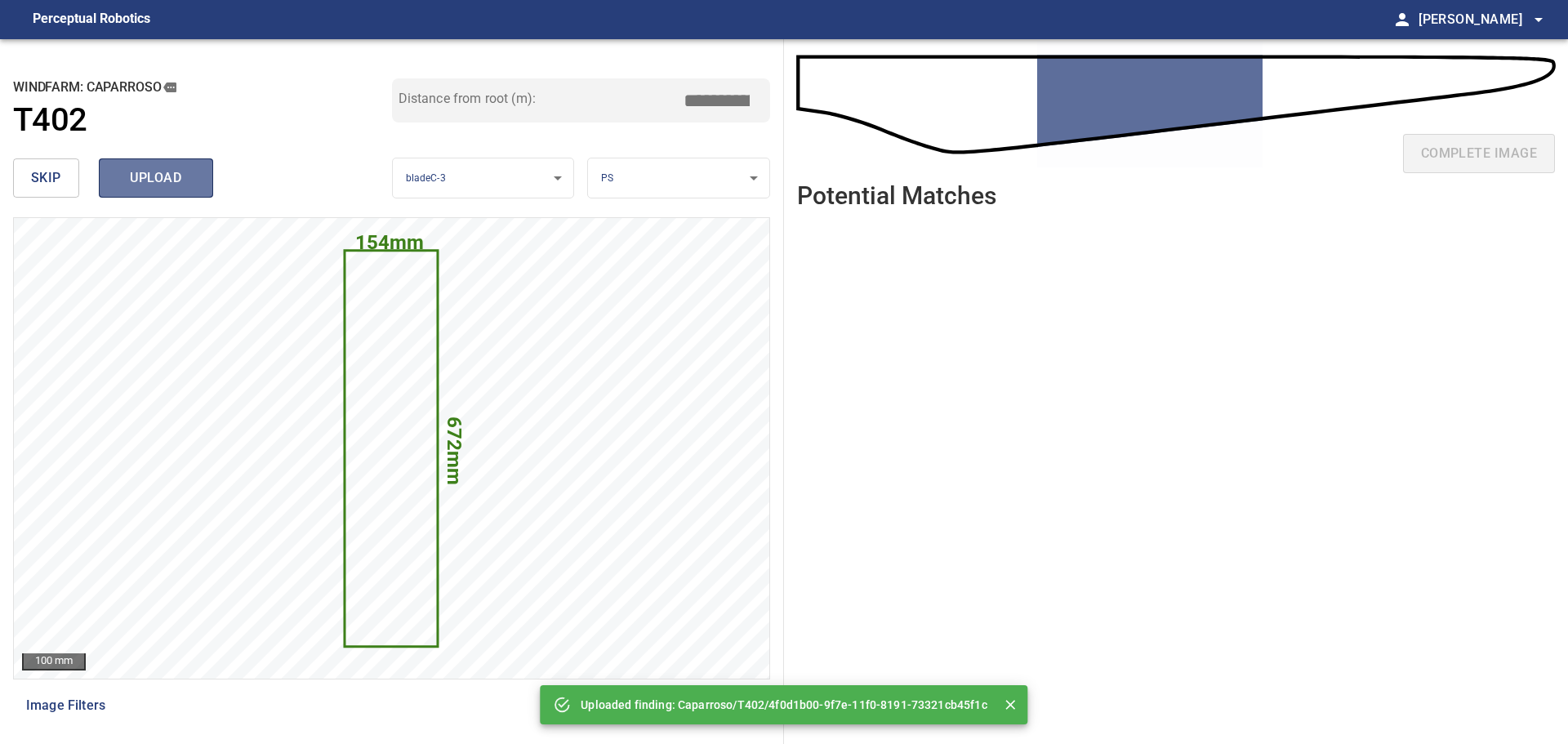
click at [148, 184] on span "upload" at bounding box center [156, 178] width 79 height 23
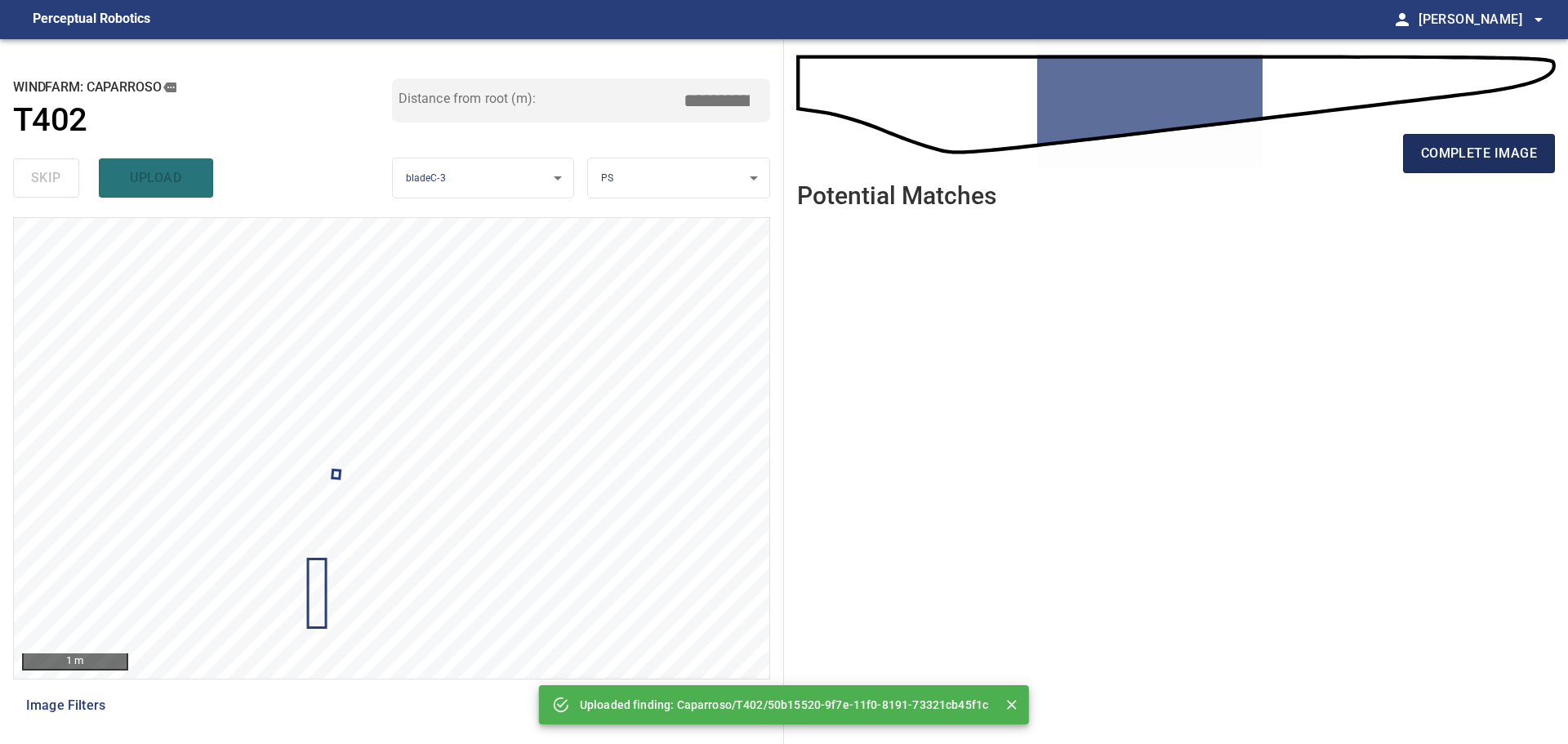
click at [1469, 146] on span "complete image" at bounding box center [1479, 153] width 116 height 23
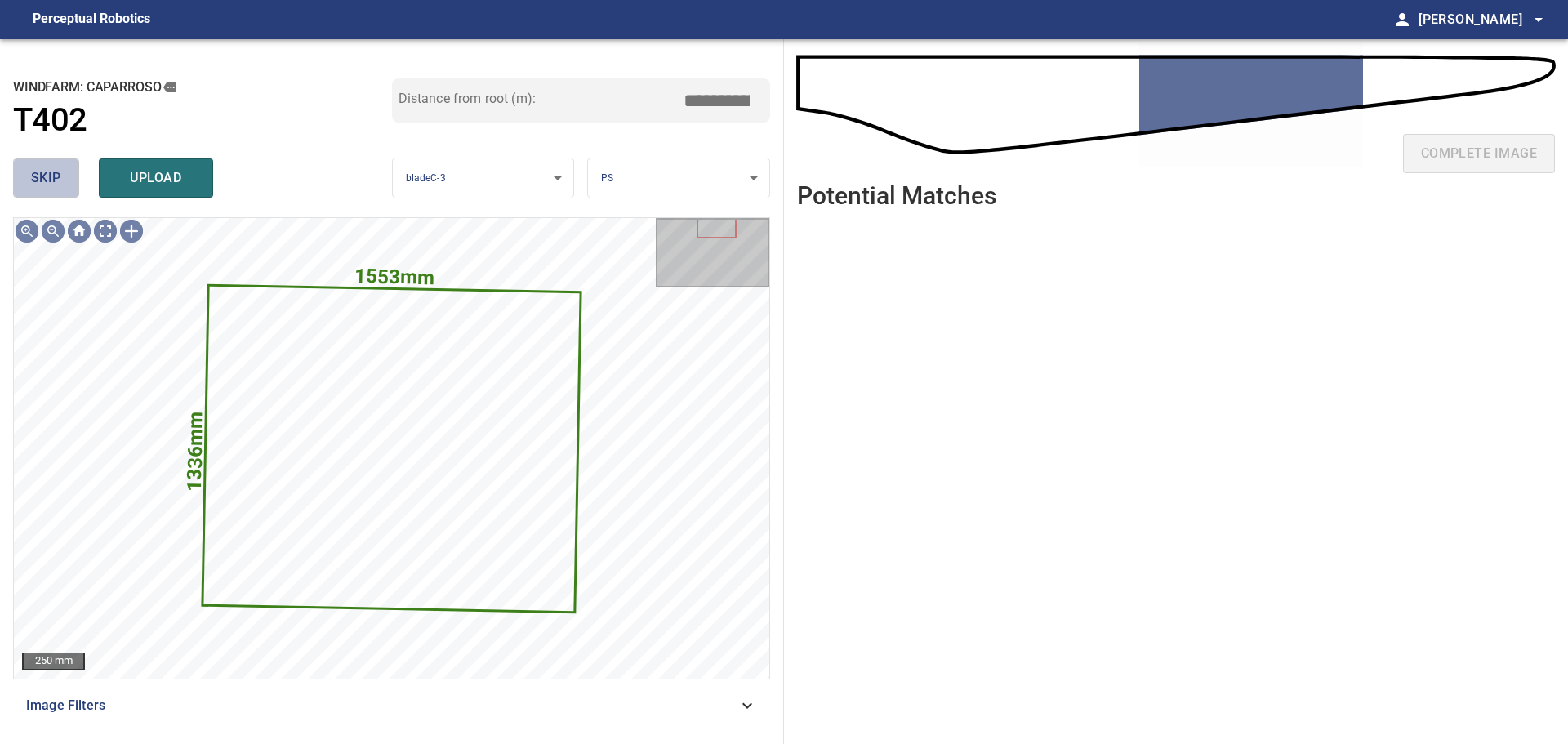
click at [31, 178] on span "skip" at bounding box center [46, 178] width 30 height 23
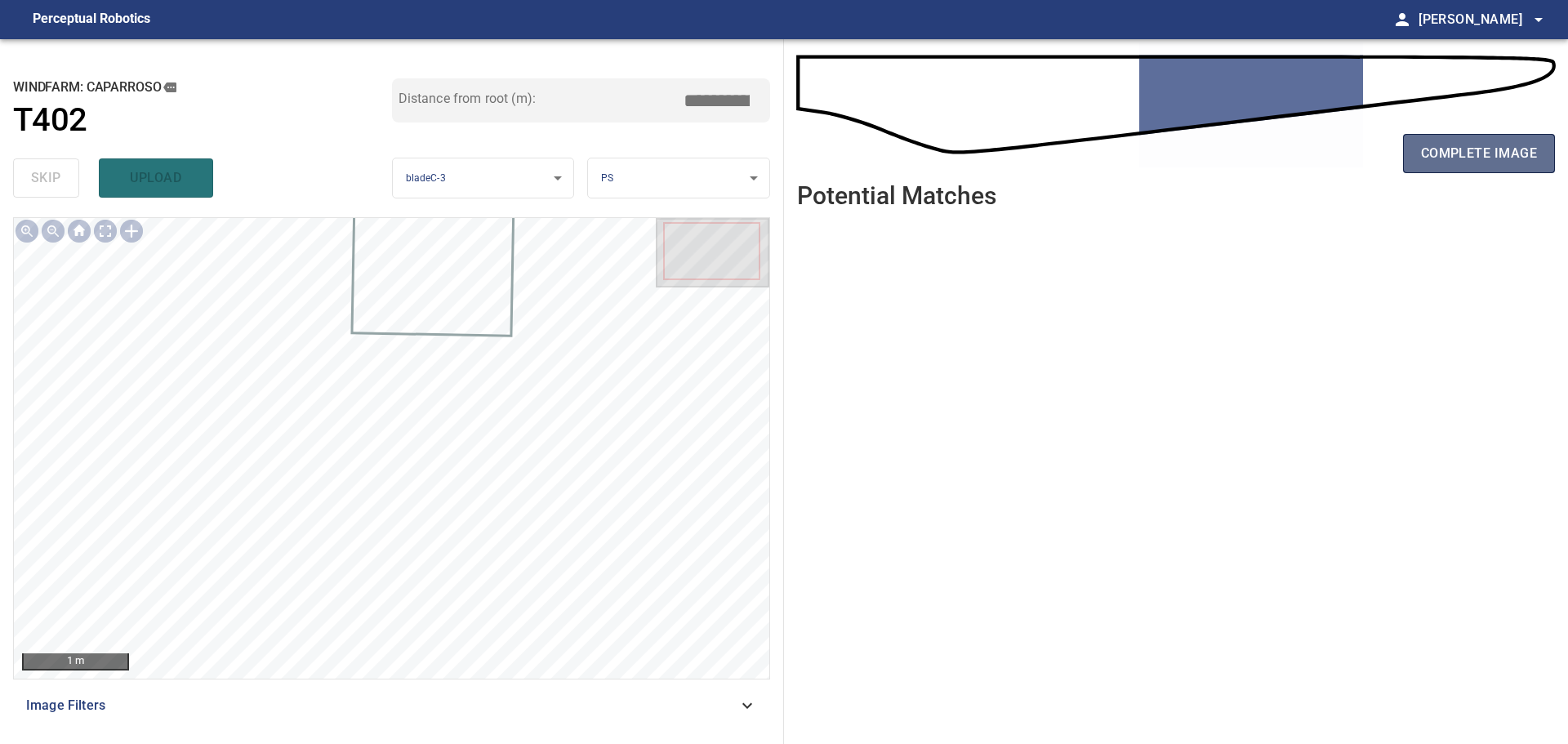
click at [1445, 154] on span "complete image" at bounding box center [1479, 153] width 116 height 23
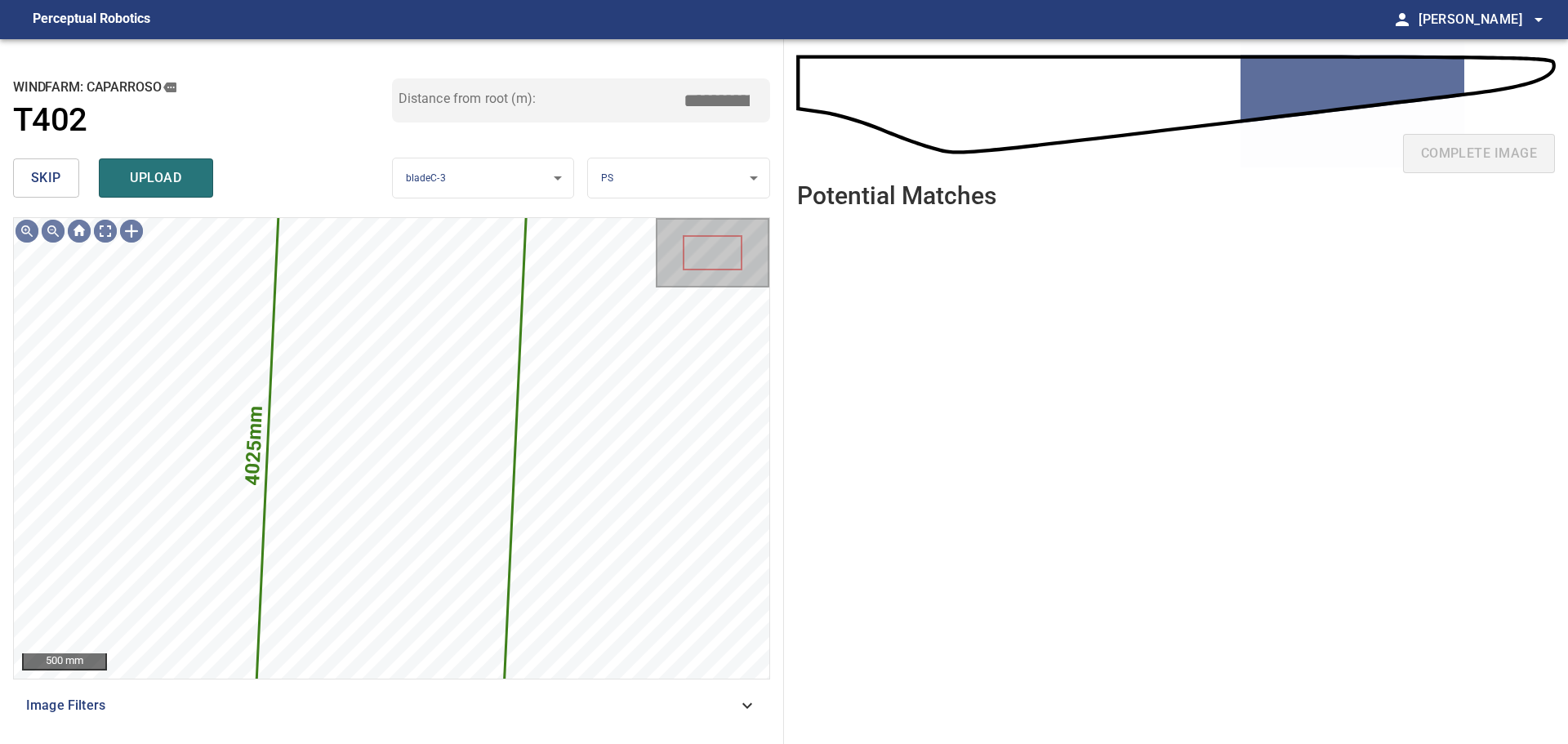
click at [48, 171] on span "skip" at bounding box center [46, 178] width 30 height 23
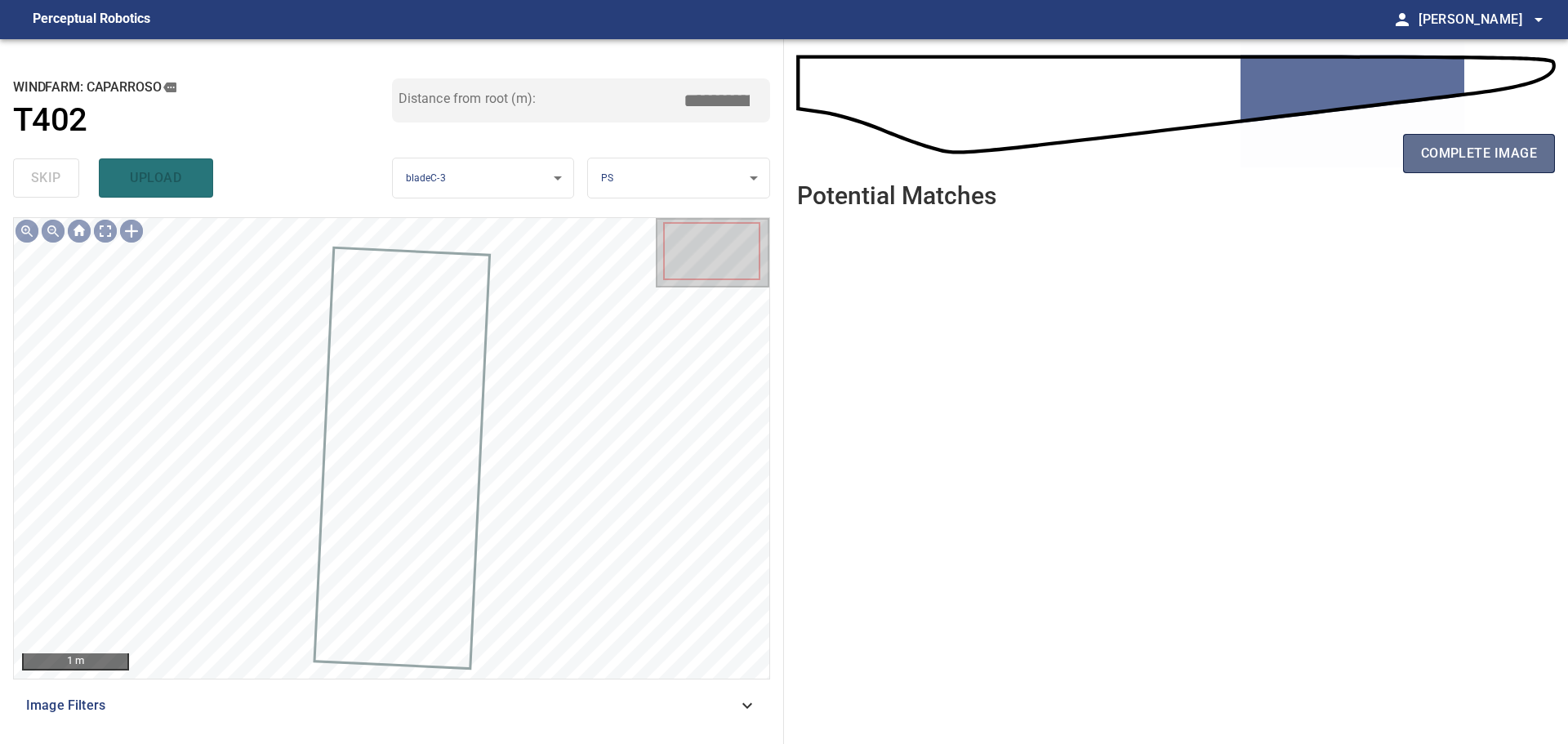
click at [1447, 139] on button "complete image" at bounding box center [1479, 153] width 152 height 39
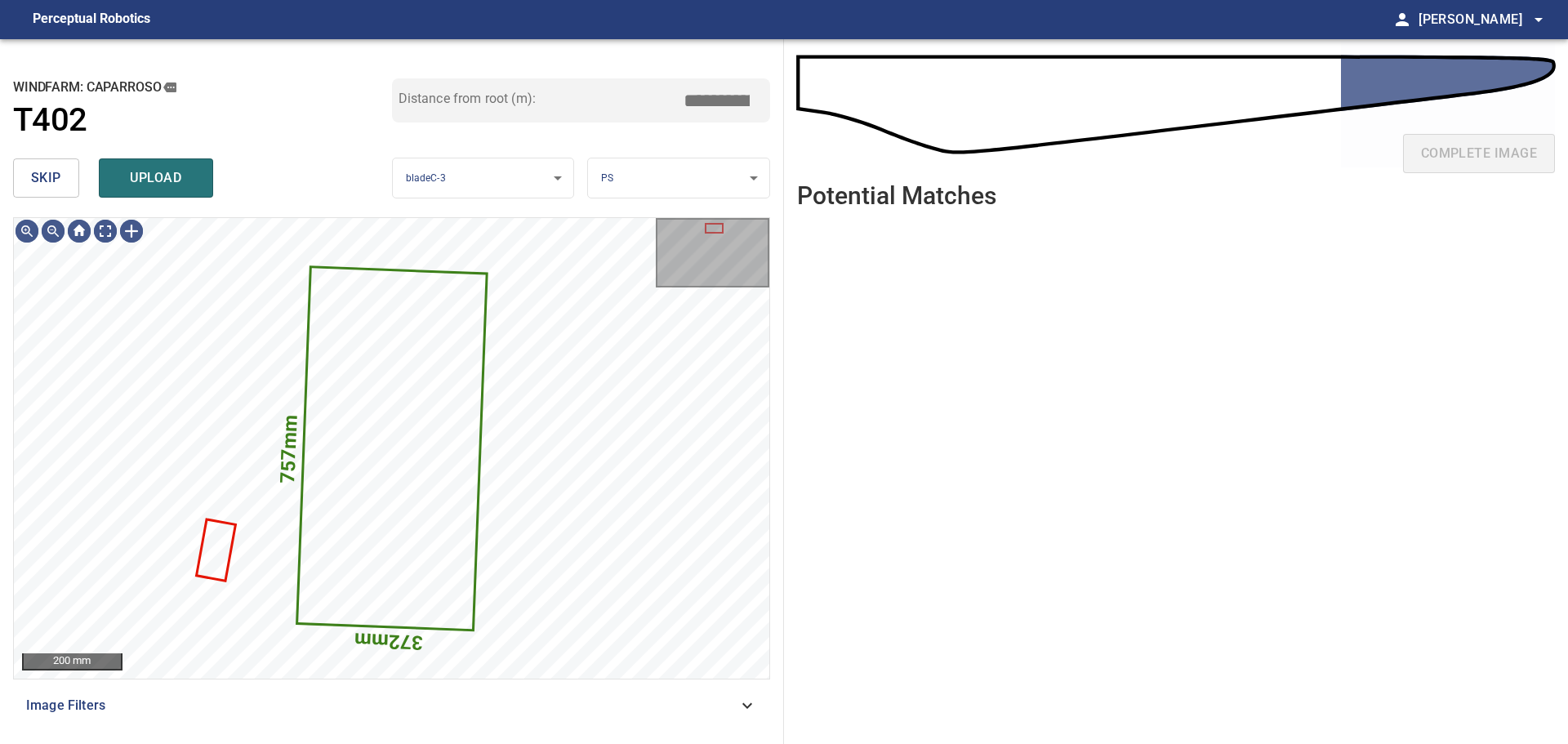
click at [22, 174] on button "skip" at bounding box center [46, 178] width 66 height 39
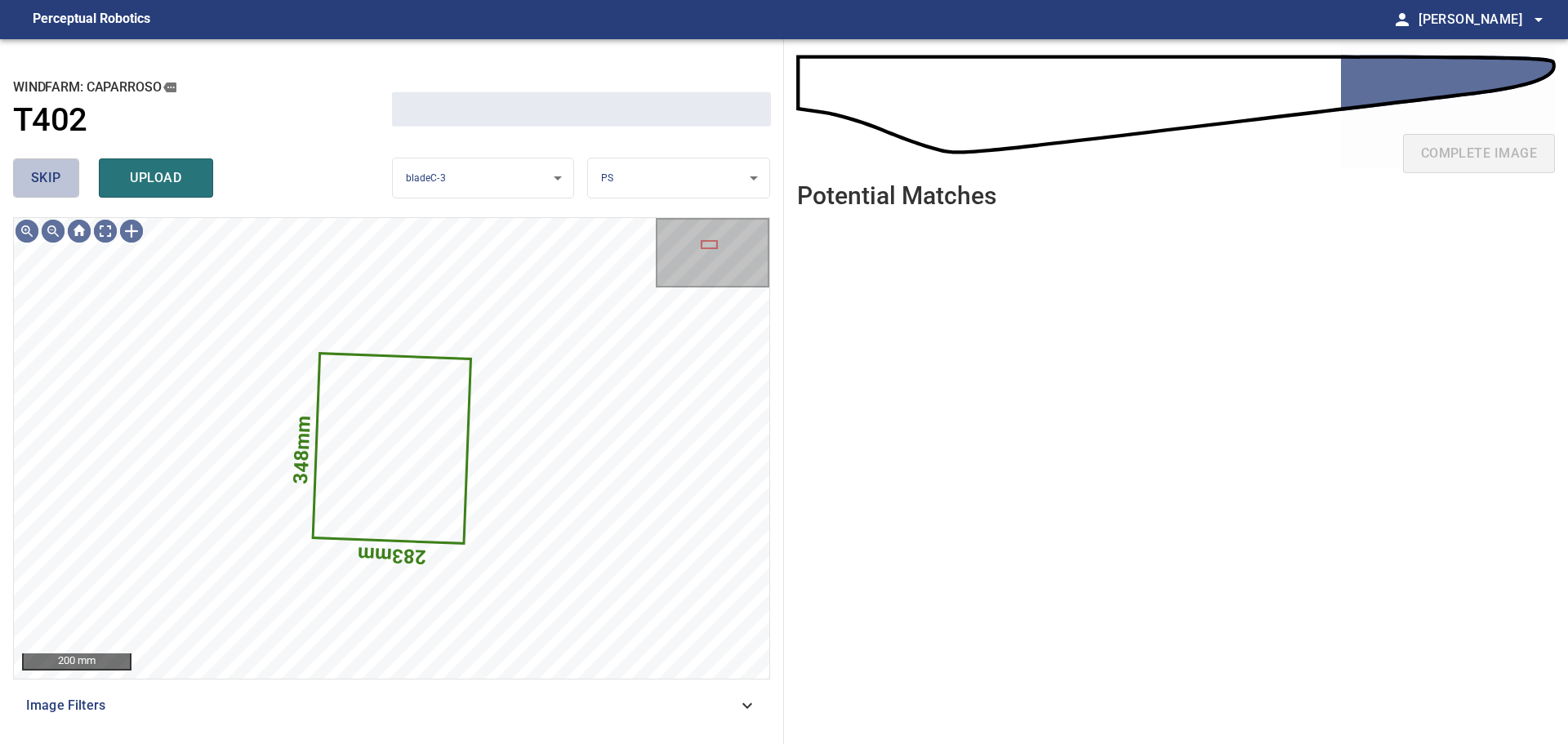
click at [36, 178] on span "skip" at bounding box center [46, 178] width 30 height 23
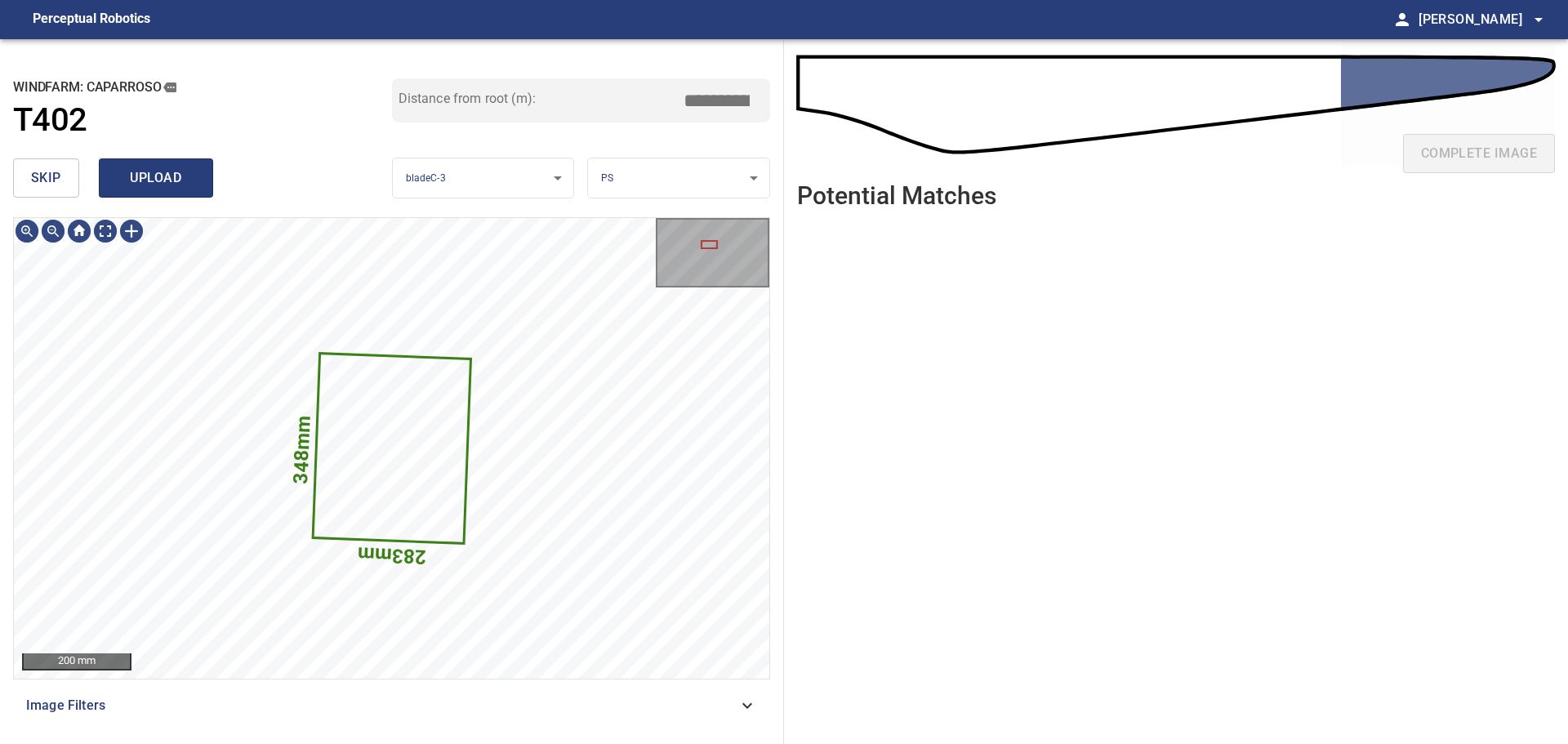
click at [143, 182] on span "upload" at bounding box center [156, 178] width 79 height 23
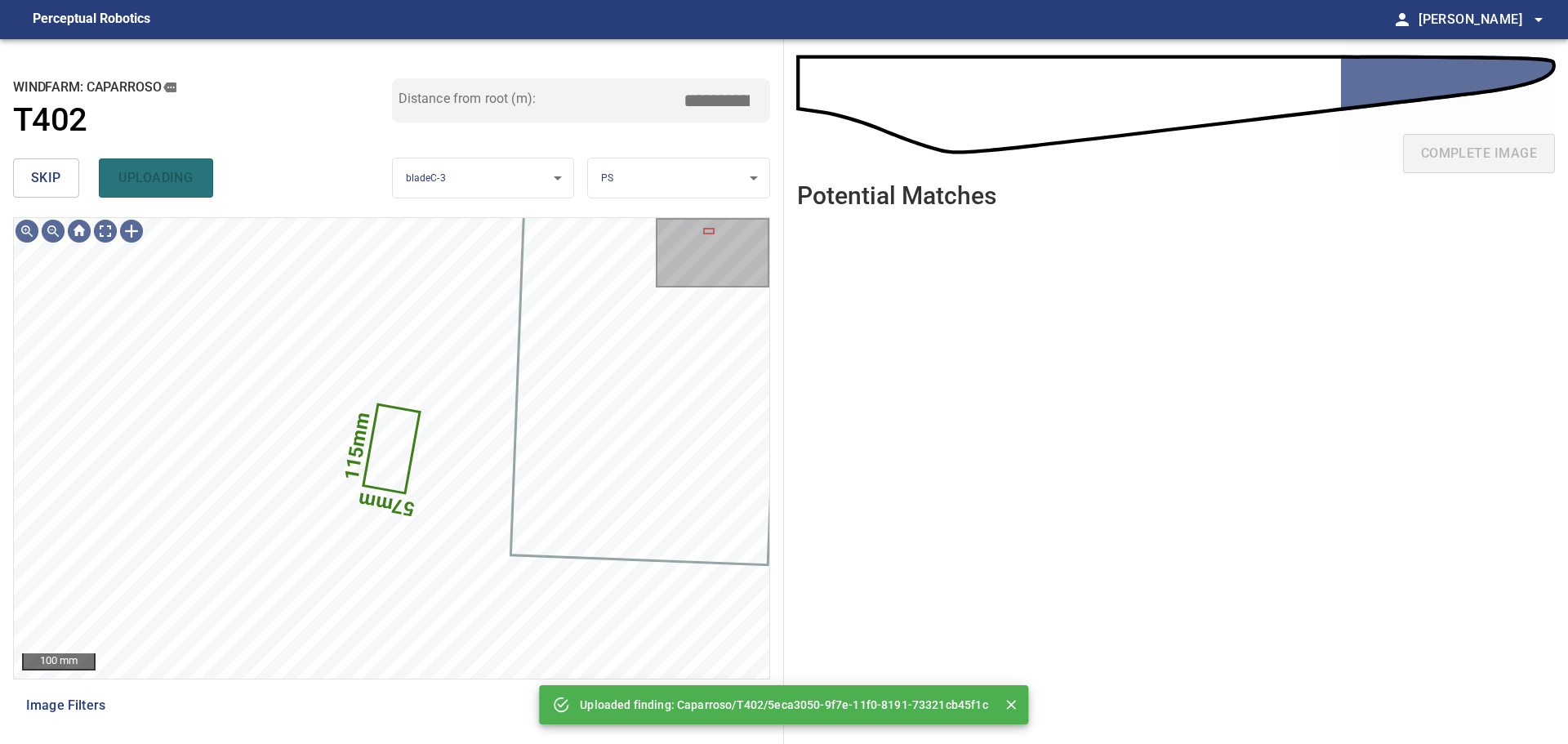
click at [118, 178] on div "skip uploading" at bounding box center [203, 178] width 379 height 52
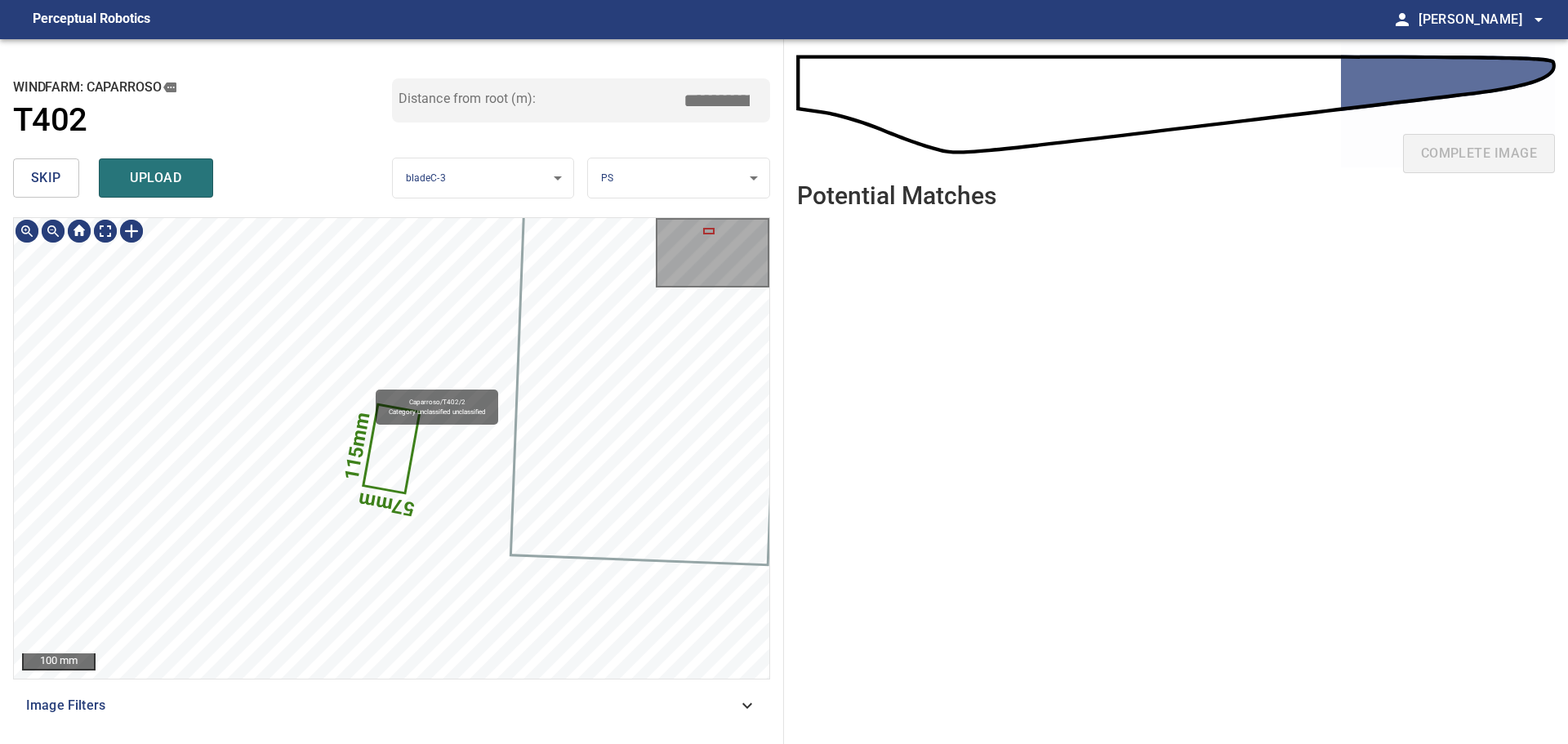
click at [382, 439] on icon at bounding box center [391, 449] width 53 height 87
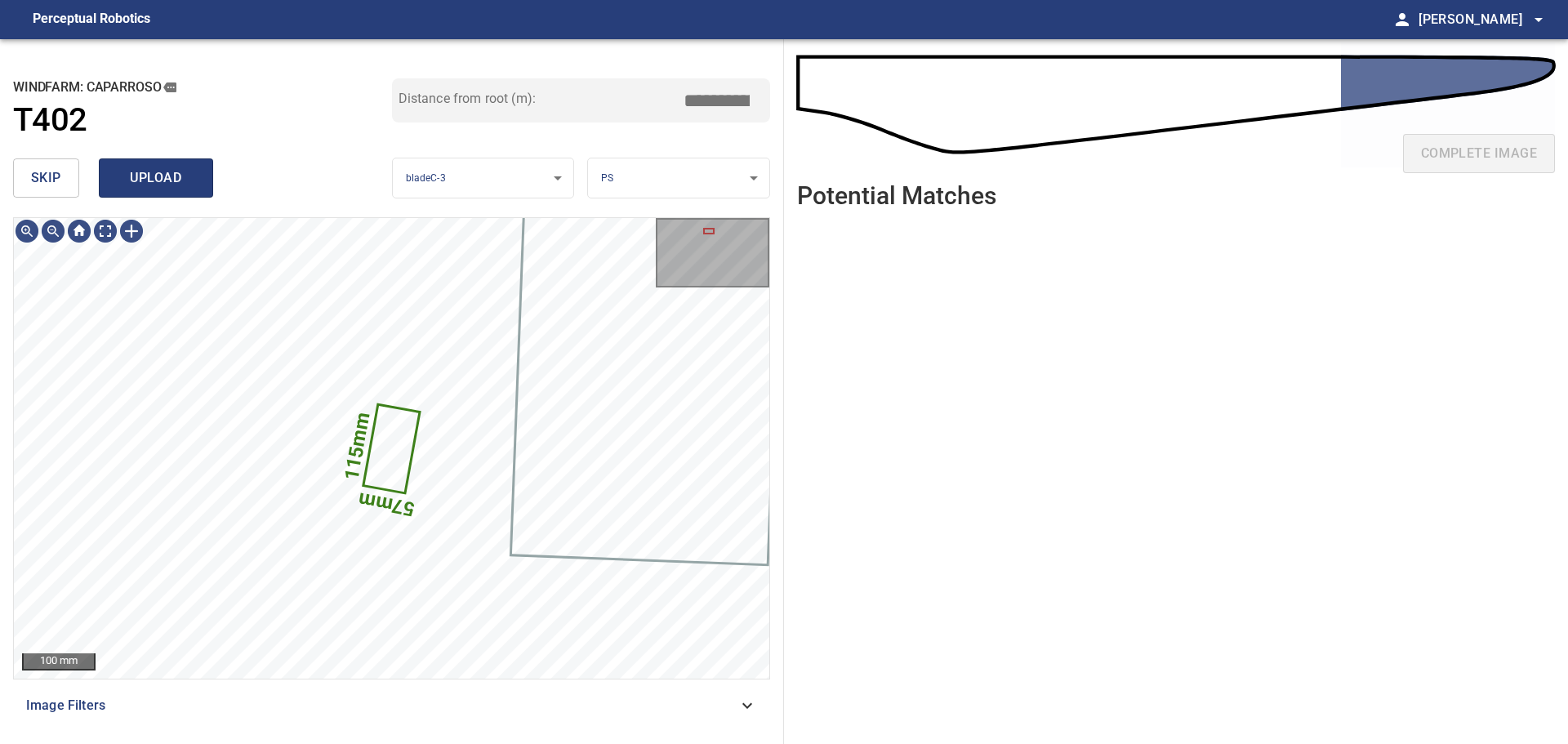
click at [176, 170] on span "upload" at bounding box center [156, 178] width 79 height 23
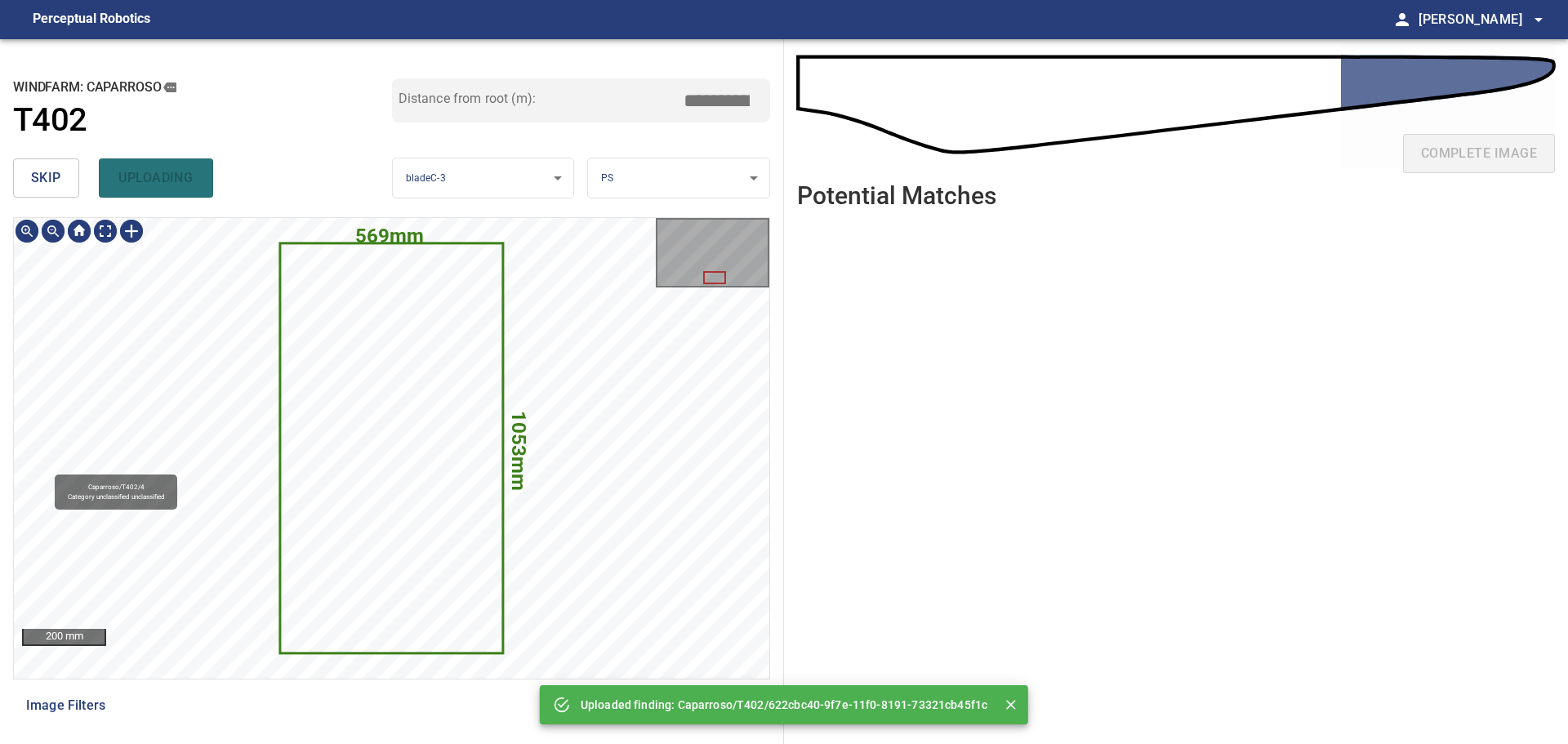
click at [384, 378] on icon at bounding box center [391, 449] width 221 height 408
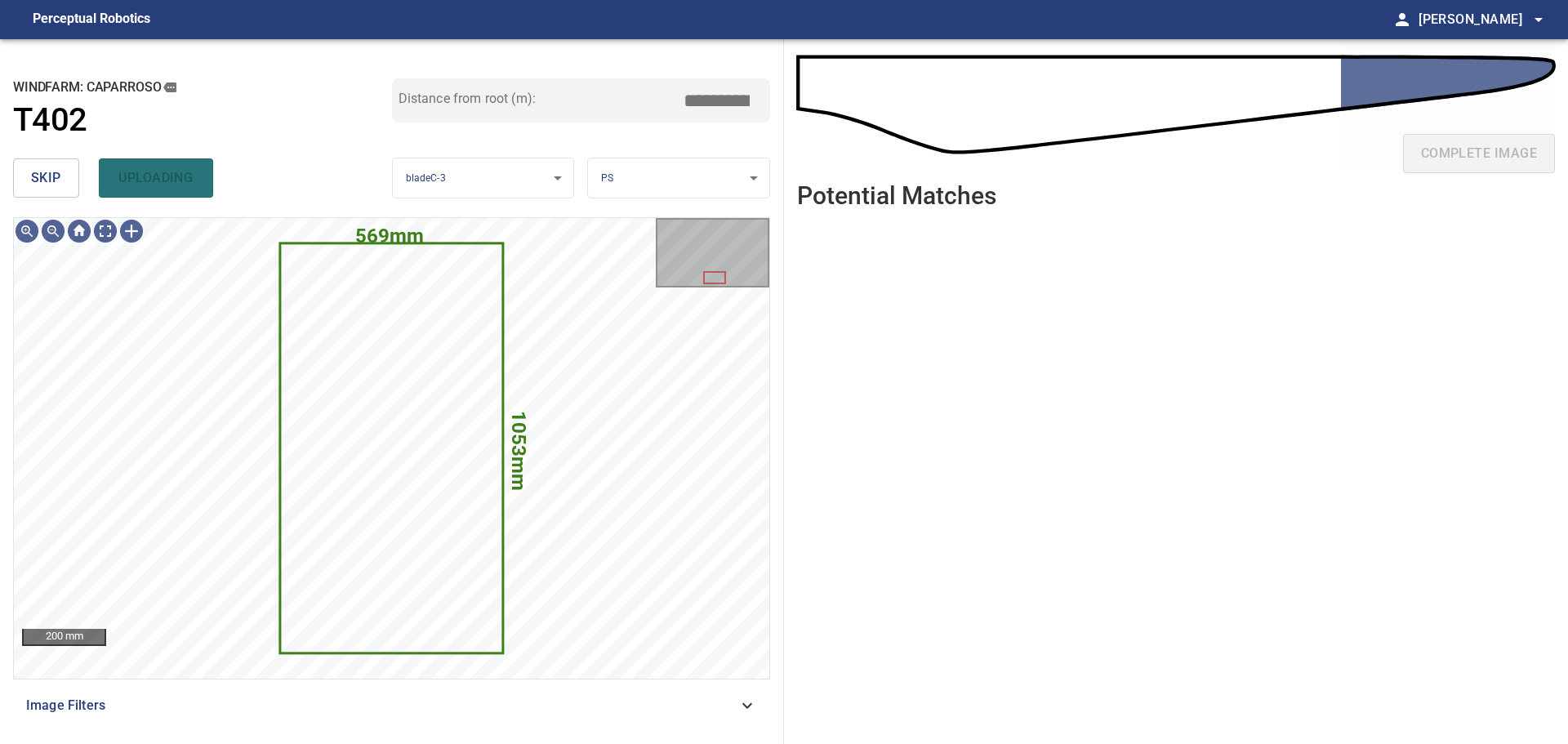
click at [42, 170] on span "skip" at bounding box center [46, 178] width 30 height 23
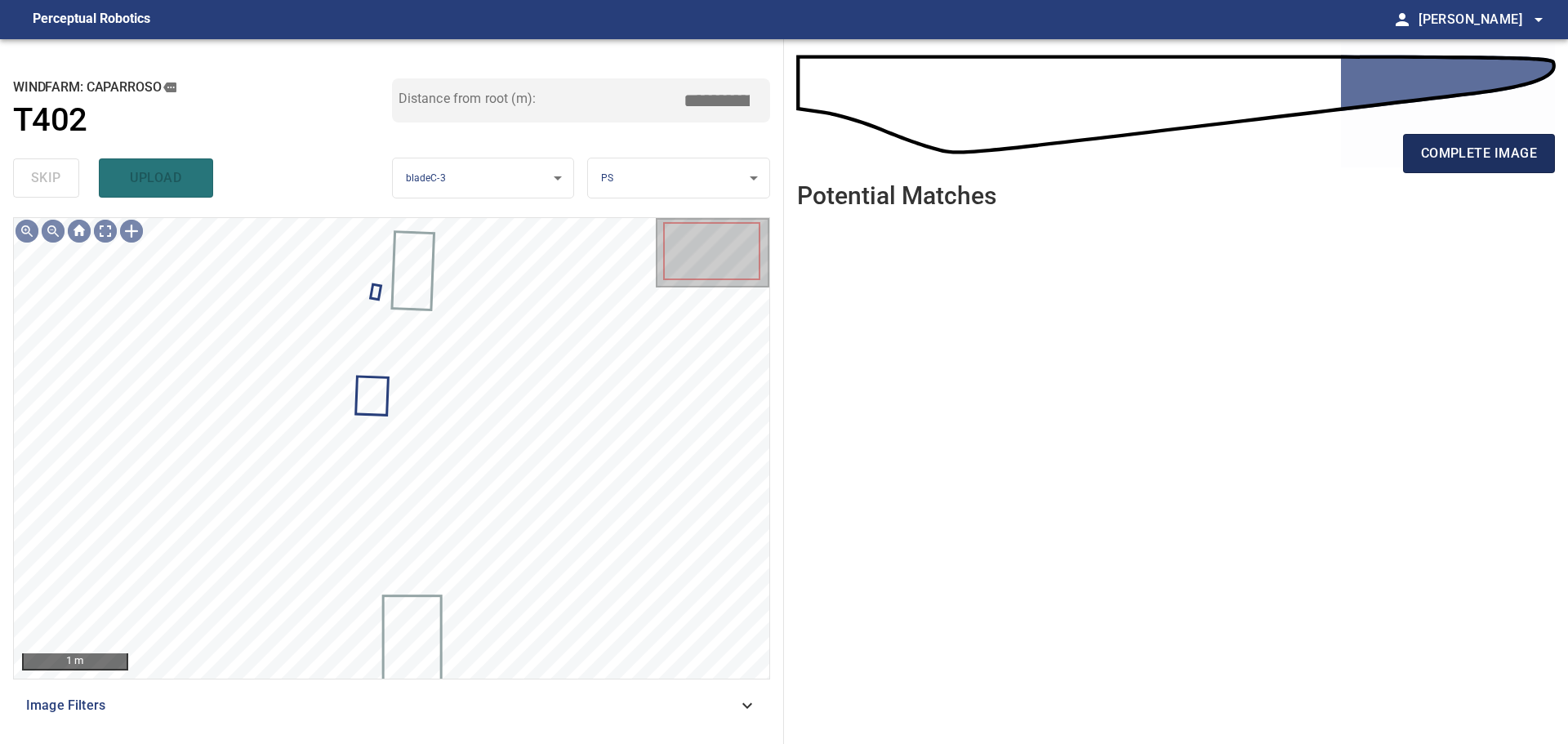
click at [1470, 135] on button "complete image" at bounding box center [1479, 153] width 152 height 39
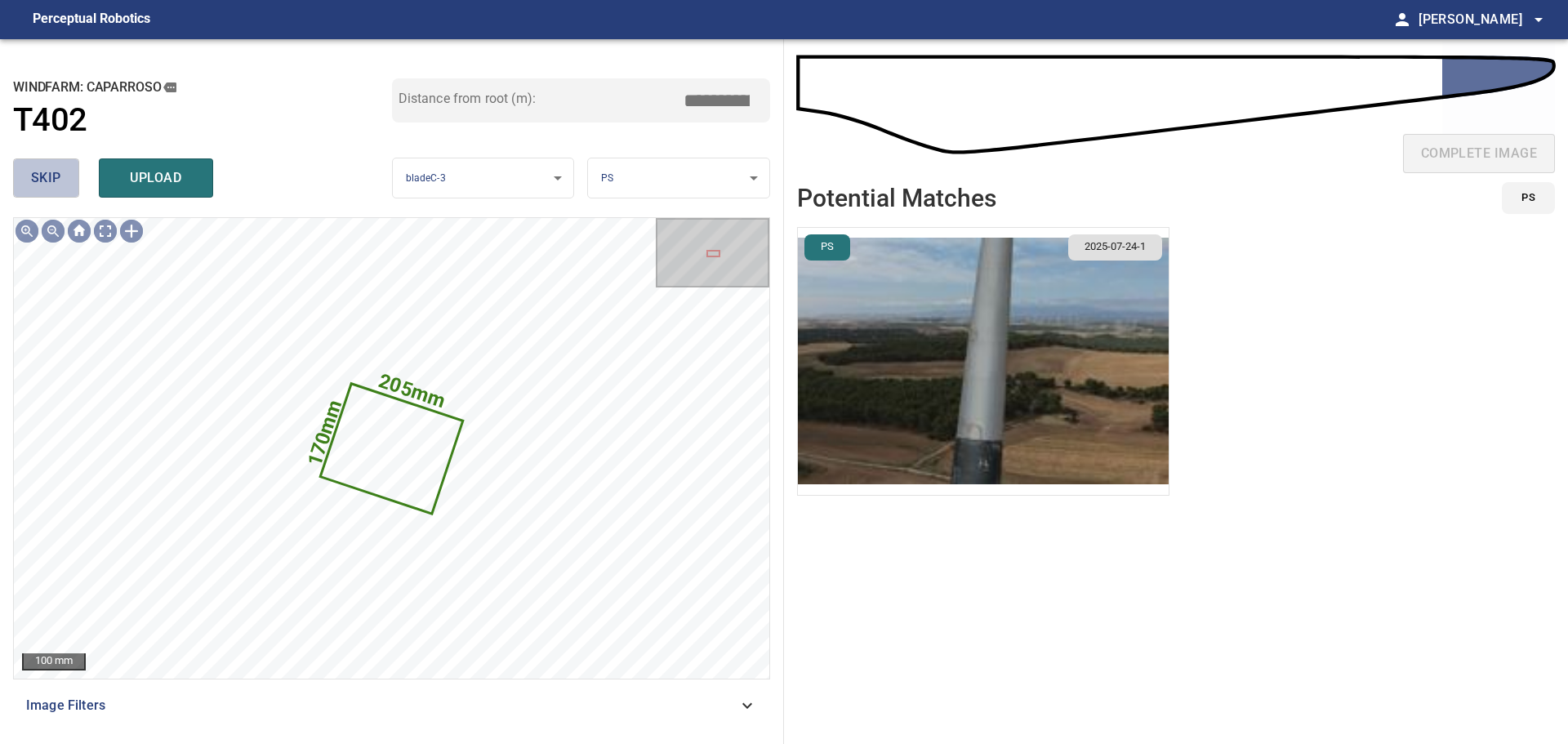
click at [39, 177] on span "skip" at bounding box center [46, 178] width 30 height 23
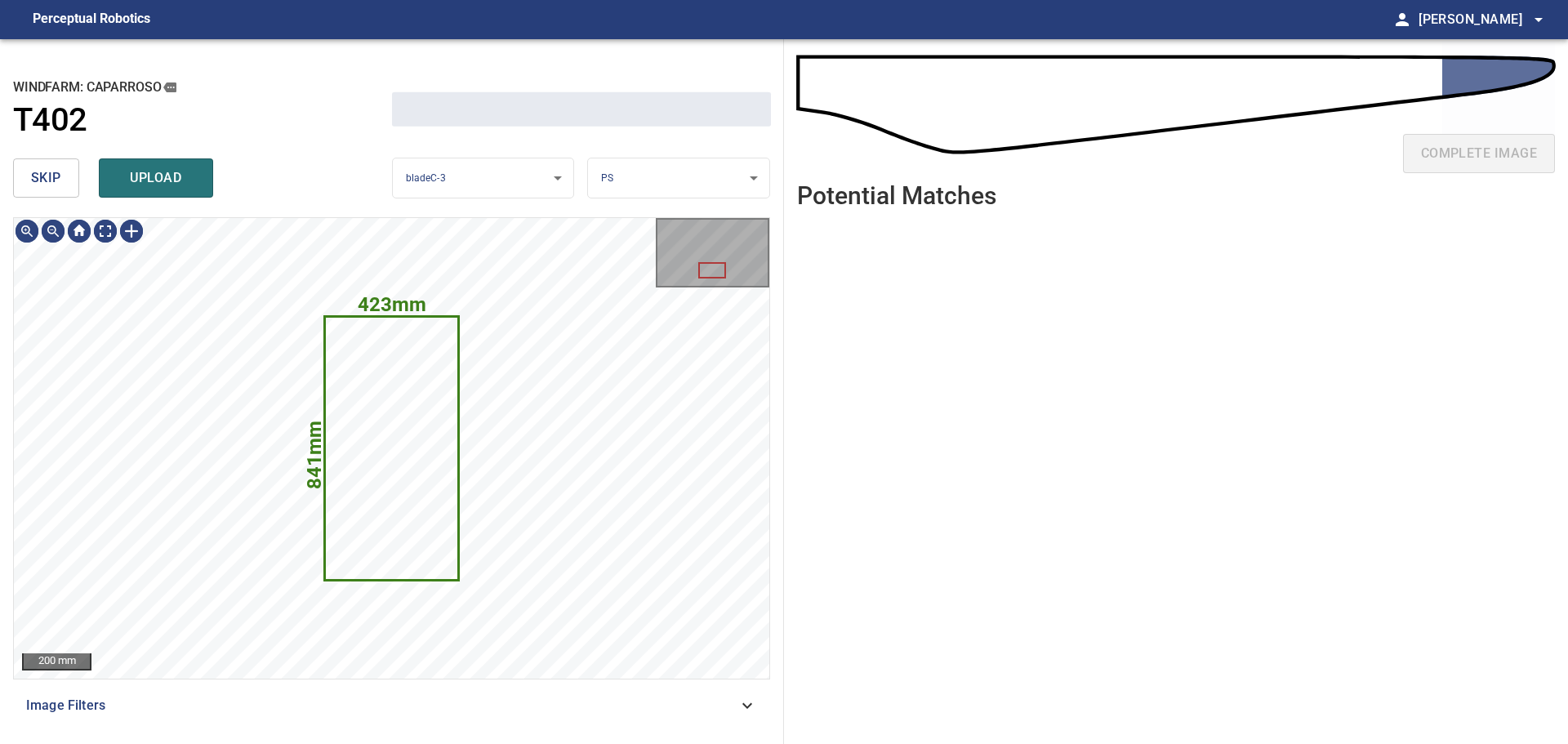
click at [39, 177] on span "skip" at bounding box center [46, 178] width 30 height 23
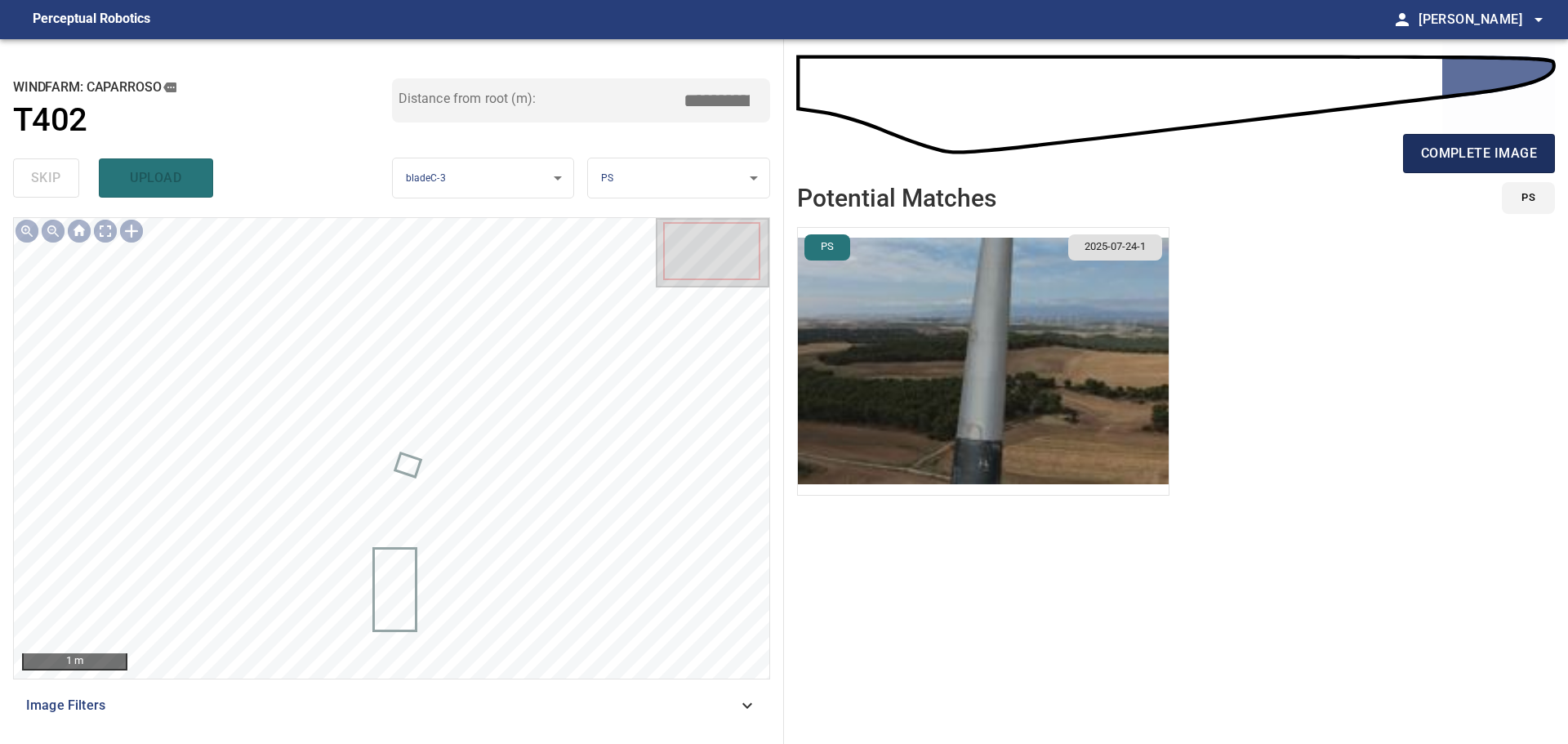
click at [1480, 142] on span "complete image" at bounding box center [1479, 153] width 116 height 23
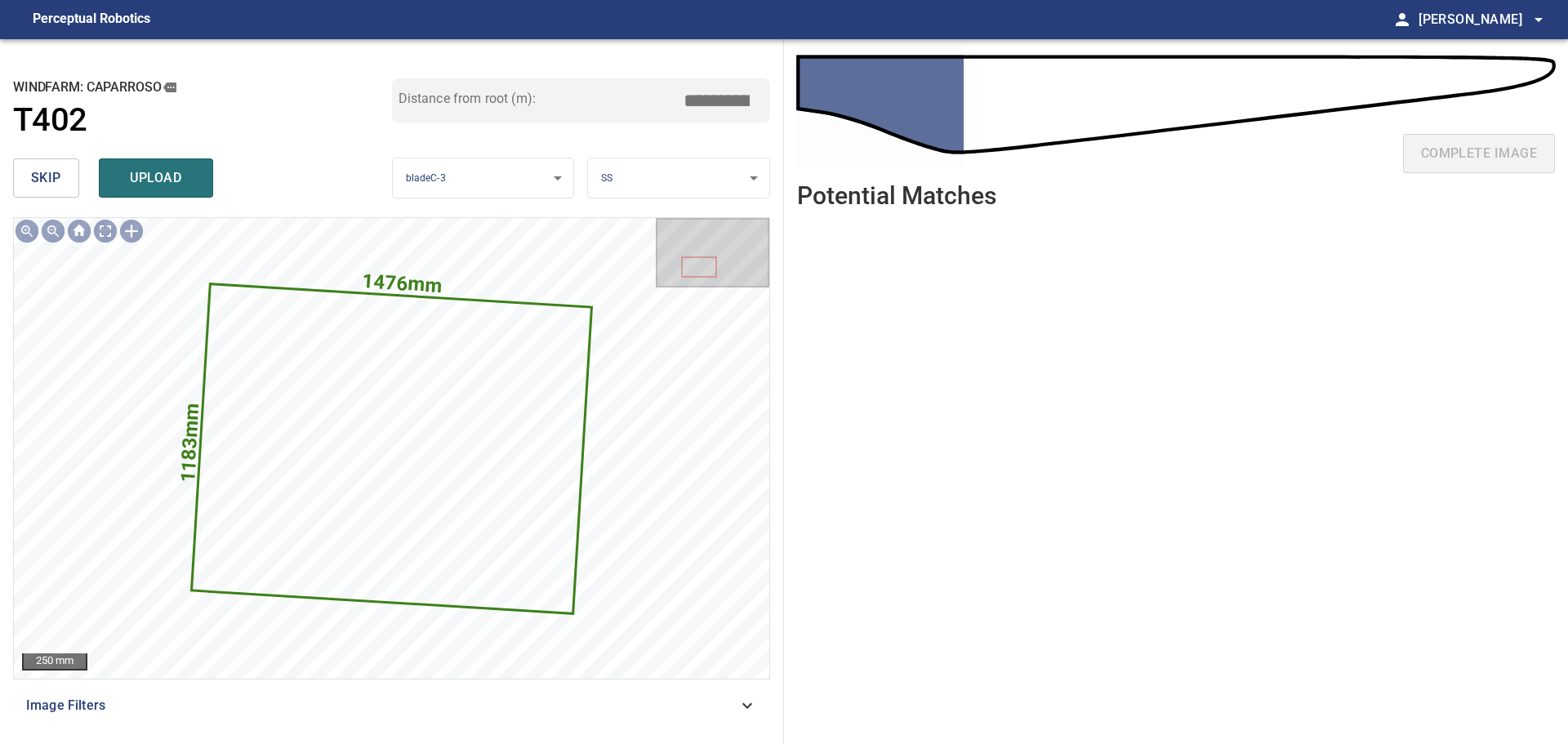
click at [46, 175] on span "skip" at bounding box center [46, 178] width 30 height 23
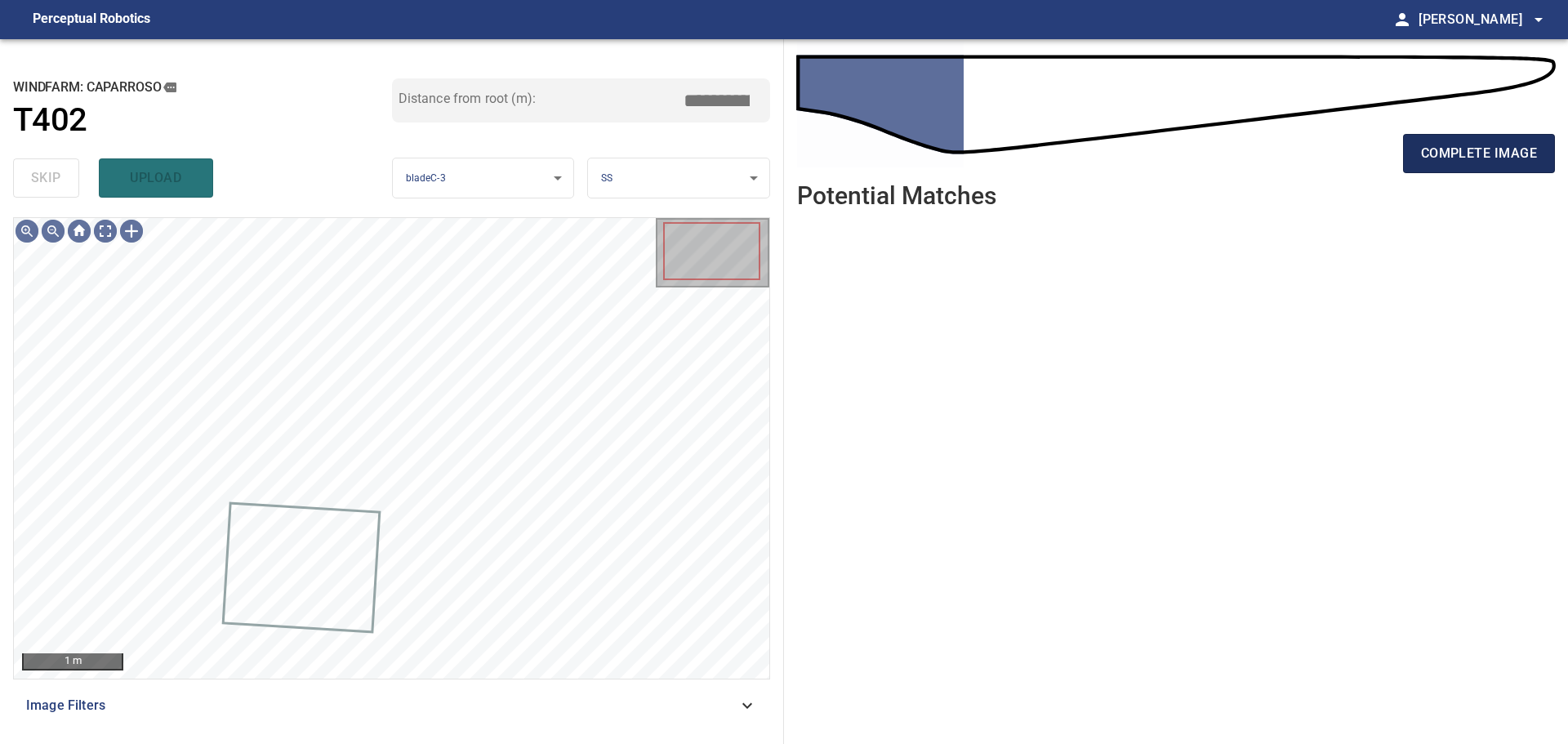
click at [1470, 154] on span "complete image" at bounding box center [1479, 153] width 116 height 23
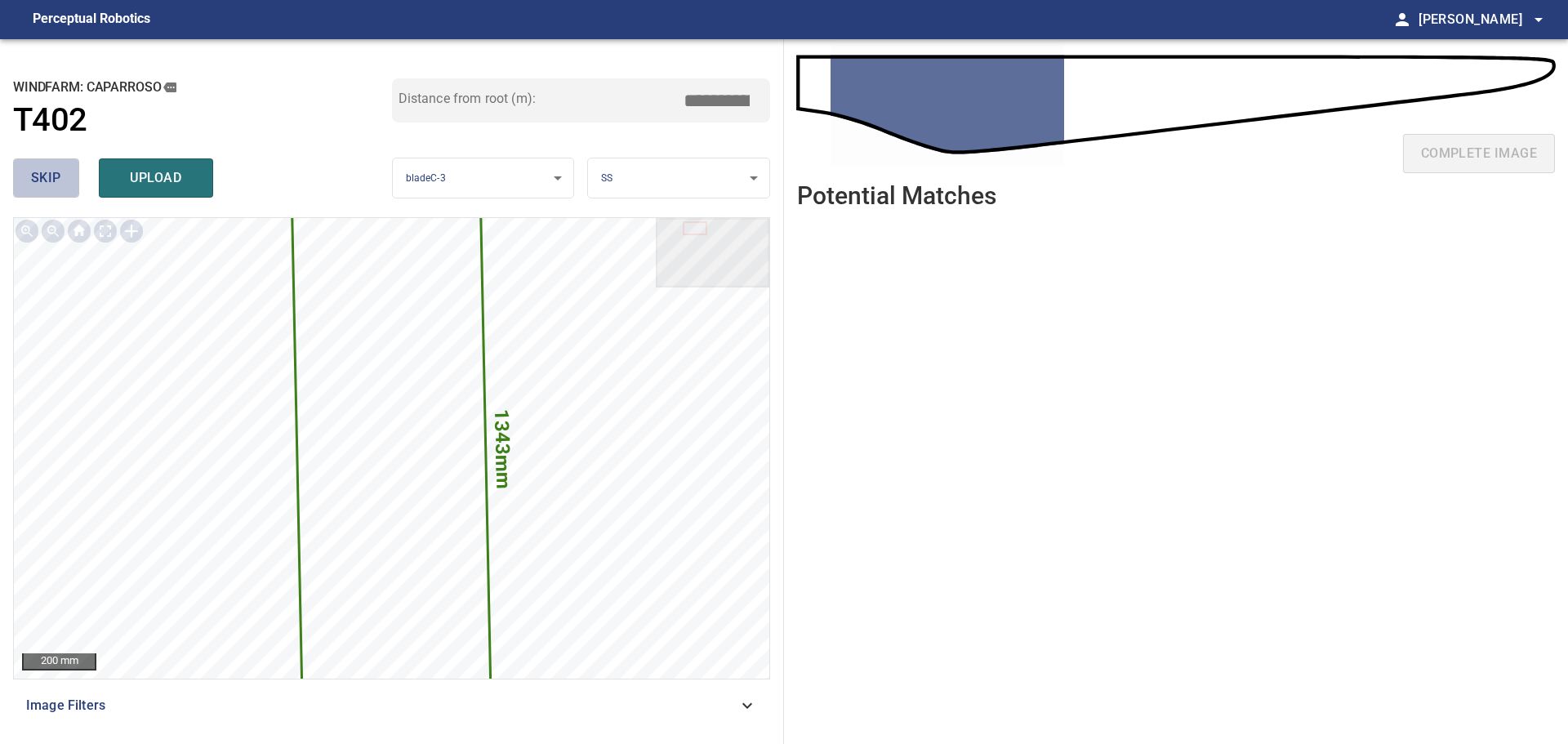
click at [28, 184] on button "skip" at bounding box center [46, 178] width 66 height 39
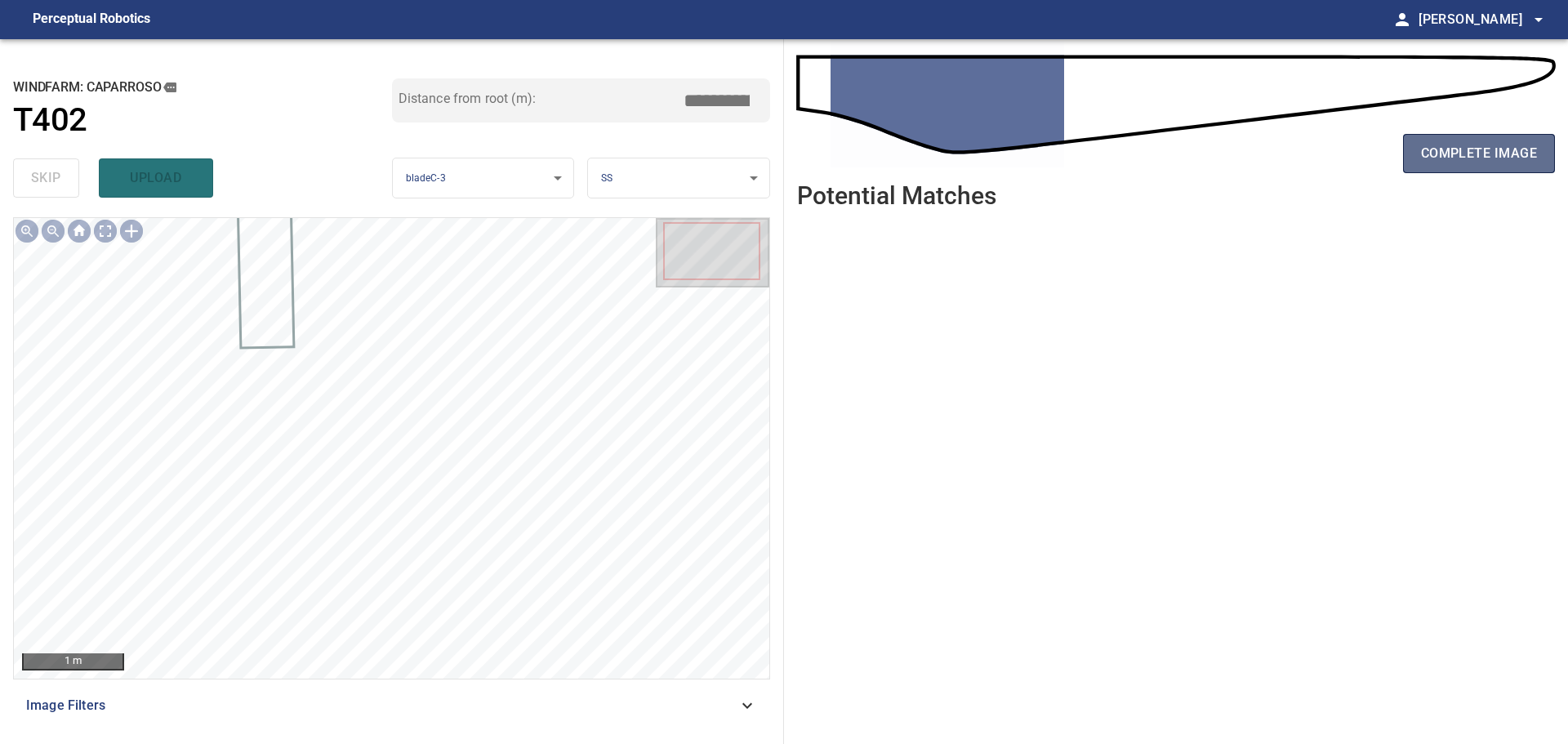
click at [1450, 155] on span "complete image" at bounding box center [1479, 153] width 116 height 23
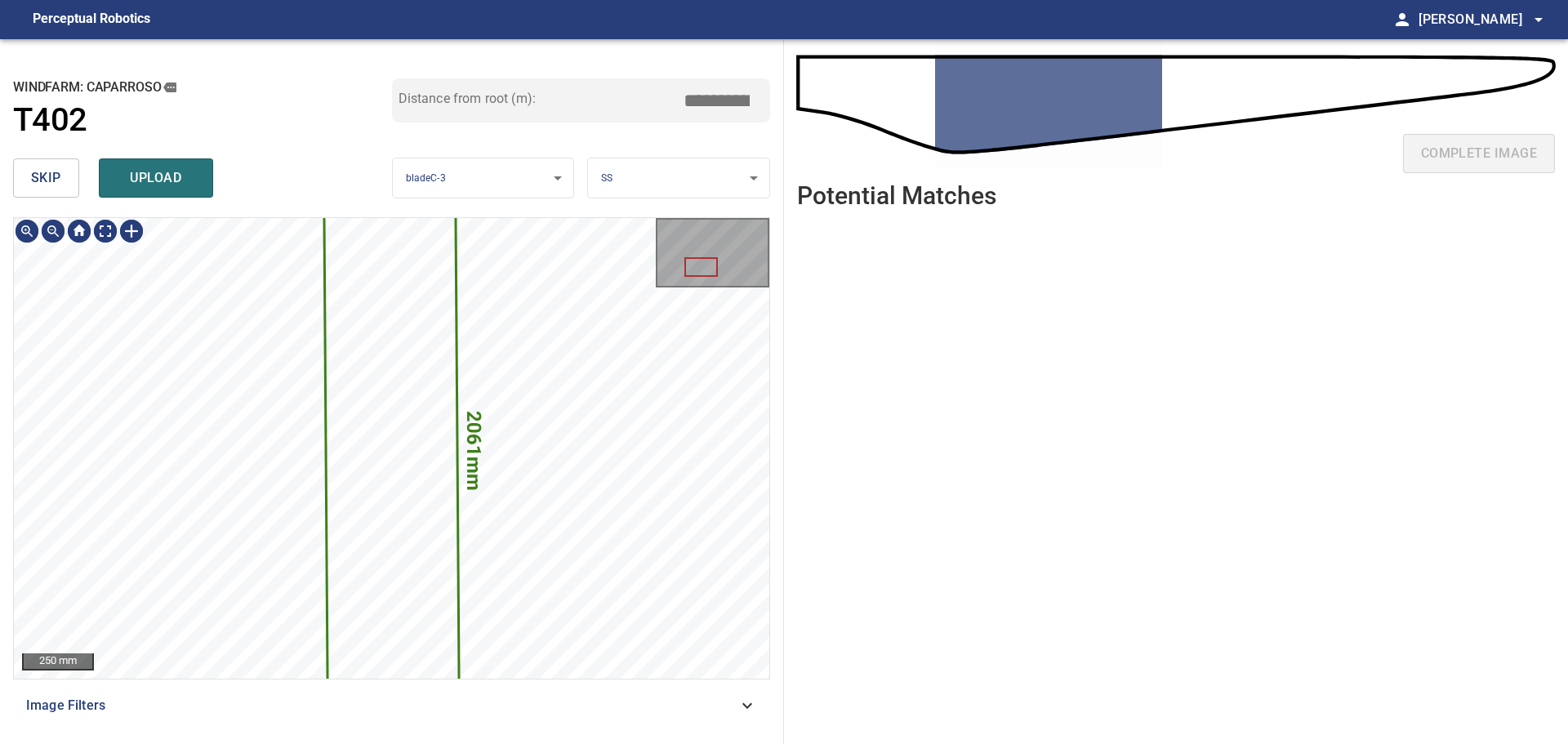
click at [60, 172] on span "skip" at bounding box center [46, 178] width 30 height 23
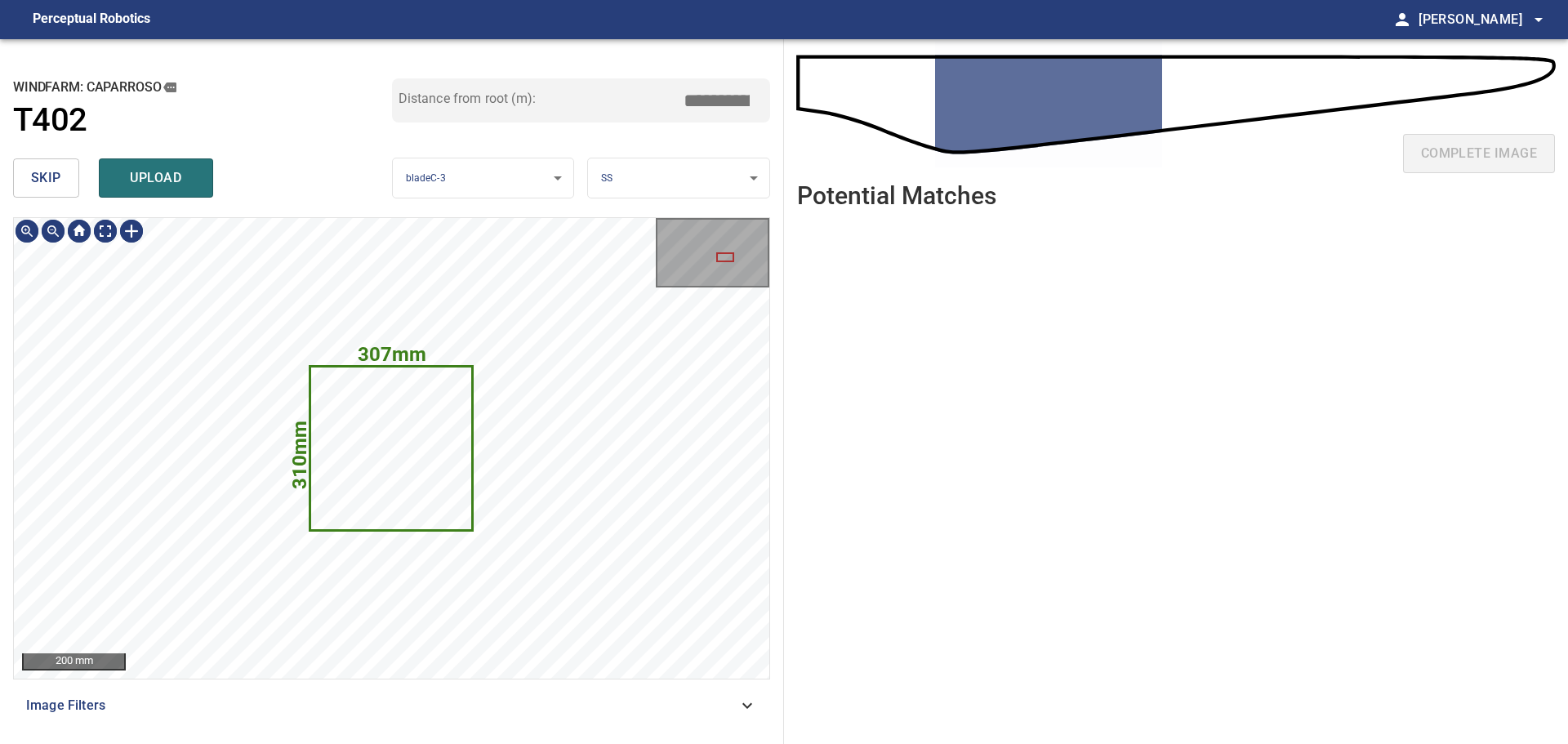
click at [388, 409] on icon at bounding box center [390, 448] width 160 height 162
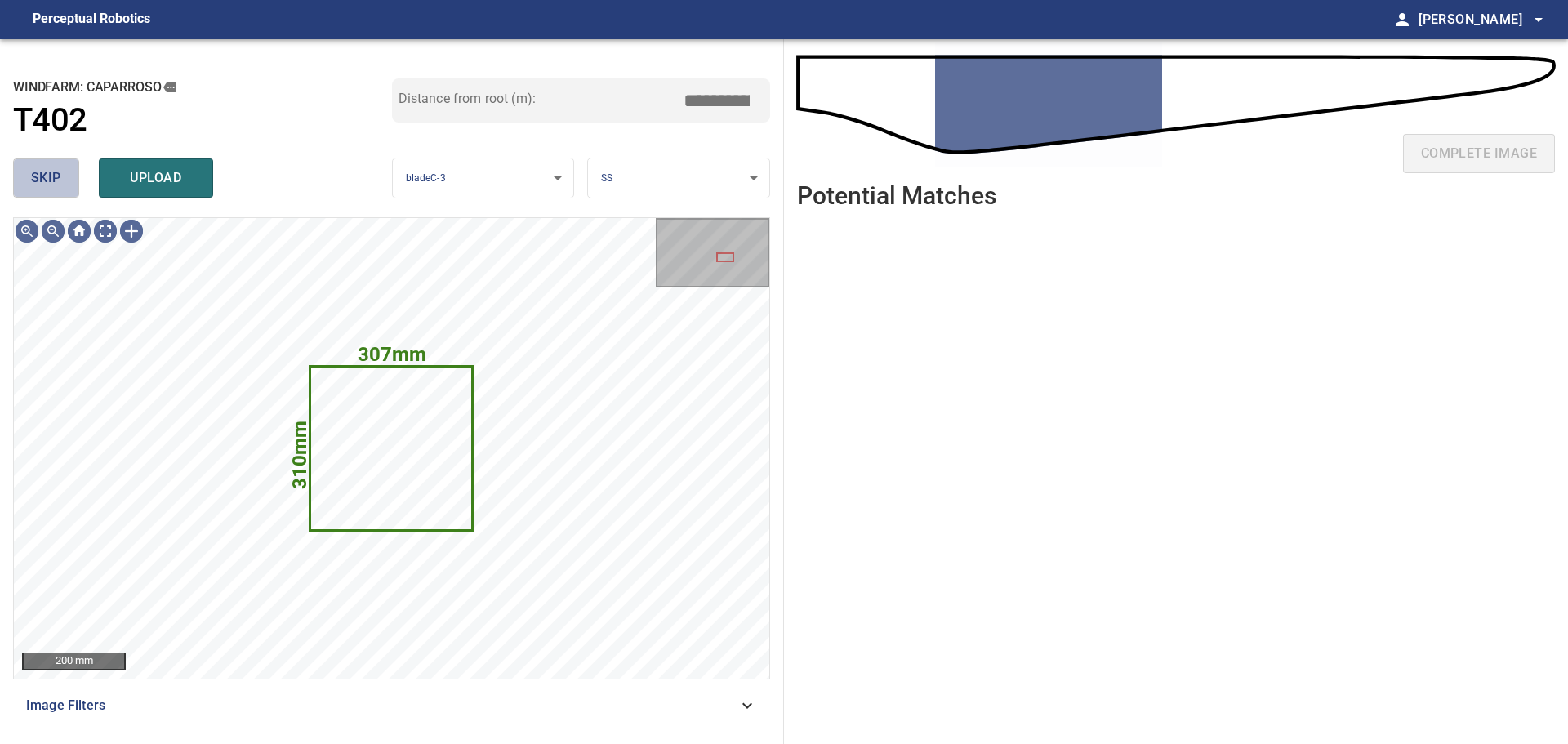
click at [72, 184] on button "skip" at bounding box center [46, 178] width 66 height 39
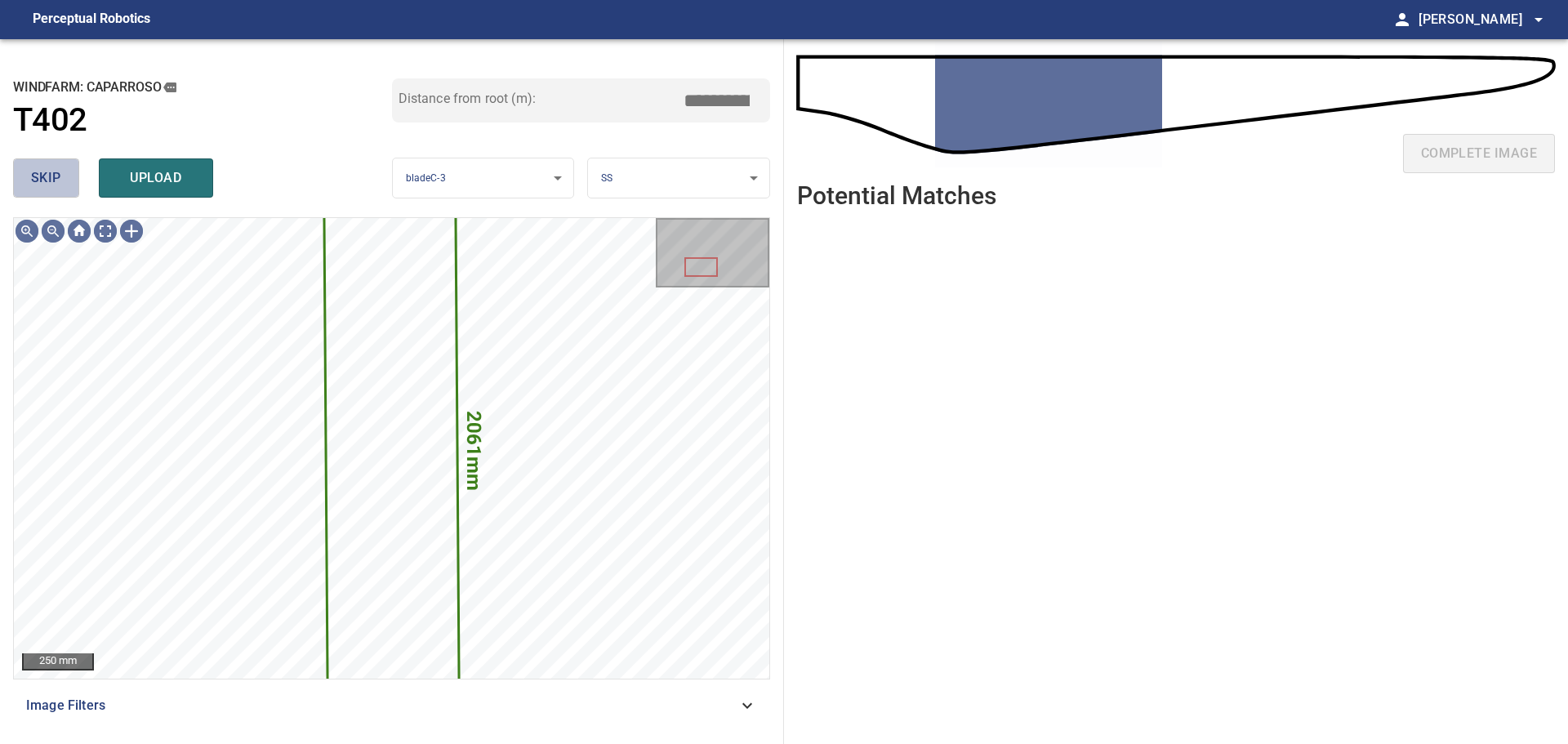
click at [62, 179] on button "skip" at bounding box center [46, 178] width 66 height 39
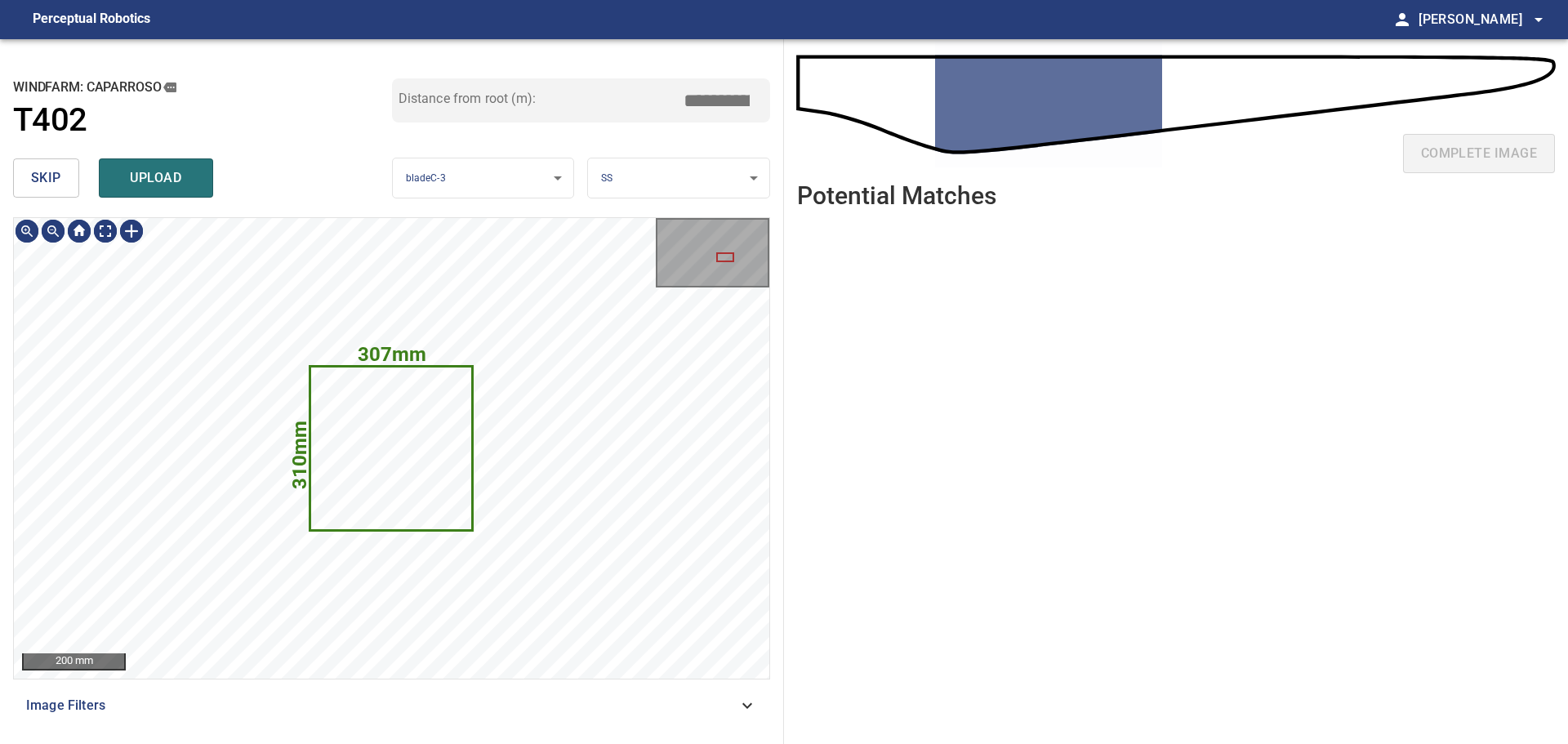
click at [36, 180] on span "skip" at bounding box center [46, 178] width 30 height 23
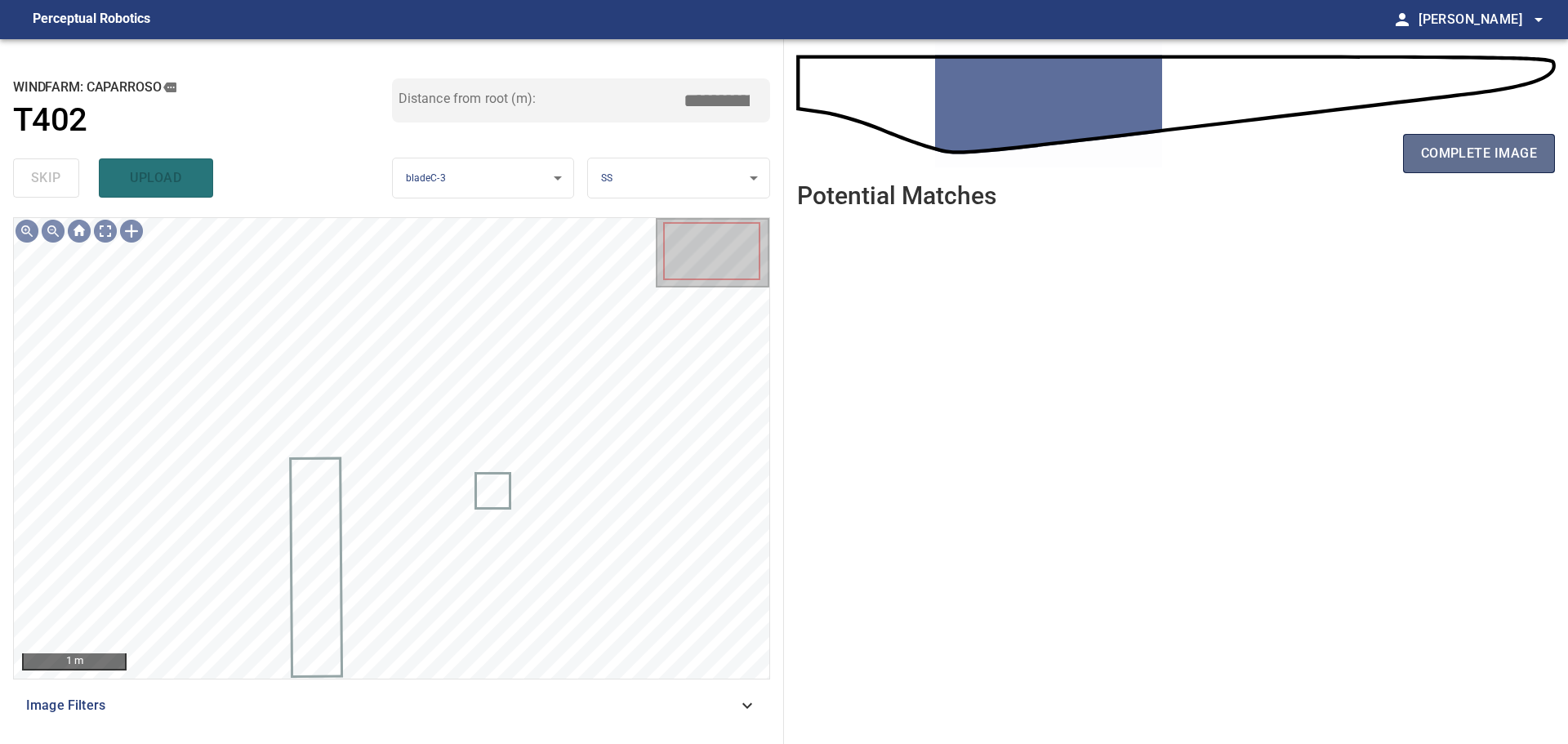
click at [1467, 158] on span "complete image" at bounding box center [1479, 153] width 116 height 23
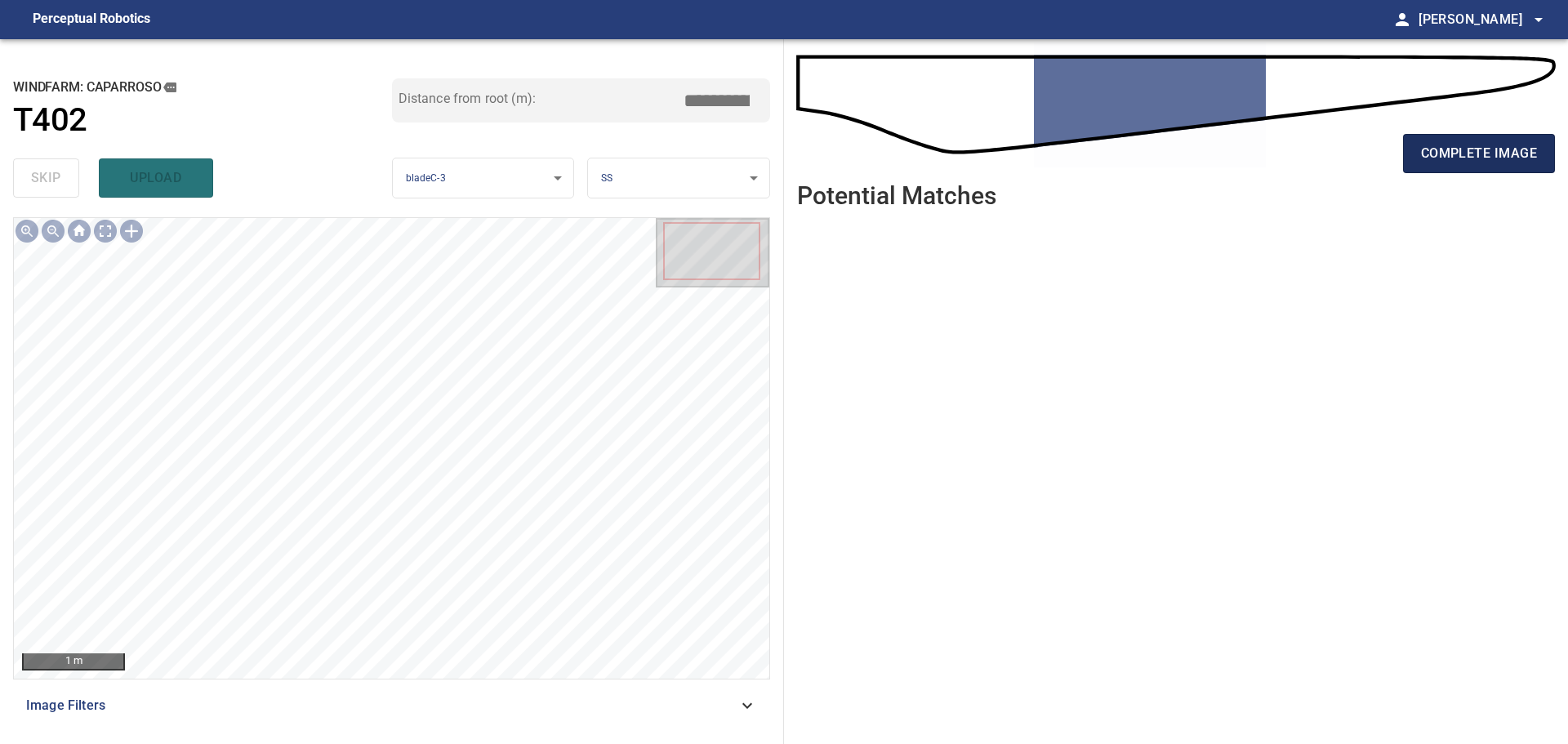
click at [1482, 165] on span "complete image" at bounding box center [1479, 153] width 116 height 23
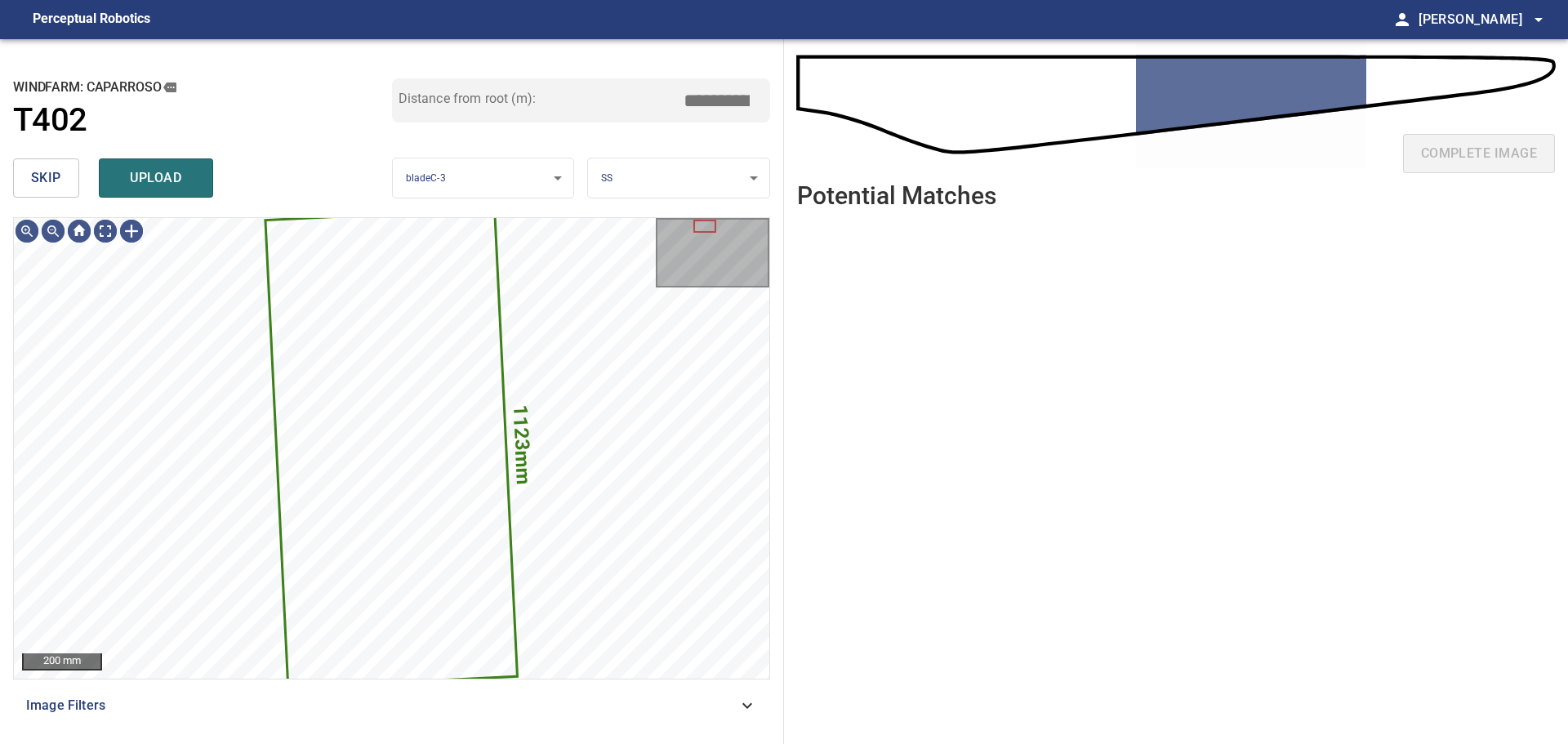
drag, startPoint x: 52, startPoint y: 190, endPoint x: 424, endPoint y: 198, distance: 372.1
click at [52, 189] on span "skip" at bounding box center [46, 178] width 30 height 23
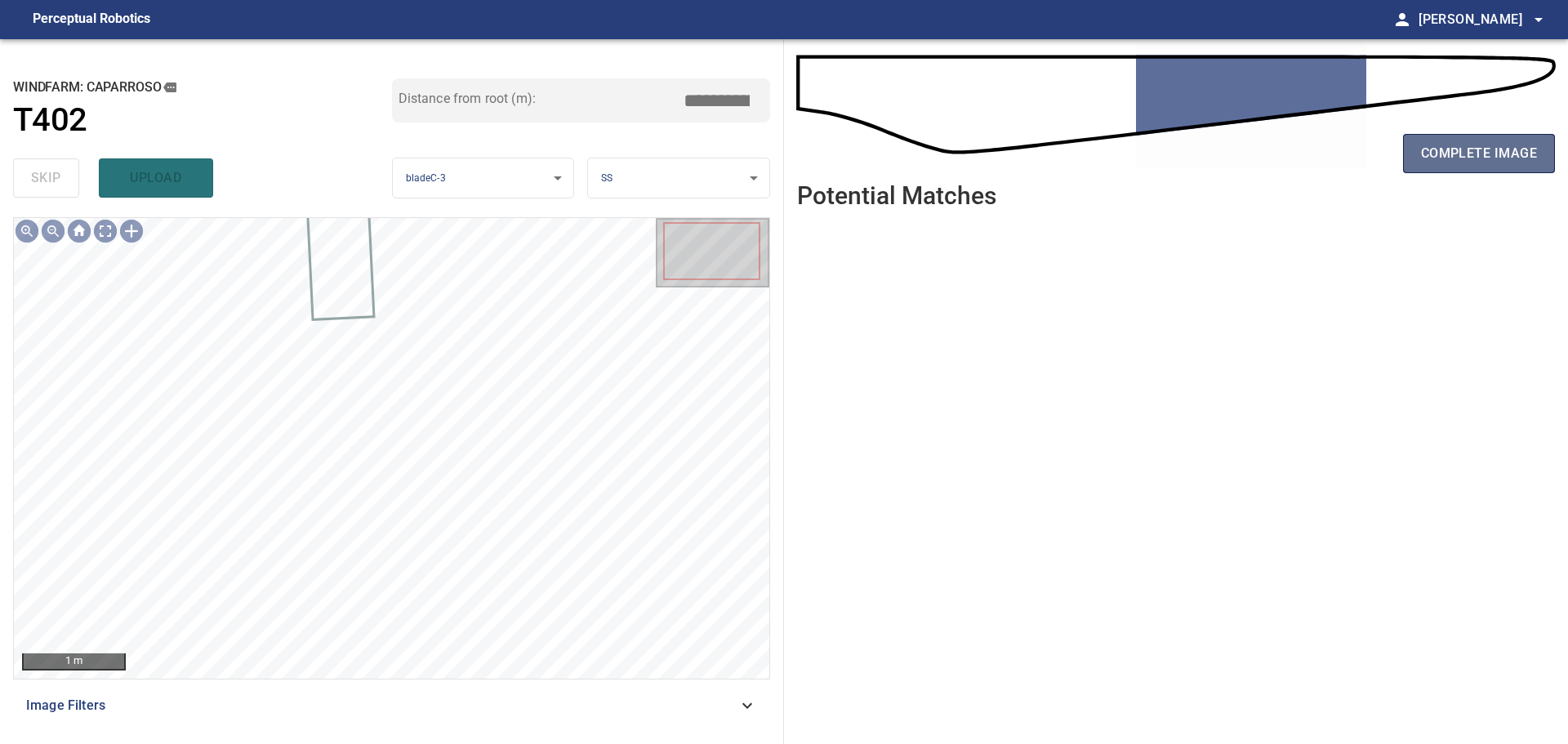
drag, startPoint x: 1476, startPoint y: 159, endPoint x: 1443, endPoint y: 164, distance: 33.4
click at [1475, 159] on span "complete image" at bounding box center [1479, 153] width 116 height 23
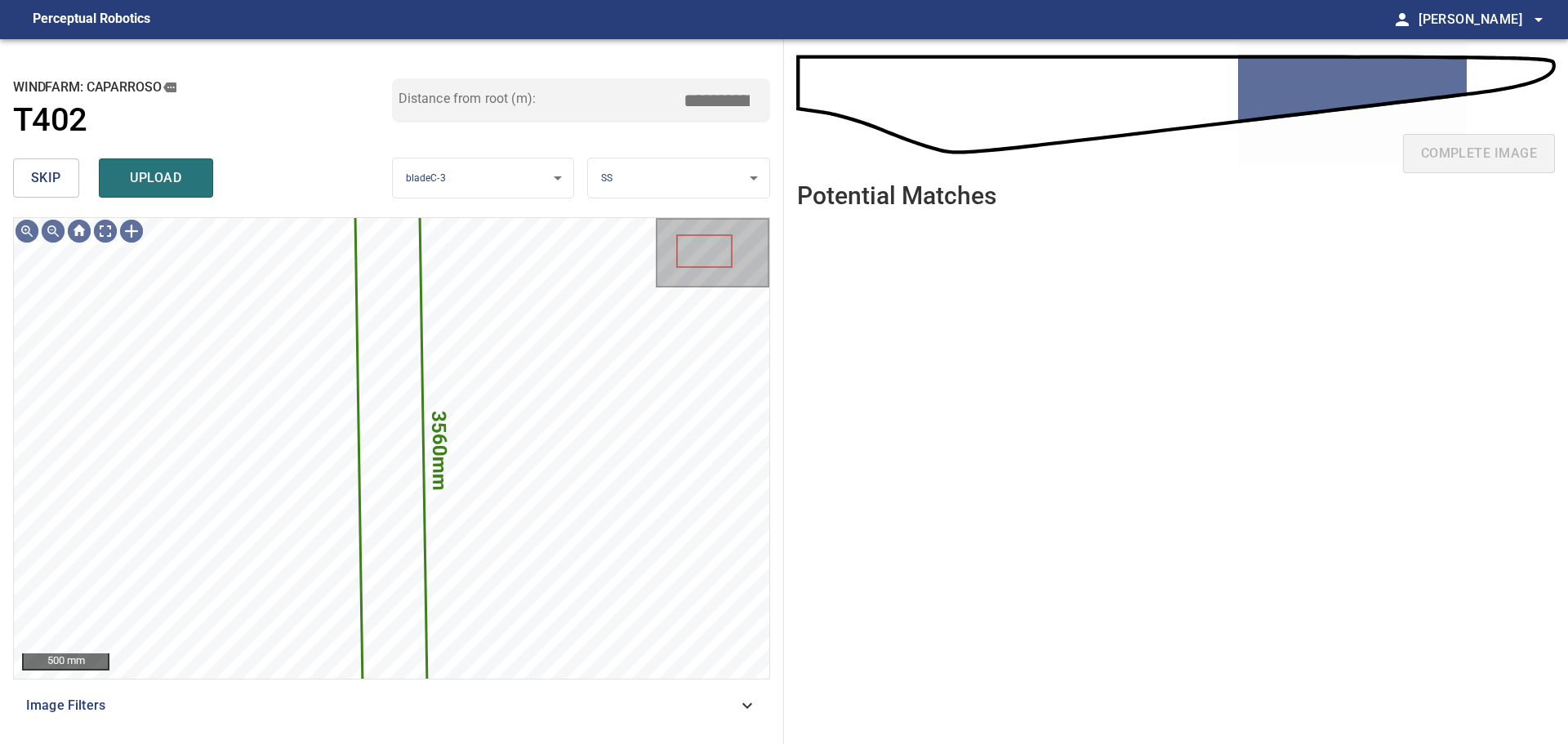
click at [50, 181] on span "skip" at bounding box center [46, 178] width 30 height 23
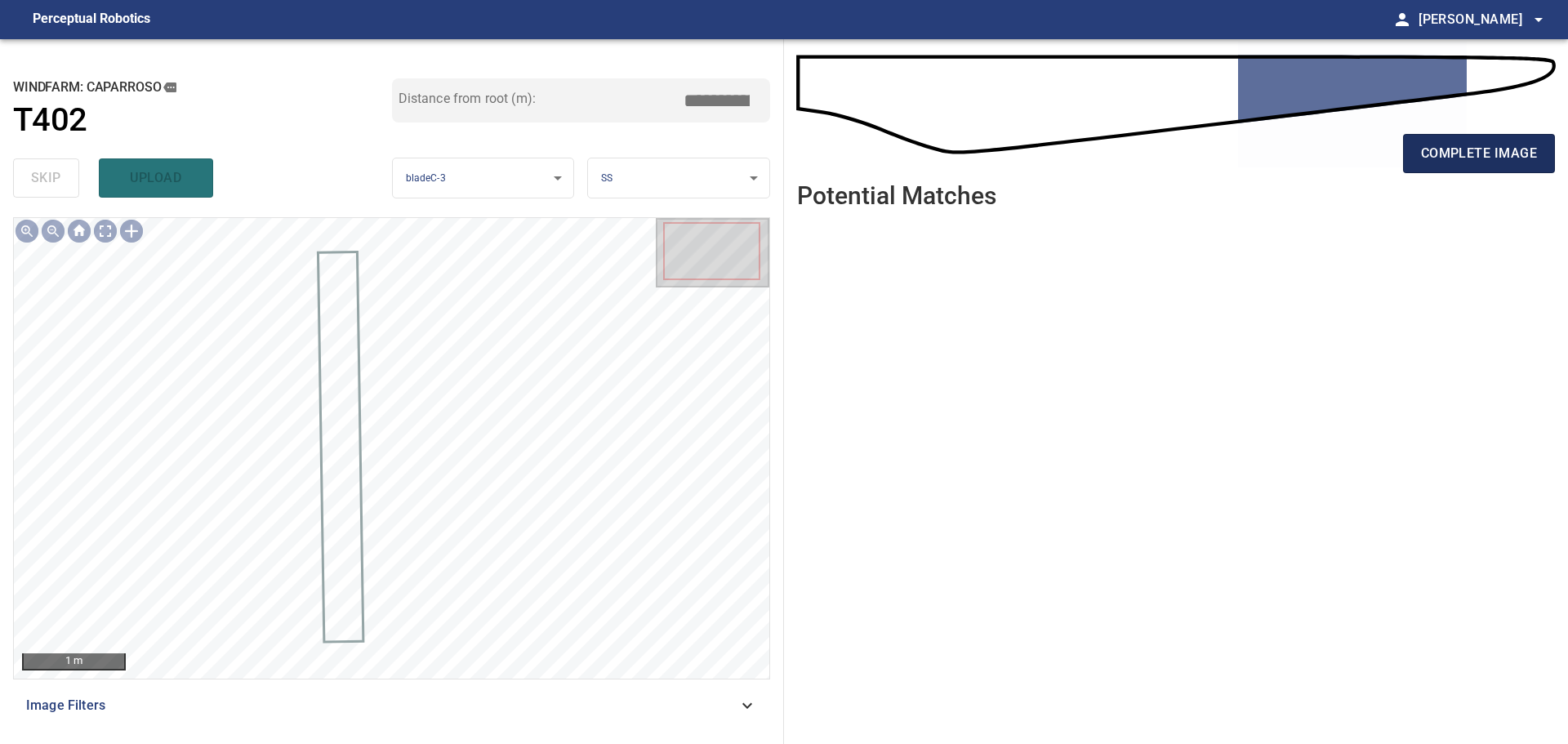
click at [1458, 139] on button "complete image" at bounding box center [1479, 153] width 152 height 39
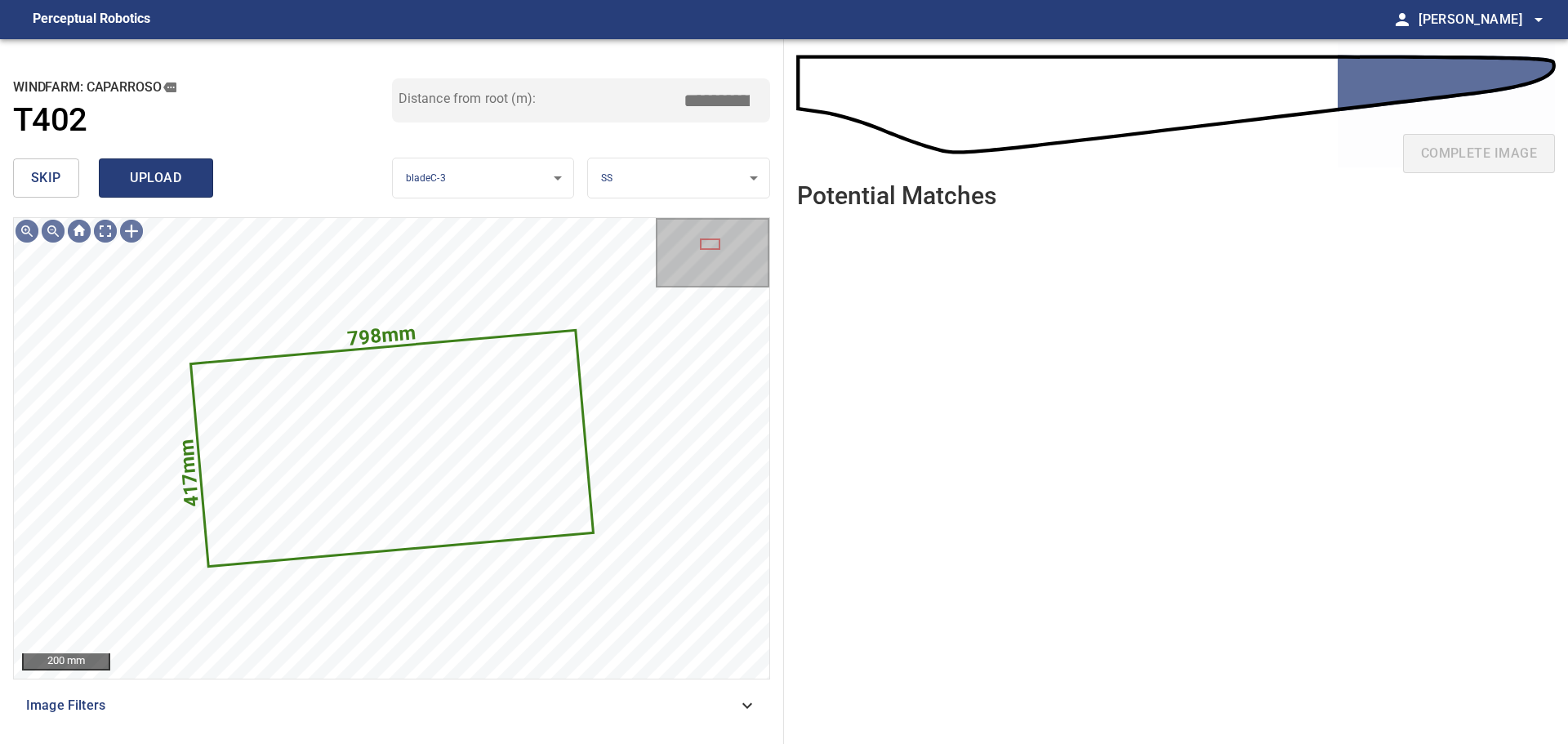
click at [146, 166] on span "upload" at bounding box center [156, 178] width 79 height 23
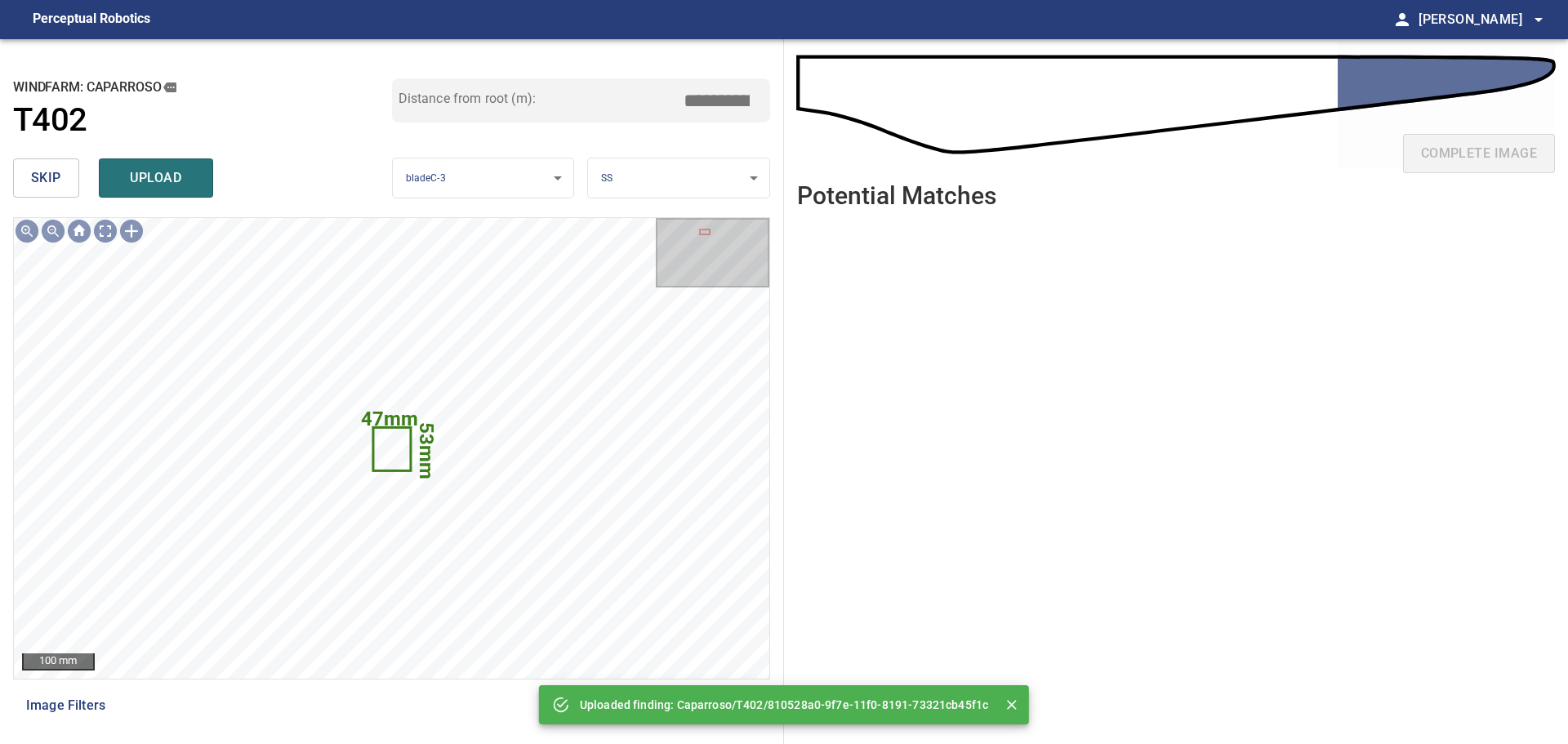
click at [165, 187] on span "upload" at bounding box center [156, 178] width 79 height 23
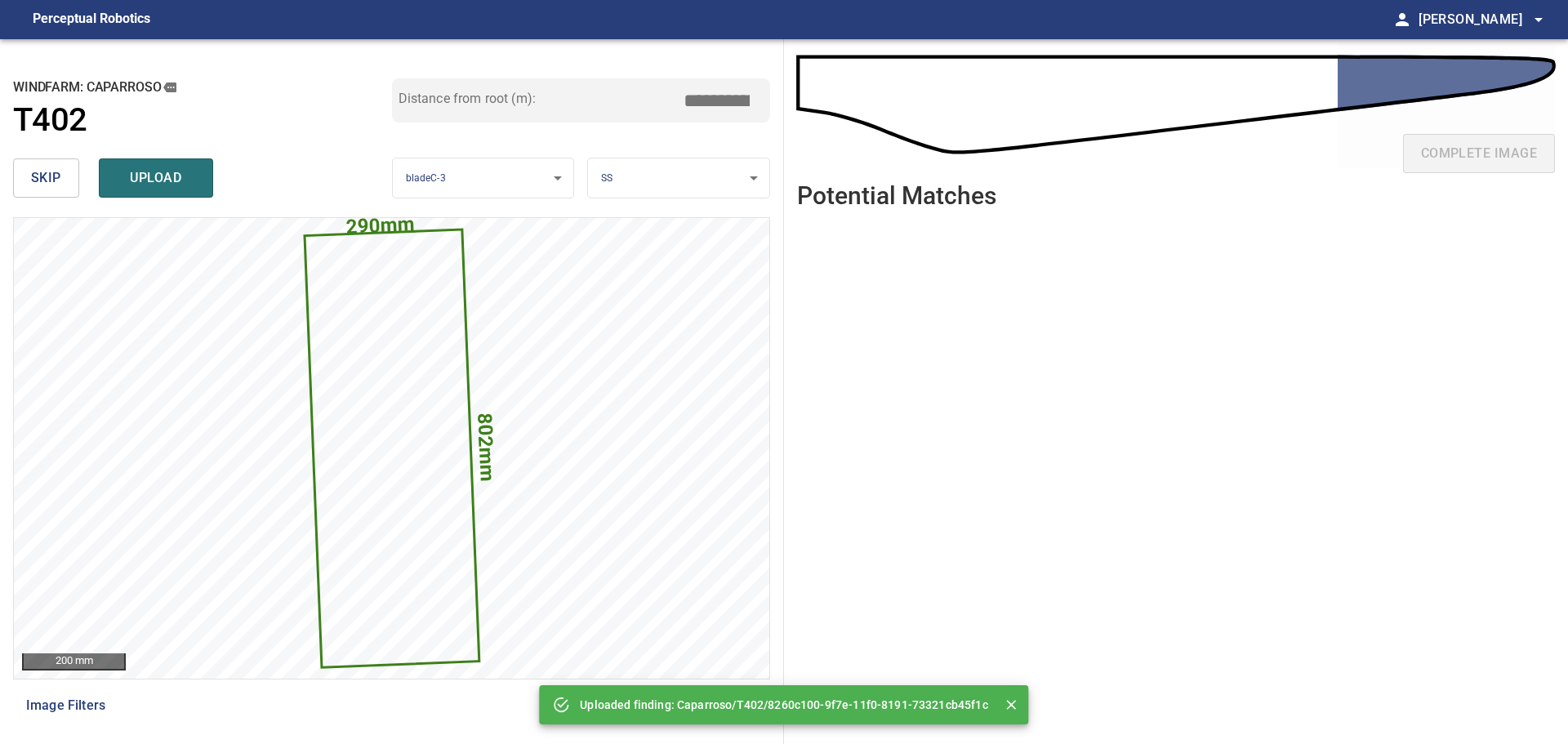
click at [52, 178] on span "skip" at bounding box center [46, 178] width 30 height 23
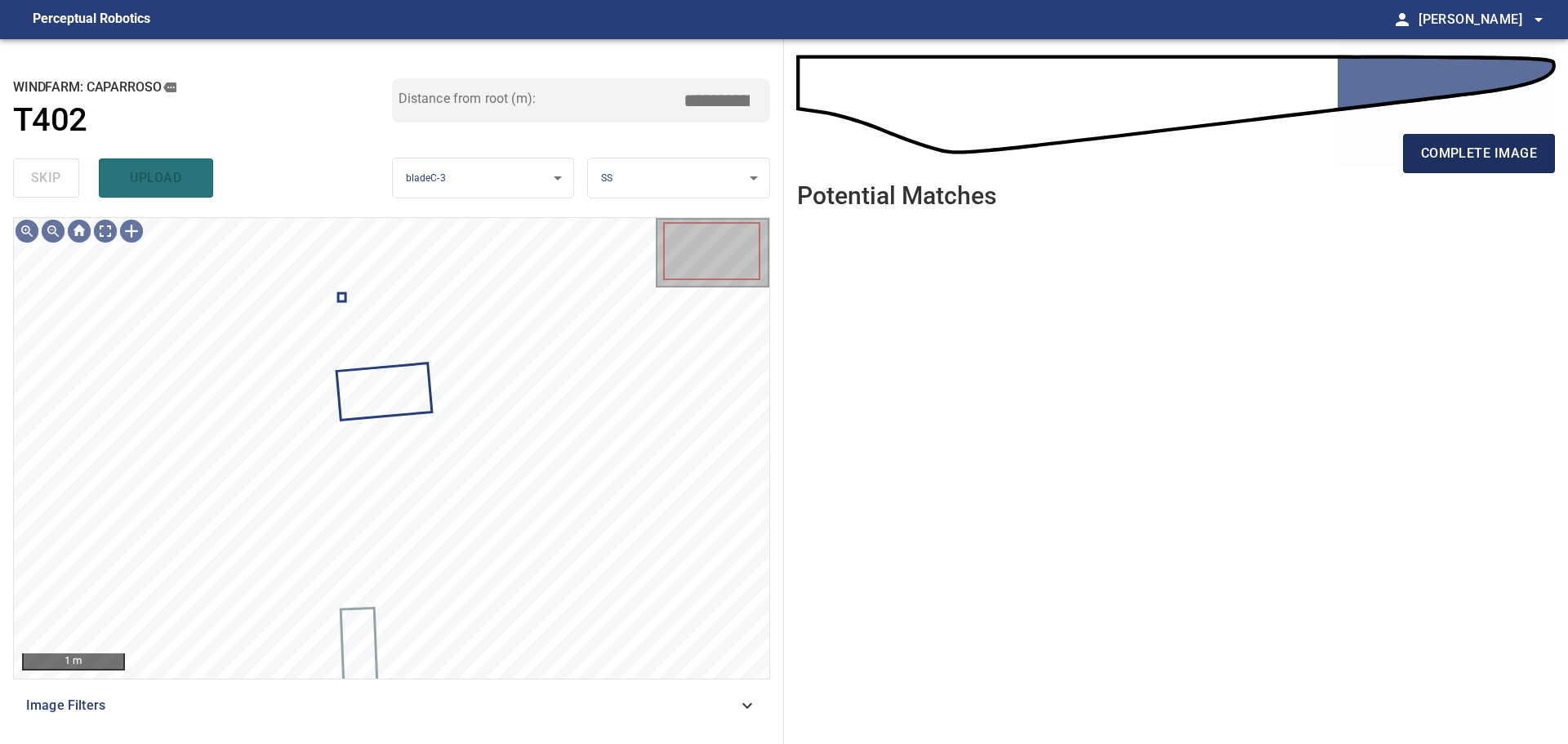
click at [1447, 162] on span "complete image" at bounding box center [1479, 153] width 116 height 23
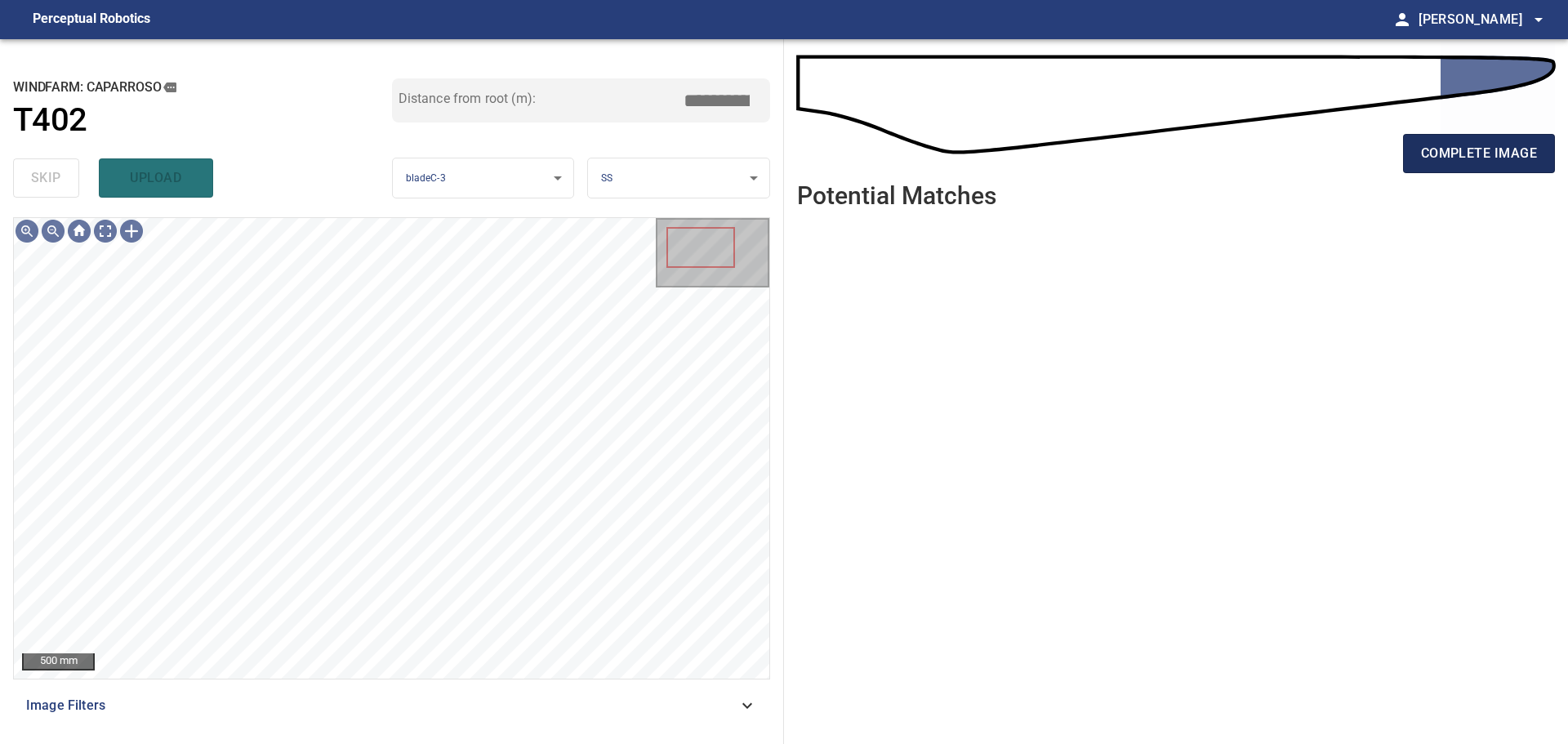
click at [1449, 158] on span "complete image" at bounding box center [1479, 153] width 116 height 23
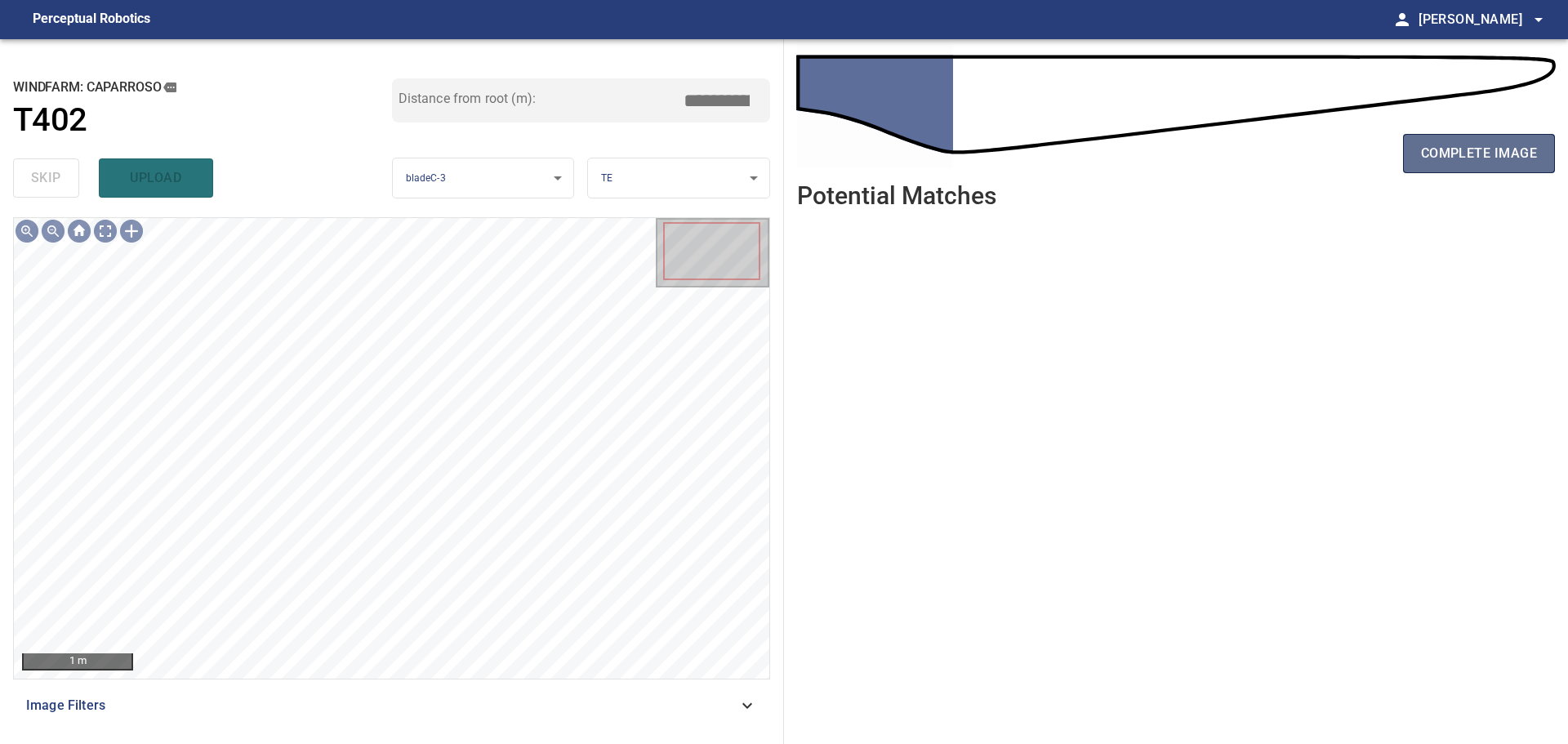
click at [1426, 157] on span "complete image" at bounding box center [1479, 153] width 116 height 23
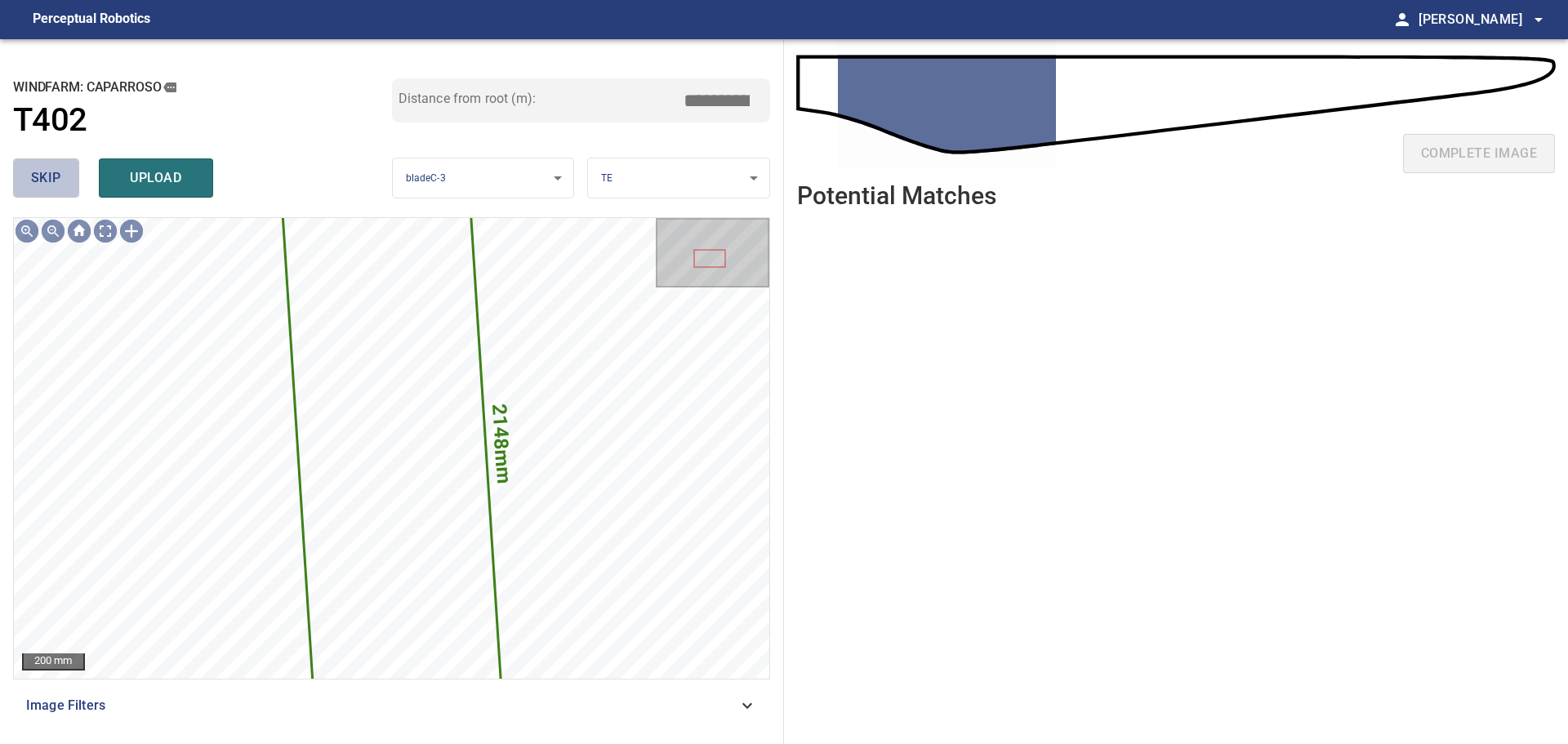
click at [61, 170] on button "skip" at bounding box center [46, 178] width 66 height 39
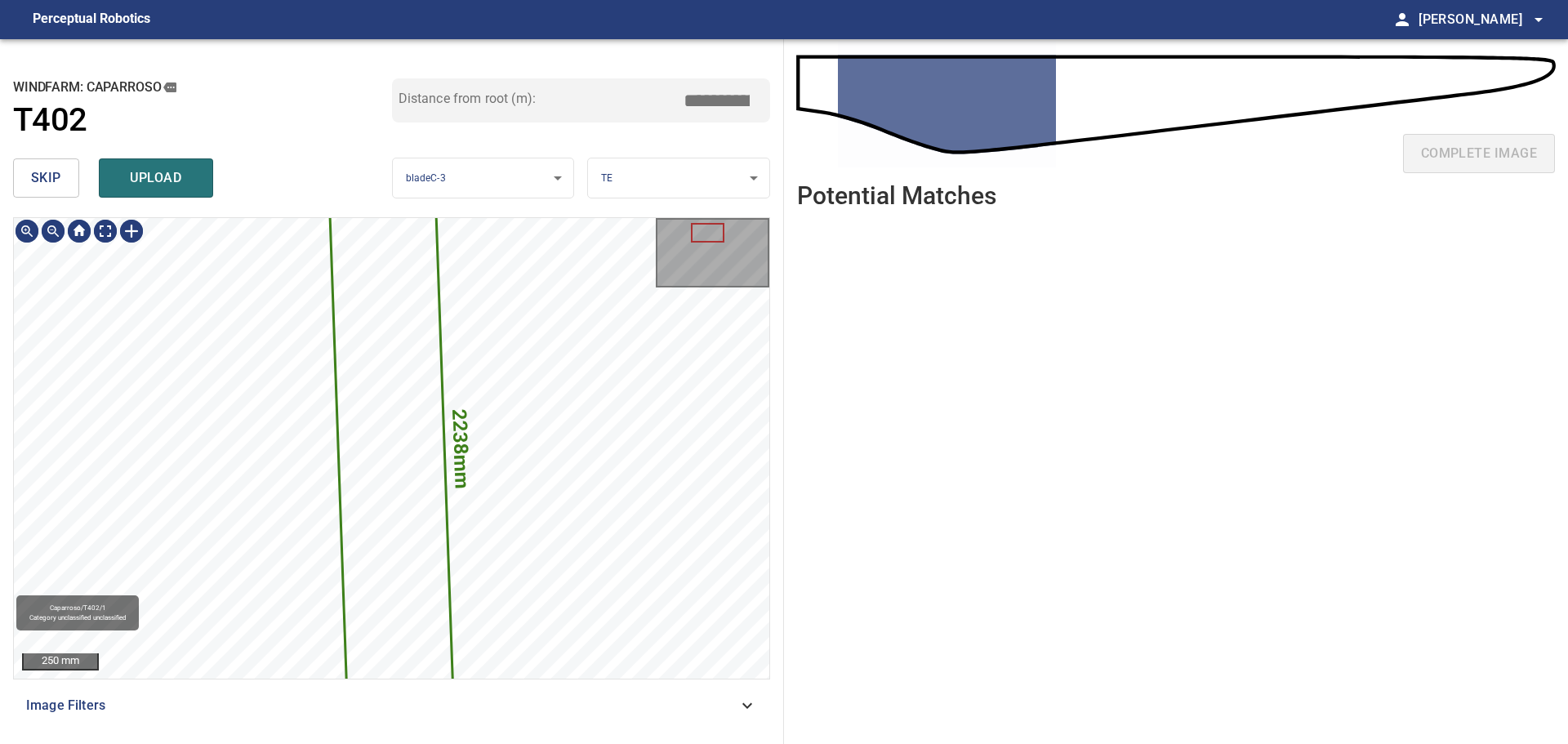
click at [390, 359] on icon at bounding box center [391, 448] width 125 height 590
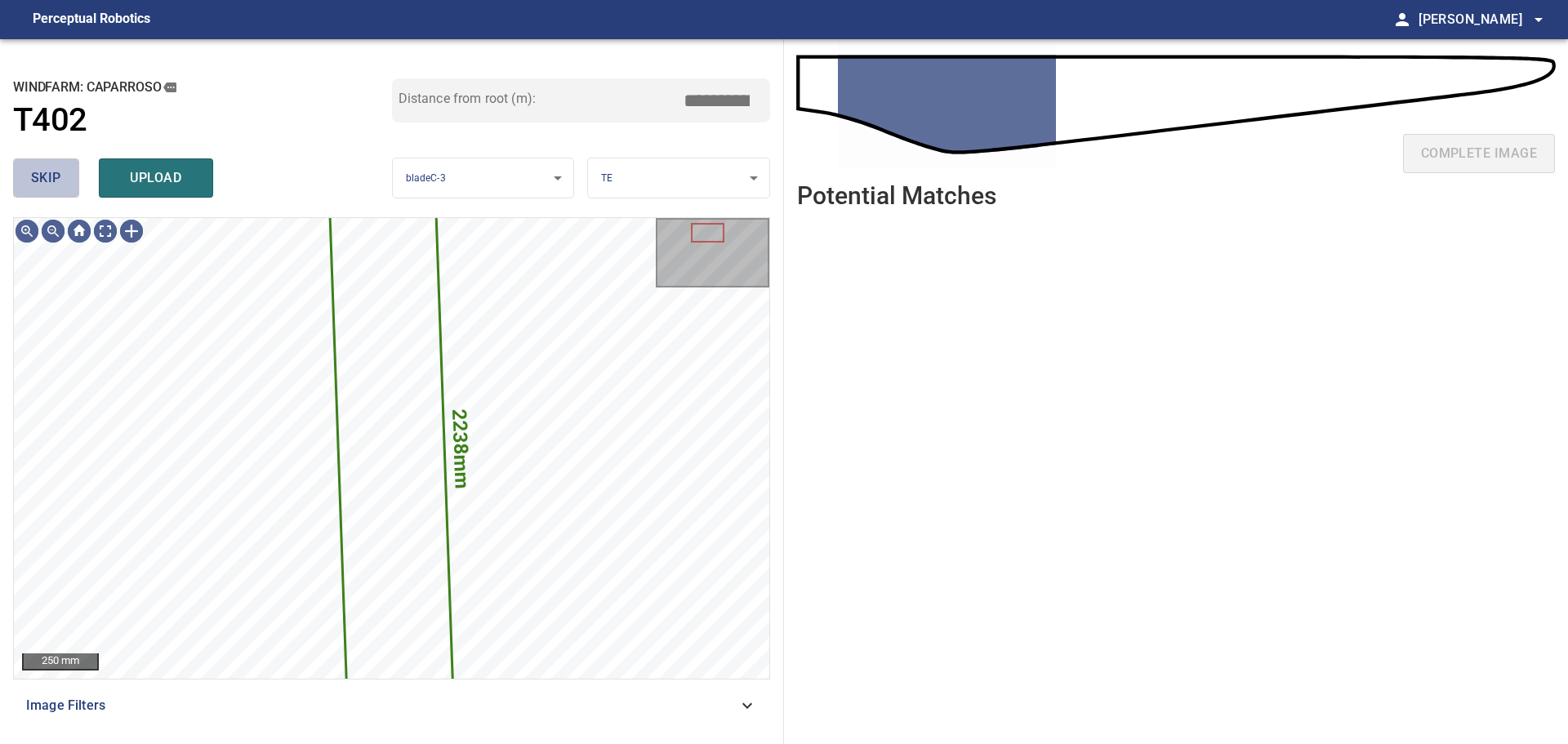
drag, startPoint x: 46, startPoint y: 186, endPoint x: 854, endPoint y: 244, distance: 810.1
click at [75, 185] on button "skip" at bounding box center [46, 178] width 66 height 39
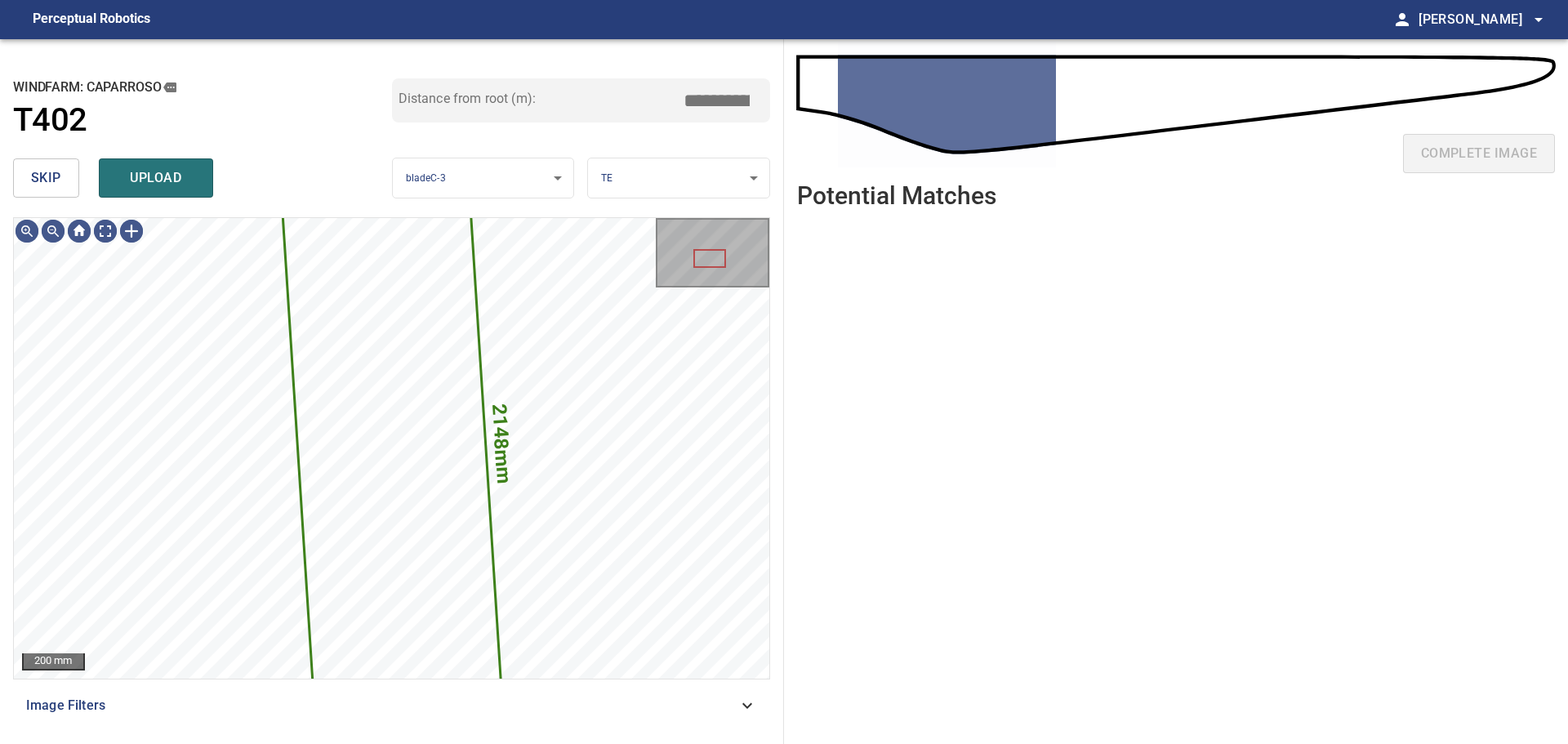
drag, startPoint x: 30, startPoint y: 191, endPoint x: 122, endPoint y: 204, distance: 92.9
click at [31, 191] on button "skip" at bounding box center [46, 178] width 66 height 39
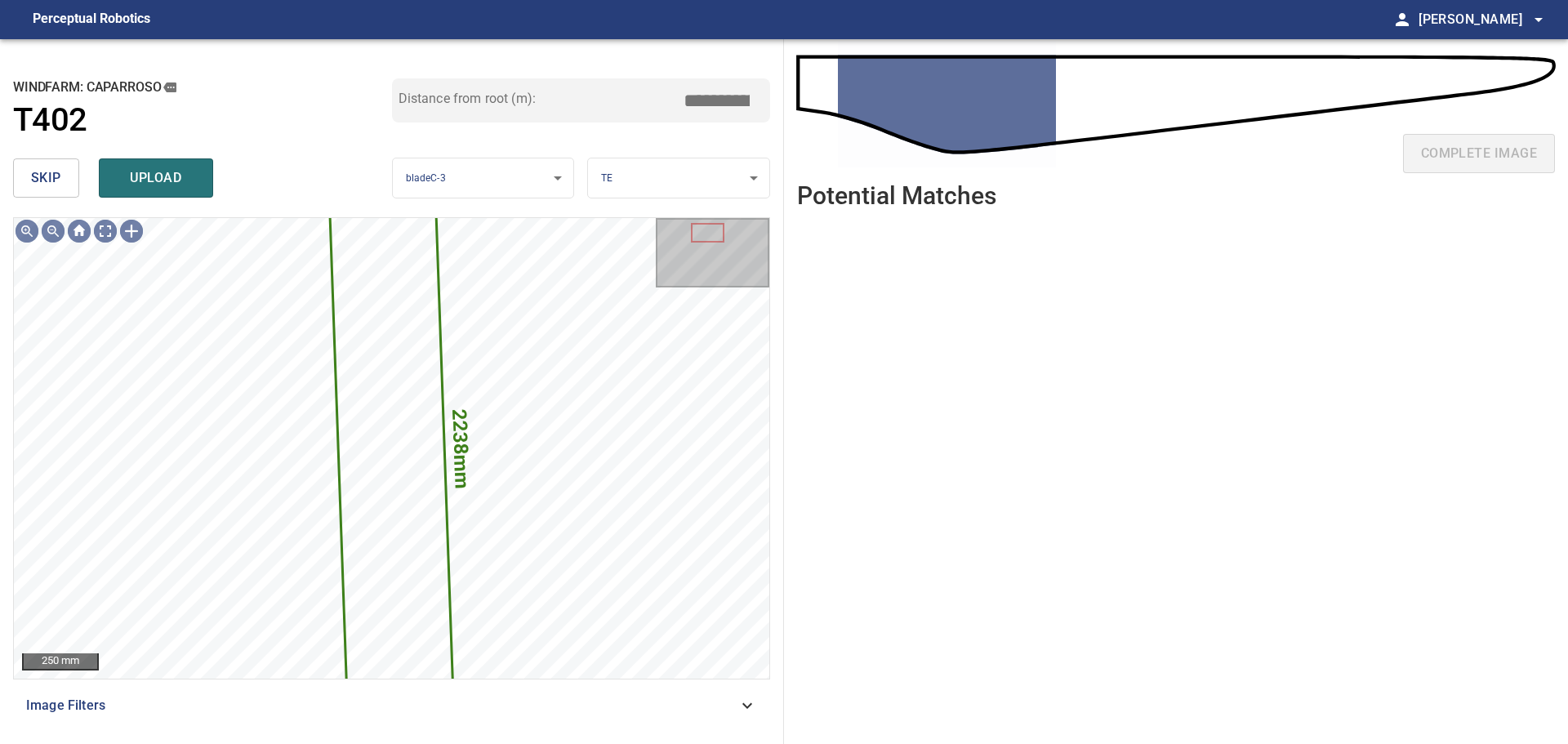
click at [55, 177] on span "skip" at bounding box center [46, 178] width 30 height 23
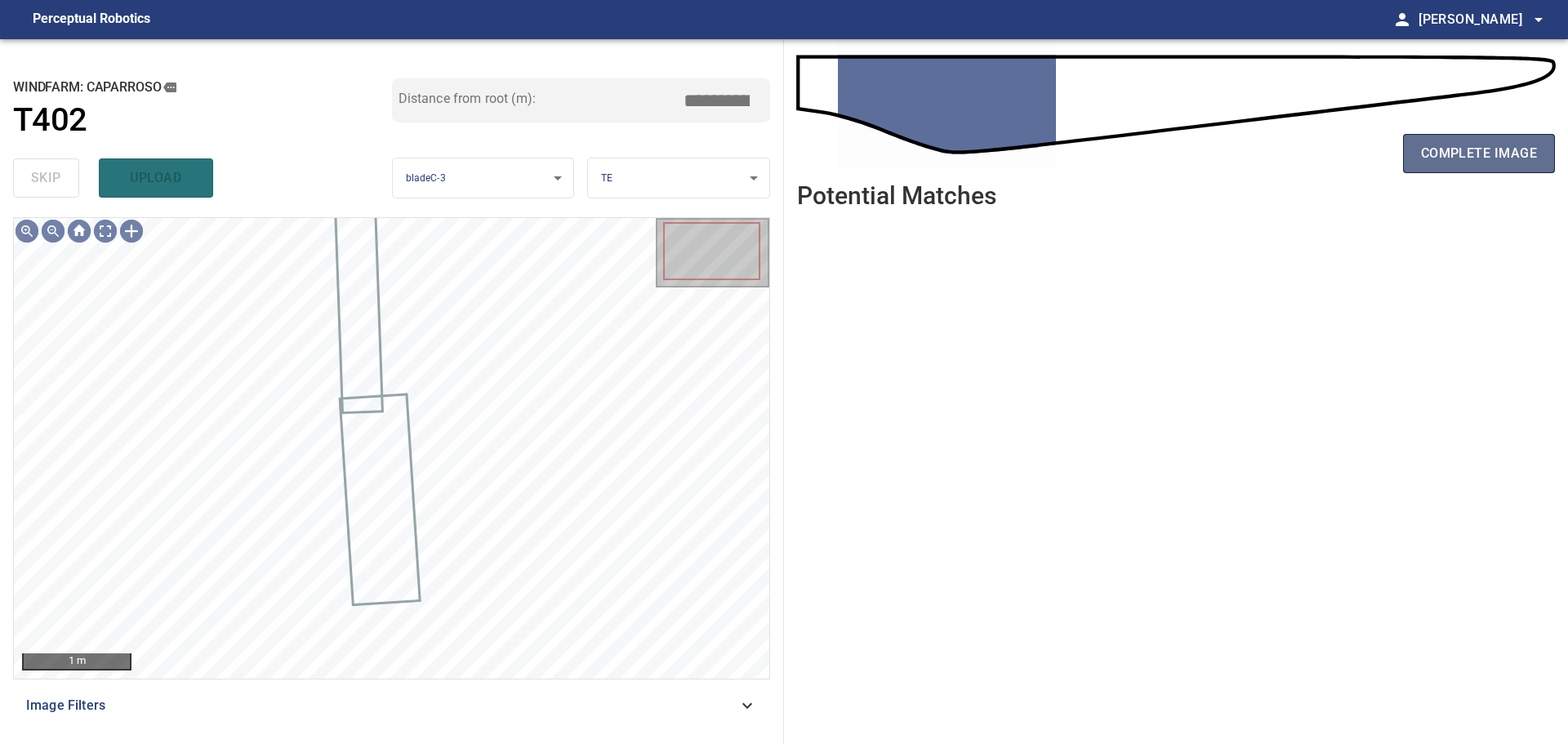
click at [1465, 146] on span "complete image" at bounding box center [1479, 153] width 116 height 23
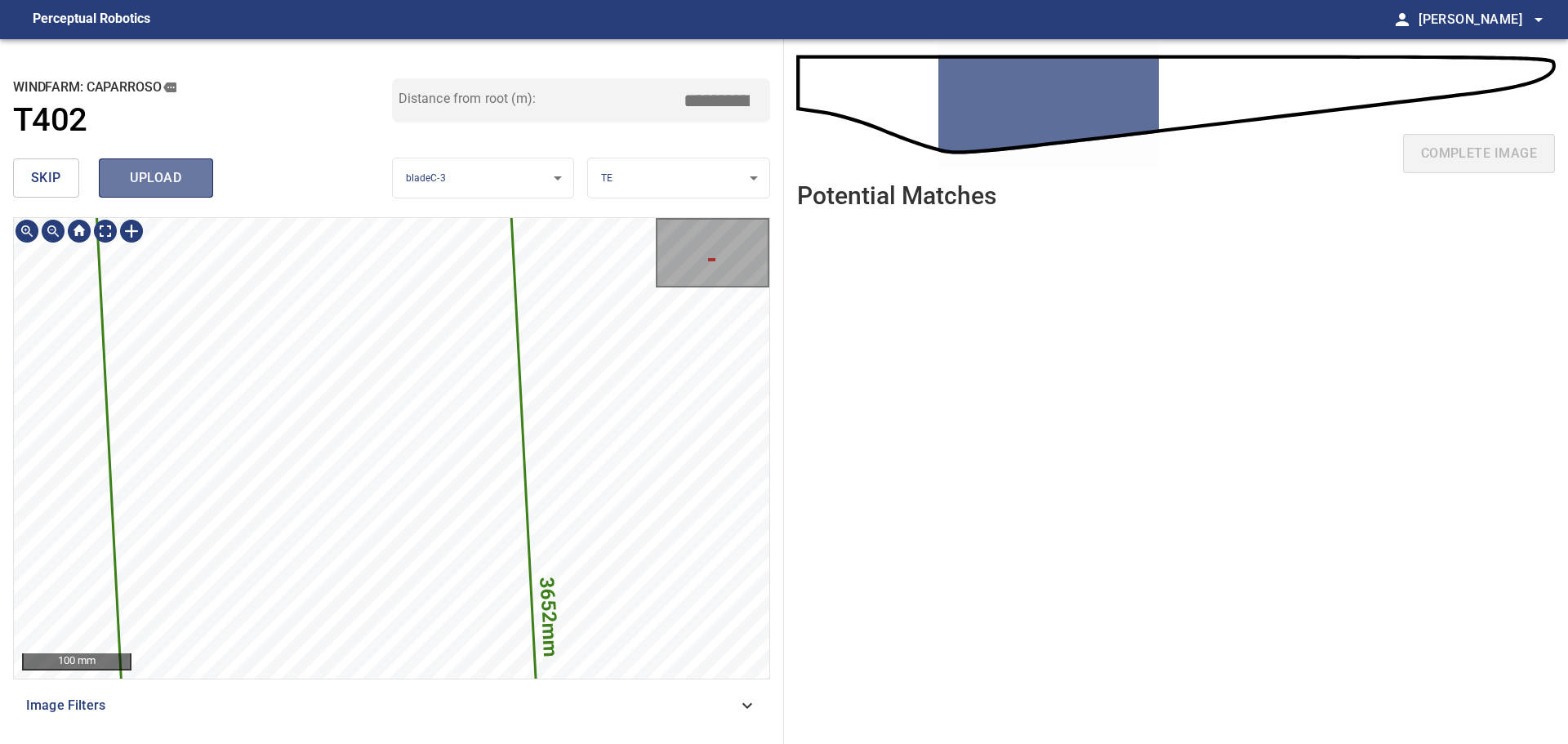
click at [152, 168] on span "upload" at bounding box center [156, 178] width 79 height 23
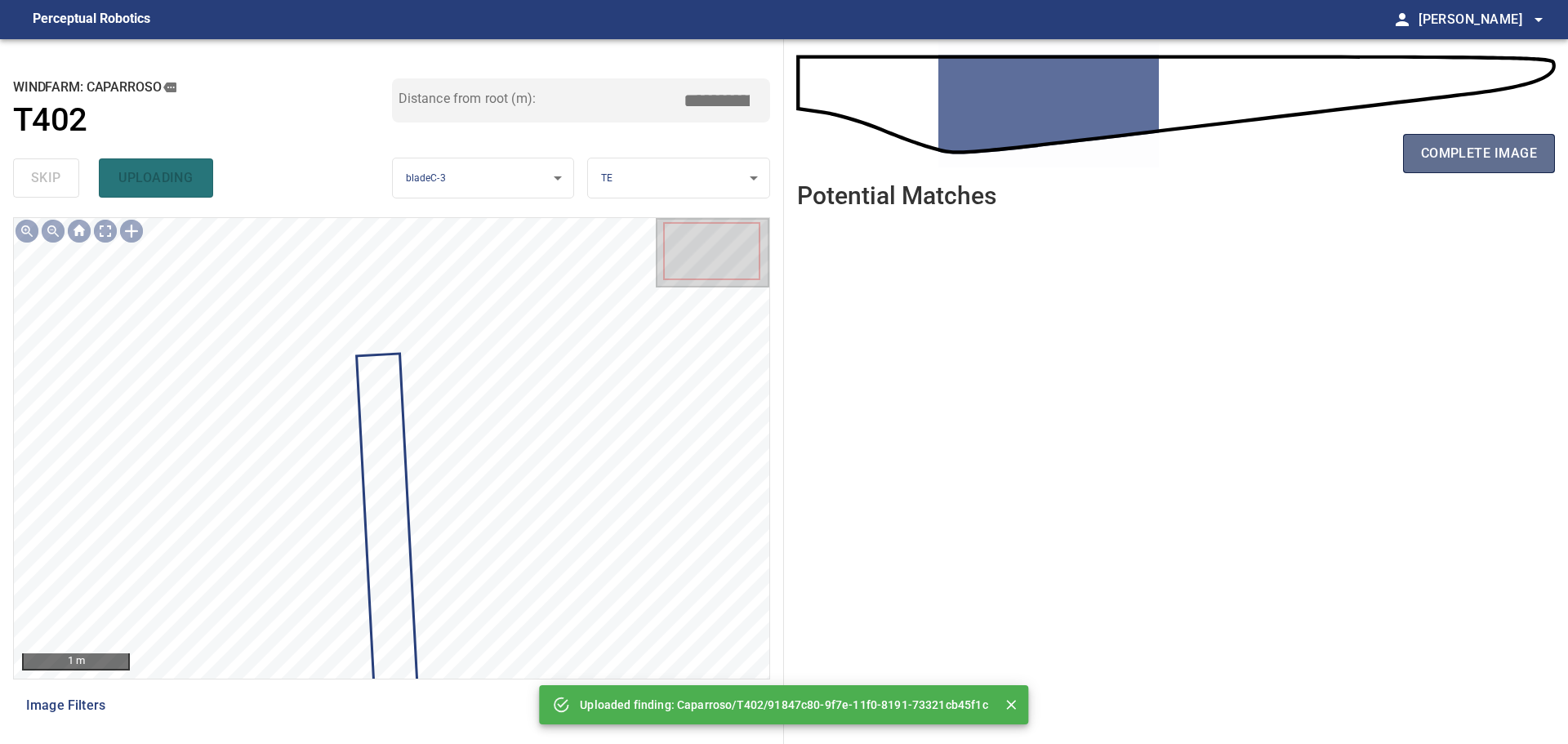
click at [1465, 159] on span "complete image" at bounding box center [1479, 153] width 116 height 23
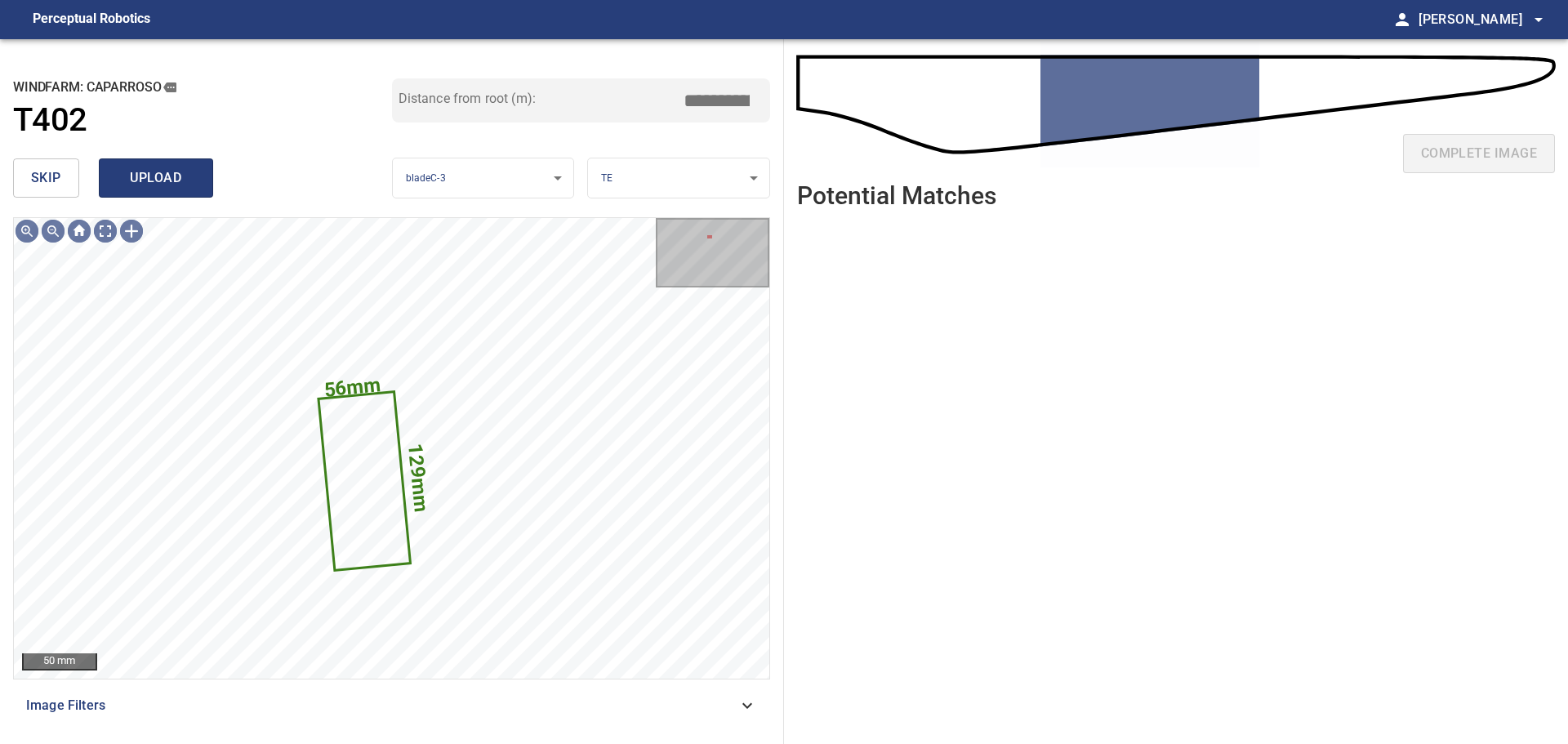
click at [140, 178] on span "upload" at bounding box center [156, 178] width 79 height 23
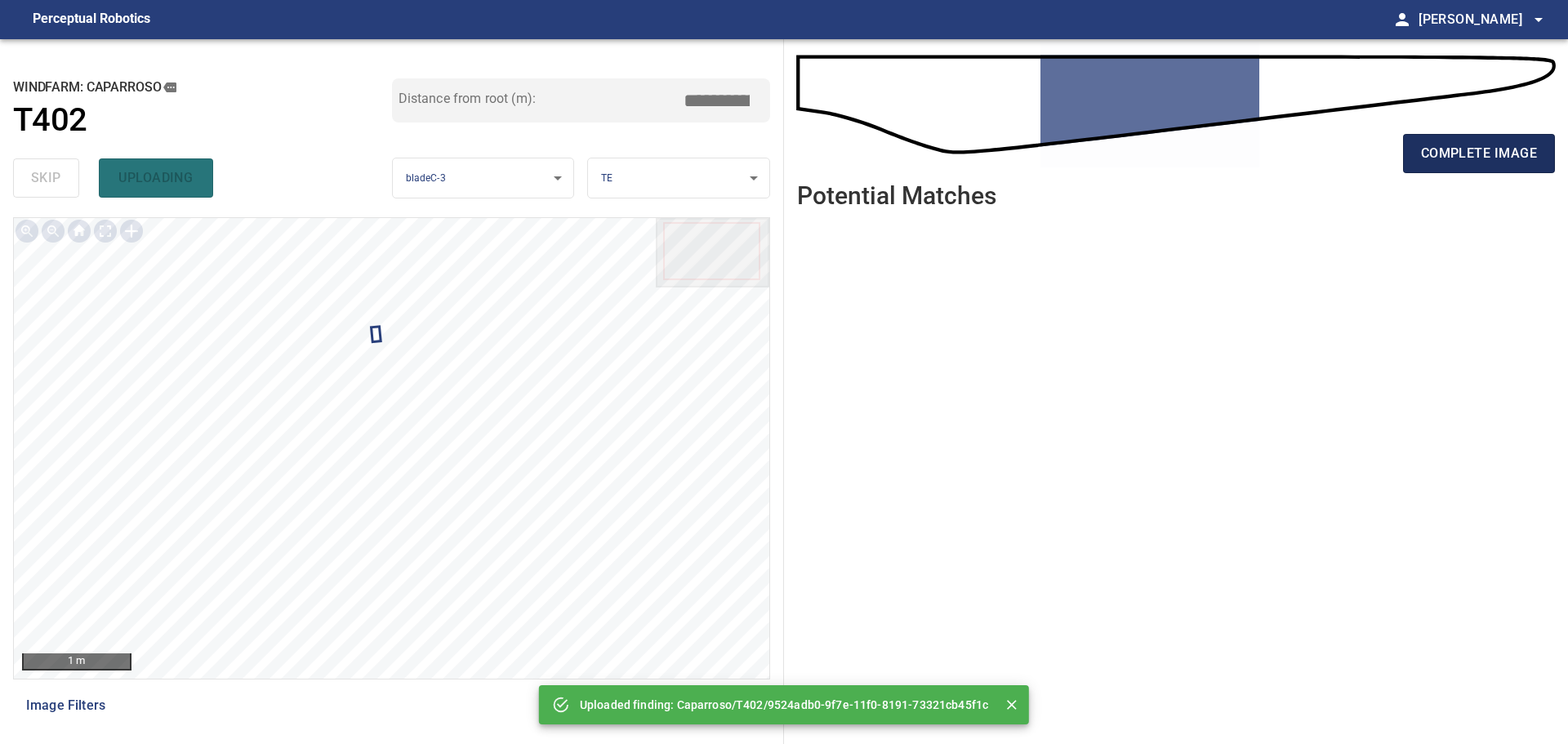
click at [1489, 165] on button "complete image" at bounding box center [1479, 153] width 152 height 39
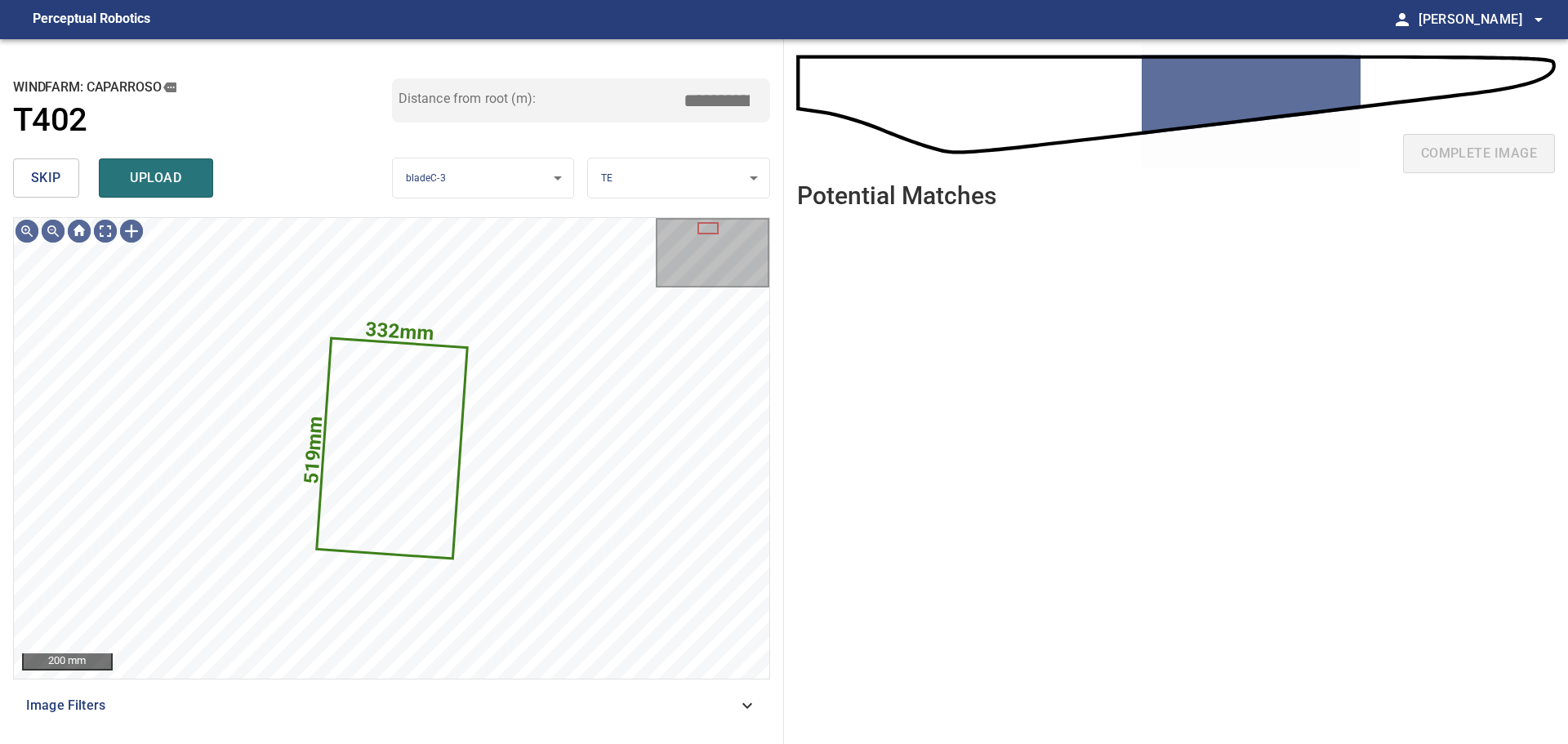
click at [52, 188] on span "skip" at bounding box center [46, 178] width 30 height 23
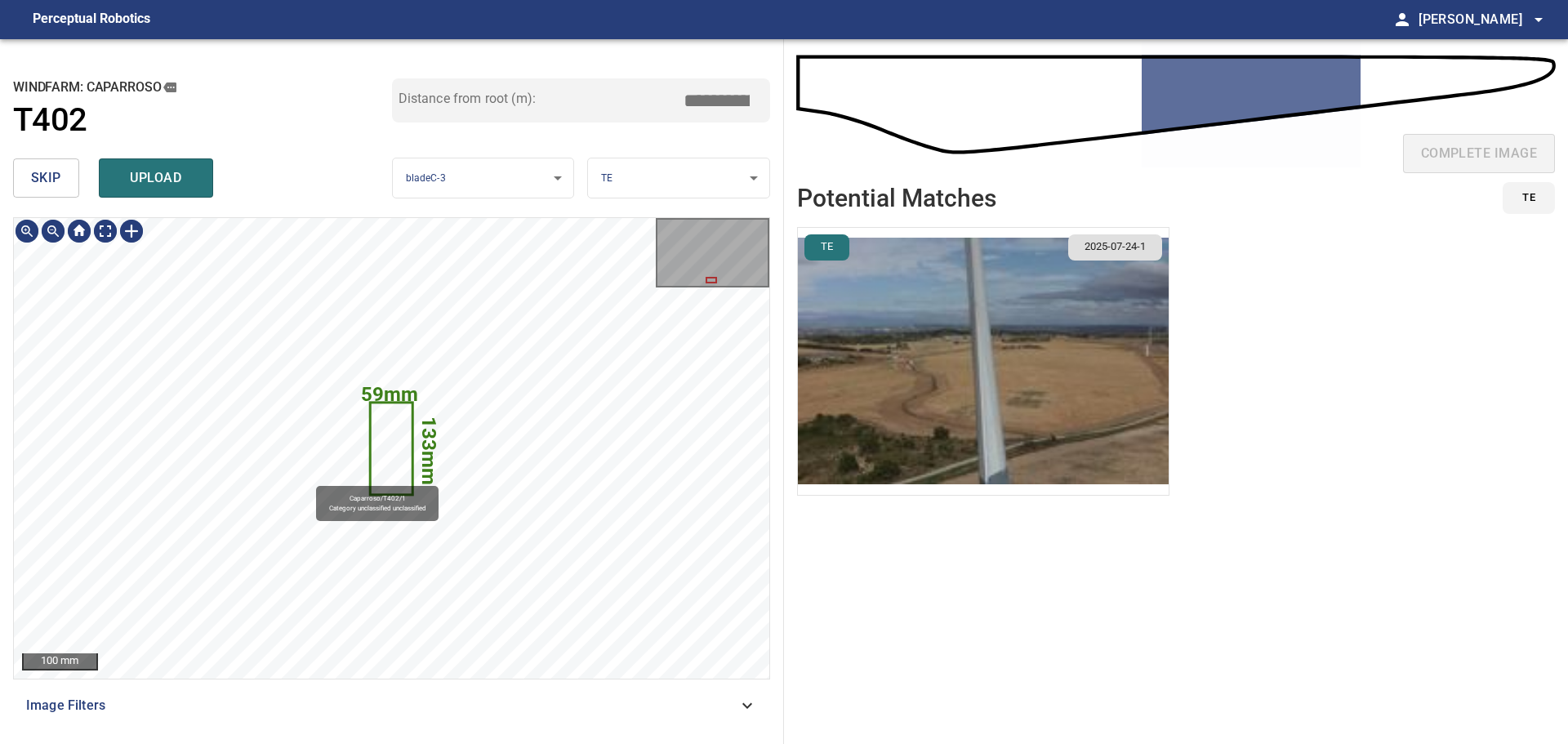
click at [379, 449] on icon at bounding box center [391, 449] width 40 height 90
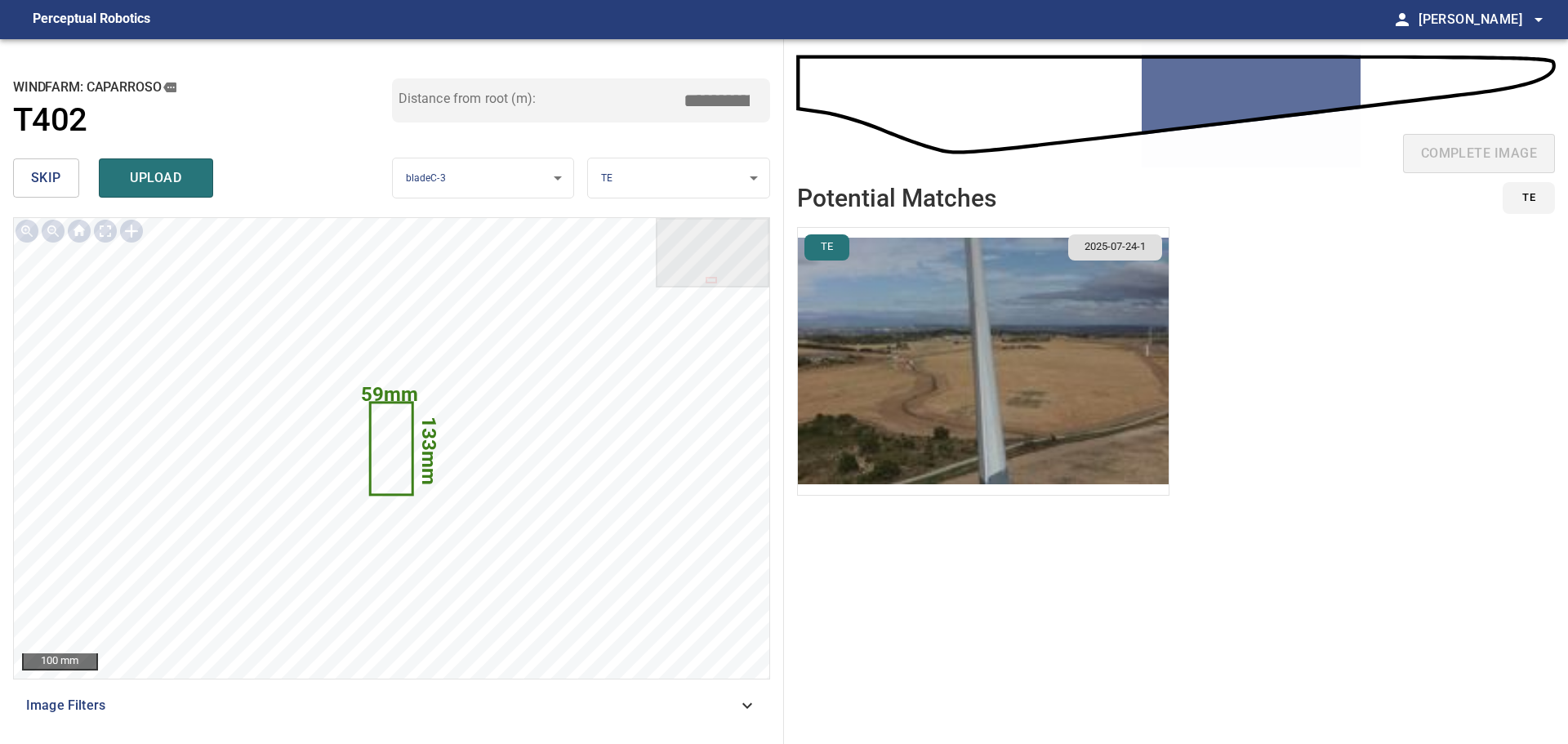
click at [1096, 343] on img "button" at bounding box center [984, 361] width 371 height 267
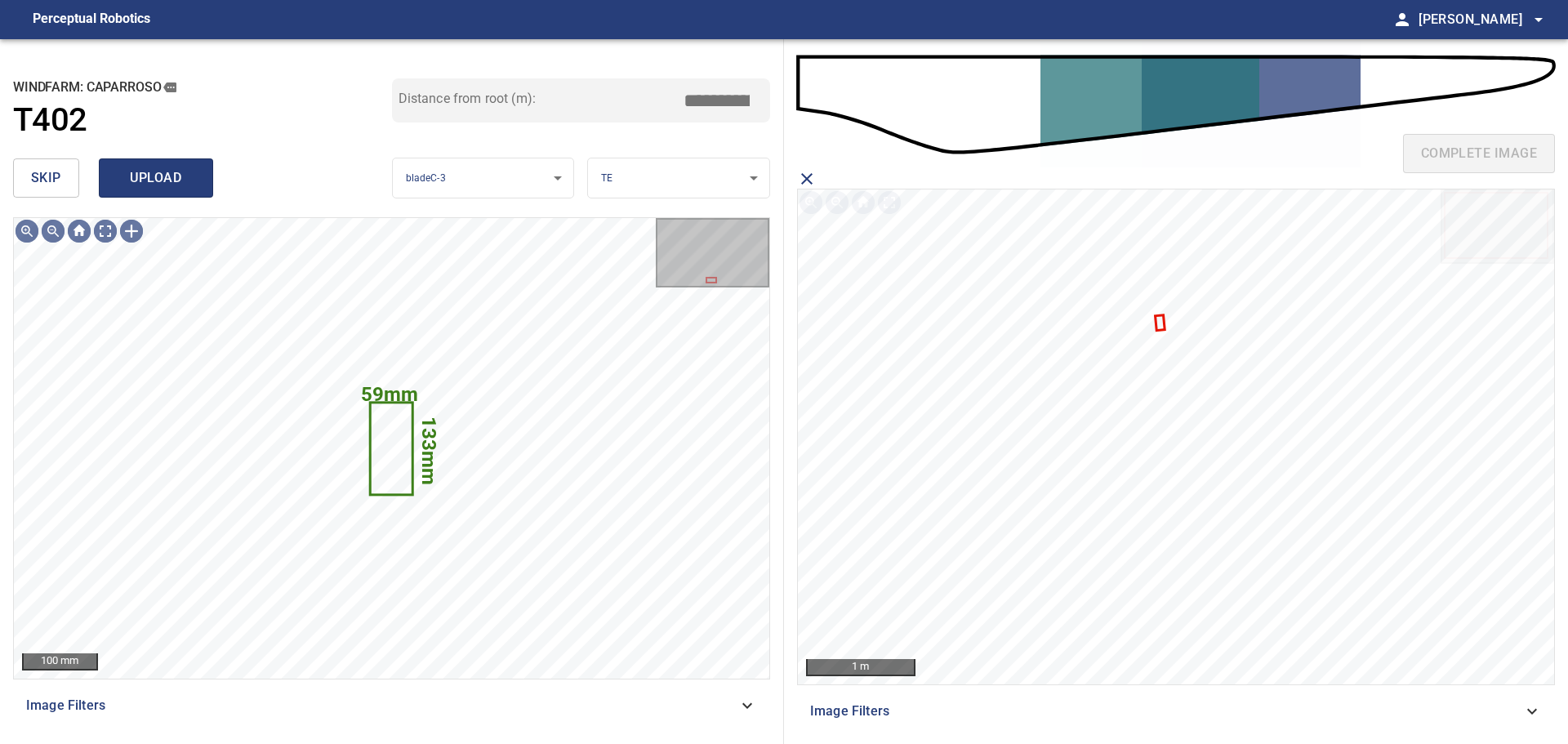
drag, startPoint x: 139, startPoint y: 169, endPoint x: 166, endPoint y: 168, distance: 27.0
click at [143, 169] on span "upload" at bounding box center [156, 178] width 79 height 23
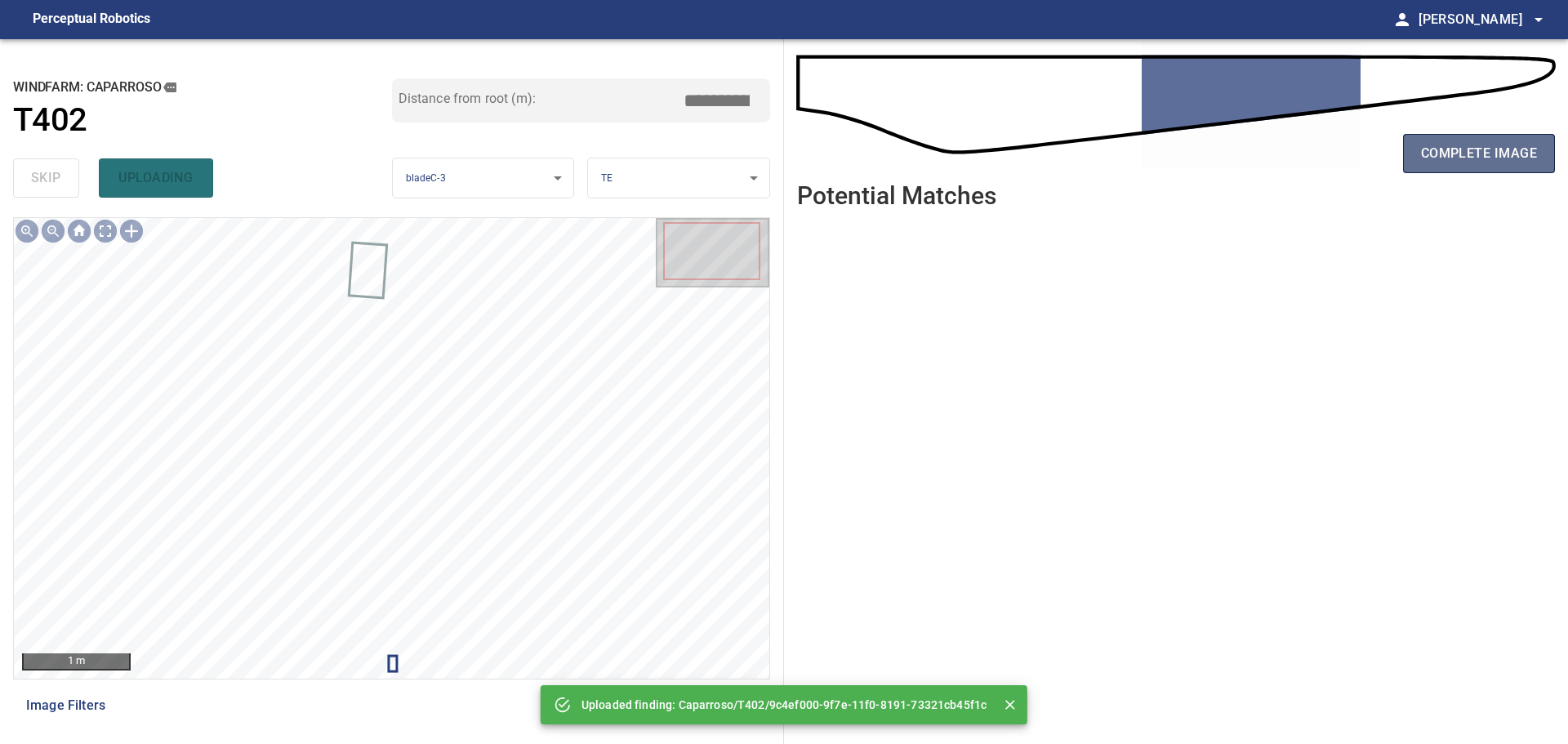
click at [1470, 154] on span "complete image" at bounding box center [1479, 153] width 116 height 23
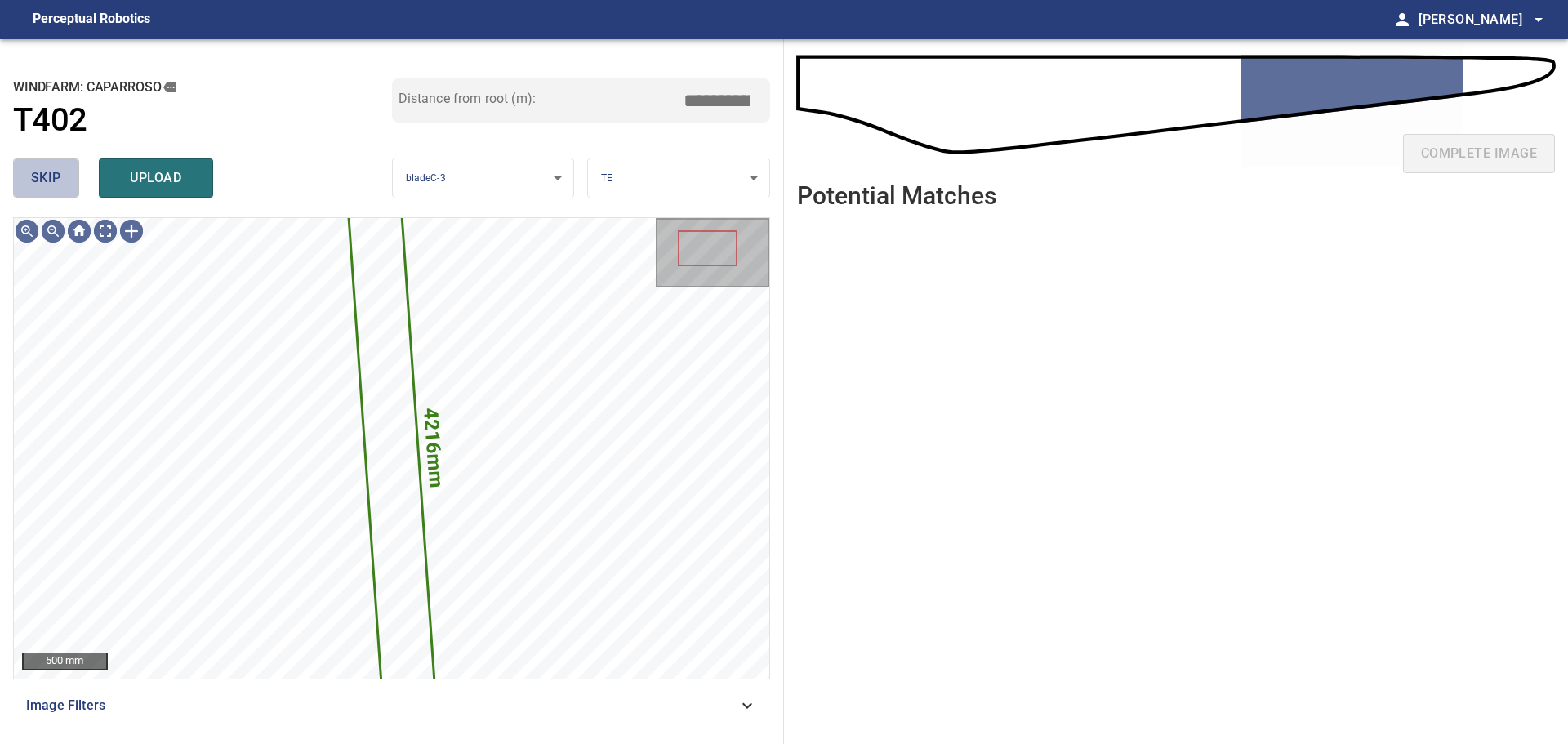
click at [56, 179] on span "skip" at bounding box center [46, 178] width 30 height 23
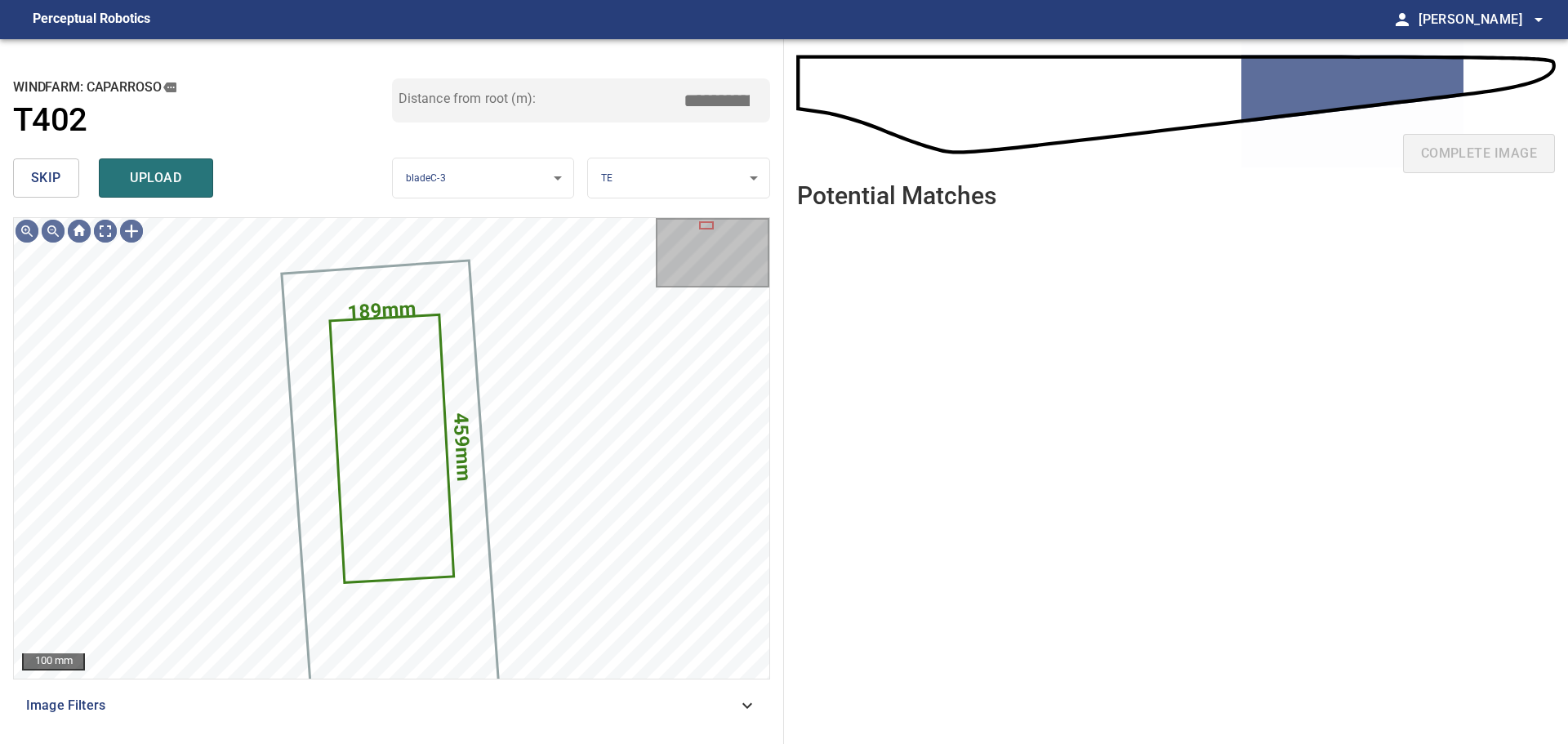
click at [56, 179] on span "skip" at bounding box center [46, 178] width 30 height 23
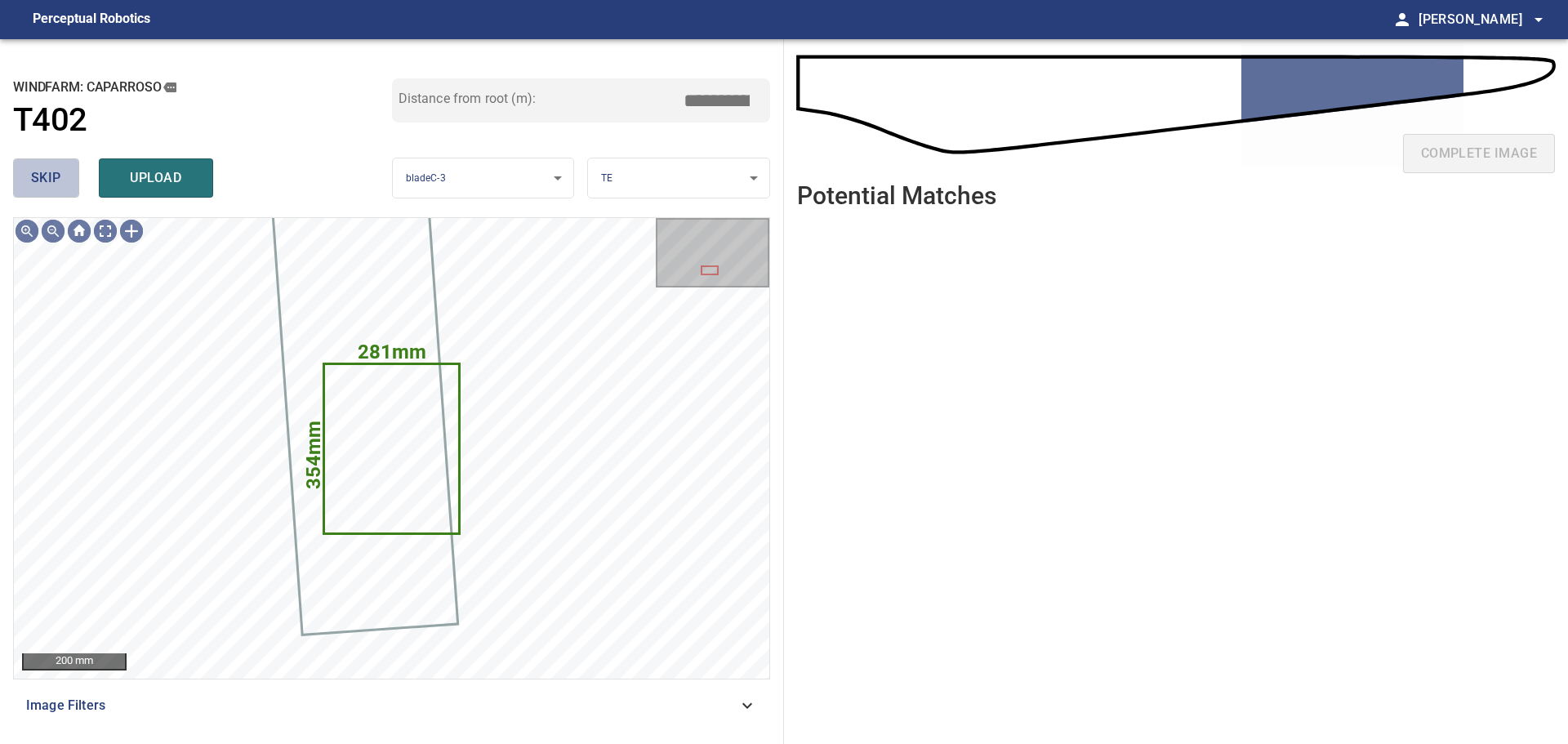
click at [56, 179] on span "skip" at bounding box center [46, 178] width 30 height 23
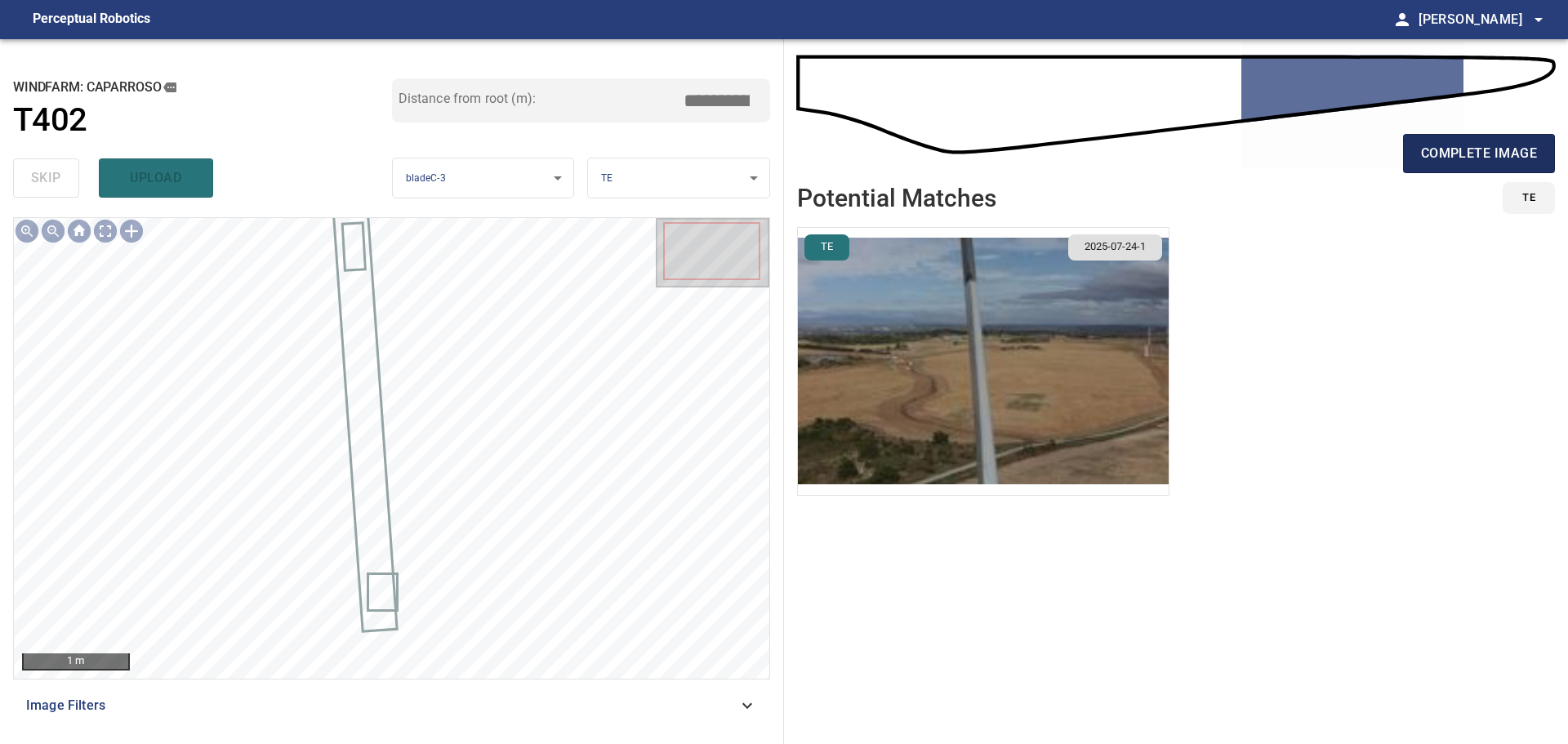
click at [1450, 142] on span "complete image" at bounding box center [1479, 153] width 116 height 23
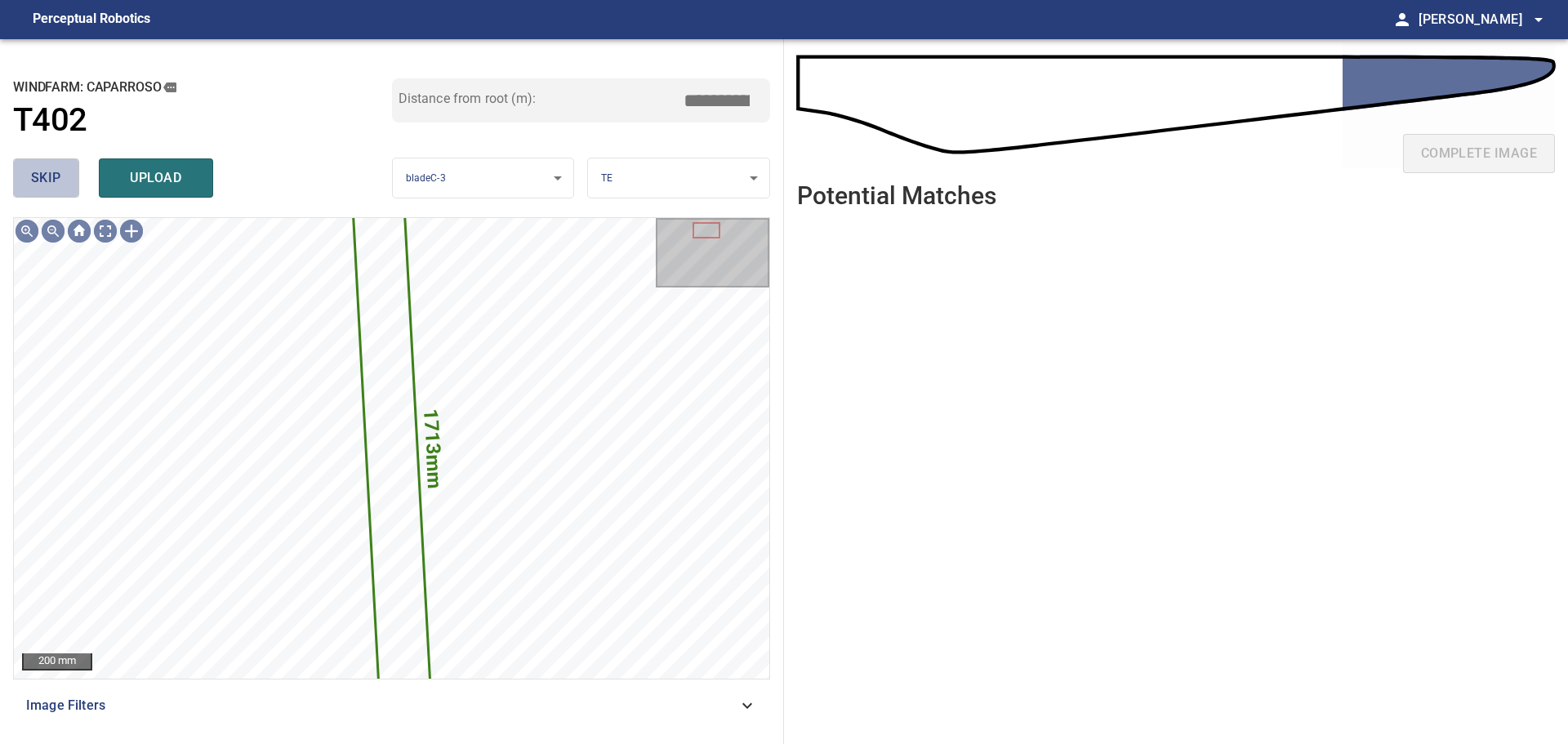
click at [55, 177] on span "skip" at bounding box center [46, 178] width 30 height 23
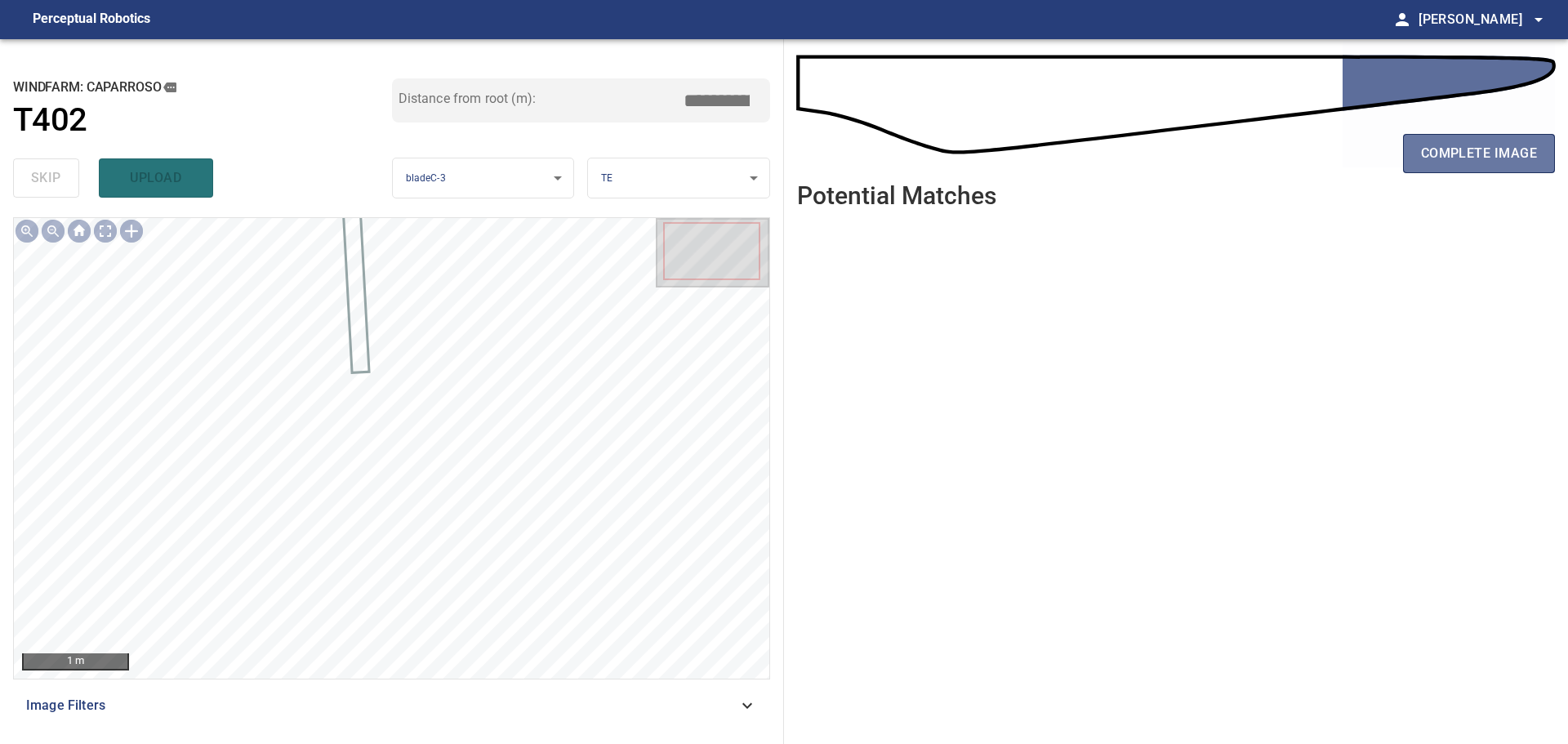
drag, startPoint x: 1457, startPoint y: 169, endPoint x: 1402, endPoint y: 178, distance: 55.7
click at [1455, 169] on button "complete image" at bounding box center [1479, 153] width 152 height 39
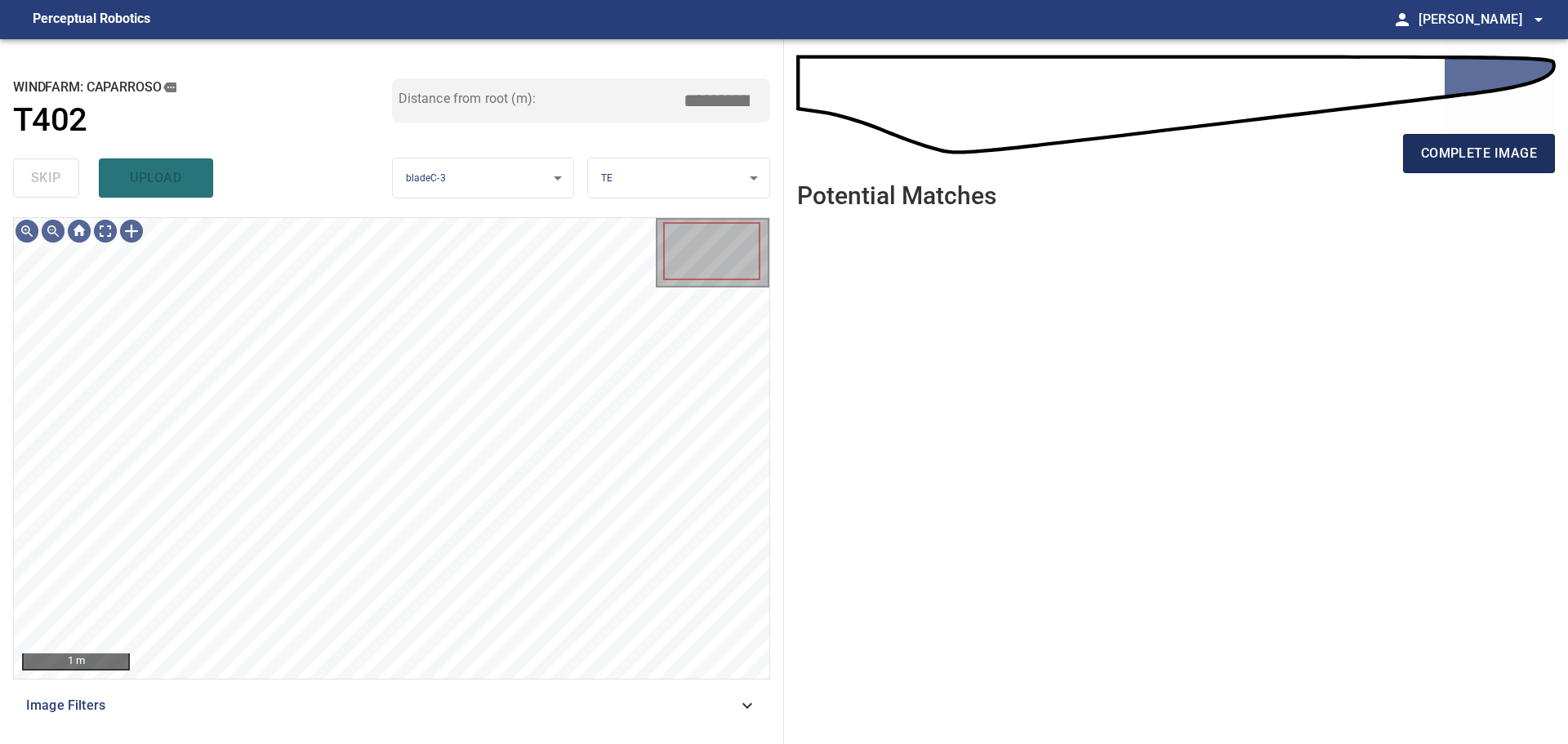
click at [1527, 152] on span "complete image" at bounding box center [1479, 153] width 116 height 23
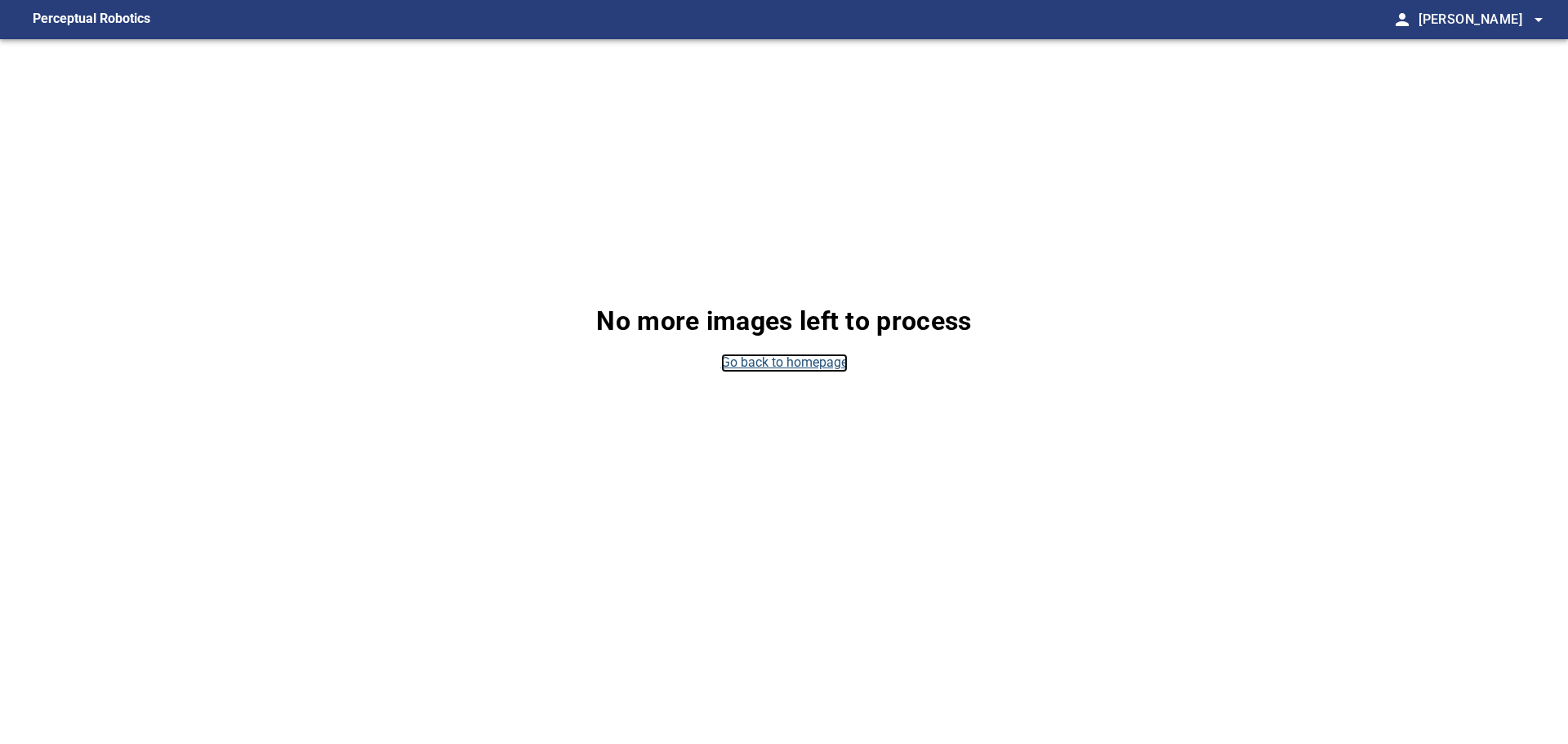
click at [797, 366] on link "Go back to homepage" at bounding box center [784, 363] width 126 height 19
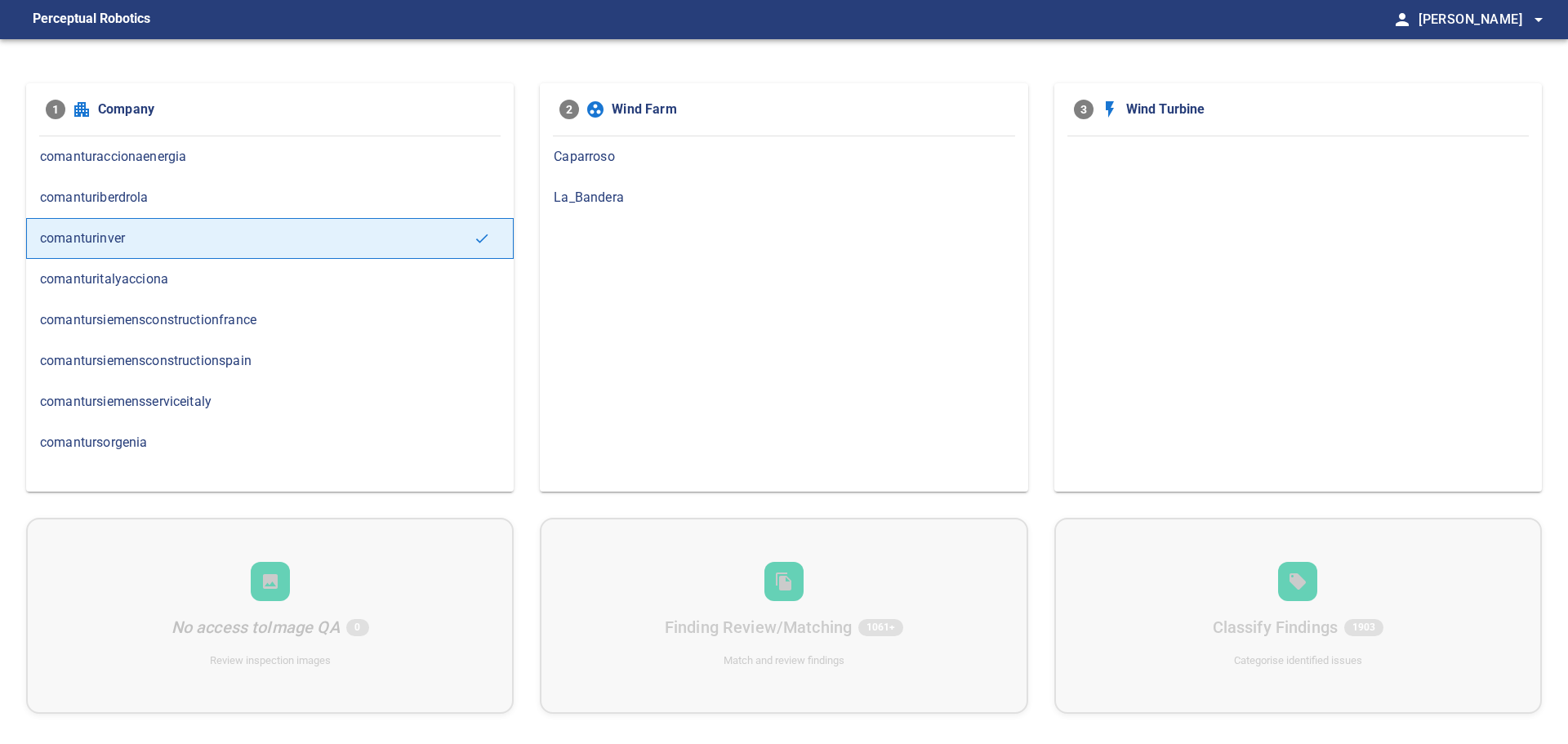
click at [211, 236] on span "comanturinver" at bounding box center [256, 238] width 434 height 20
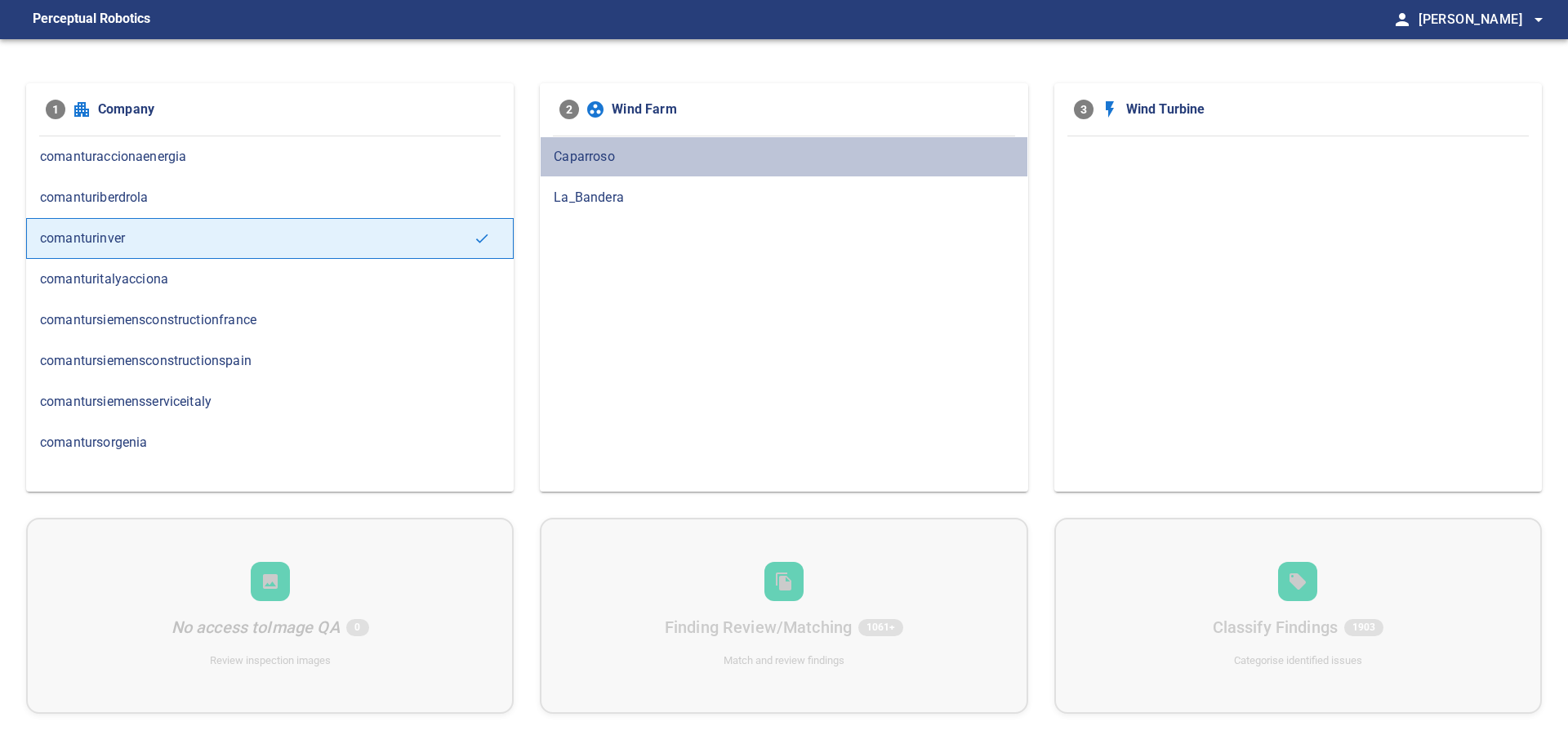
drag, startPoint x: 590, startPoint y: 159, endPoint x: 616, endPoint y: 160, distance: 26.0
click at [590, 158] on span "Caparroso" at bounding box center [784, 157] width 460 height 20
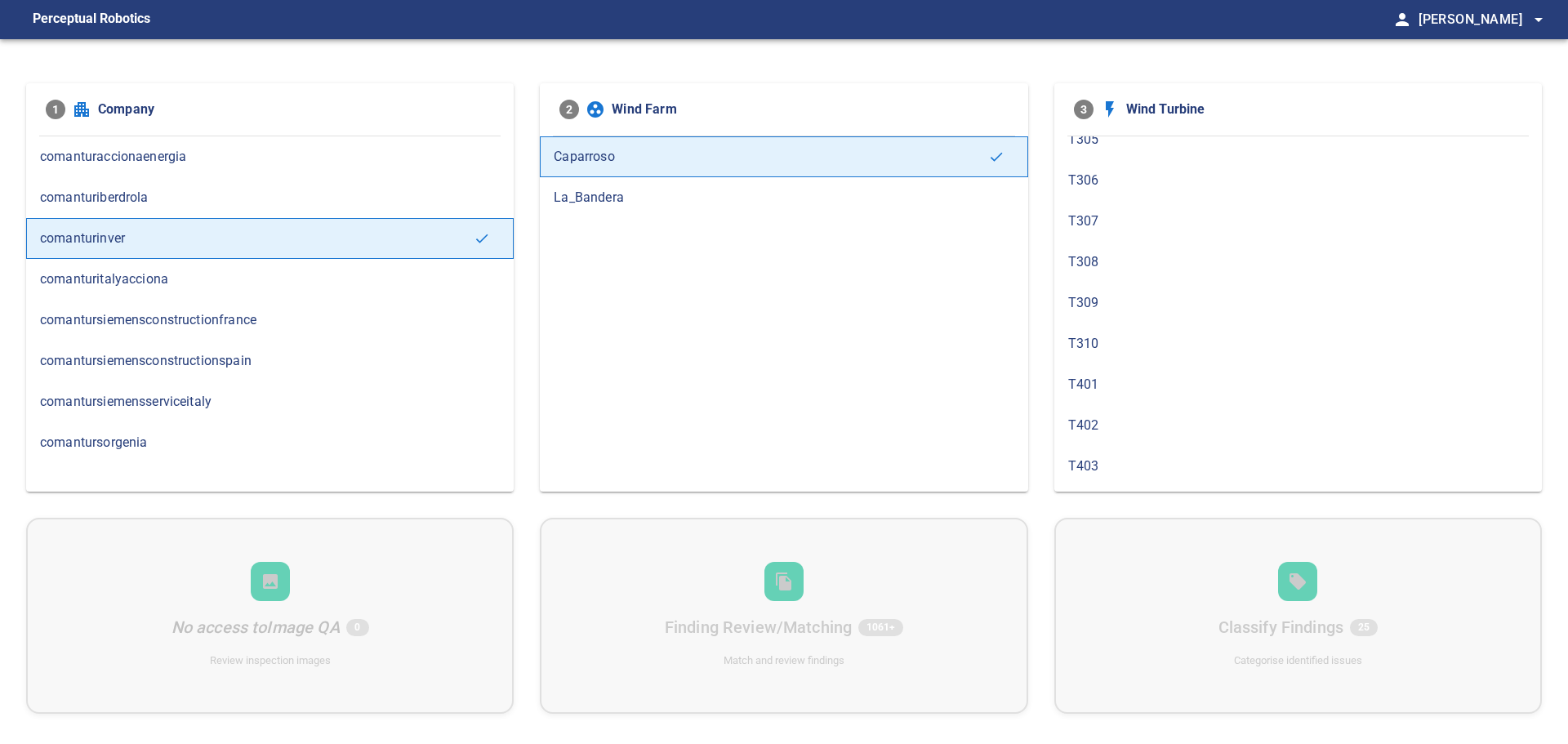
scroll to position [980, 0]
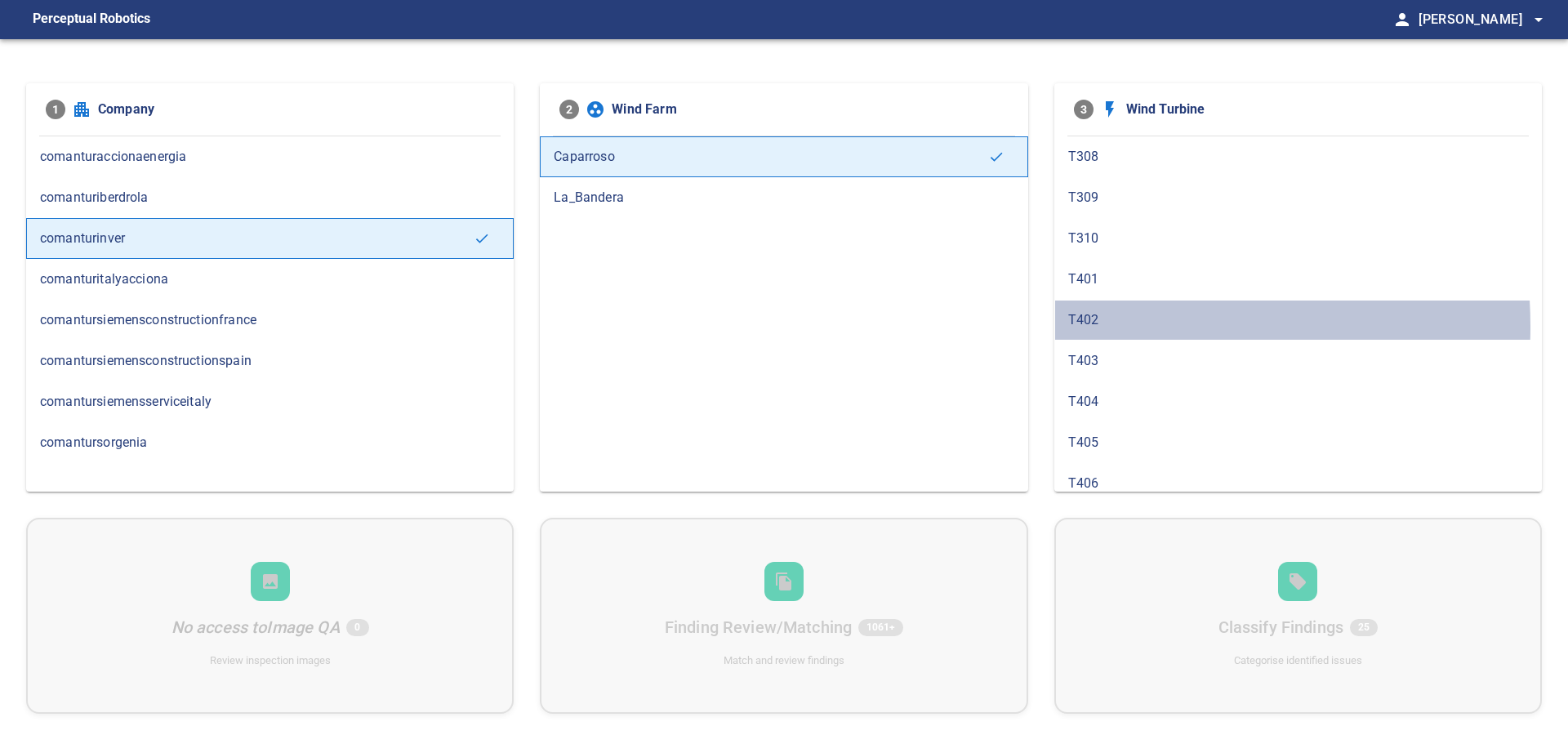
click at [1100, 326] on span "T402" at bounding box center [1298, 320] width 460 height 20
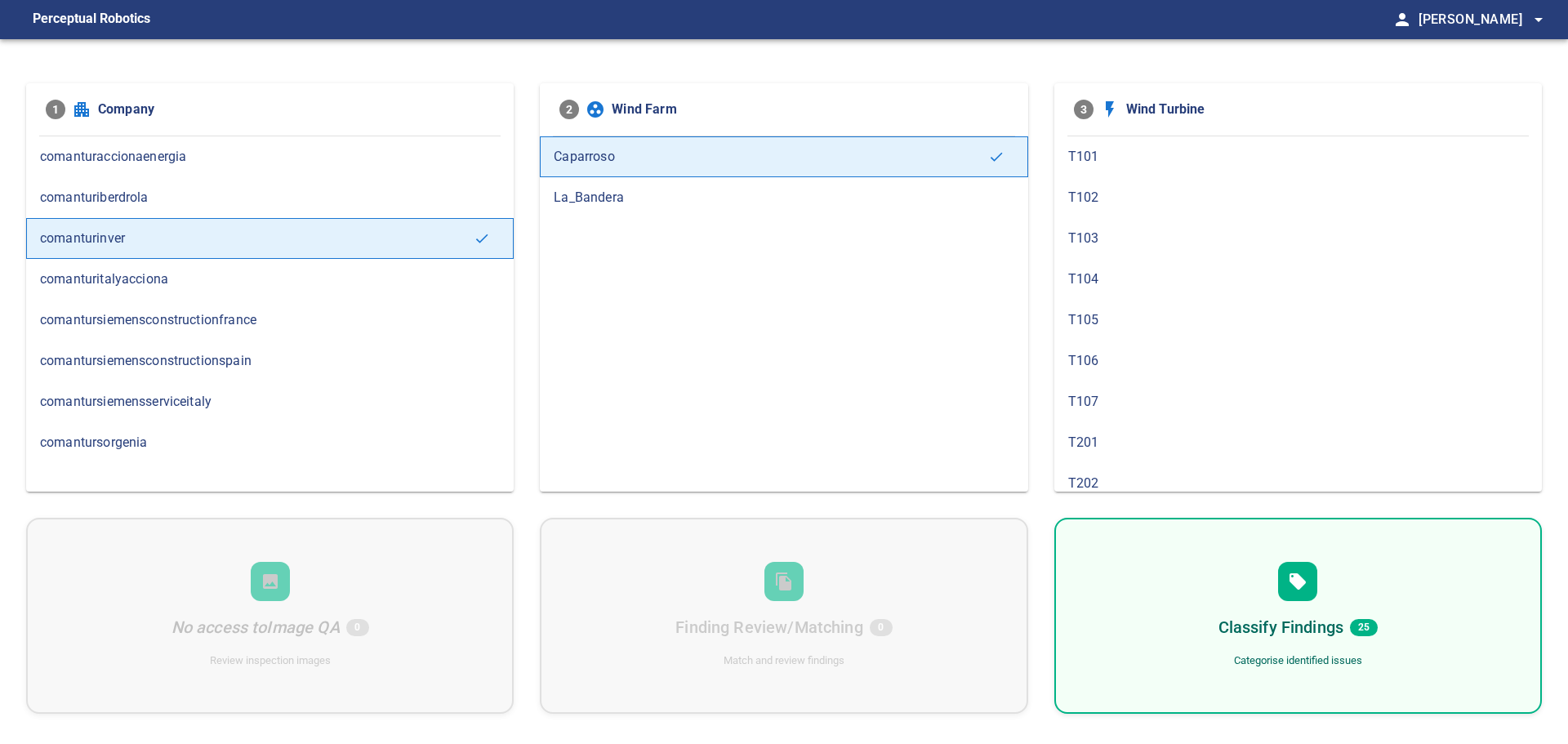
click at [1135, 587] on div "Classify Findings 25 Categorise identified issues" at bounding box center [1298, 616] width 487 height 196
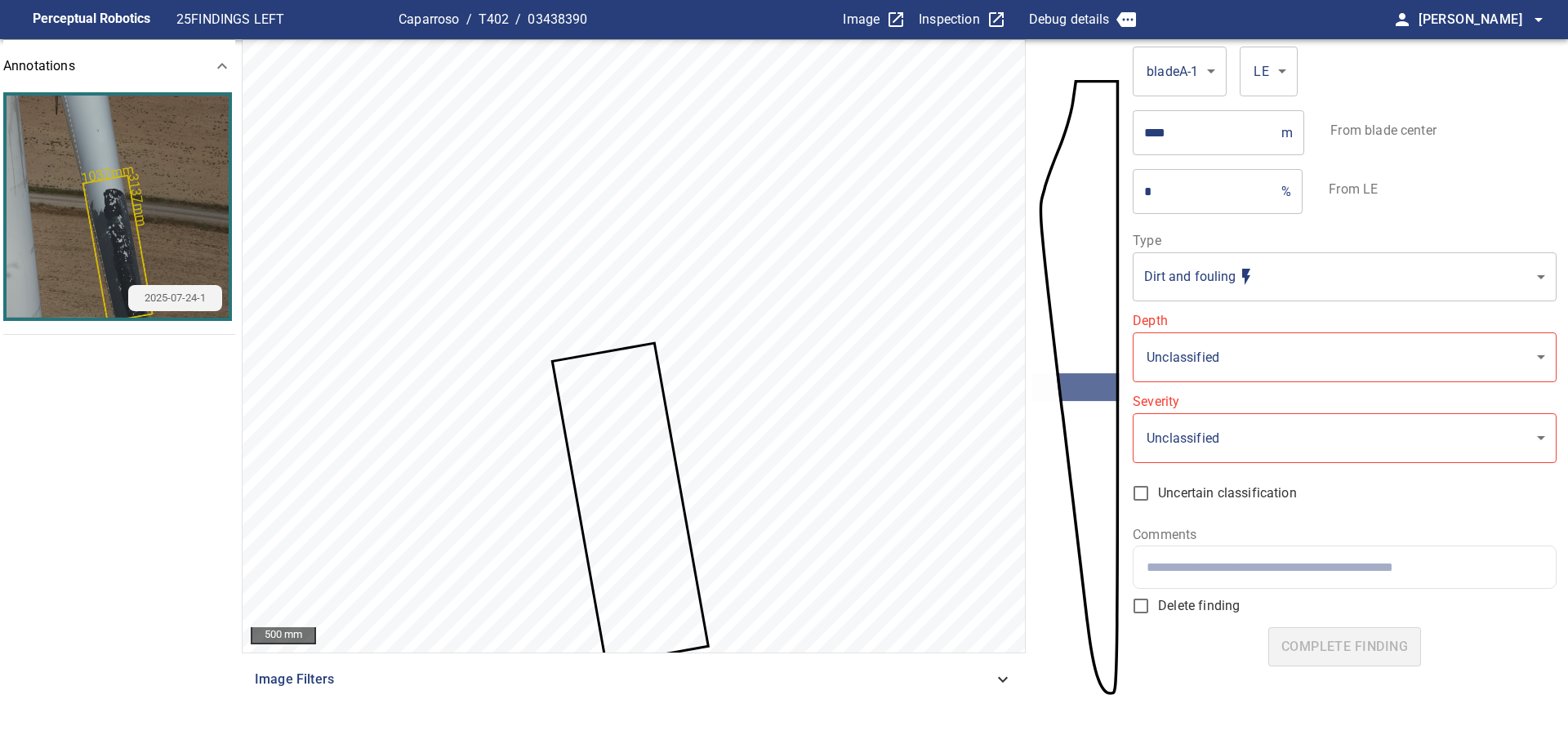
click at [632, 475] on icon at bounding box center [630, 504] width 152 height 319
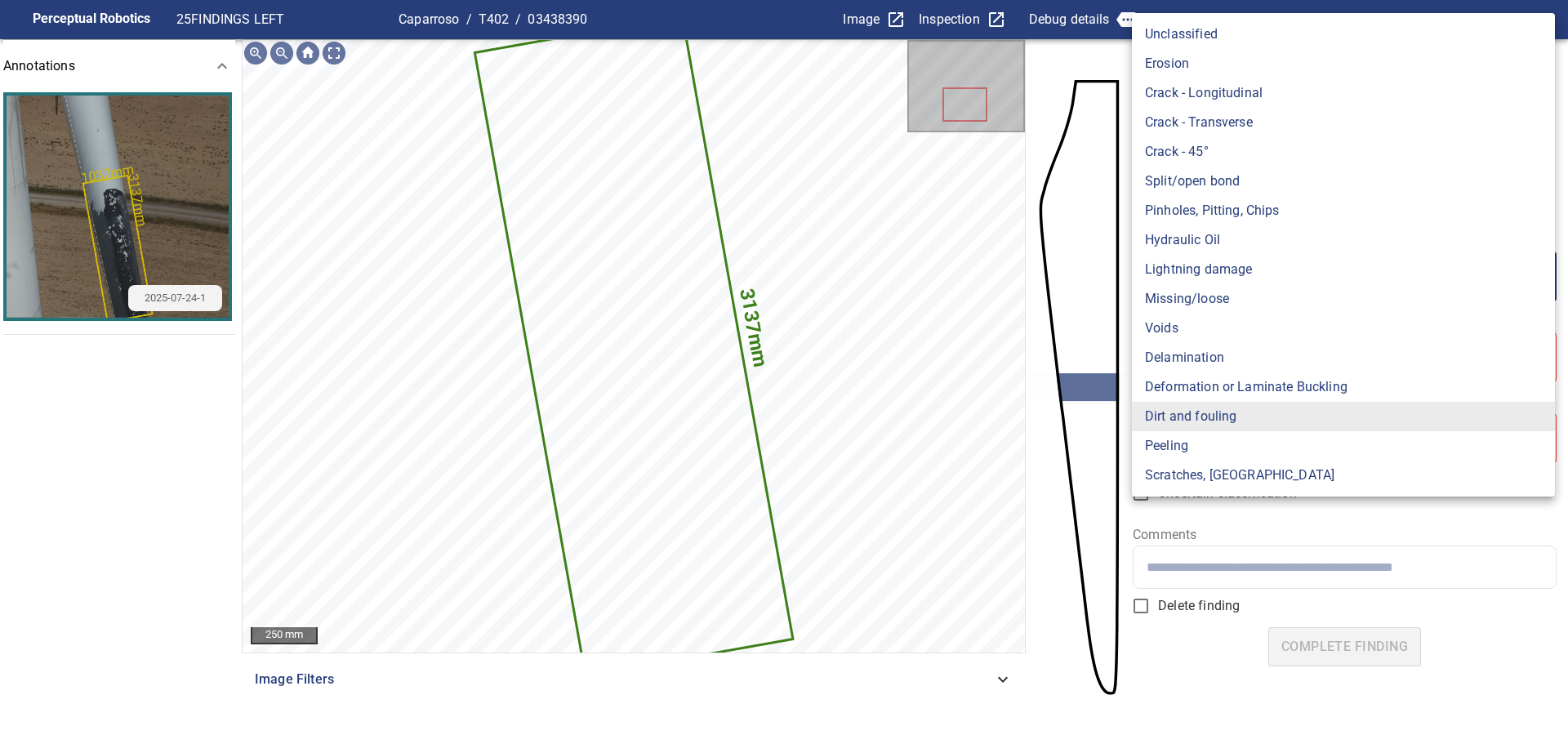
click at [1224, 281] on body "**********" at bounding box center [784, 372] width 1568 height 744
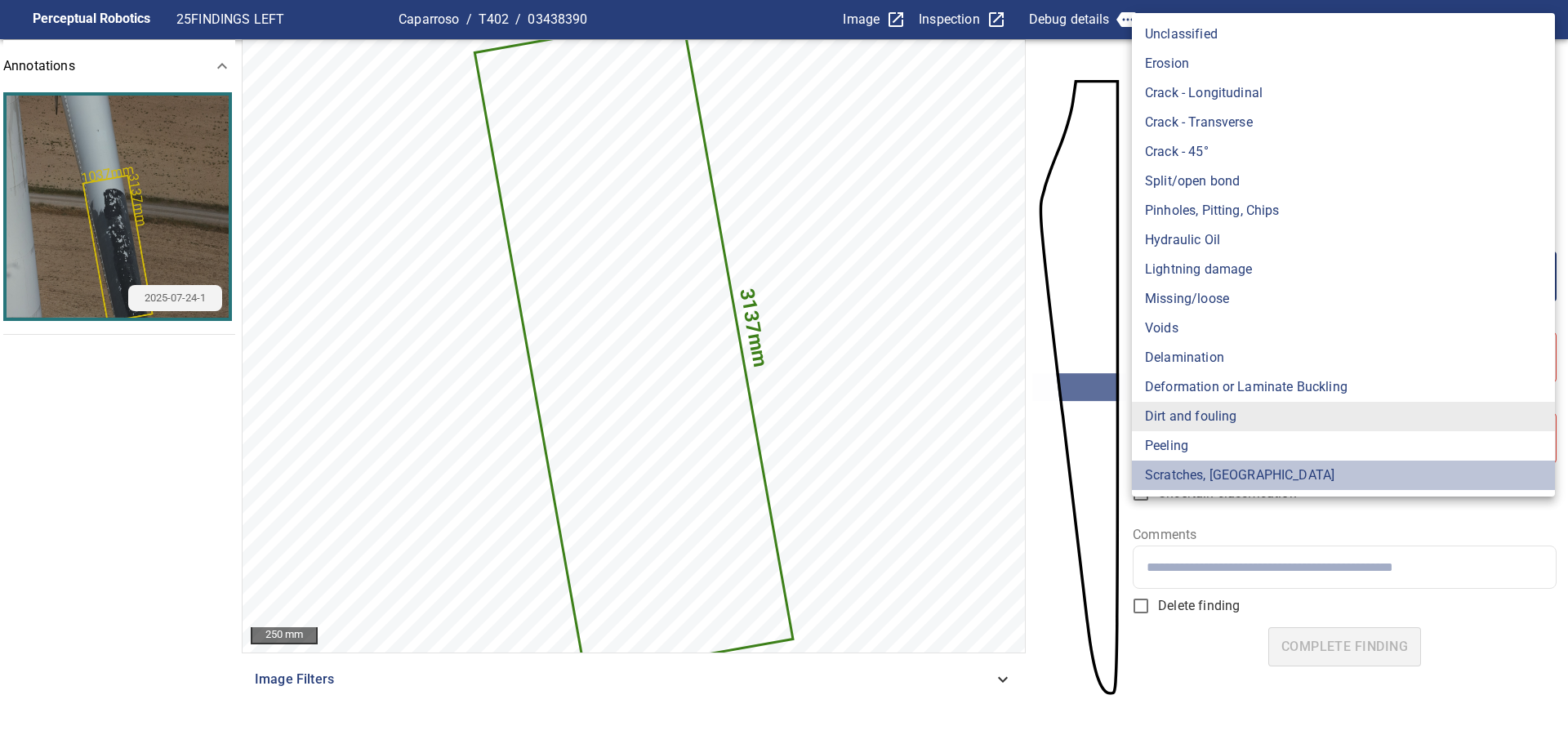
drag, startPoint x: 1271, startPoint y: 474, endPoint x: 1171, endPoint y: 476, distance: 100.0
click at [1171, 476] on li "Scratches, Gouges" at bounding box center [1343, 476] width 423 height 29
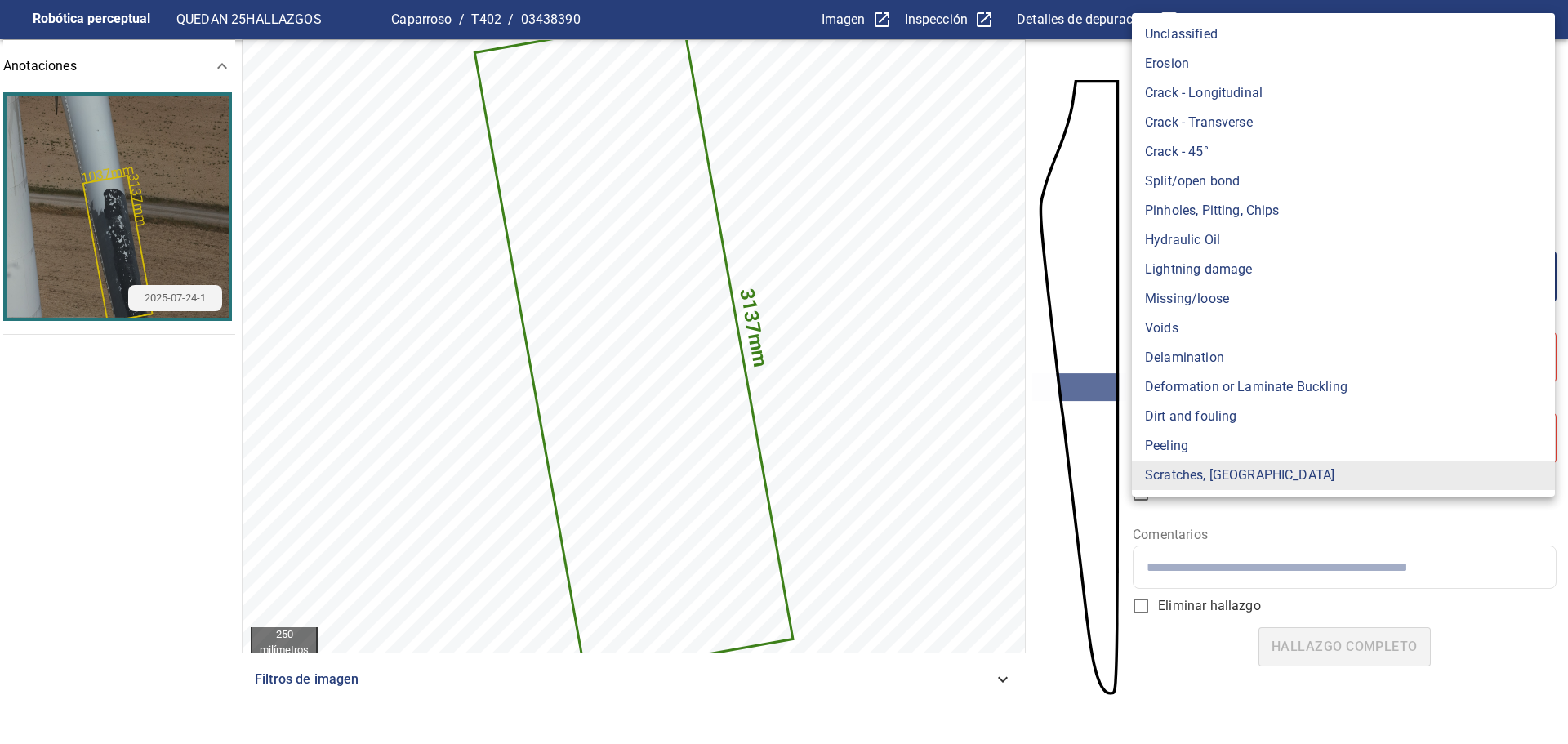
click at [1205, 271] on body "**********" at bounding box center [784, 372] width 1568 height 744
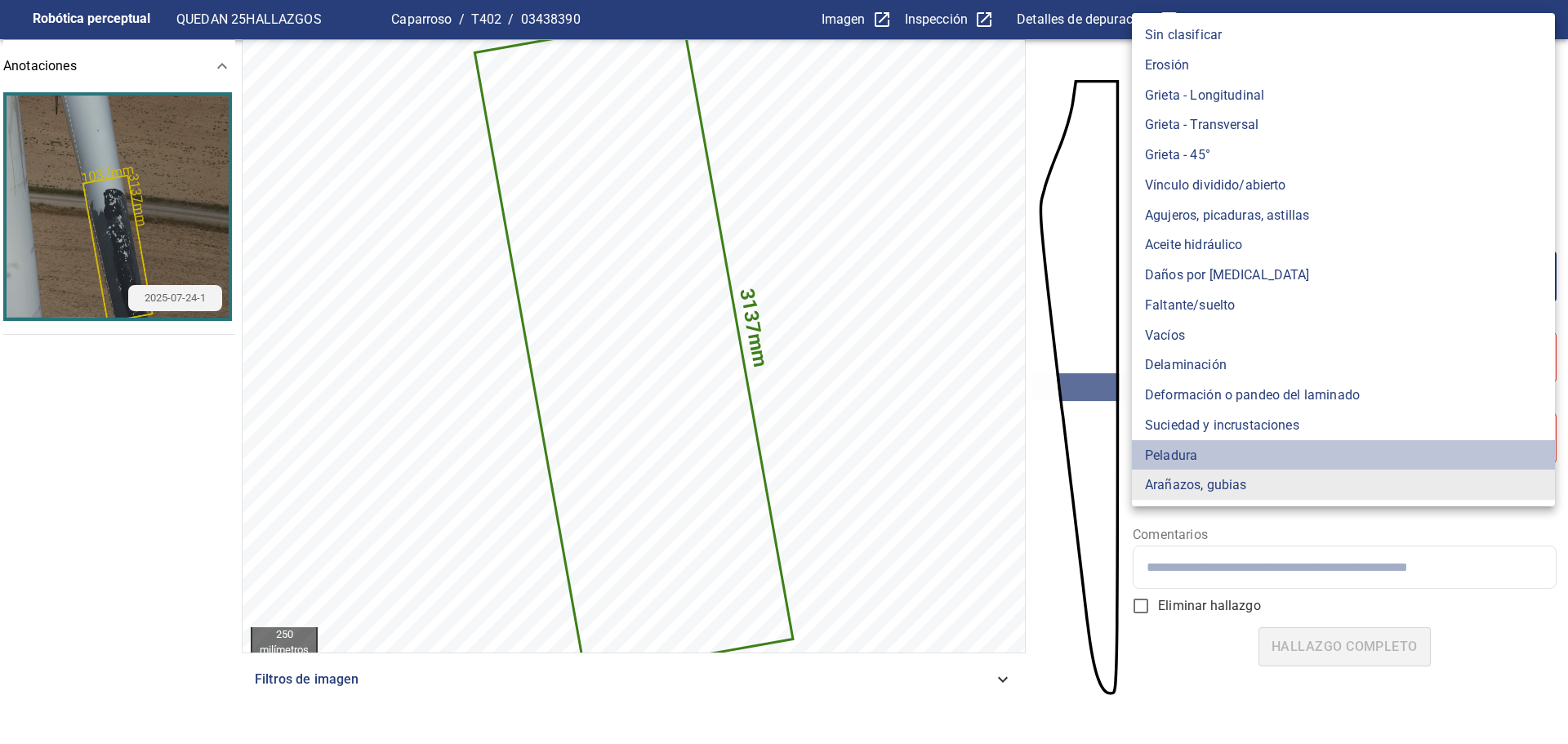
click at [1204, 463] on li "Peladura" at bounding box center [1343, 455] width 423 height 30
type input "*******"
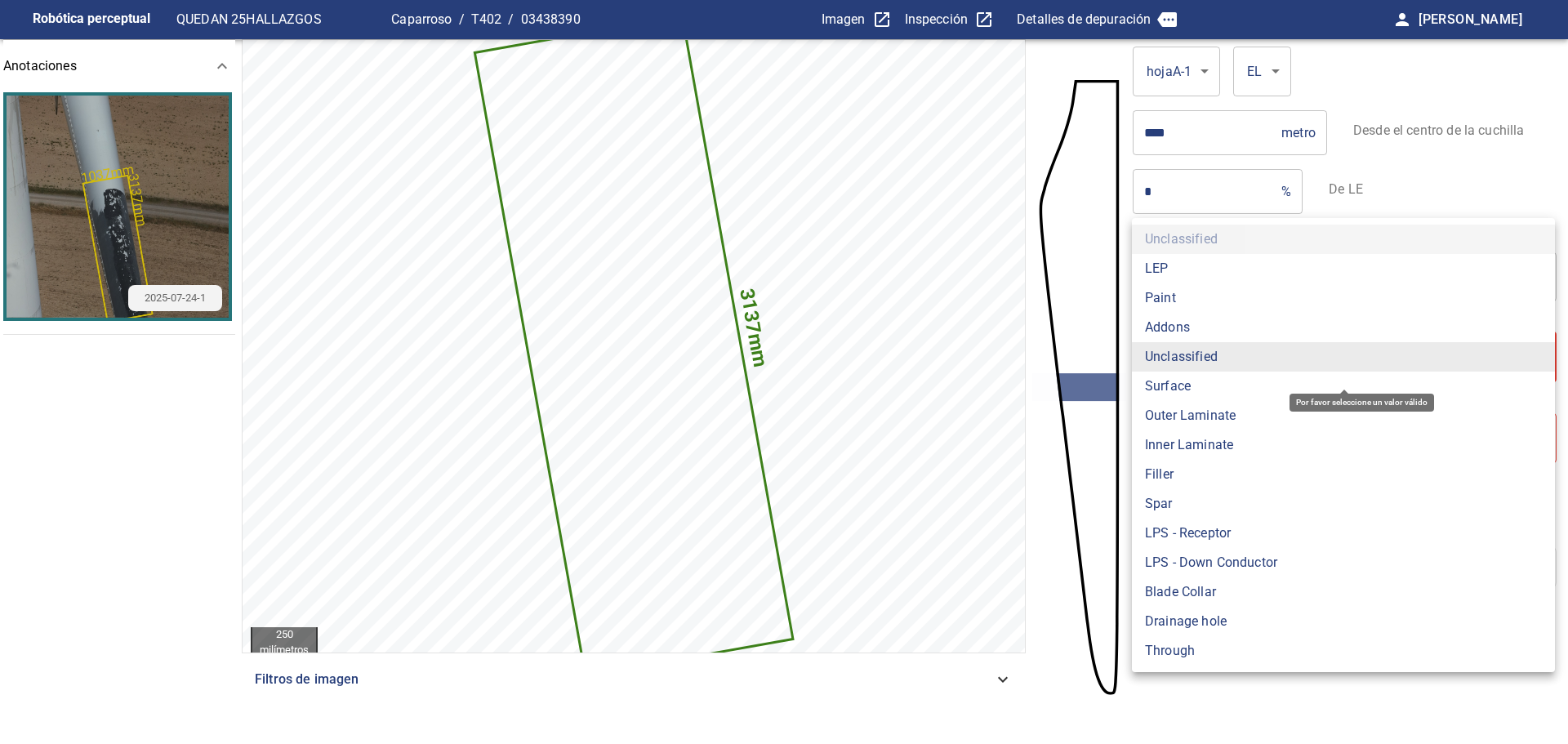
click at [1242, 344] on body "**********" at bounding box center [784, 372] width 1568 height 744
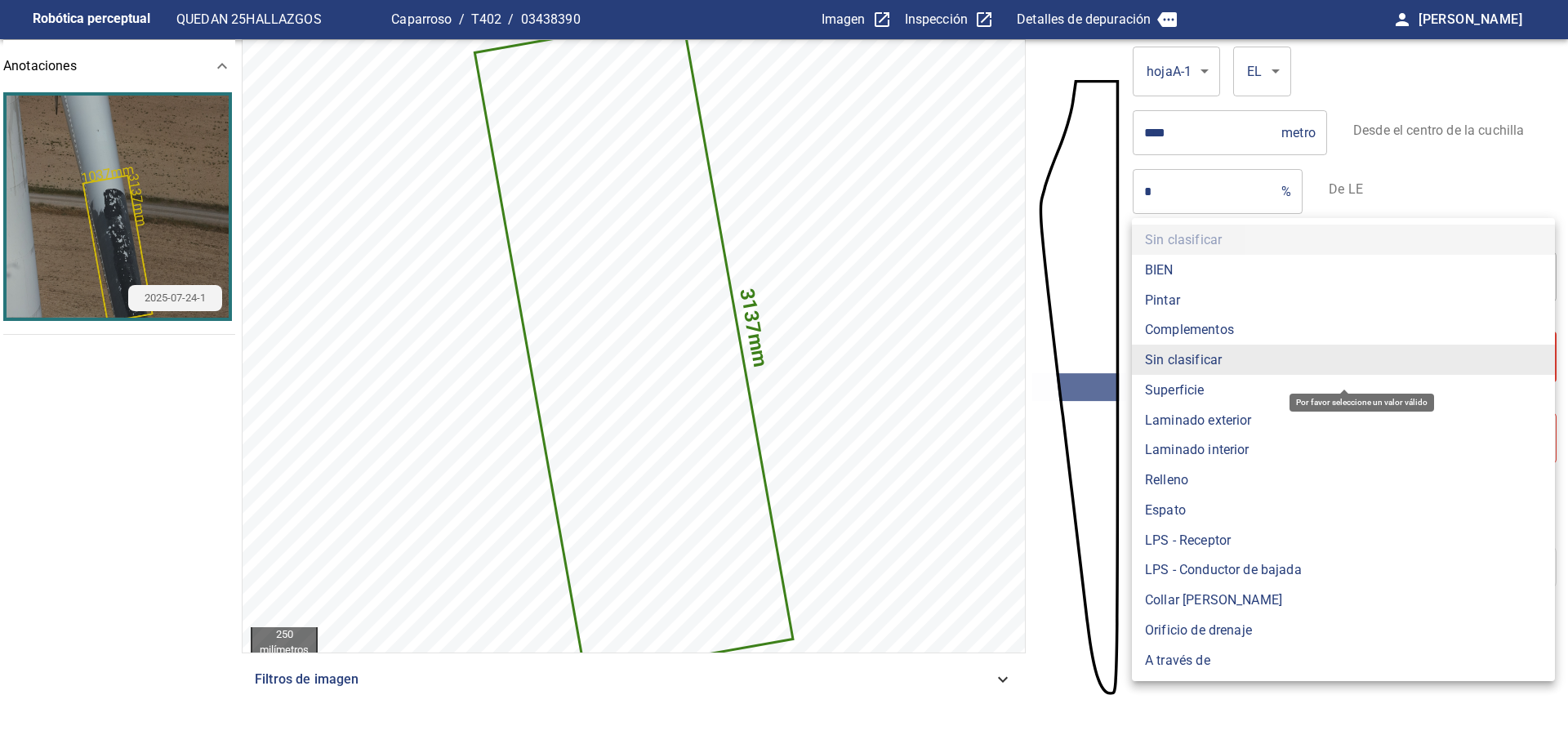
click at [1194, 293] on li "Pintar" at bounding box center [1343, 300] width 423 height 30
type input "*****"
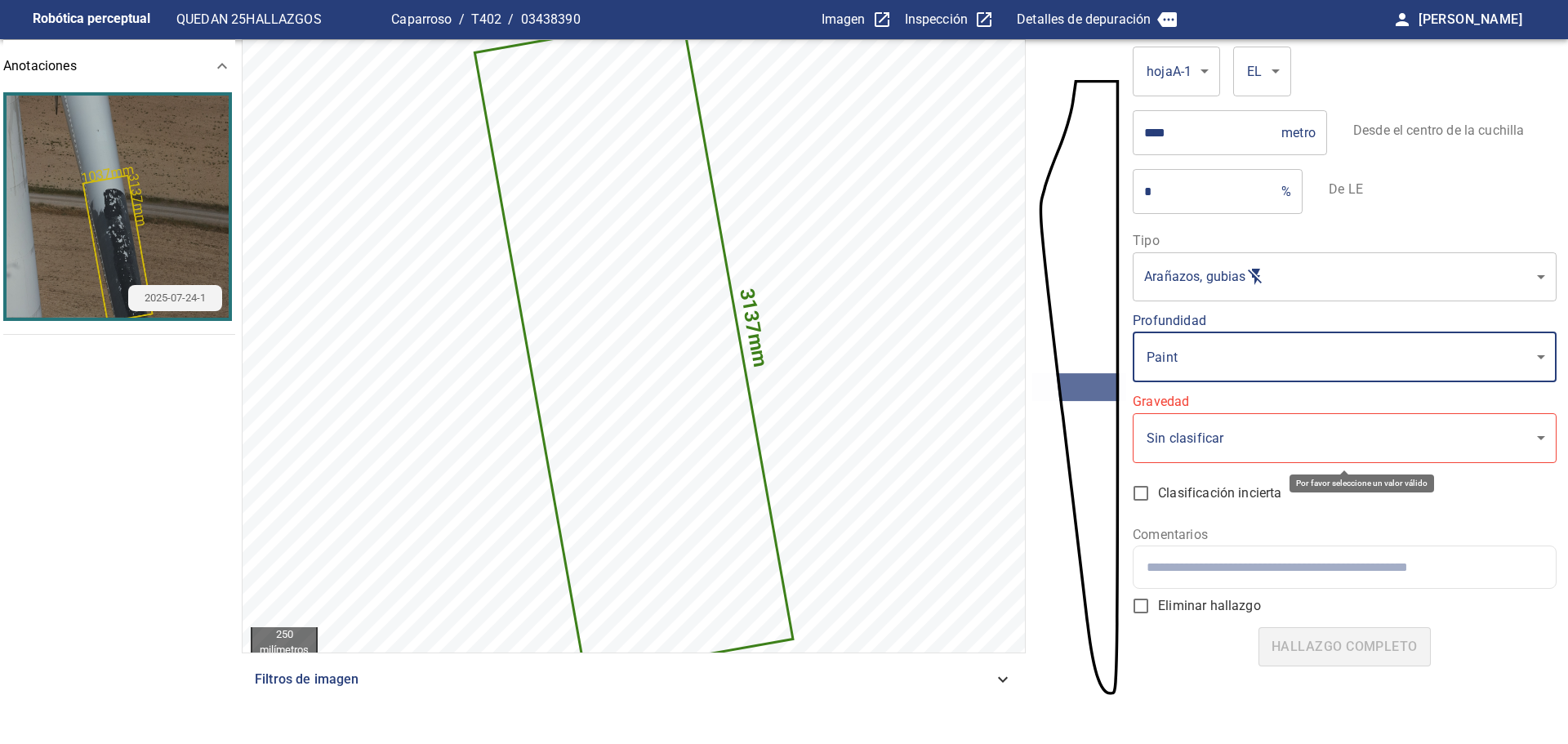
click at [1209, 426] on body "**********" at bounding box center [784, 372] width 1568 height 744
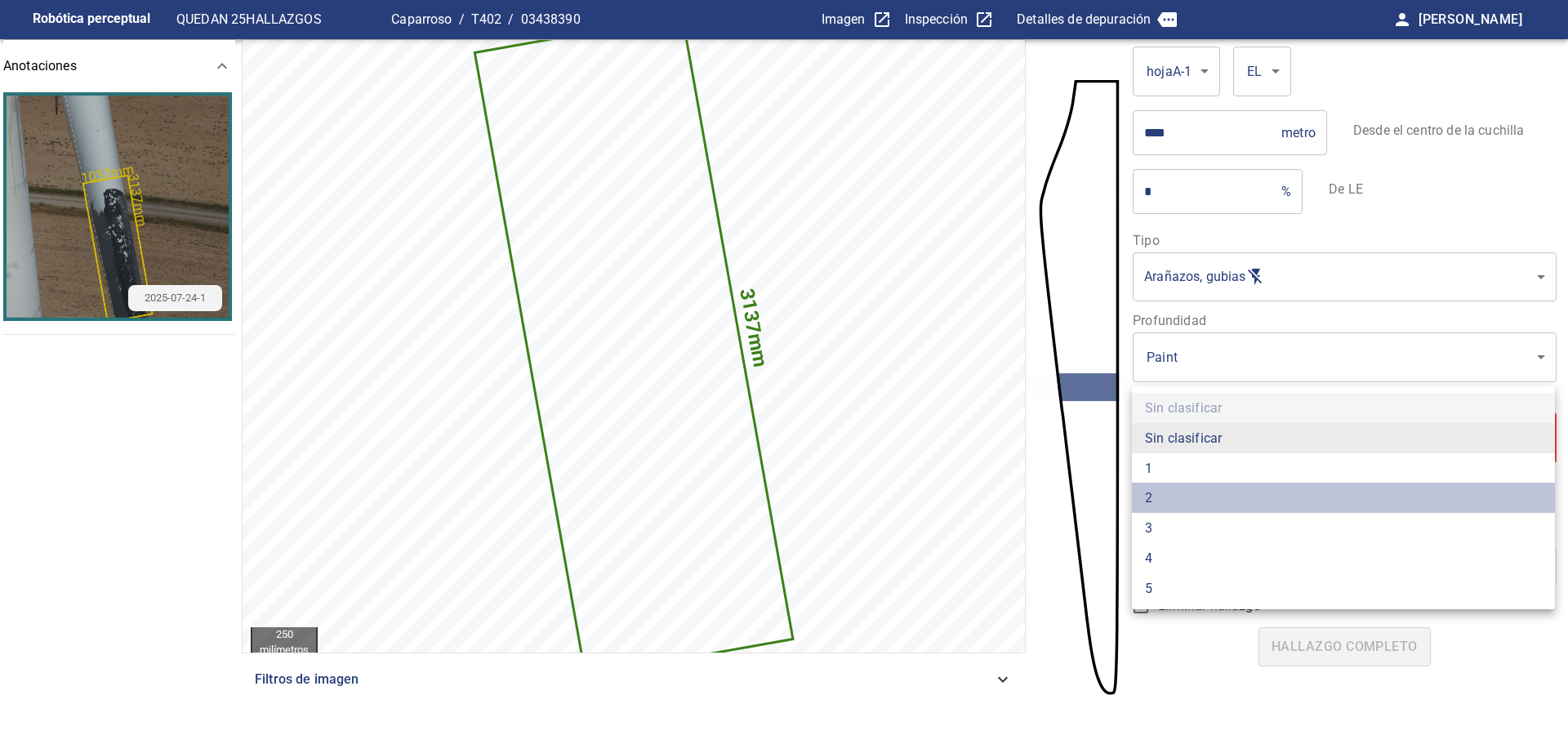
click at [1177, 494] on li "2" at bounding box center [1343, 497] width 423 height 30
type input "*"
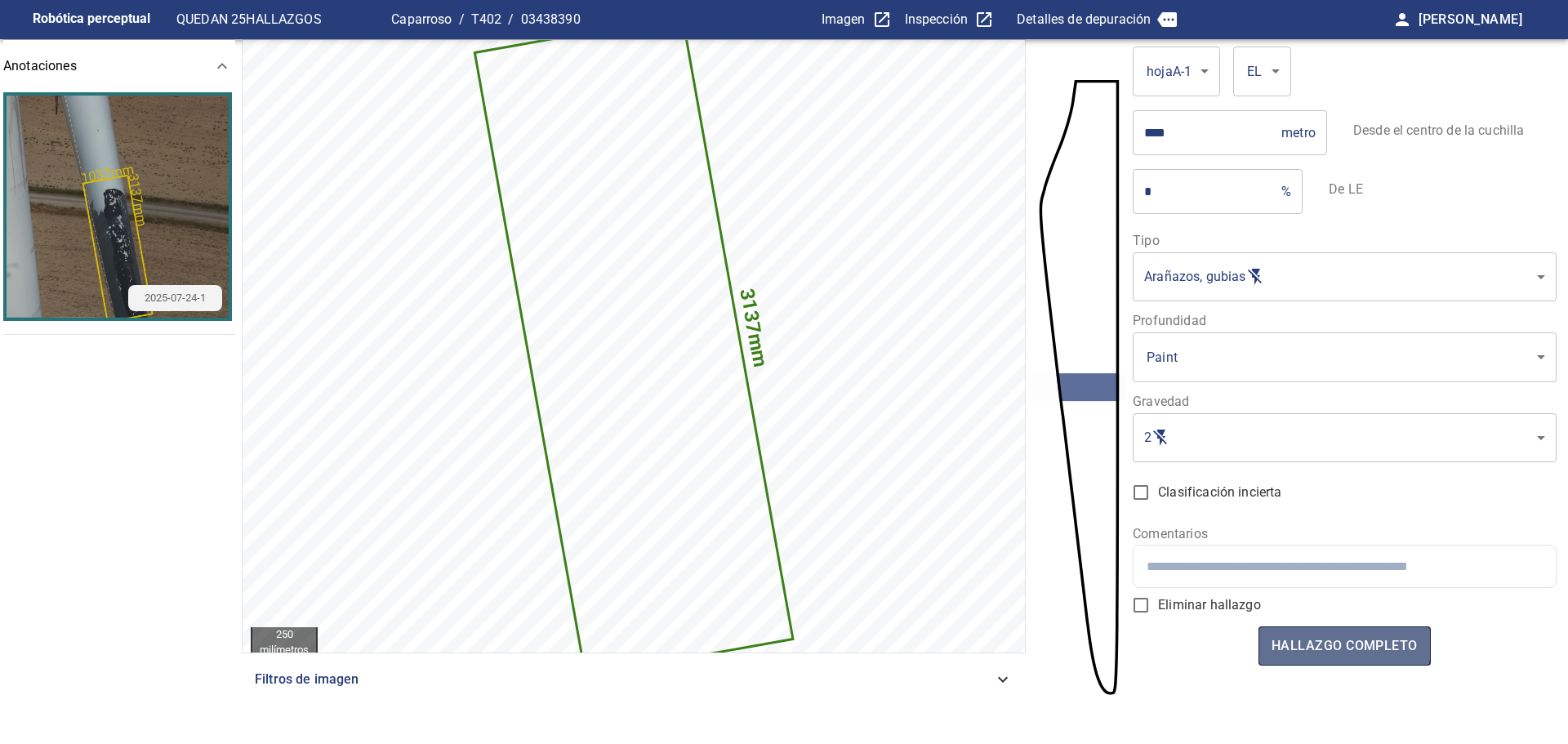
click at [1307, 646] on font "hallazgo completo" at bounding box center [1345, 646] width 146 height 16
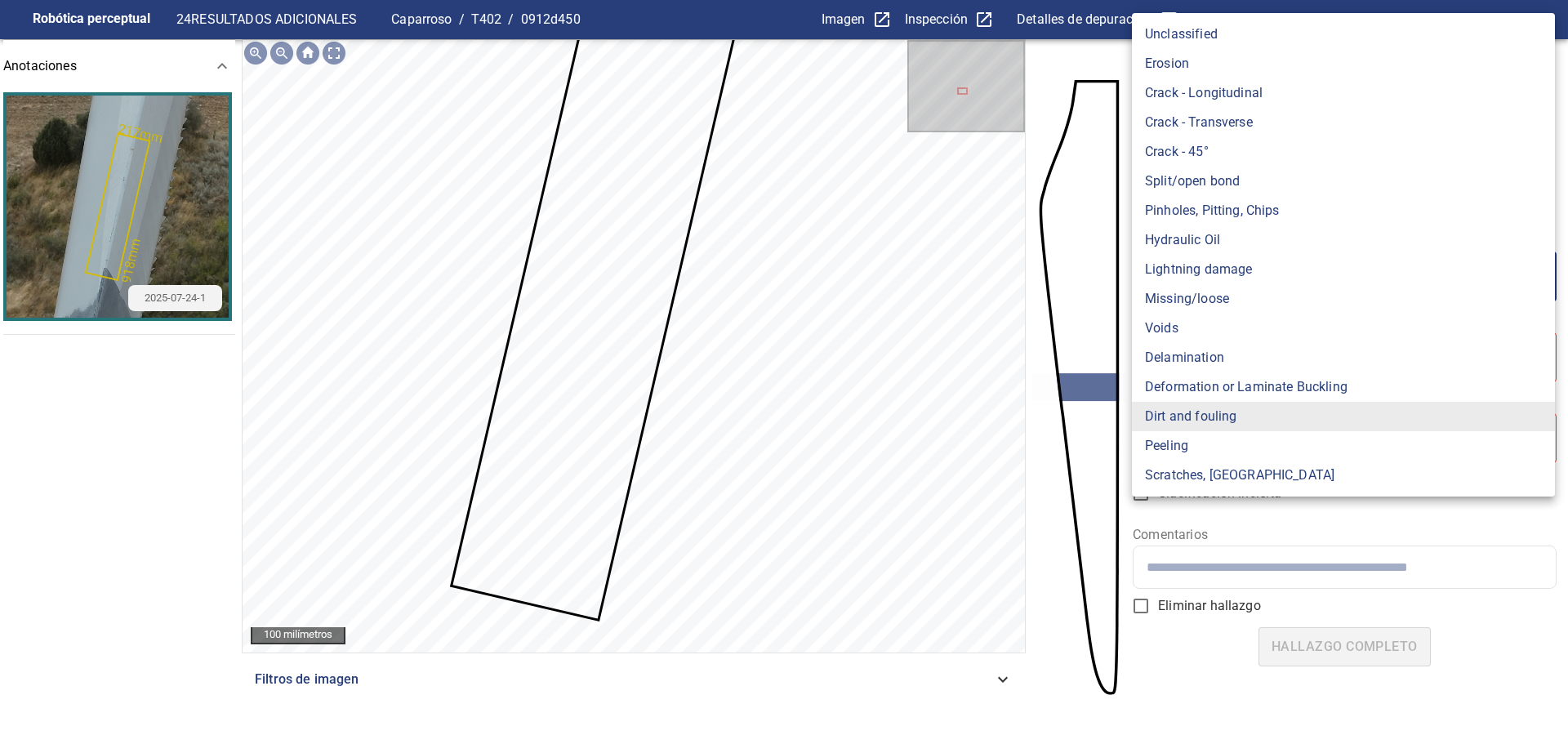
click at [1216, 275] on body "**********" at bounding box center [784, 372] width 1568 height 744
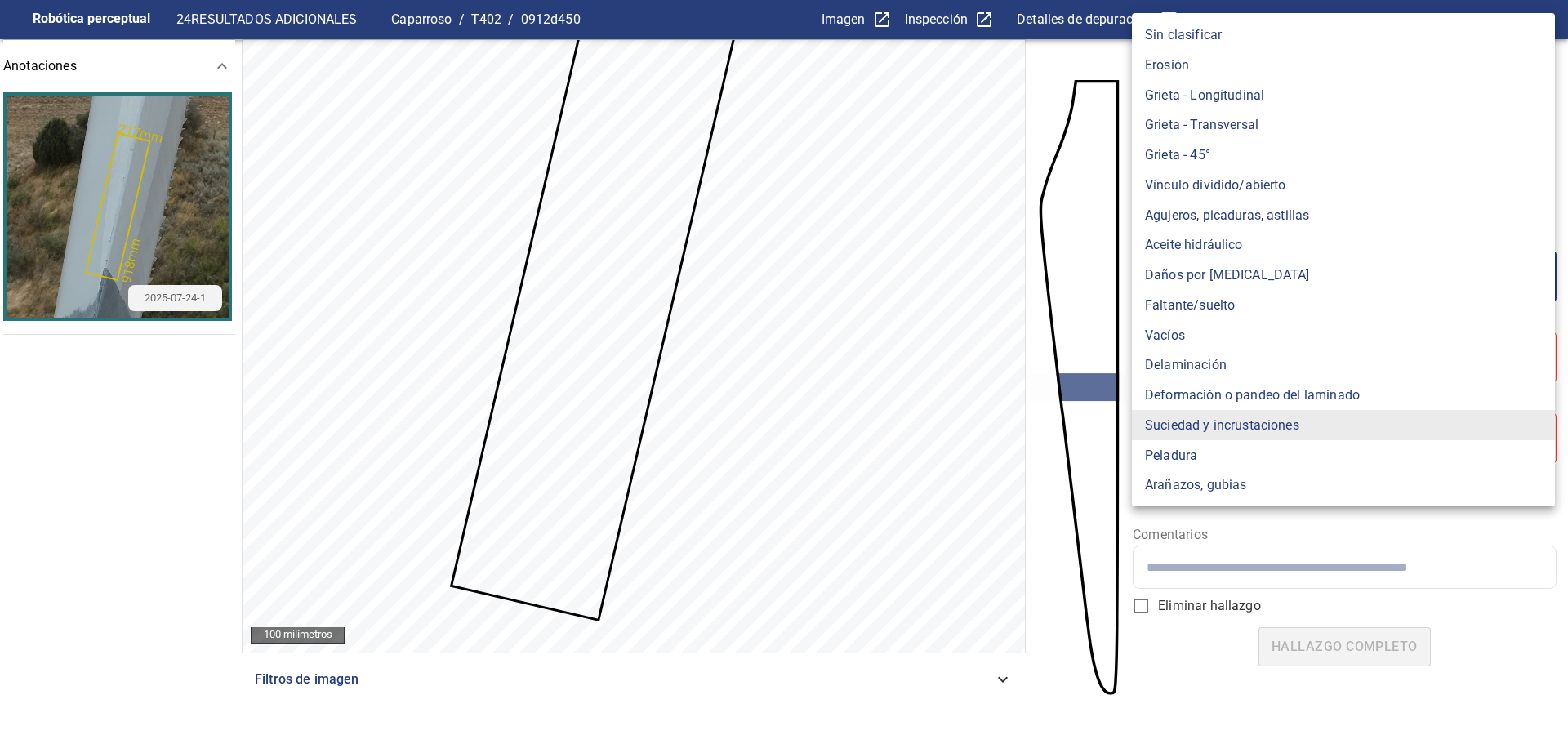
click at [1211, 120] on font "Grieta - Transversal" at bounding box center [1201, 125] width 113 height 16
type input "**********"
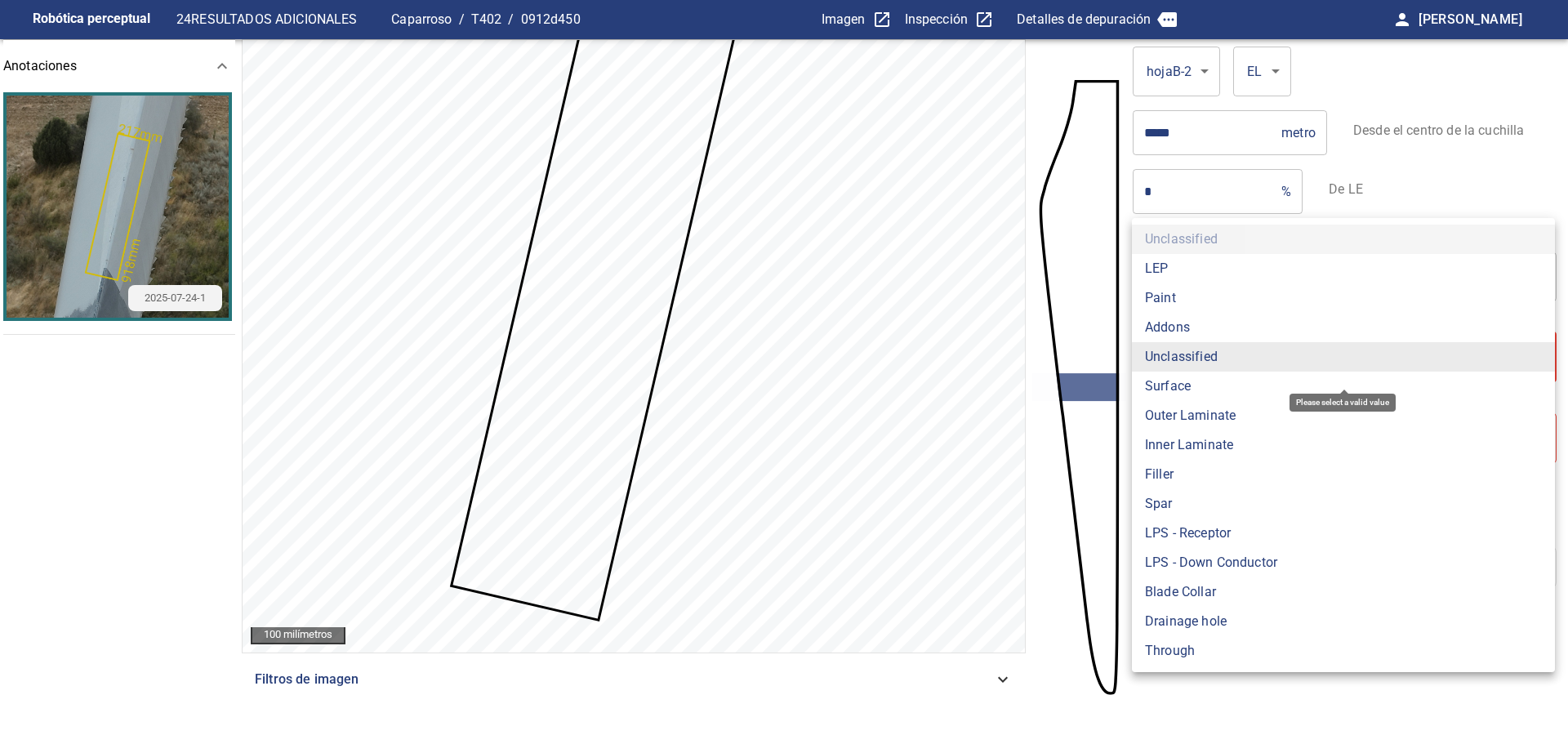
click at [1196, 354] on body "**********" at bounding box center [784, 372] width 1568 height 744
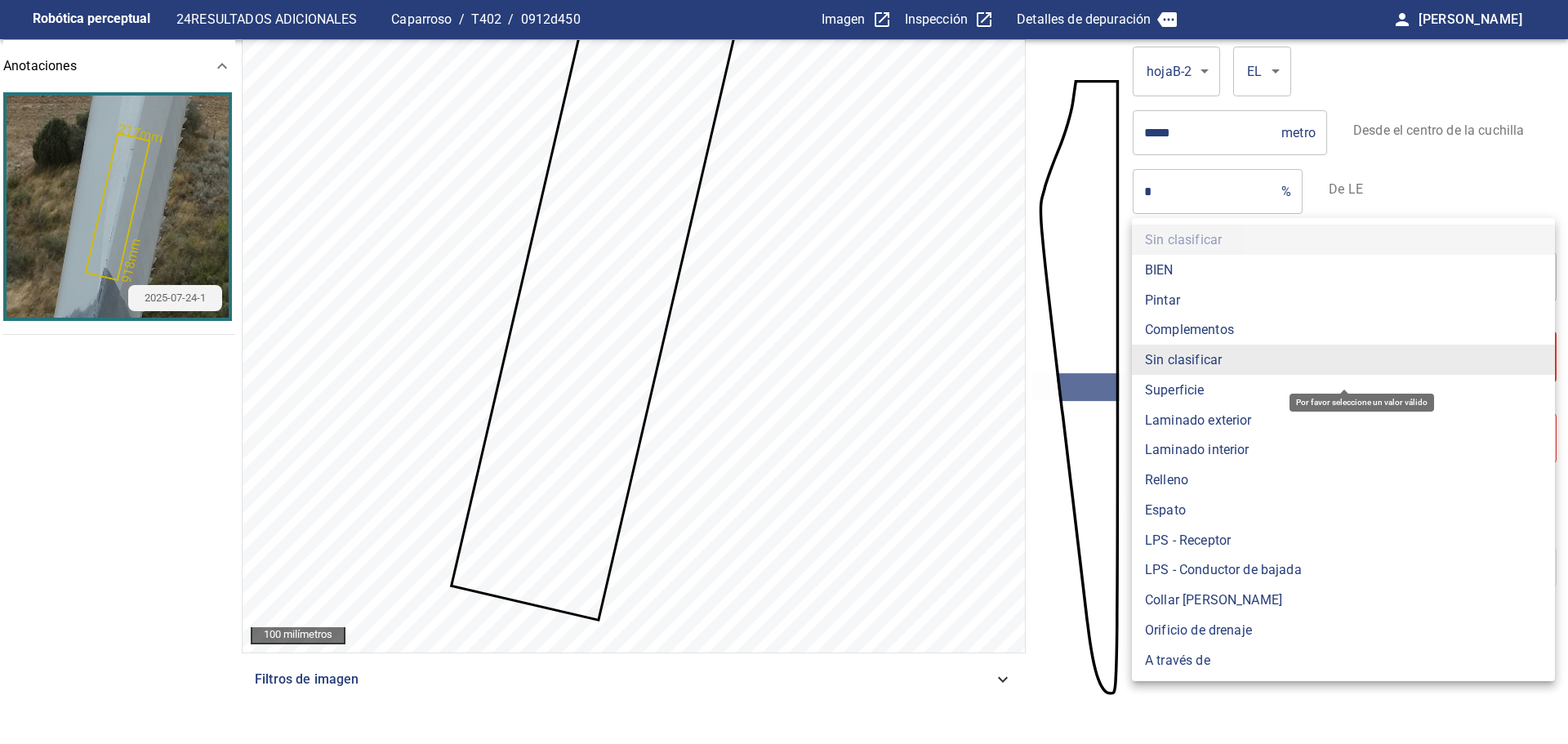
click at [1173, 295] on font "Pintar" at bounding box center [1162, 300] width 35 height 16
type input "*****"
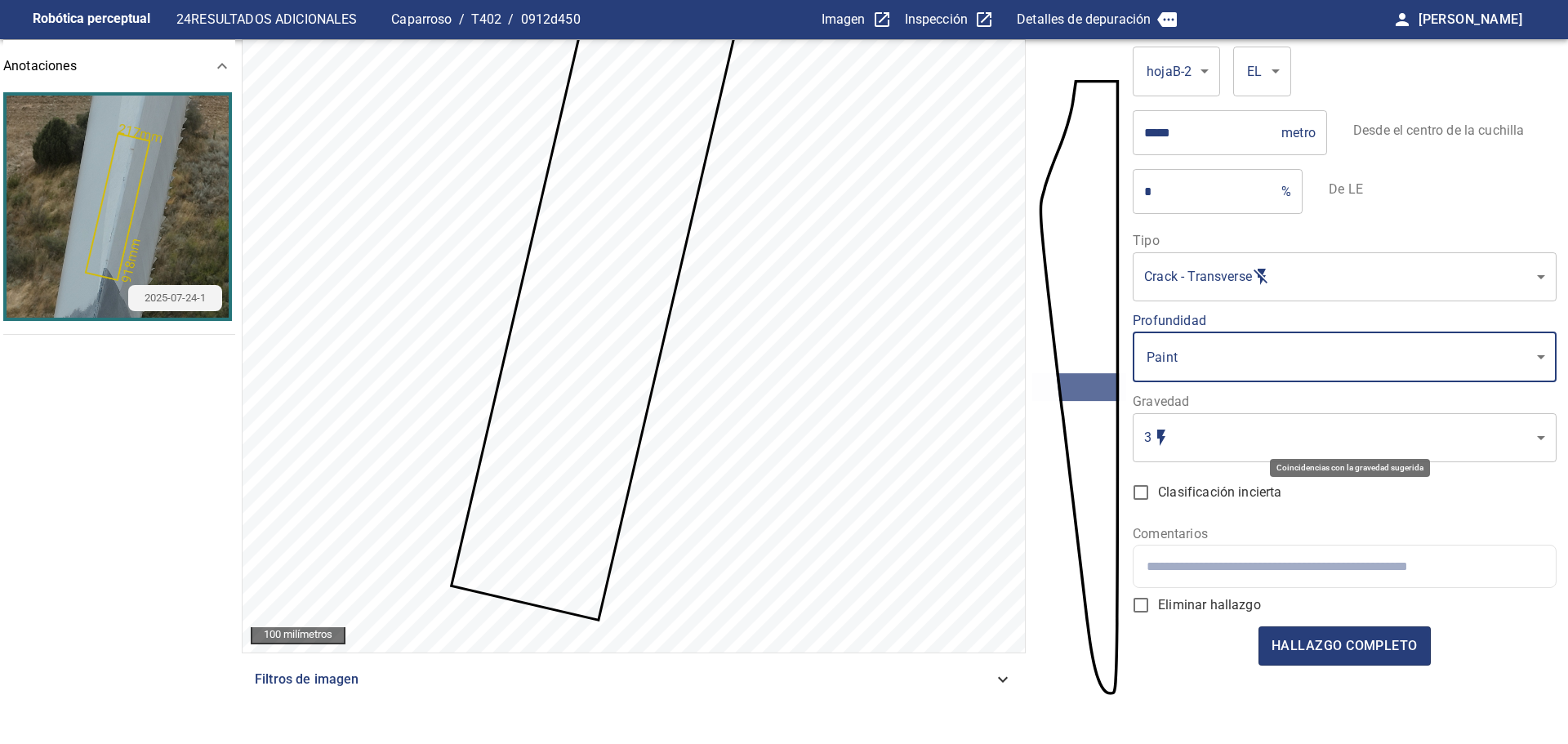
click at [1204, 432] on body "**********" at bounding box center [784, 372] width 1568 height 744
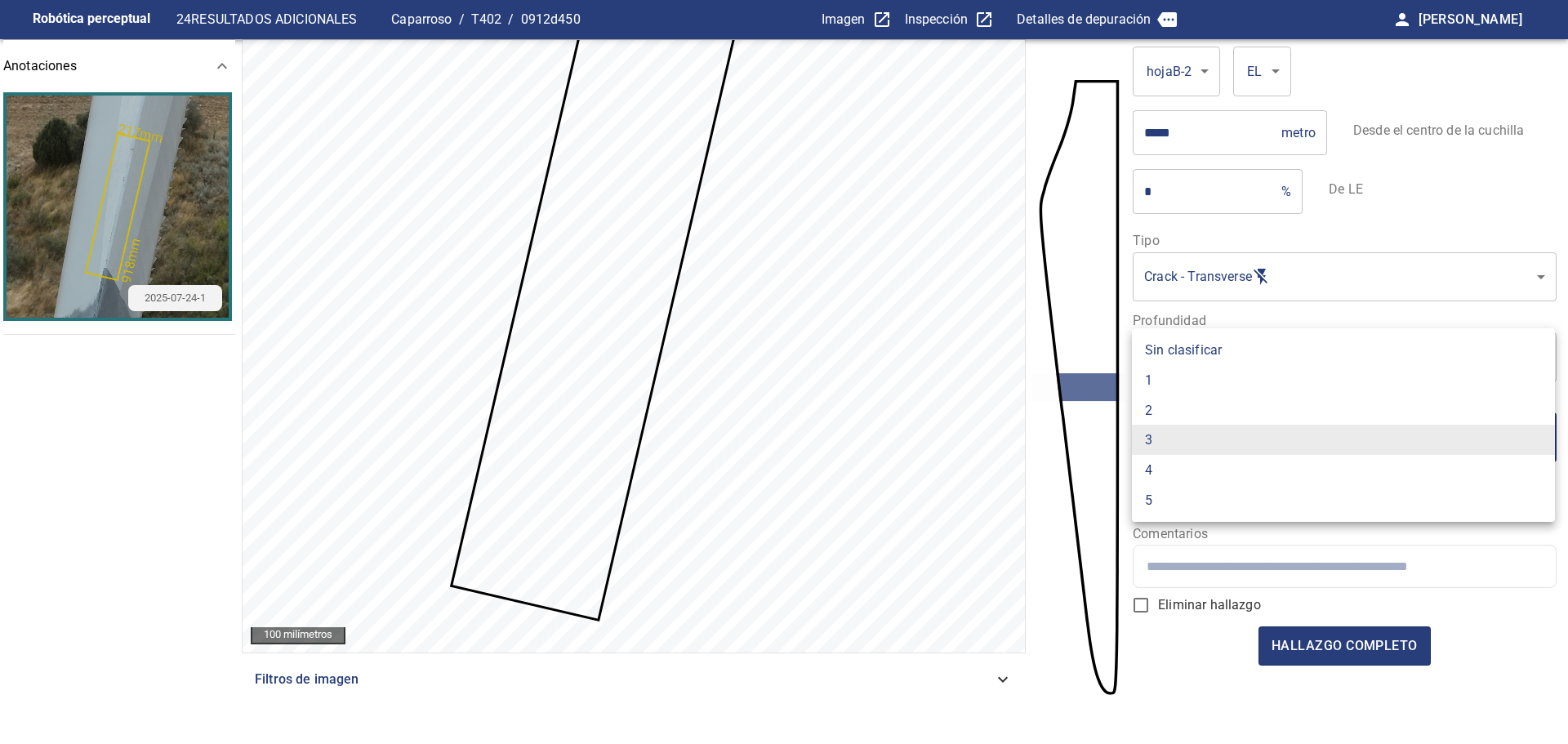
click at [1181, 410] on li "2" at bounding box center [1343, 411] width 423 height 30
type input "*"
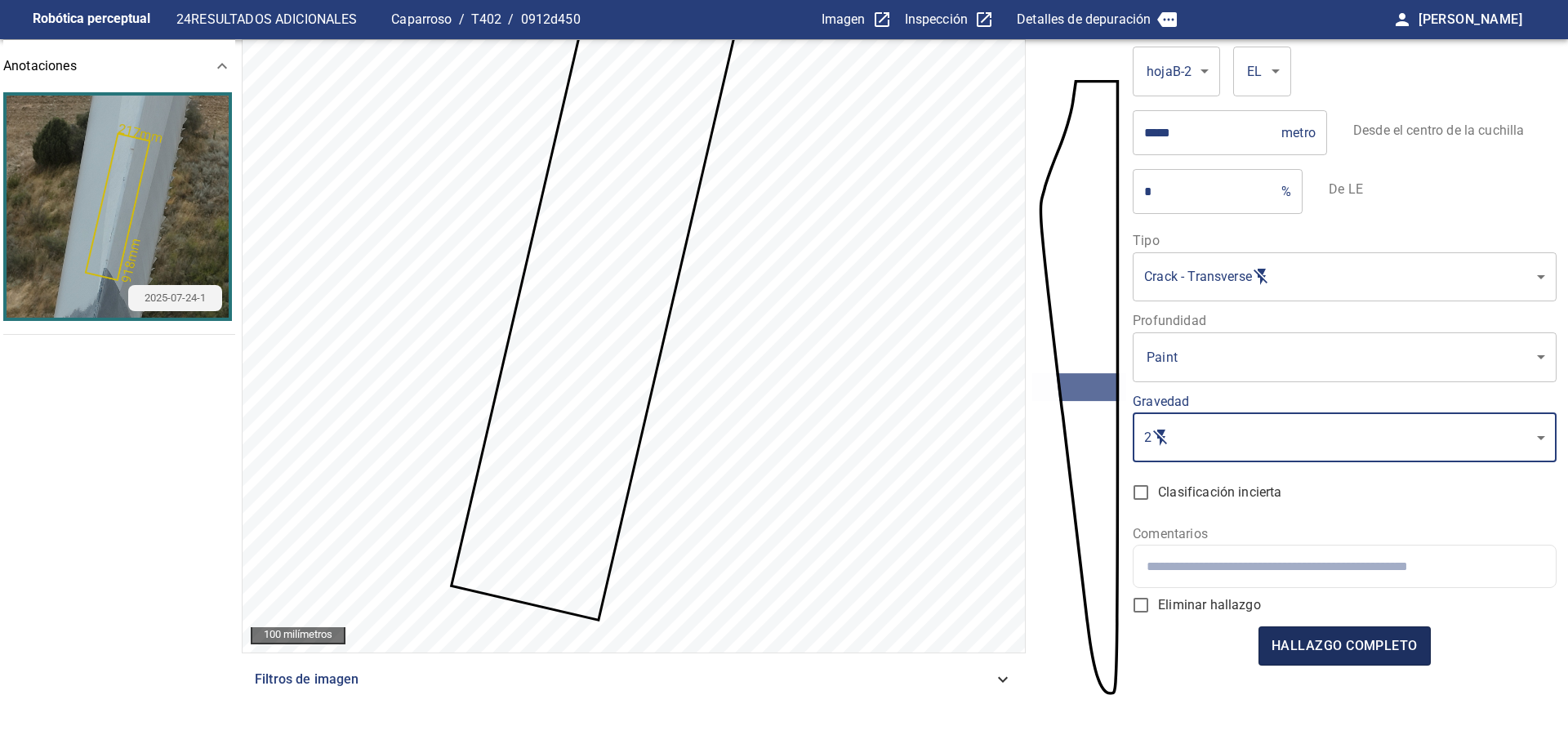
click at [1299, 642] on font "hallazgo completo" at bounding box center [1345, 646] width 146 height 16
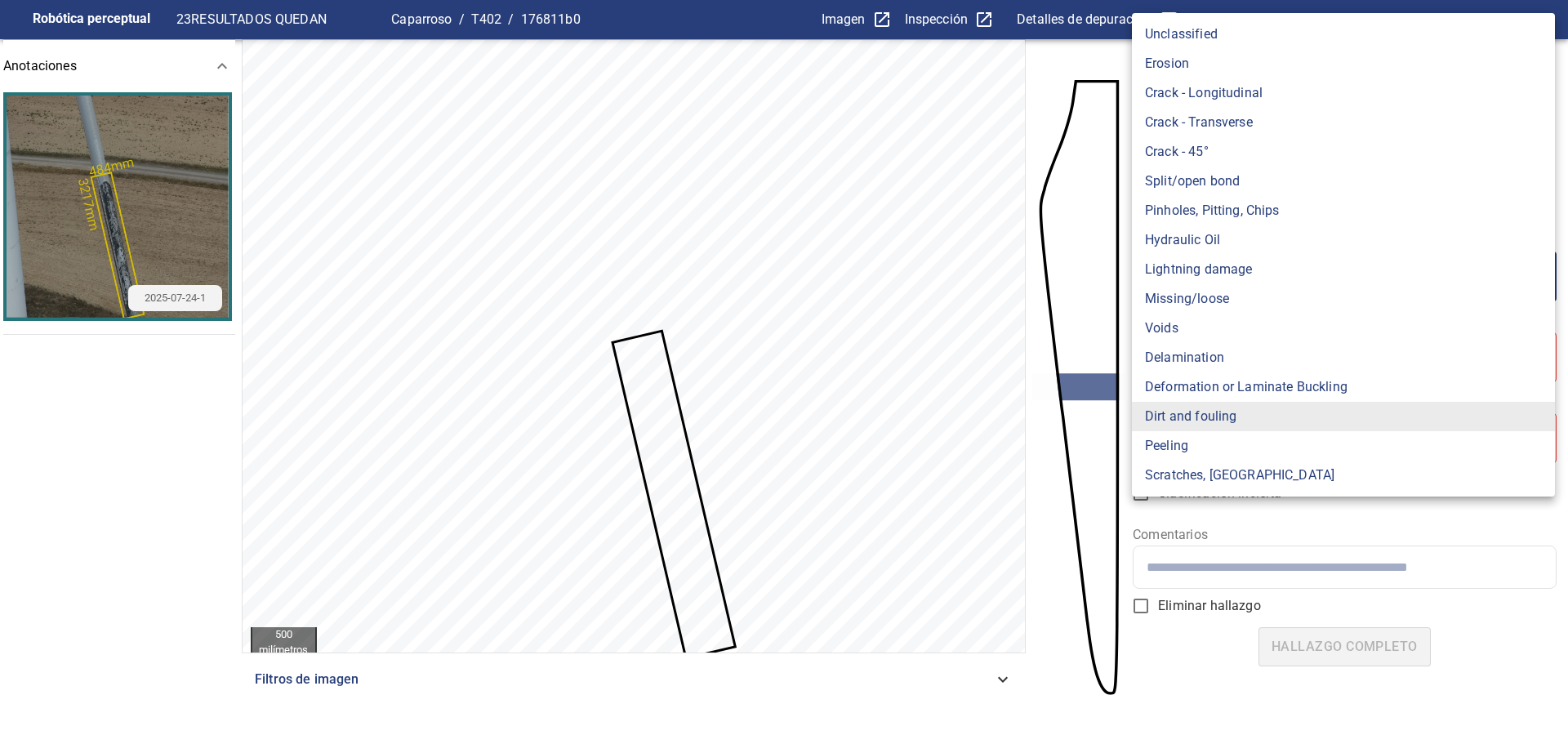
click at [1165, 279] on body "**********" at bounding box center [784, 372] width 1568 height 744
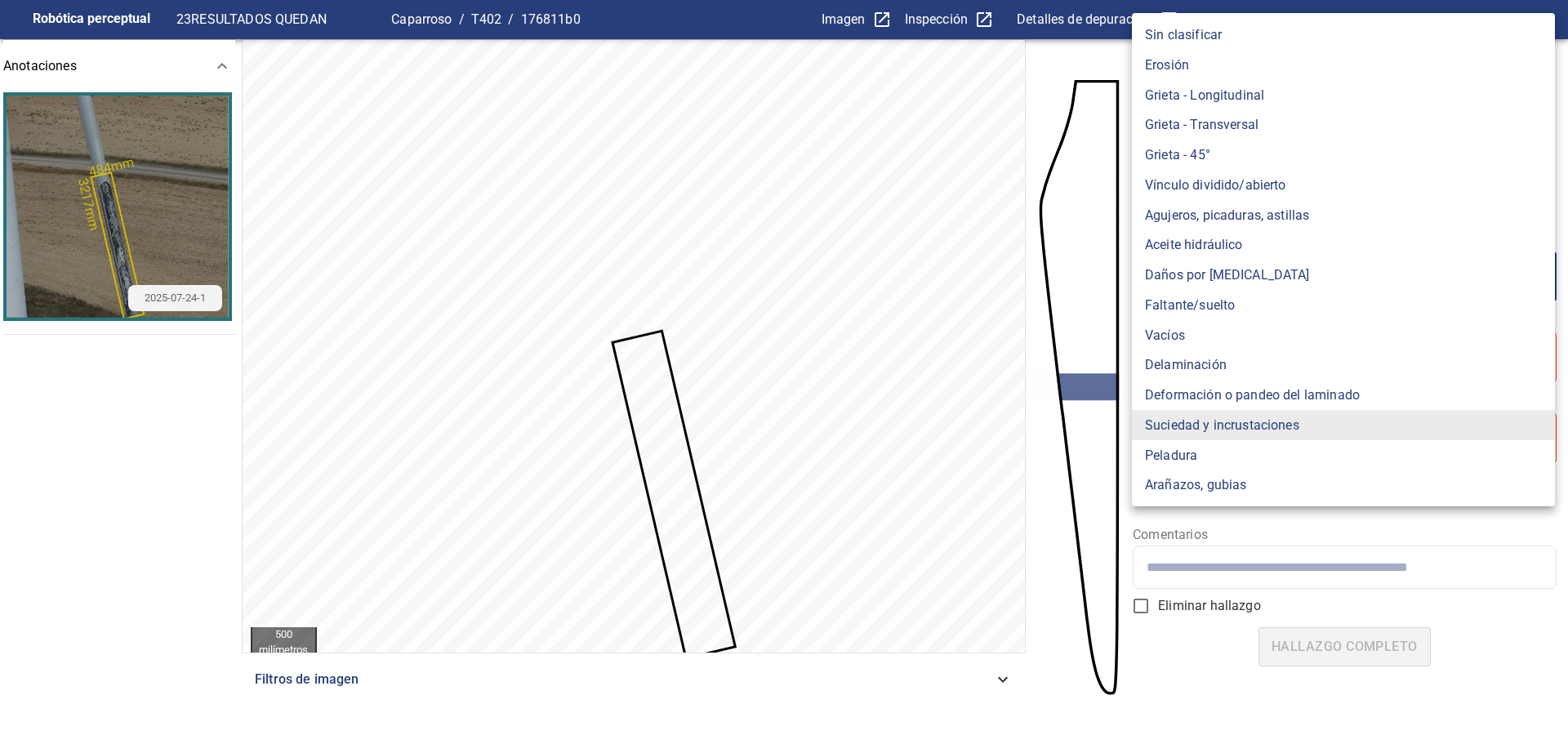
click at [1229, 461] on li "Peladura" at bounding box center [1343, 455] width 423 height 30
type input "*******"
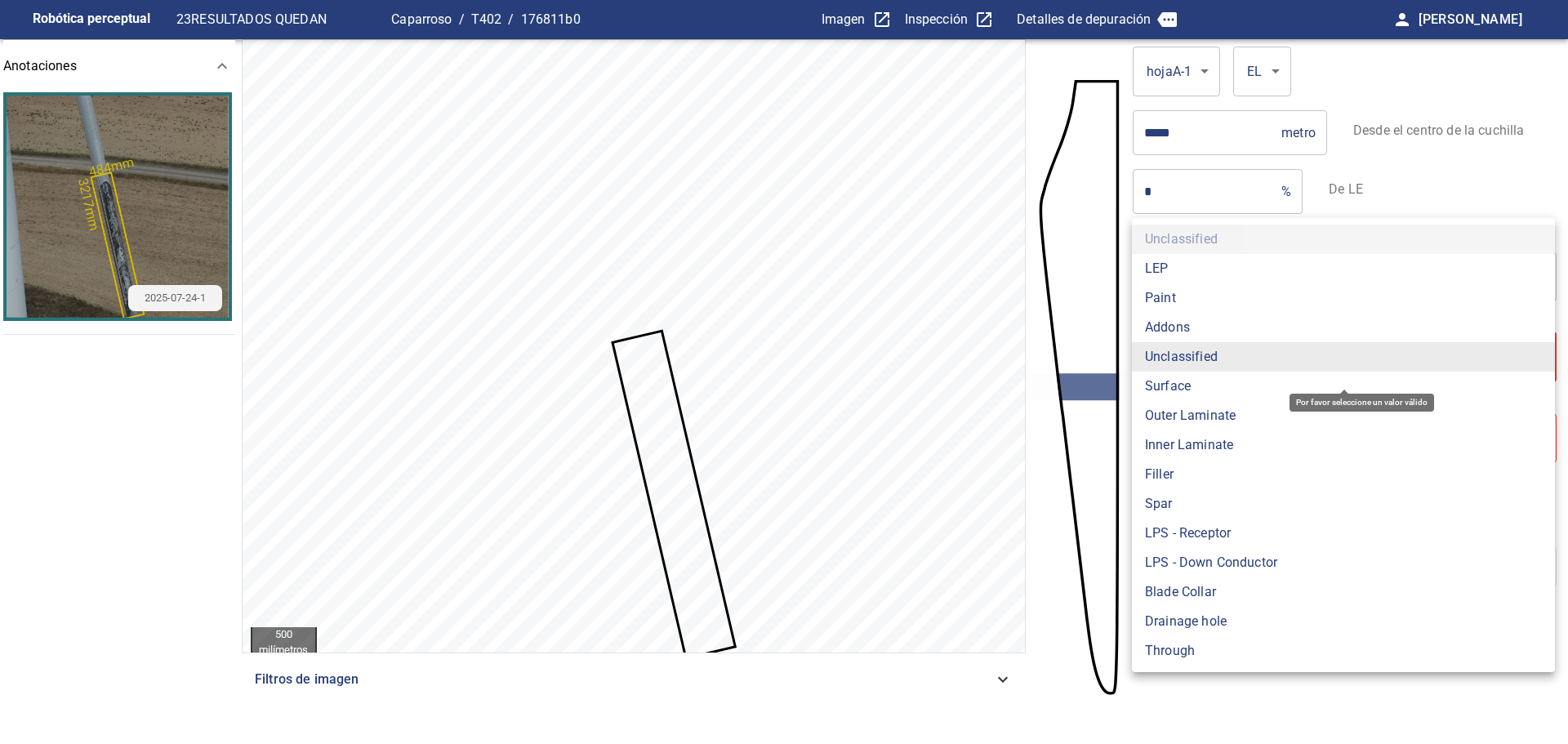
click at [1197, 366] on body "**********" at bounding box center [784, 372] width 1568 height 744
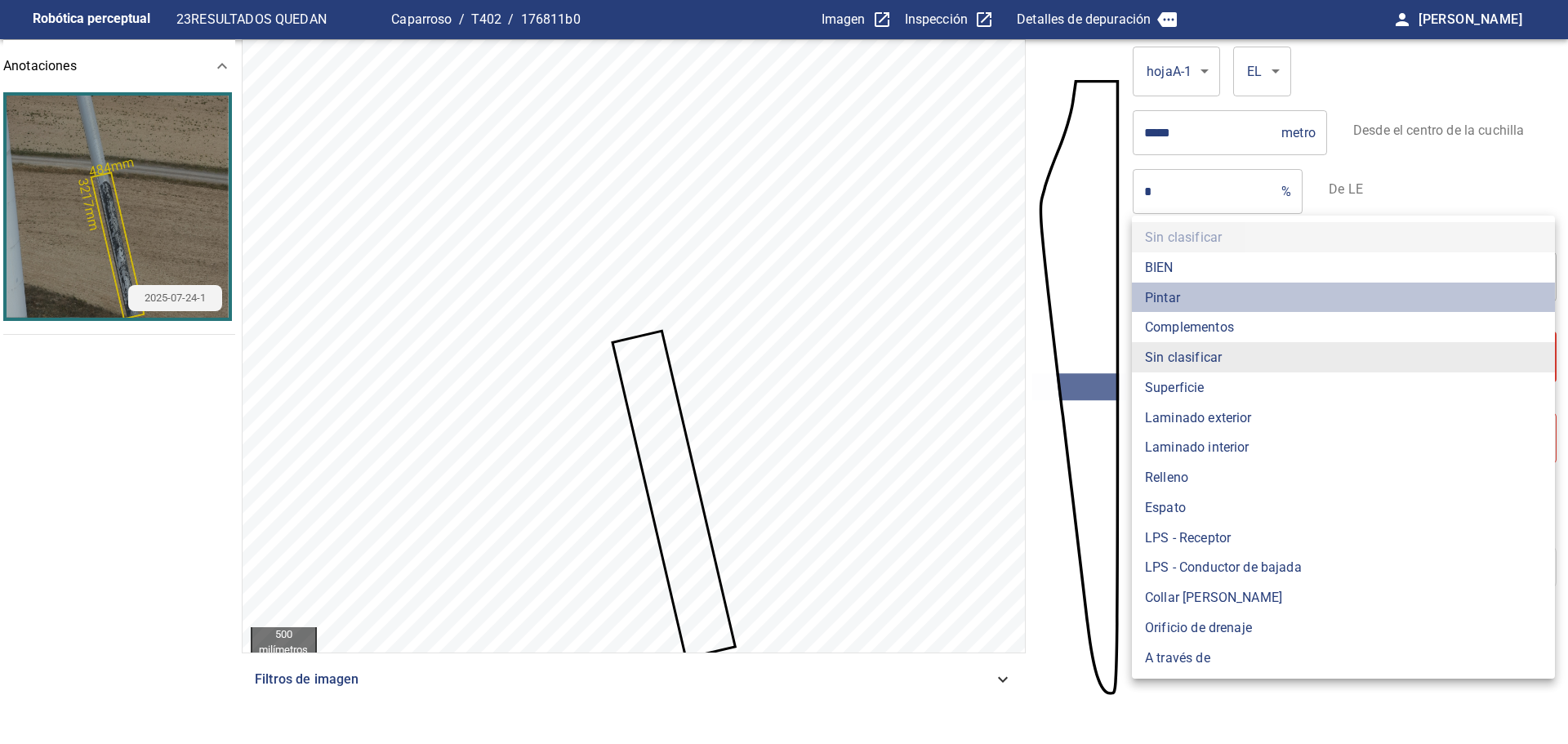
click at [1175, 302] on font "Pintar" at bounding box center [1162, 297] width 35 height 16
type input "*****"
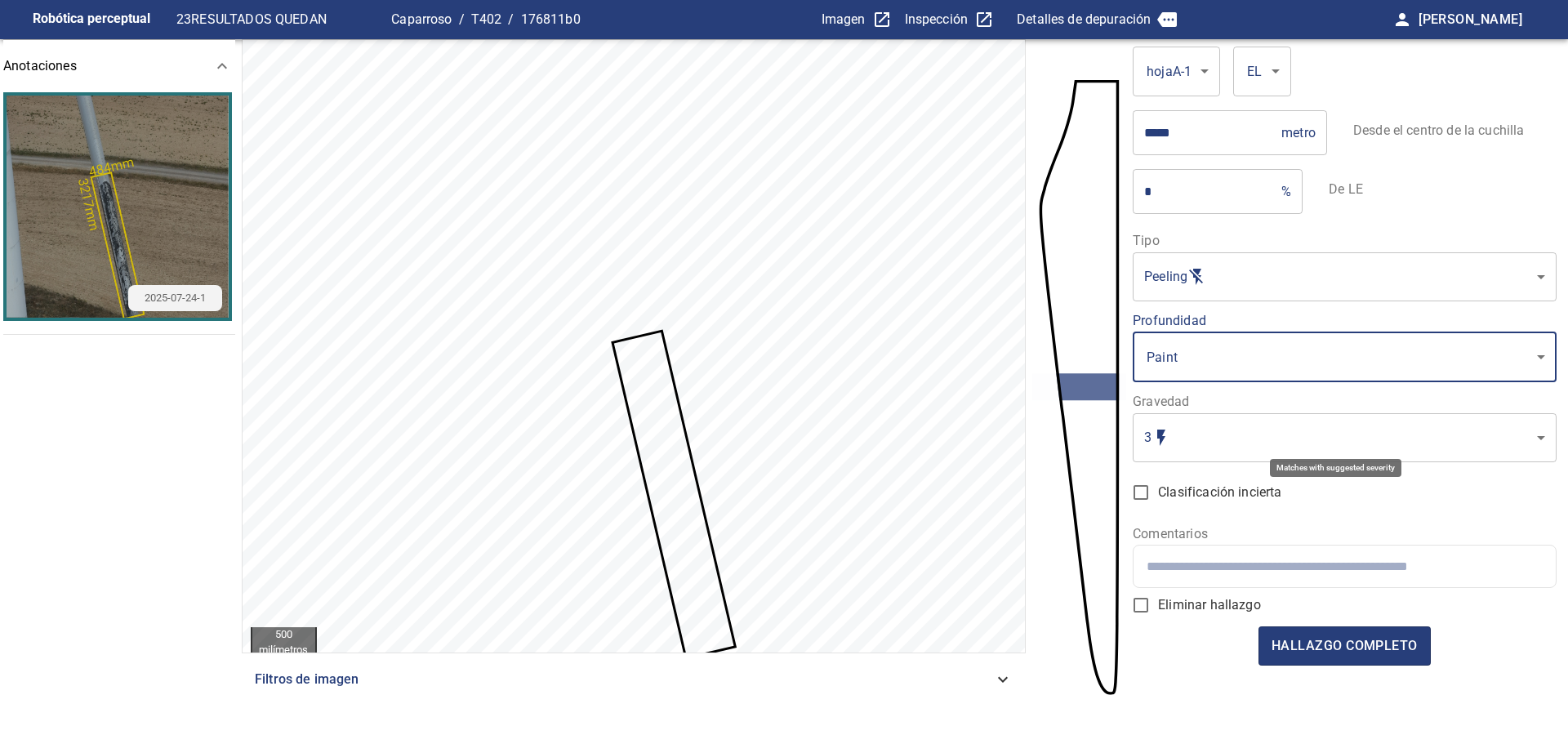
click at [1201, 434] on body "Robótica perceptual 23 RESULTADOS QUEDAN Caparroso / T402 / 176811b0 Imagen Ins…" at bounding box center [784, 372] width 1568 height 744
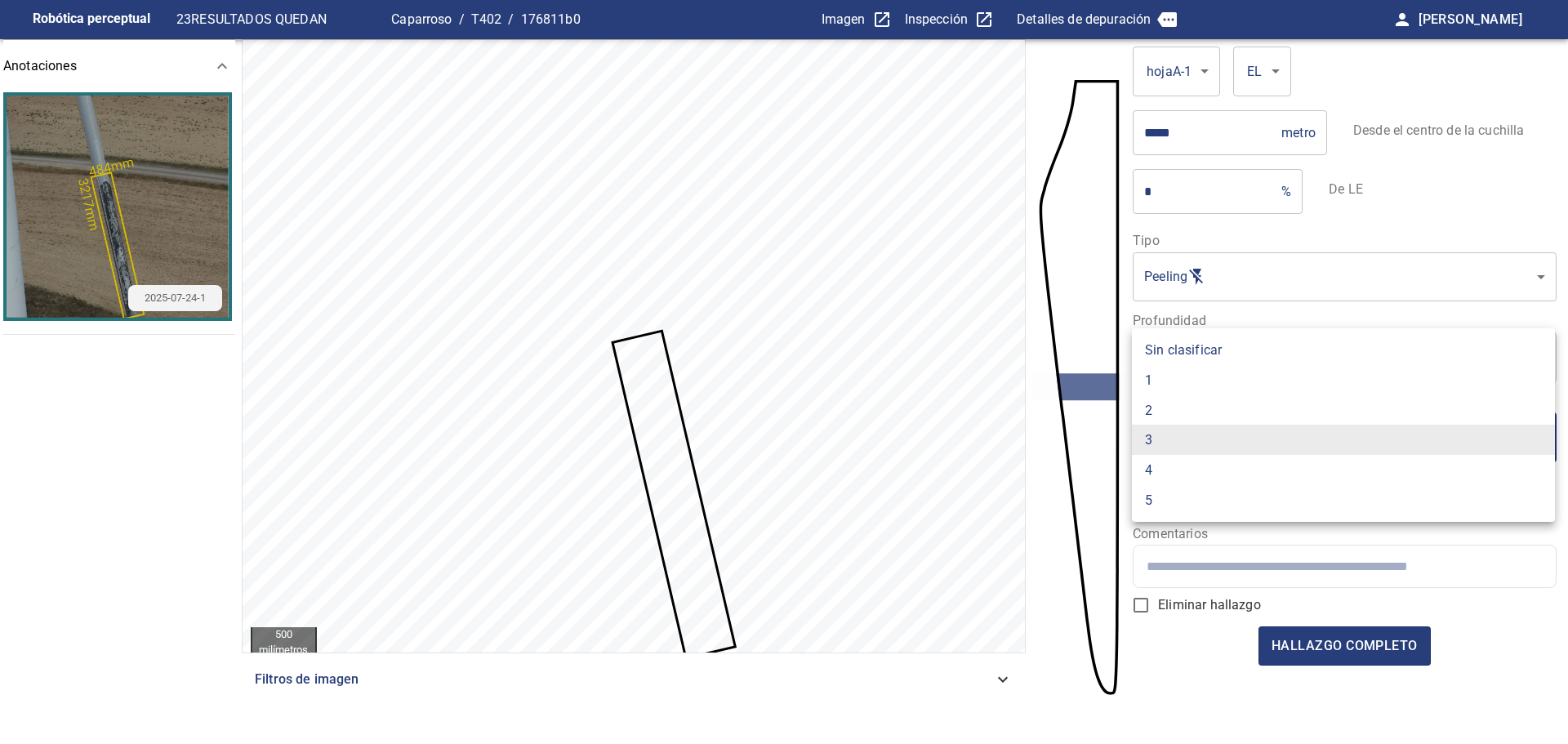
click at [1182, 412] on li "2" at bounding box center [1343, 411] width 423 height 30
type input "*"
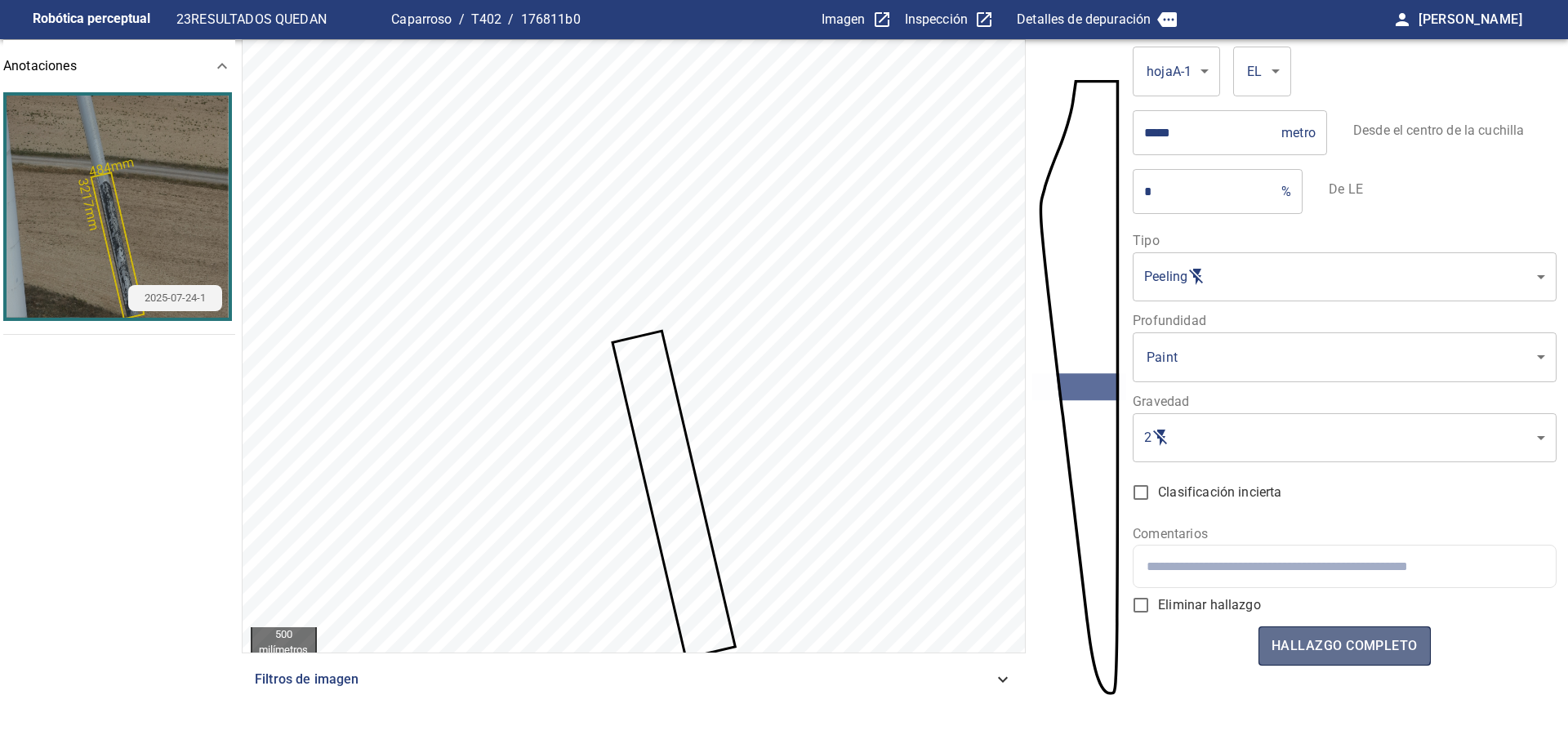
click at [1303, 641] on font "hallazgo completo" at bounding box center [1345, 646] width 146 height 16
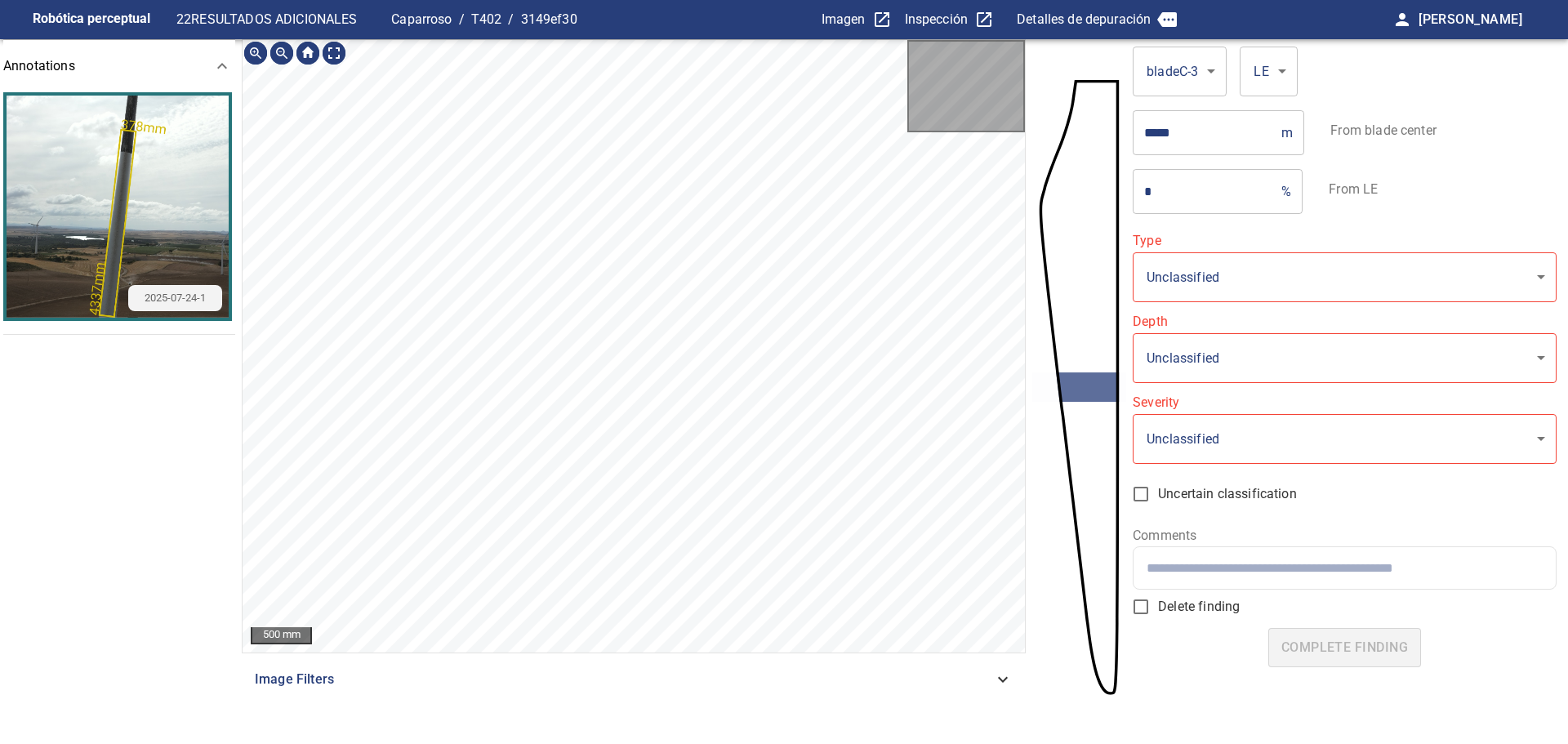
type input "*******"
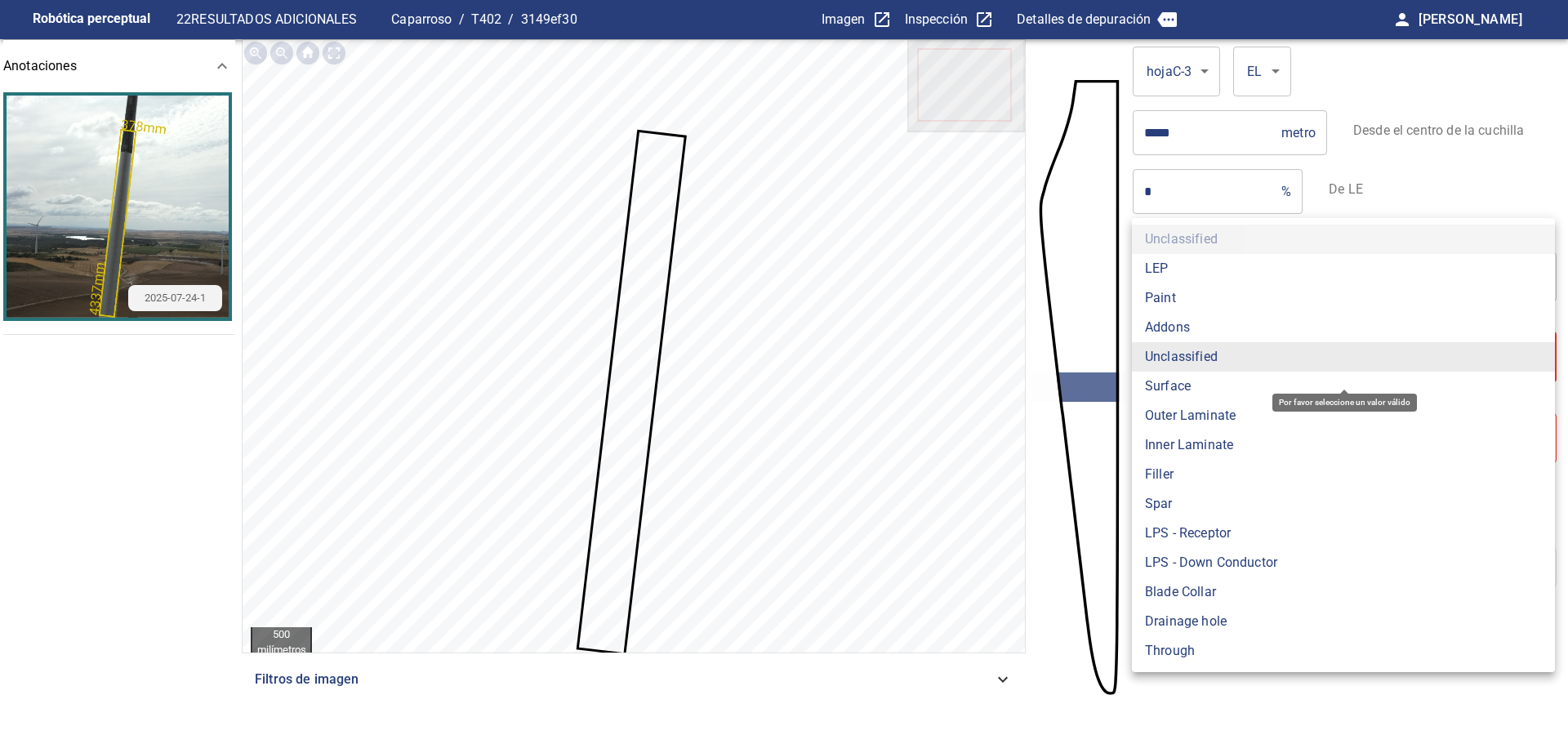
click at [1227, 353] on body "**********" at bounding box center [784, 372] width 1568 height 744
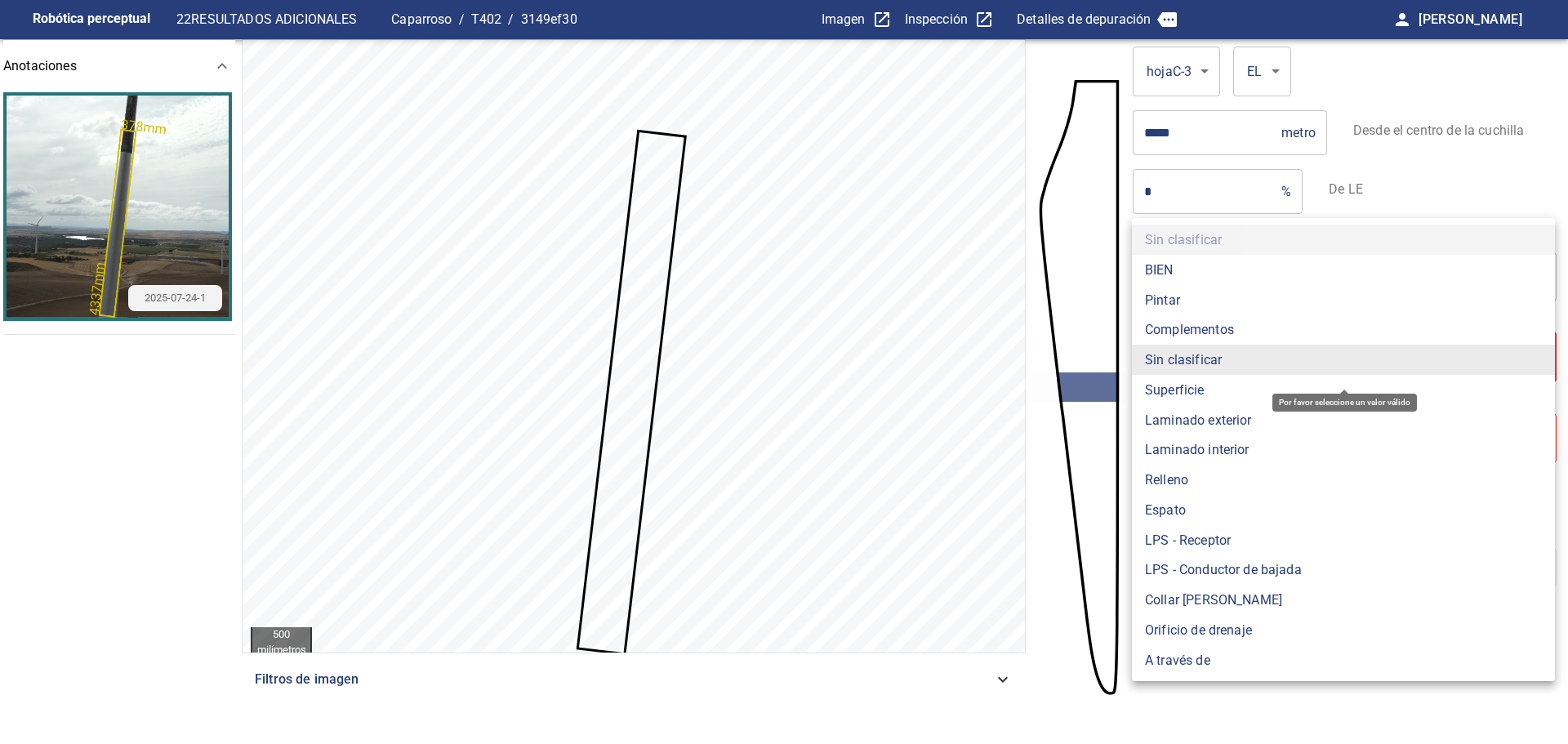
click at [1208, 306] on li "Pintar" at bounding box center [1343, 300] width 423 height 30
type input "*****"
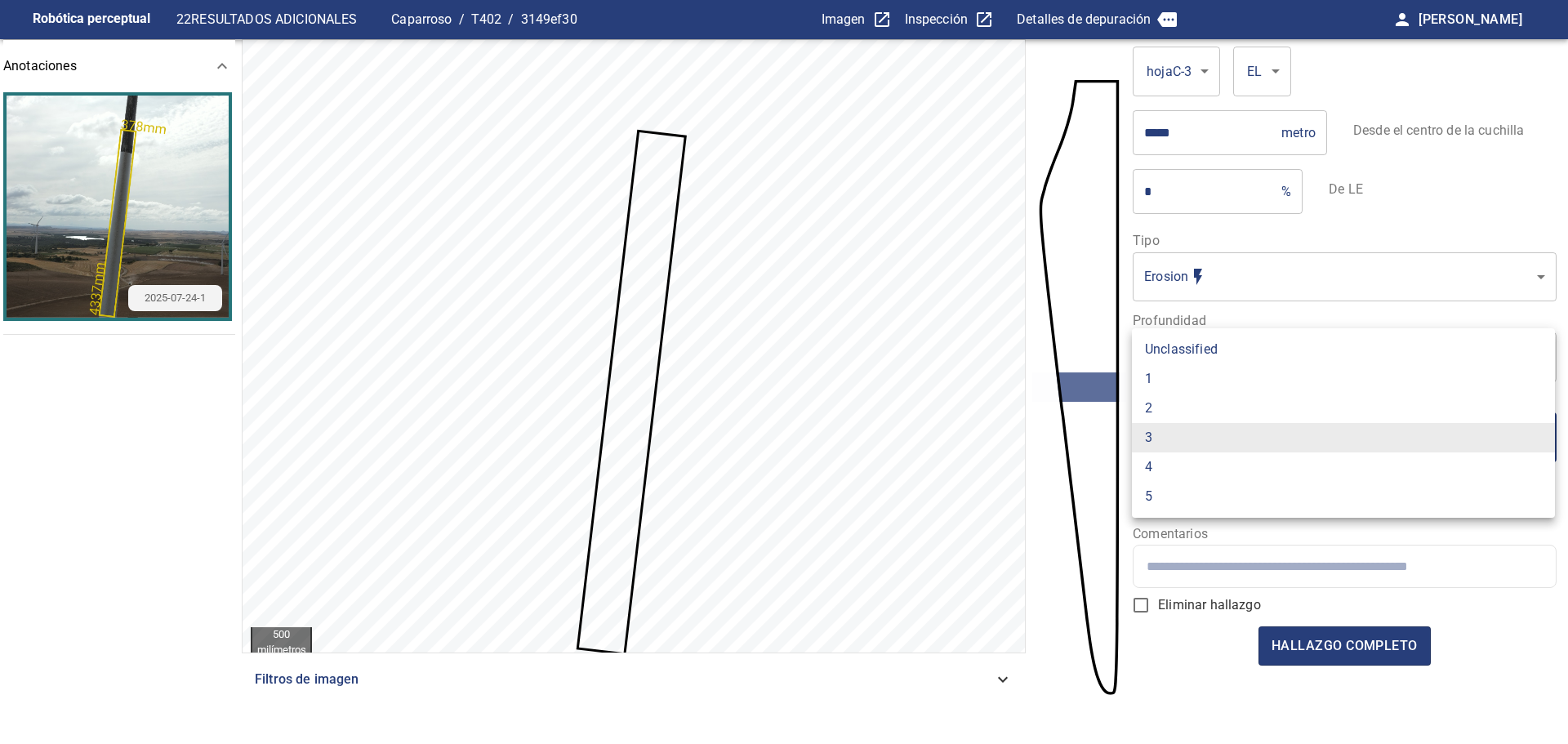
click at [1189, 435] on body "Robótica perceptual 22 RESULTADOS ADICIONALES Caparroso / T402 / 3149ef30 Image…" at bounding box center [784, 372] width 1568 height 744
click at [1170, 400] on li "2" at bounding box center [1343, 411] width 423 height 30
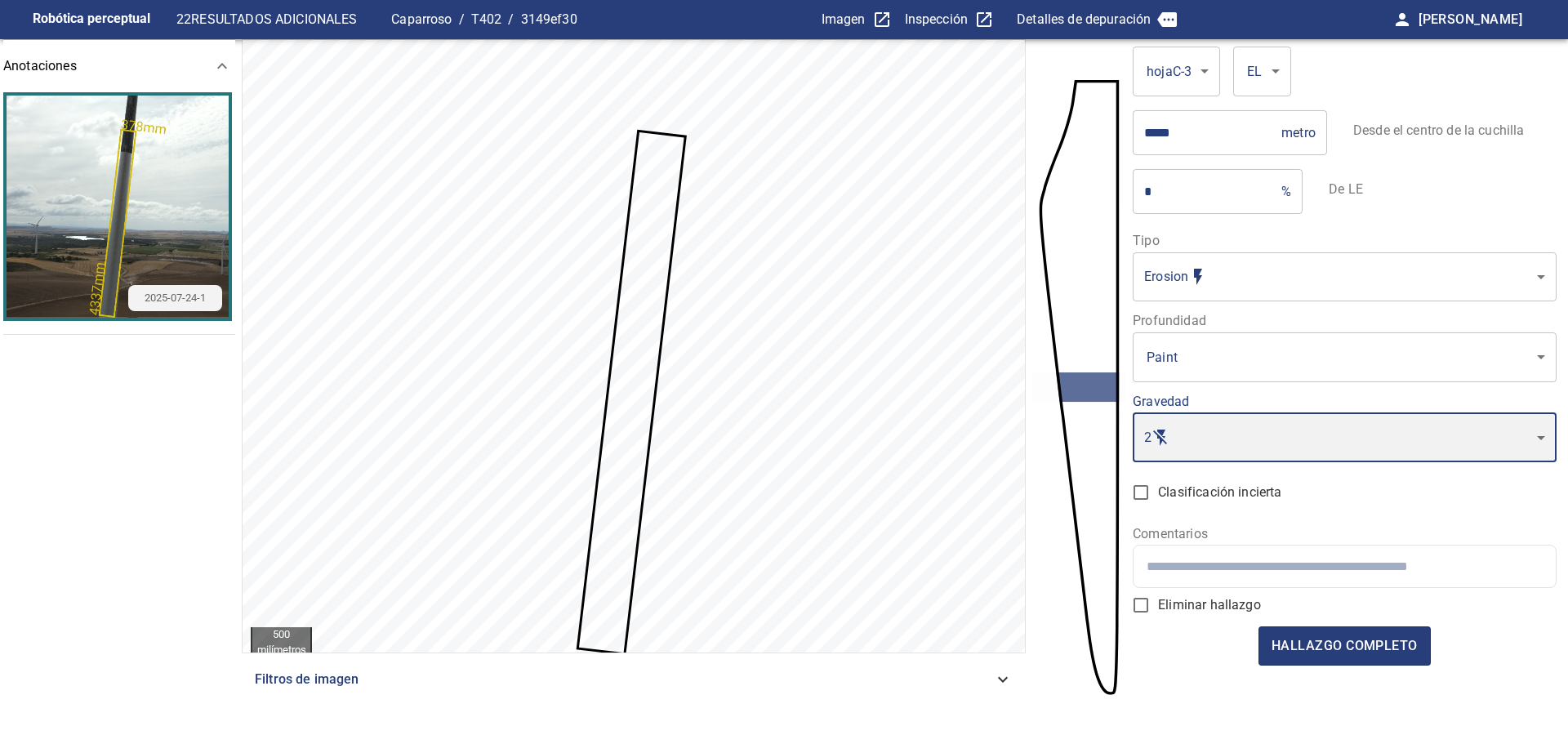
type input "*"
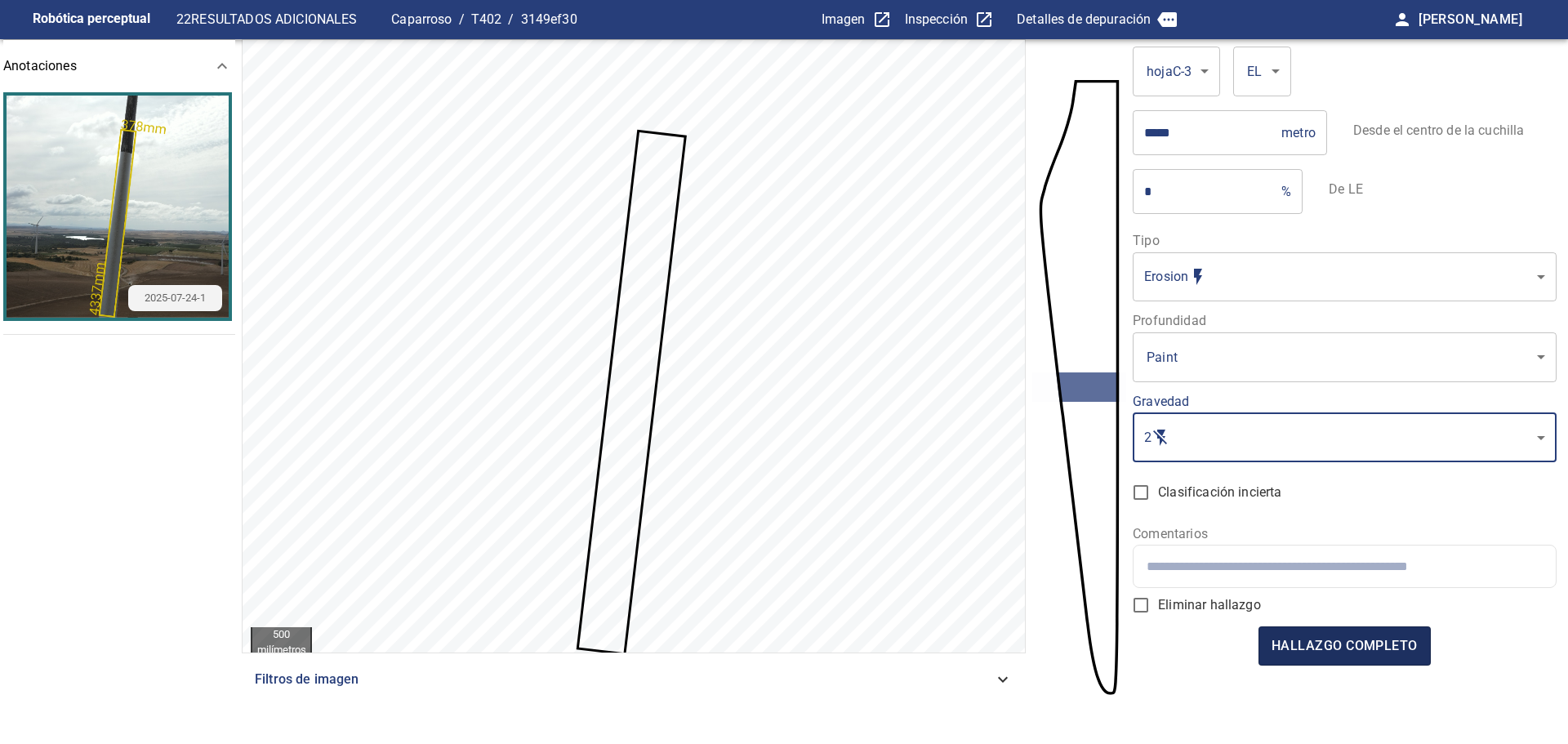
click at [1341, 650] on font "hallazgo completo" at bounding box center [1345, 646] width 146 height 16
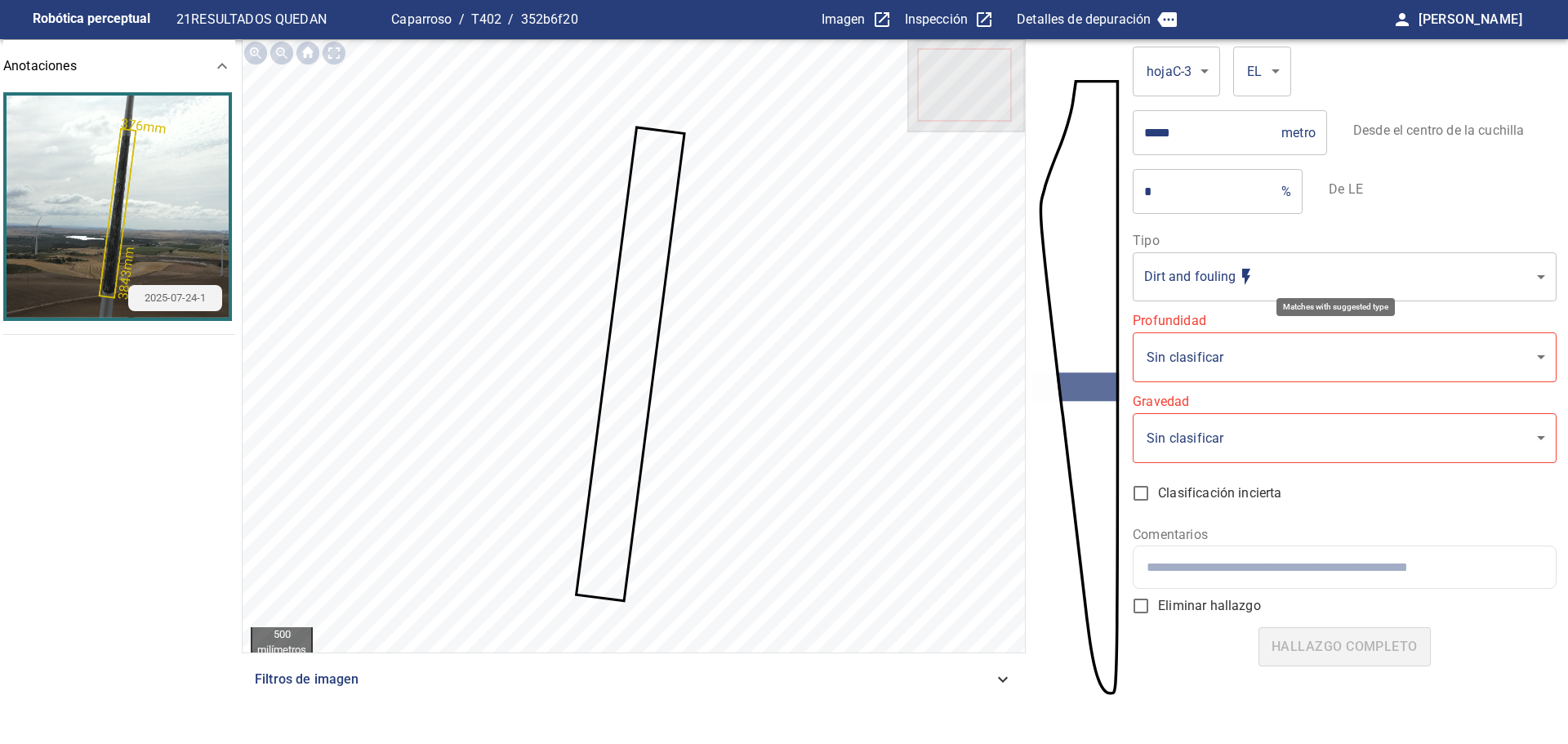
click at [1185, 268] on body "**********" at bounding box center [784, 372] width 1568 height 744
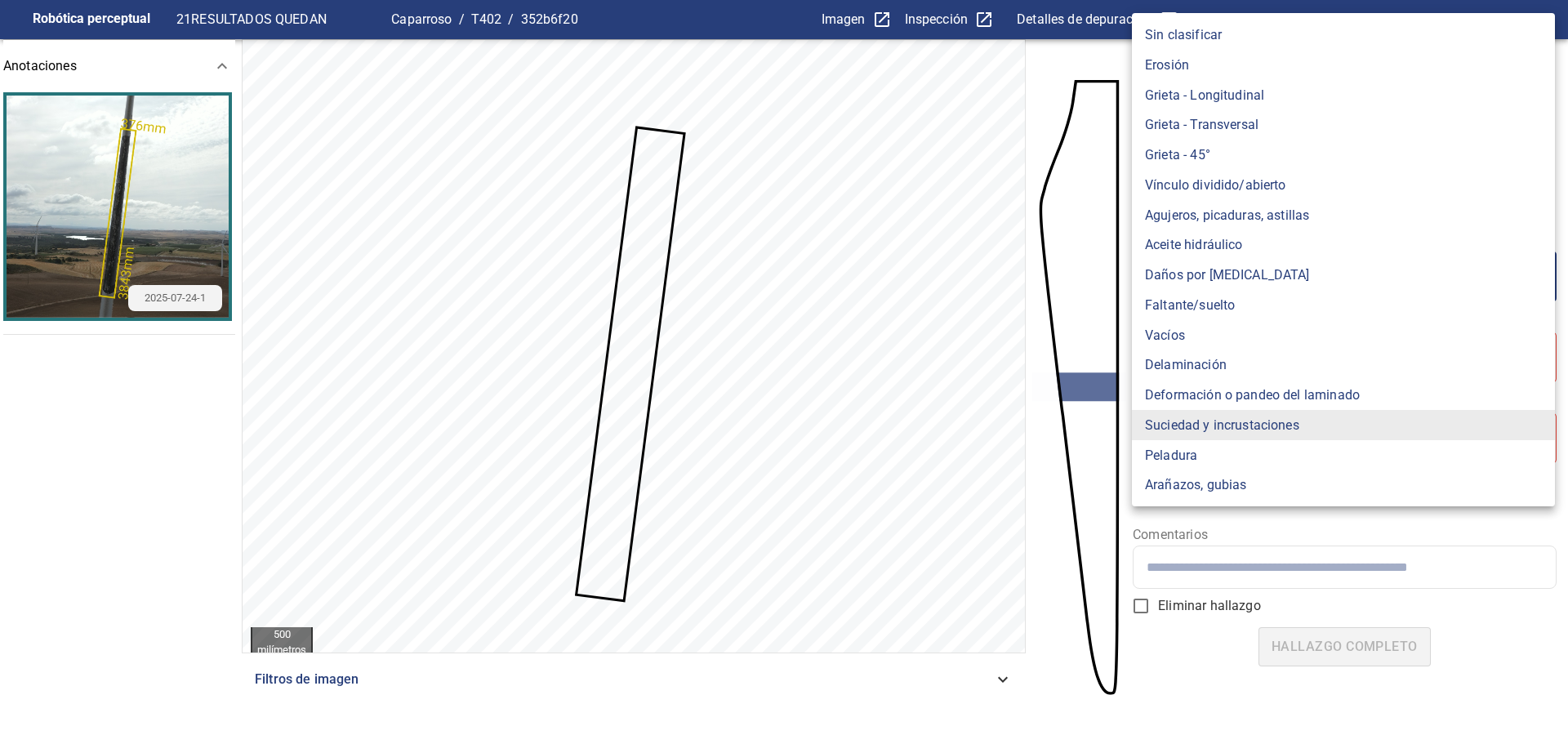
click at [1206, 68] on li "Erosión" at bounding box center [1343, 65] width 423 height 30
type input "*******"
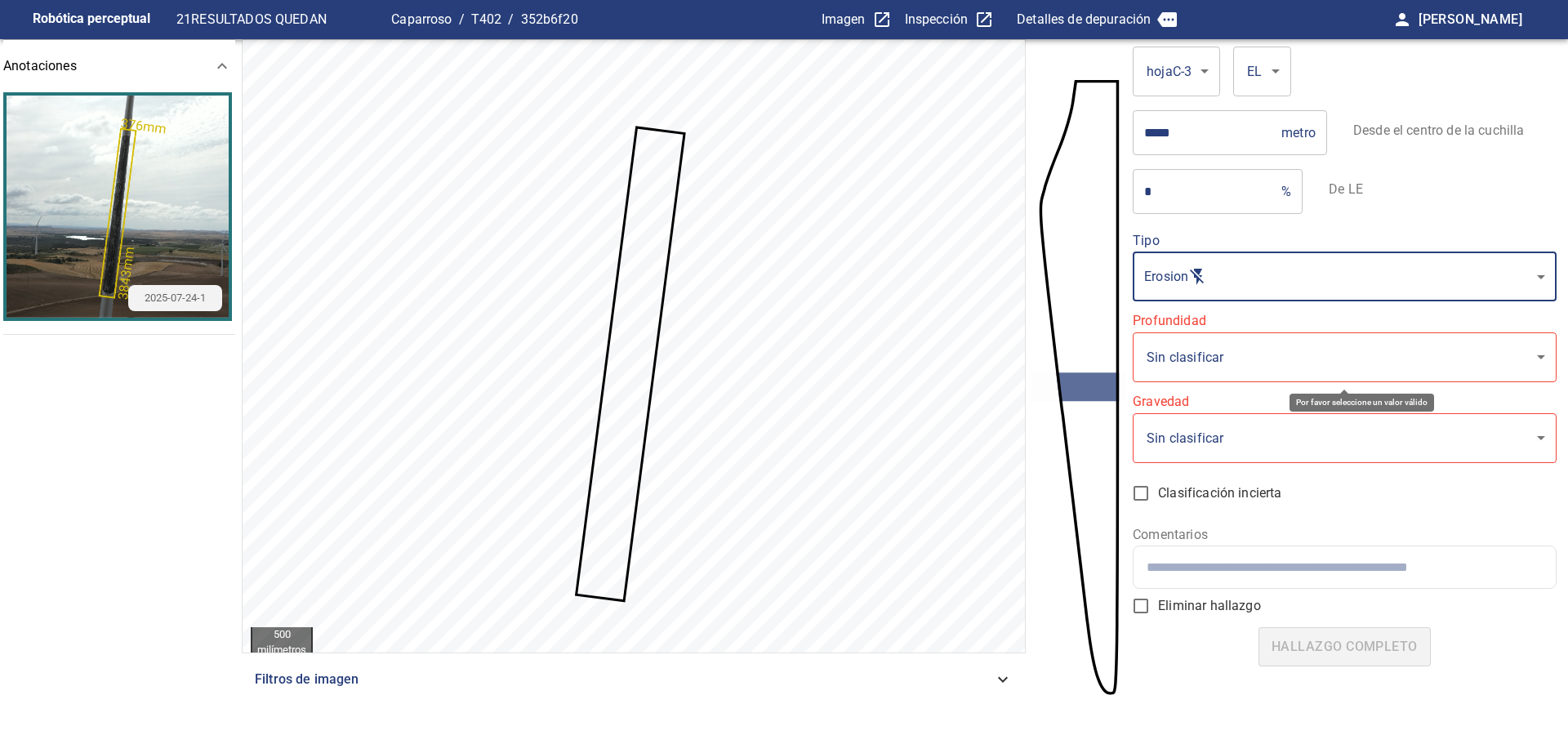
click at [1199, 366] on body "**********" at bounding box center [784, 372] width 1568 height 744
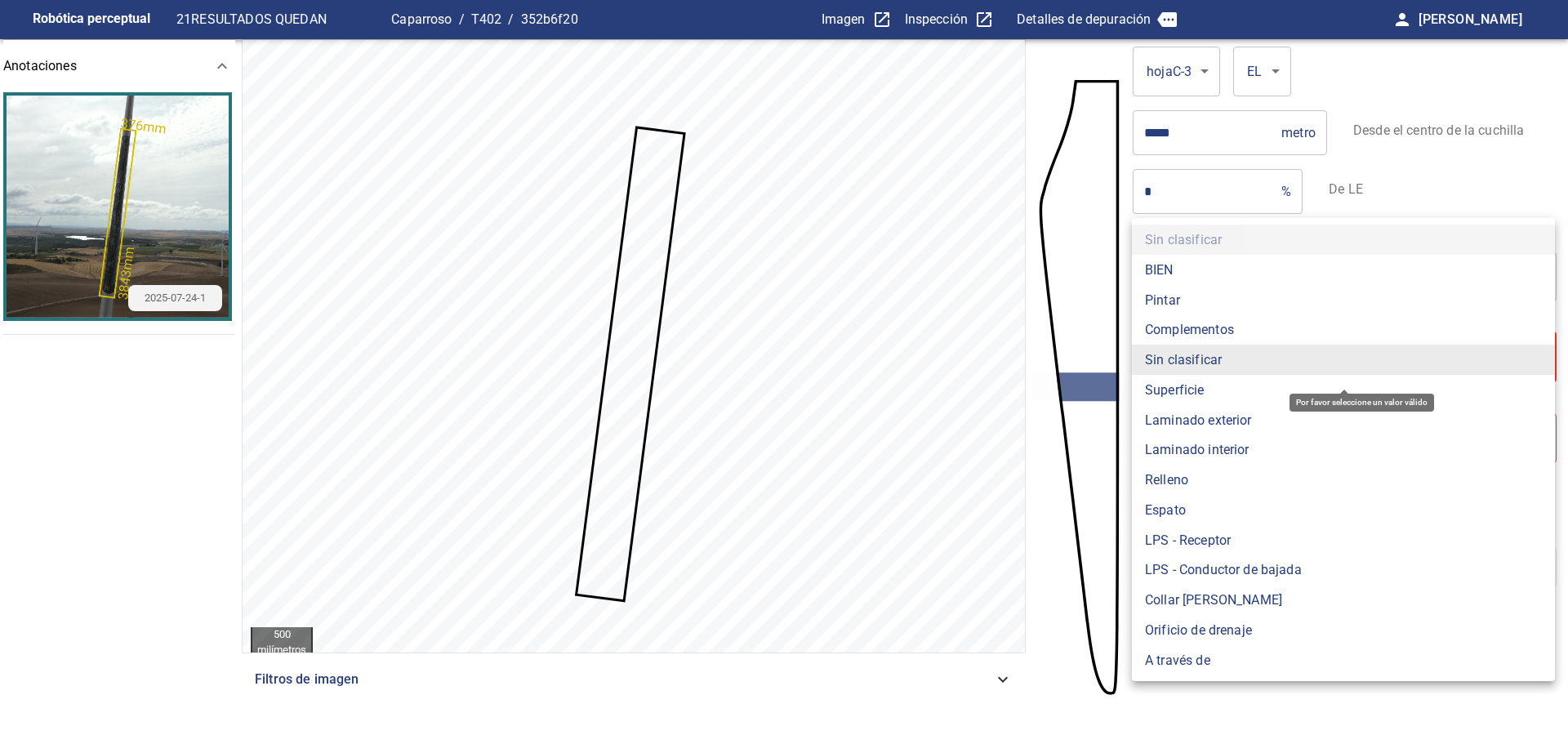
click at [1181, 299] on li "Pintar" at bounding box center [1343, 300] width 423 height 30
type input "*****"
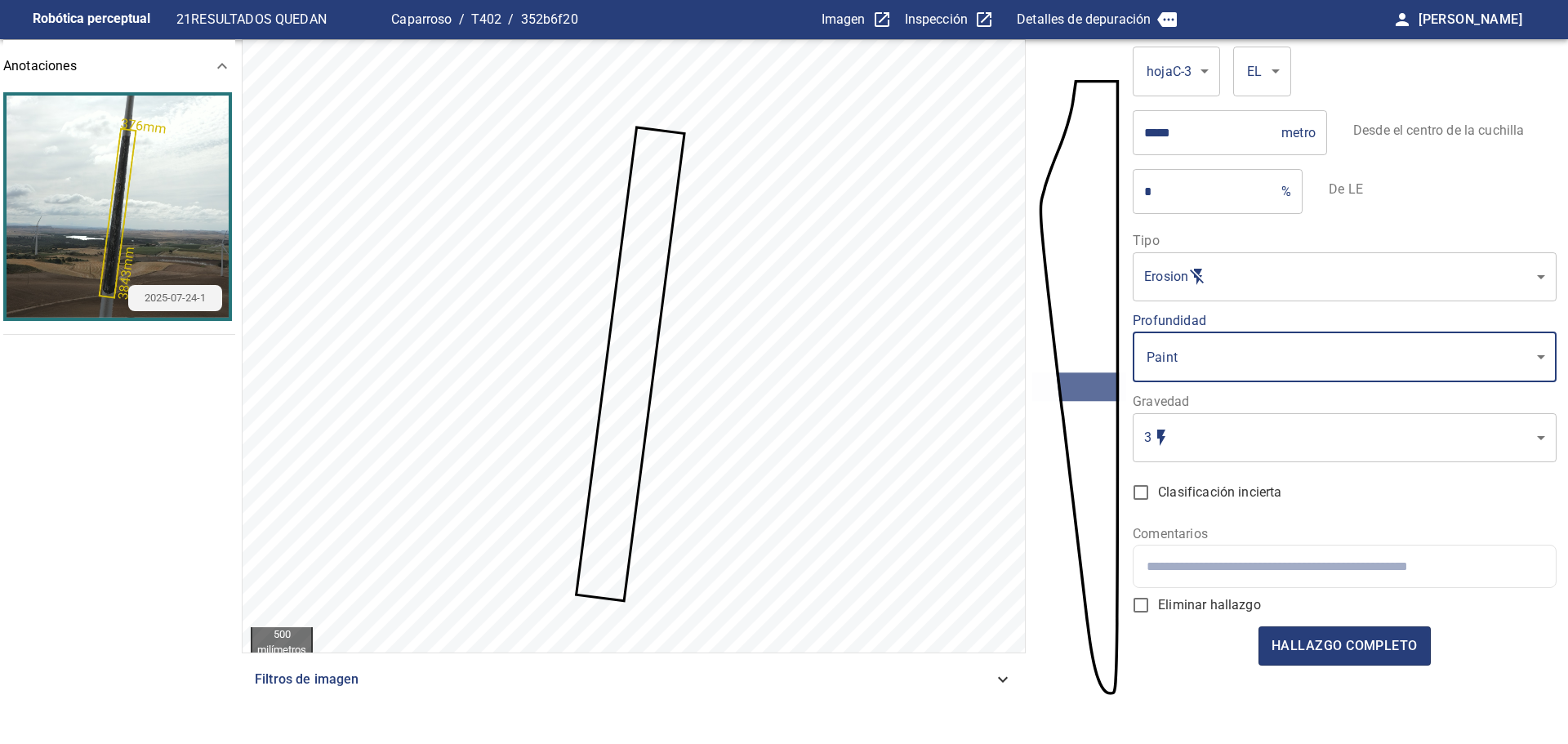
click at [1177, 424] on body "Robótica perceptual 21 RESULTADOS QUEDAN Caparroso / T402 / 352b6f20 Imagen Ins…" at bounding box center [784, 372] width 1568 height 744
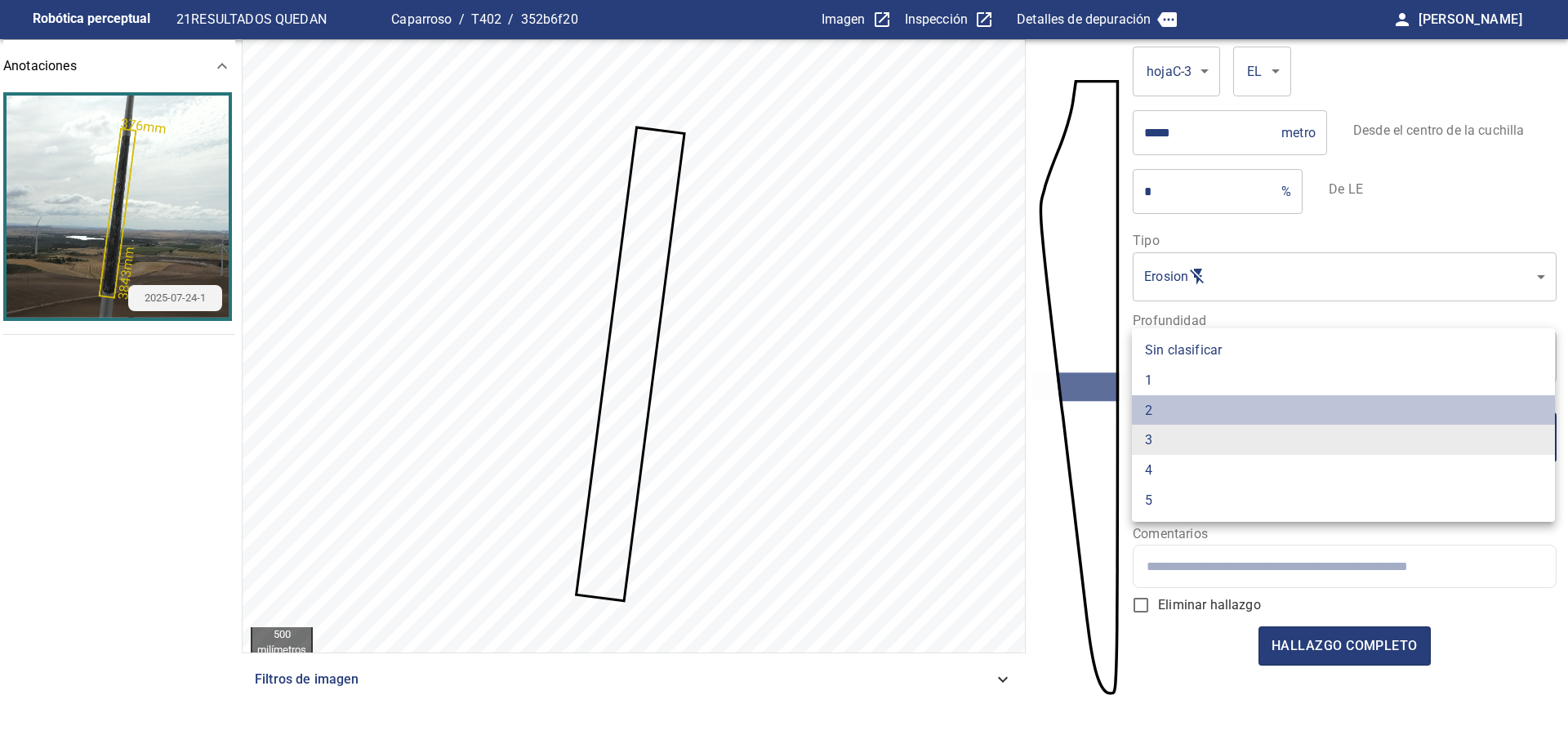
click at [1168, 408] on li "2" at bounding box center [1343, 411] width 423 height 30
type input "*"
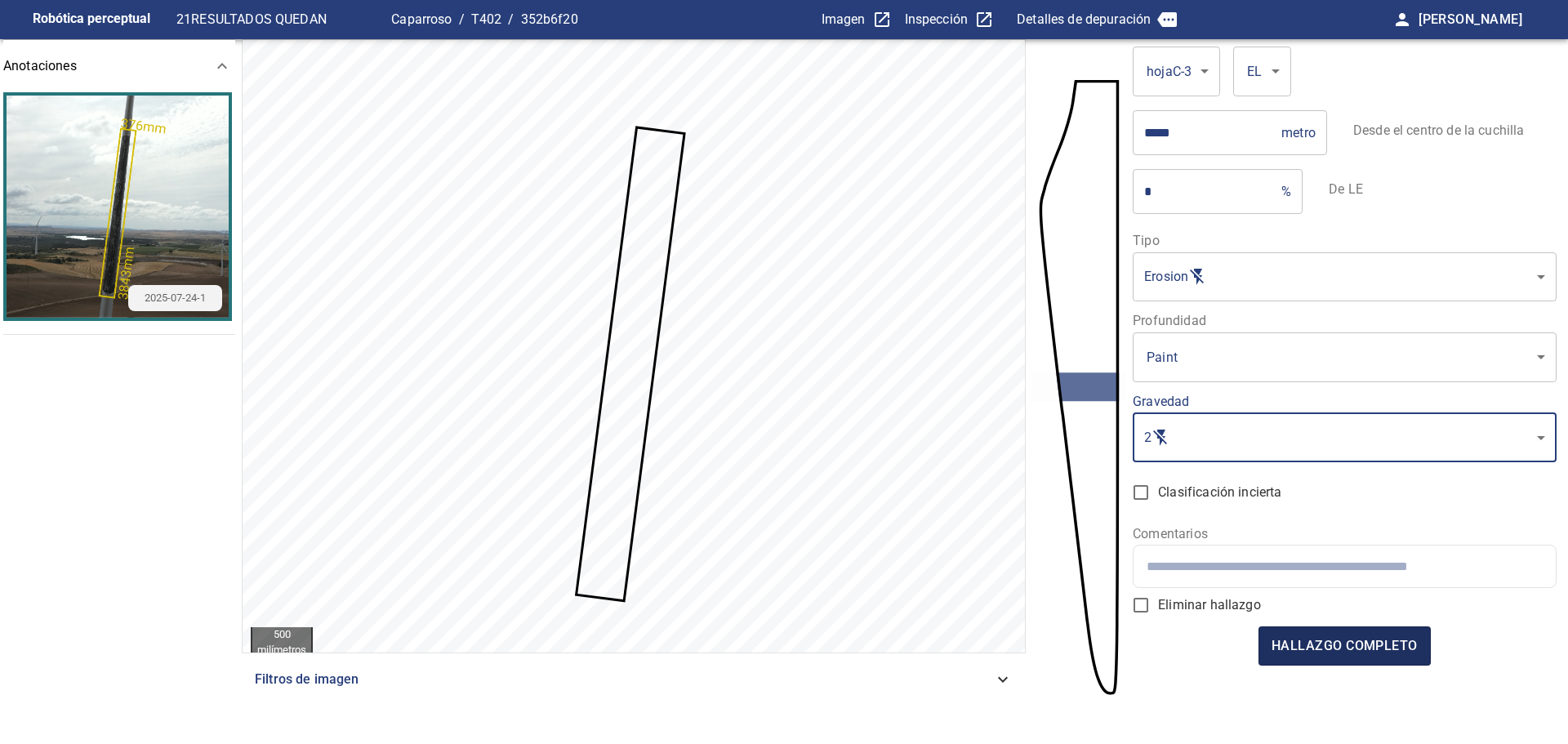
click at [1320, 651] on font "hallazgo completo" at bounding box center [1345, 646] width 146 height 16
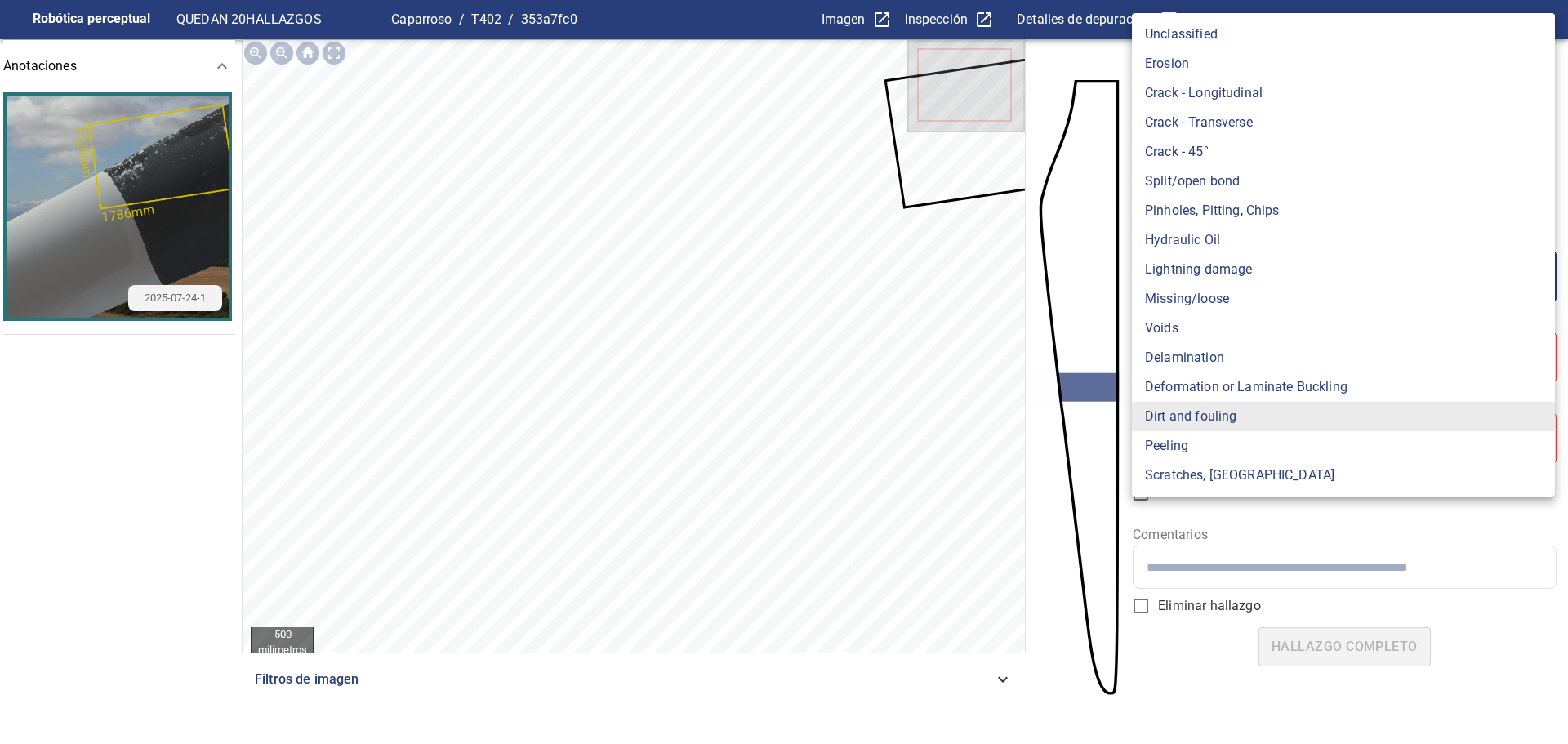
click at [1223, 280] on body "**********" at bounding box center [784, 372] width 1568 height 744
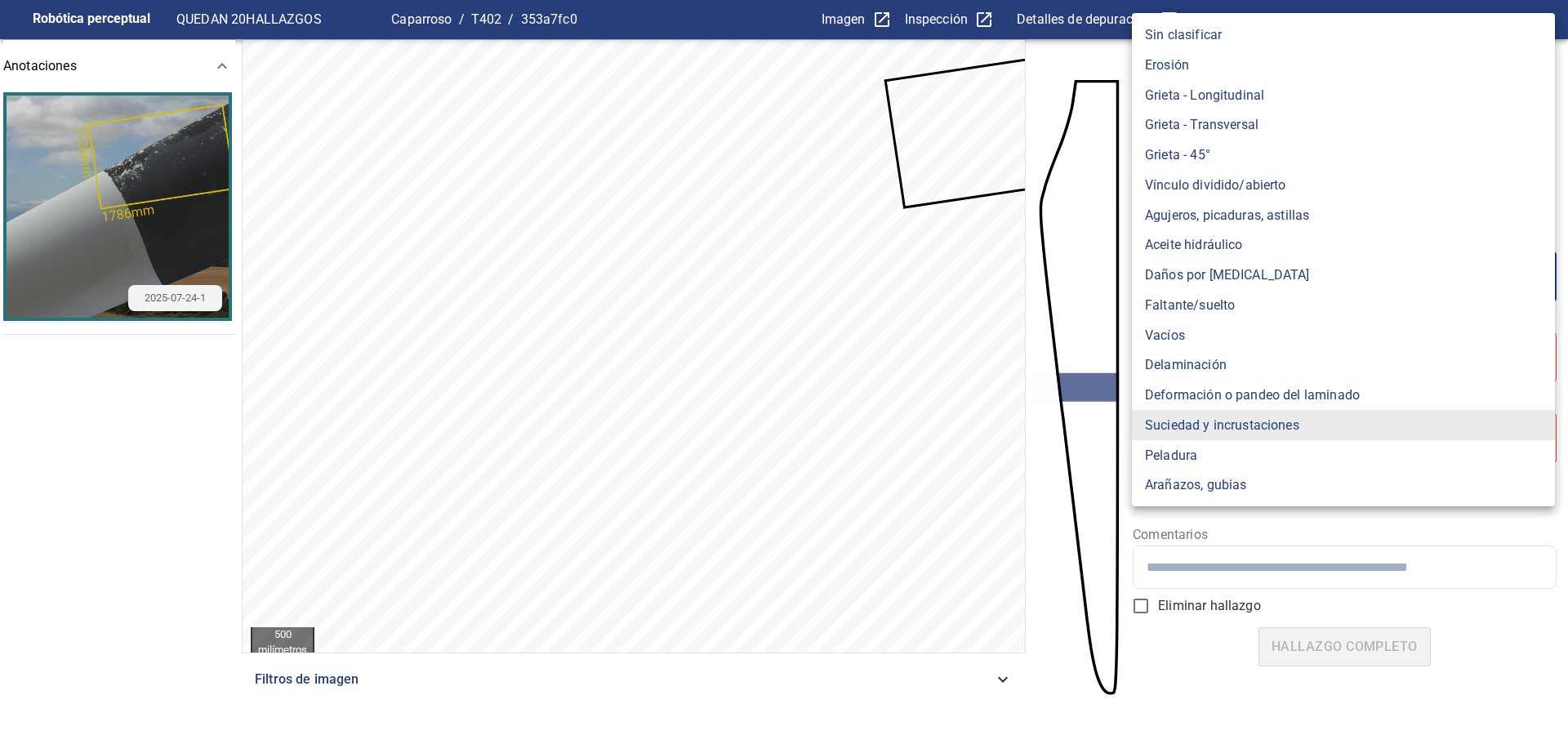
click at [1182, 450] on font "Peladura" at bounding box center [1171, 455] width 52 height 16
type input "*******"
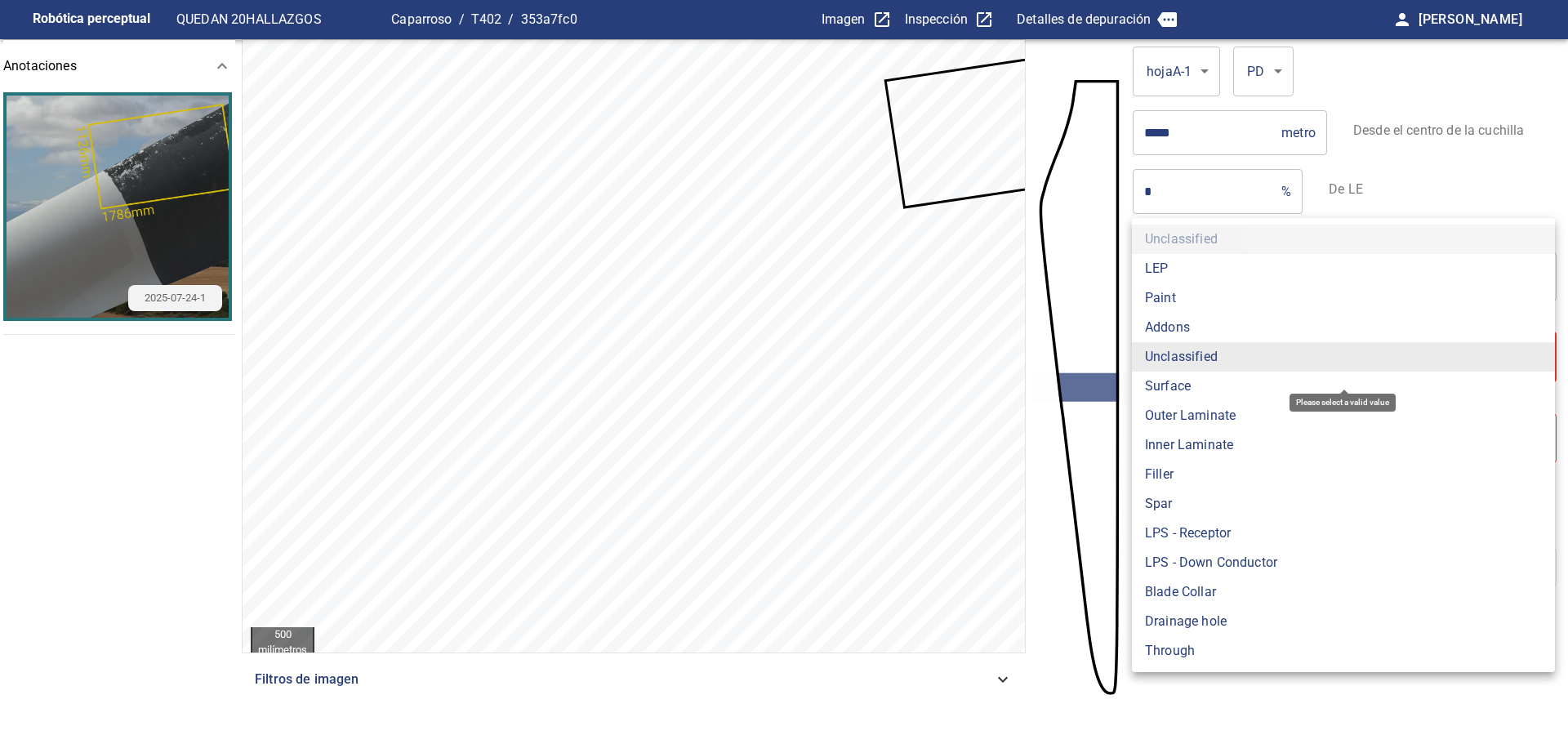
click at [1213, 359] on body "**********" at bounding box center [784, 372] width 1568 height 744
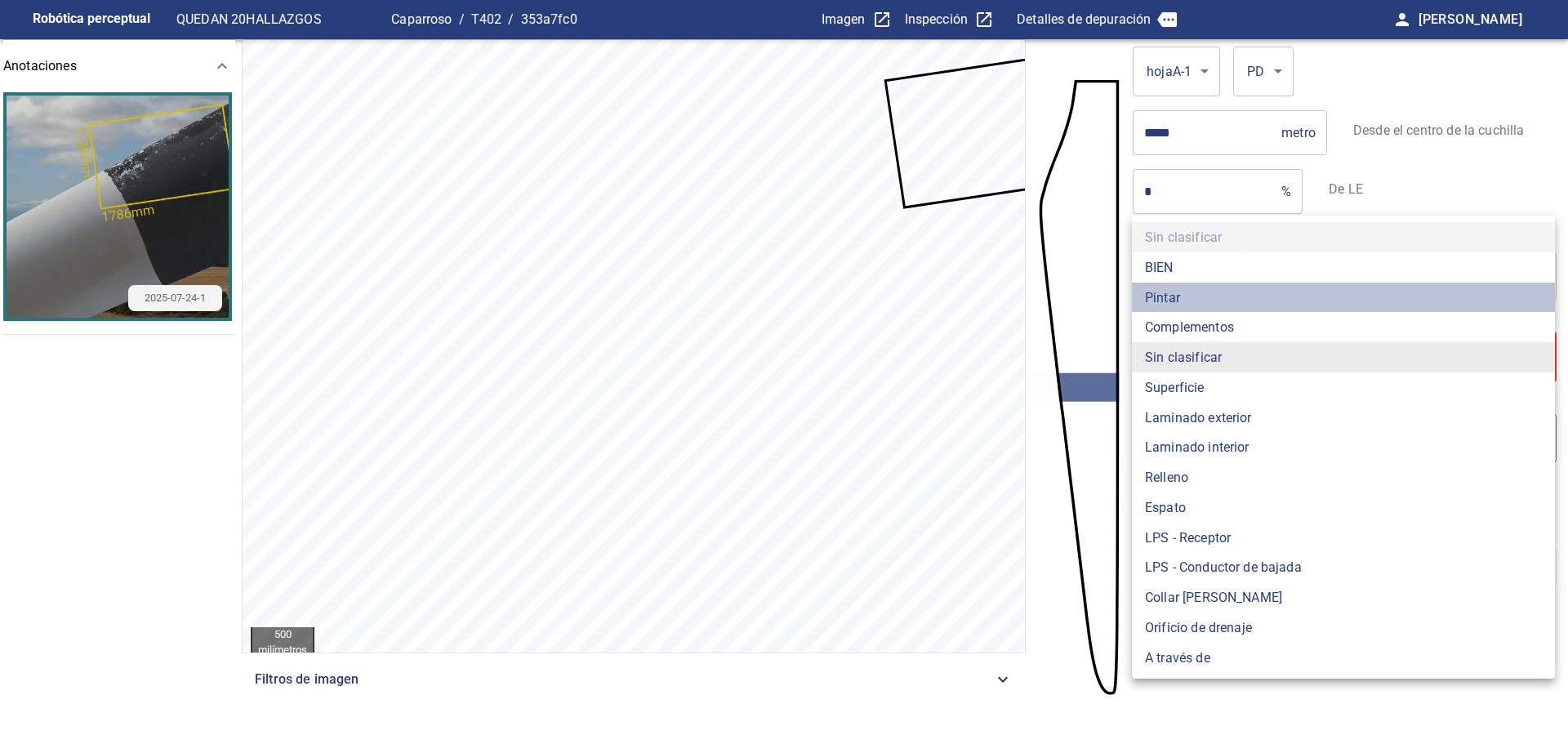
click at [1206, 295] on li "Pintar" at bounding box center [1343, 297] width 423 height 30
type input "*****"
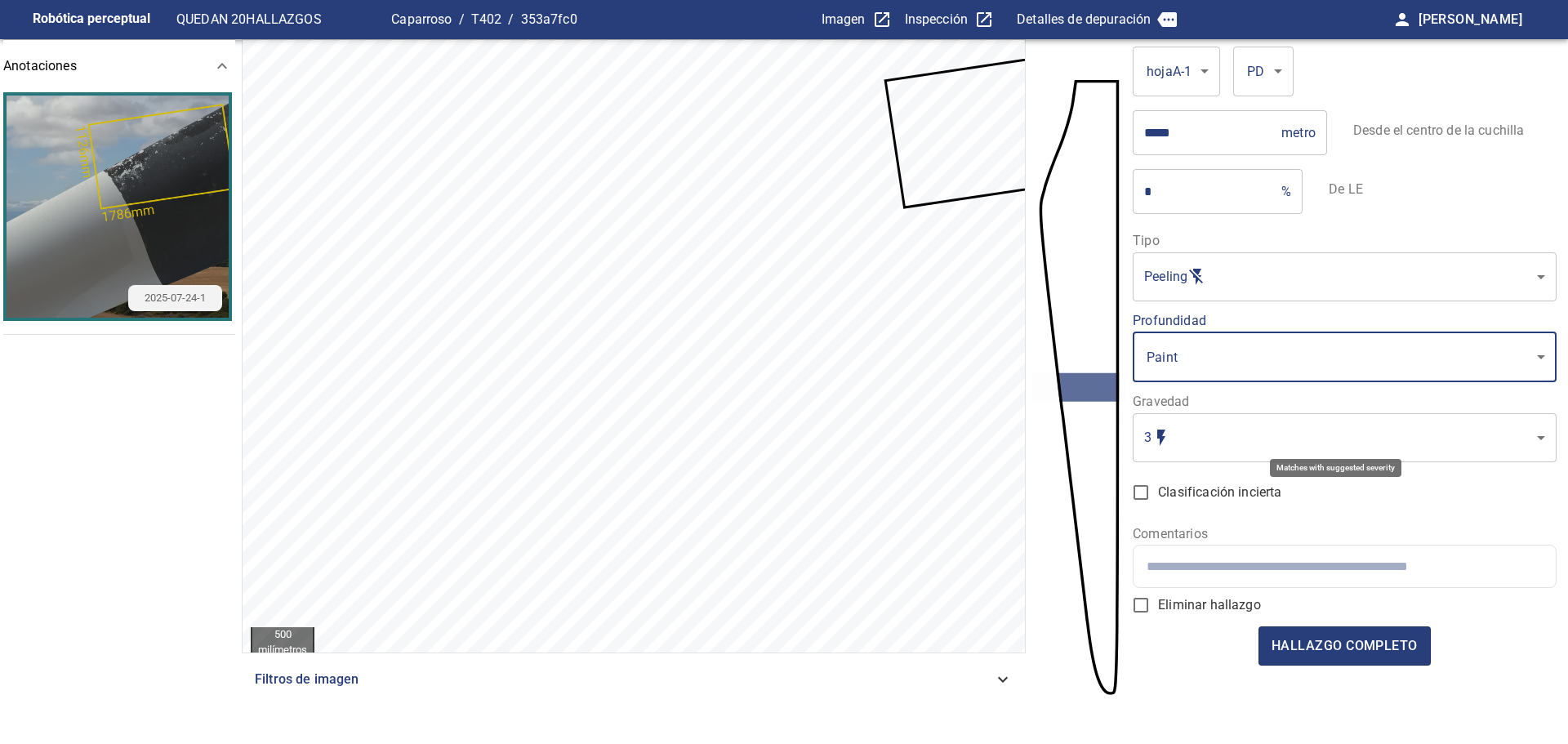
click at [1188, 441] on body "Robótica perceptual QUEDAN 20 HALLAZGOS Caparroso / T402 / 353a7fc0 Imagen Insp…" at bounding box center [784, 372] width 1568 height 744
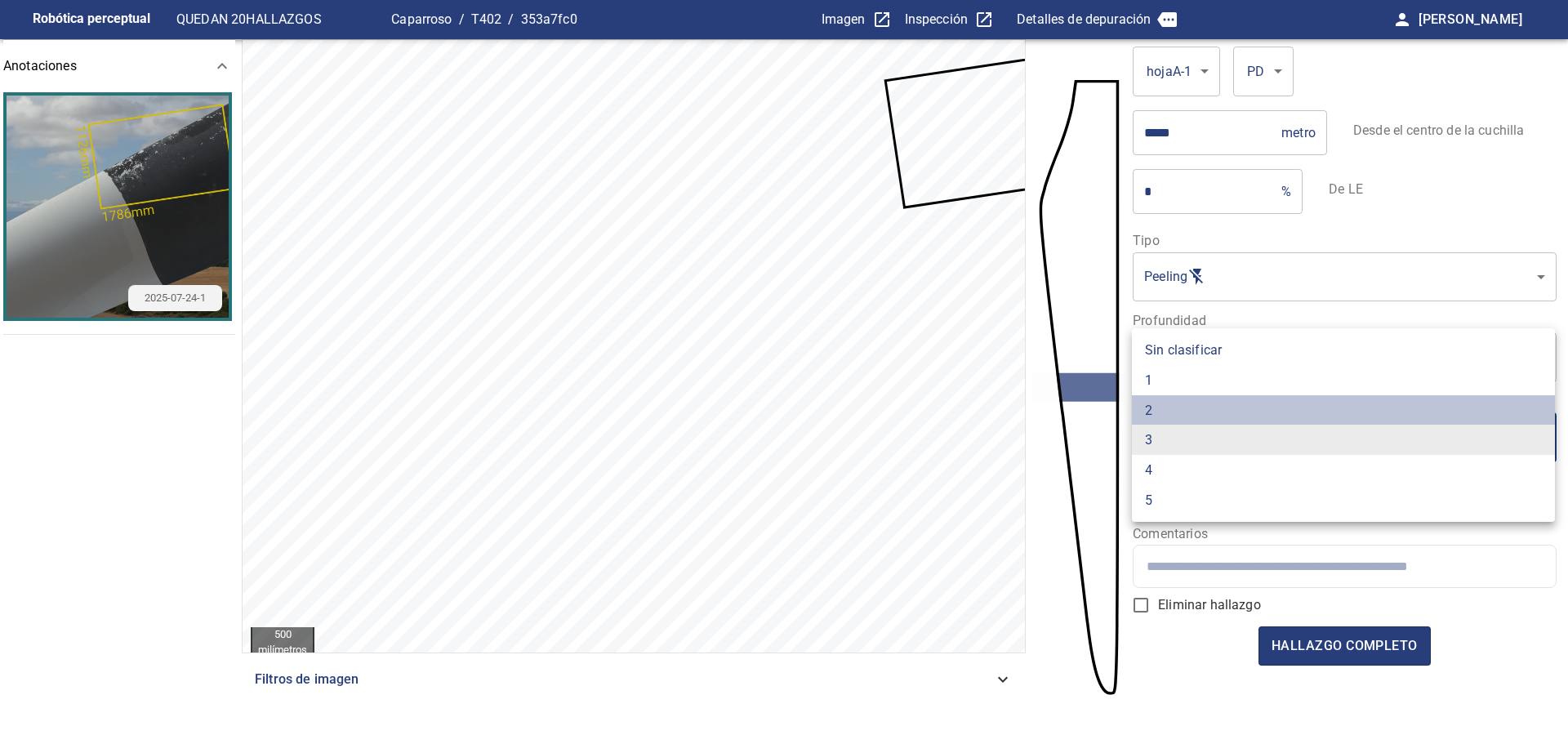
click at [1183, 411] on li "2" at bounding box center [1343, 411] width 423 height 30
type input "*"
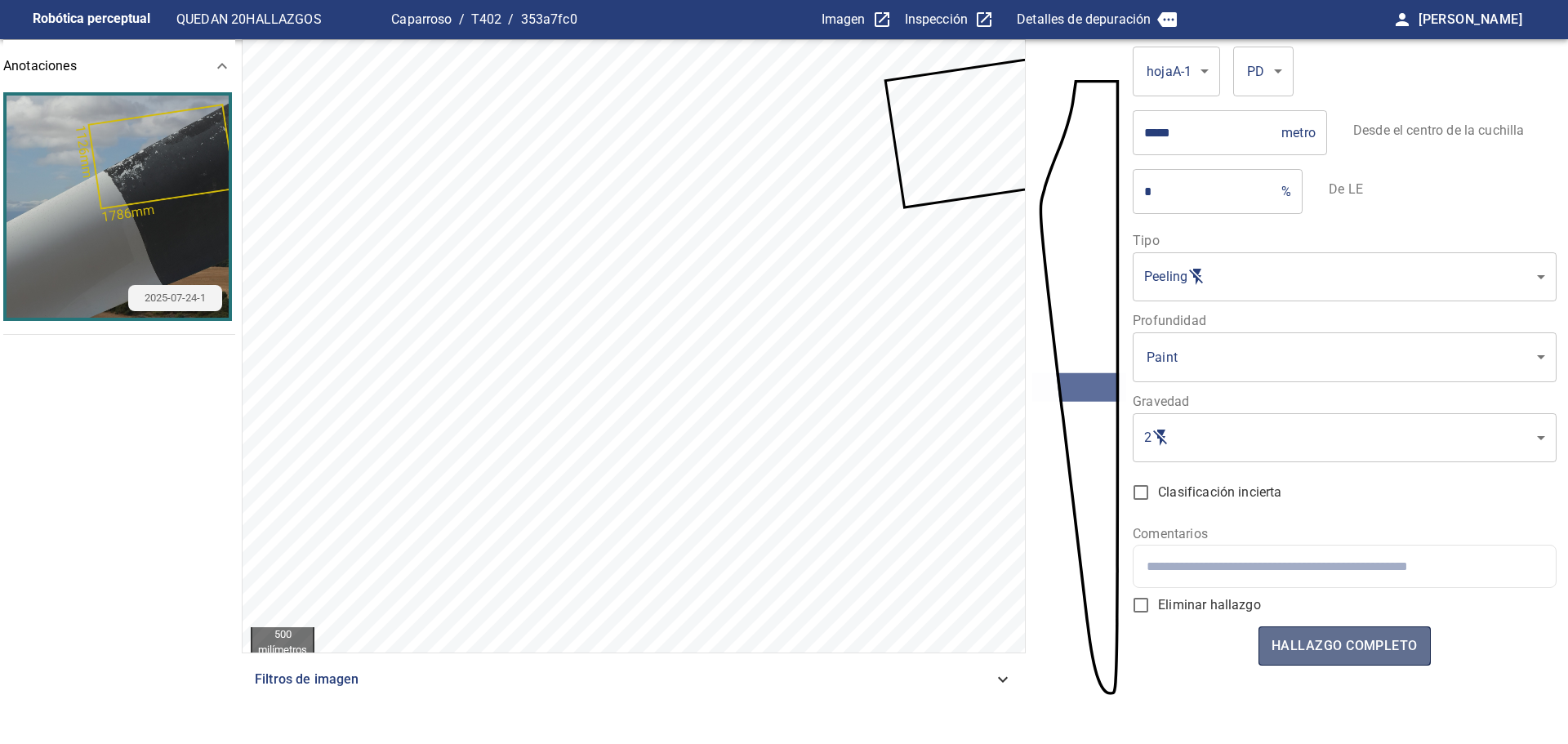
click at [1327, 643] on font "hallazgo completo" at bounding box center [1345, 646] width 146 height 16
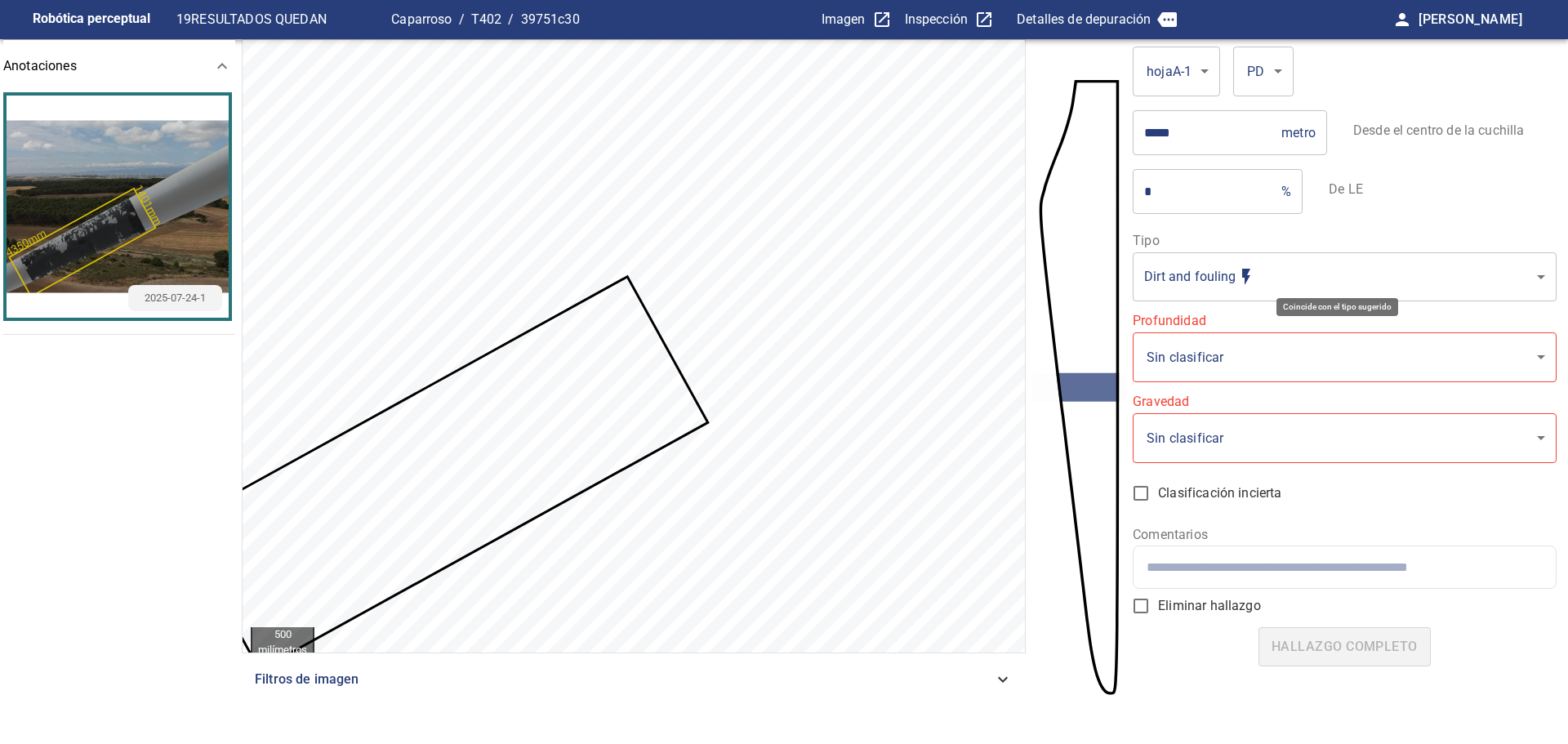
click at [1162, 281] on body "**********" at bounding box center [784, 372] width 1568 height 744
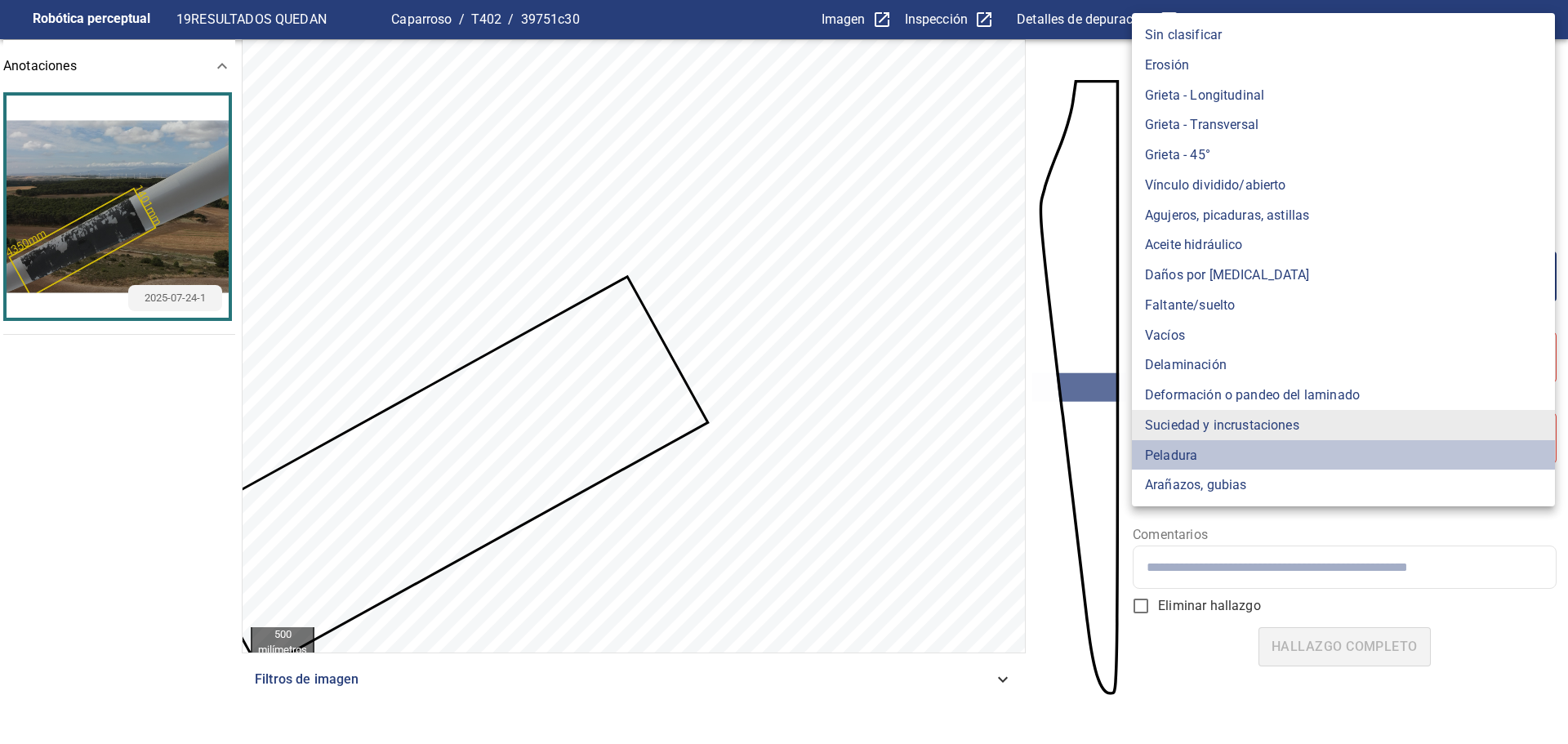
click at [1164, 461] on font "Peladura" at bounding box center [1171, 455] width 52 height 16
type input "*******"
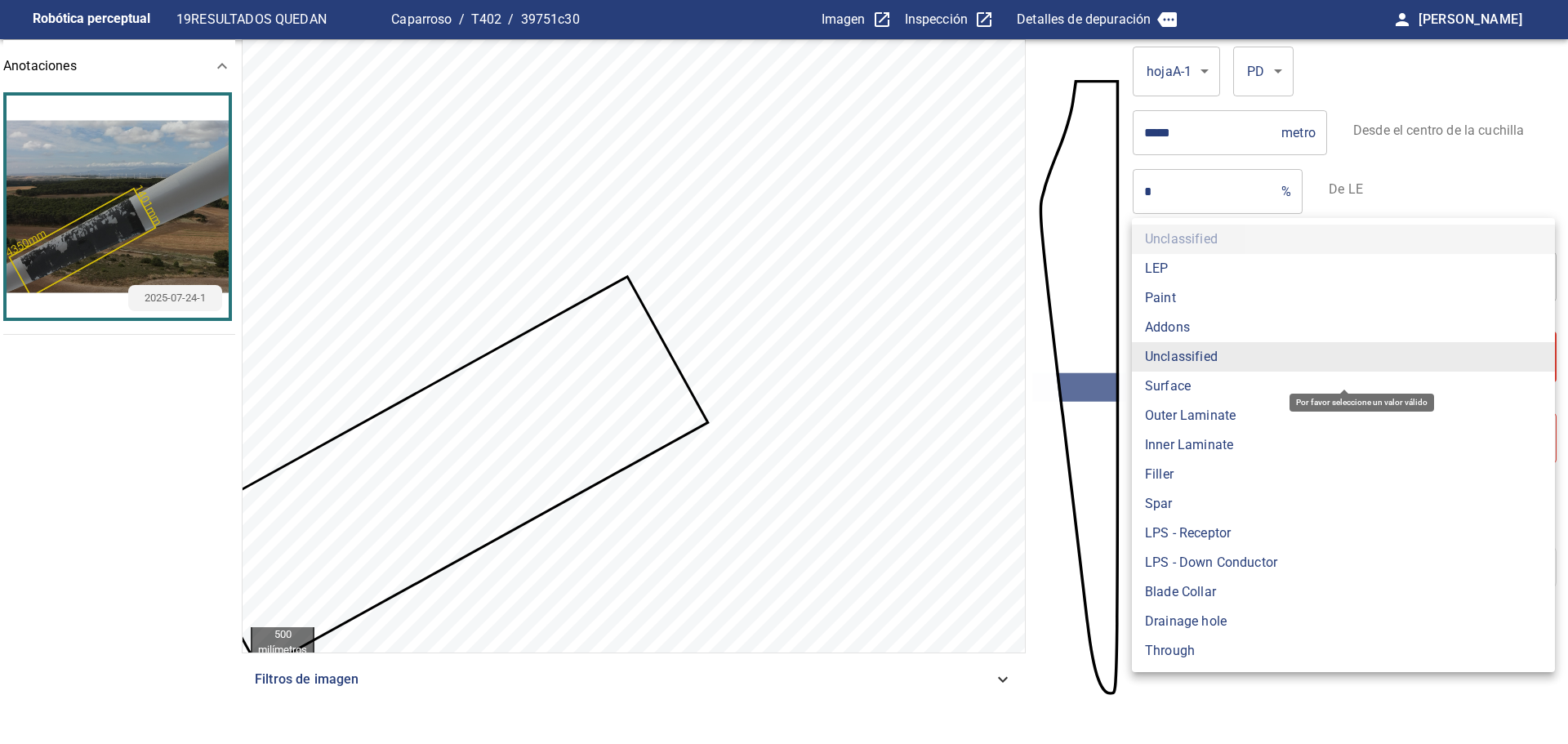
click at [1220, 349] on body "**********" at bounding box center [784, 372] width 1568 height 744
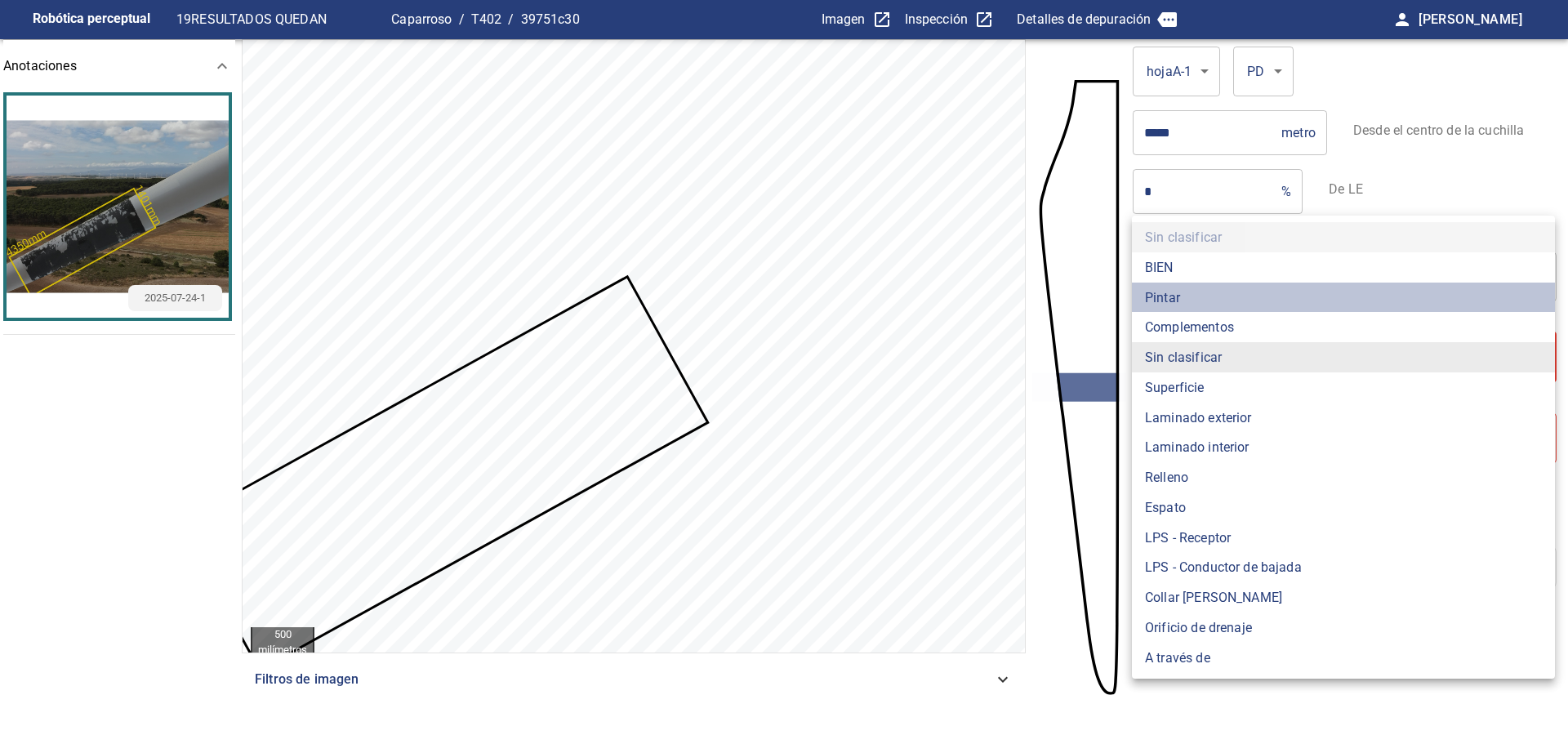
click at [1191, 295] on li "Pintar" at bounding box center [1343, 297] width 423 height 30
type input "*****"
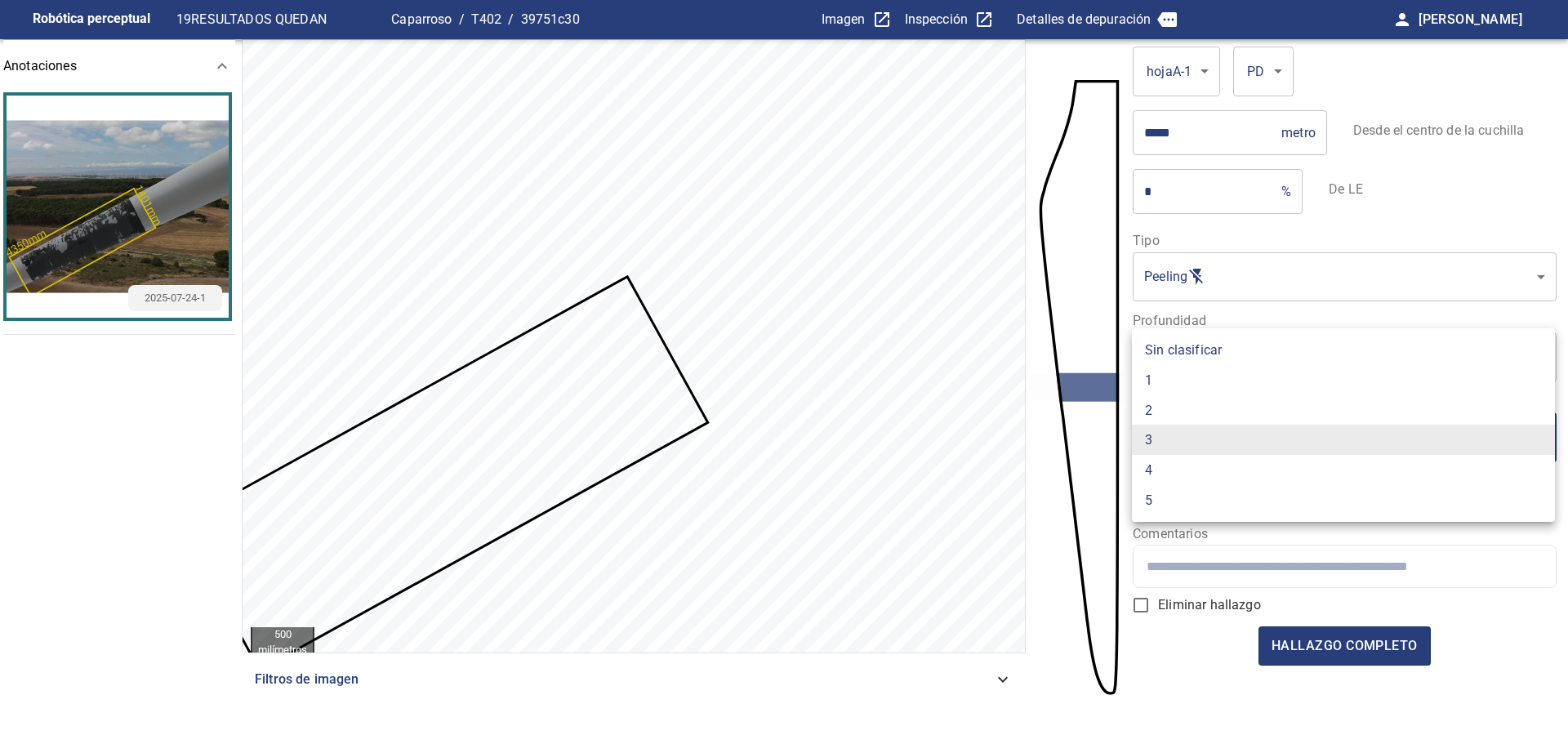
click at [1206, 441] on body "Robótica perceptual 19 RESULTADOS QUEDAN Caparroso / T402 / 39751c30 Imagen Ins…" at bounding box center [784, 372] width 1568 height 744
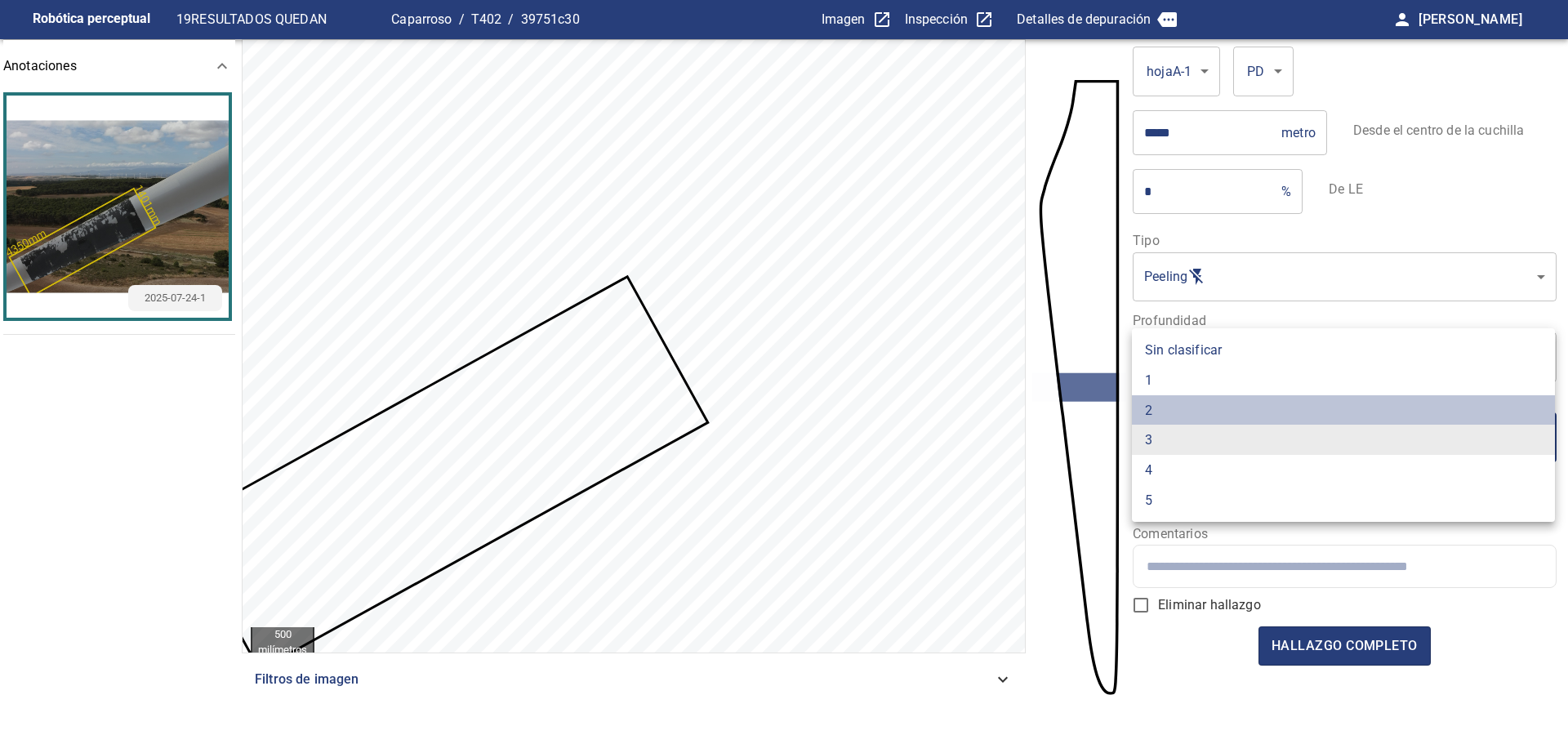
click at [1185, 416] on li "2" at bounding box center [1343, 411] width 423 height 30
type input "*"
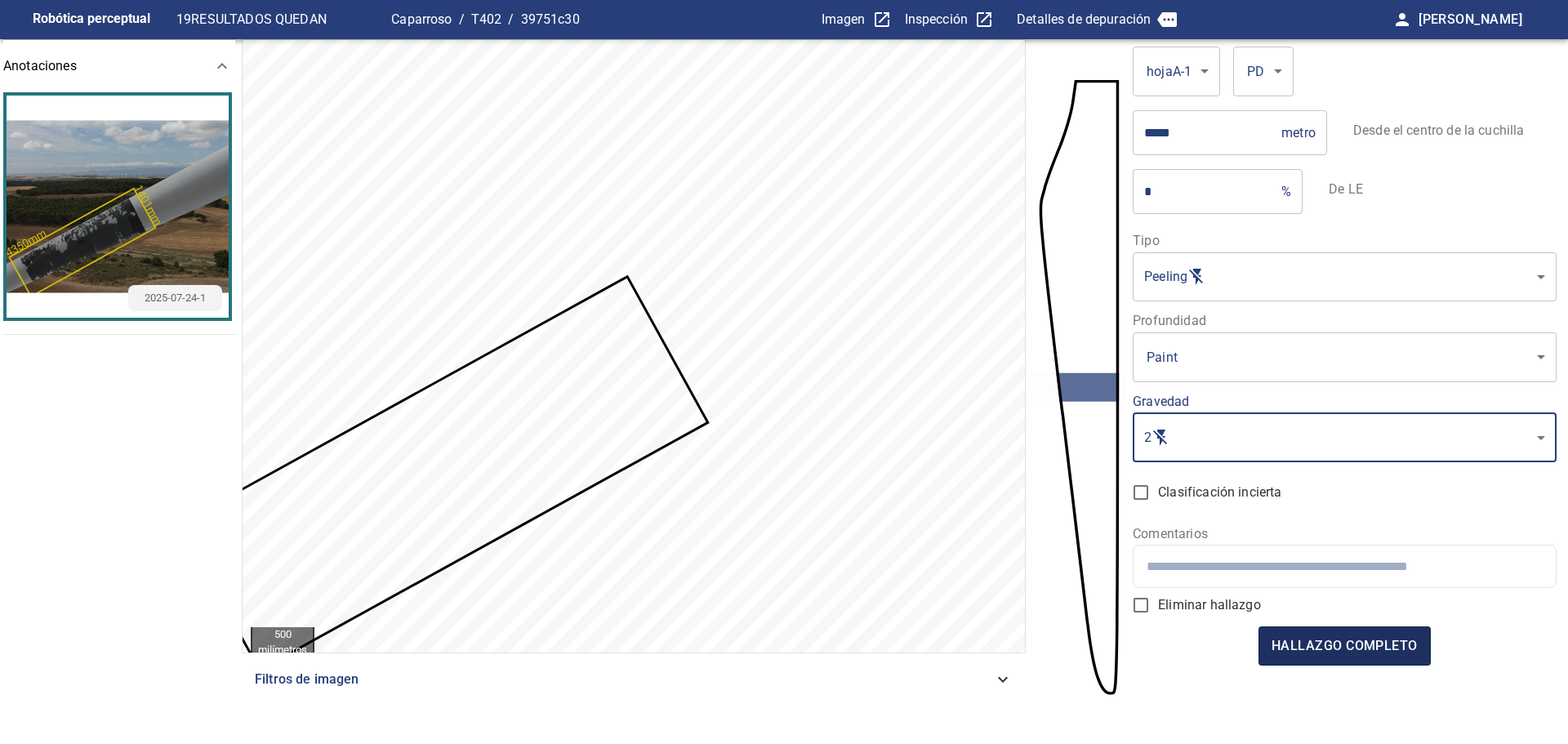
click at [1320, 651] on font "hallazgo completo" at bounding box center [1345, 646] width 146 height 16
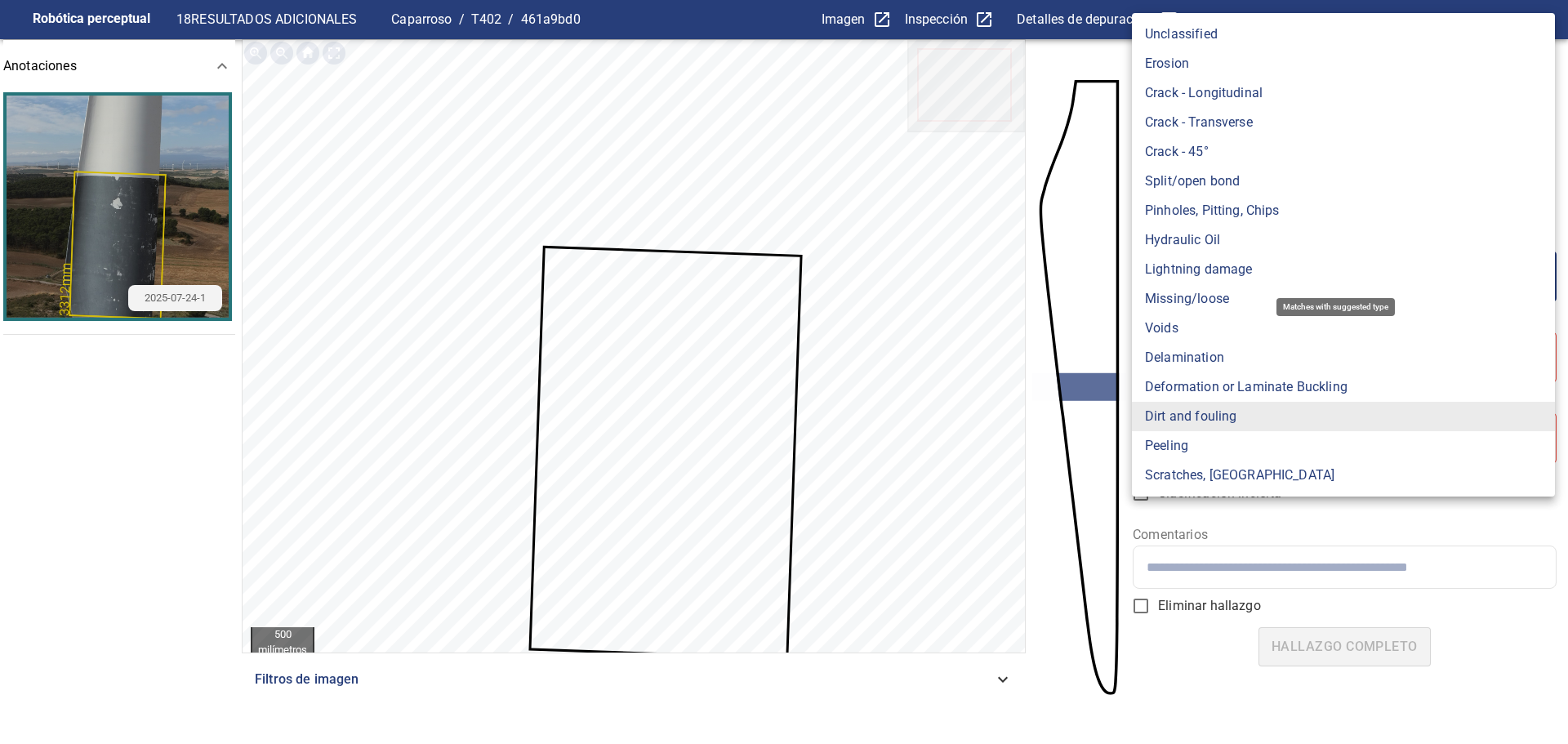
click at [1226, 282] on body "**********" at bounding box center [784, 372] width 1568 height 744
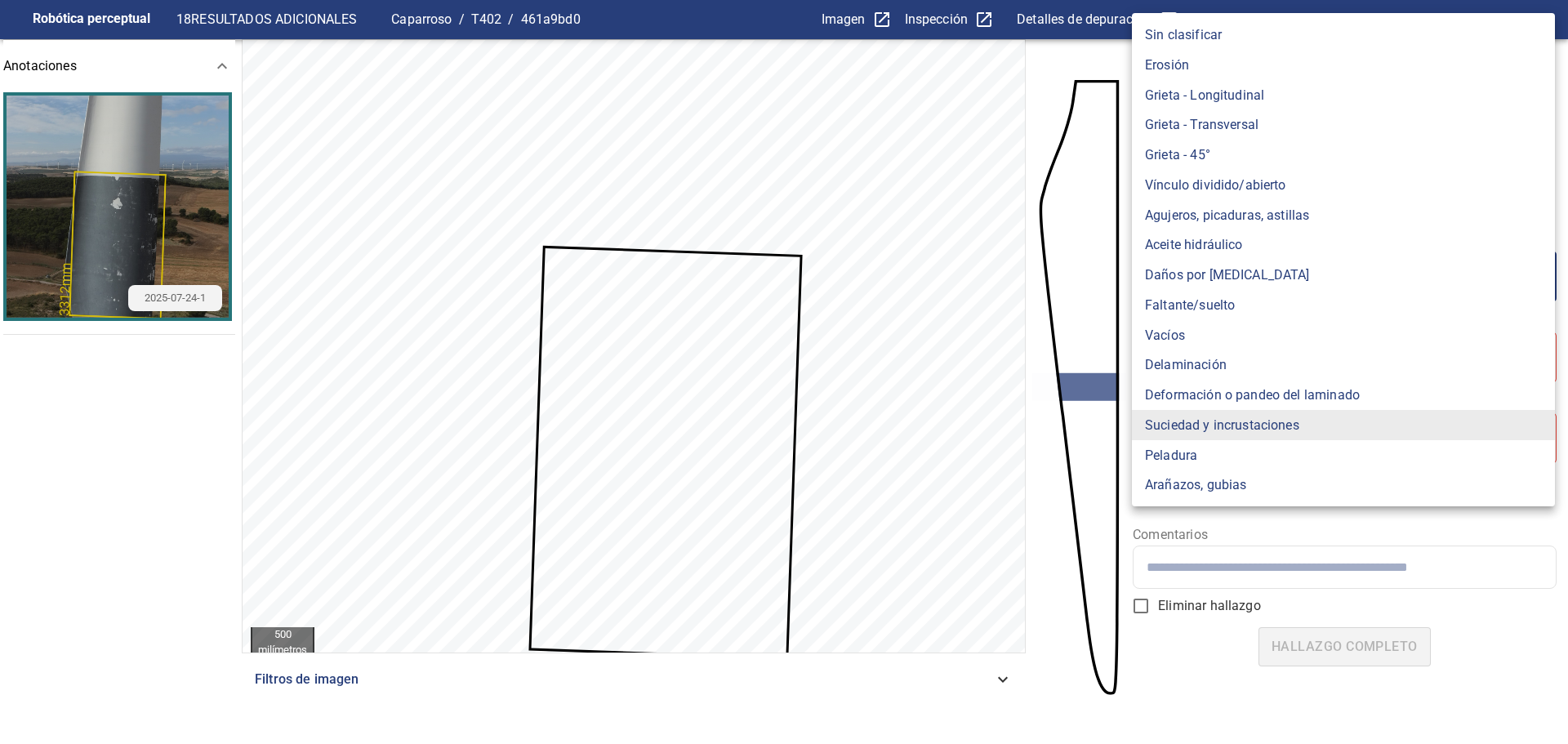
click at [1191, 450] on font "Peladura" at bounding box center [1171, 455] width 52 height 16
type input "*******"
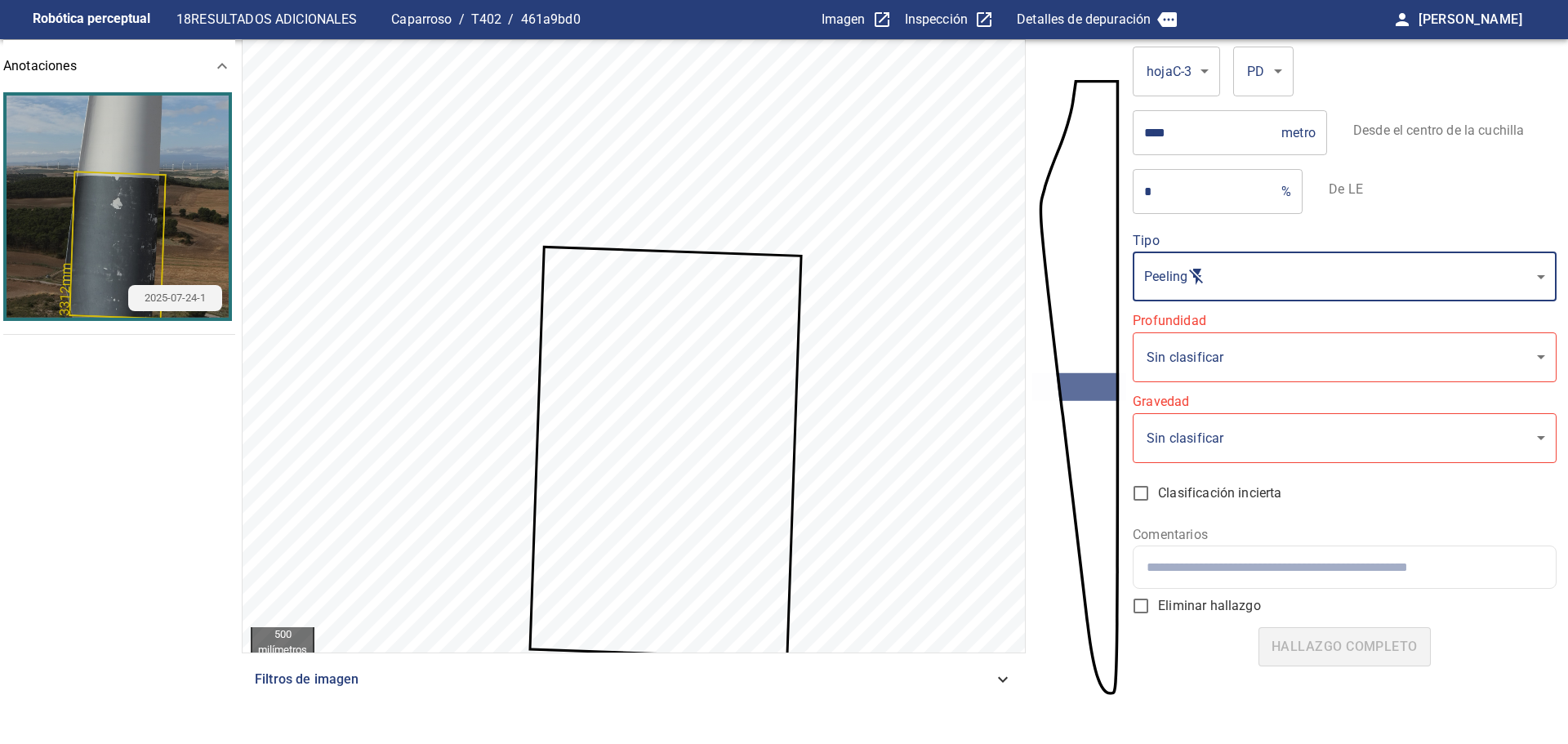
click at [1200, 363] on body "**********" at bounding box center [784, 372] width 1568 height 744
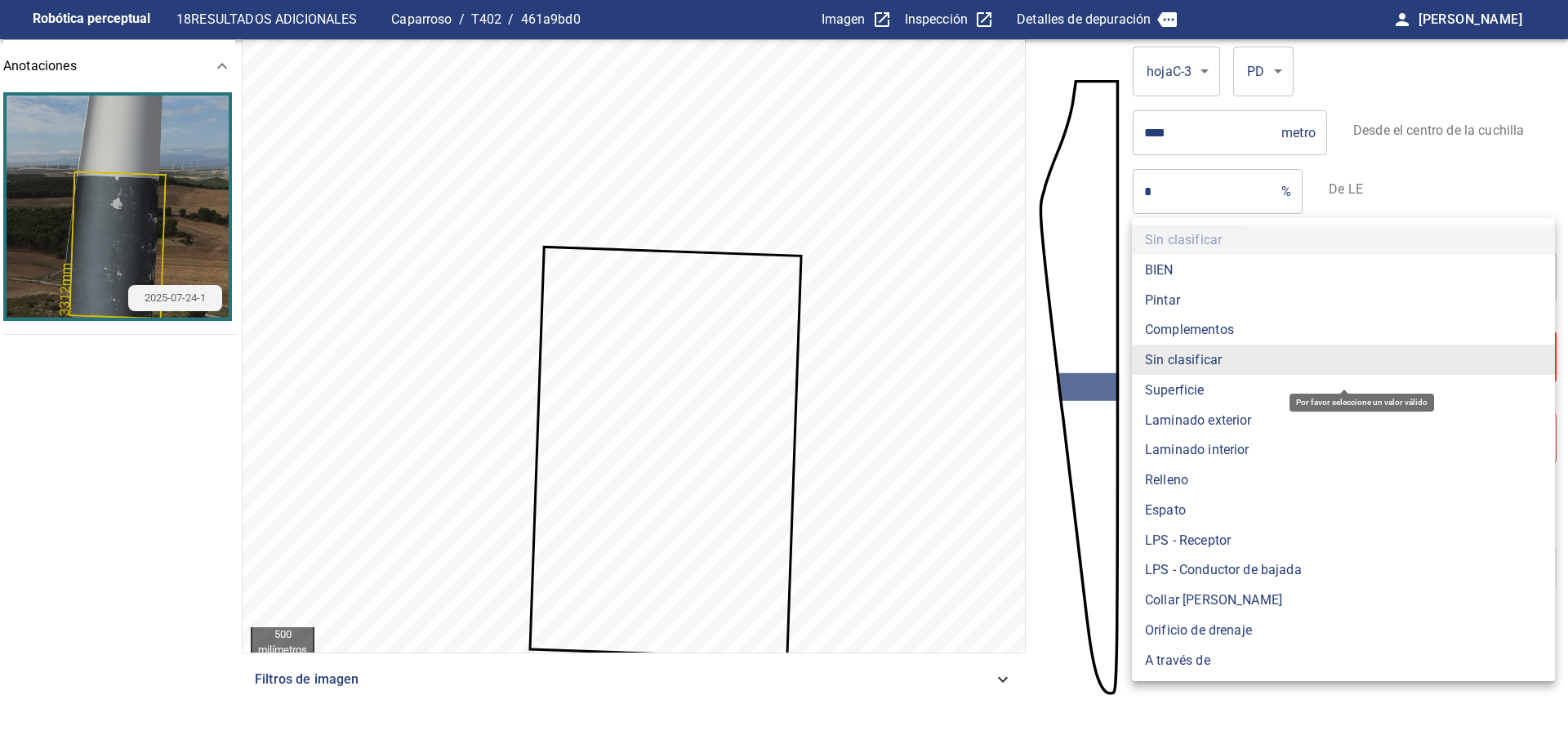
click at [1172, 301] on font "Pintar" at bounding box center [1162, 300] width 35 height 16
type input "*****"
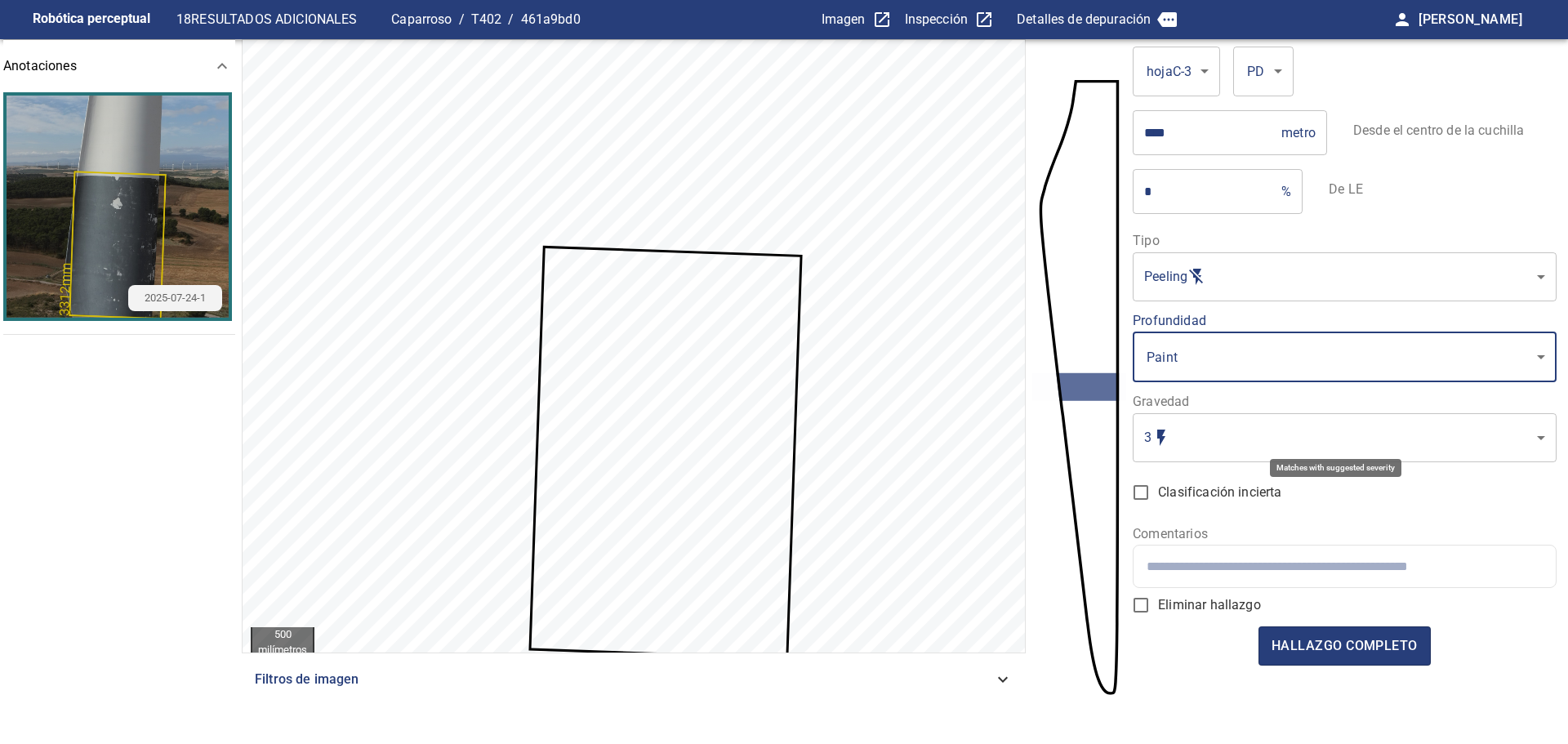
click at [1192, 430] on body "Robótica perceptual 18 RESULTADOS ADICIONALES Caparroso / T402 / 461a9bd0 Image…" at bounding box center [784, 372] width 1568 height 744
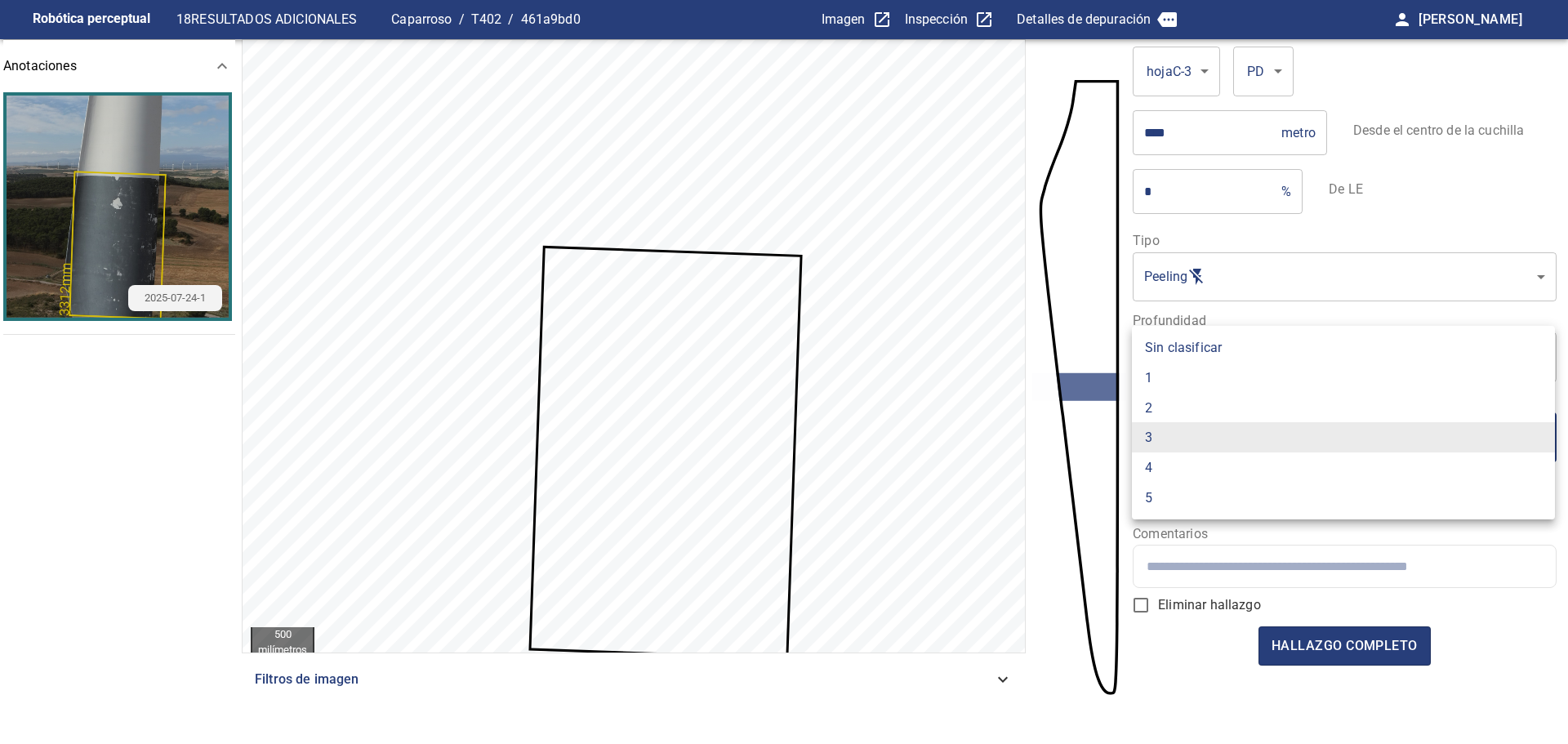
click at [1165, 404] on li "2" at bounding box center [1343, 408] width 423 height 30
type input "*"
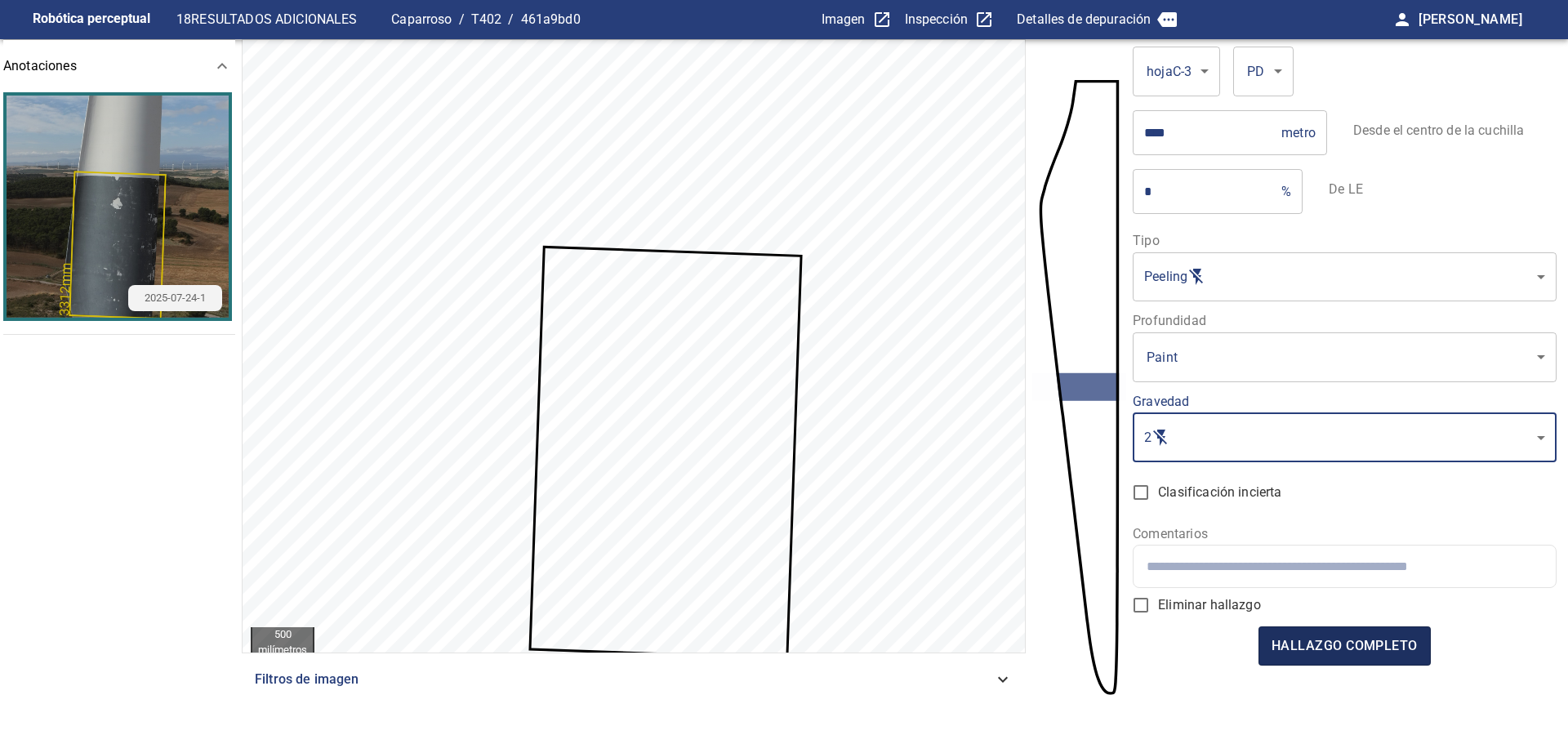
click at [1328, 641] on font "hallazgo completo" at bounding box center [1345, 646] width 146 height 16
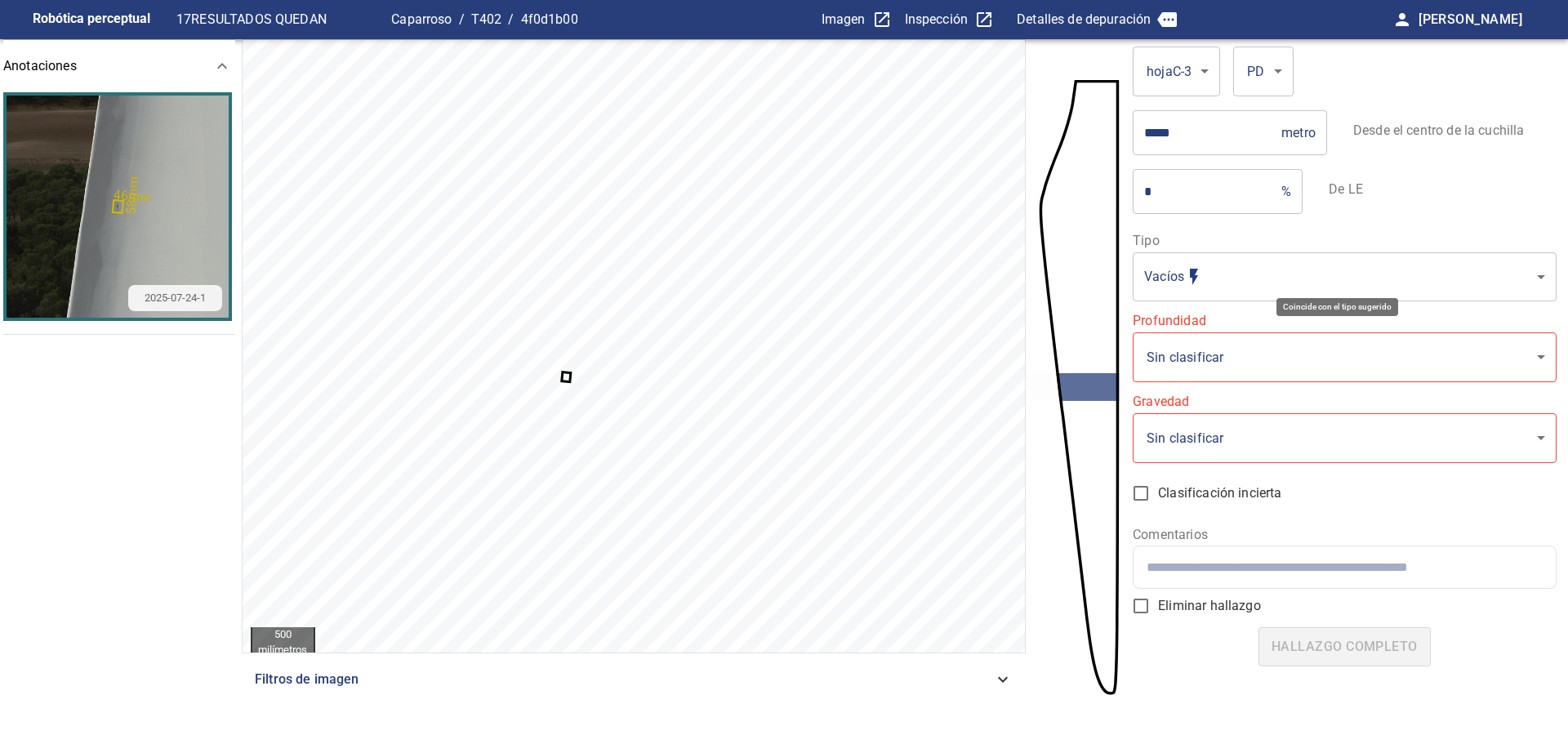
click at [1212, 281] on body "**********" at bounding box center [784, 372] width 1568 height 744
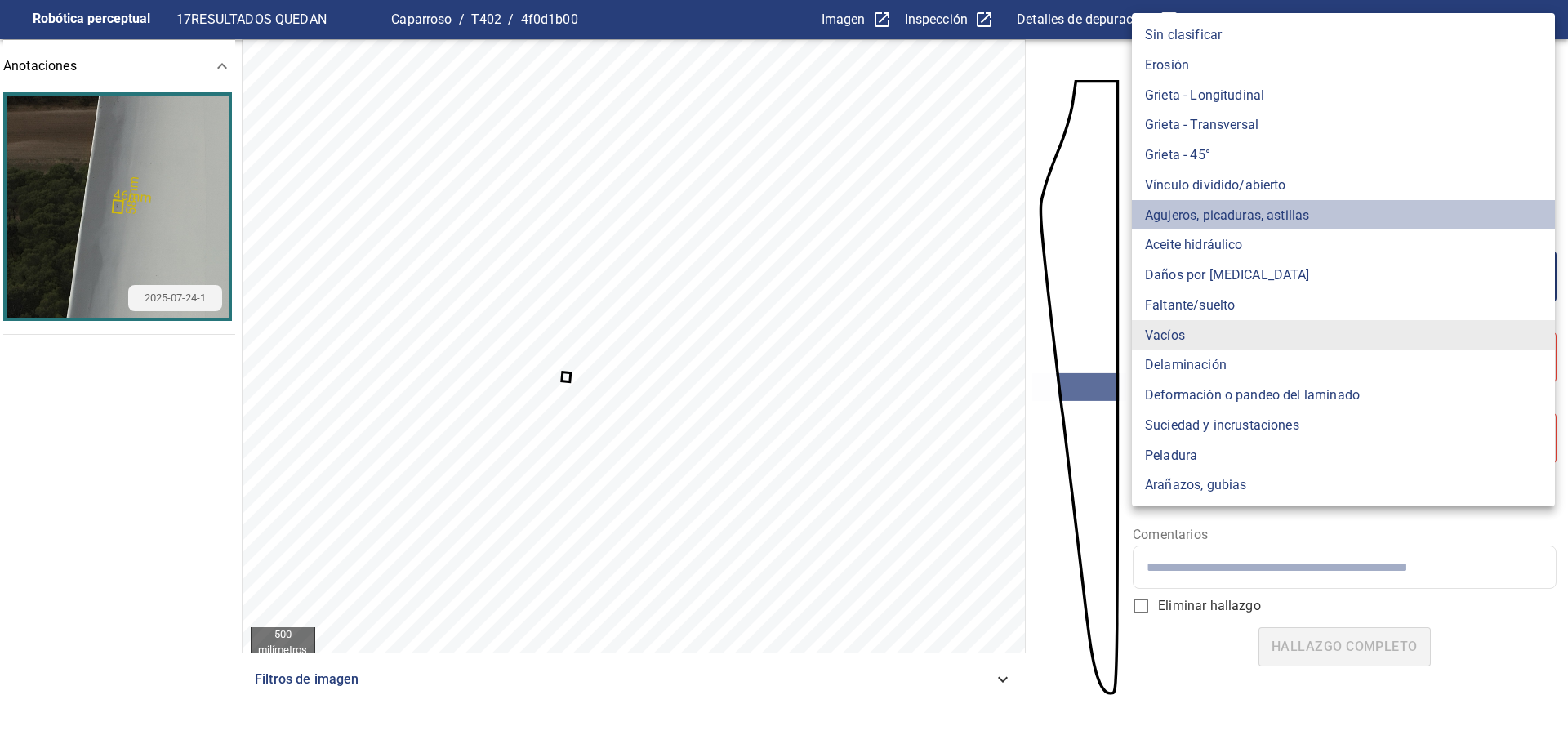
click at [1249, 217] on font "Agujeros, picaduras, astillas" at bounding box center [1227, 215] width 165 height 16
type input "*******"
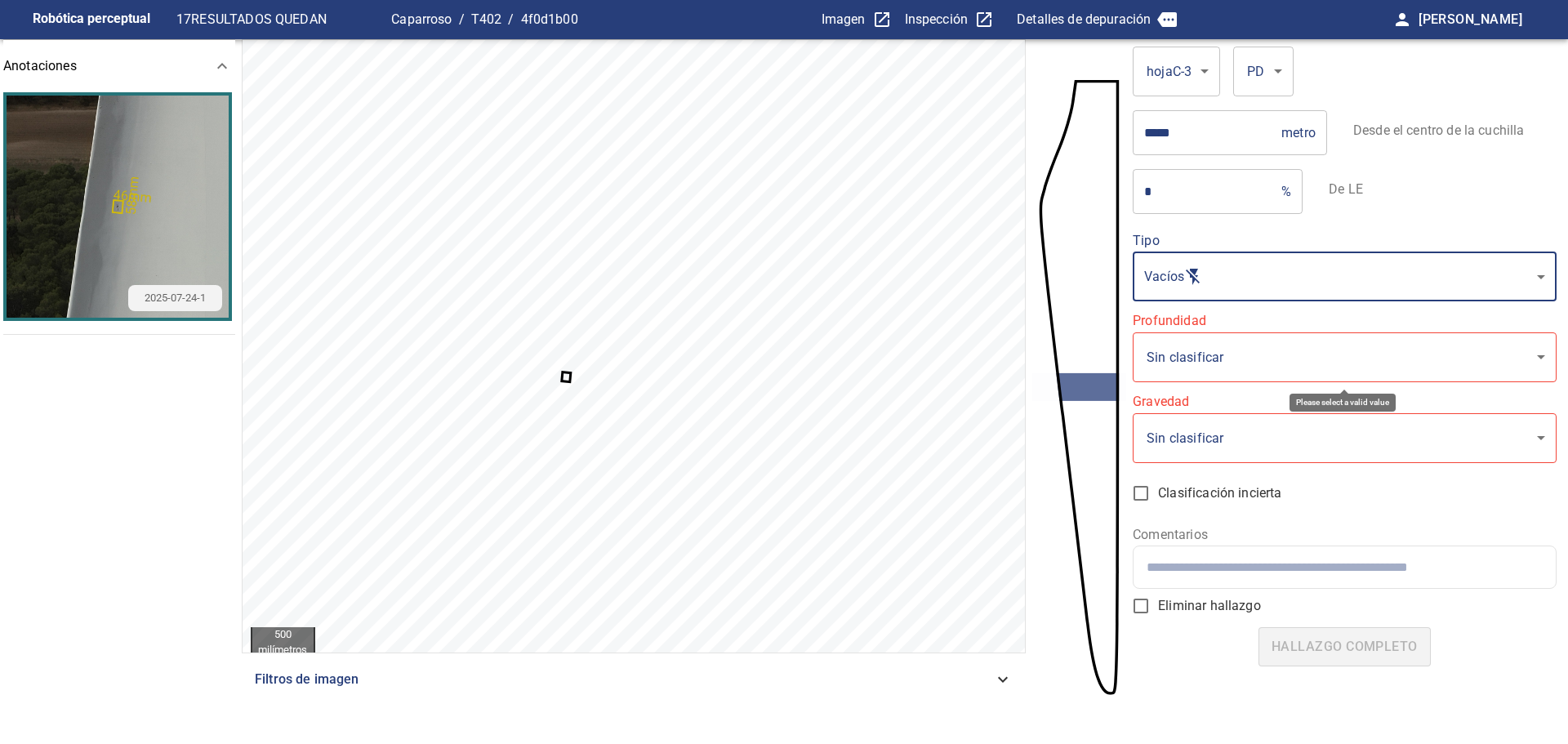
click at [1241, 349] on body "**********" at bounding box center [784, 372] width 1568 height 744
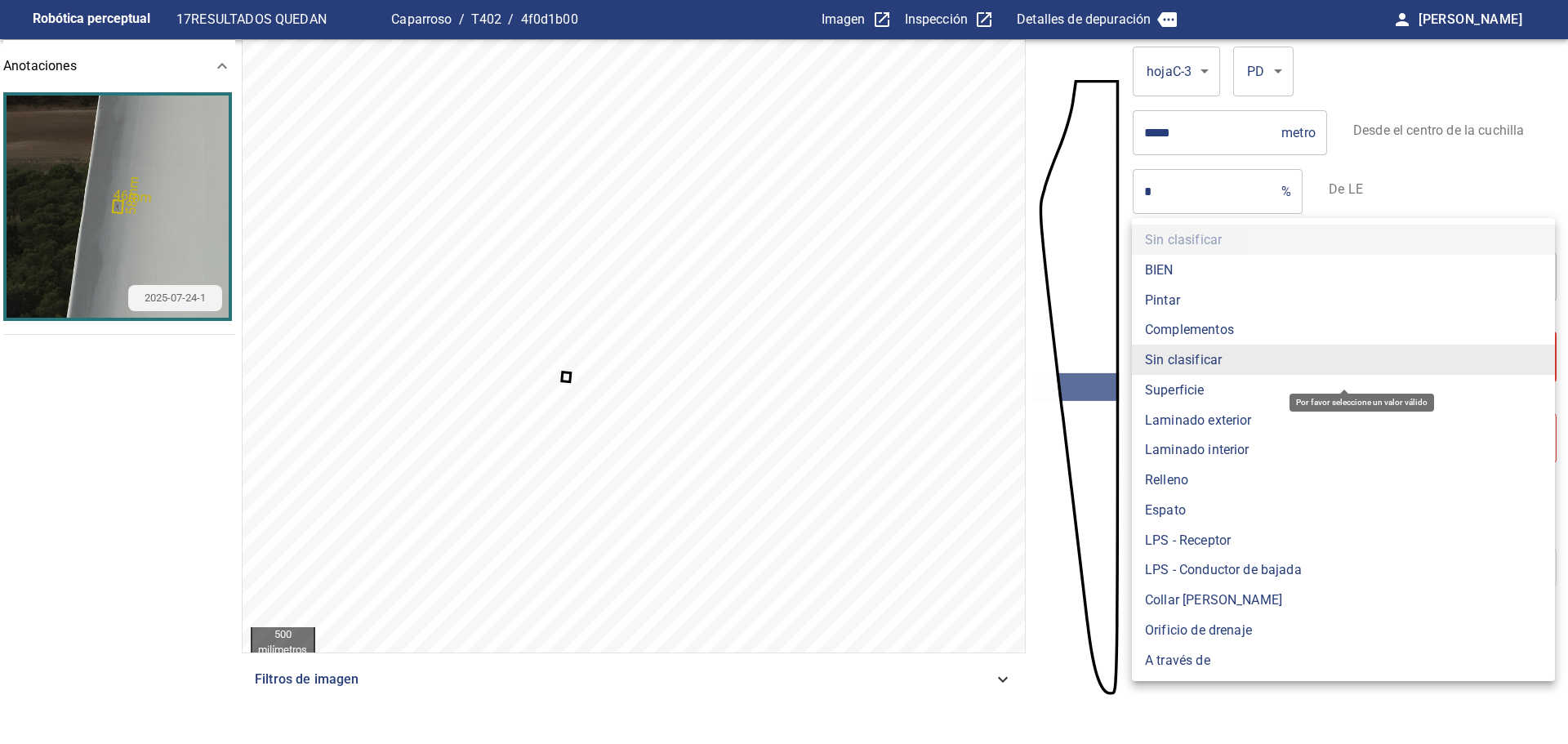
click at [1166, 305] on font "Pintar" at bounding box center [1162, 300] width 35 height 16
type input "*****"
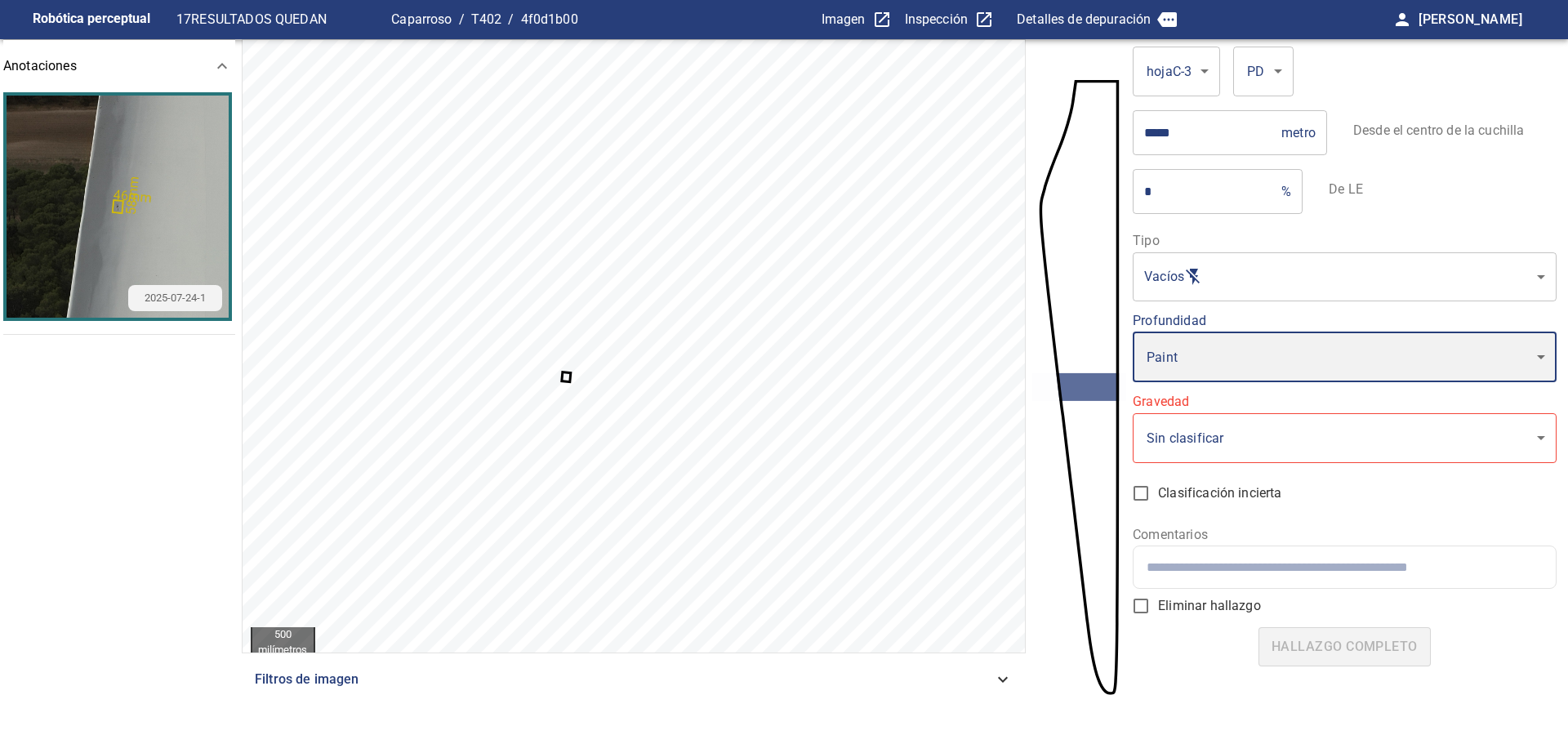
type input "*"
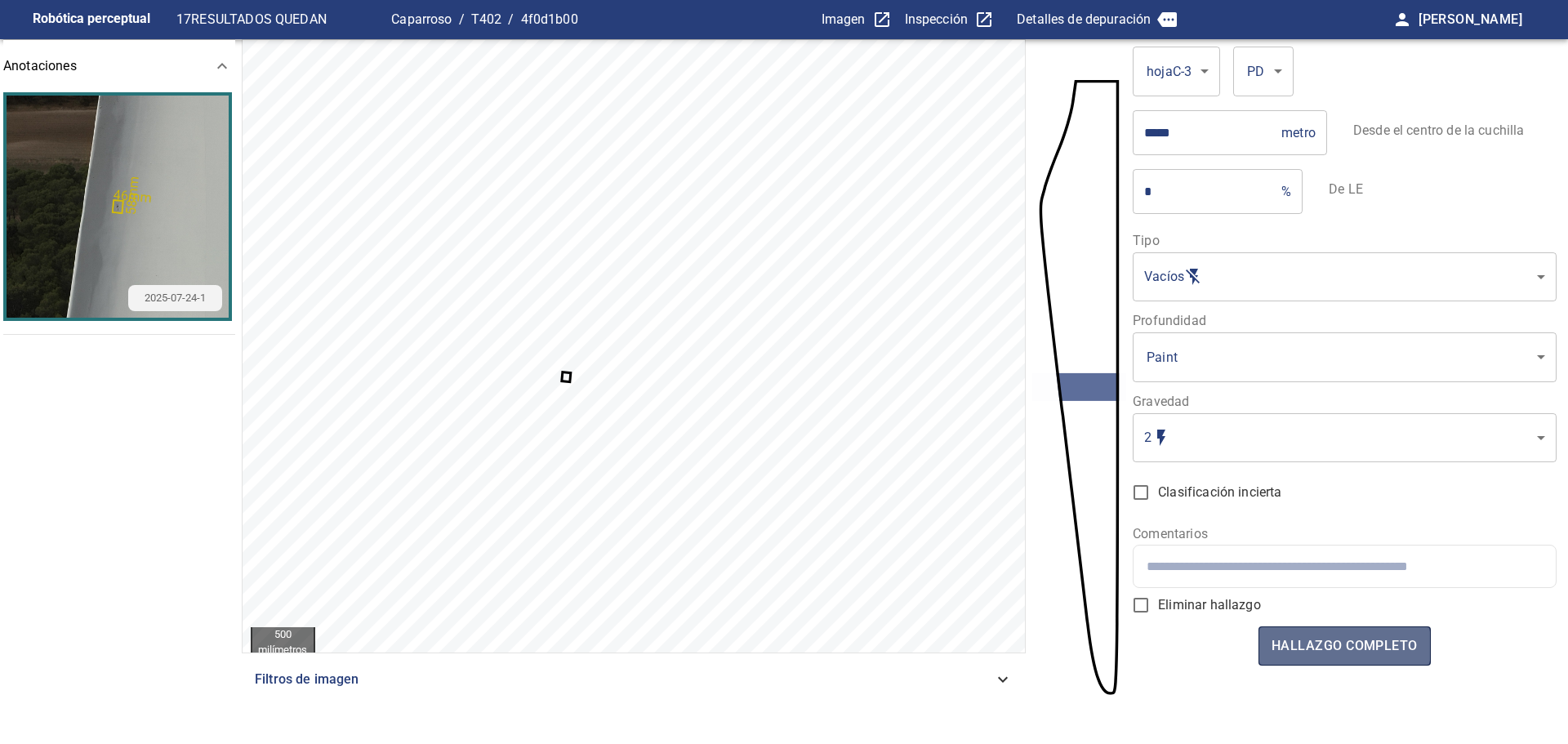
click at [1308, 646] on font "hallazgo completo" at bounding box center [1345, 646] width 146 height 16
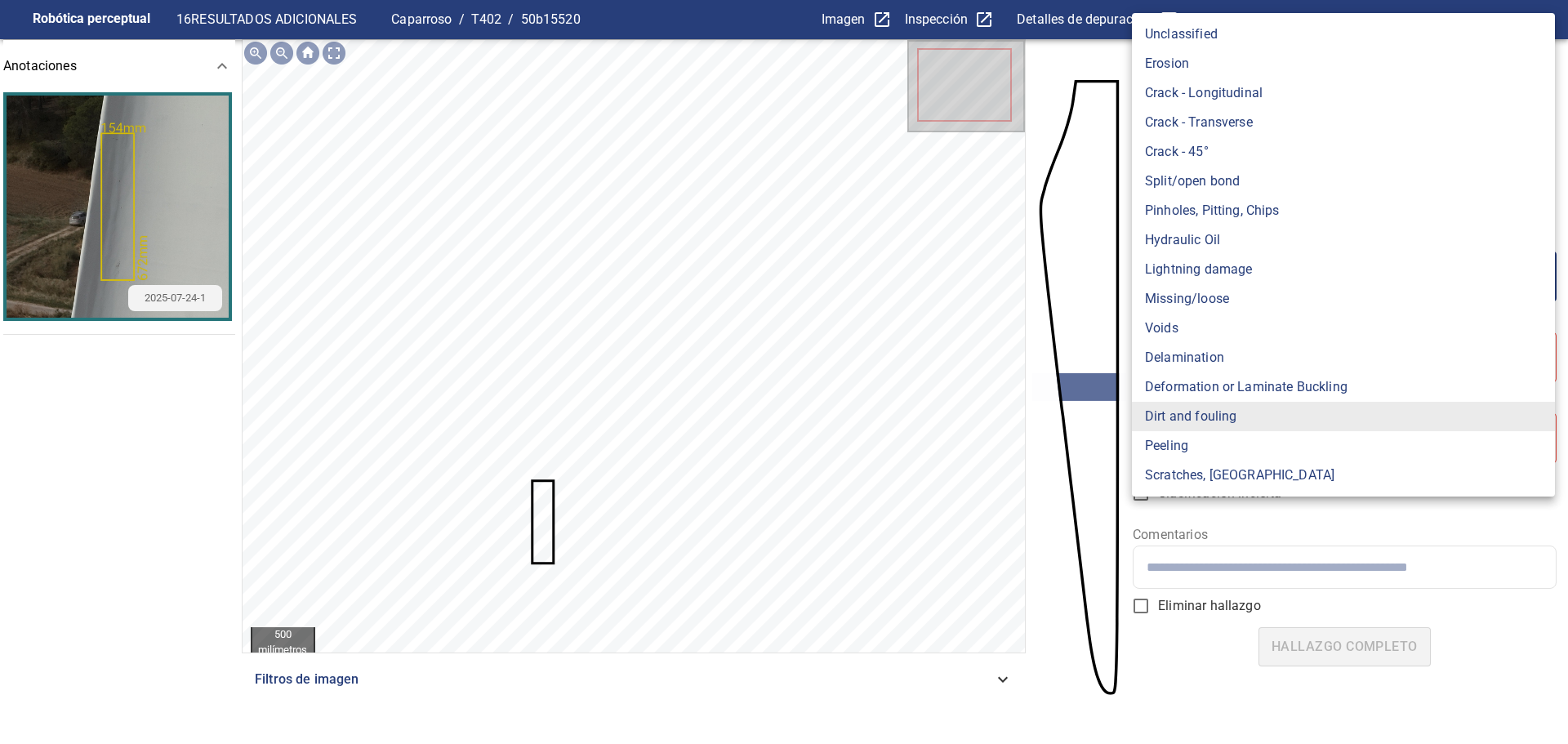
click at [1220, 283] on body "**********" at bounding box center [784, 372] width 1568 height 744
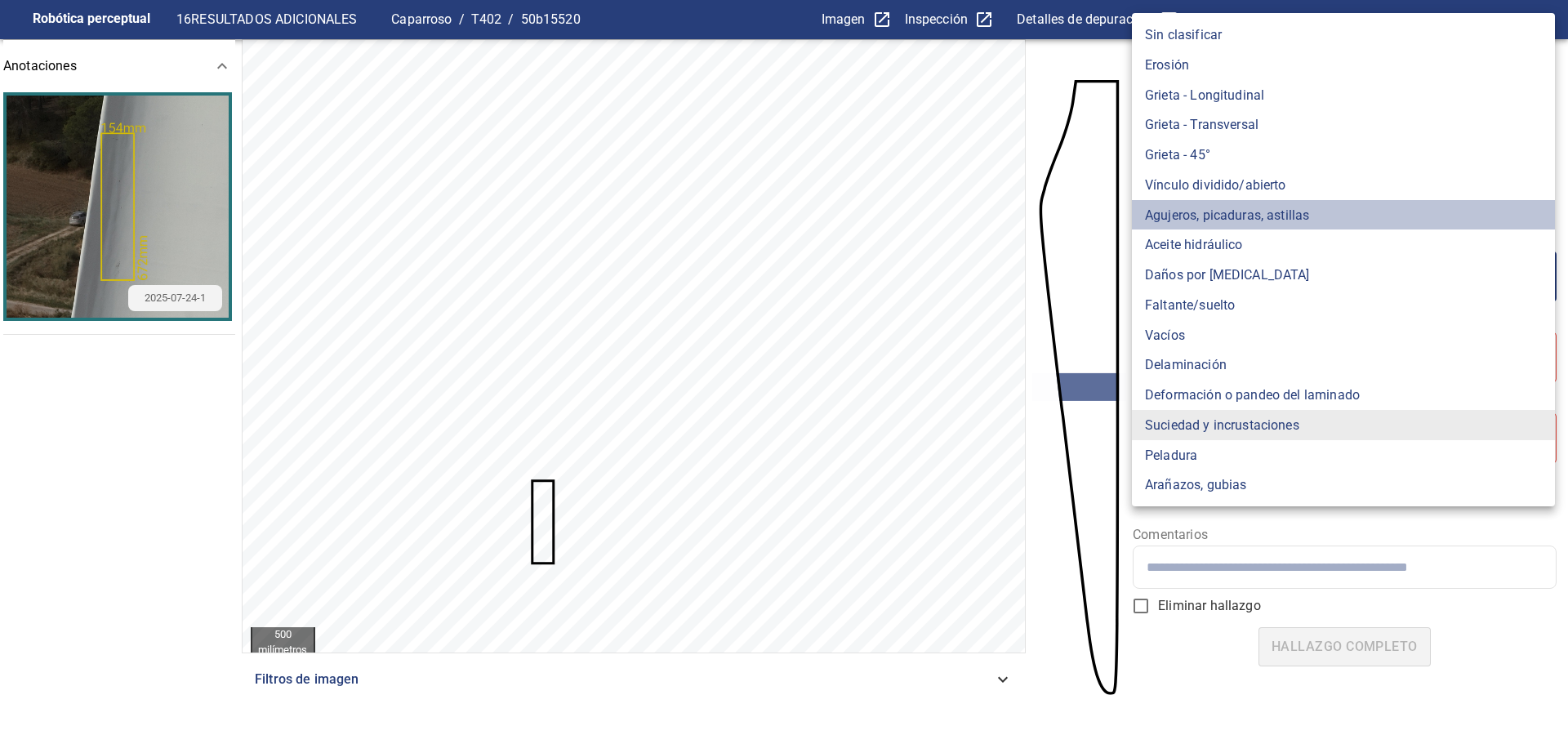
click at [1243, 216] on font "Agujeros, picaduras, astillas" at bounding box center [1227, 215] width 165 height 16
type input "*******"
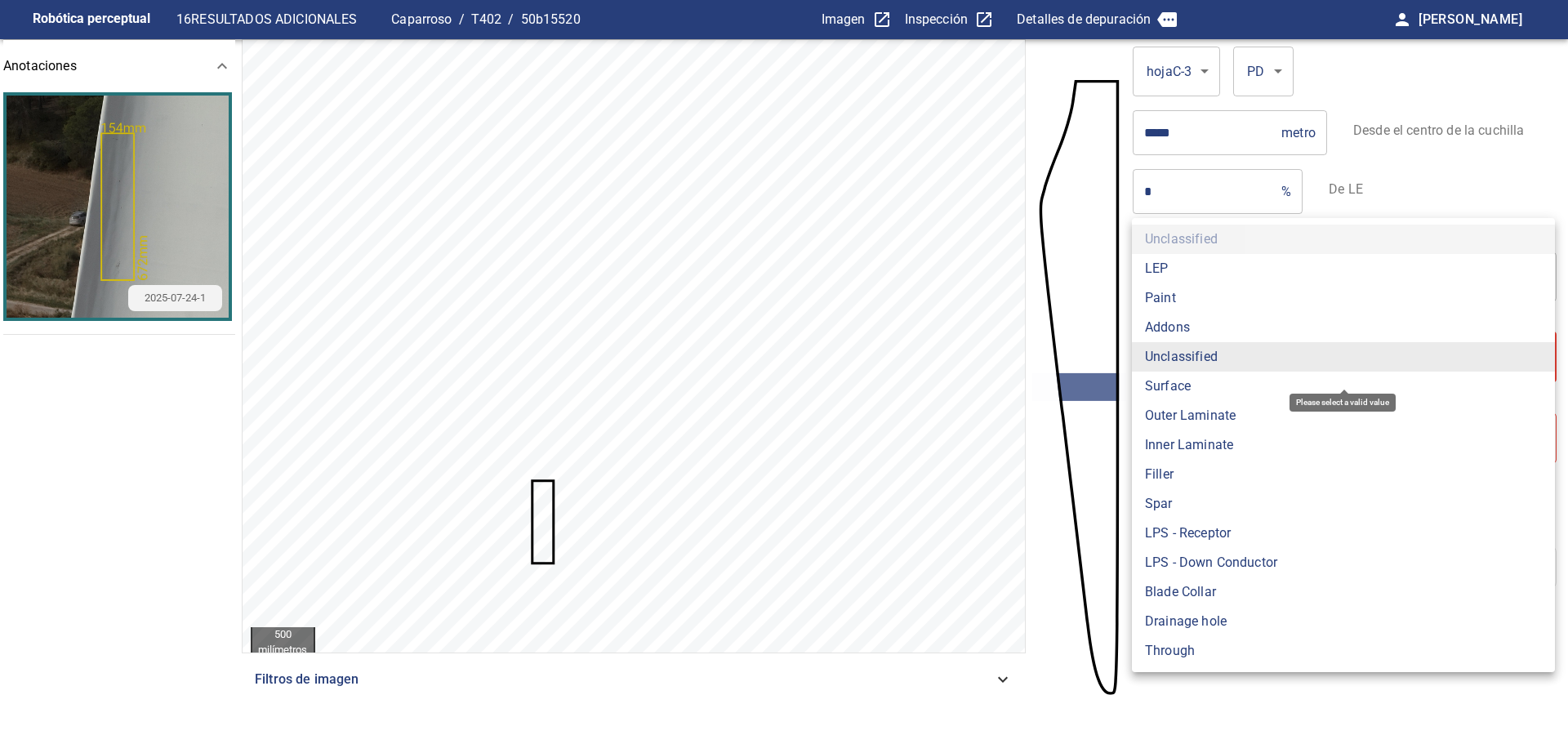
click at [1206, 334] on body "**********" at bounding box center [784, 372] width 1568 height 744
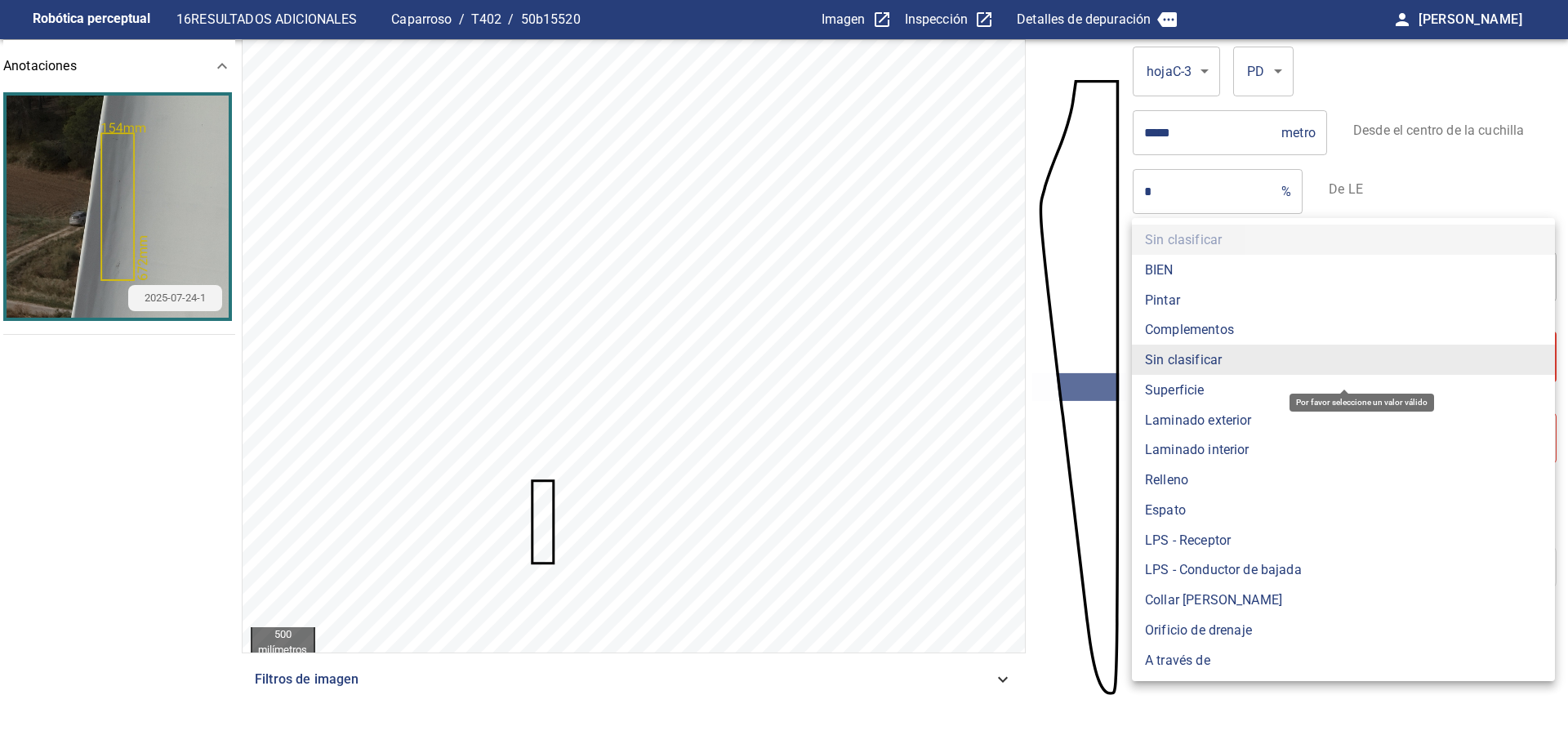
click at [1200, 301] on li "Pintar" at bounding box center [1343, 300] width 423 height 30
type input "*****"
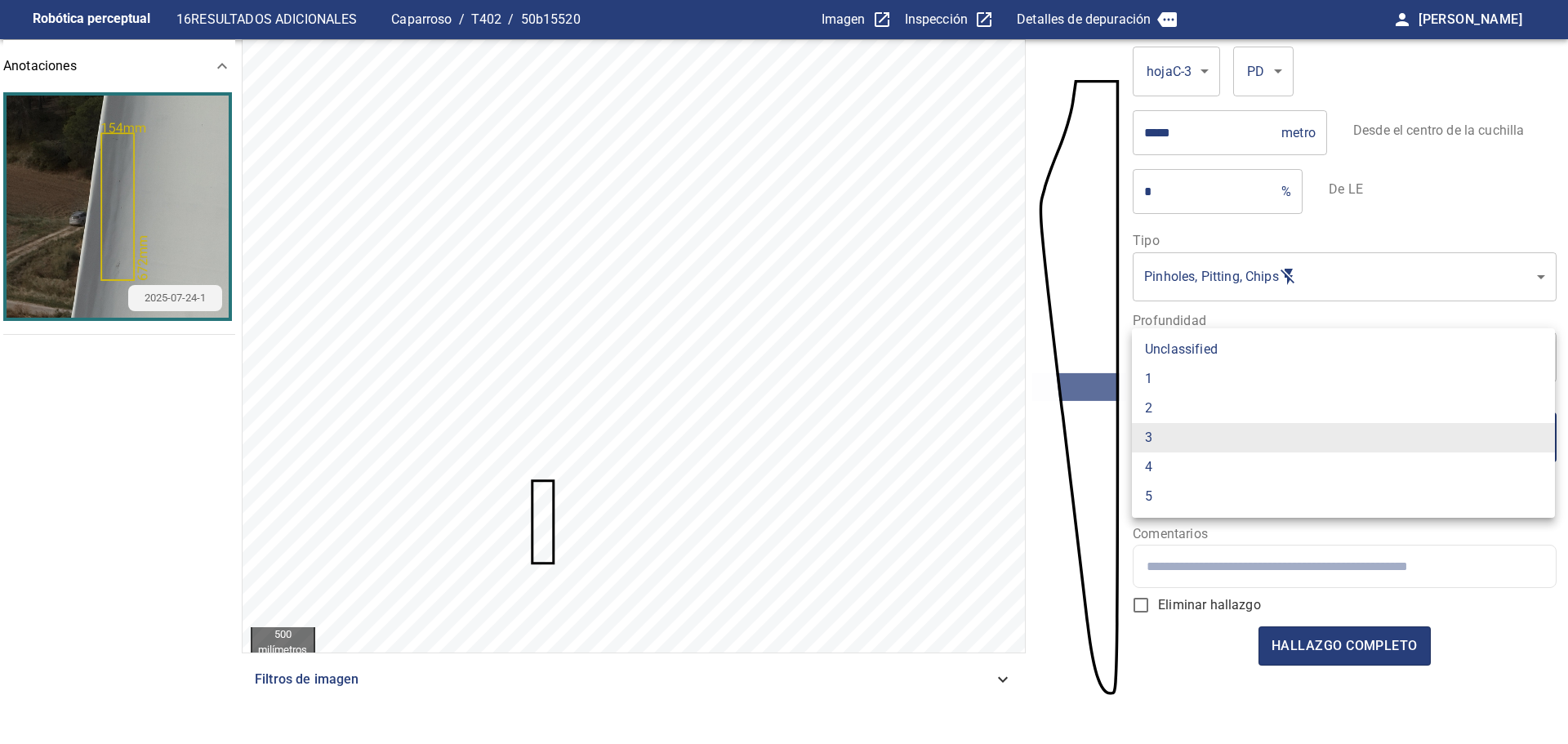
click at [1209, 430] on body "Robótica perceptual 16 RESULTADOS ADICIONALES Caparroso / T402 / 50b15520 Image…" at bounding box center [784, 372] width 1568 height 744
click at [1185, 404] on li "2" at bounding box center [1343, 411] width 423 height 30
type input "*"
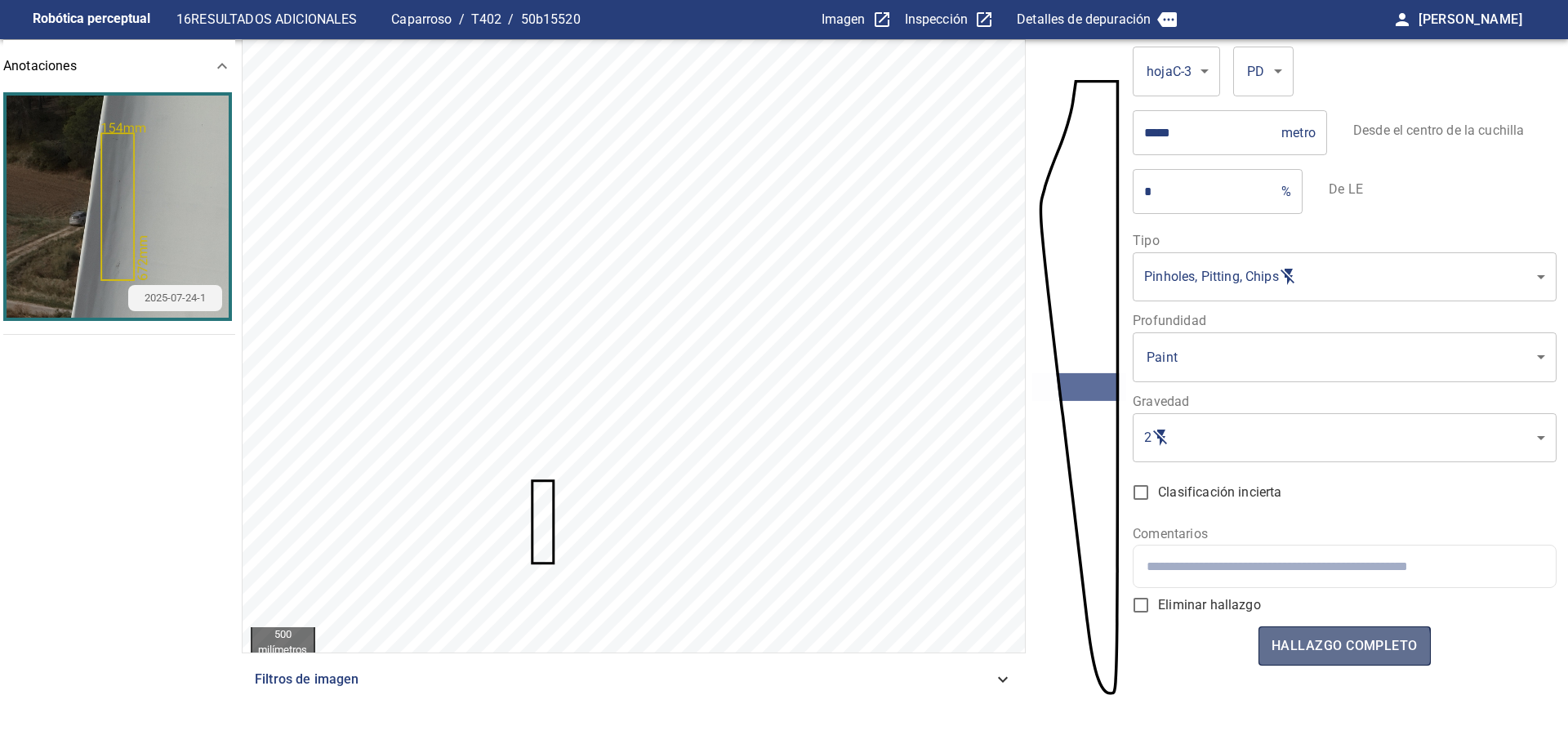
click at [1313, 648] on font "hallazgo completo" at bounding box center [1345, 646] width 146 height 16
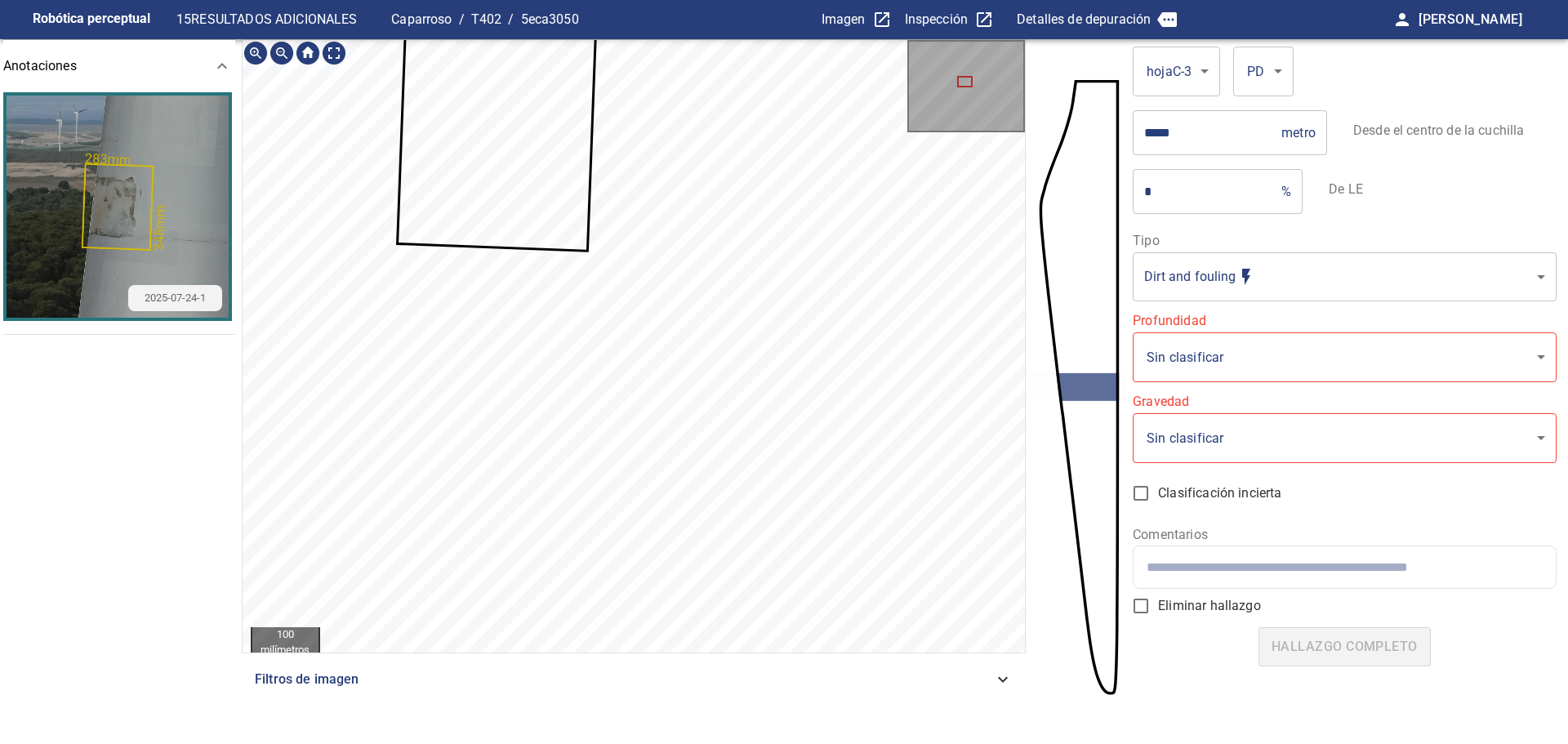
click at [636, 358] on div at bounding box center [634, 346] width 783 height 612
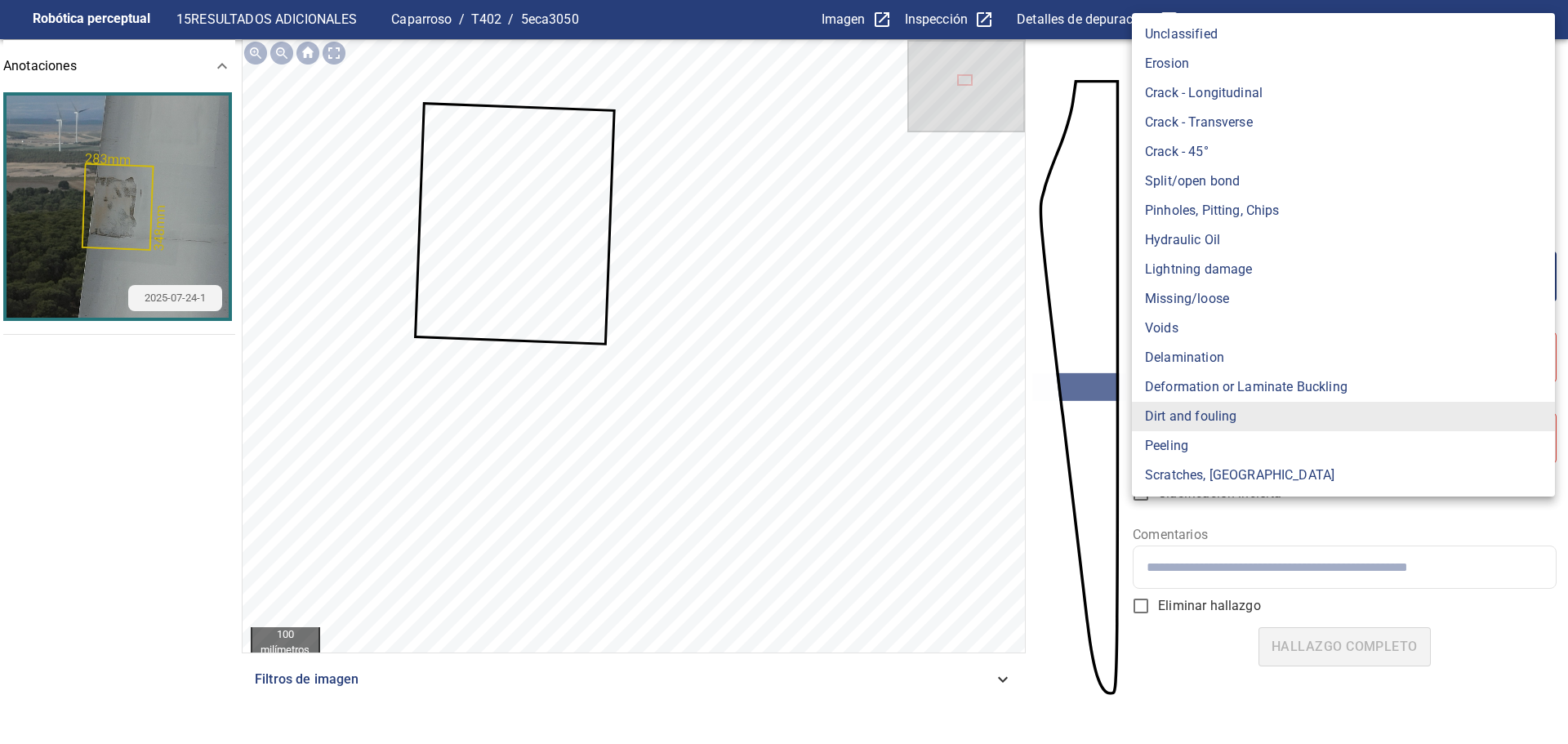
click at [1189, 273] on body "**********" at bounding box center [784, 372] width 1568 height 744
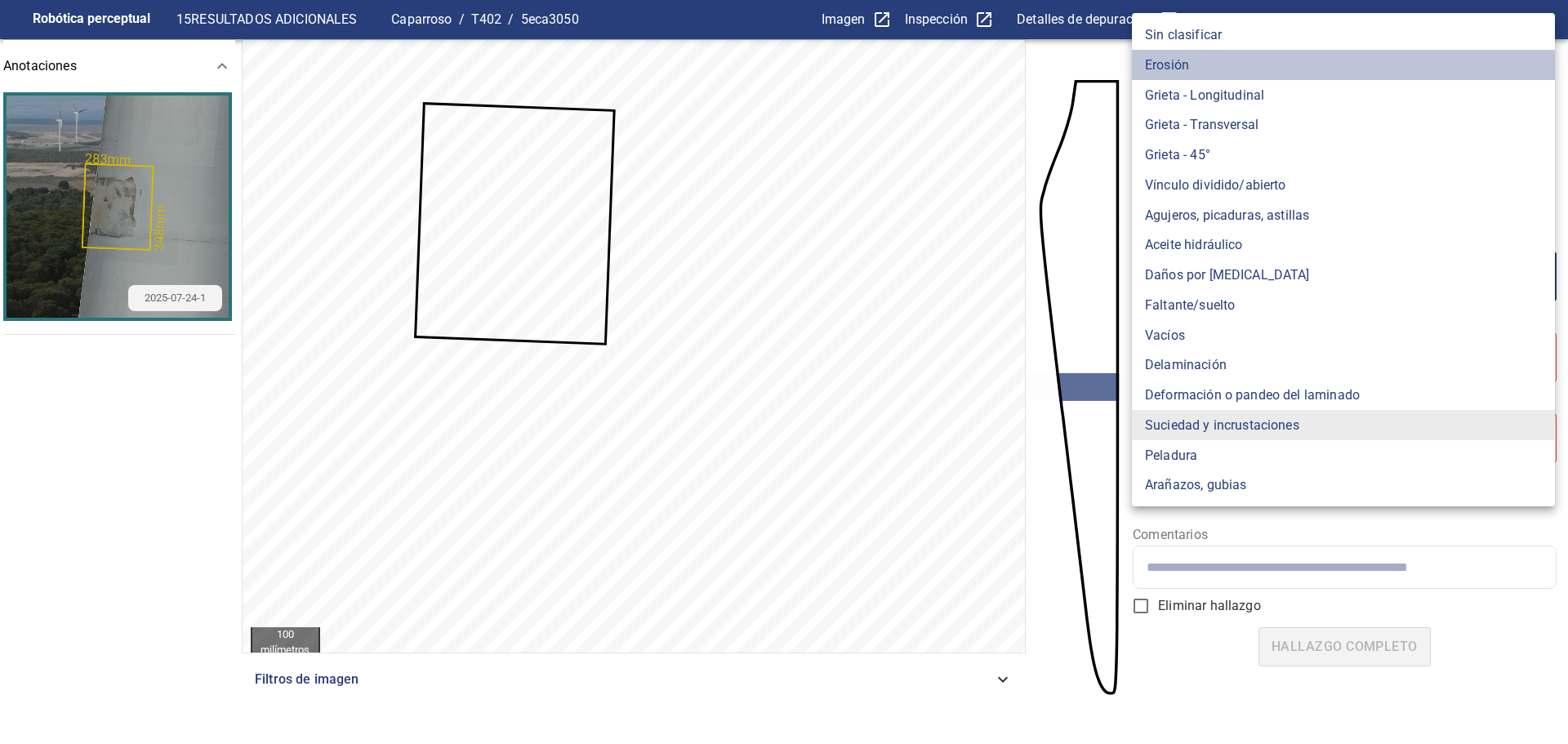
click at [1174, 61] on font "Erosión" at bounding box center [1166, 65] width 44 height 16
type input "*******"
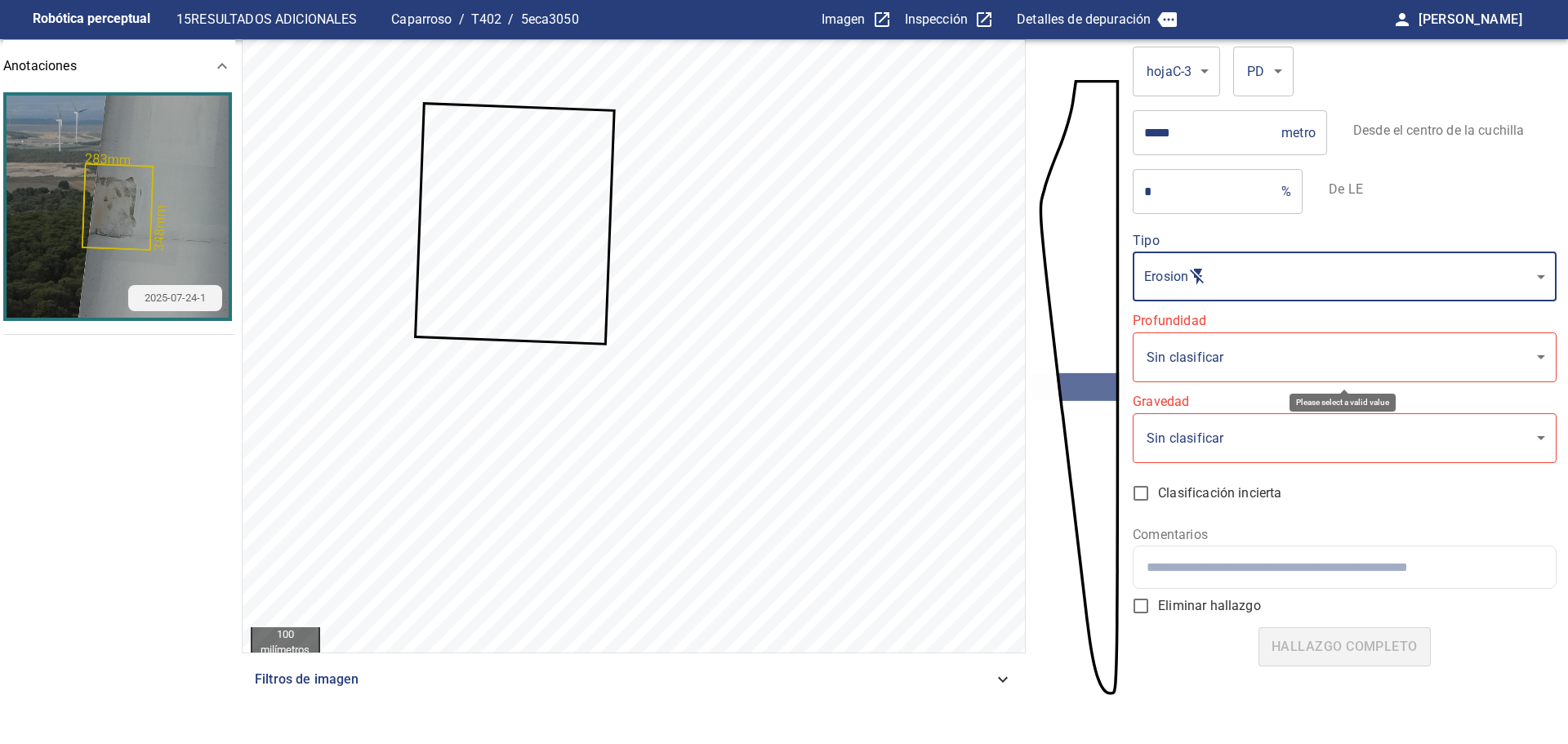
click at [1202, 347] on body "**********" at bounding box center [784, 372] width 1568 height 744
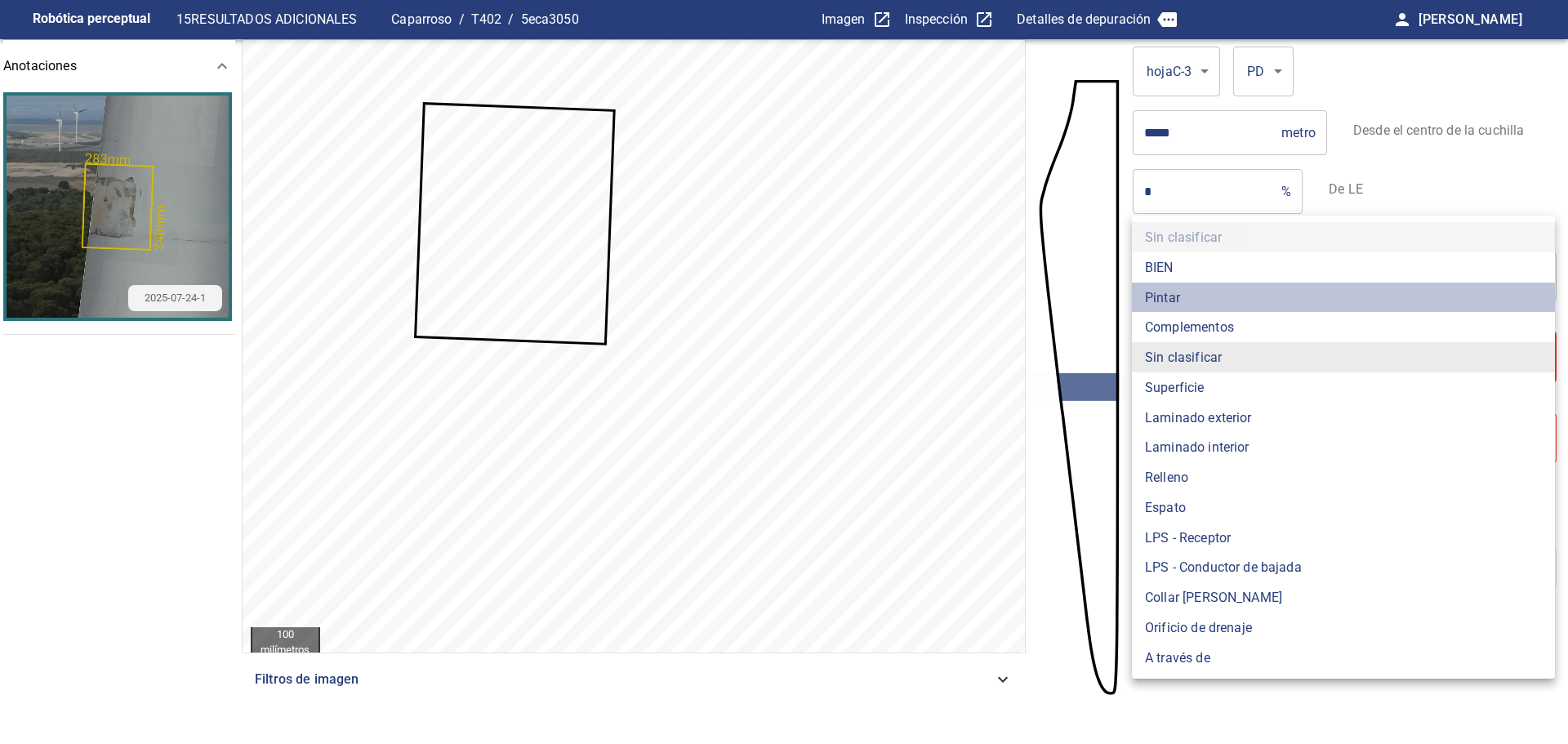
click at [1180, 296] on font "Pintar" at bounding box center [1162, 297] width 35 height 16
type input "*****"
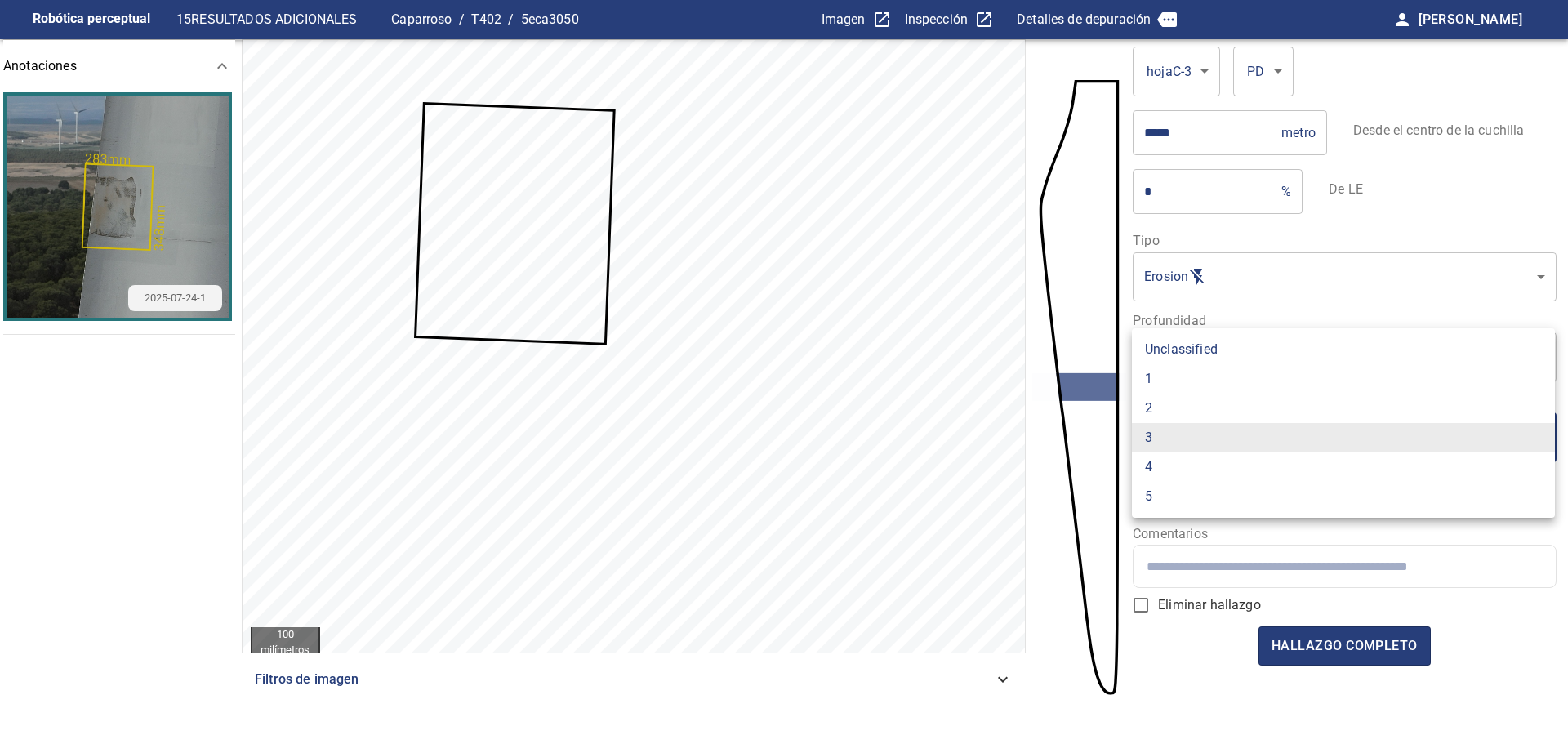
click at [1198, 443] on body "Robótica perceptual 15 RESULTADOS ADICIONALES Caparroso / T402 / 5eca3050 Image…" at bounding box center [784, 372] width 1568 height 744
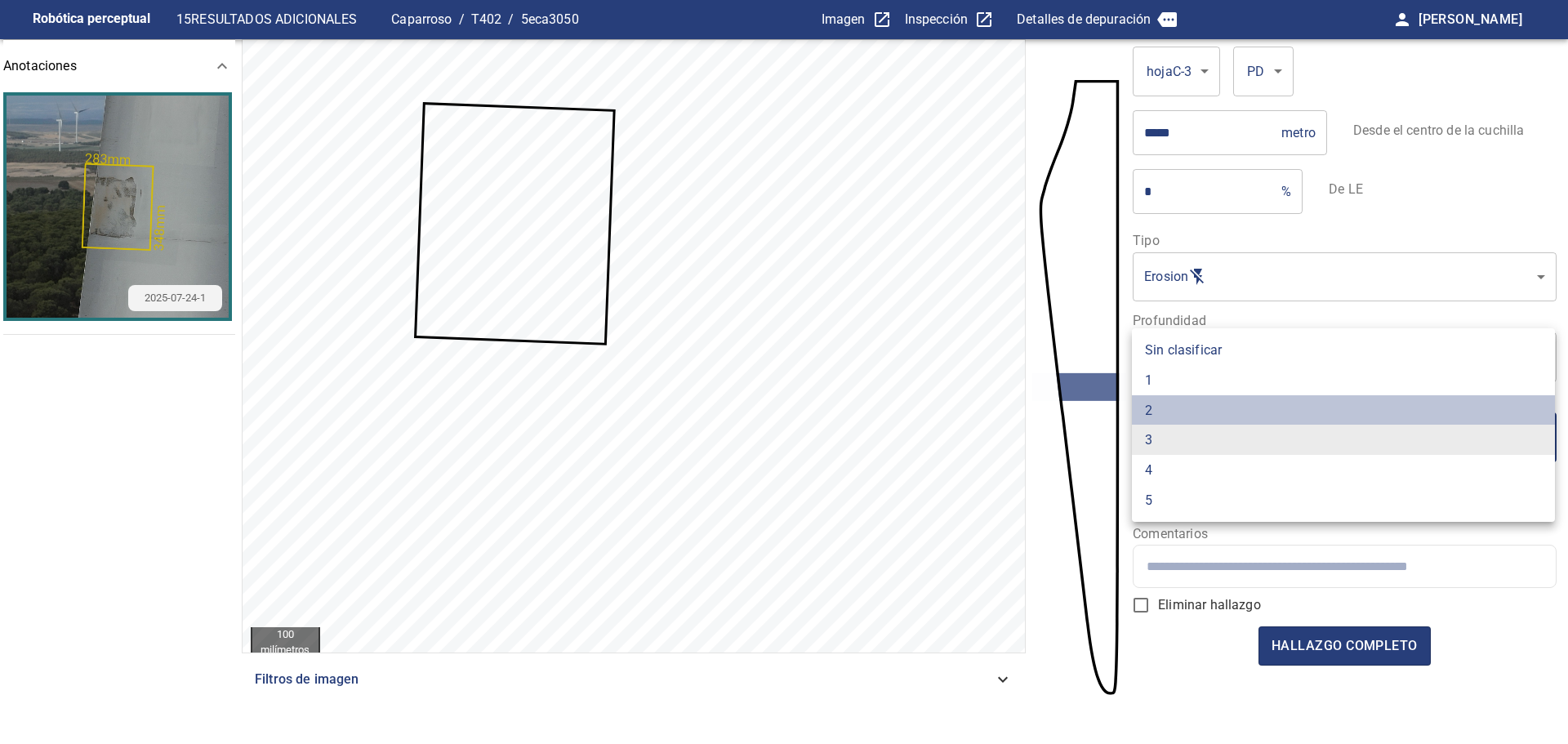
click at [1180, 413] on li "2" at bounding box center [1343, 411] width 423 height 30
type input "*"
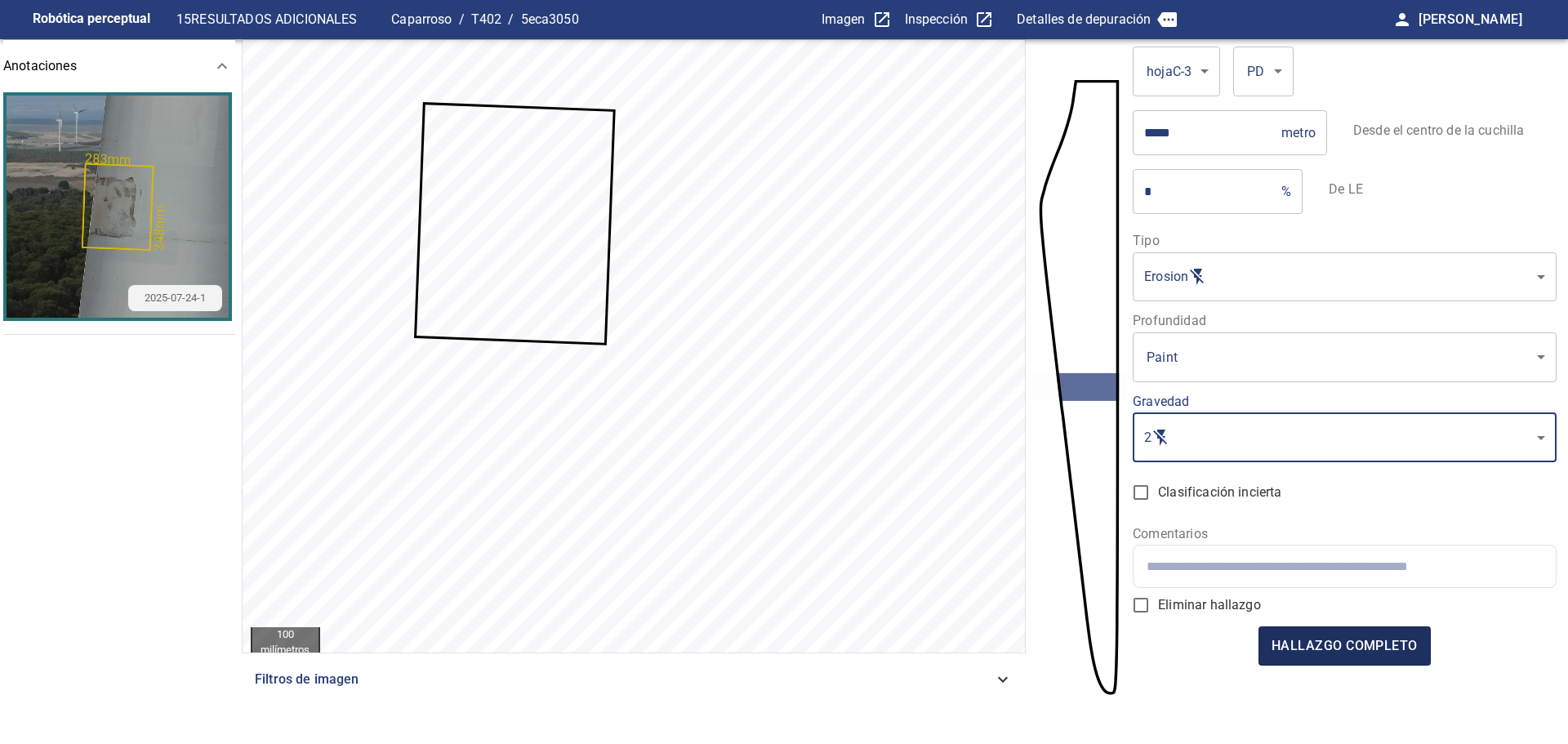
click at [1320, 656] on font "hallazgo completo" at bounding box center [1345, 646] width 146 height 23
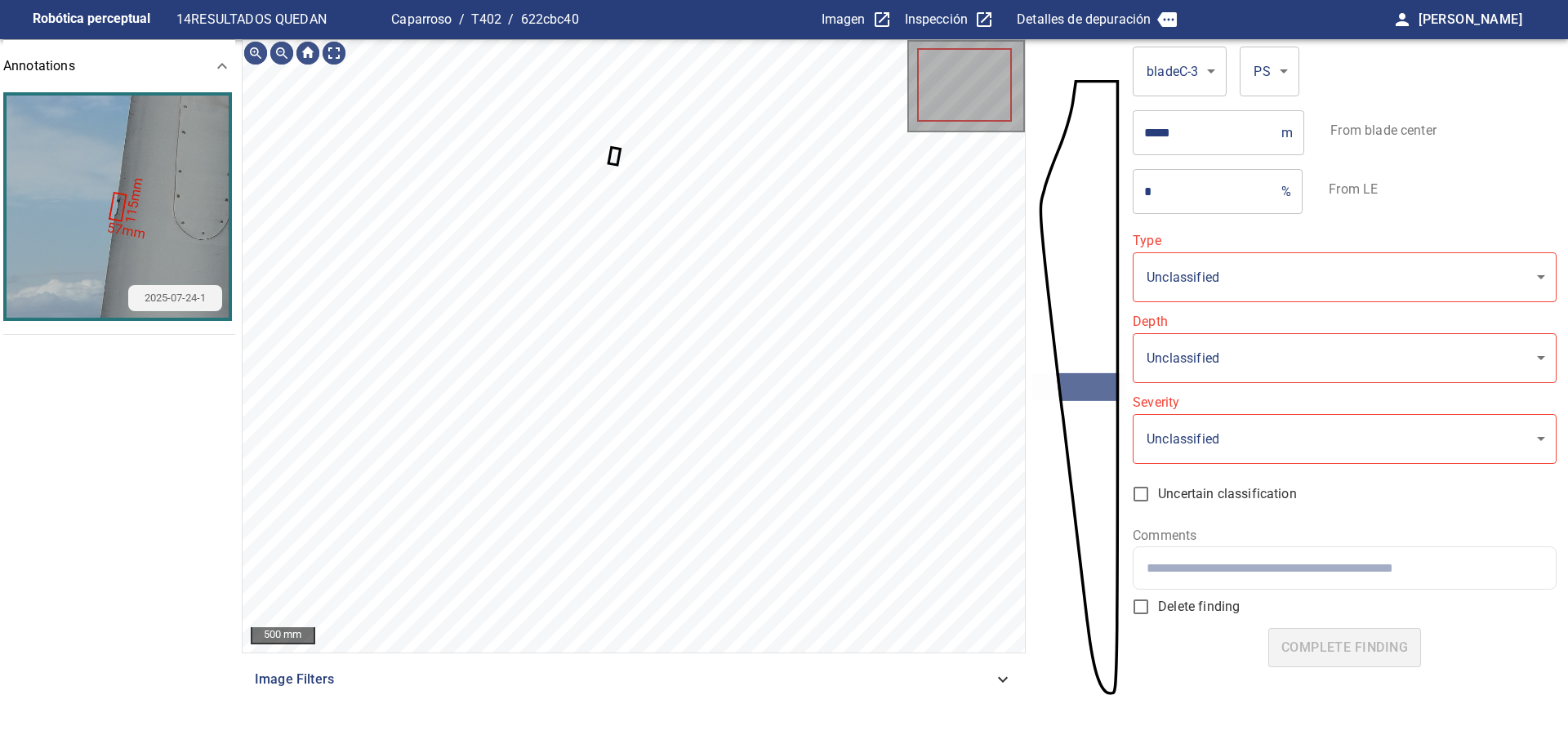
type input "**********"
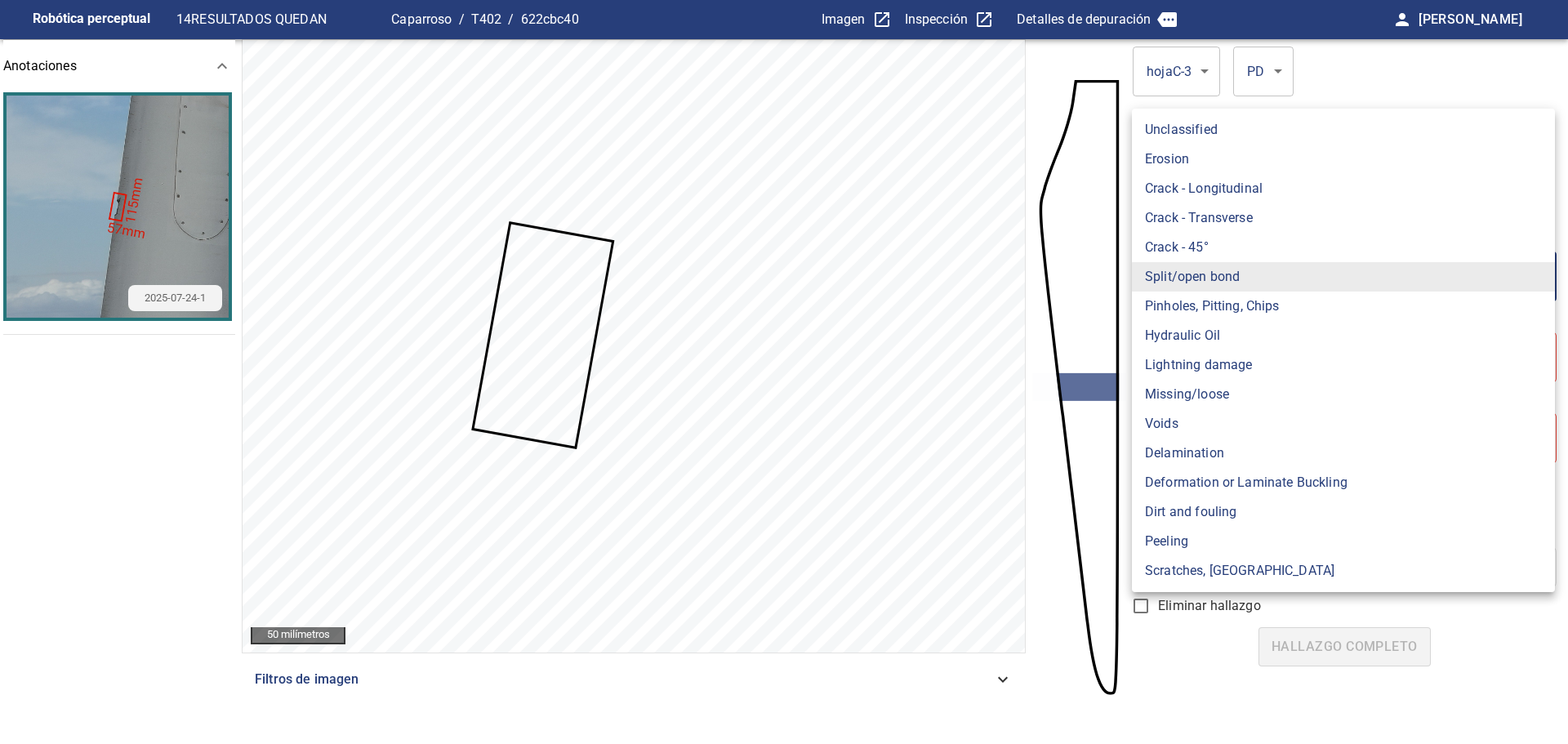
click at [1174, 282] on body "**********" at bounding box center [784, 372] width 1568 height 744
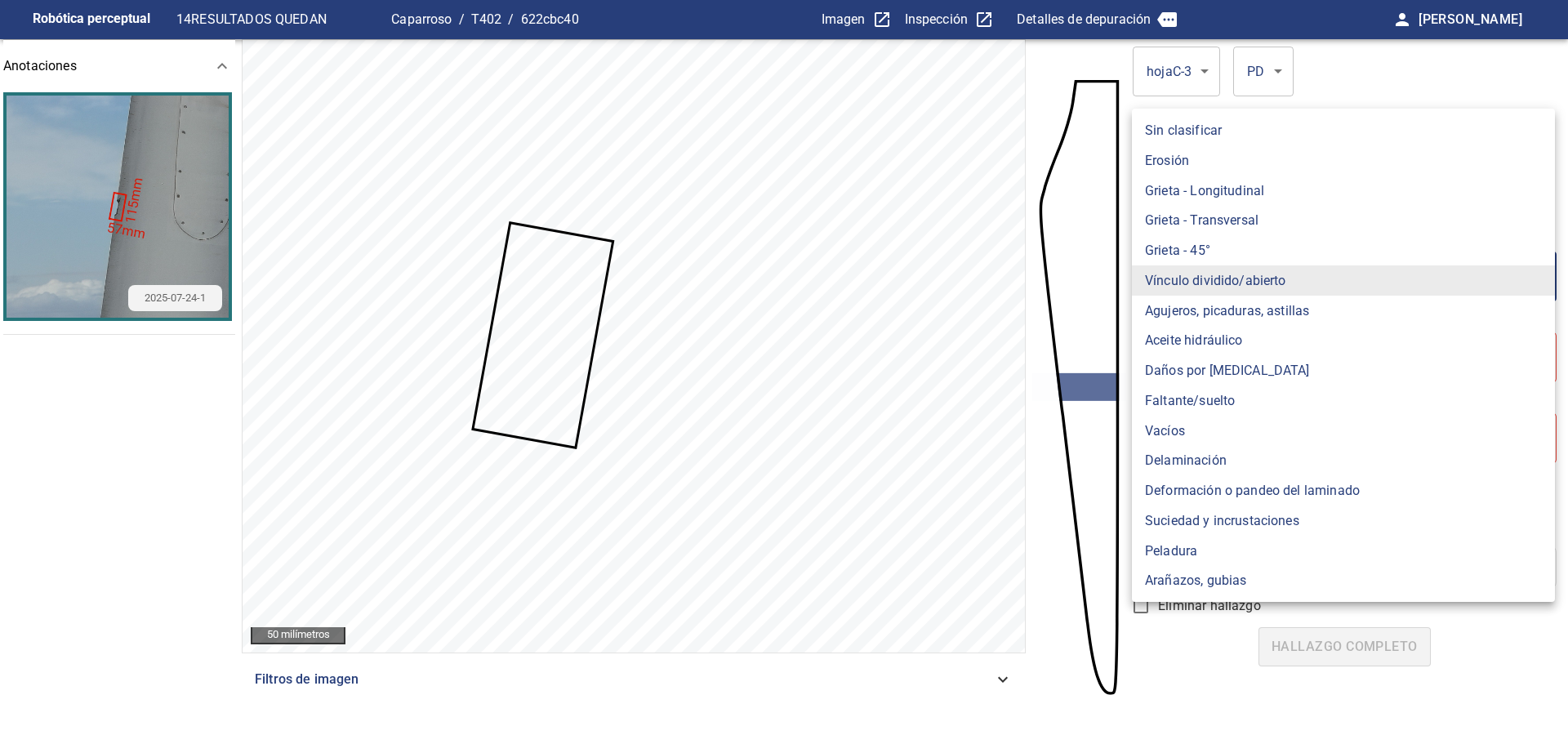
click at [1044, 661] on div at bounding box center [784, 372] width 1568 height 744
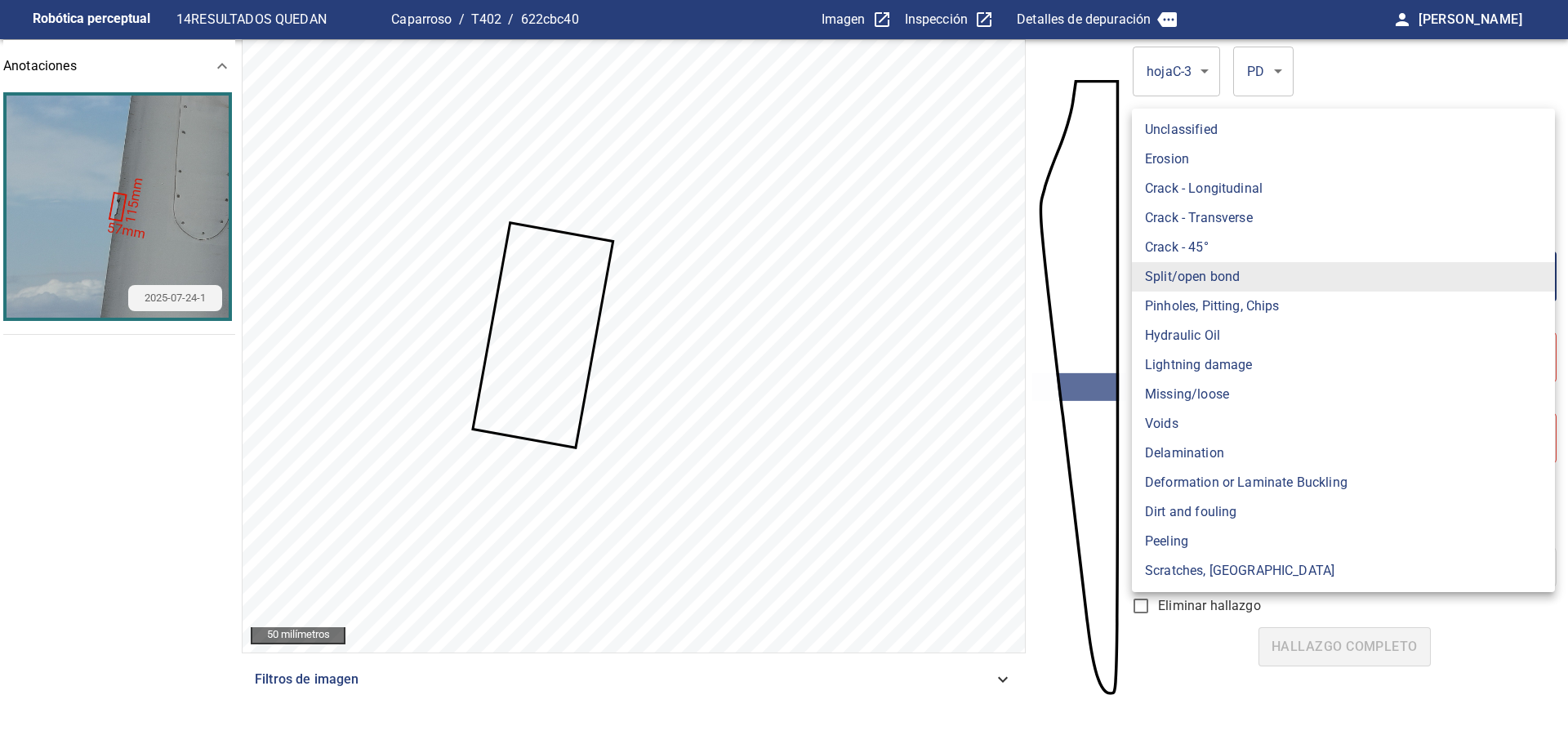
click at [1217, 287] on body "**********" at bounding box center [784, 372] width 1568 height 744
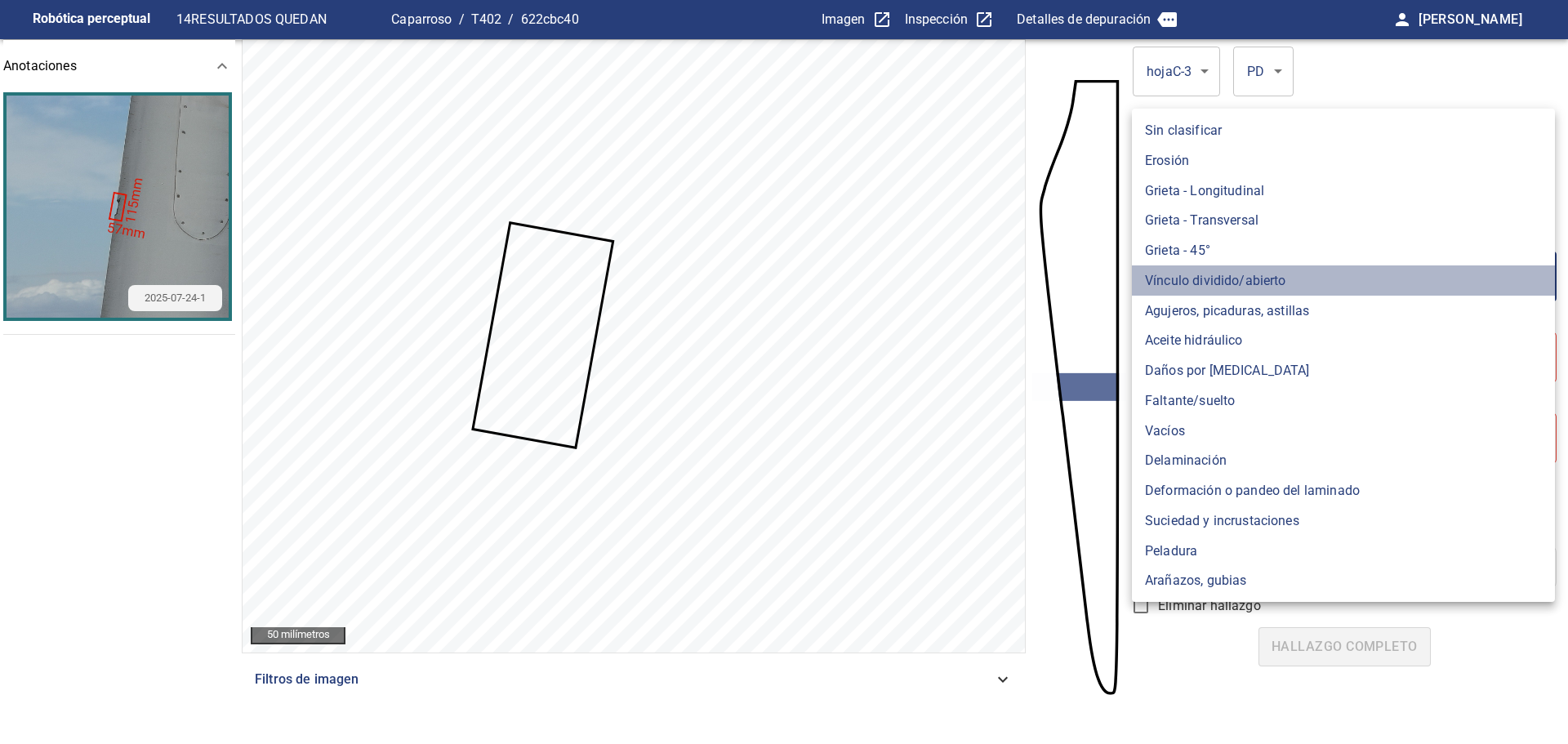
click at [1244, 281] on font "Vínculo dividido/abierto" at bounding box center [1215, 281] width 141 height 16
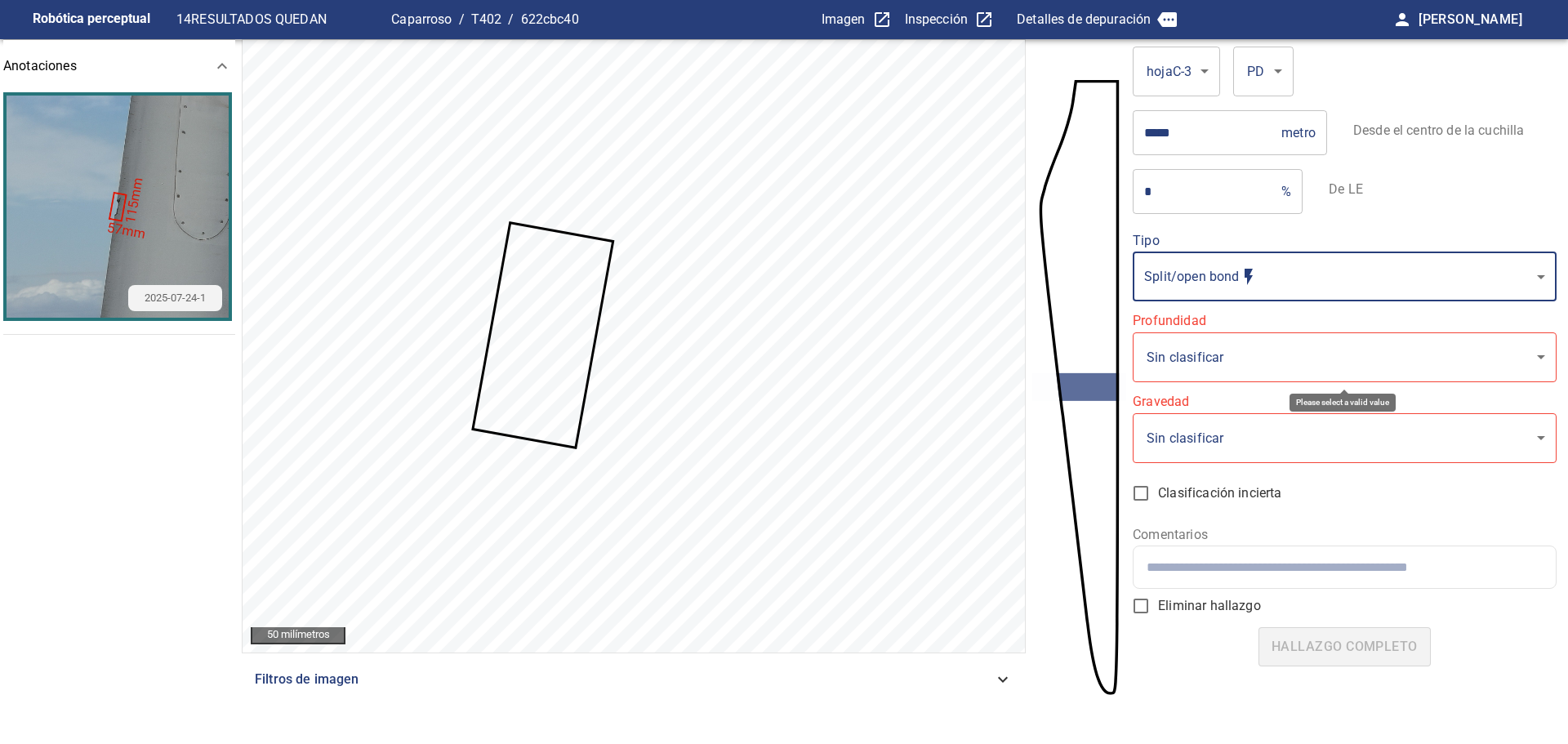
click at [1203, 353] on body "**********" at bounding box center [784, 372] width 1568 height 744
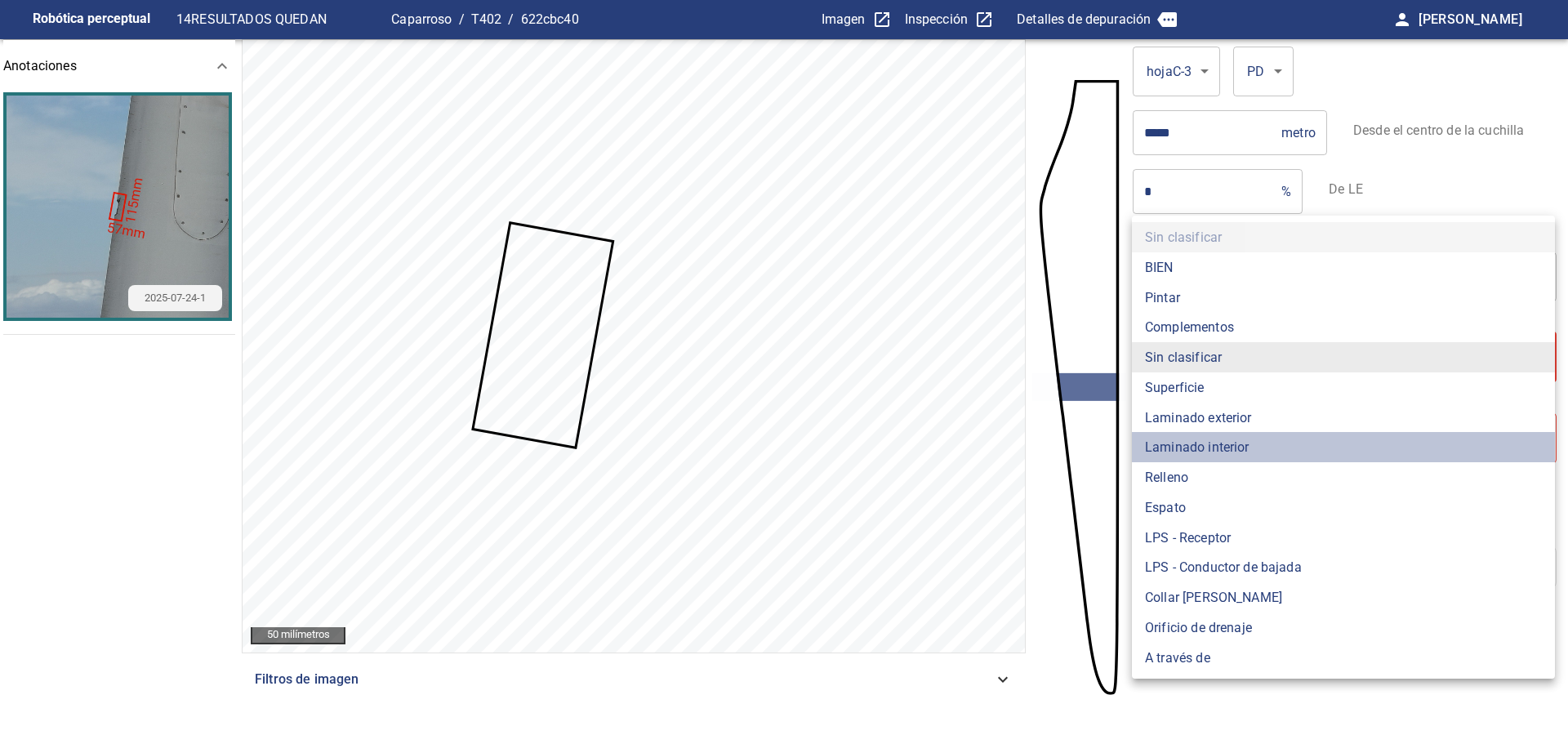
click at [1210, 439] on font "Laminado interior" at bounding box center [1197, 447] width 105 height 16
type input "**********"
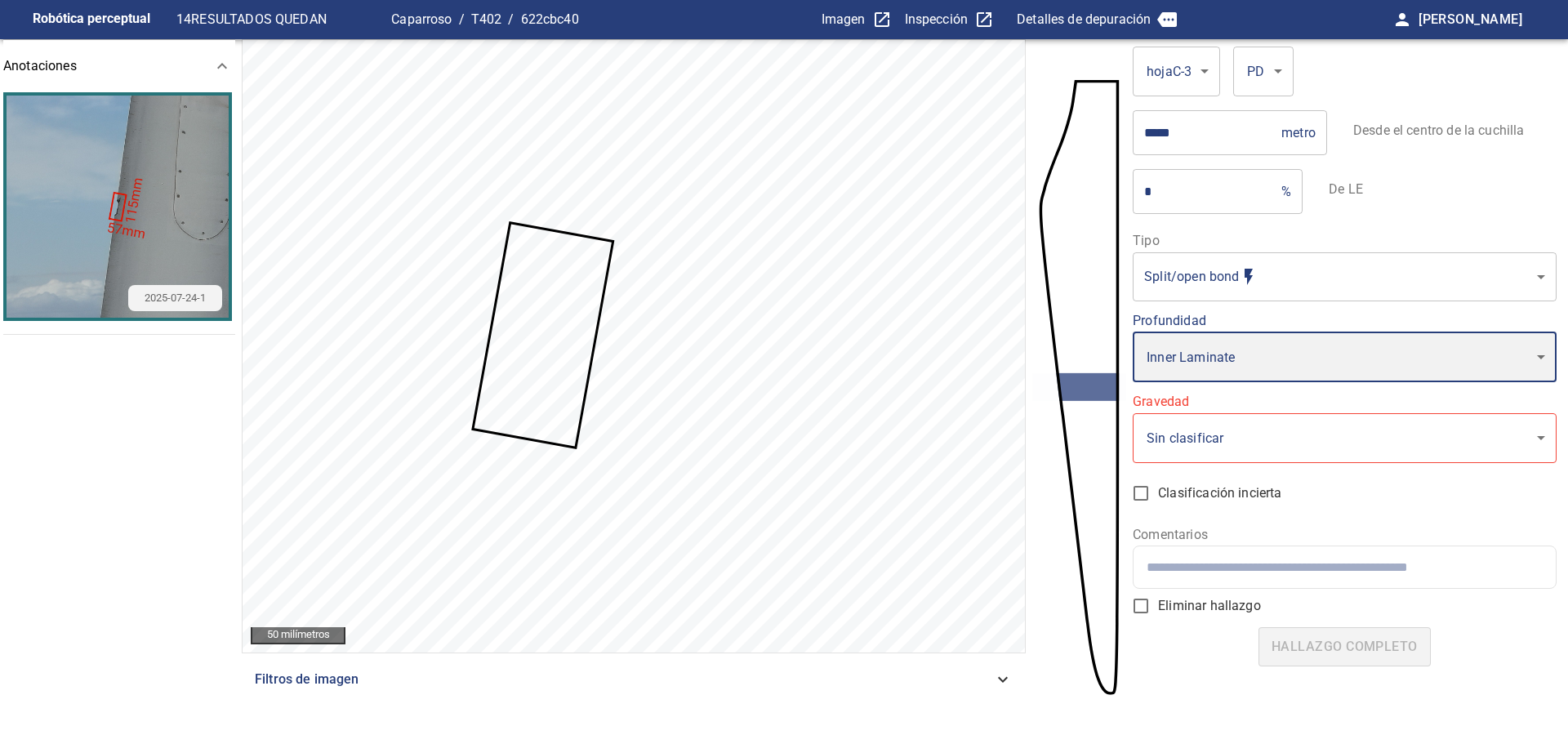
type input "*"
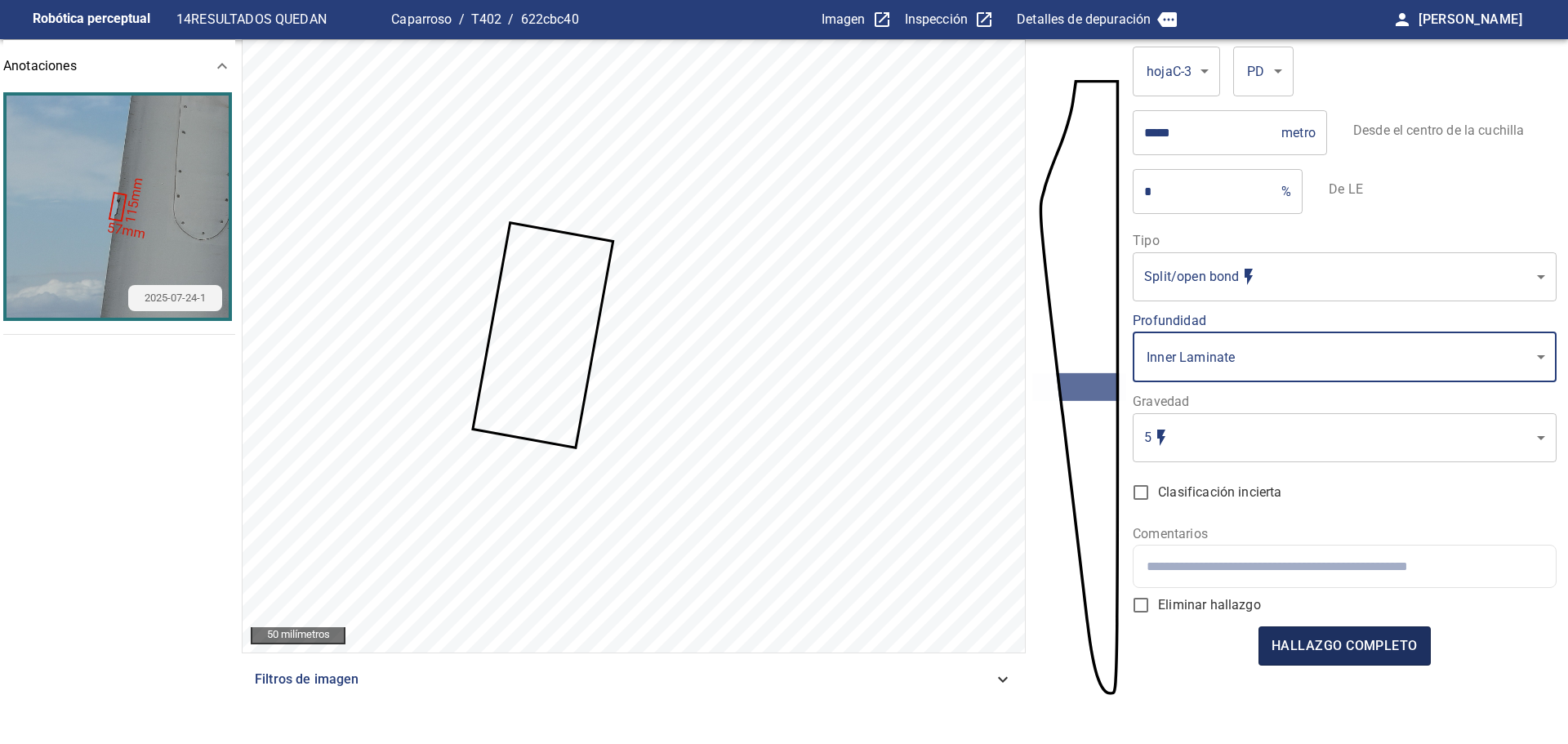
click at [1317, 646] on font "hallazgo completo" at bounding box center [1345, 646] width 146 height 16
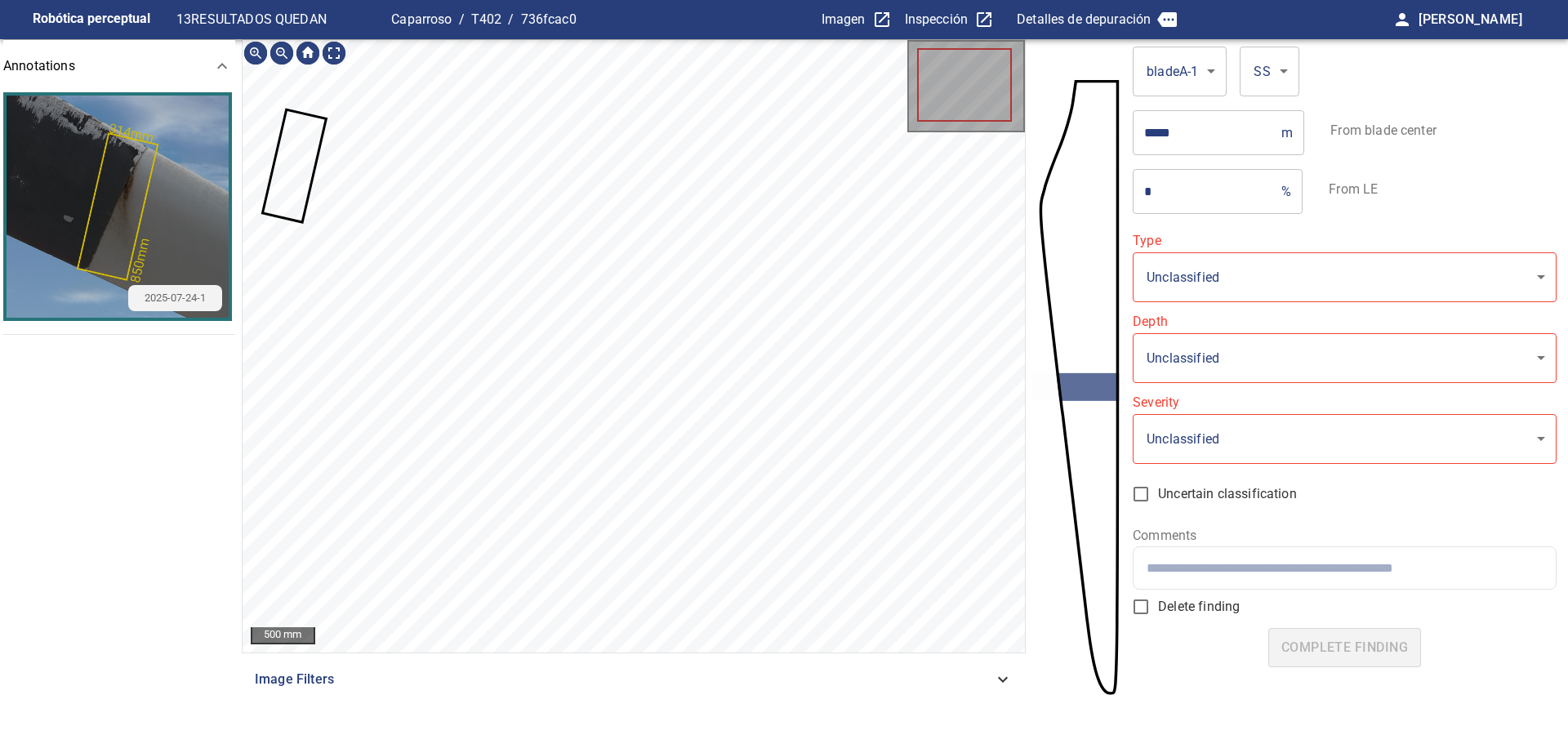
type input "**********"
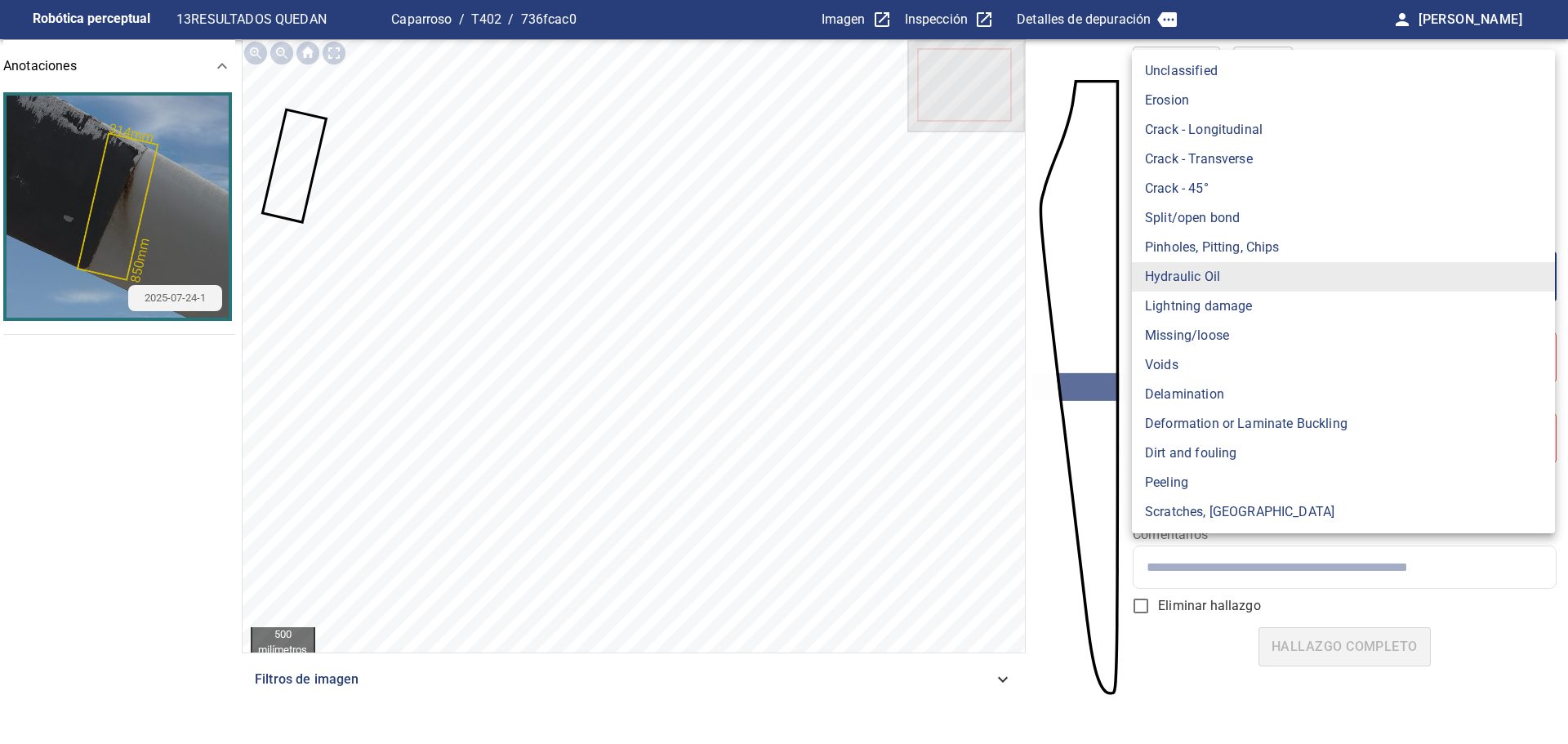
click at [1326, 270] on body "**********" at bounding box center [784, 372] width 1568 height 744
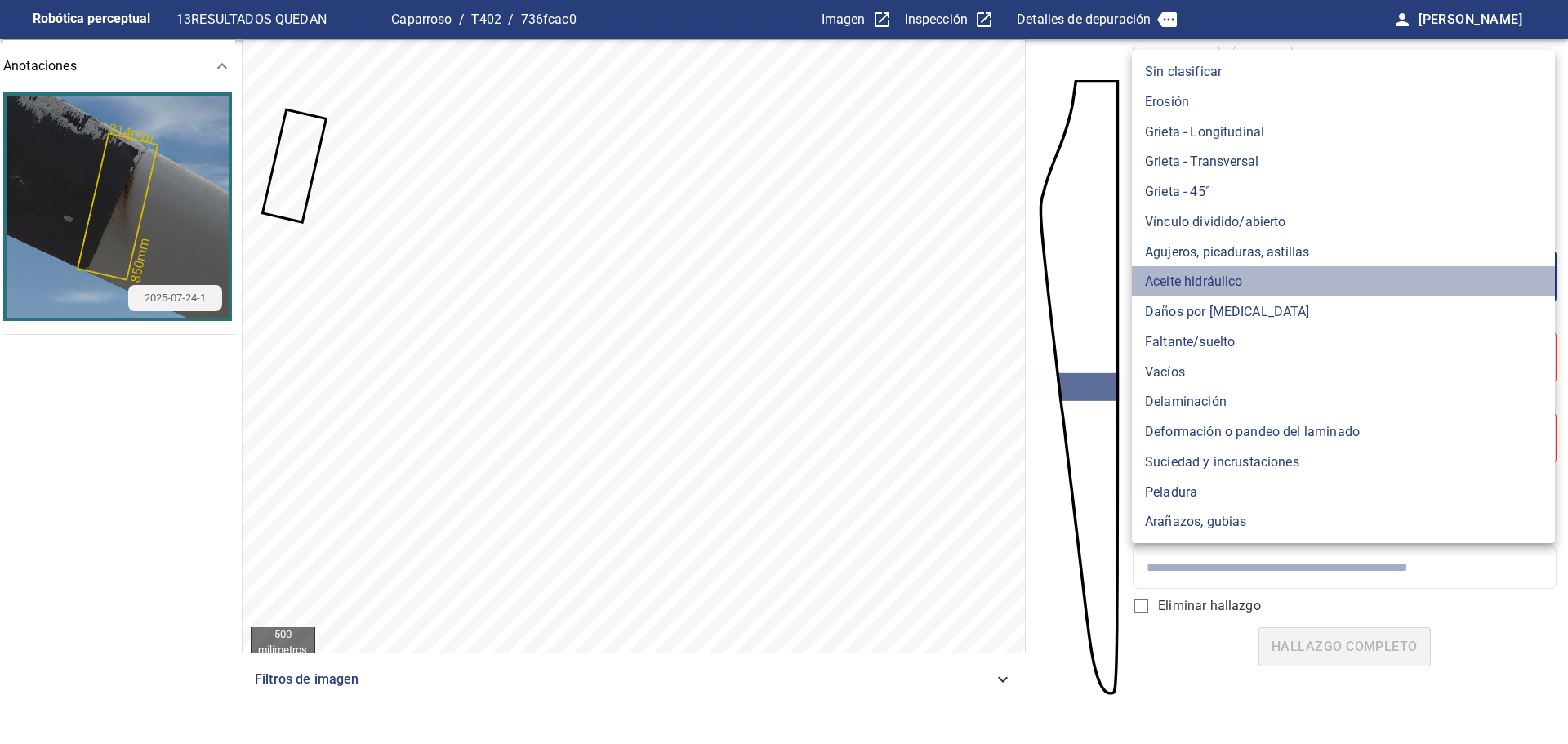
click at [1185, 277] on font "Aceite hidráulico" at bounding box center [1193, 281] width 98 height 16
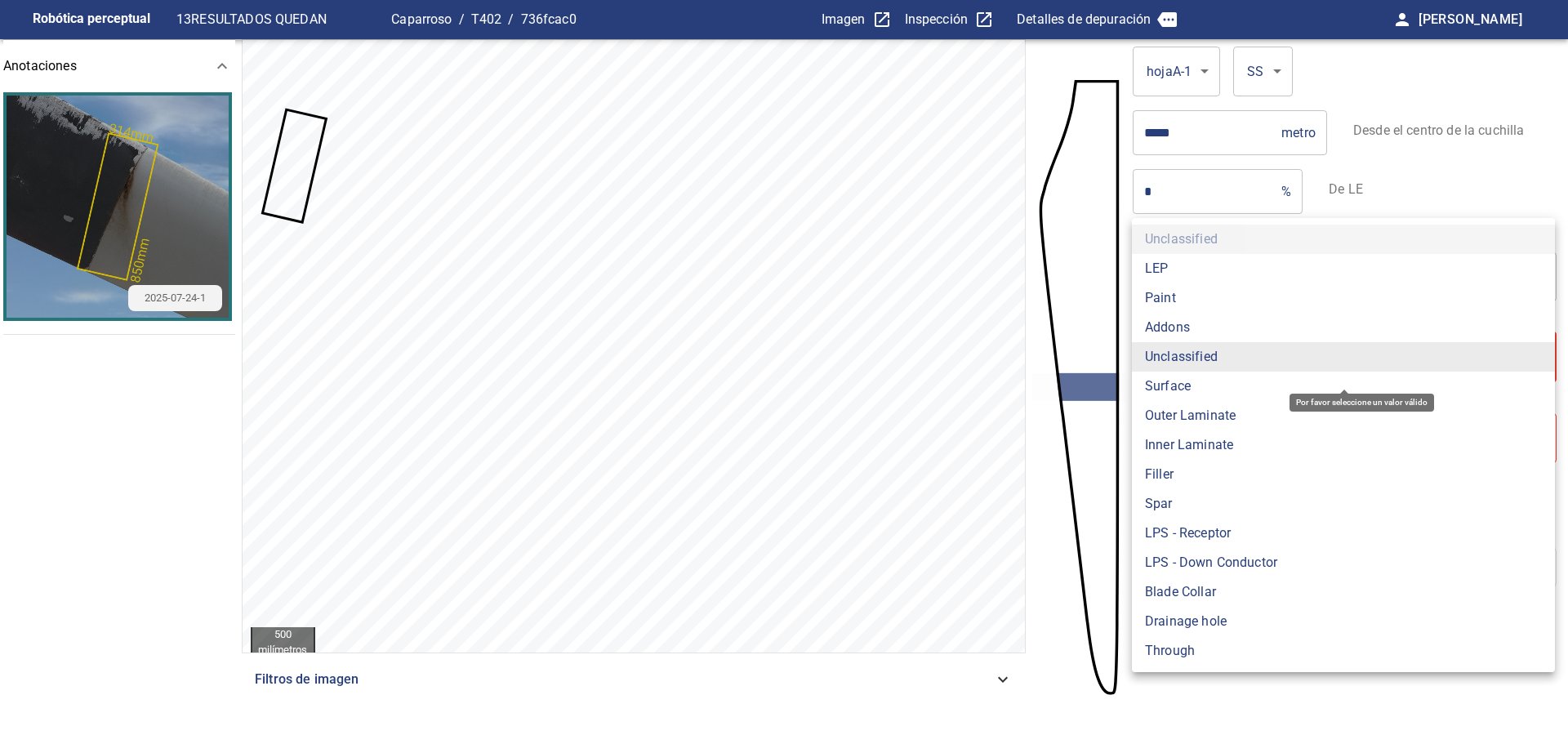
click at [1198, 360] on body "**********" at bounding box center [784, 372] width 1568 height 744
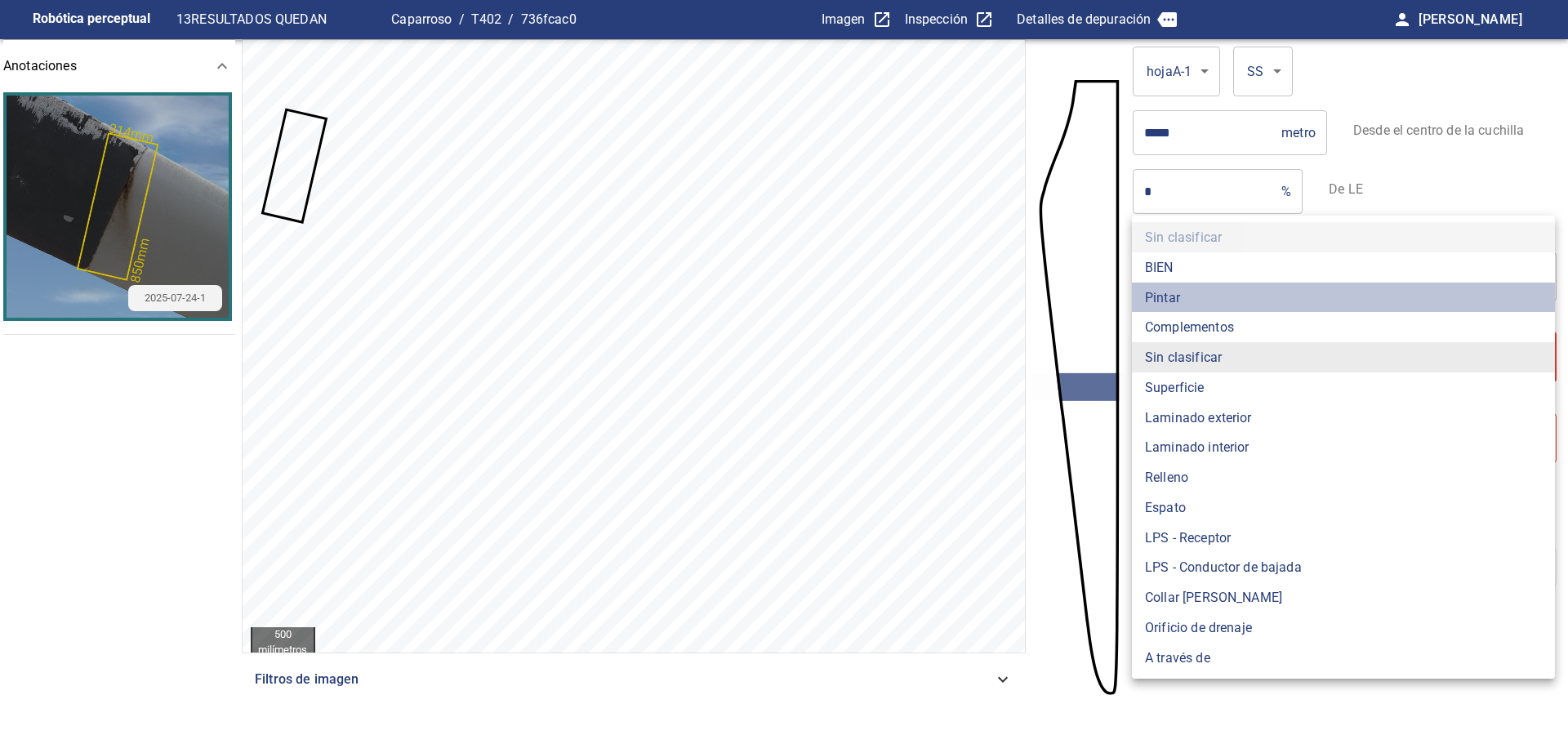
click at [1175, 296] on font "Pintar" at bounding box center [1162, 297] width 35 height 16
type input "*****"
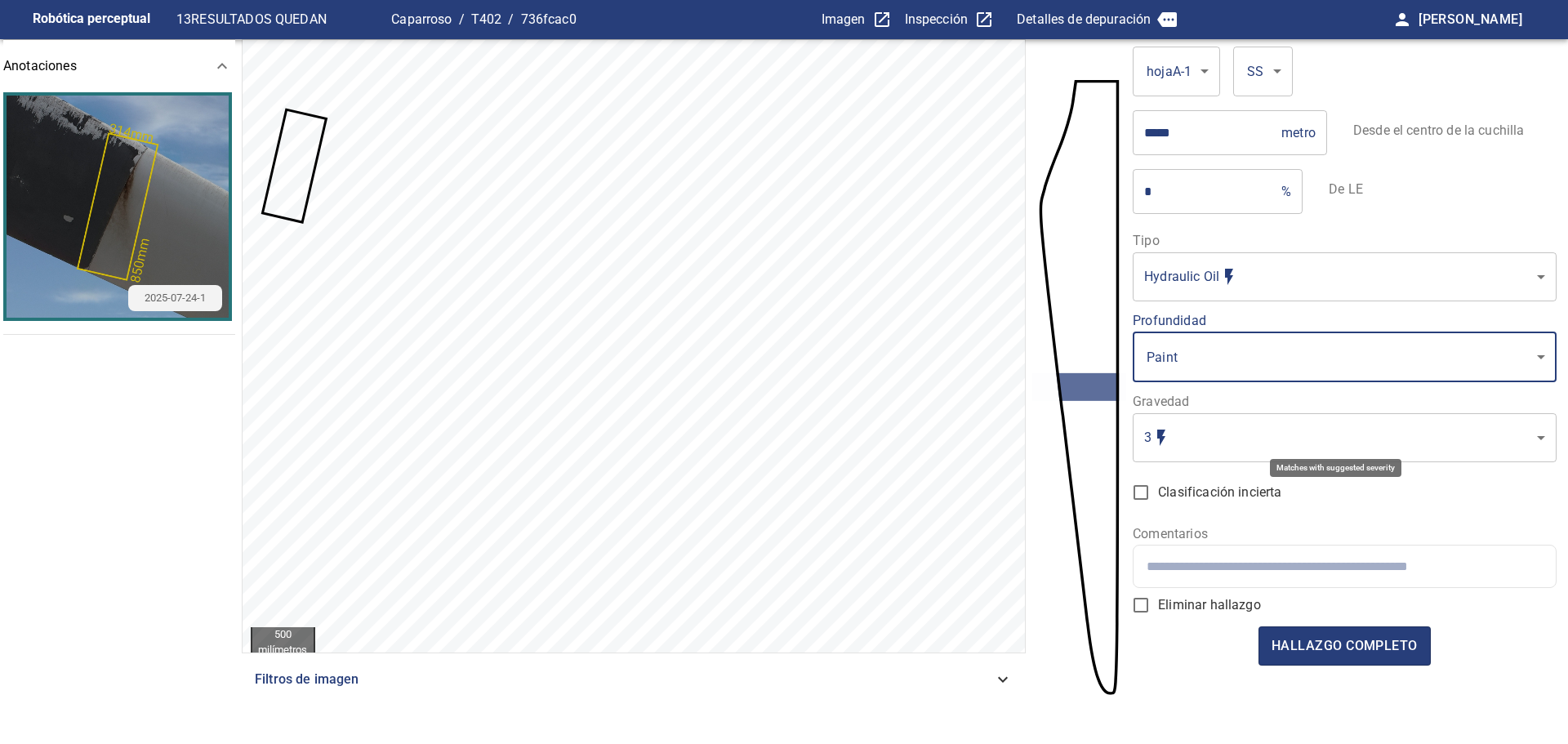
click at [1190, 430] on body "**********" at bounding box center [784, 372] width 1568 height 744
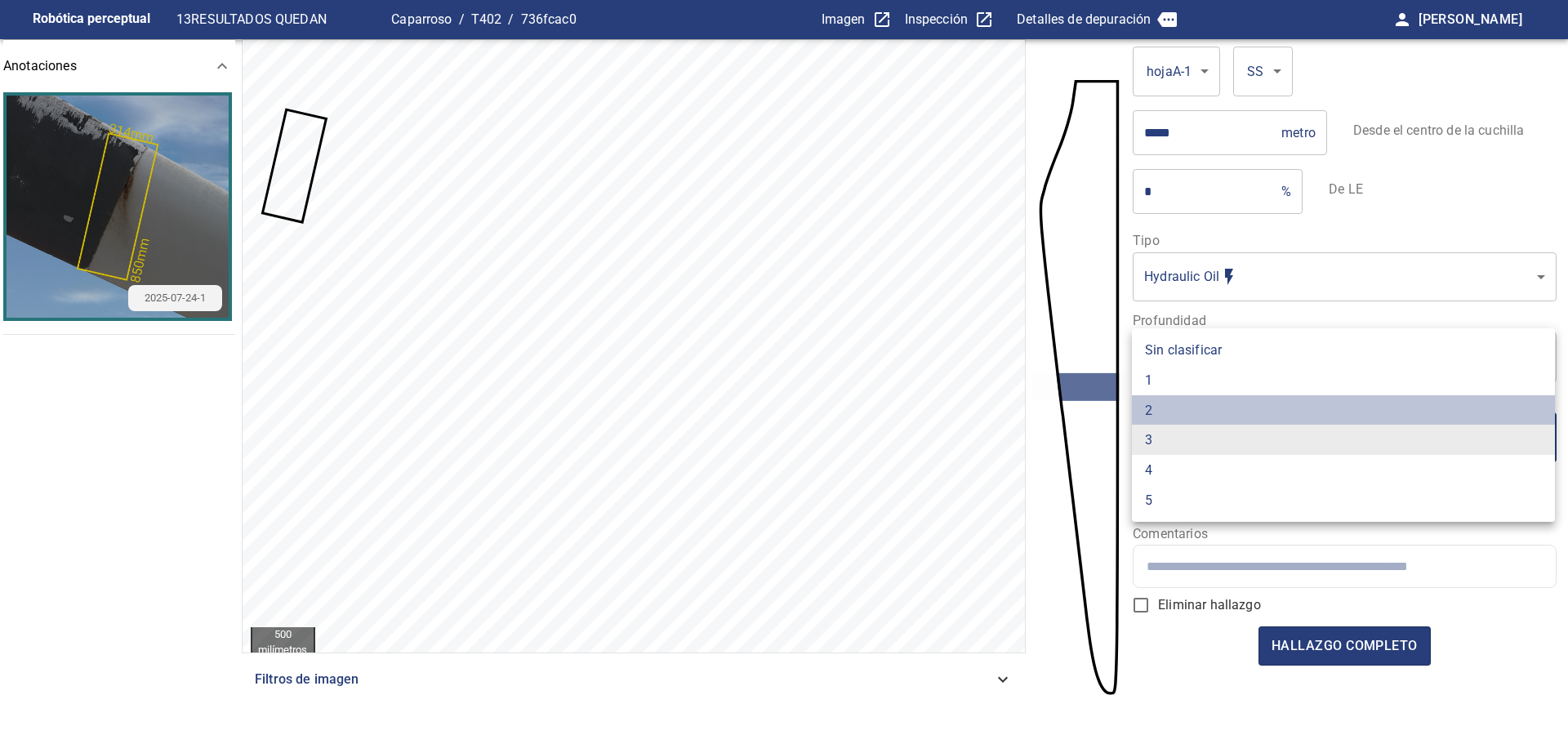
click at [1179, 404] on li "2" at bounding box center [1343, 411] width 423 height 30
type input "*"
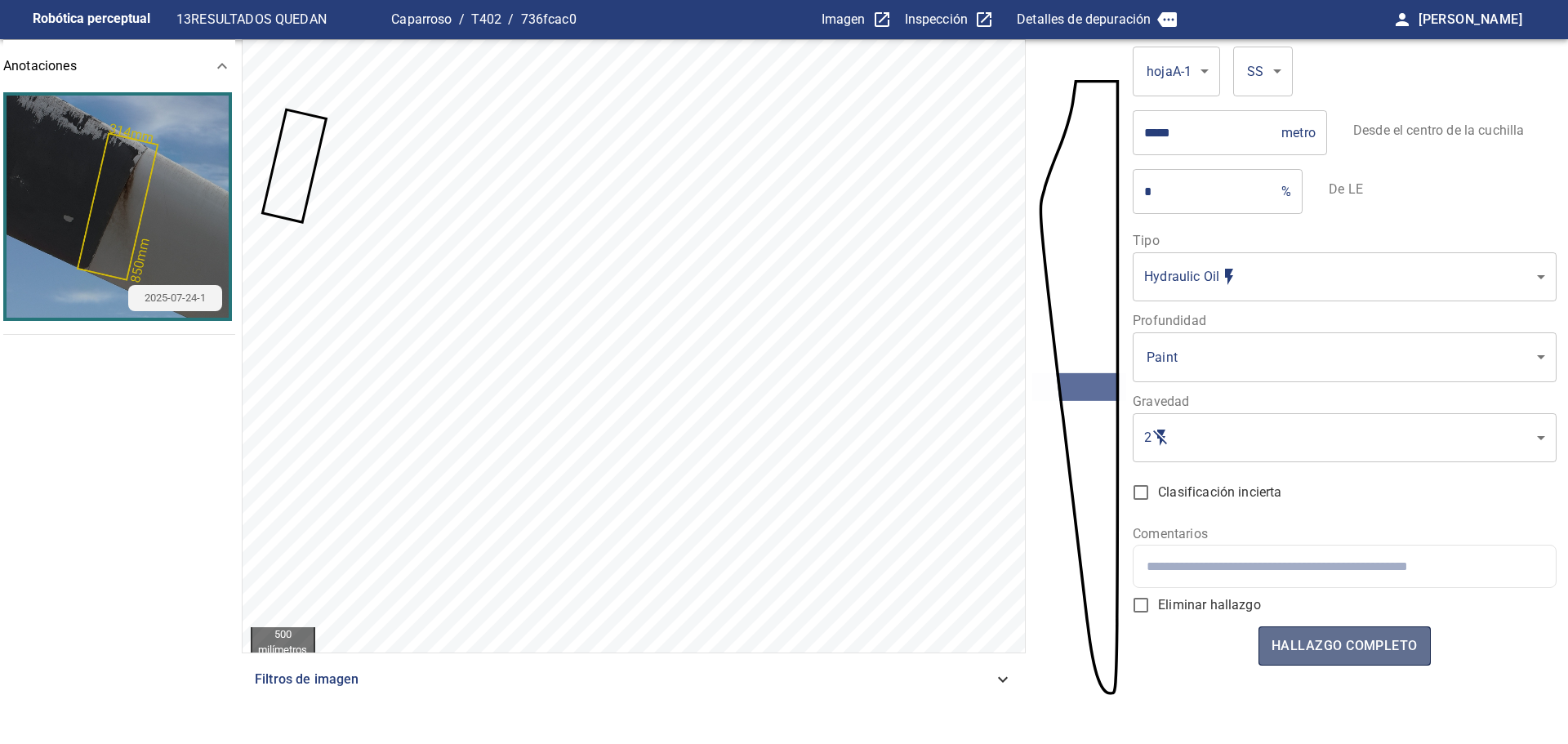
click at [1330, 635] on font "hallazgo completo" at bounding box center [1345, 646] width 146 height 23
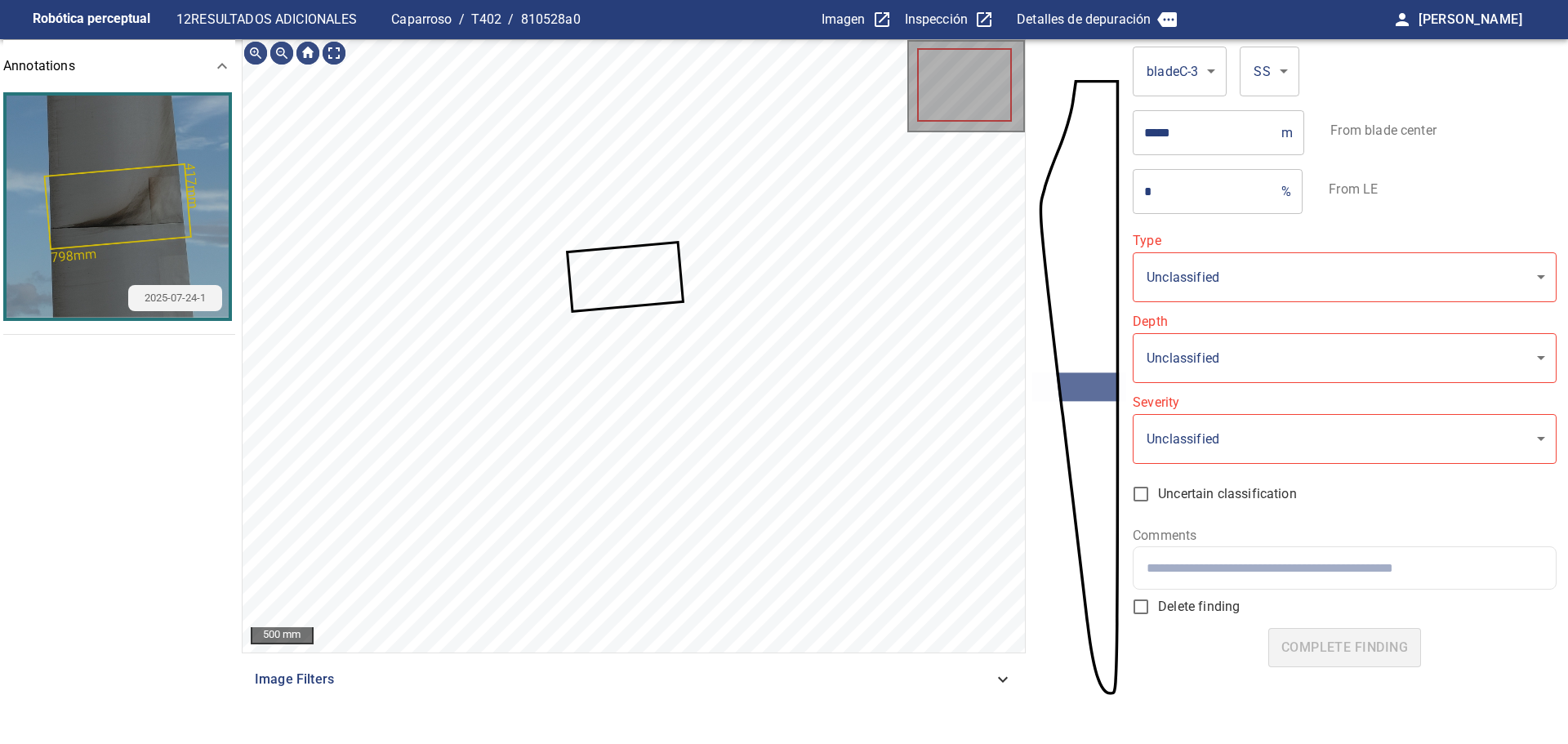
type input "**********"
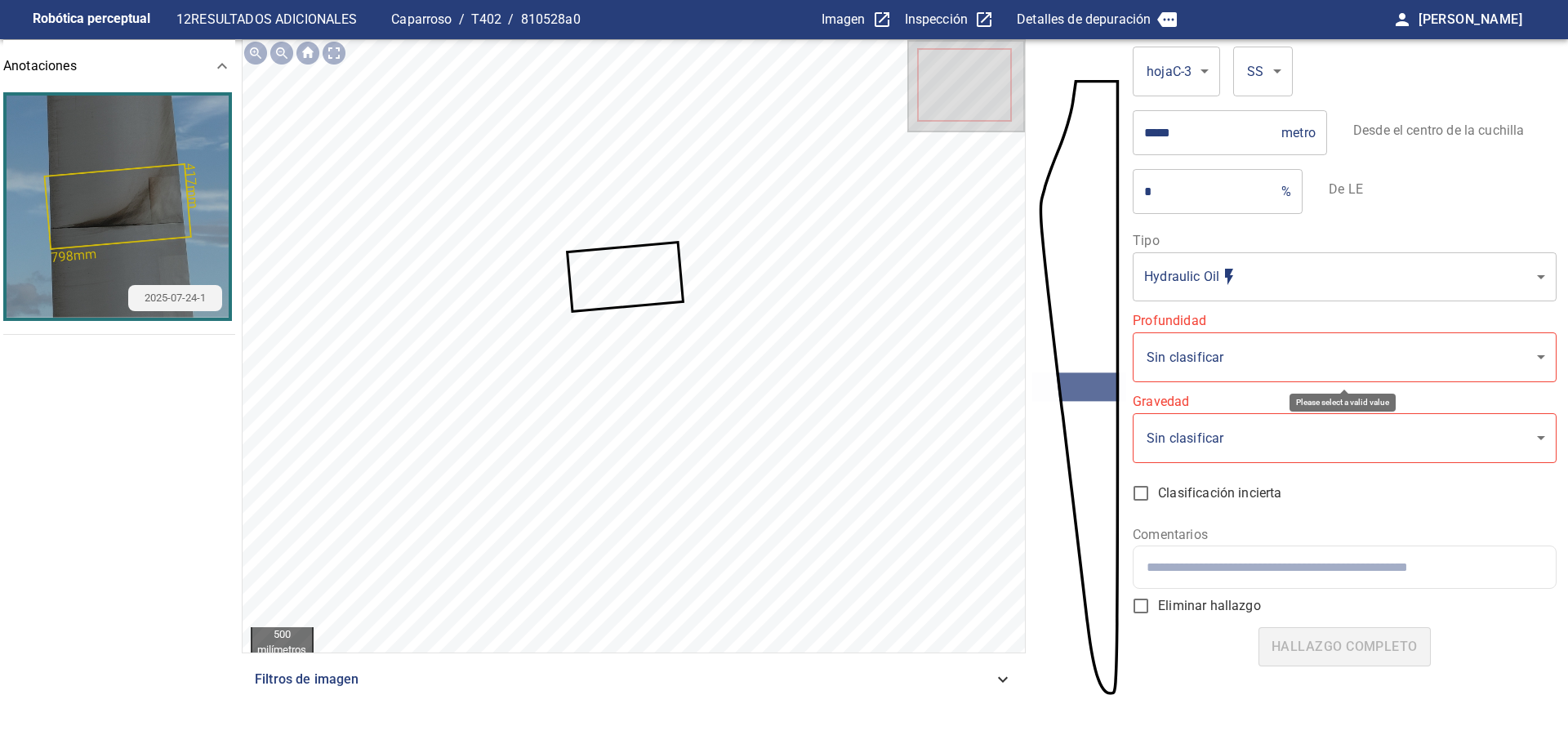
click at [1202, 372] on body "**********" at bounding box center [784, 372] width 1568 height 744
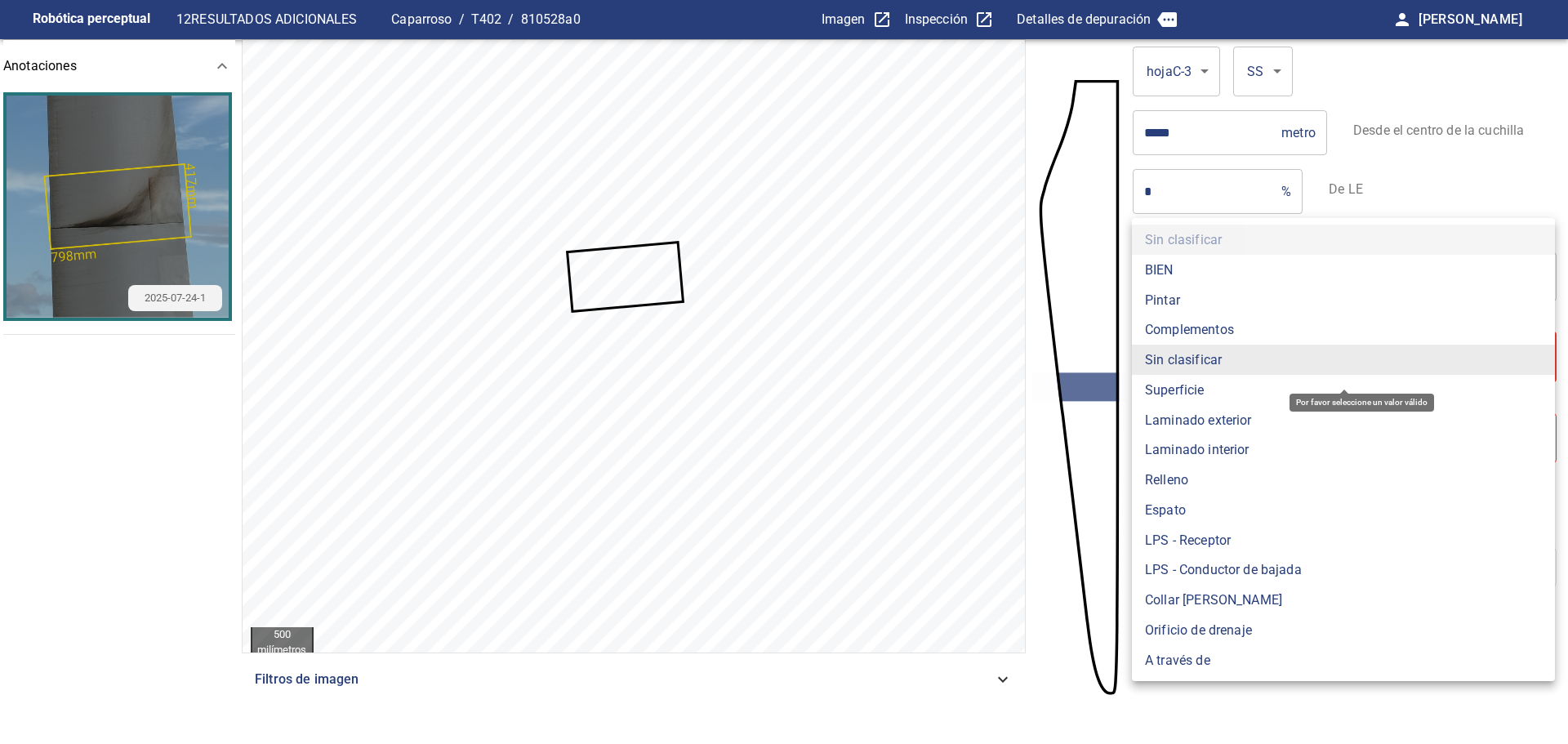
click at [1178, 296] on font "Pintar" at bounding box center [1162, 300] width 35 height 16
type input "*****"
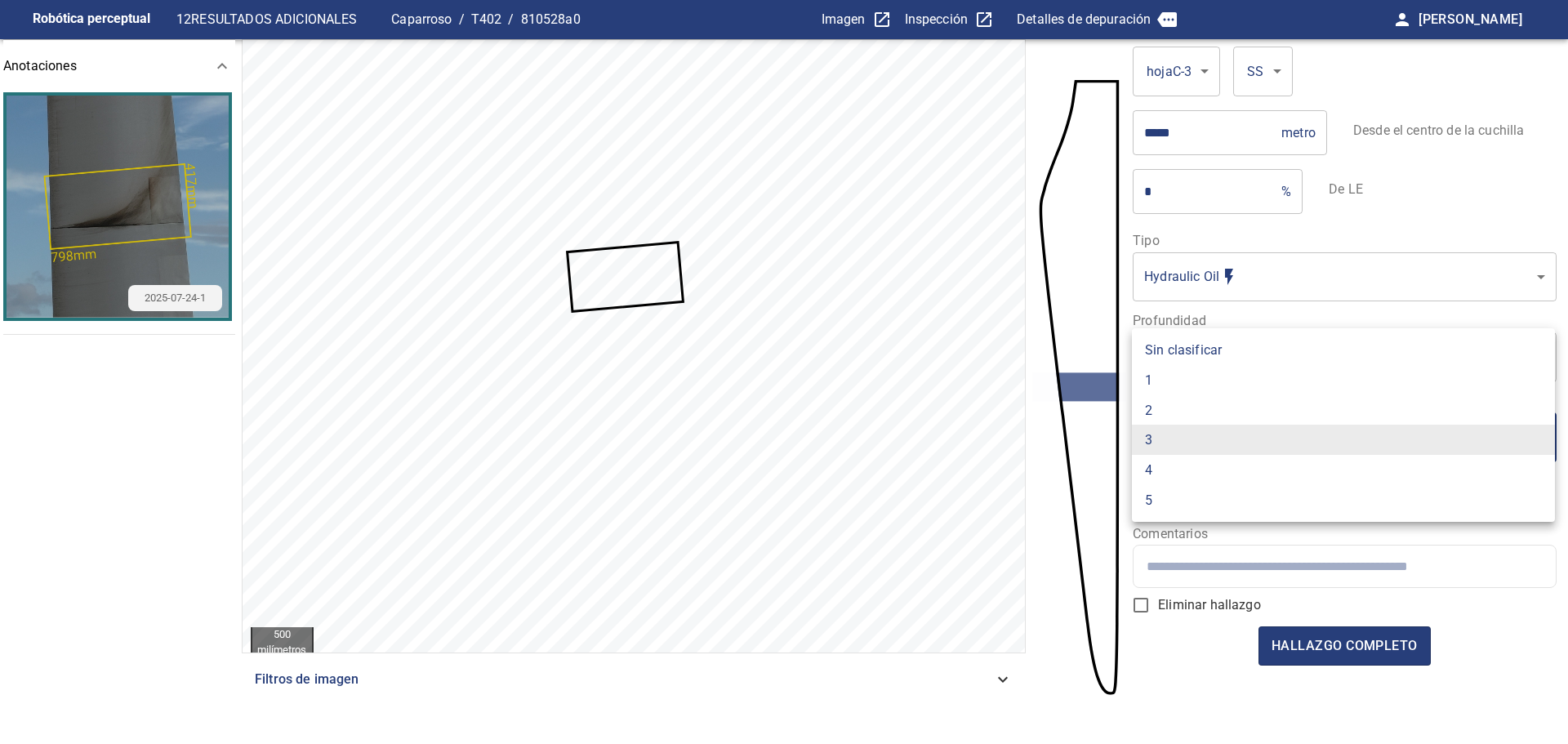
click at [1217, 443] on body "**********" at bounding box center [784, 372] width 1568 height 744
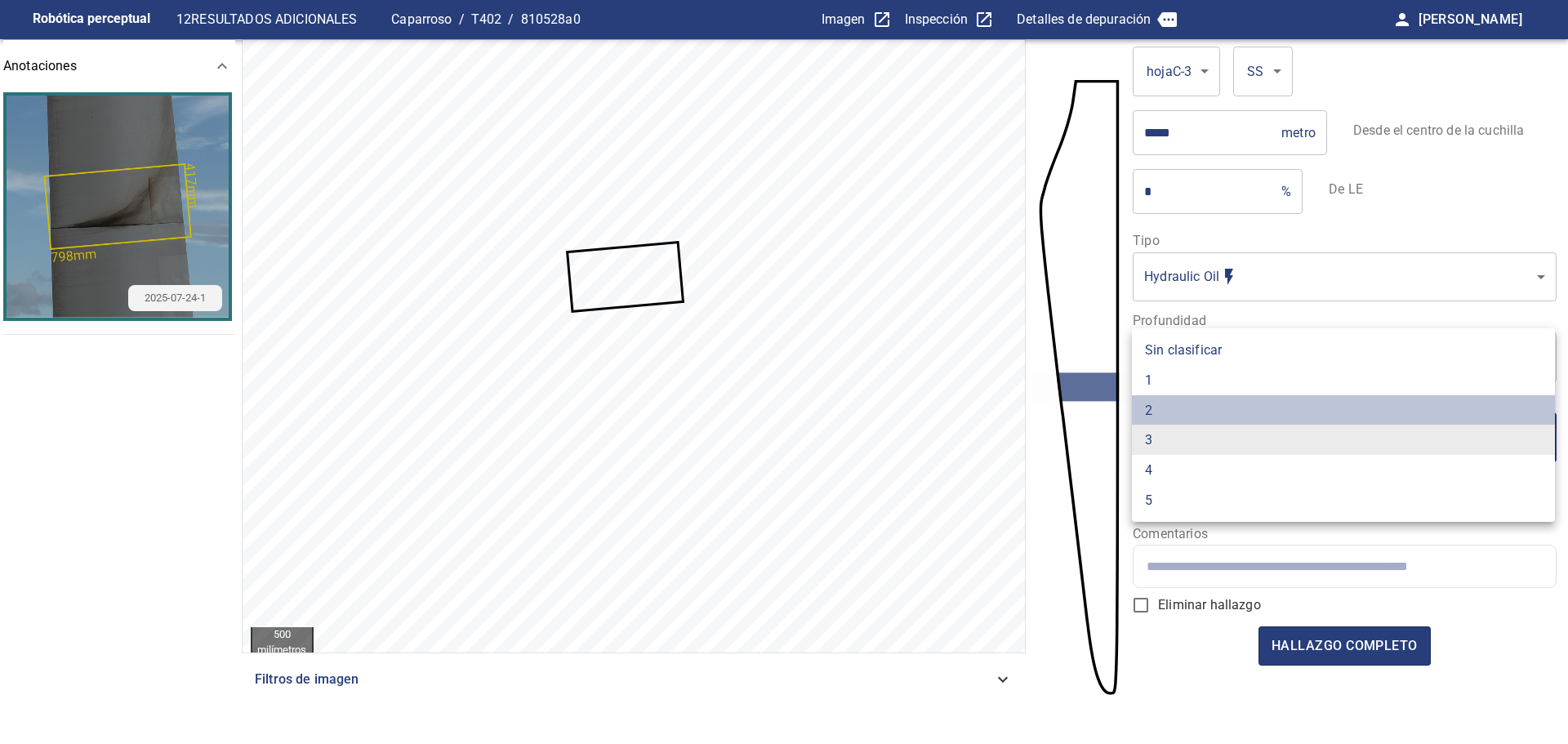
click at [1176, 413] on li "2" at bounding box center [1343, 411] width 423 height 30
type input "*"
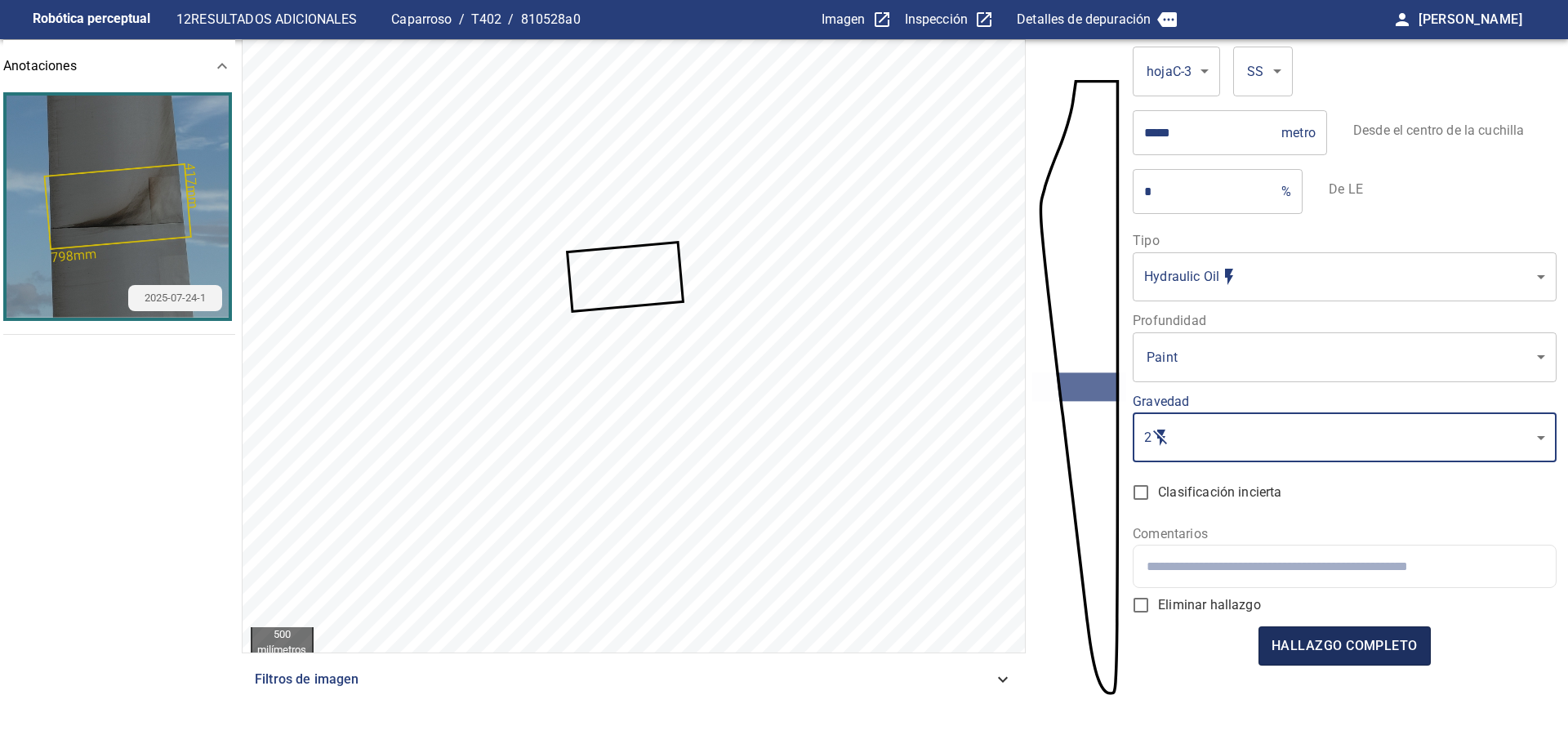
click at [1299, 645] on font "hallazgo completo" at bounding box center [1345, 646] width 146 height 16
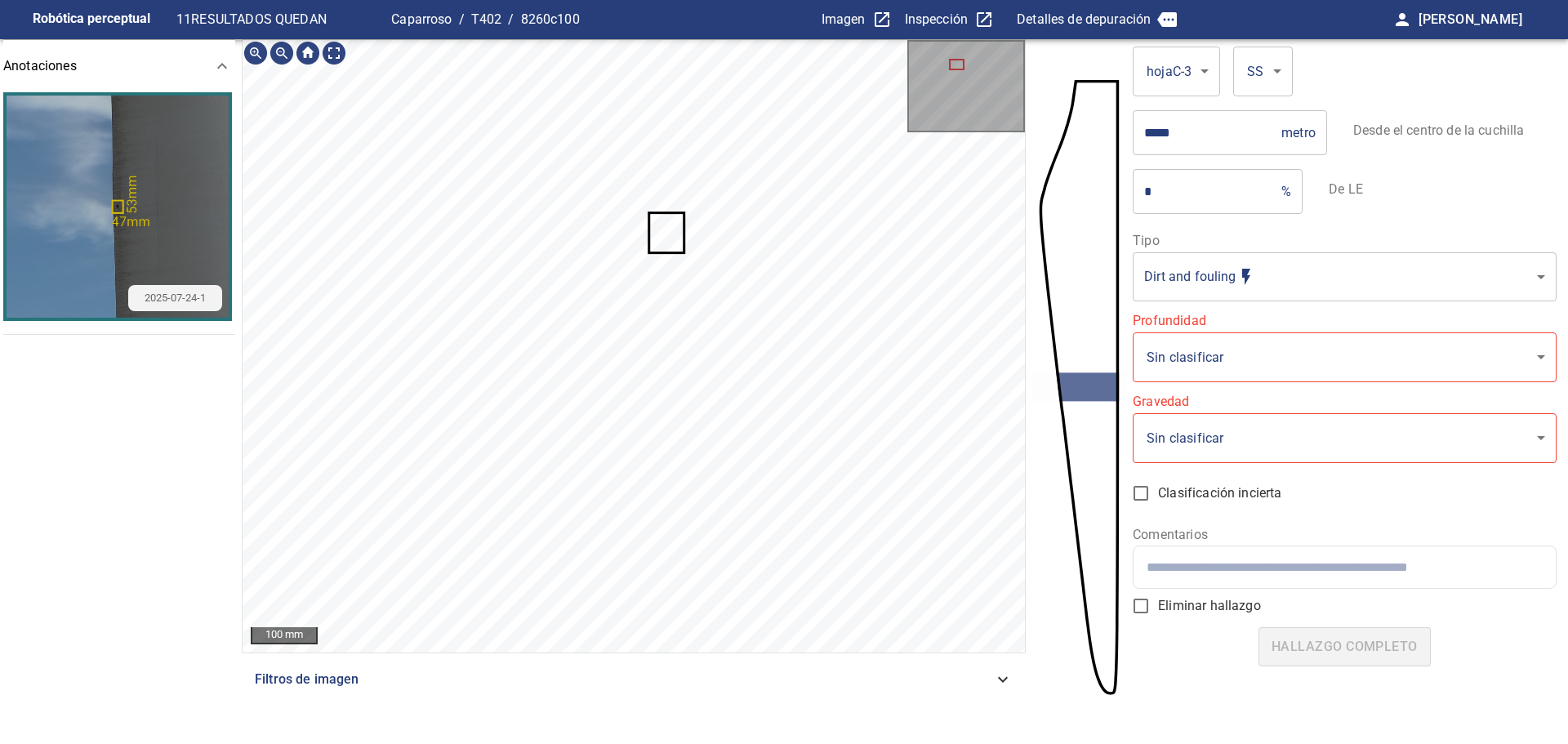
click at [1221, 262] on body "**********" at bounding box center [784, 372] width 1568 height 744
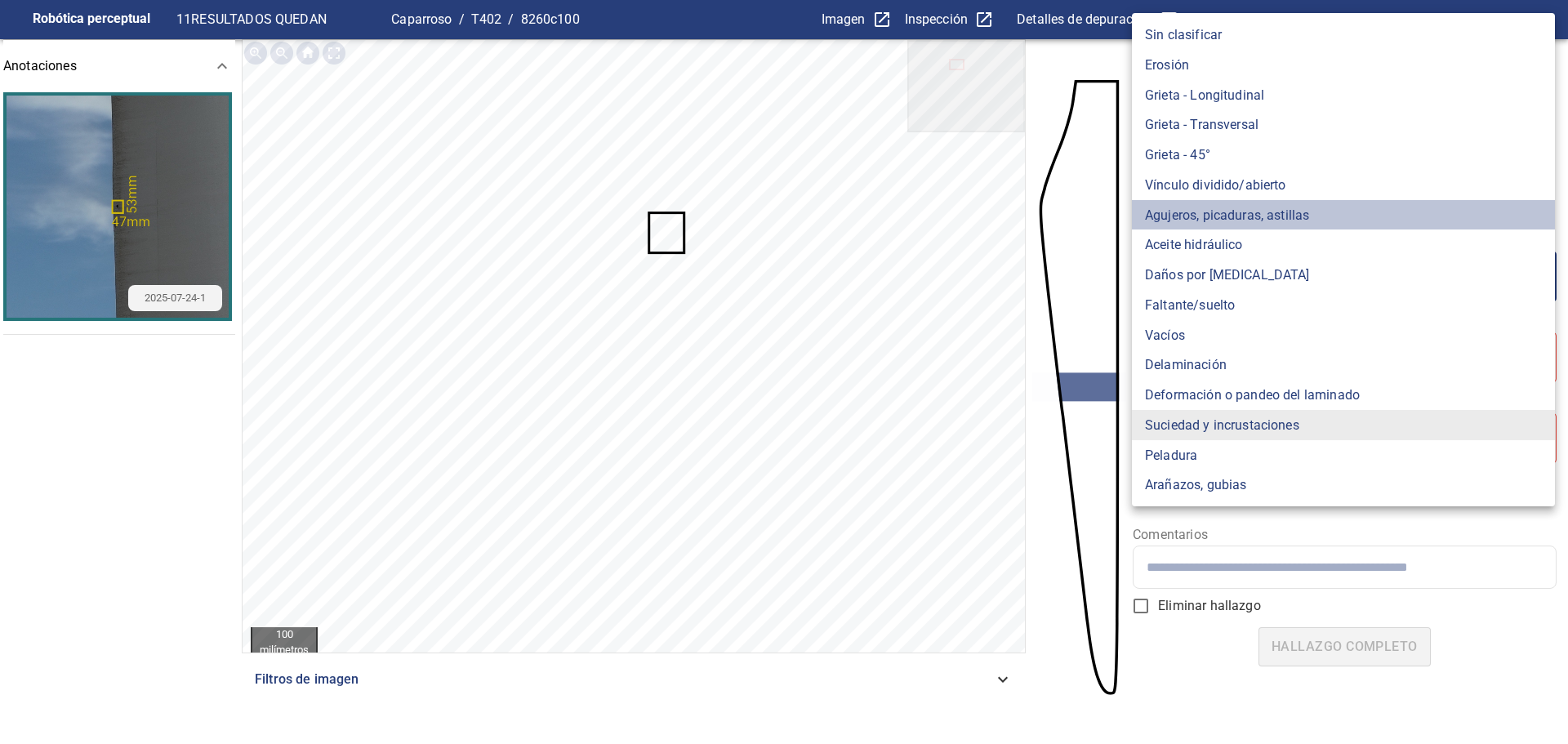
click at [1207, 221] on font "Agujeros, picaduras, astillas" at bounding box center [1227, 215] width 165 height 16
type input "*******"
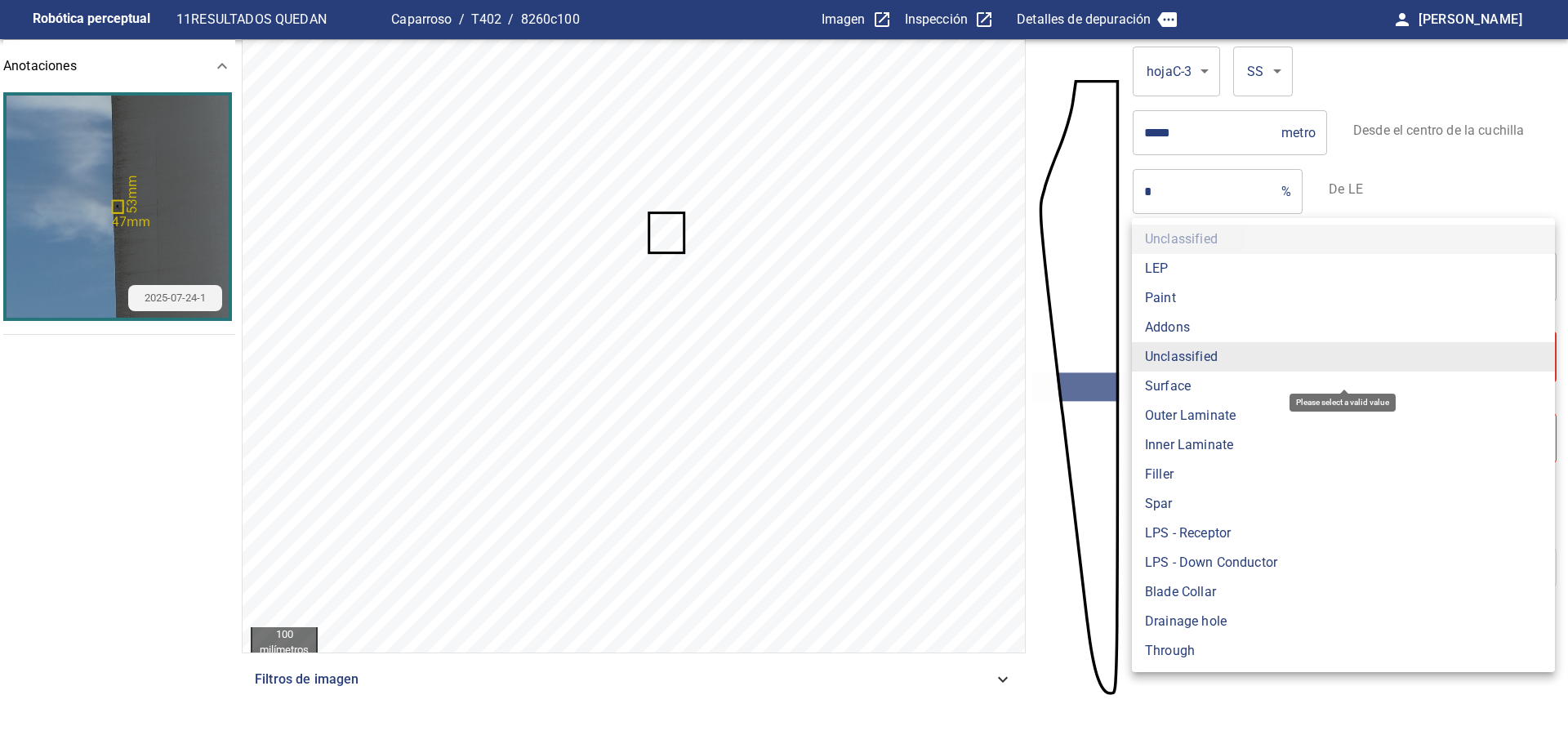
click at [1214, 358] on body "**********" at bounding box center [784, 372] width 1568 height 744
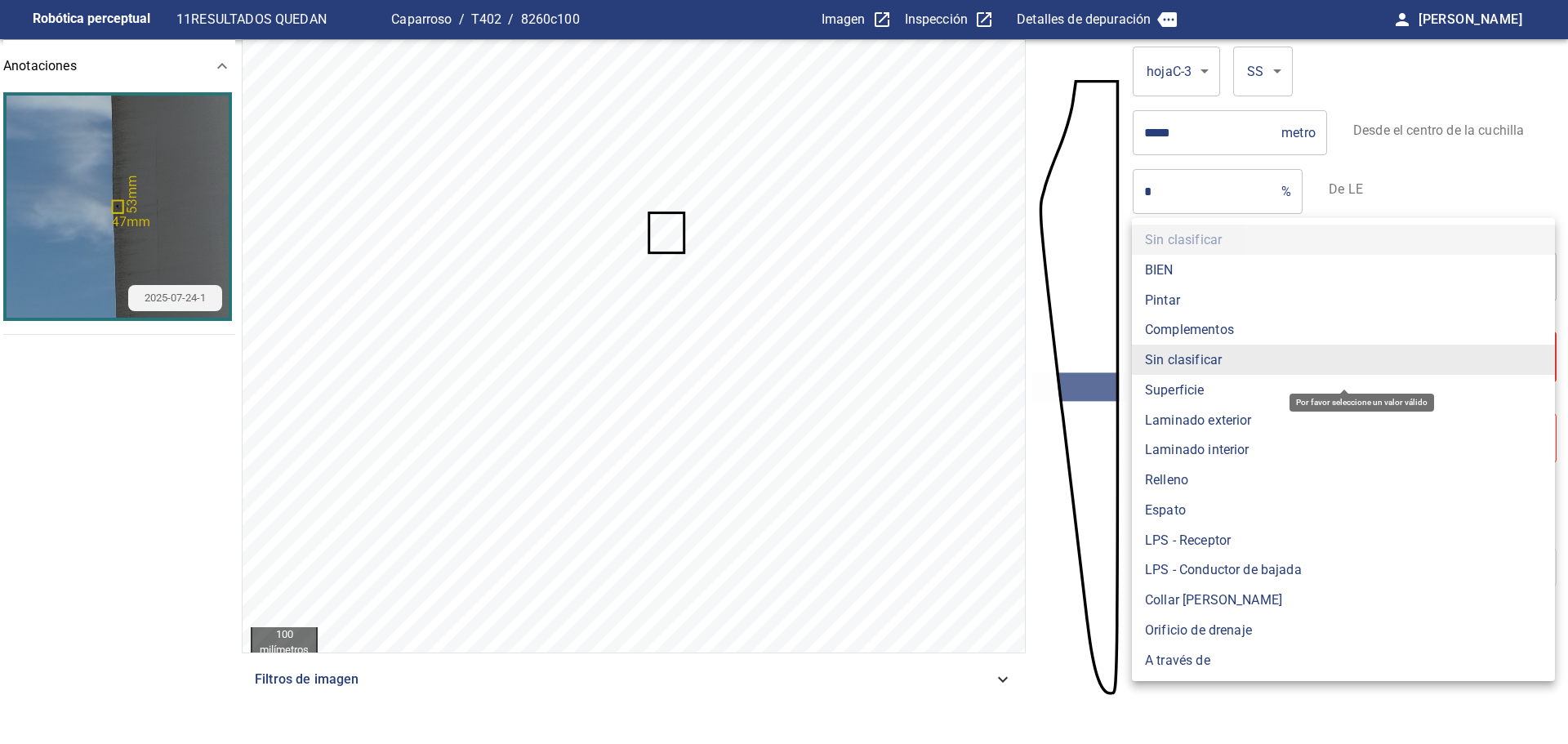
click at [1176, 302] on font "Pintar" at bounding box center [1162, 300] width 35 height 16
type input "*****"
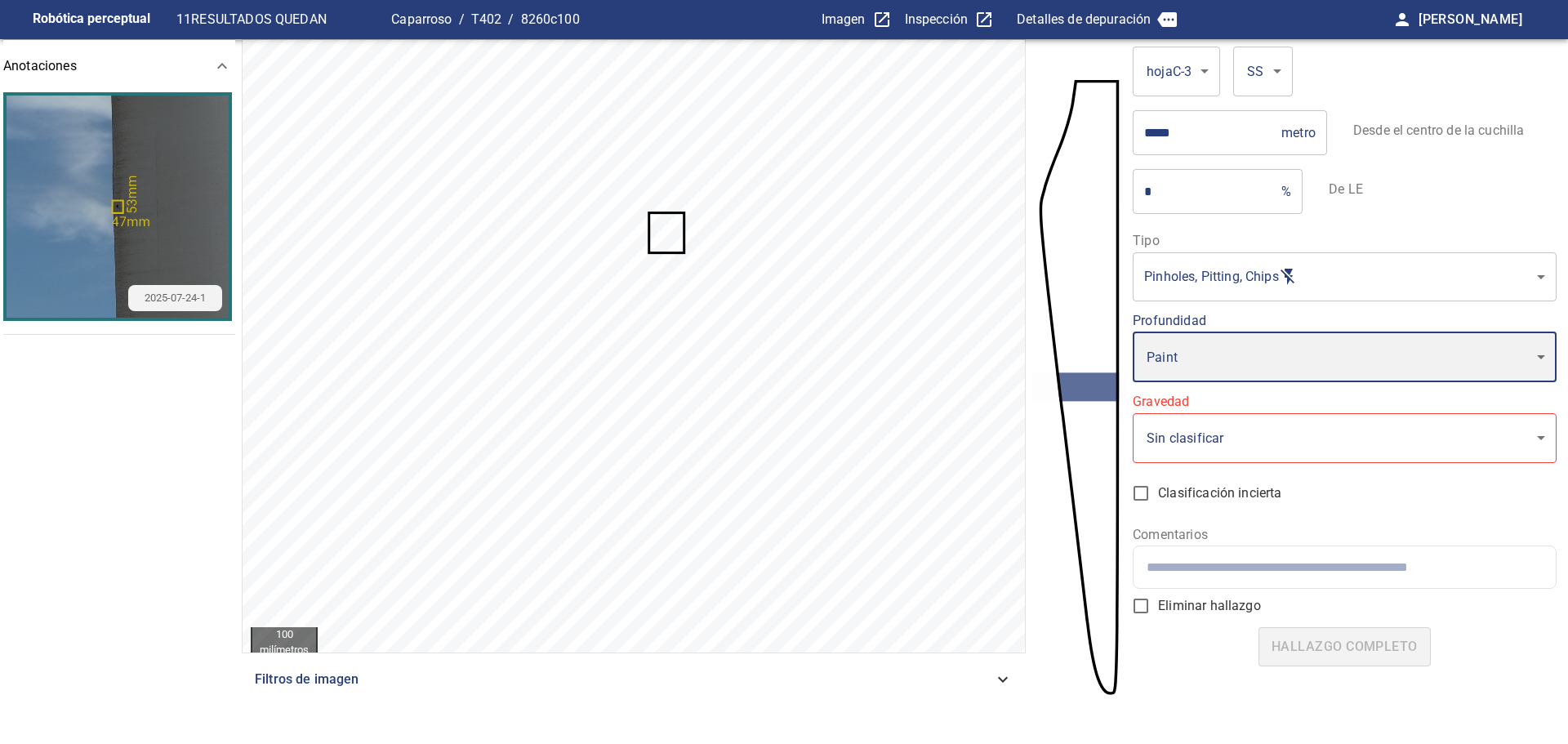
type input "*"
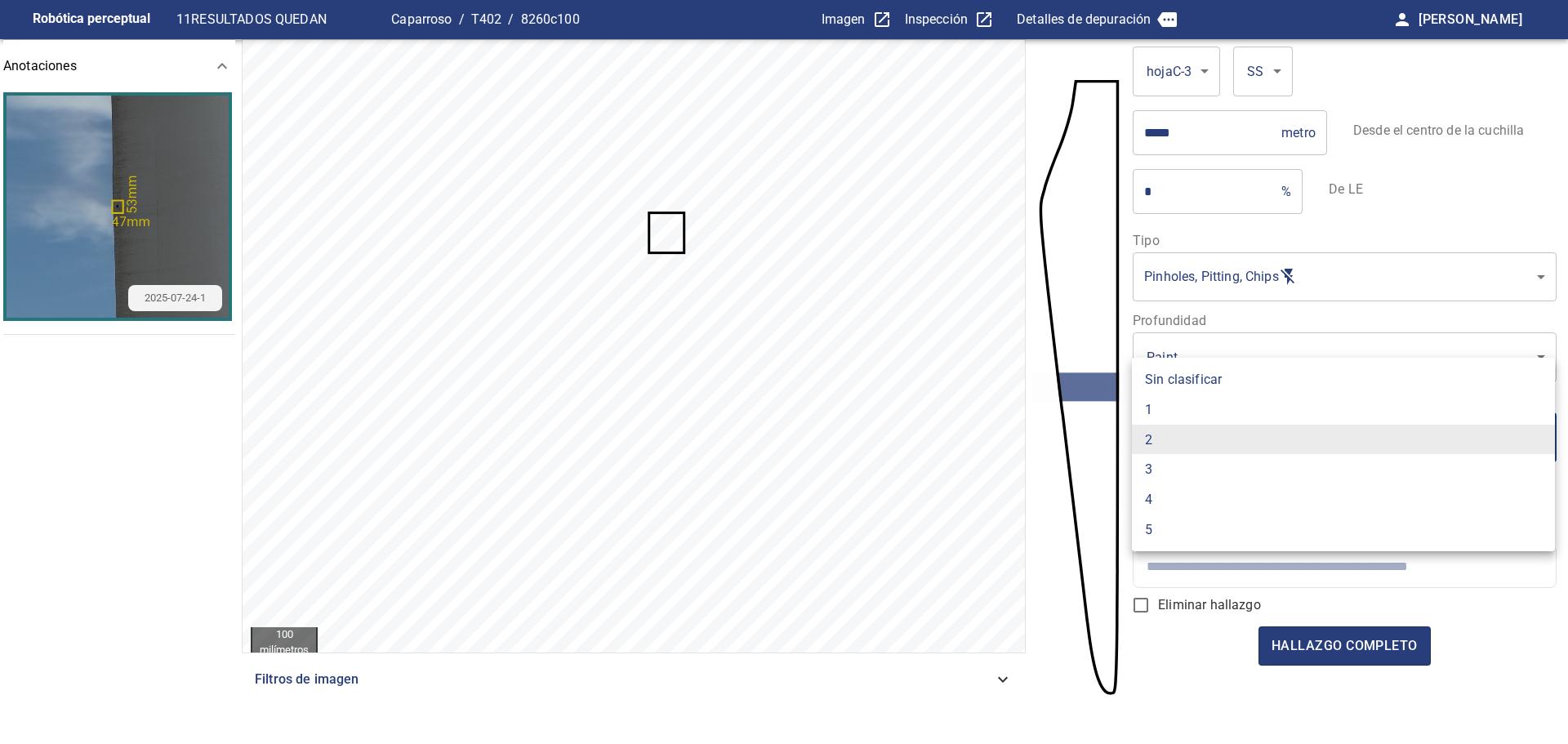
click at [1209, 448] on body "Robótica perceptual 11 RESULTADOS QUEDAN Caparroso / T402 / 8260c100 Imagen Ins…" at bounding box center [784, 372] width 1568 height 744
click at [1209, 448] on li "2" at bounding box center [1343, 439] width 423 height 30
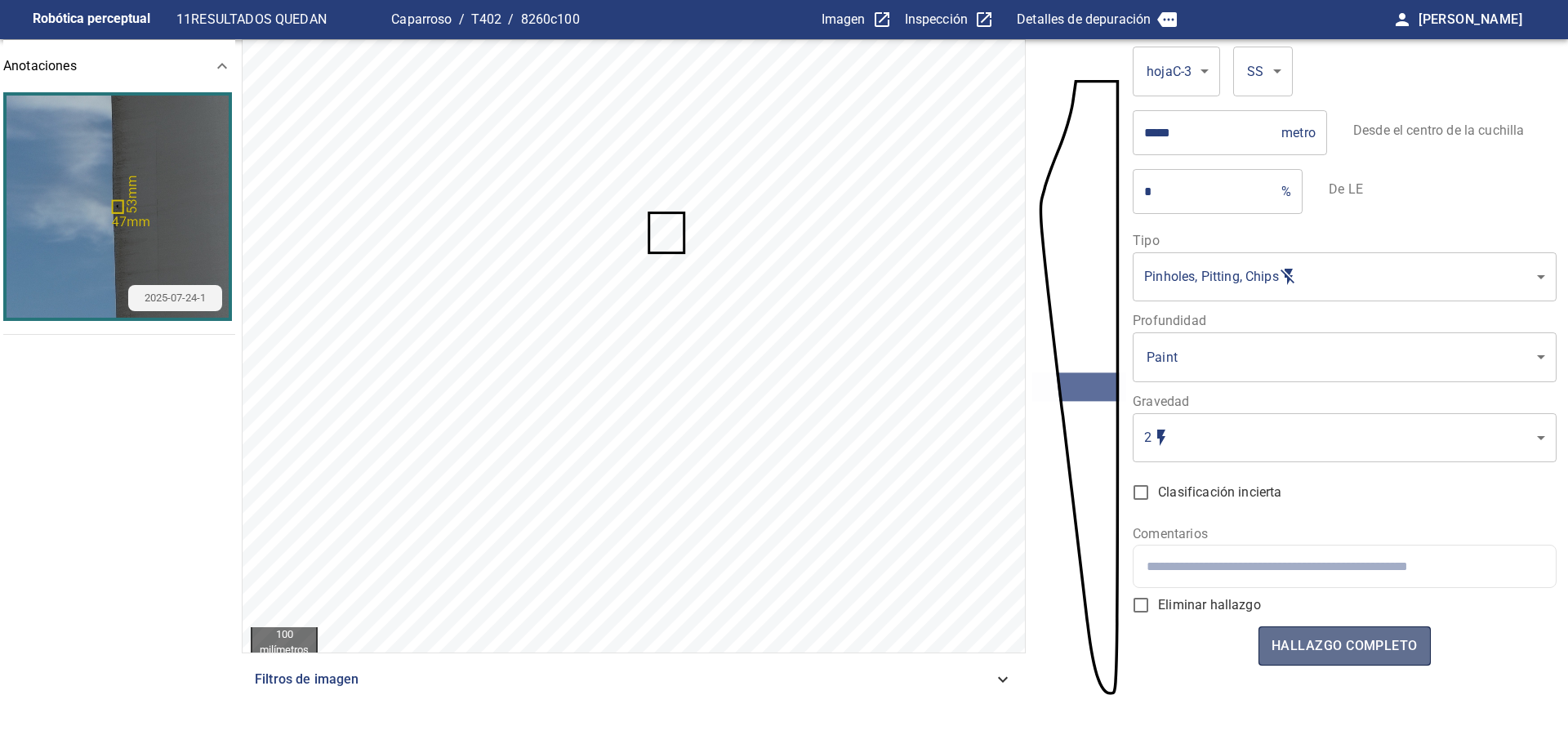
click at [1352, 644] on font "hallazgo completo" at bounding box center [1345, 646] width 146 height 16
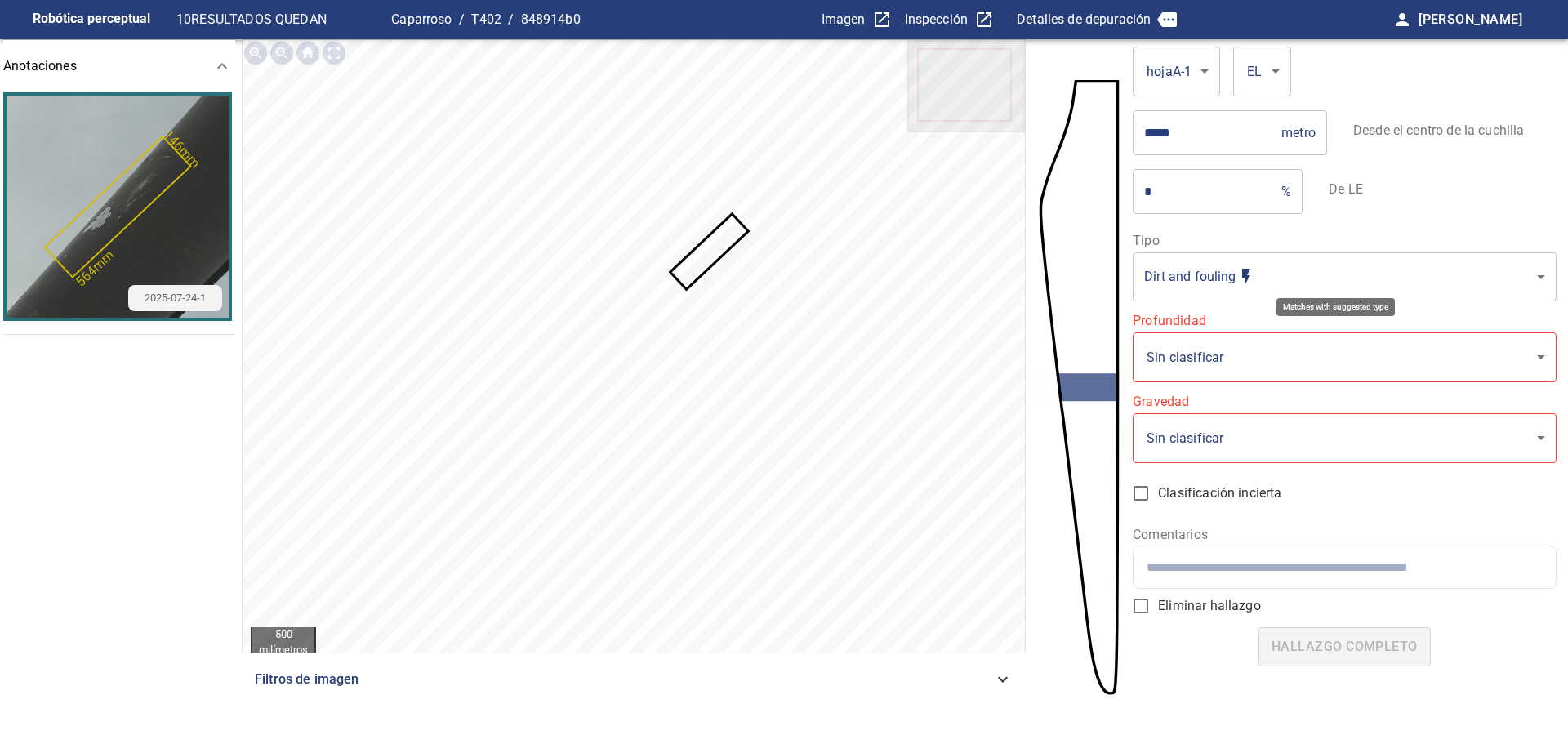
click at [1168, 275] on body "**********" at bounding box center [784, 372] width 1568 height 744
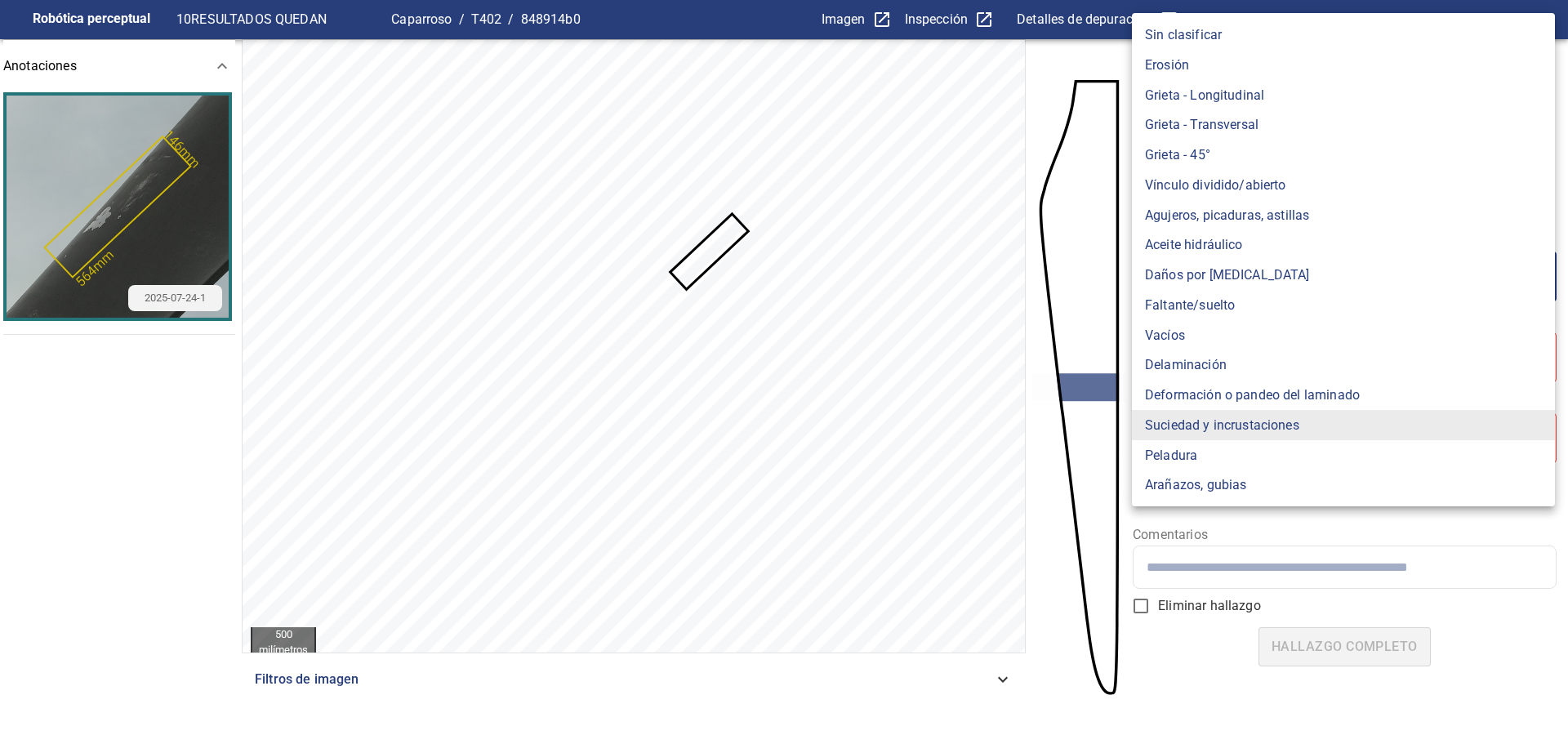
click at [1201, 450] on li "Peladura" at bounding box center [1343, 455] width 423 height 30
type input "*******"
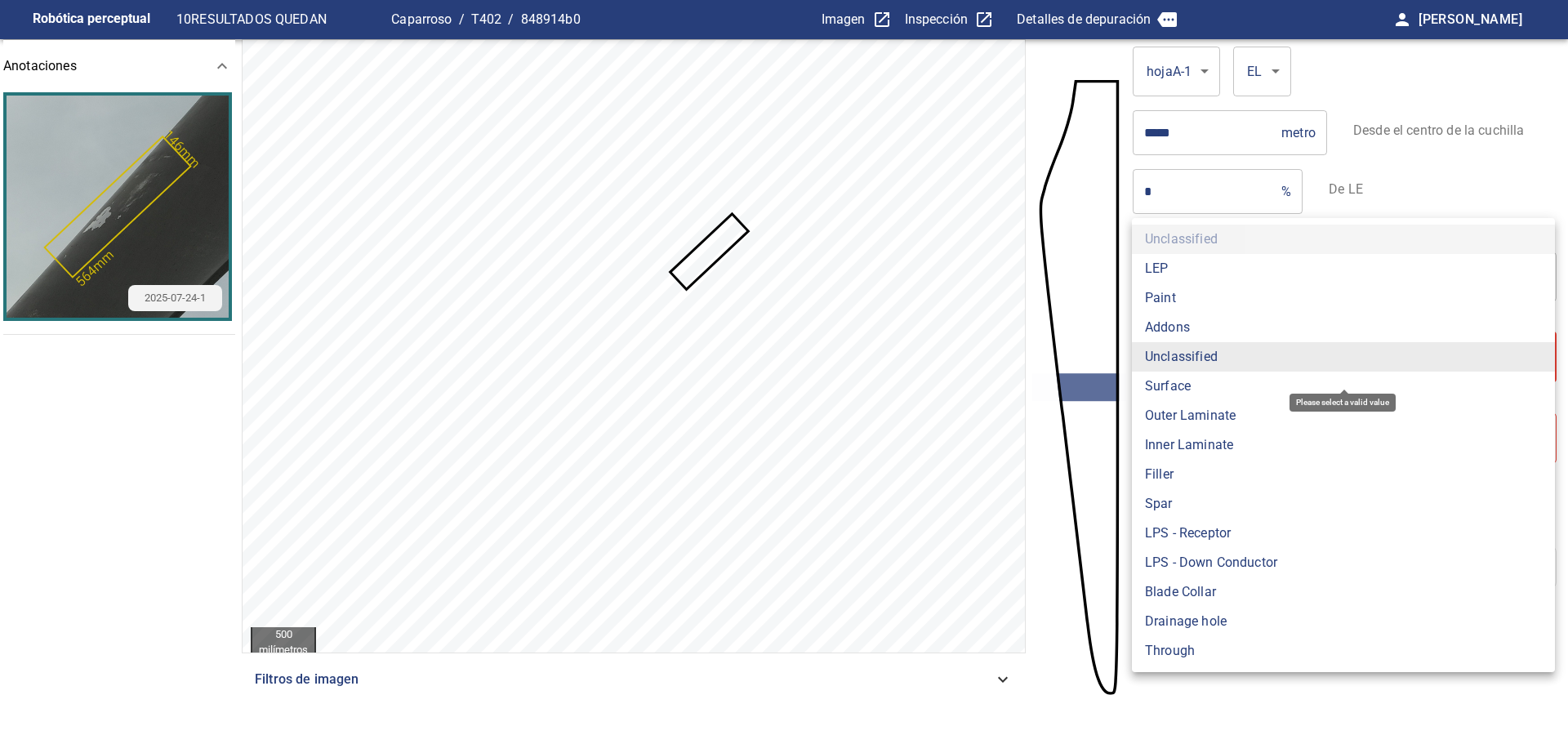
click at [1187, 372] on body "**********" at bounding box center [784, 372] width 1568 height 744
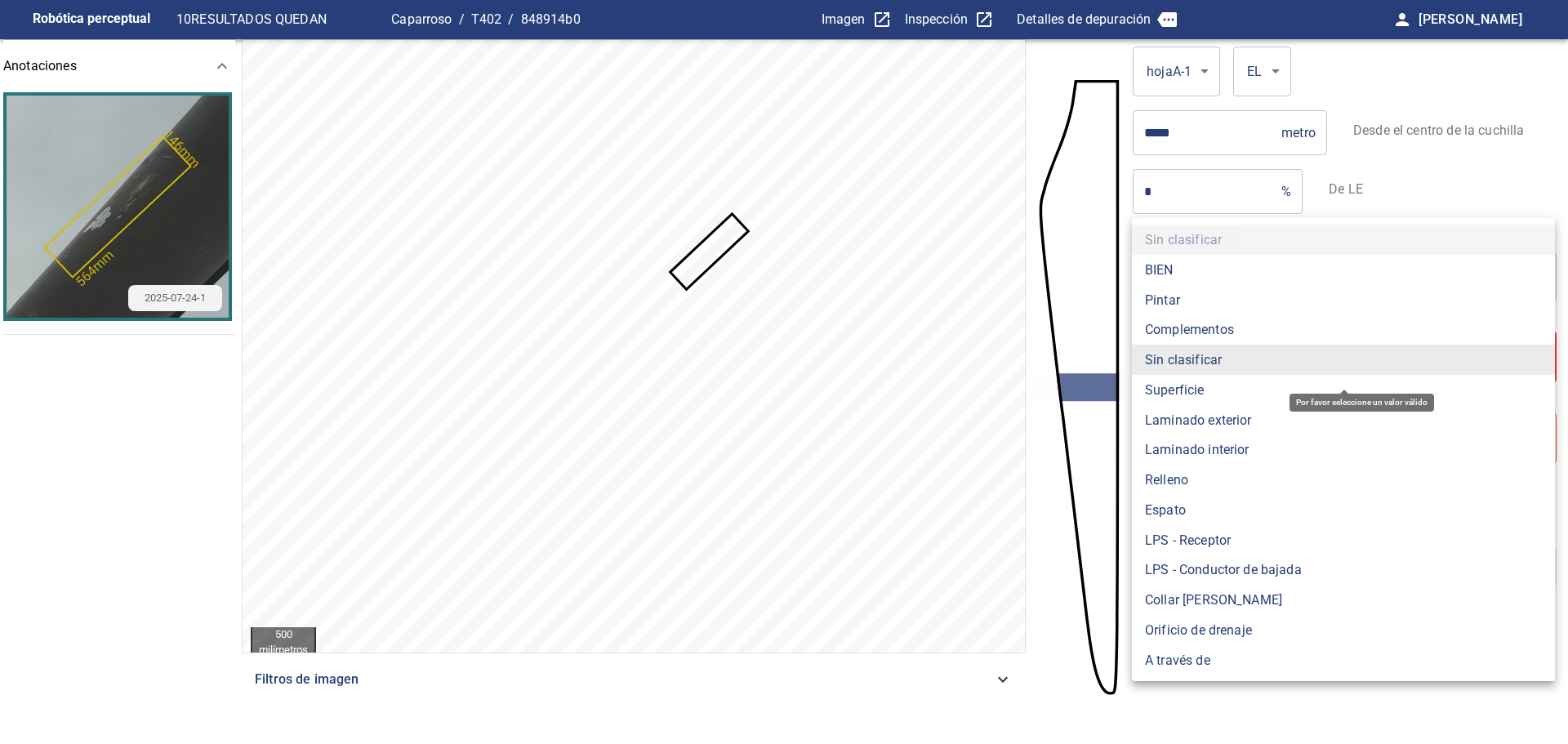
click at [1161, 301] on font "Pintar" at bounding box center [1162, 300] width 35 height 16
type input "*****"
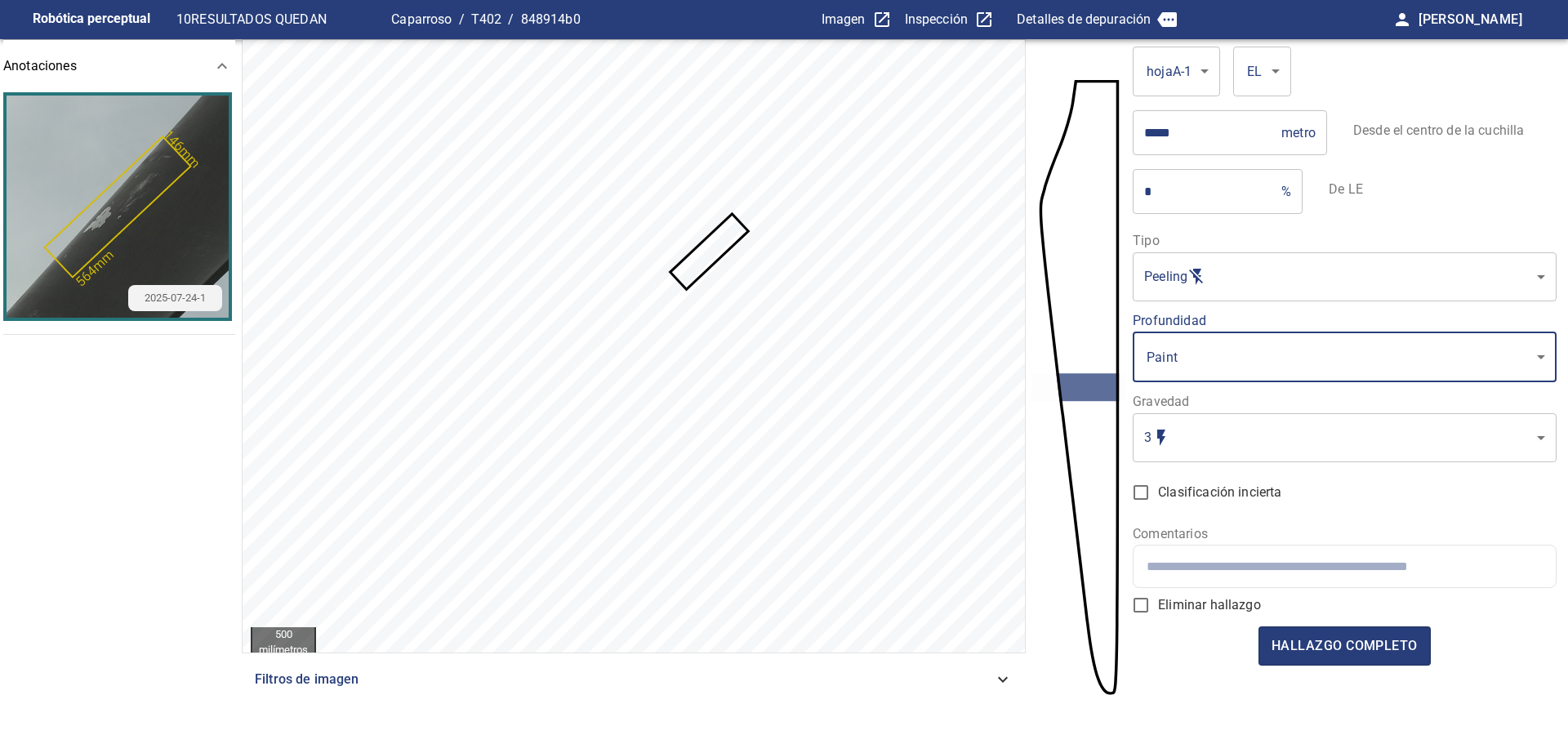
click at [1201, 457] on body "Robótica perceptual 10 RESULTADOS QUEDAN Caparroso / T402 / 848914b0 Imagen Ins…" at bounding box center [784, 372] width 1568 height 744
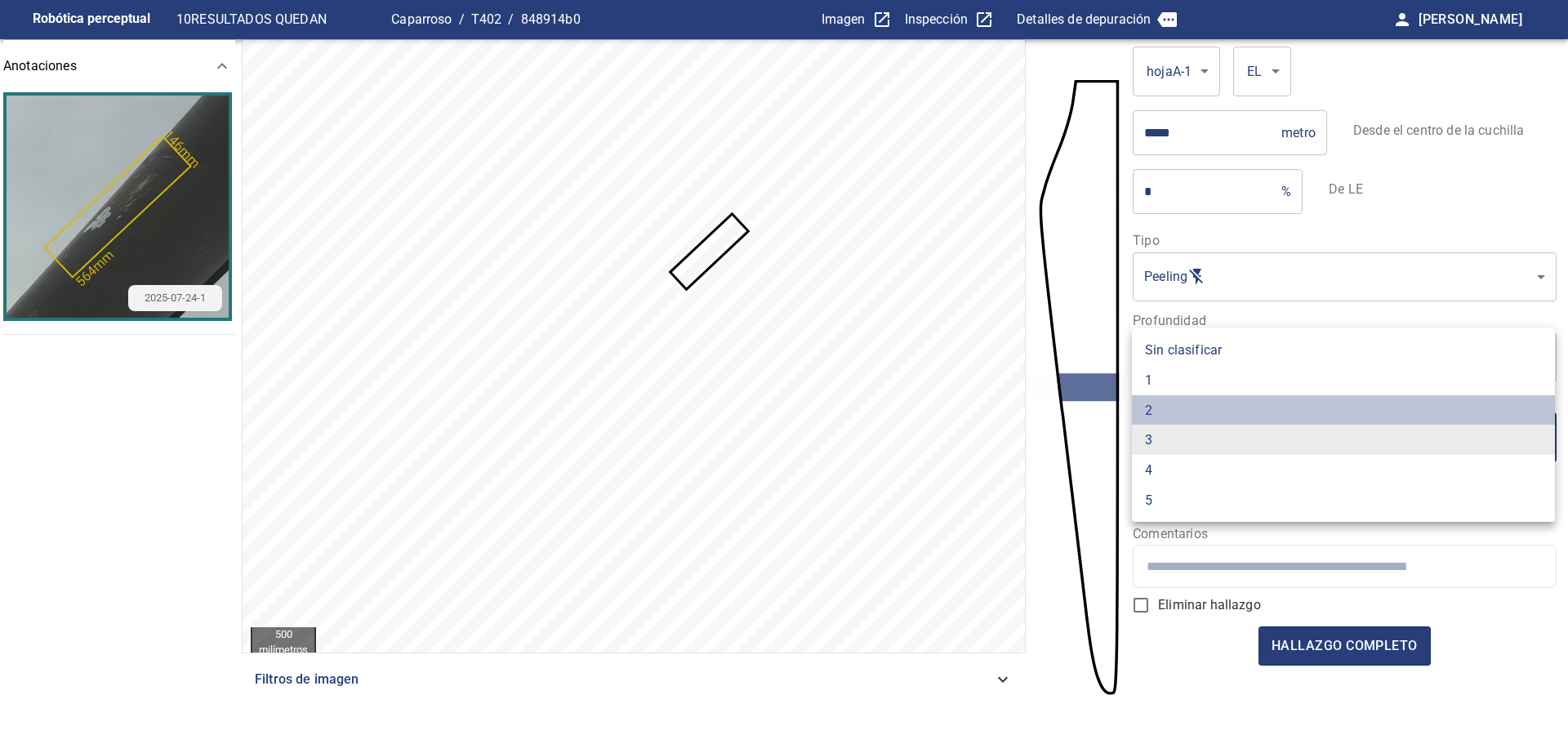
click at [1170, 421] on li "2" at bounding box center [1343, 411] width 423 height 30
type input "*"
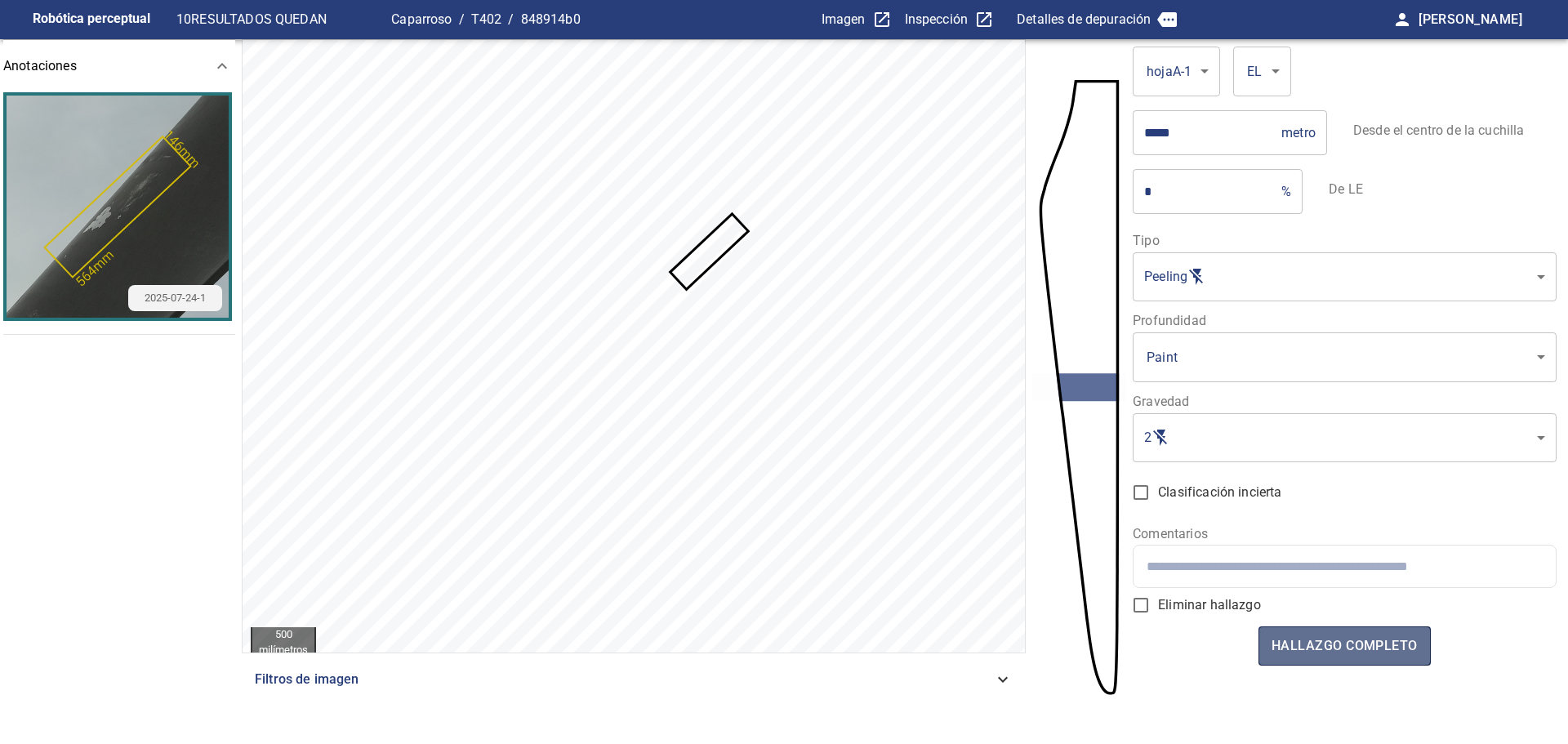
click at [1307, 643] on font "hallazgo completo" at bounding box center [1345, 646] width 146 height 16
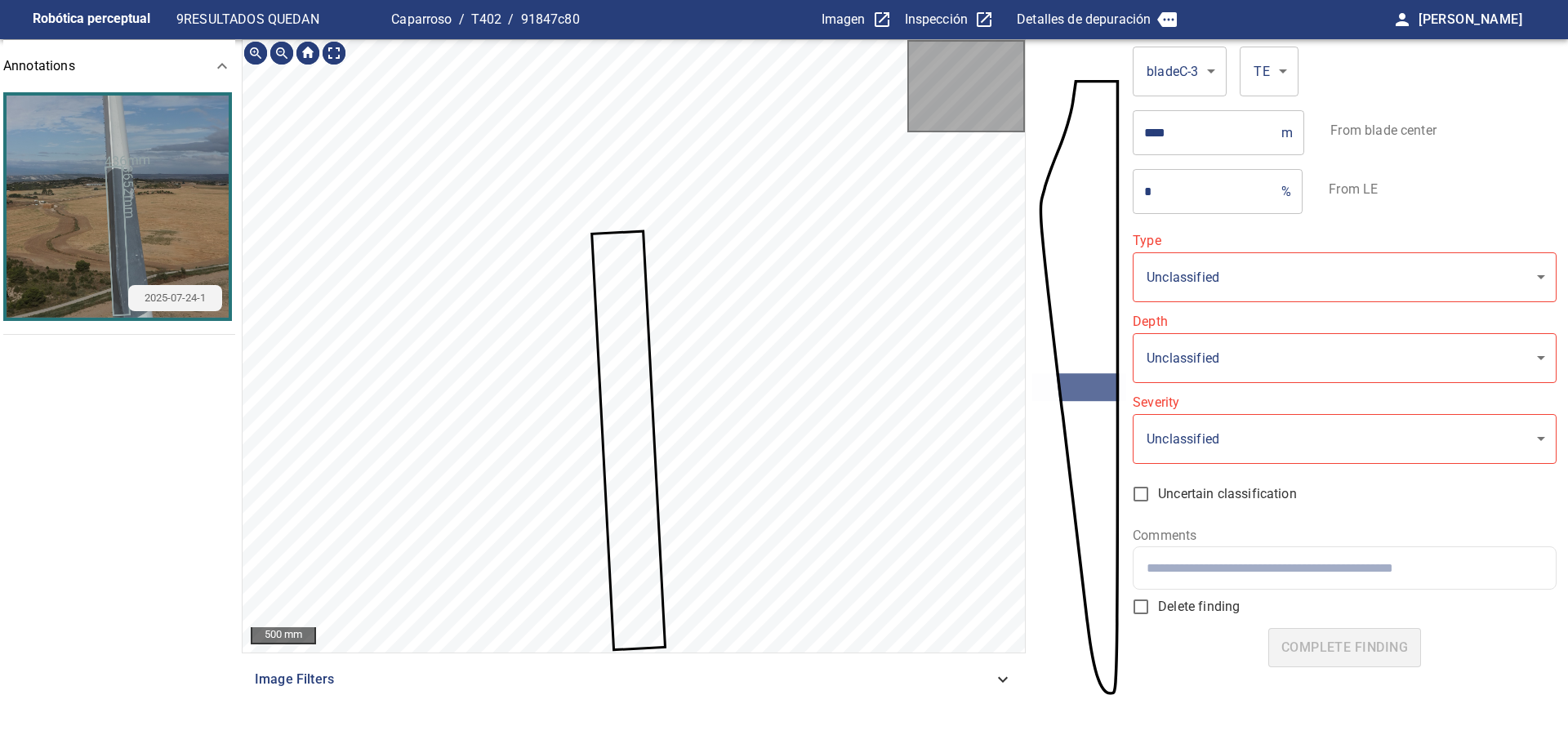
type input "**********"
